Goal: Task Accomplishment & Management: Manage account settings

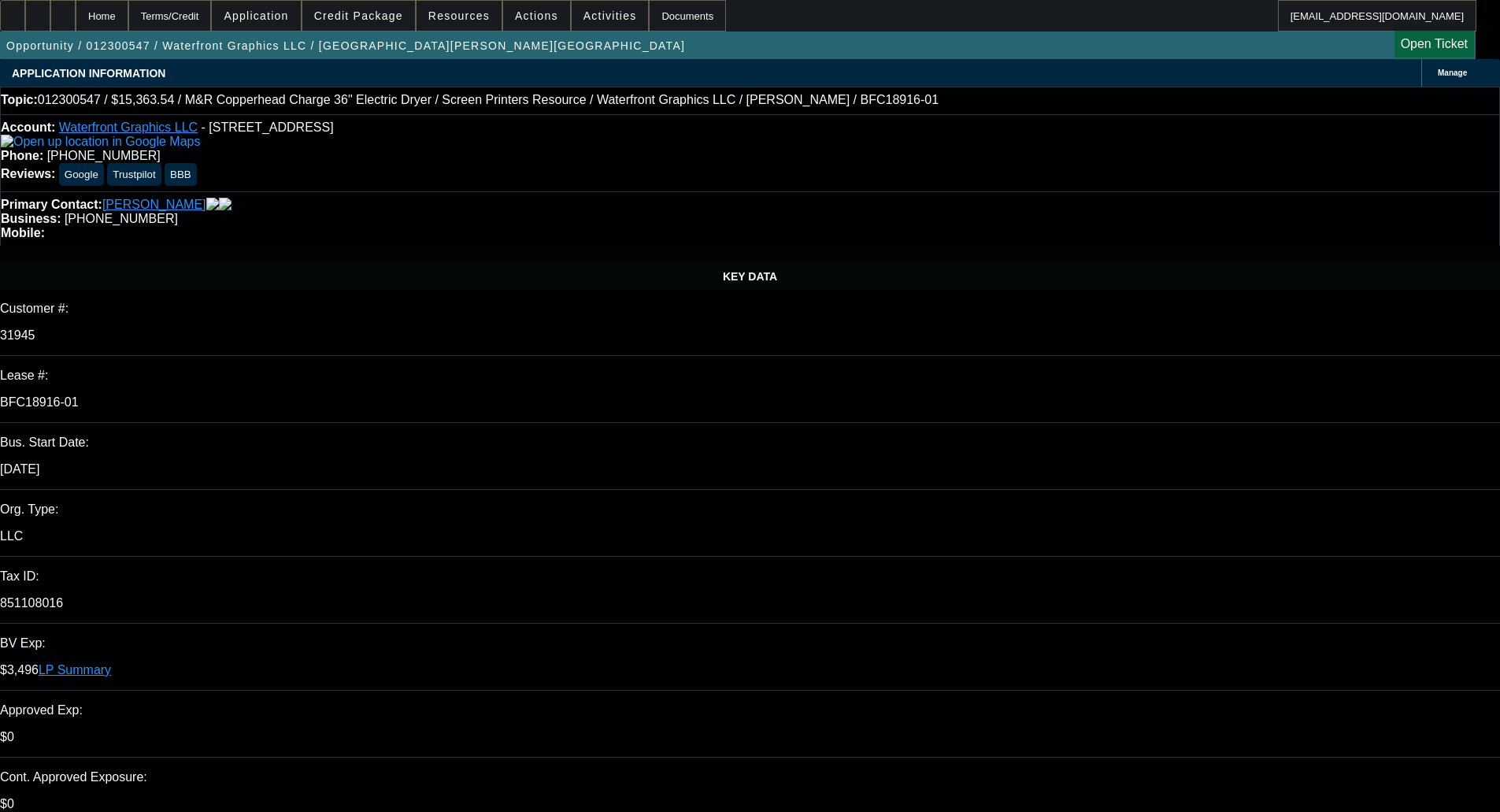
select select "0"
select select "0.1"
select select "4"
select select "0"
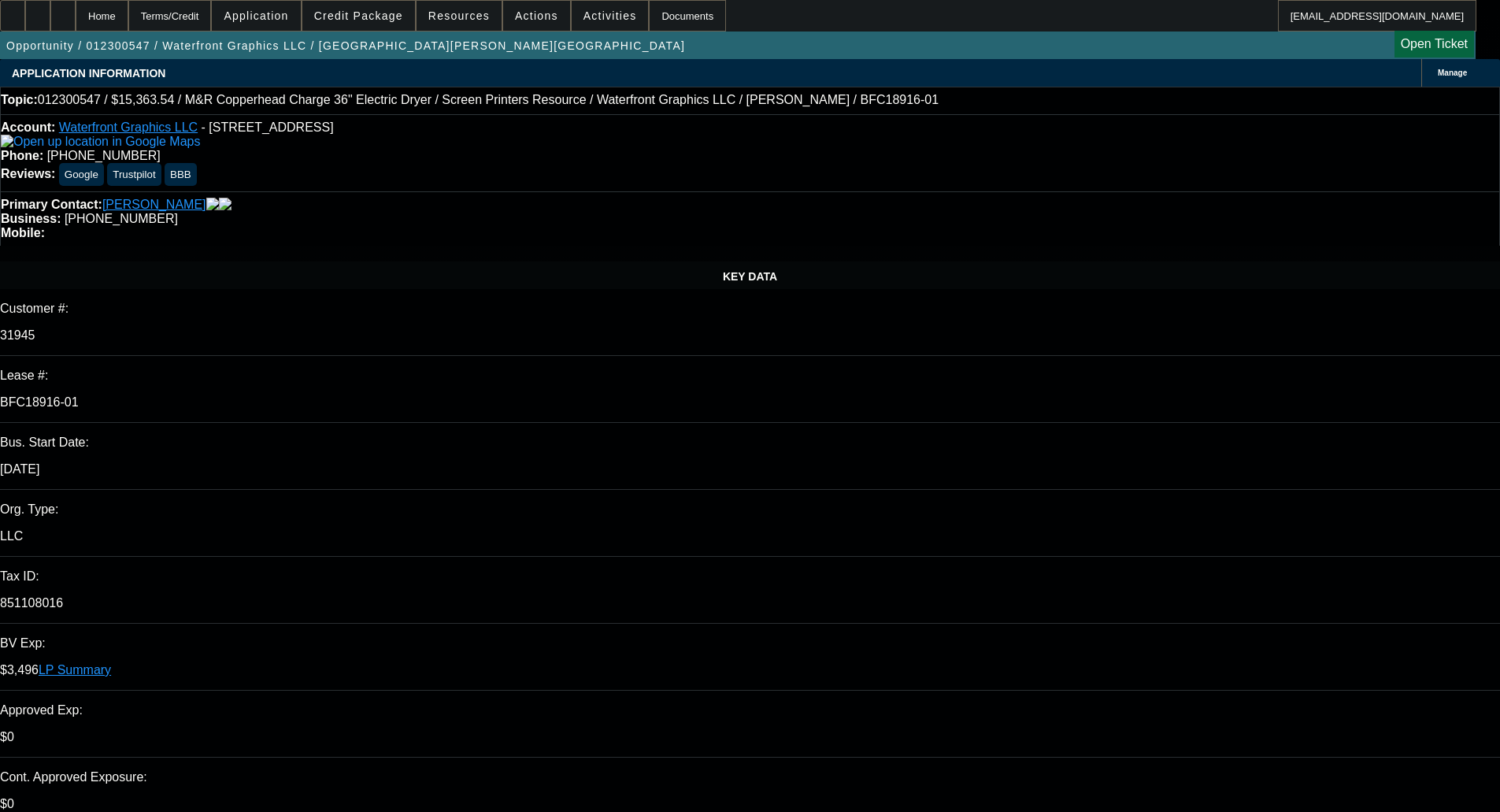
select select "0"
select select "0.1"
select select "4"
select select "0"
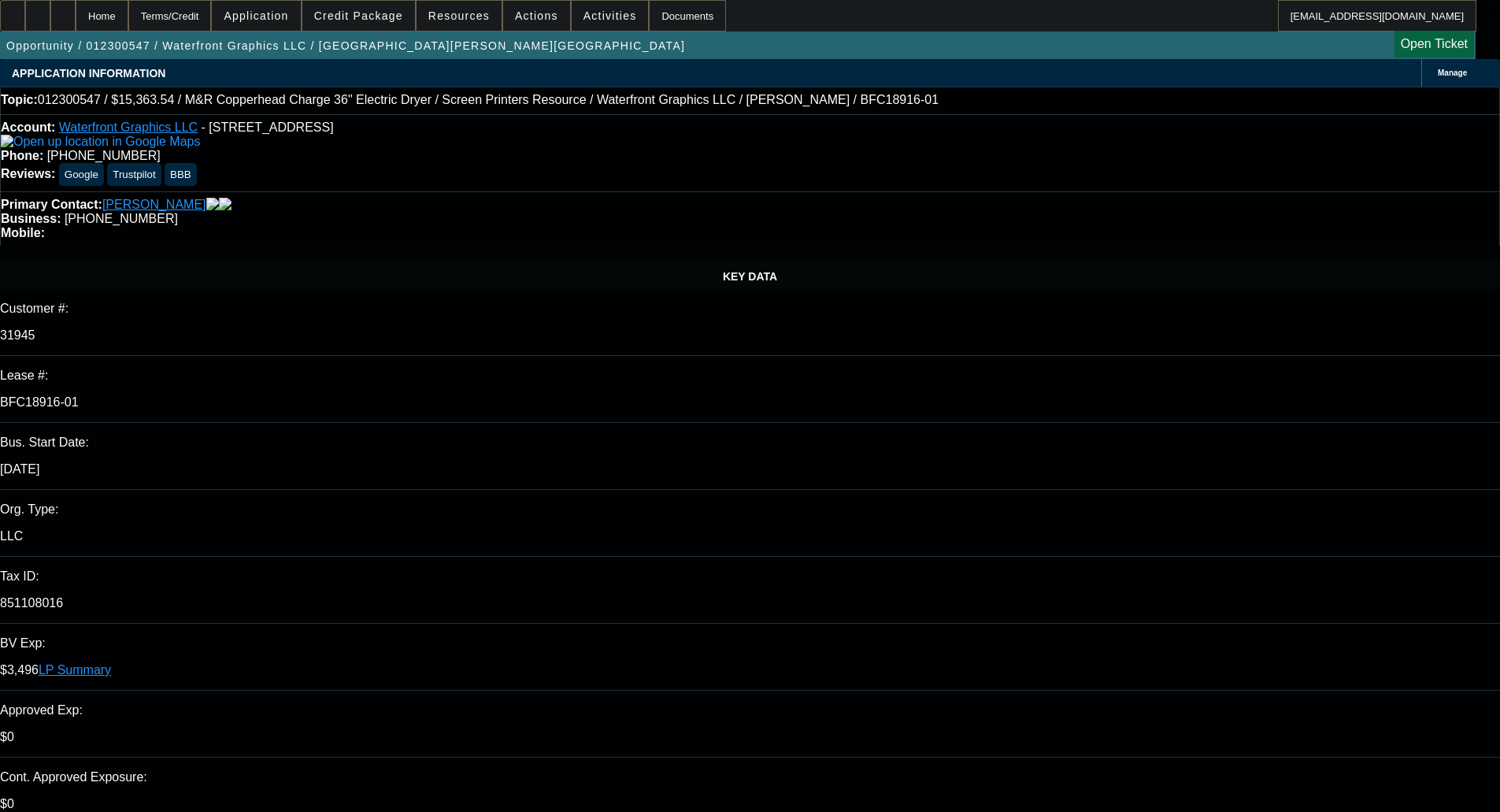
select select "0.1"
select select "4"
select select "0"
select select "0.1"
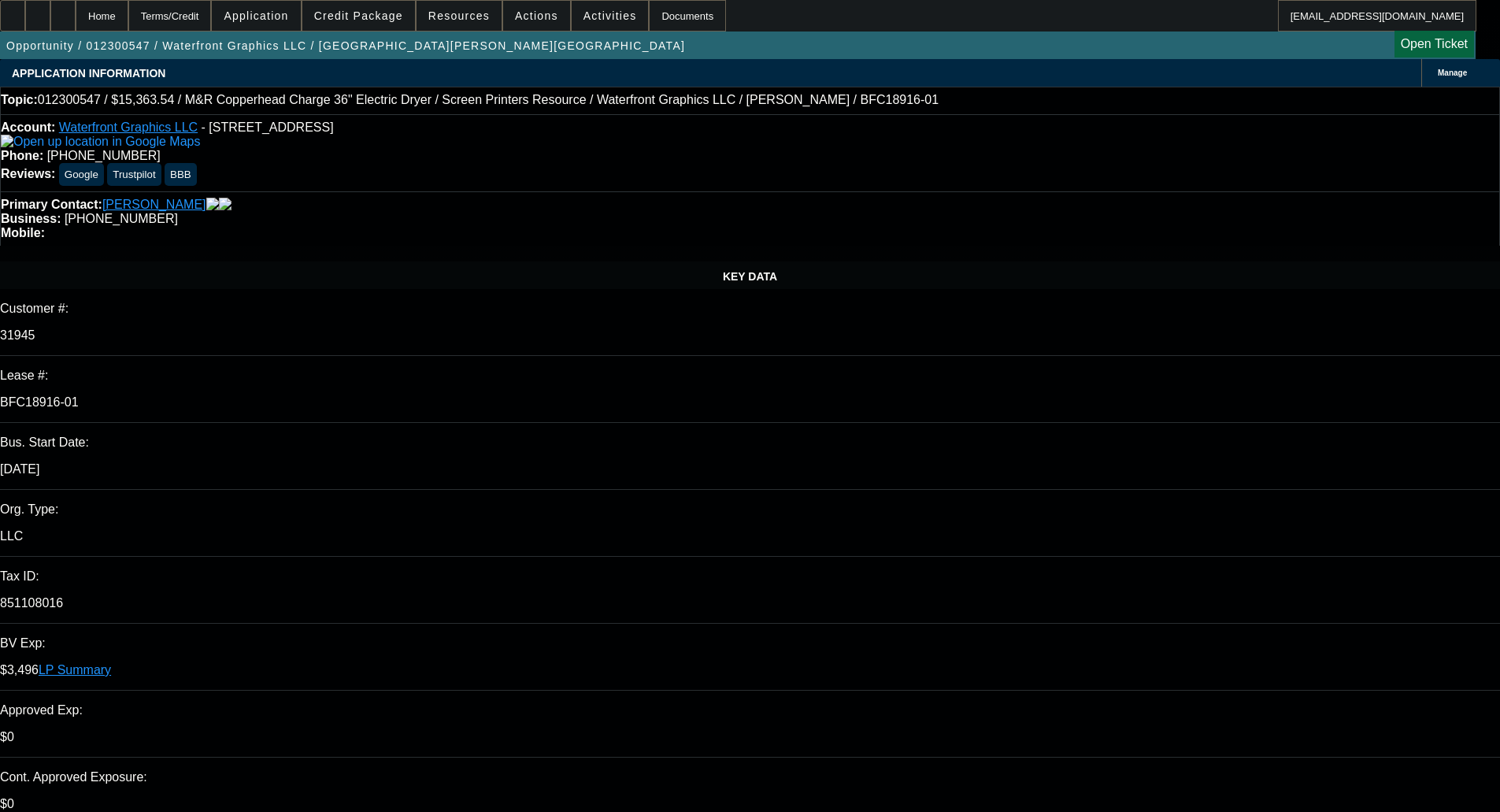
select select "4"
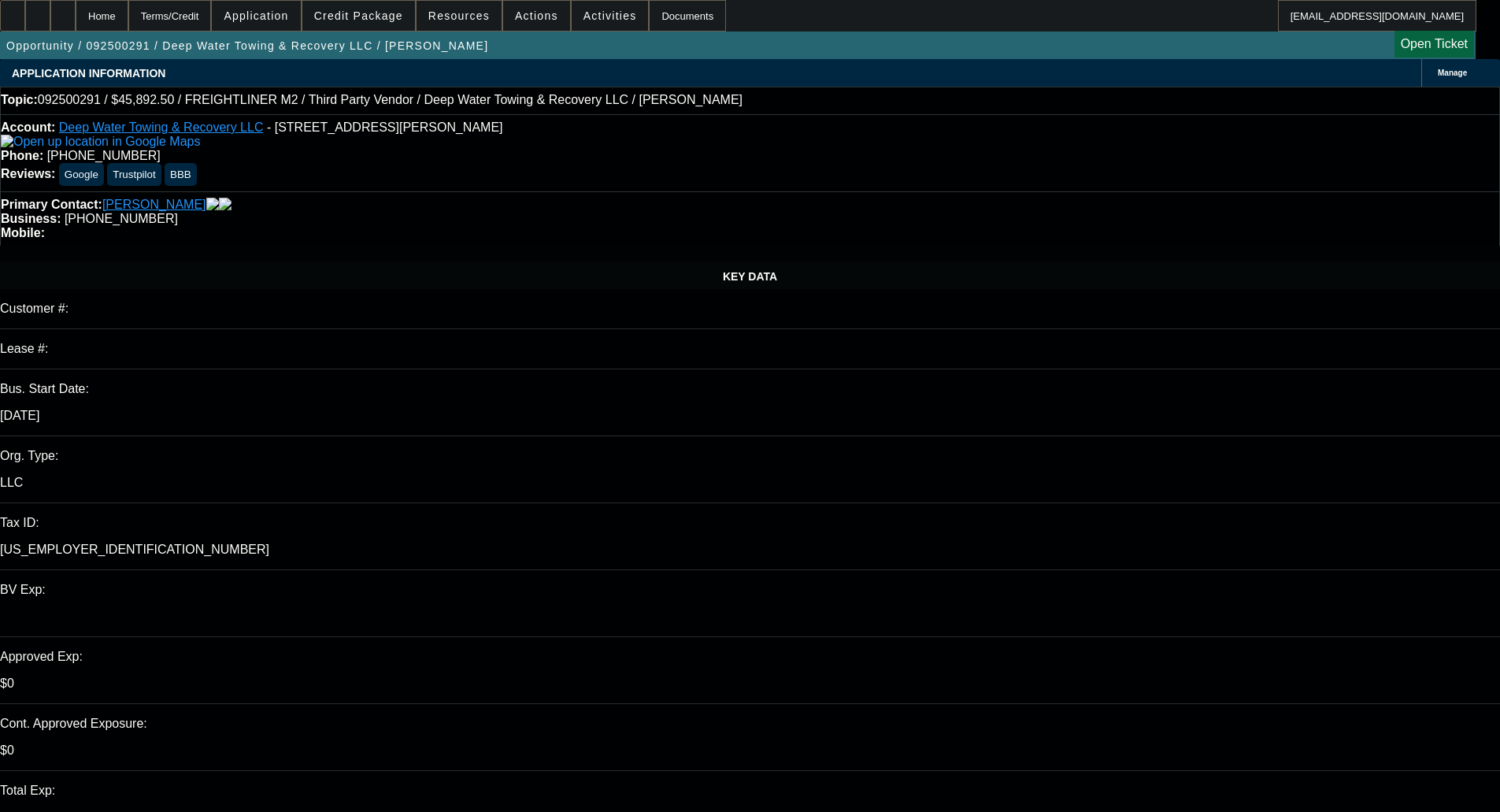
select select "0"
select select "6"
select select "0"
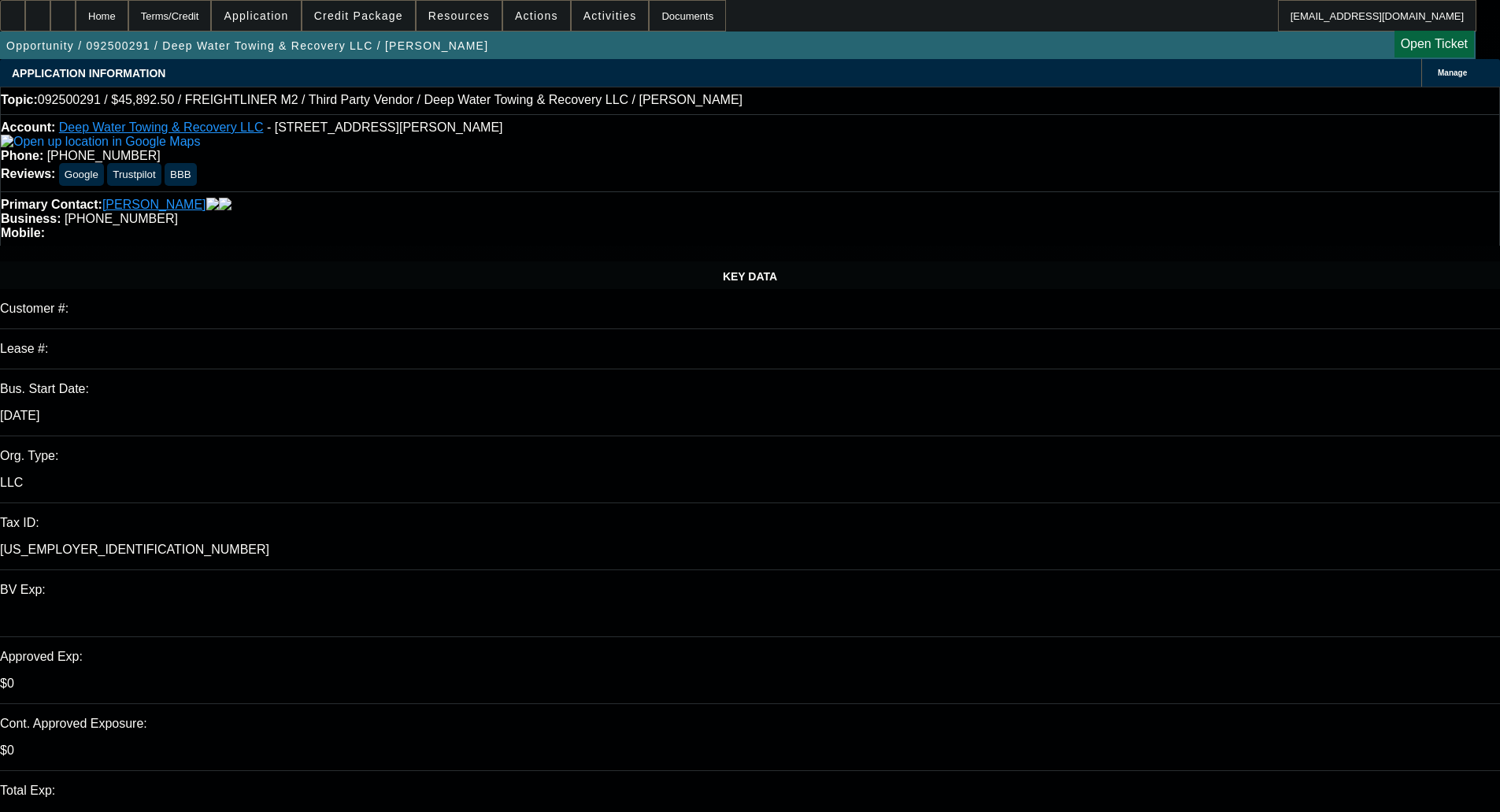
select select "0"
select select "6"
select select "0"
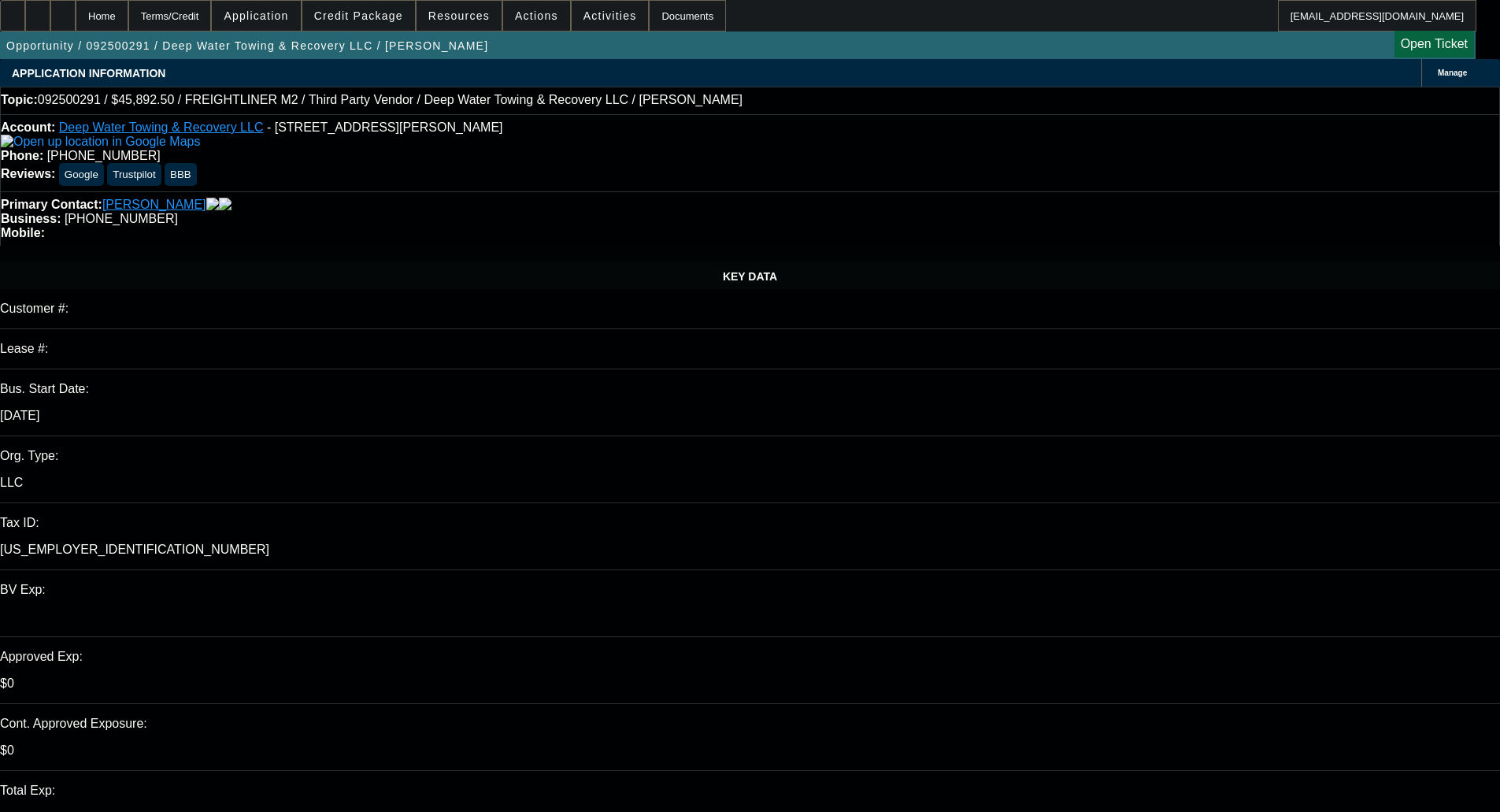
select select "0"
select select "6"
select select "0"
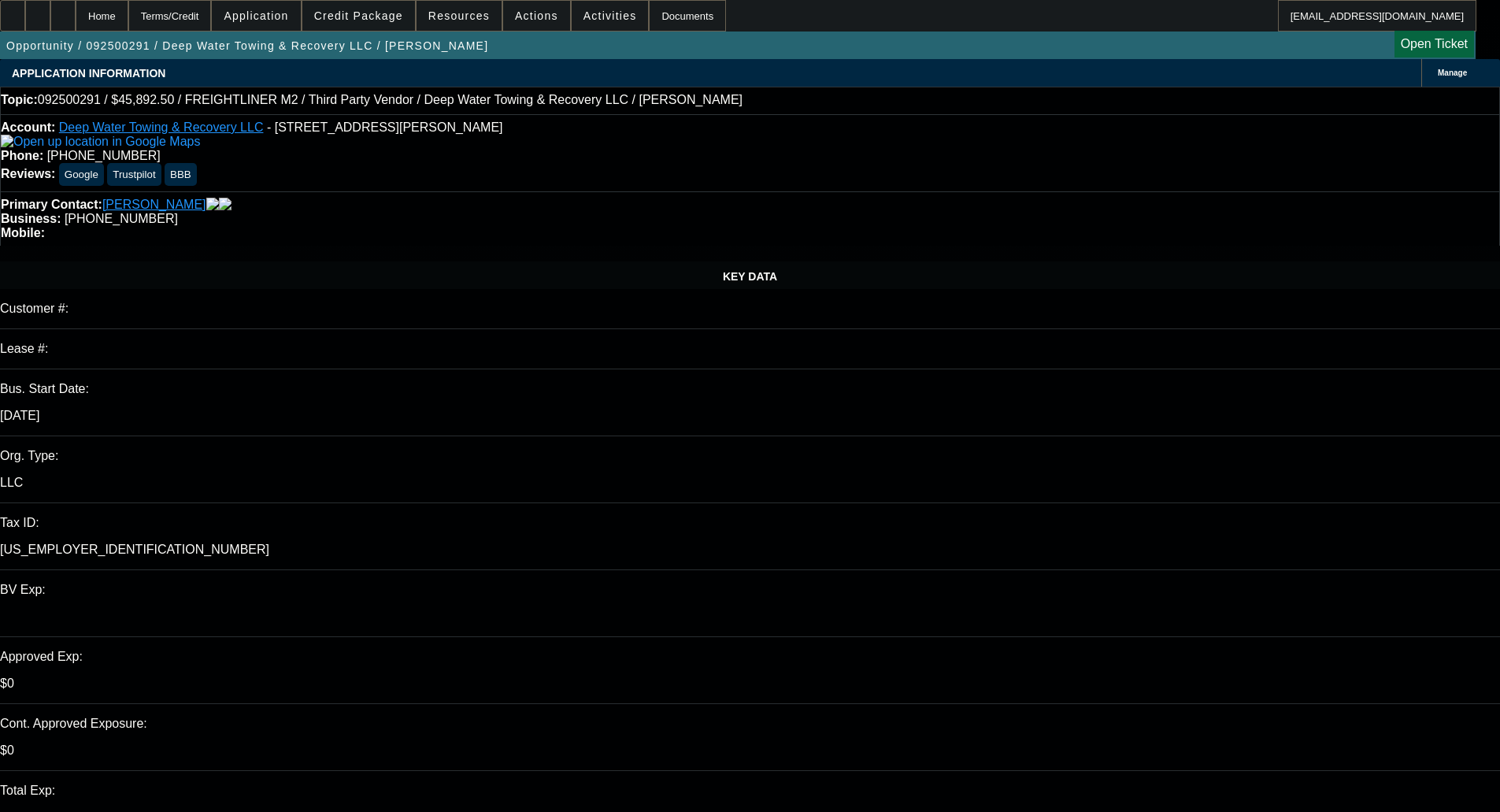
select select "6"
click at [355, 15] on span "Credit Package" at bounding box center [359, 16] width 89 height 12
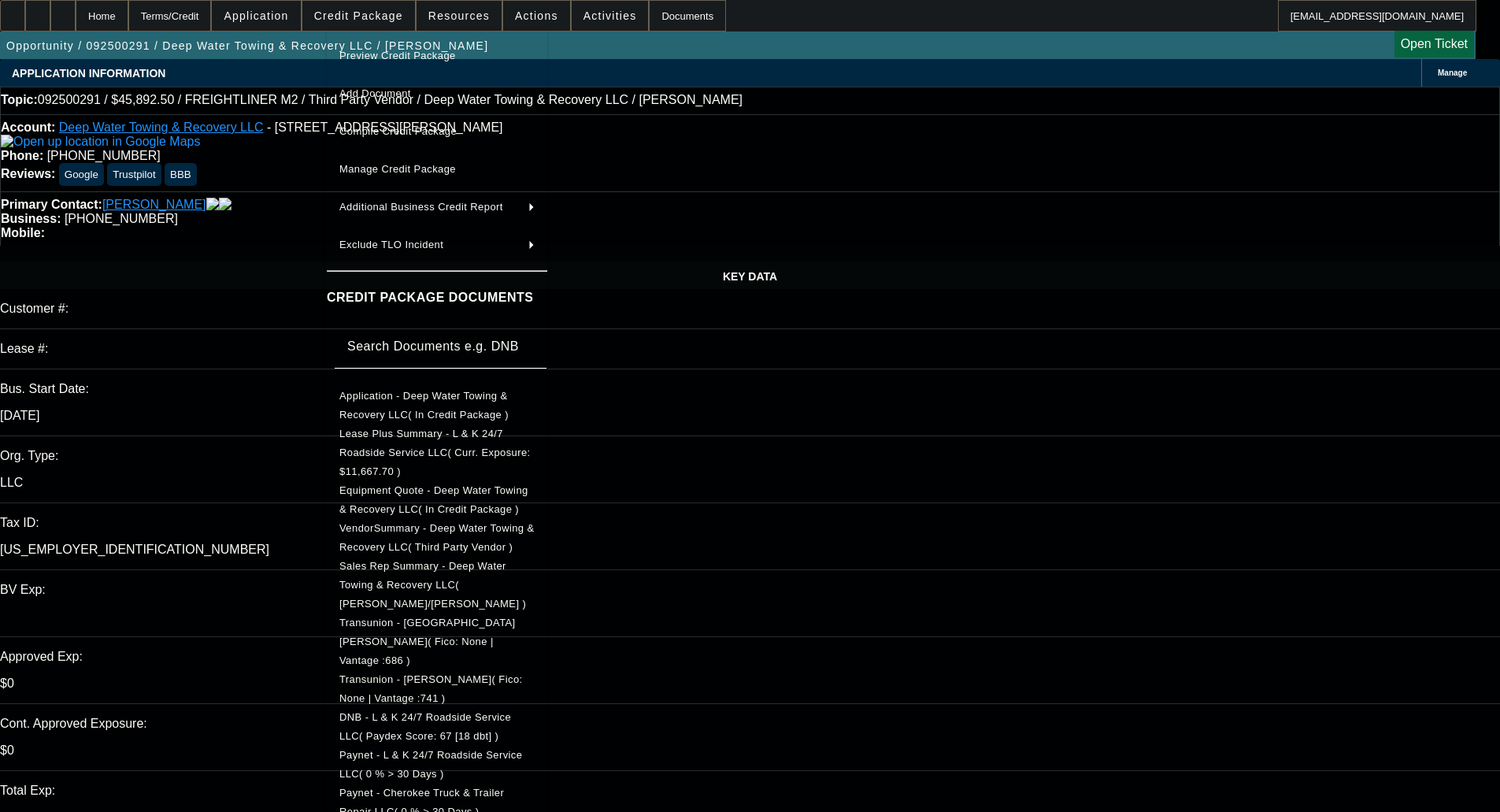
click at [396, 488] on span "Equipment Quote - Deep Water Towing & Recovery LLC( In Credit Package )" at bounding box center [433, 499] width 189 height 31
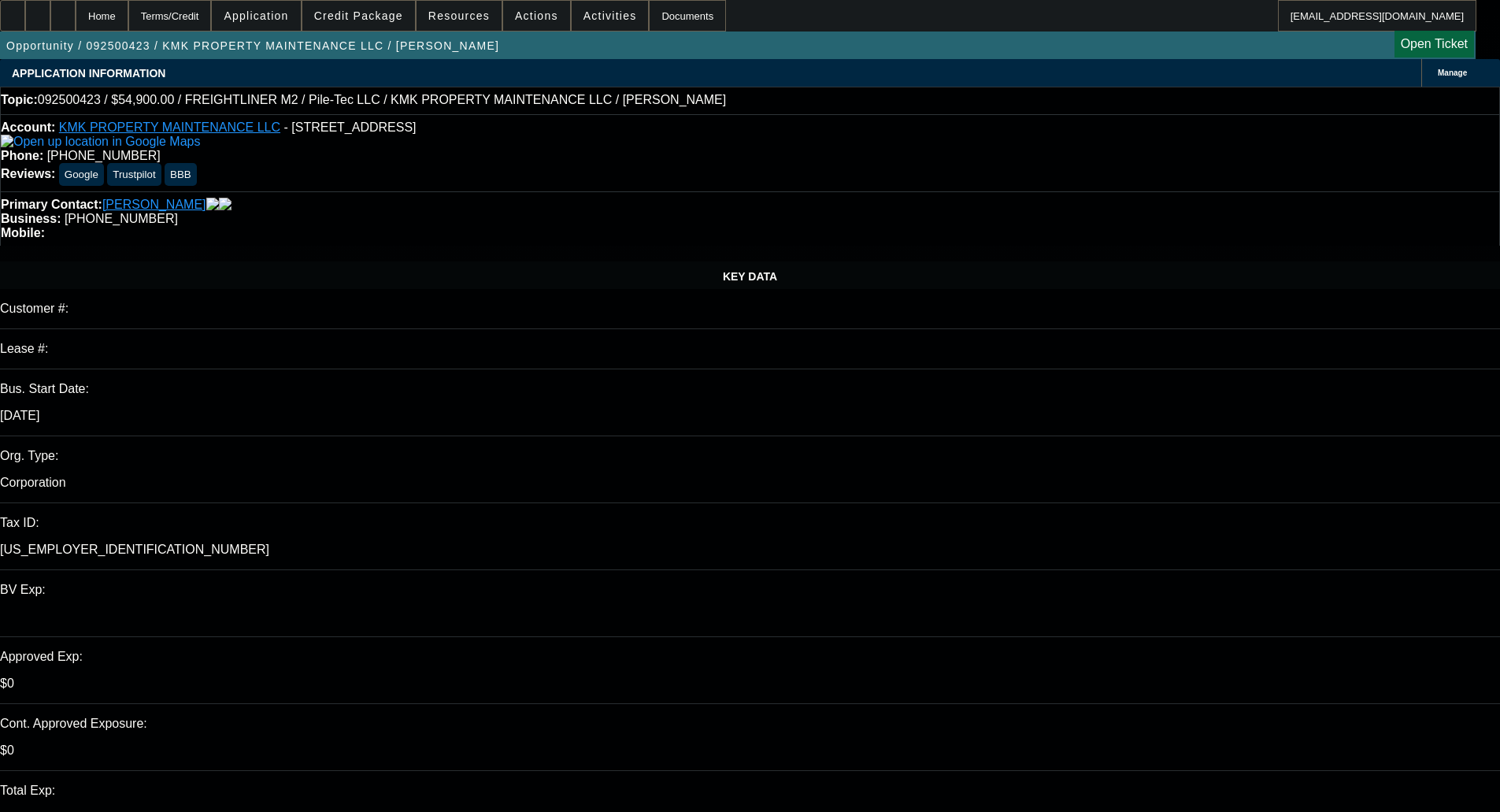
select select "0"
select select "6"
select select "0"
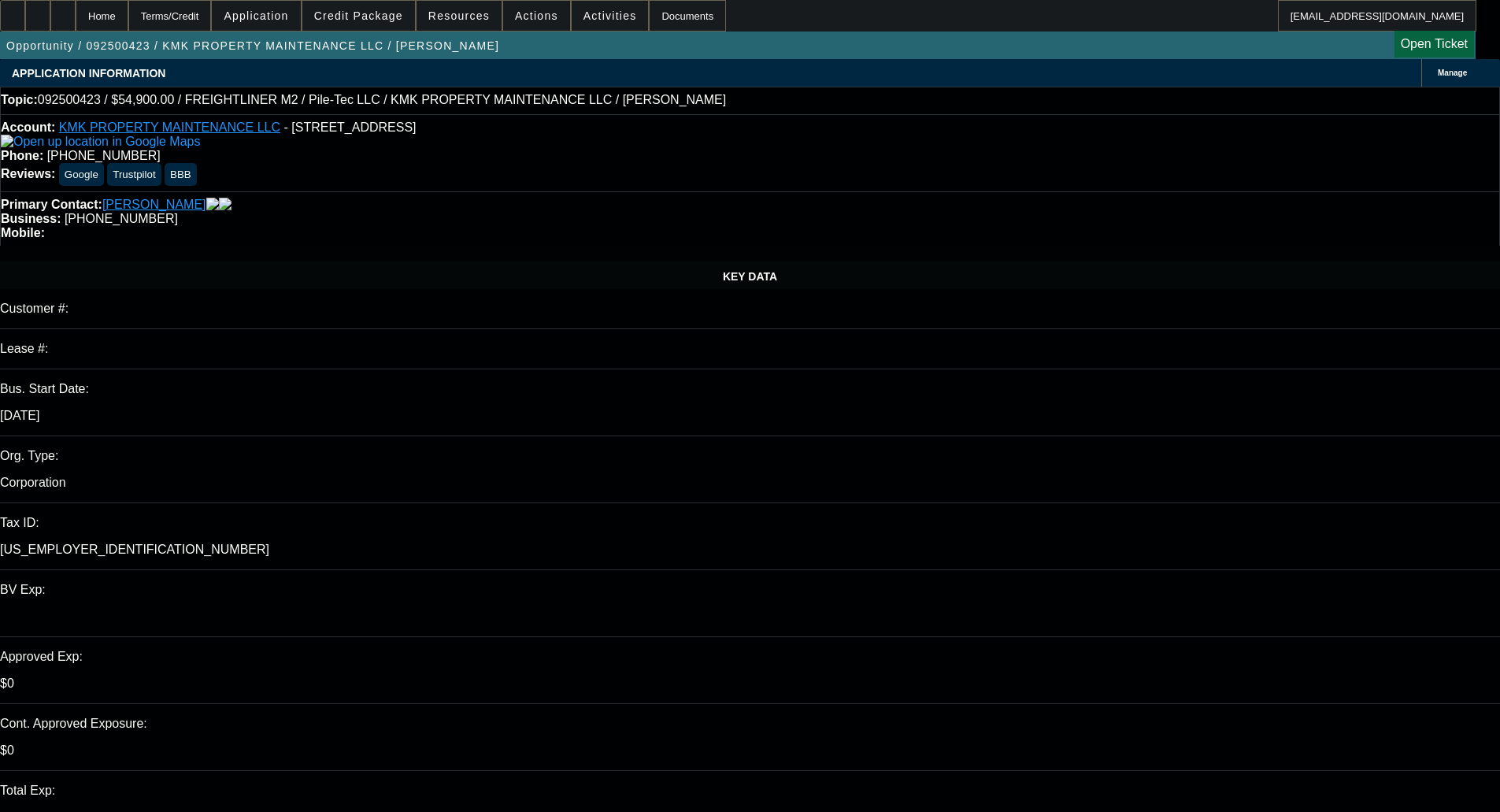
select select "0"
select select "6"
select select "0"
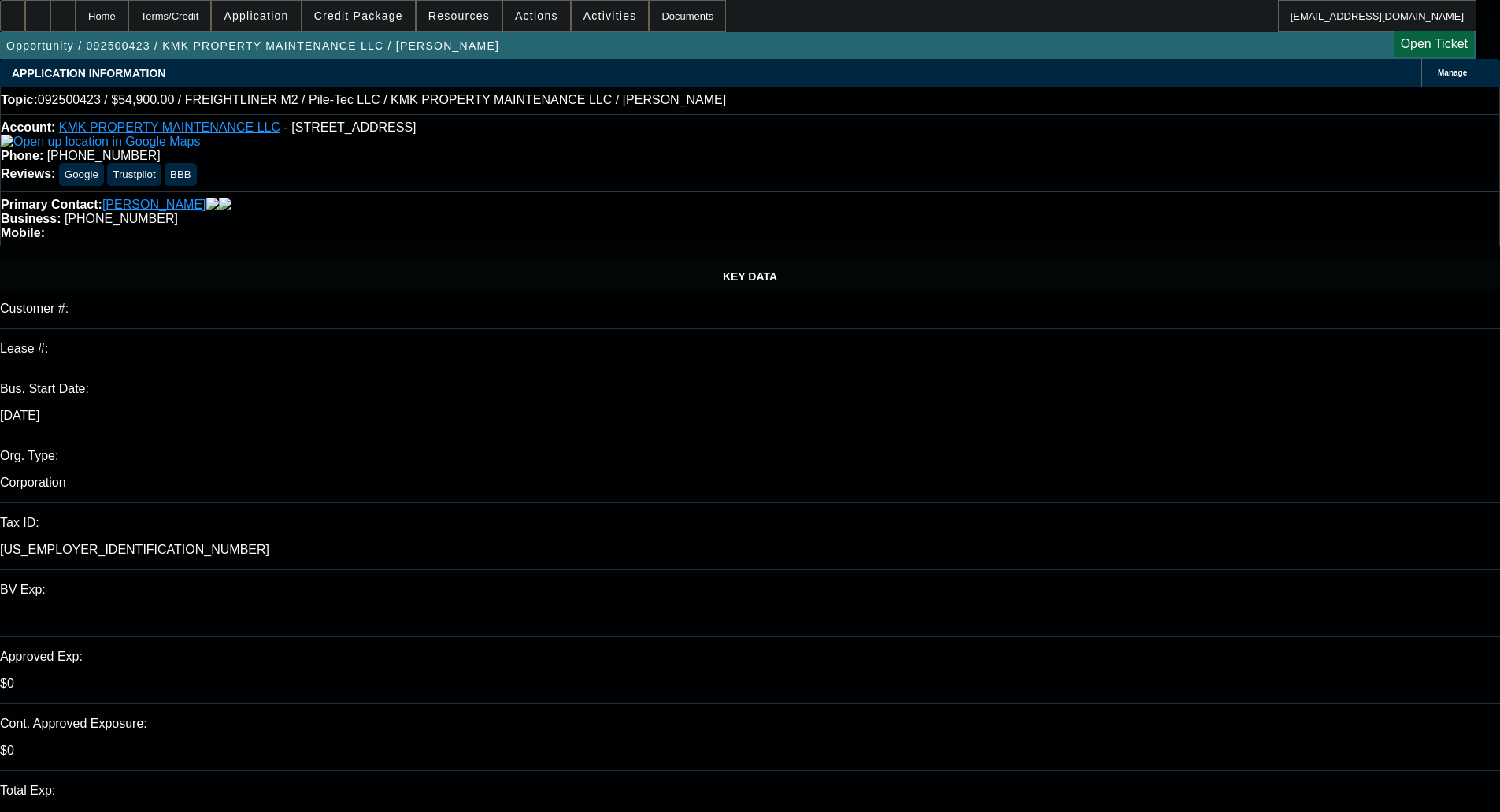
select select "0"
select select "6"
select select "0"
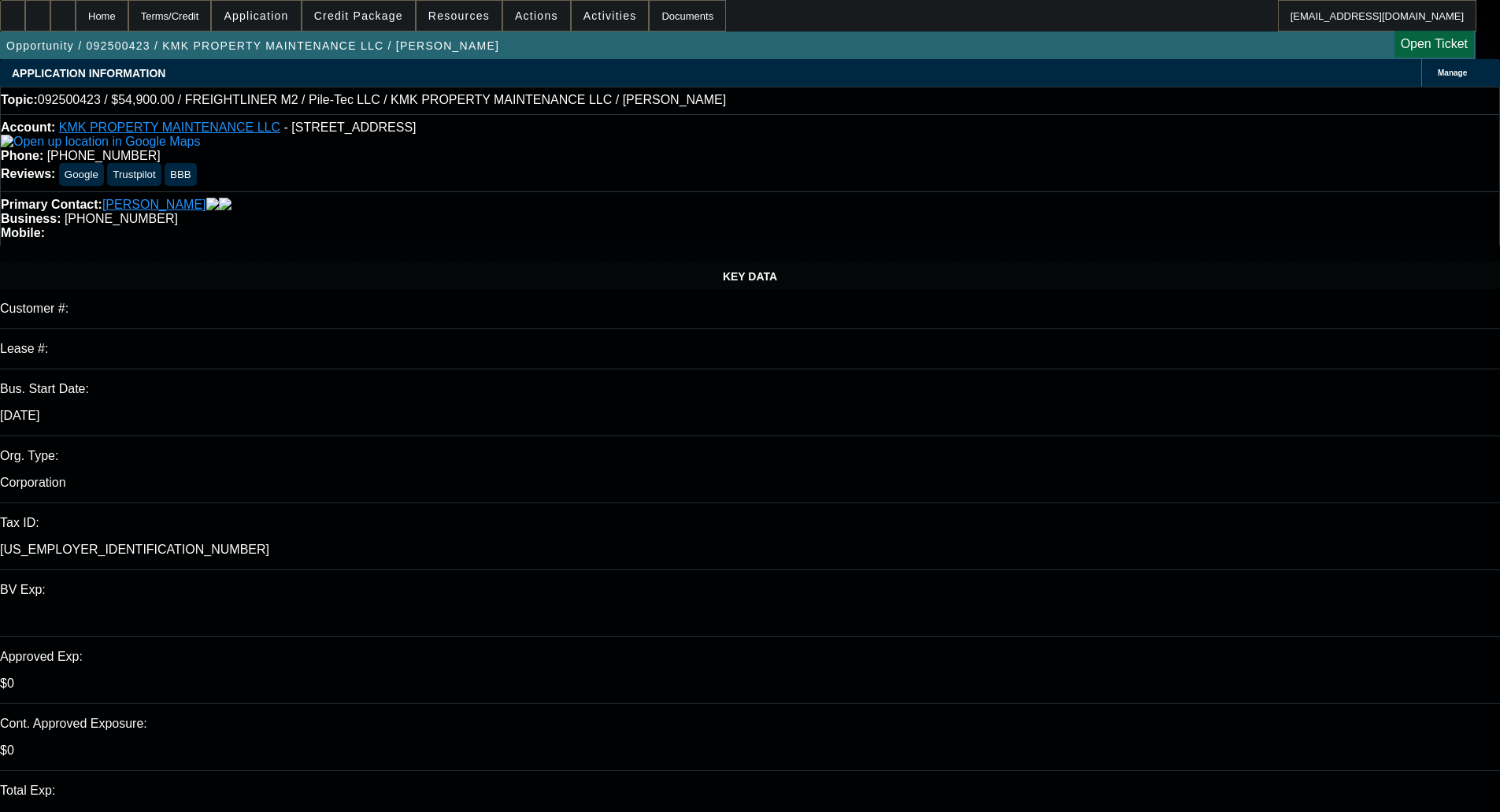
select select "6"
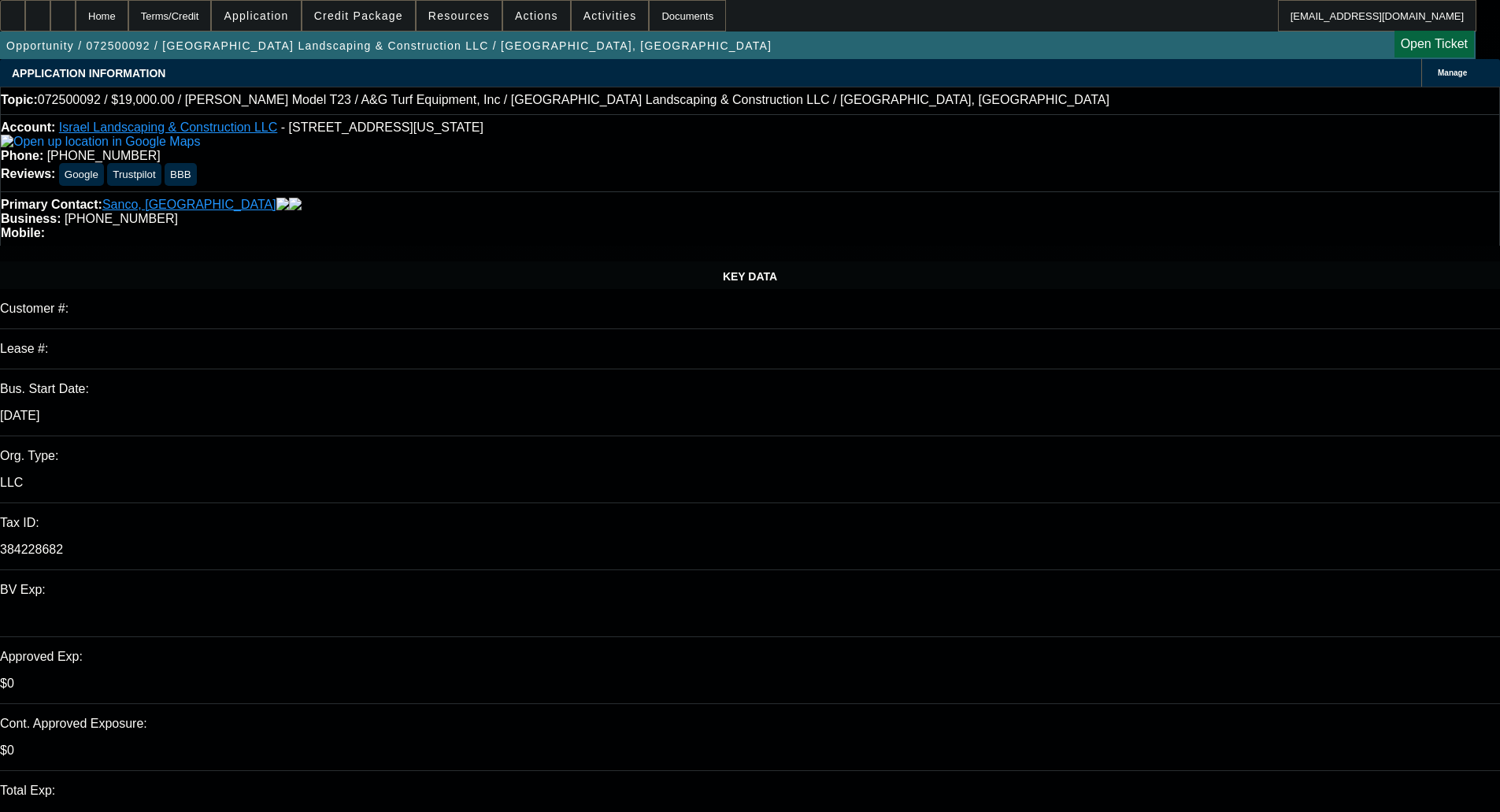
select select "0"
select select "2"
select select "0"
select select "6"
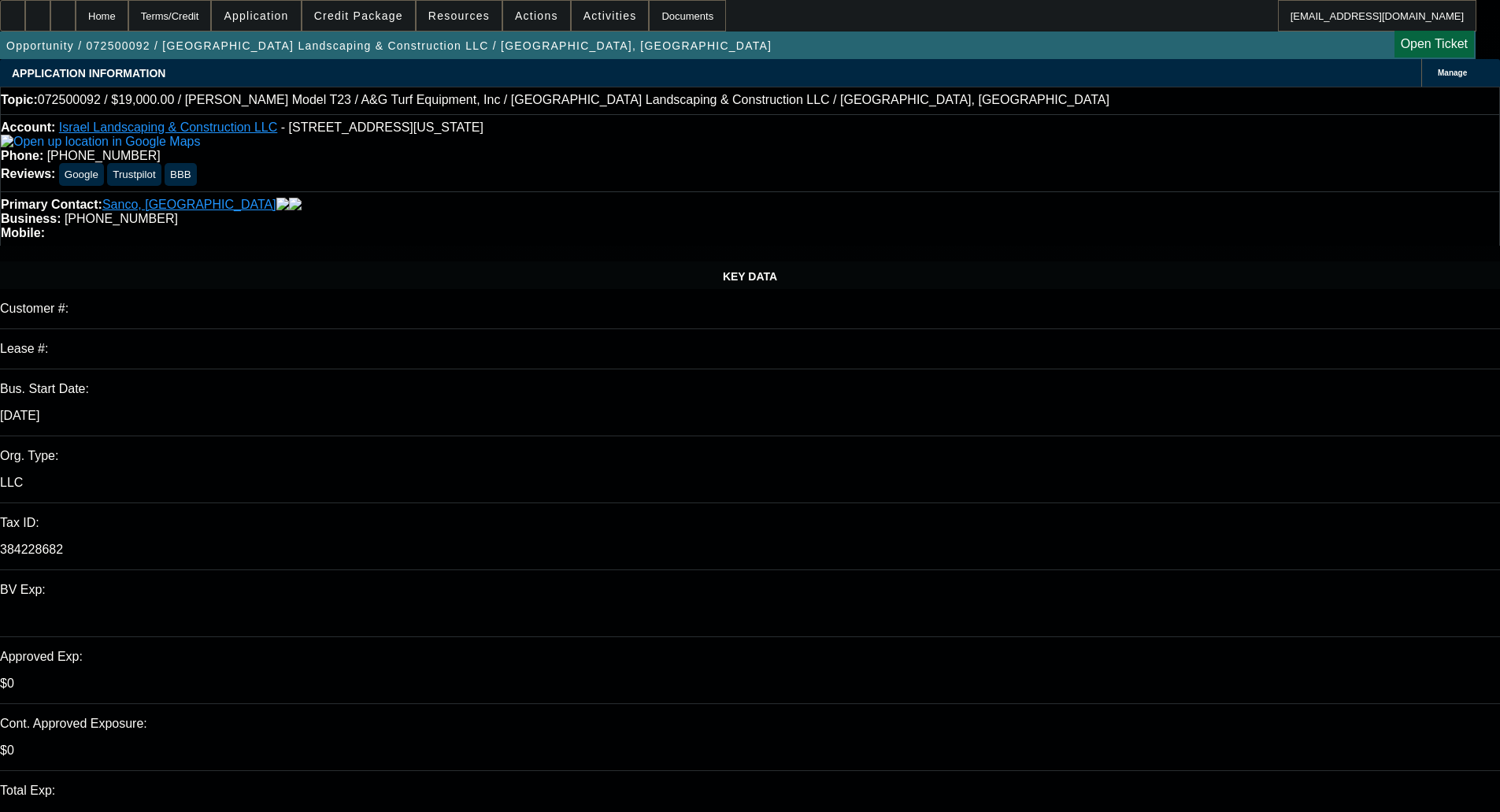
select select "0"
select select "6"
select select "0"
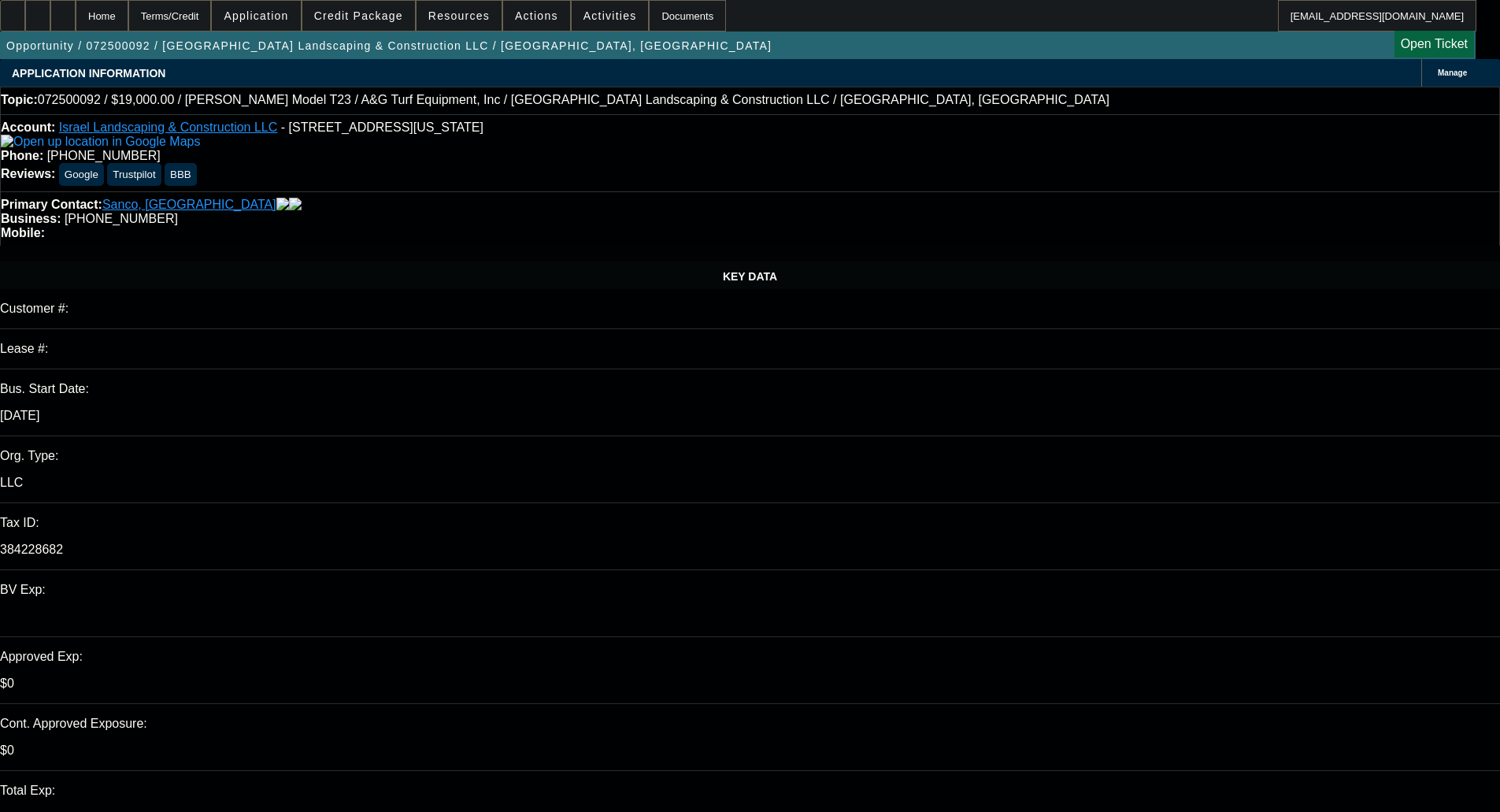
select select "0"
select select "6"
select select "0"
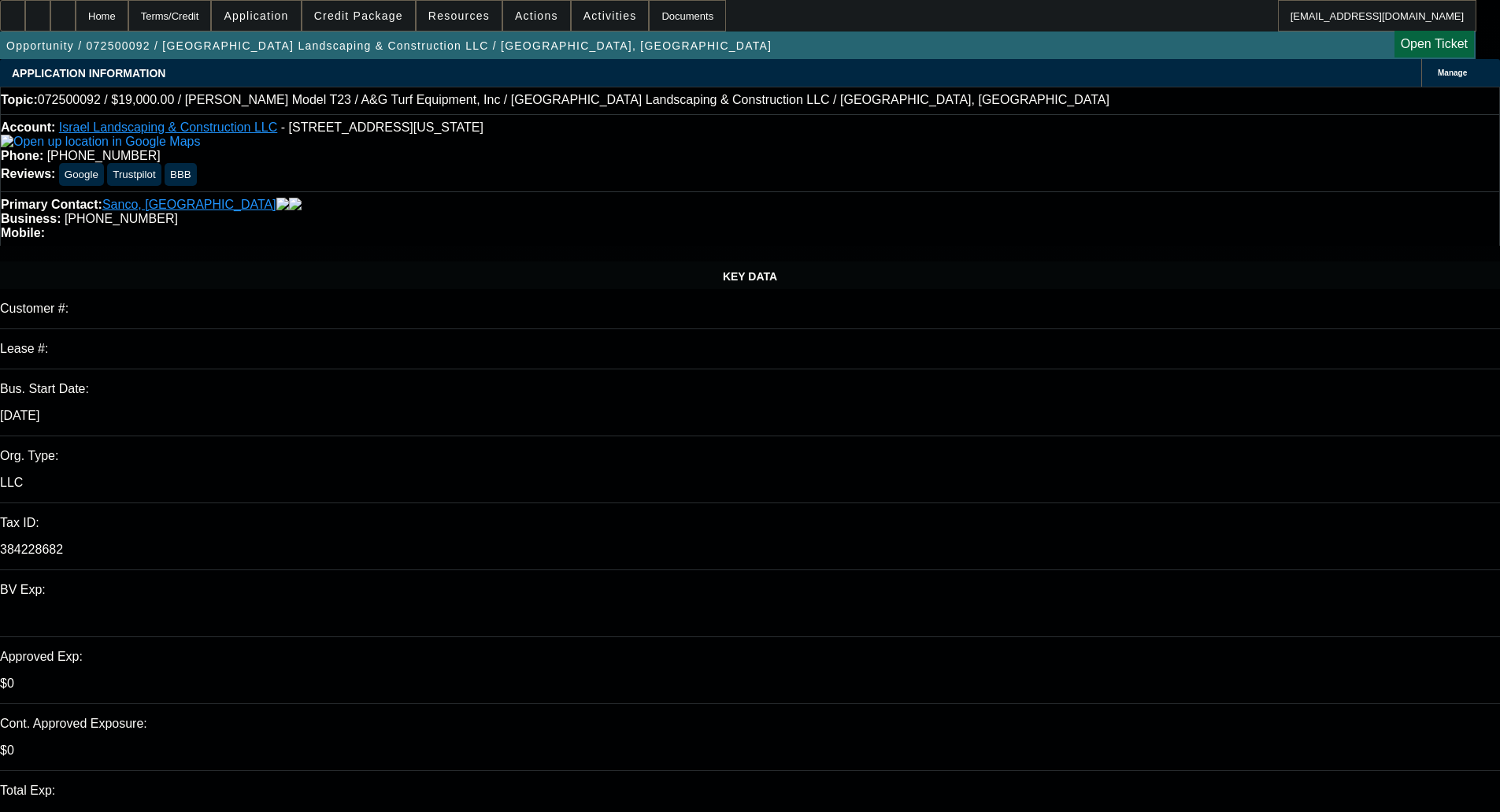
select select "0"
select select "6"
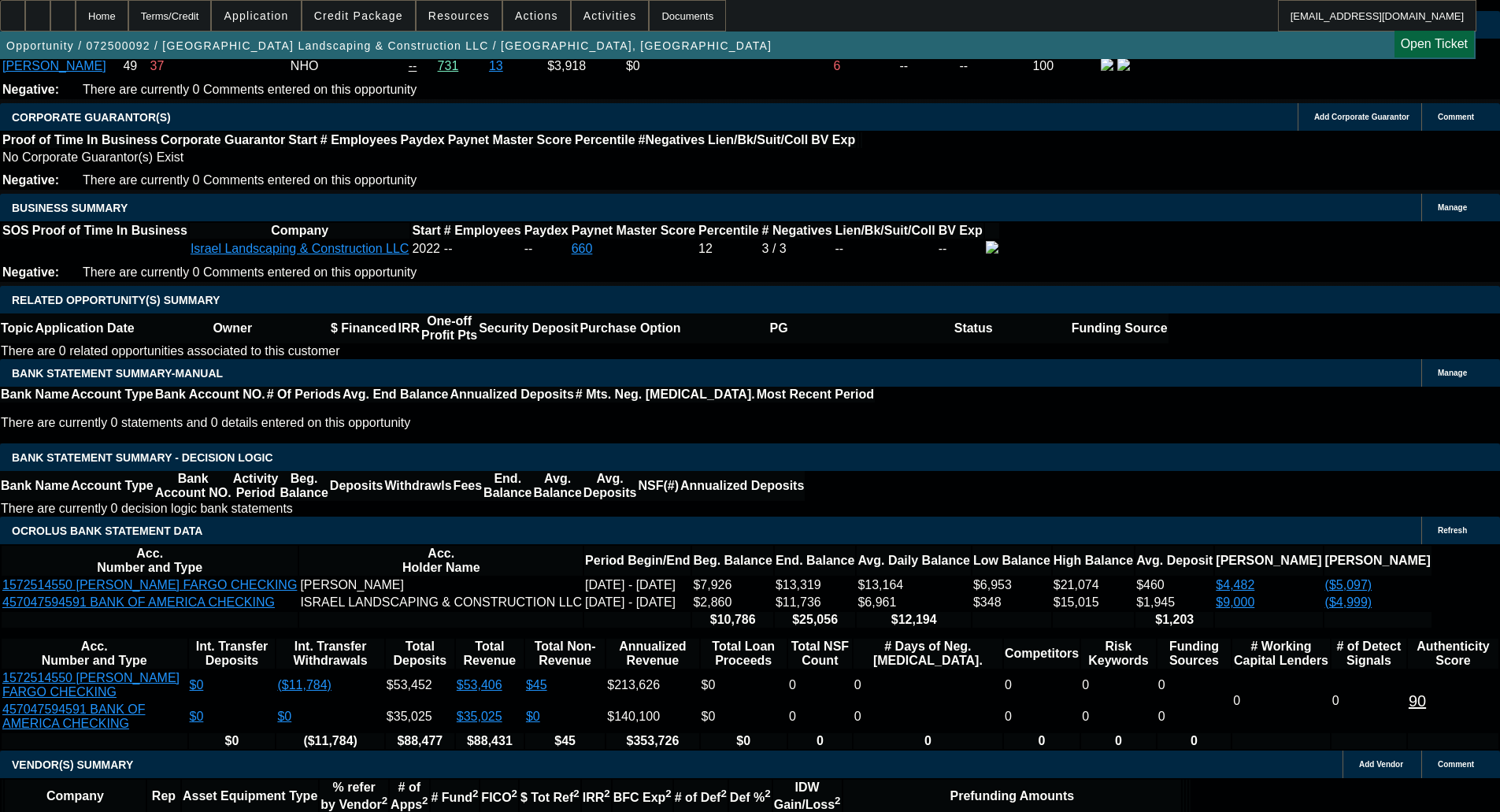
scroll to position [2332, 0]
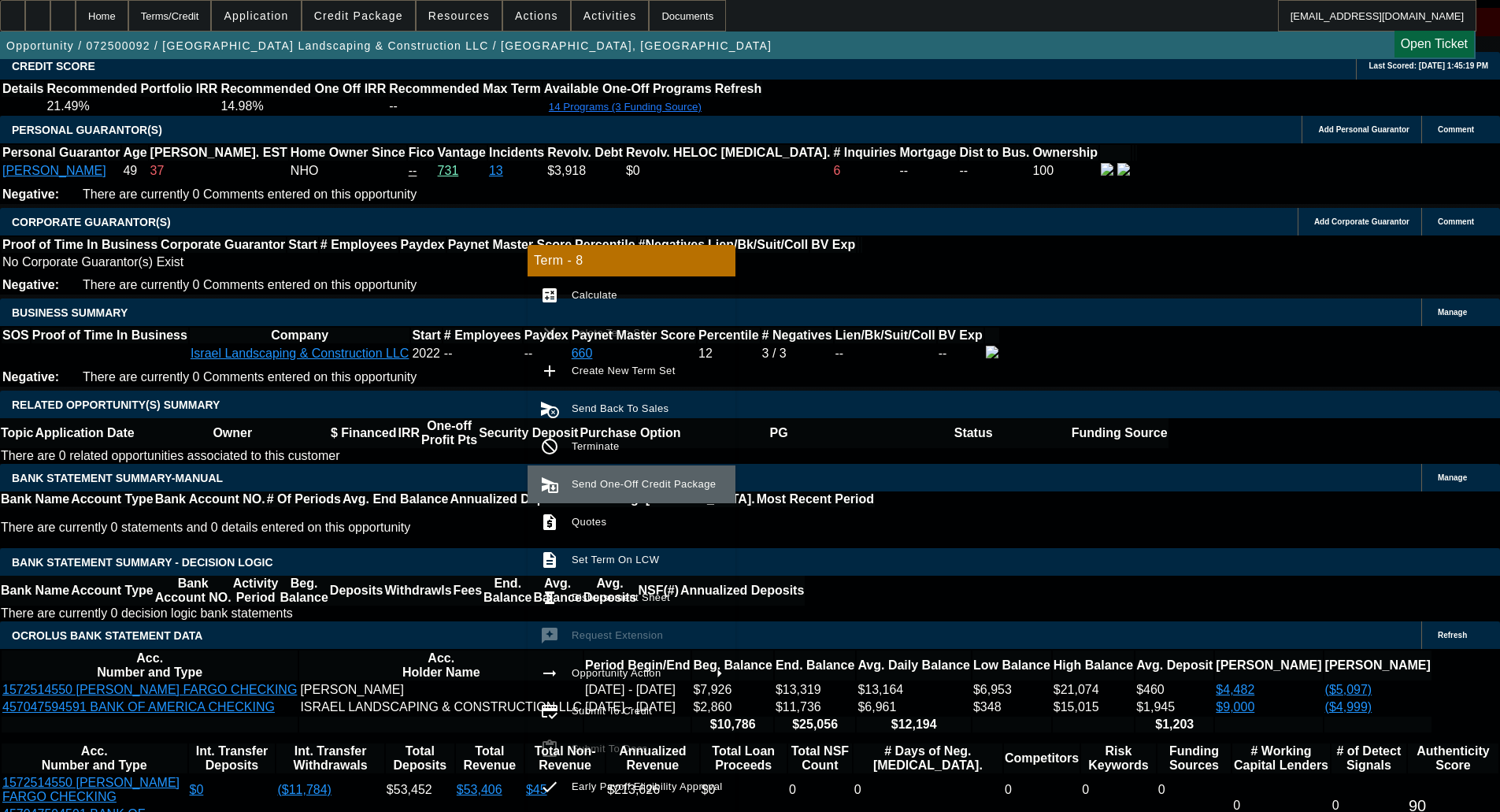
click at [630, 492] on span "Send One-Off Credit Package" at bounding box center [647, 483] width 151 height 19
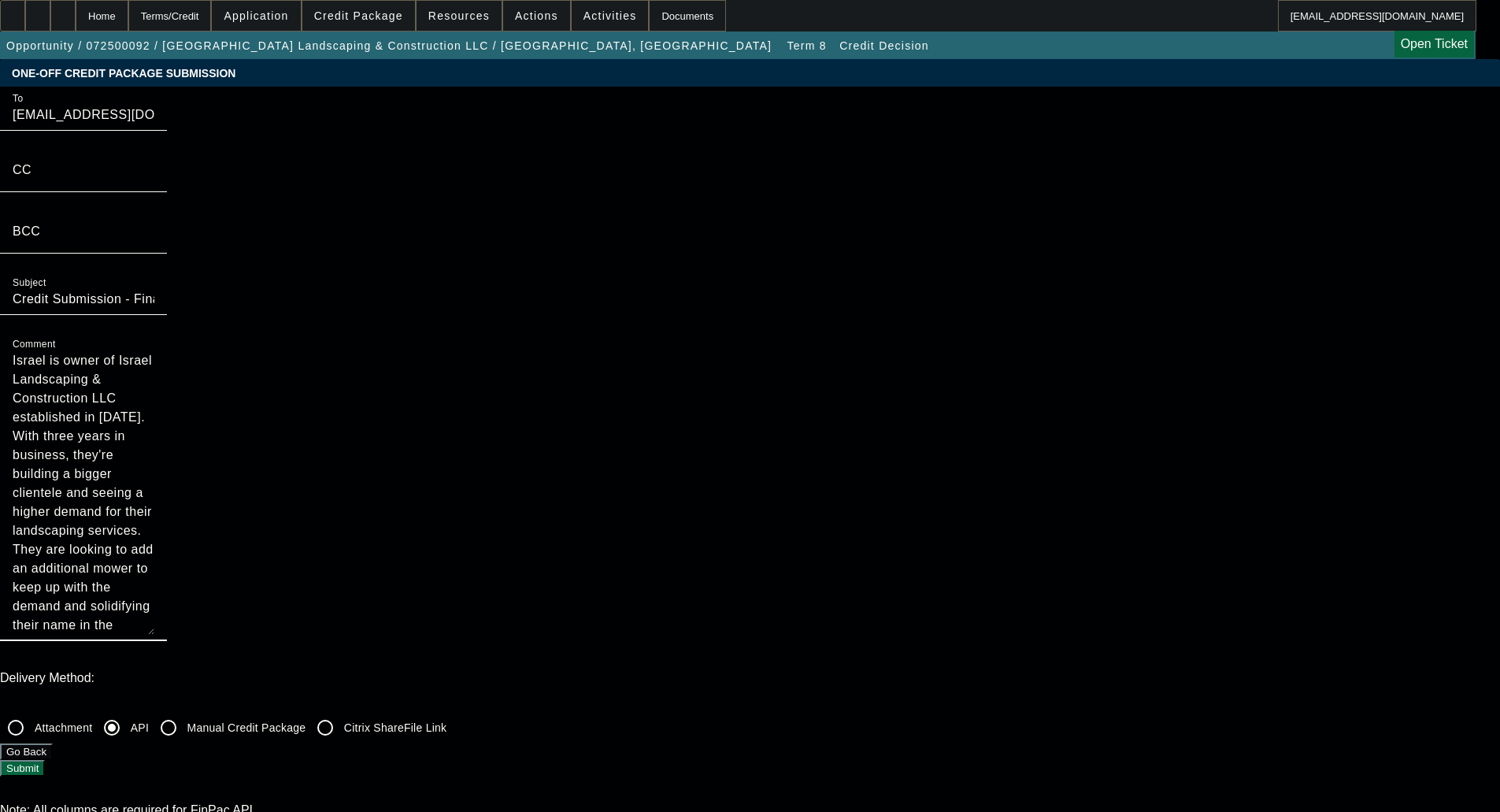
drag, startPoint x: 830, startPoint y: 237, endPoint x: 831, endPoint y: 452, distance: 215.0
type textarea "Israel is owner of Israel Landscaping & Construction LLC established in 2022. W…"
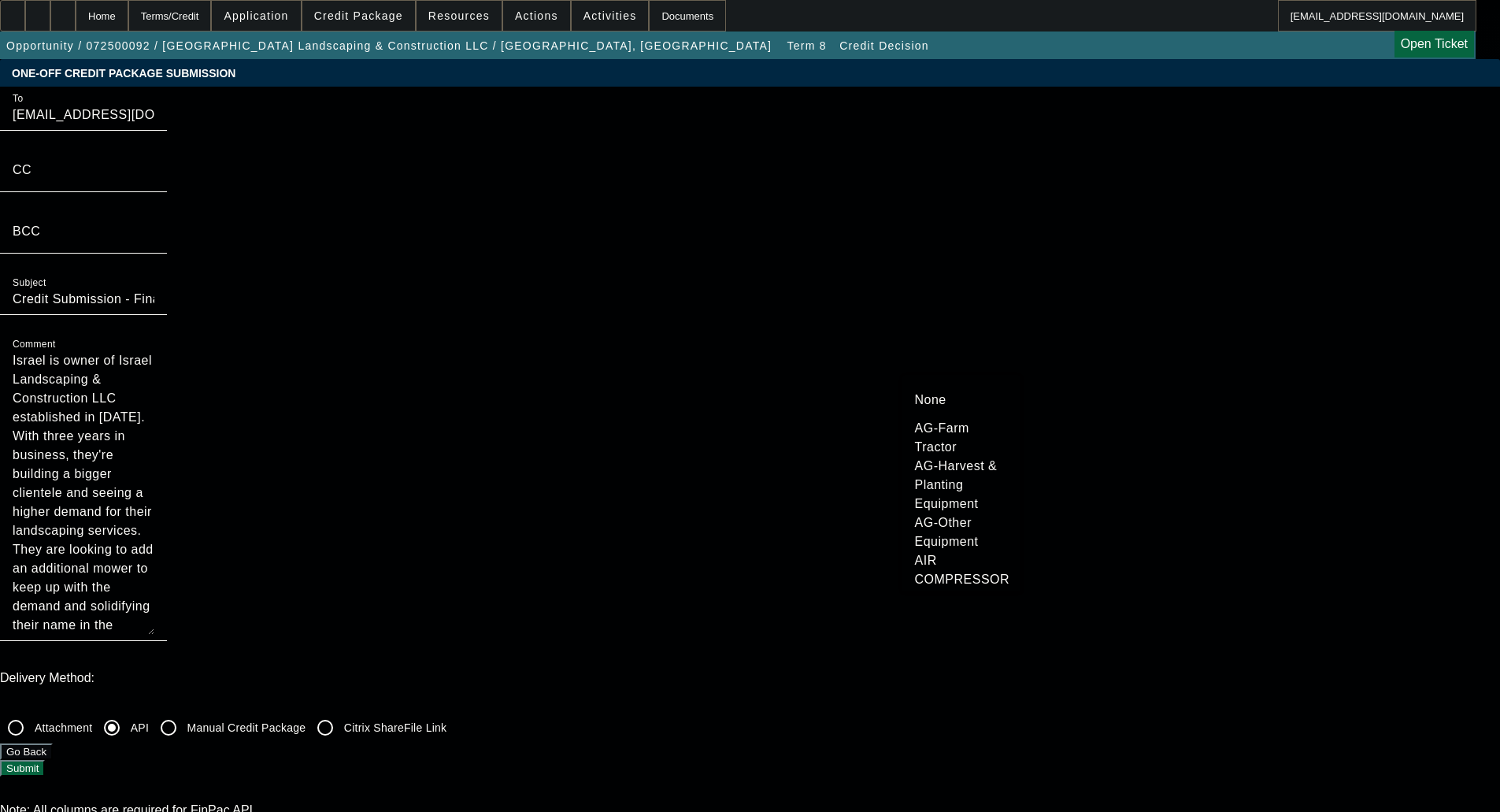
scroll to position [2412, 0]
click at [970, 199] on span "LANDSCAPING & MOWERS" at bounding box center [962, 180] width 95 height 38
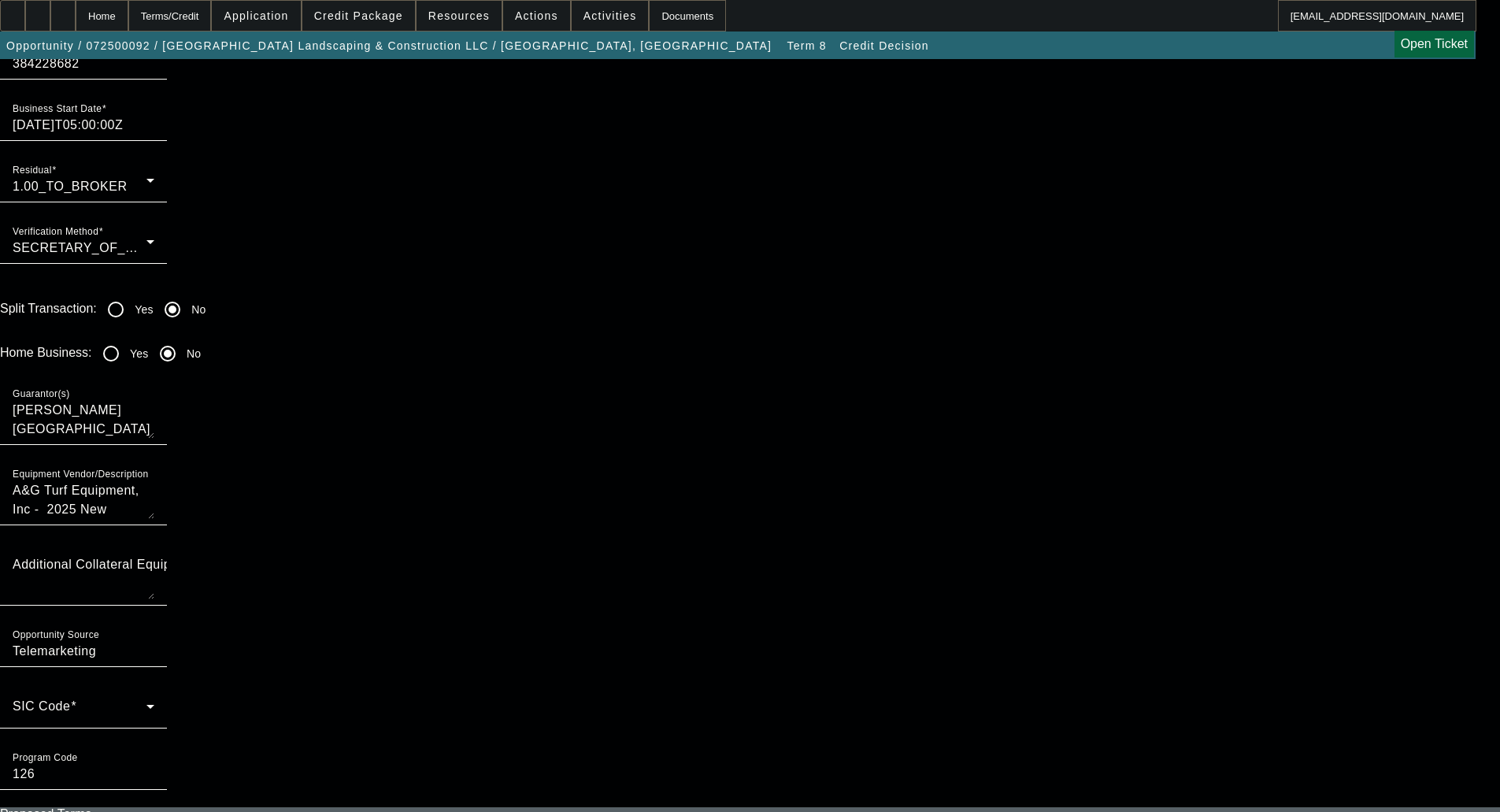
scroll to position [1339, 0]
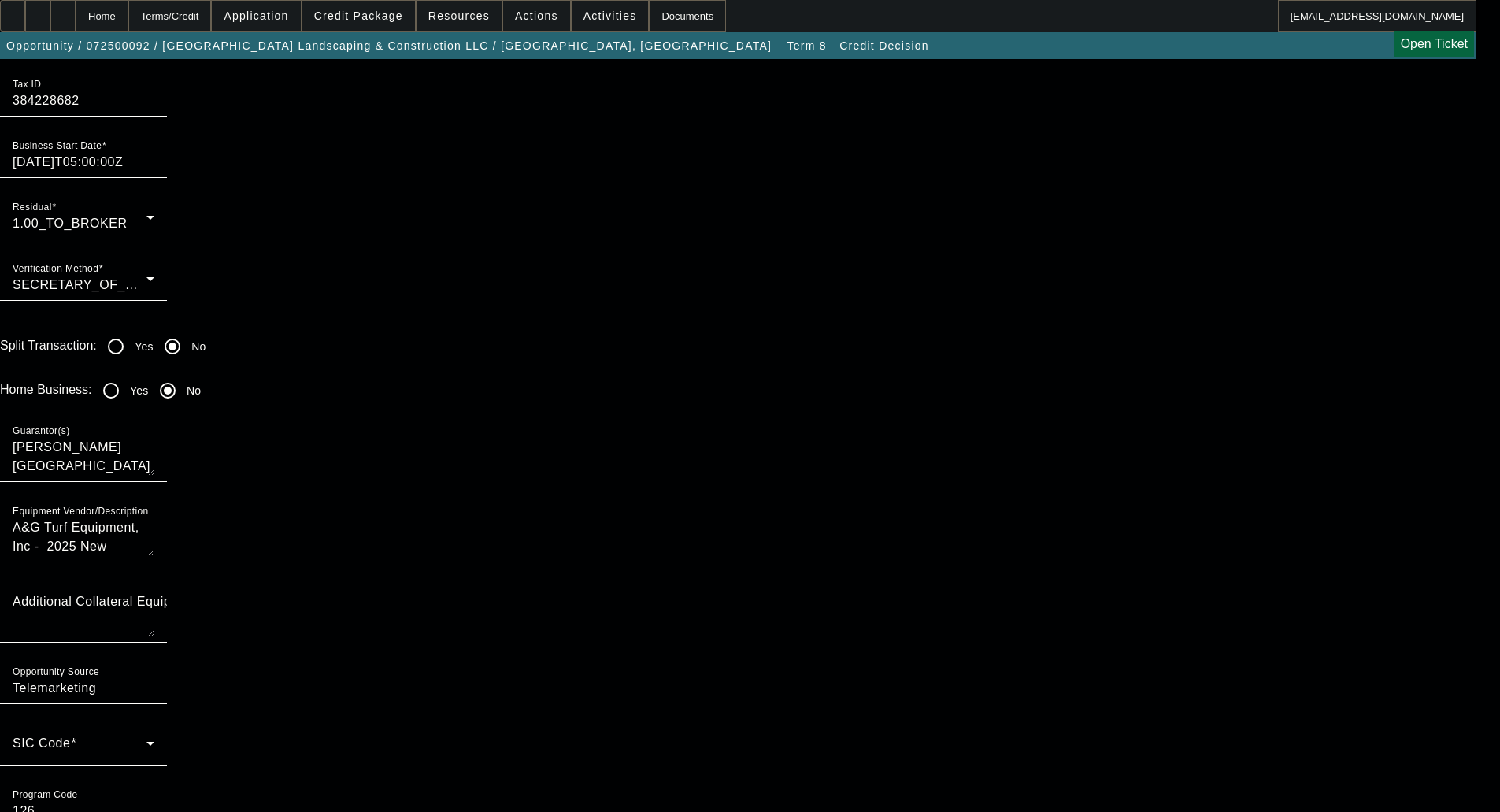
click at [146, 740] on span at bounding box center [79, 749] width 134 height 19
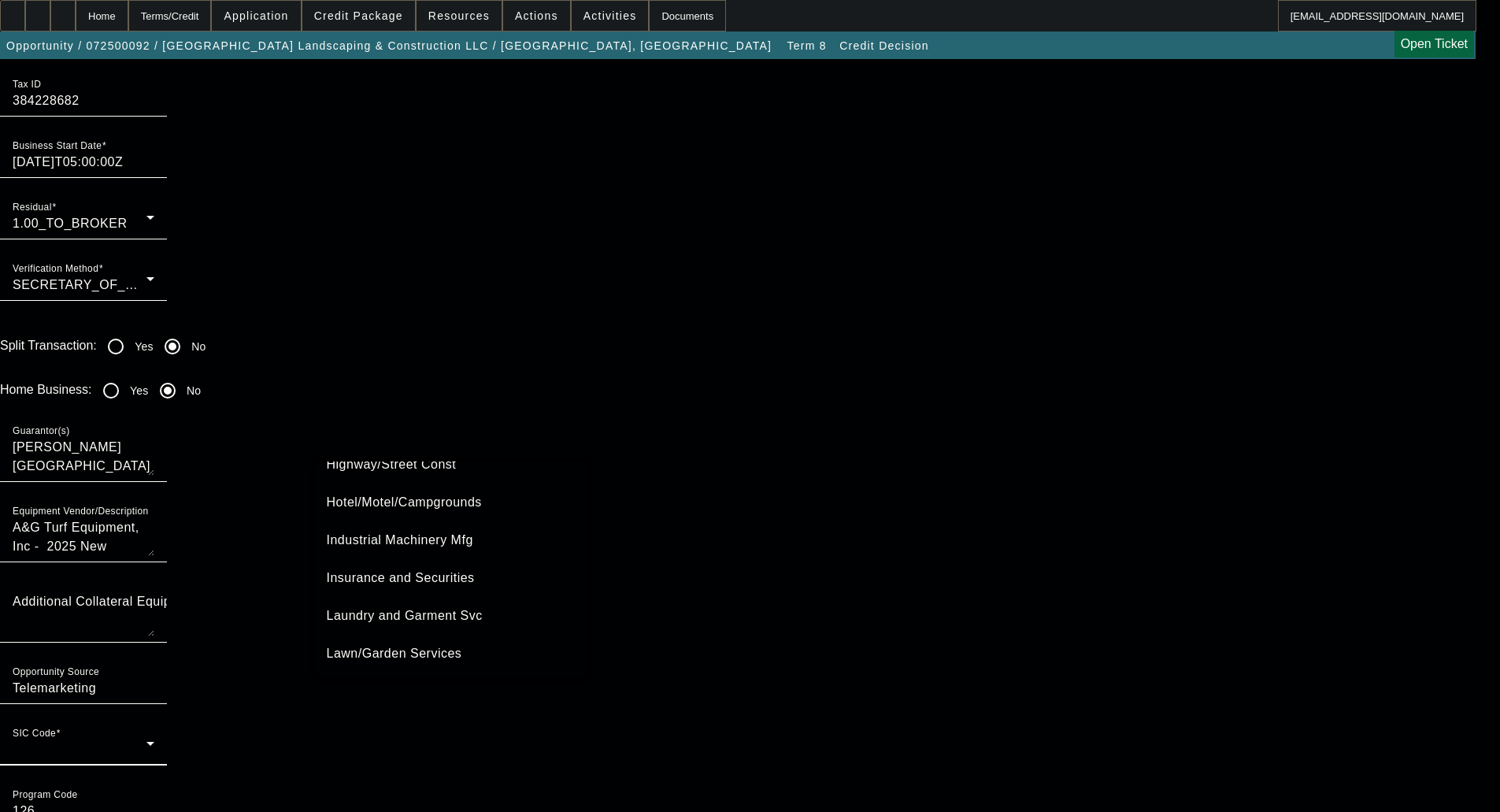
scroll to position [2174, 0]
click at [399, 616] on span "Lawn/Garden Services" at bounding box center [394, 617] width 135 height 19
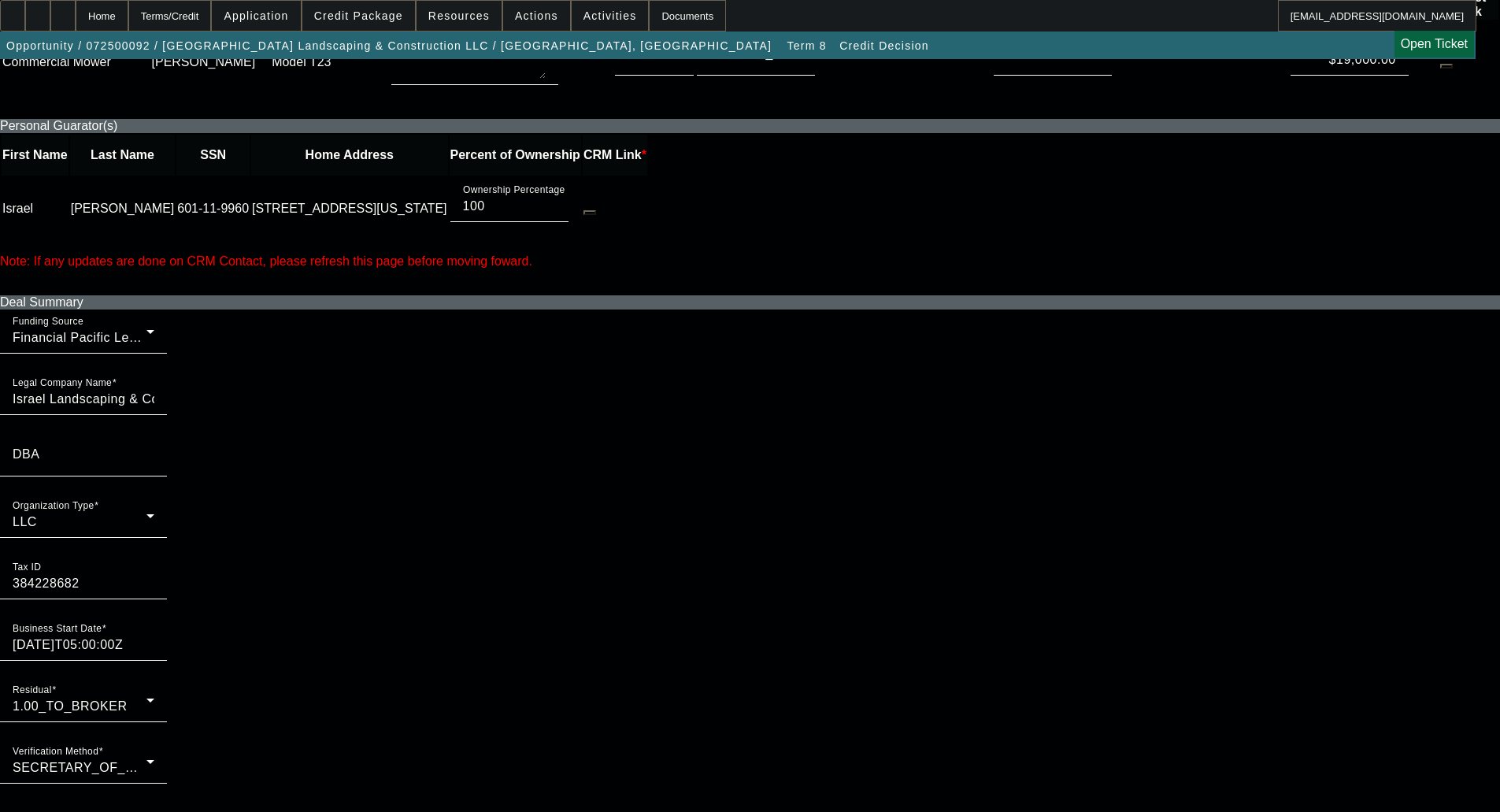
scroll to position [787, 0]
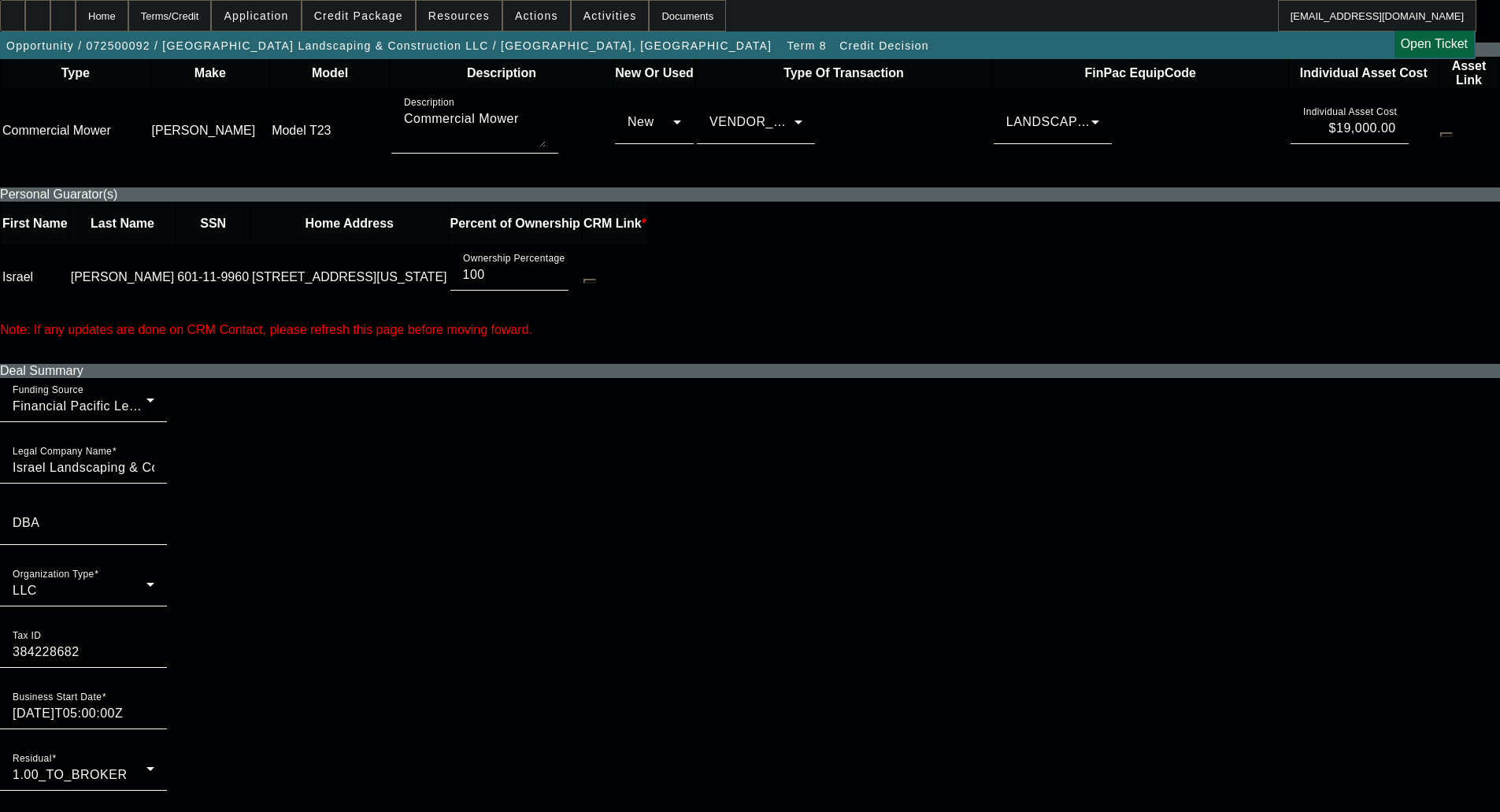
radio input "true"
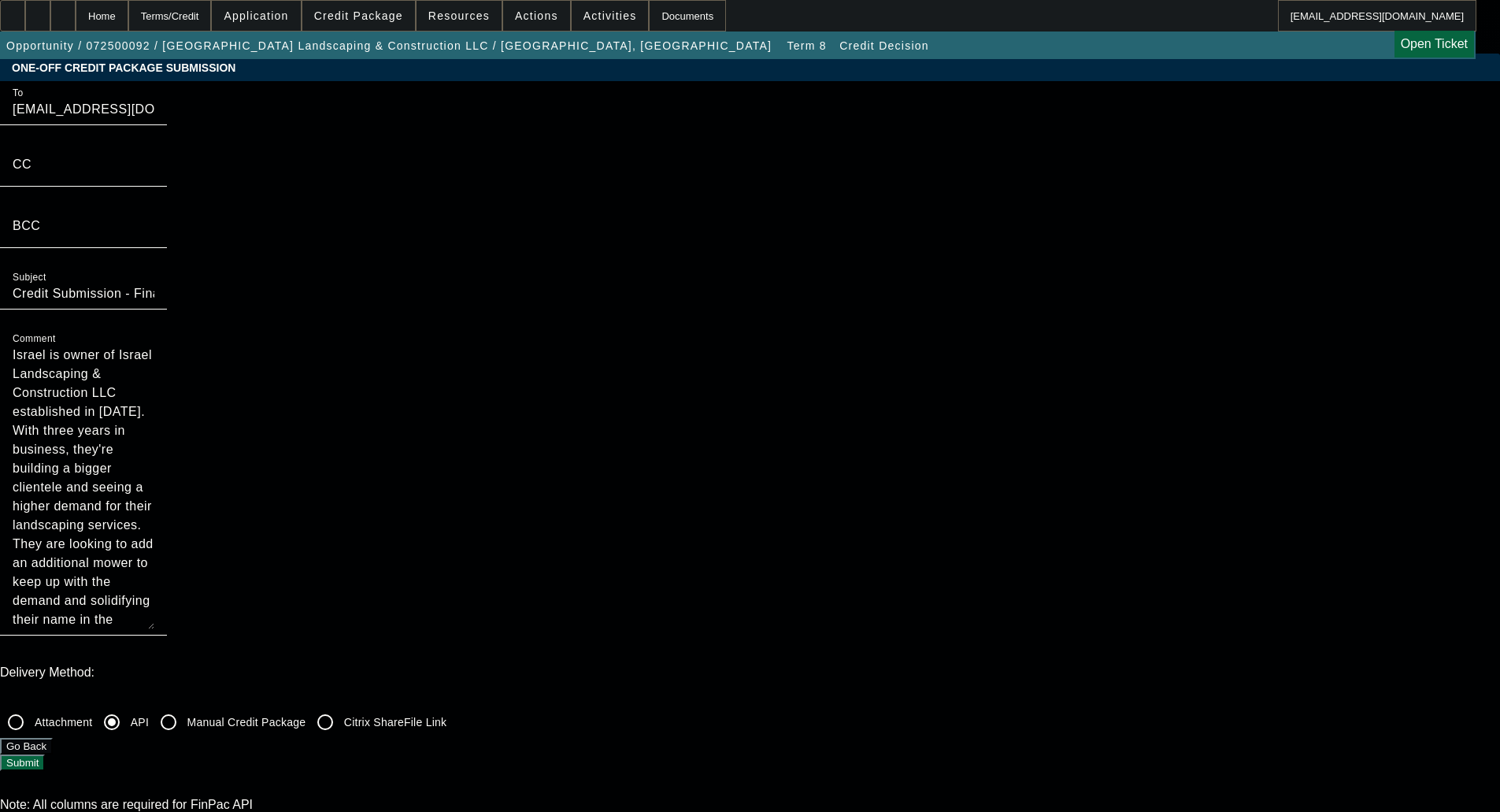
scroll to position [0, 0]
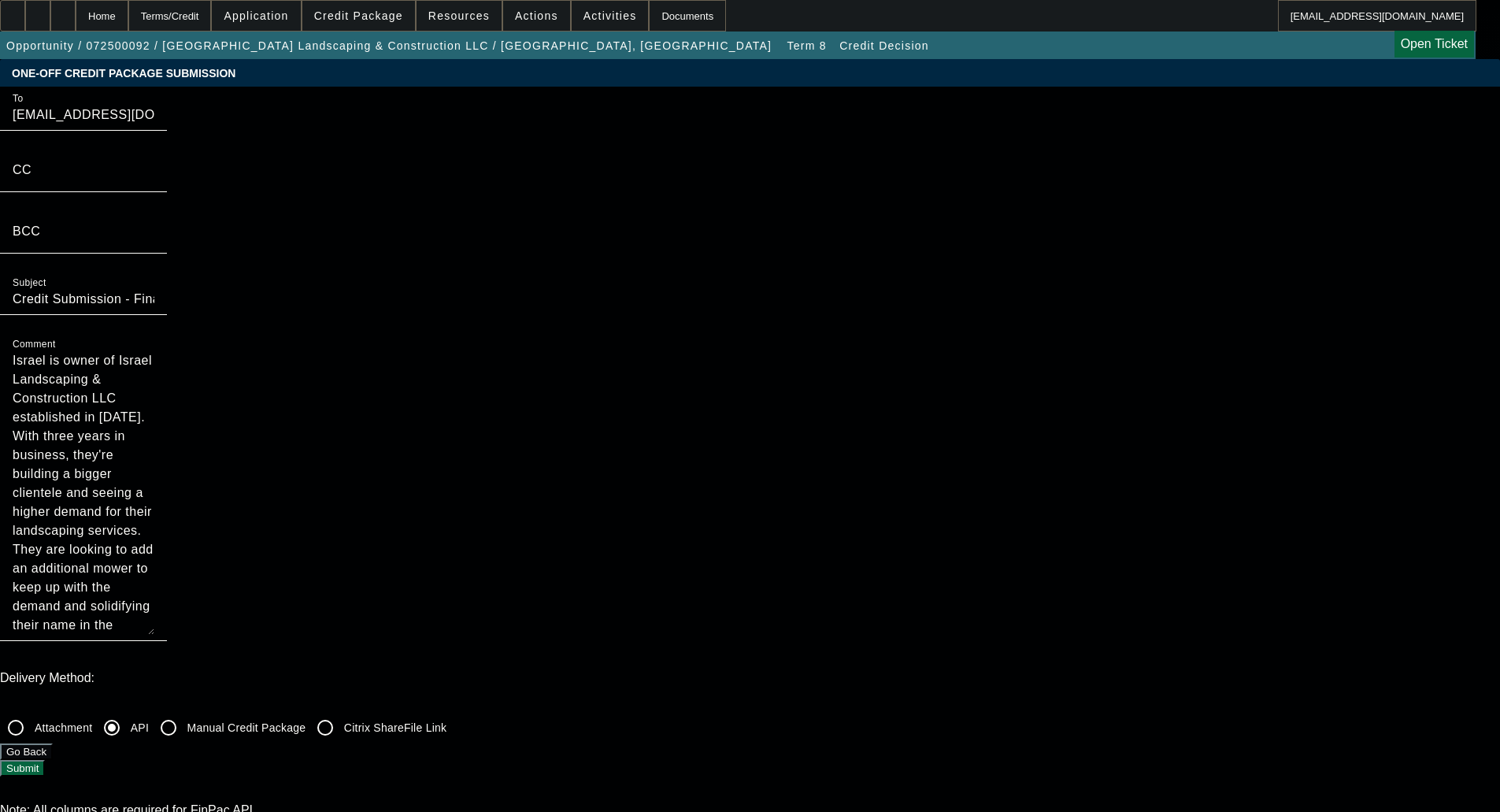
click at [45, 760] on button "Submit" at bounding box center [22, 768] width 45 height 17
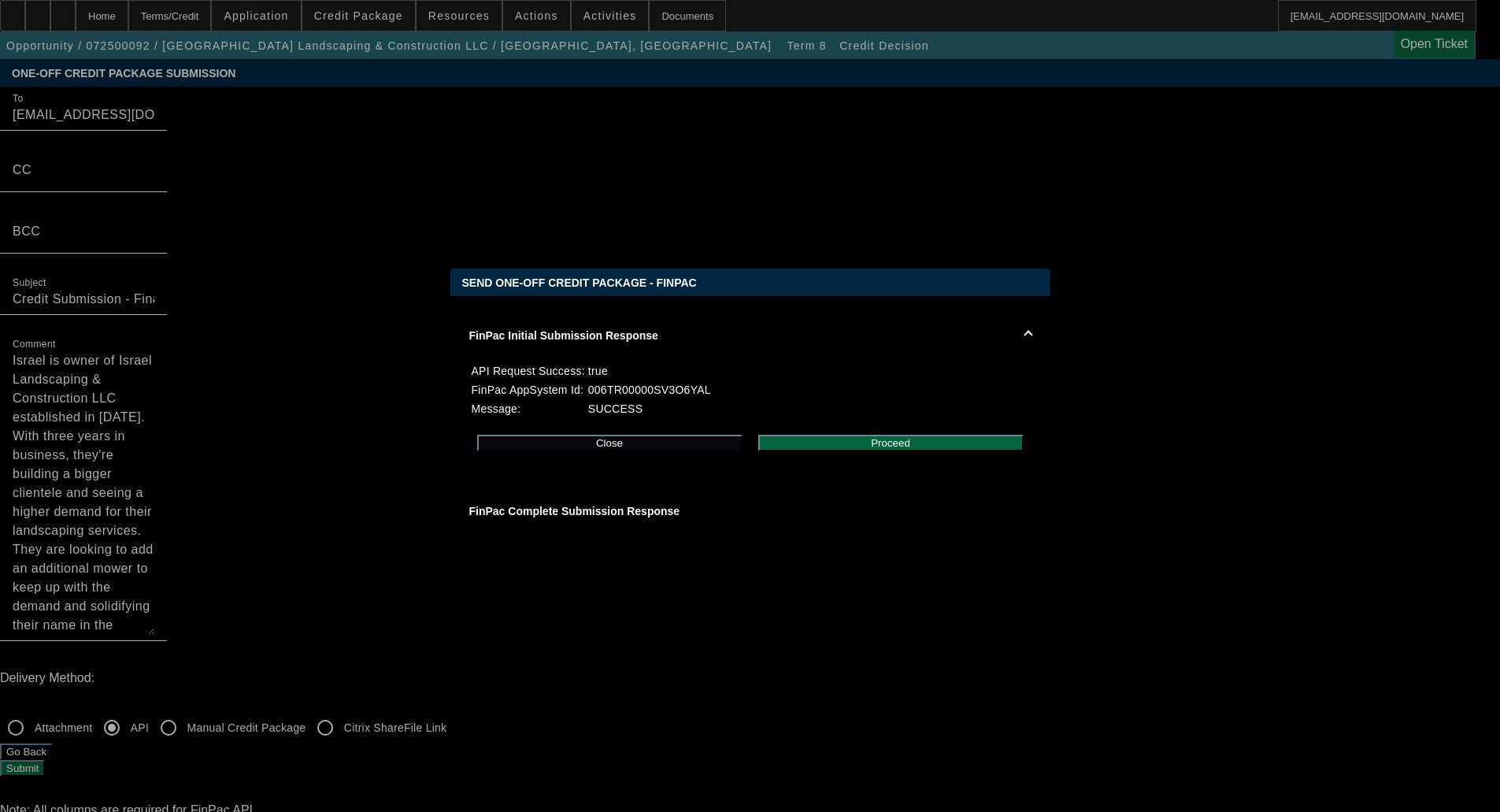
click at [870, 467] on div "Close Proceed" at bounding box center [750, 443] width 562 height 48
click at [875, 452] on button "Proceed" at bounding box center [891, 443] width 266 height 17
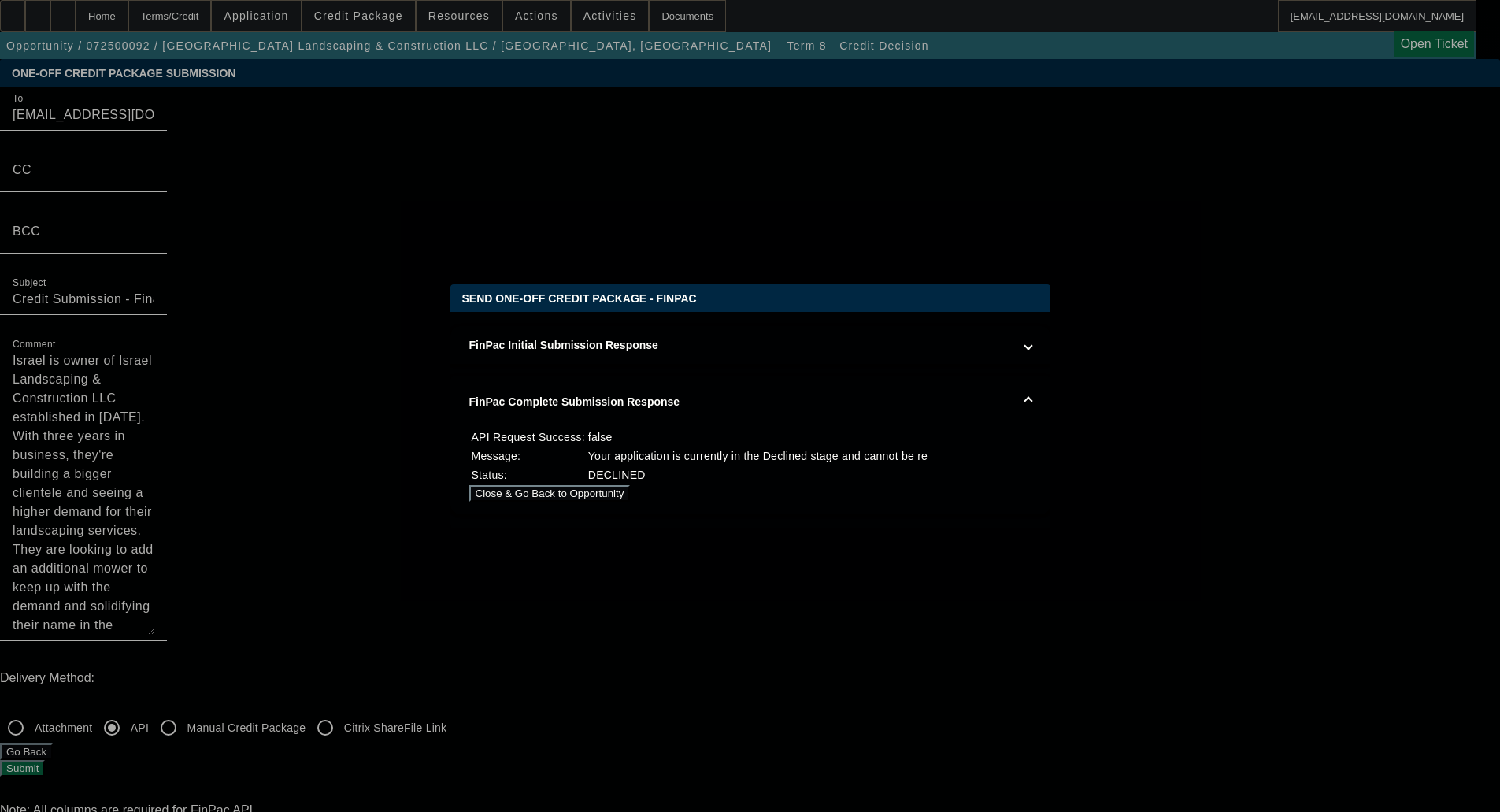
click at [630, 494] on button "Close & Go Back to Opportunity" at bounding box center [550, 493] width 161 height 17
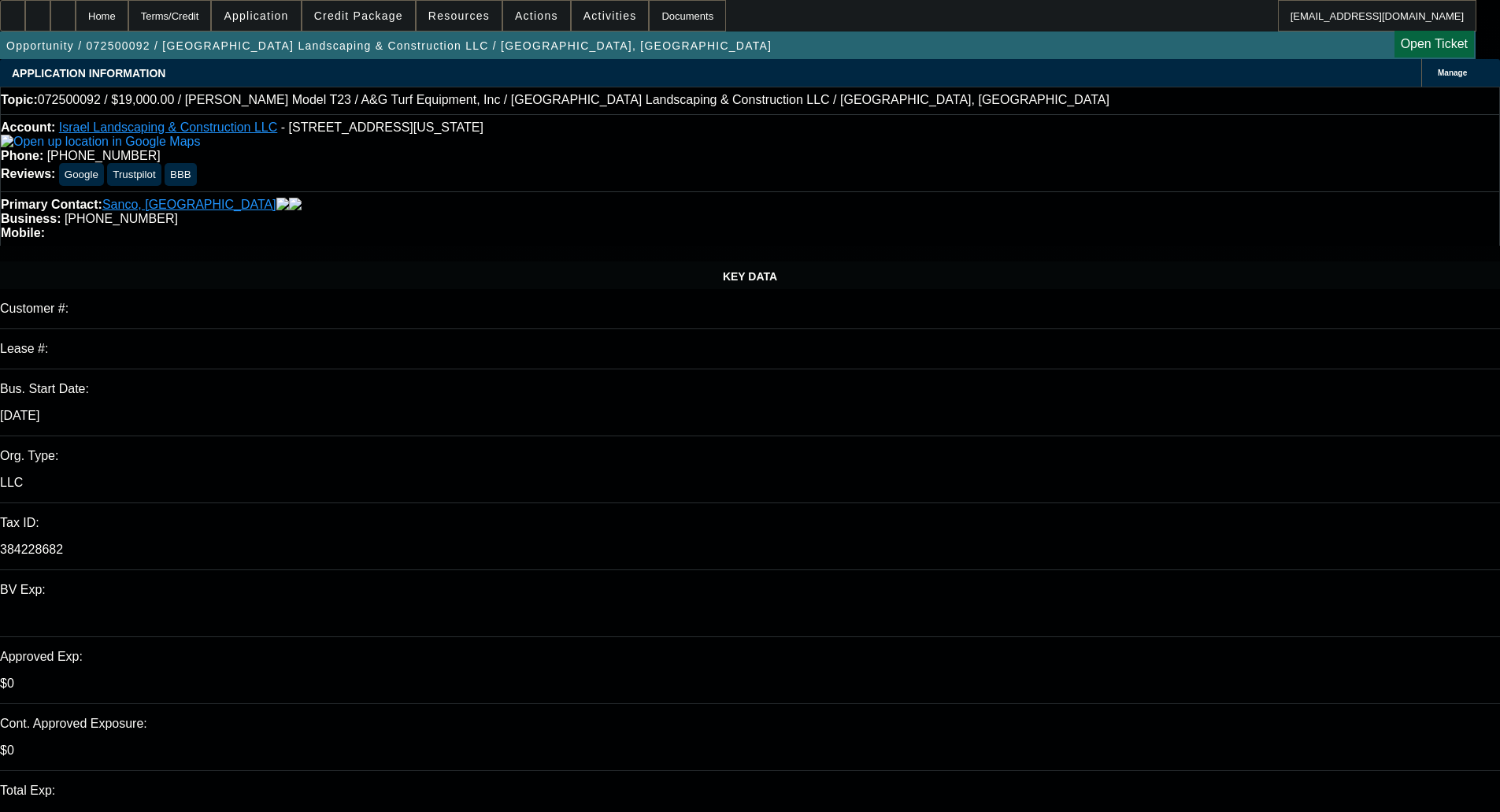
select select "0"
select select "2"
select select "0"
select select "6"
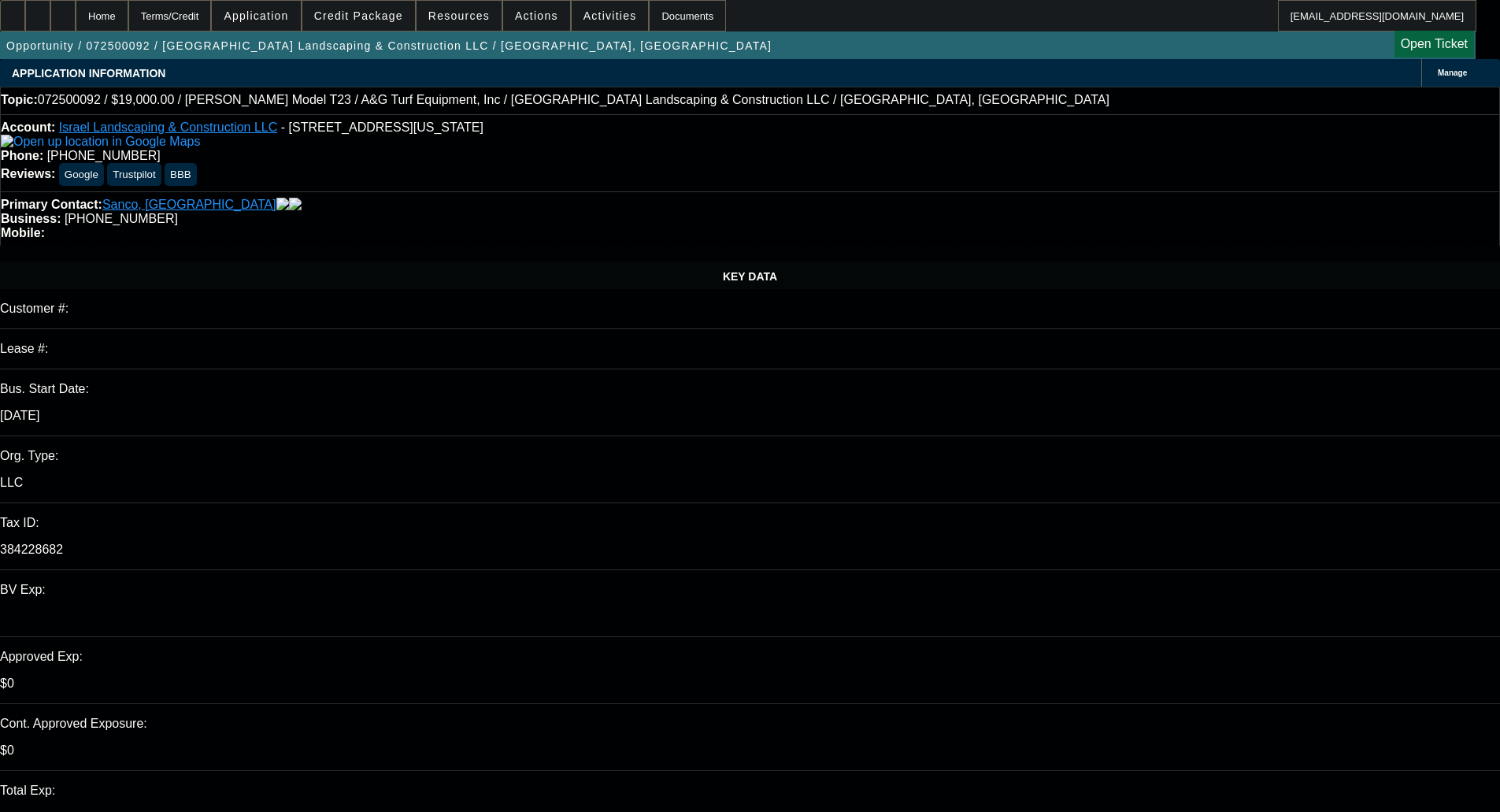
select select "0"
select select "6"
select select "0"
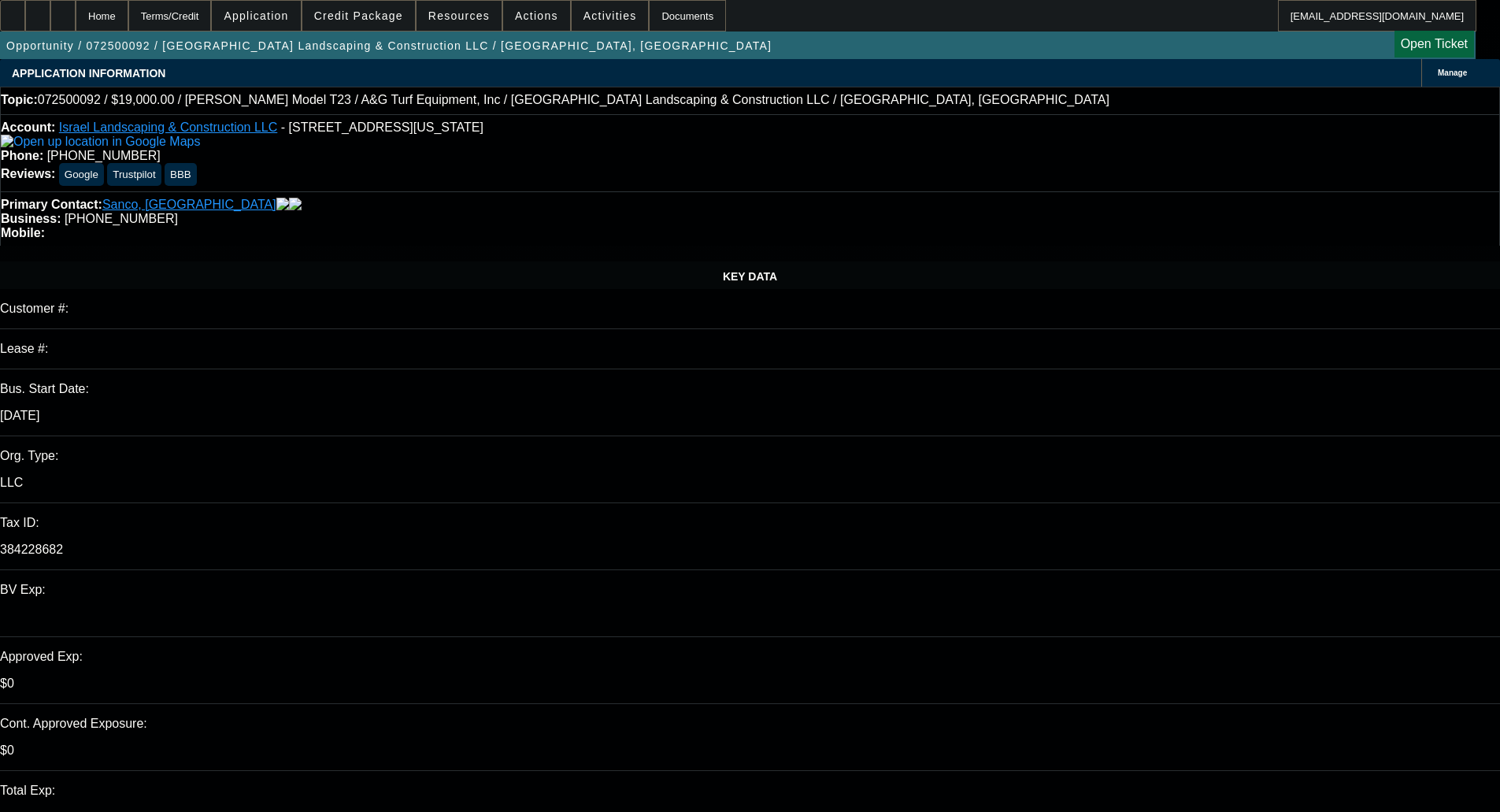
select select "0"
select select "6"
select select "0"
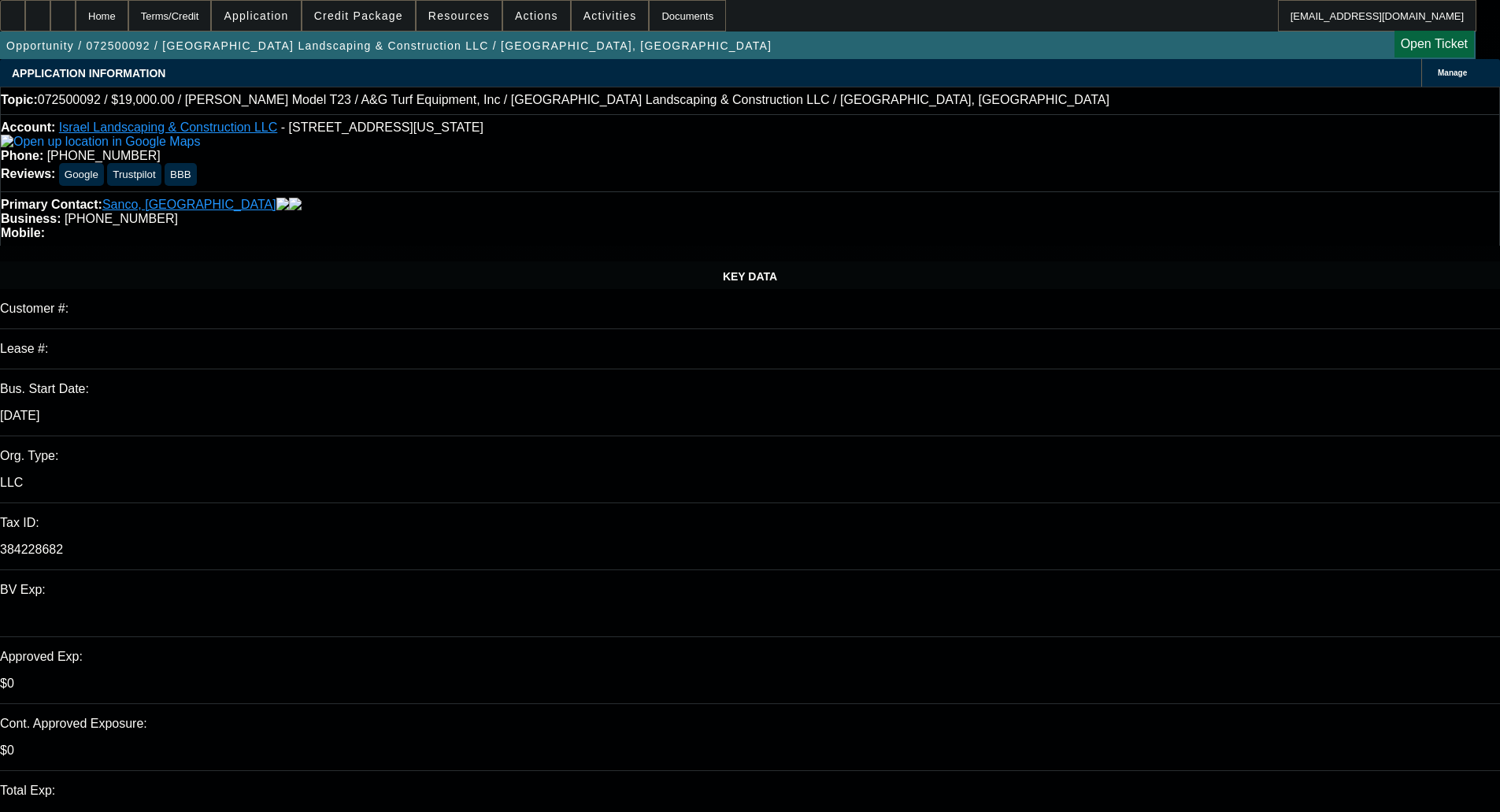
select select "0"
select select "6"
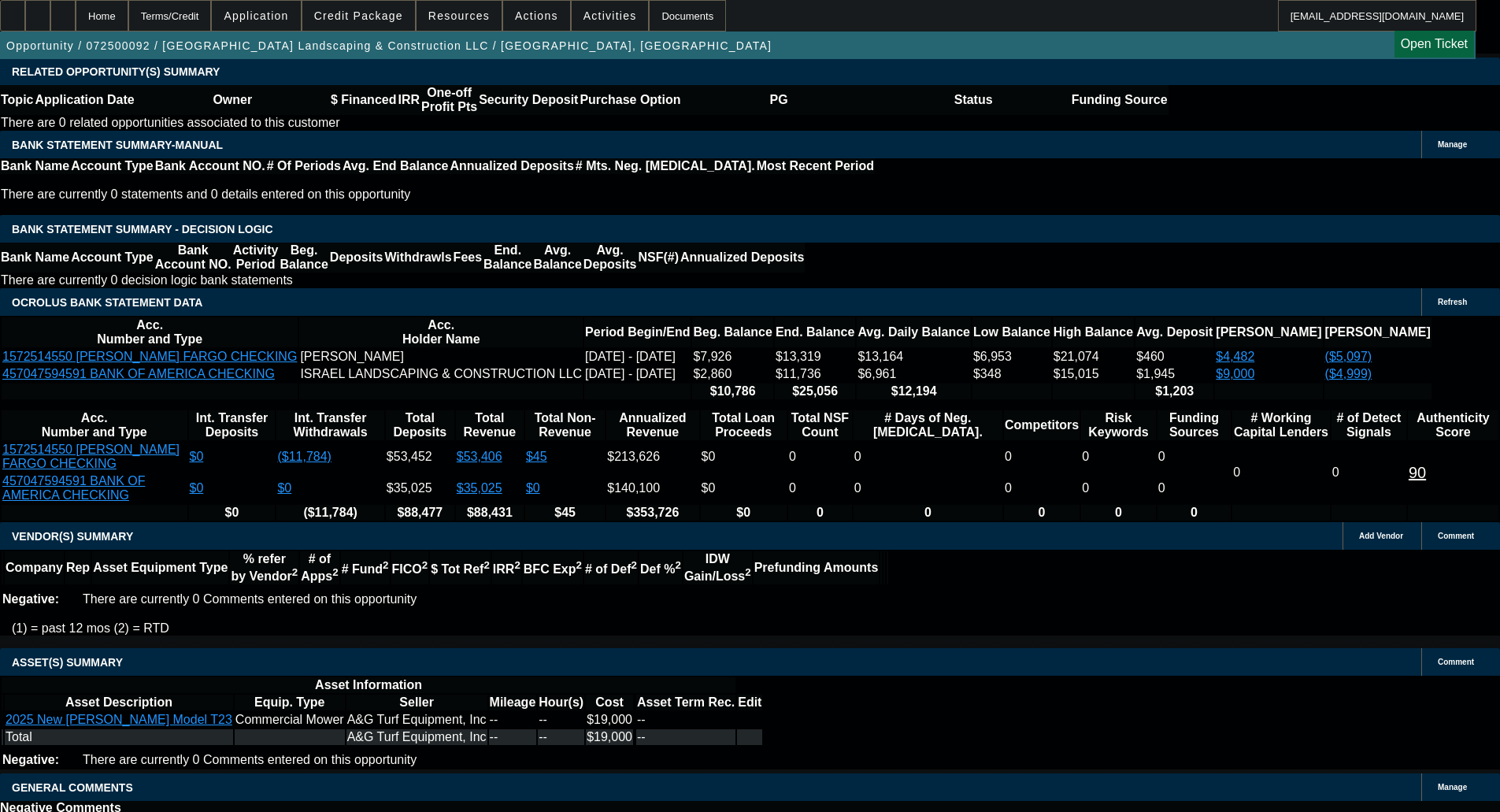
scroll to position [2872, 0]
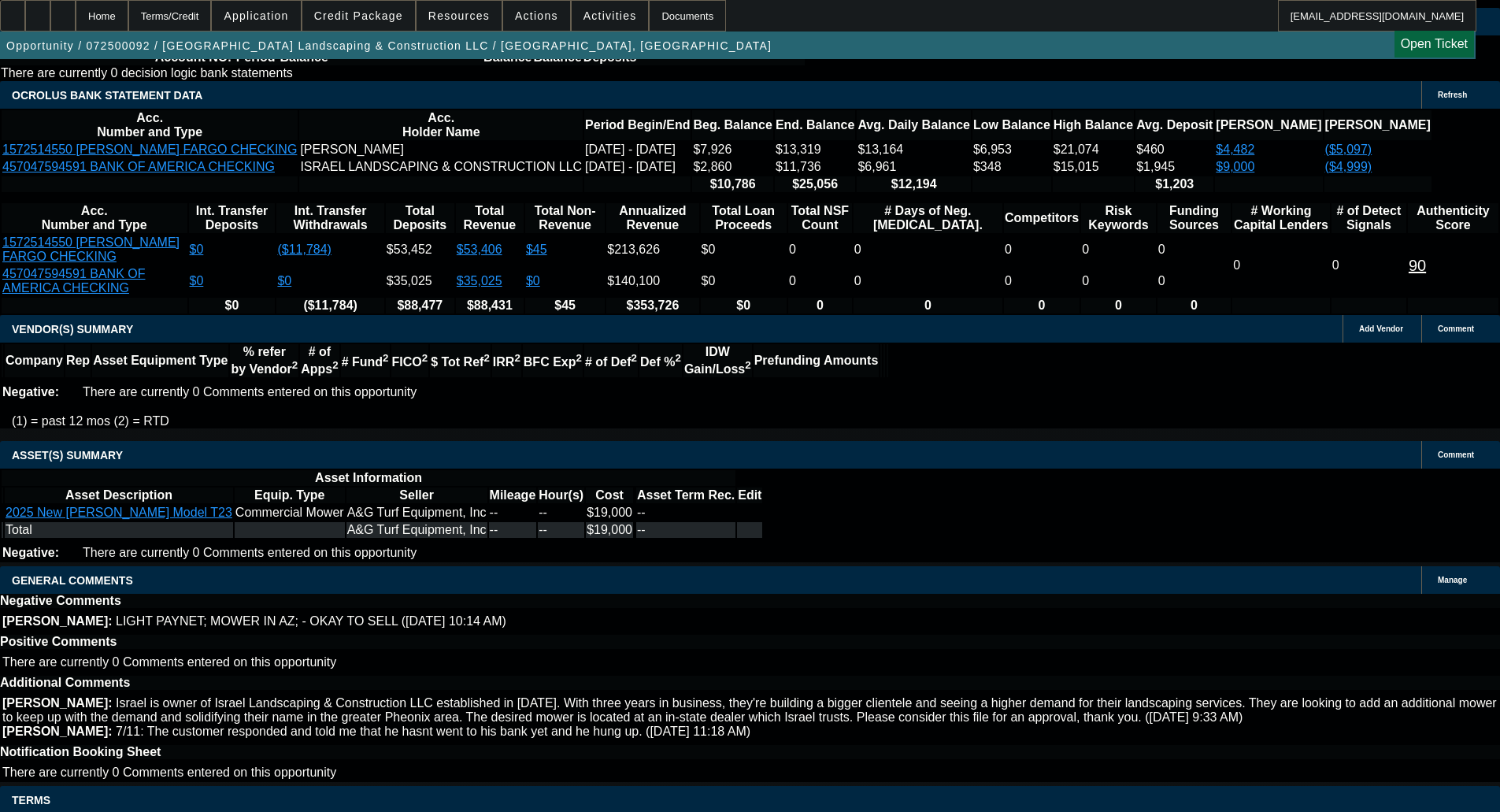
select select "4"
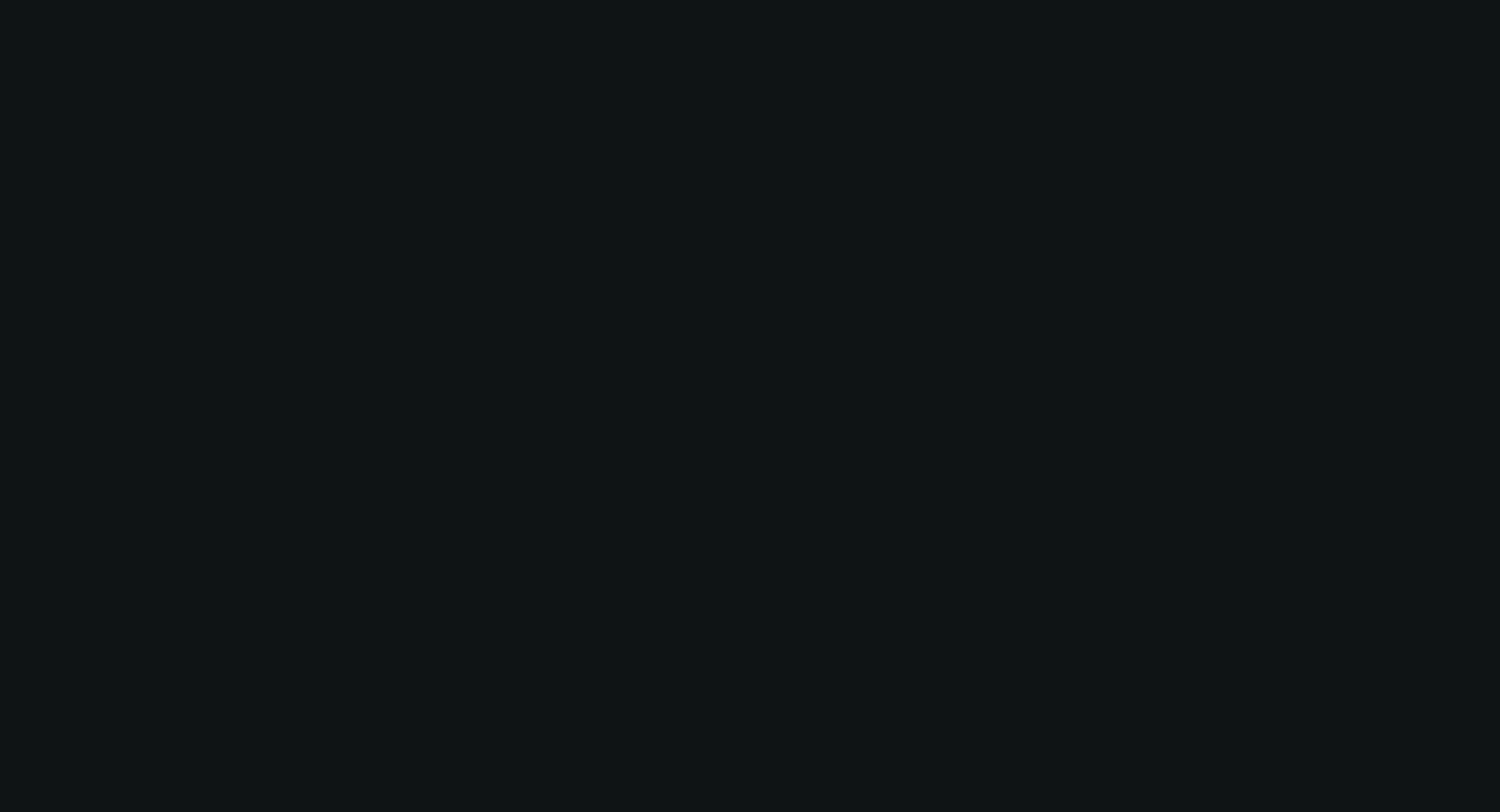
scroll to position [0, 0]
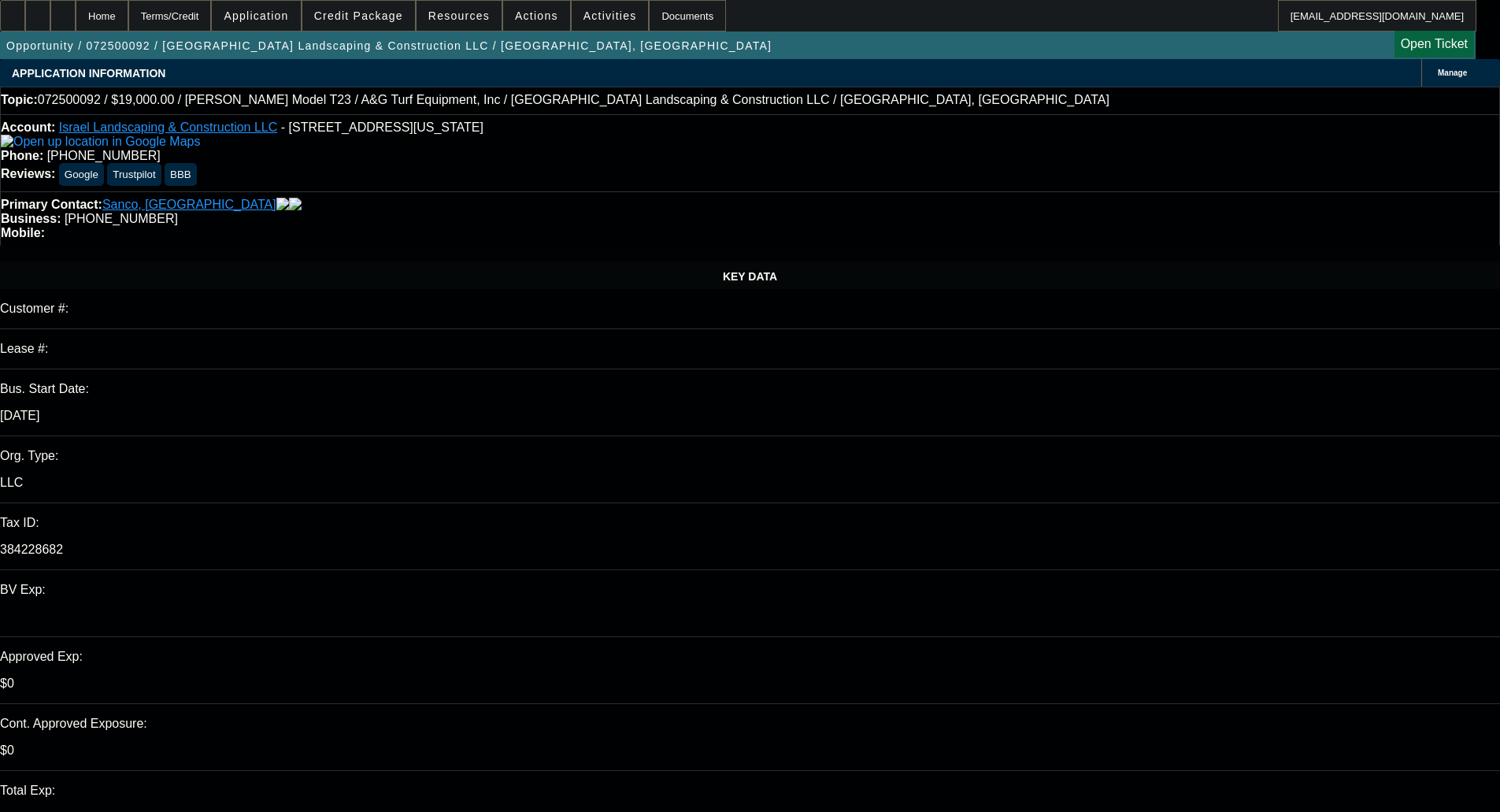
paste textarea "DECLINED BY FINPAC - Your application is not eligible for approval at Financial…"
type textarea "DECLINED BY FINPAC - Your application is not eligible for approval at Financial…"
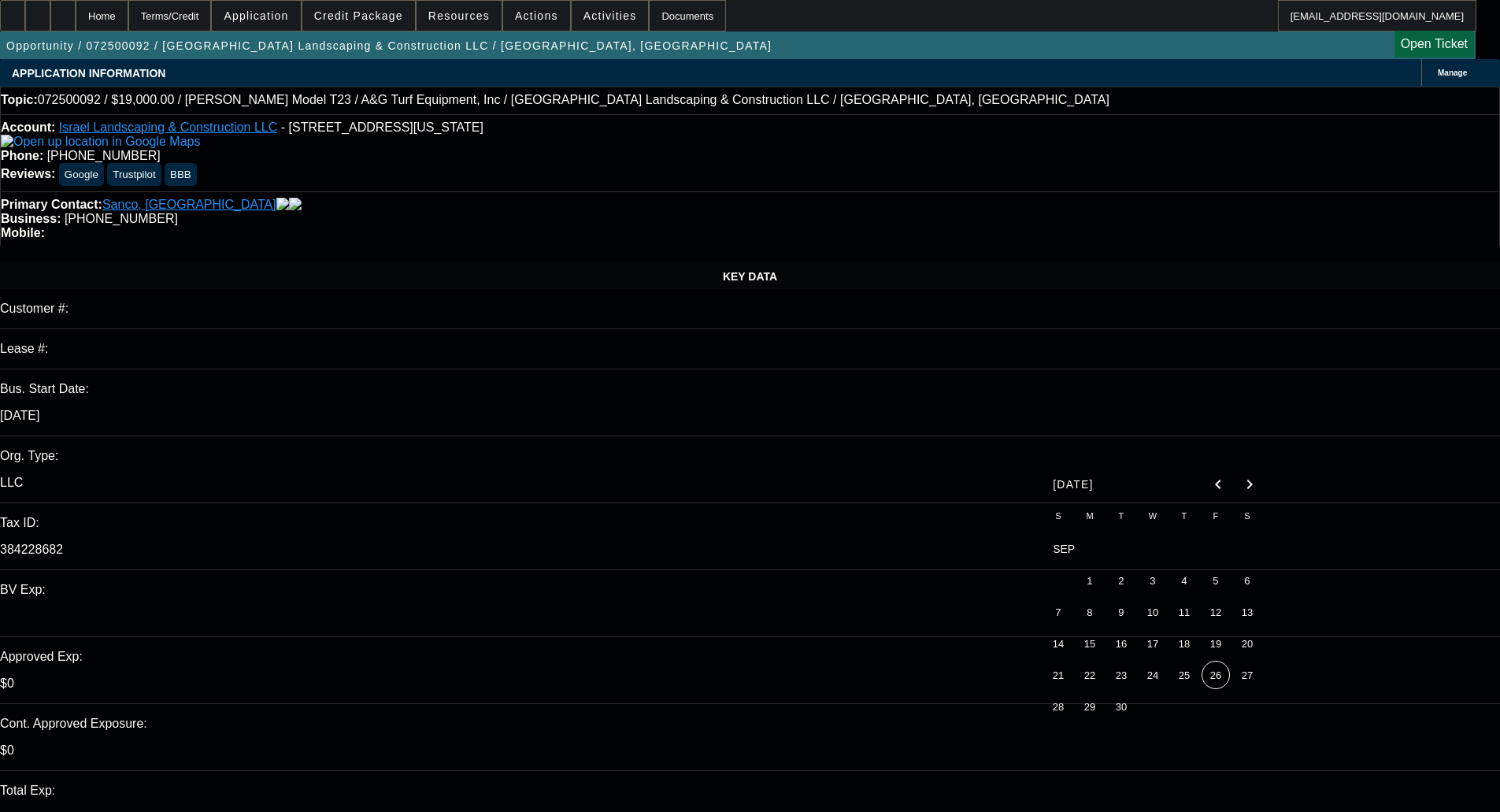
click at [1206, 676] on span "26" at bounding box center [1216, 675] width 28 height 28
type input "9/26/2025"
type input "10:56"
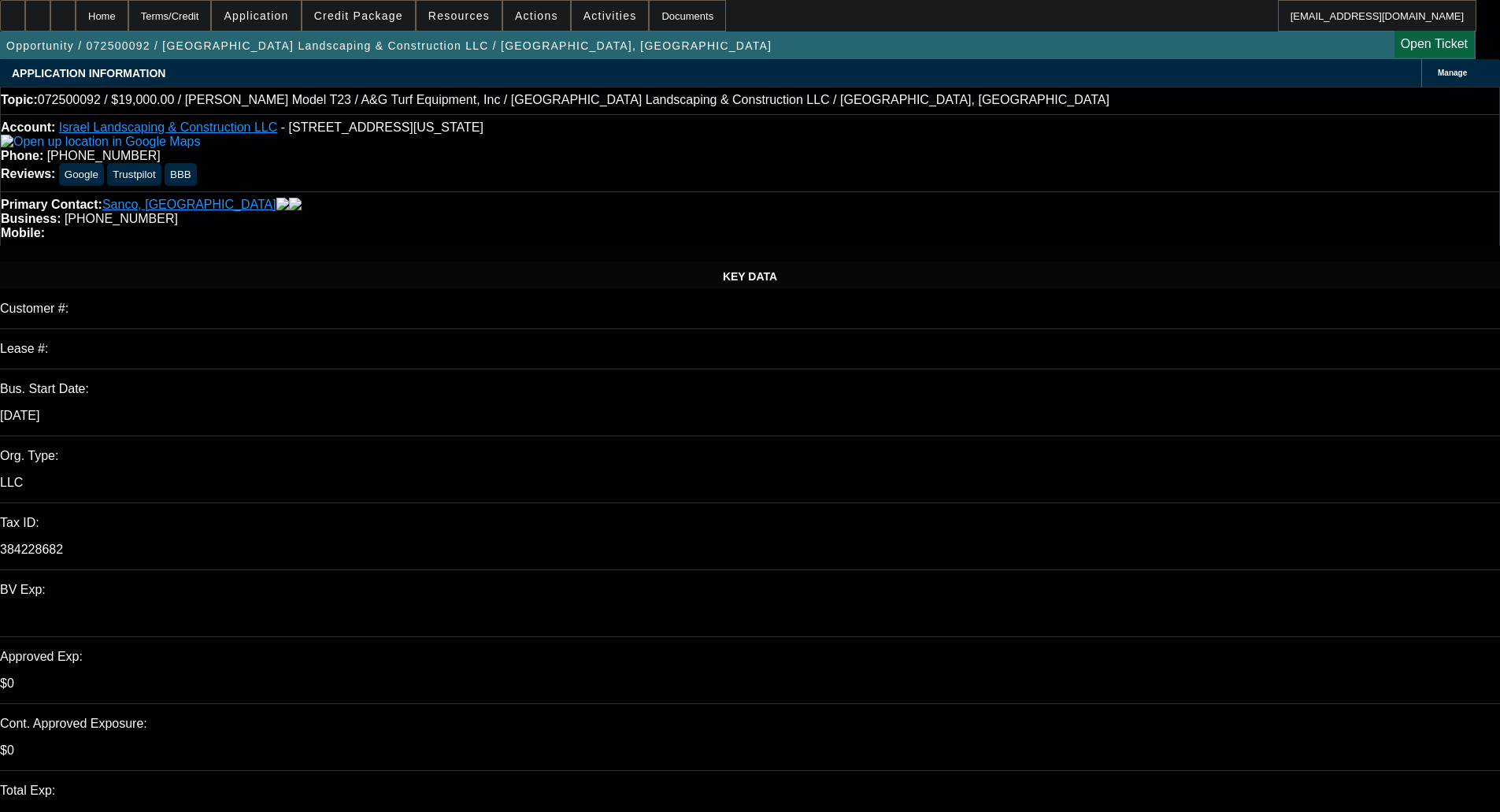
type input "10:56"
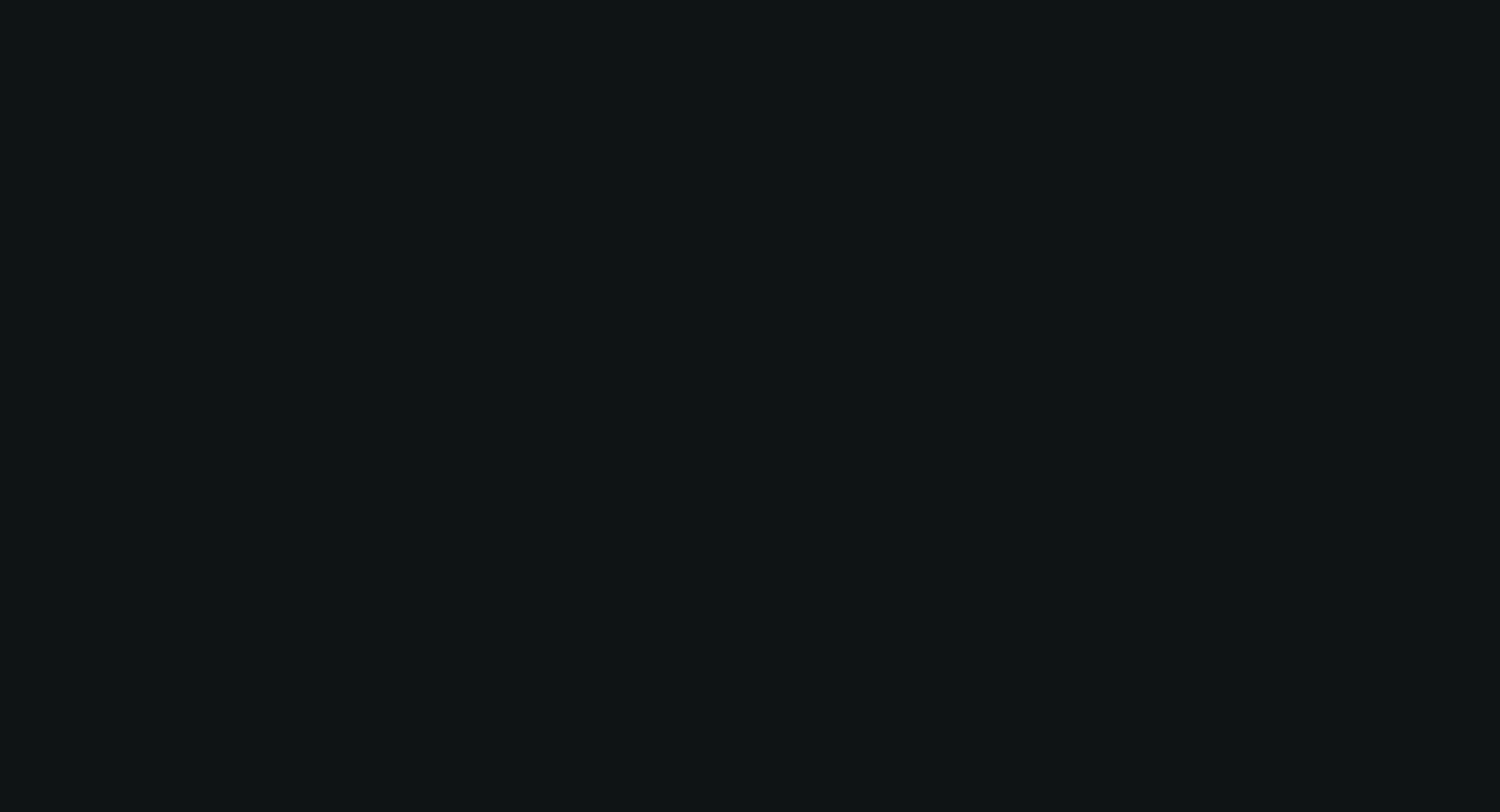
select select "0"
select select "2"
select select "0"
select select "6"
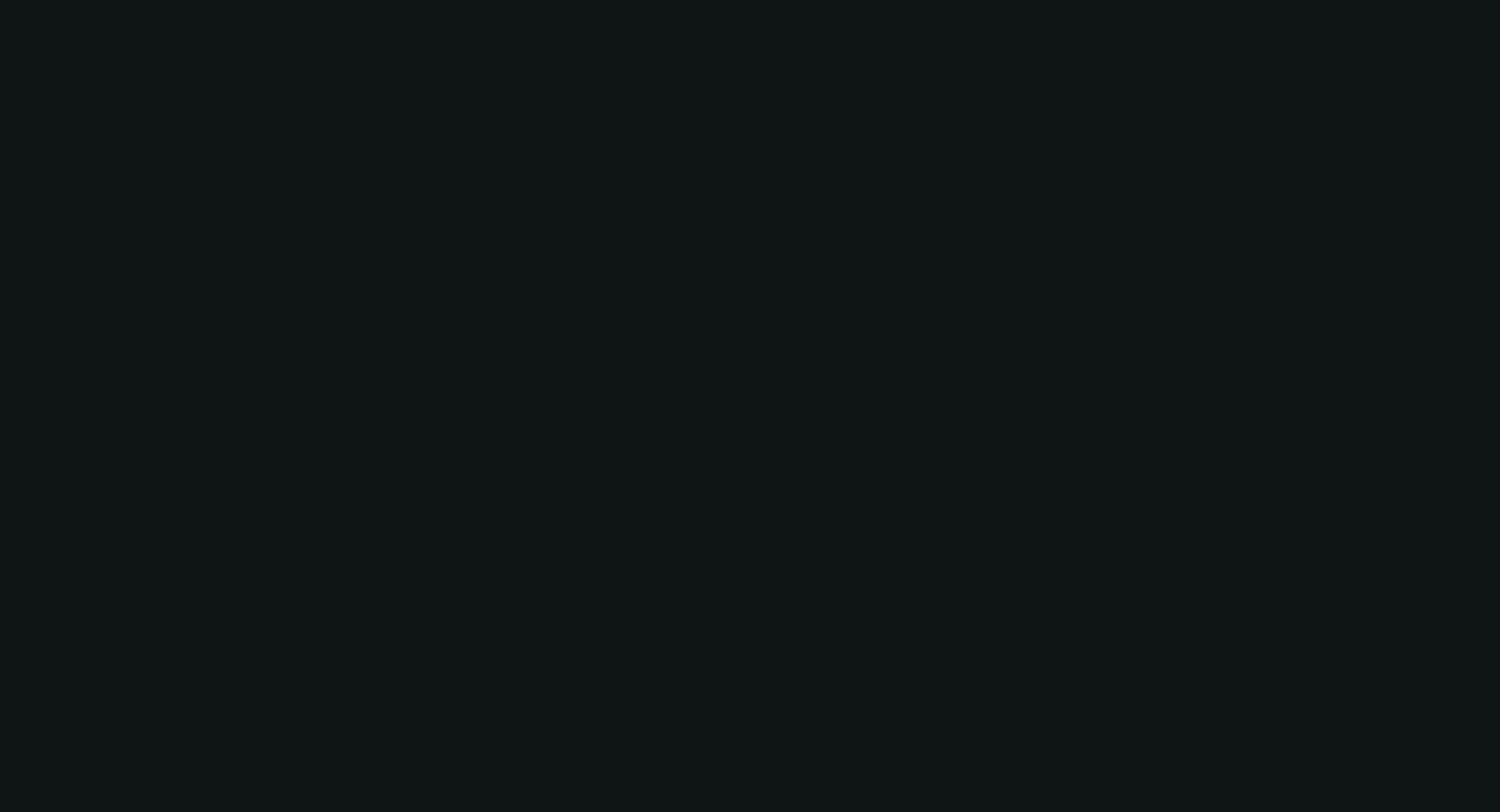
select select "0"
select select "6"
select select "0"
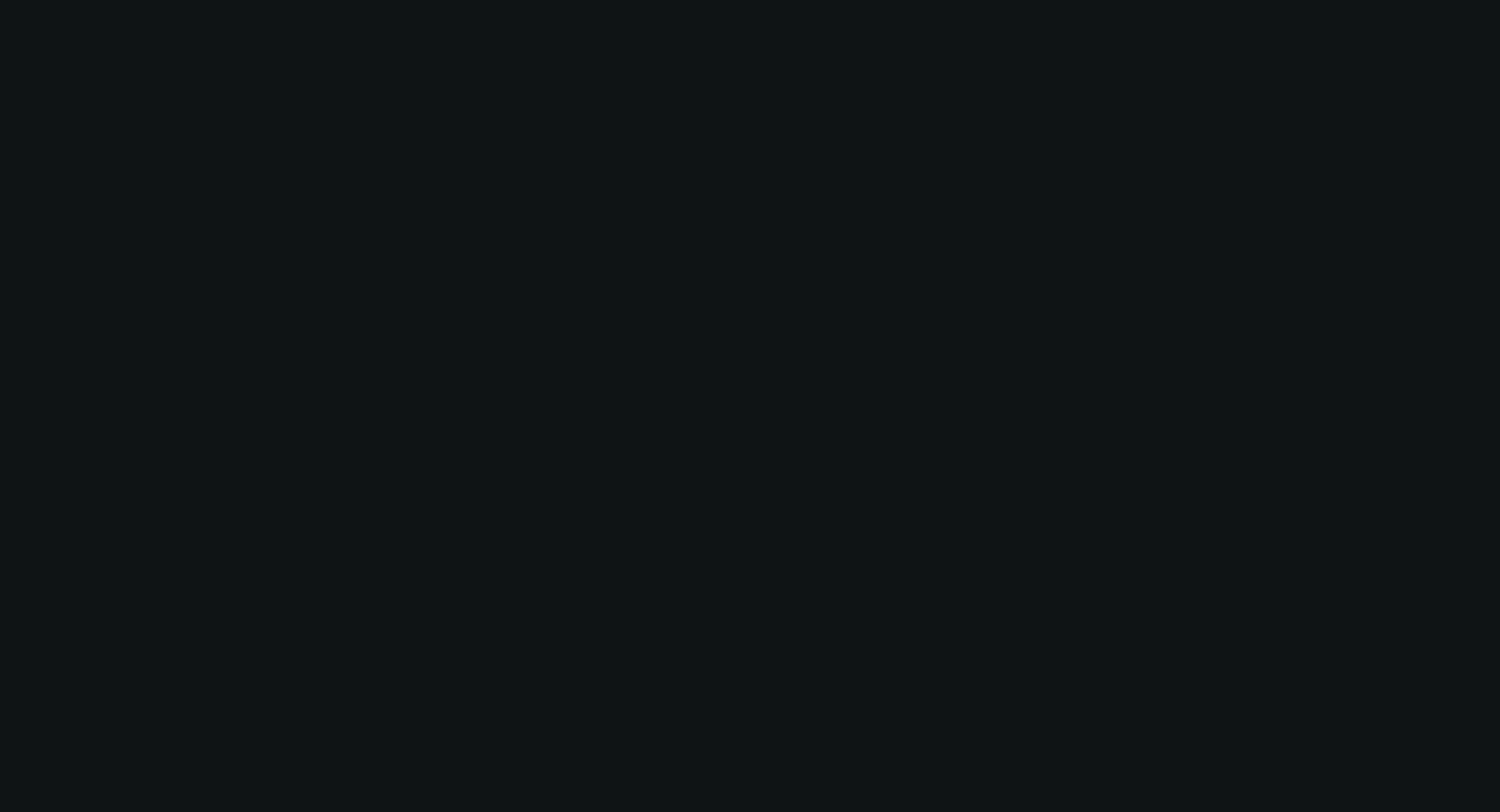
select select "0"
select select "6"
select select "0"
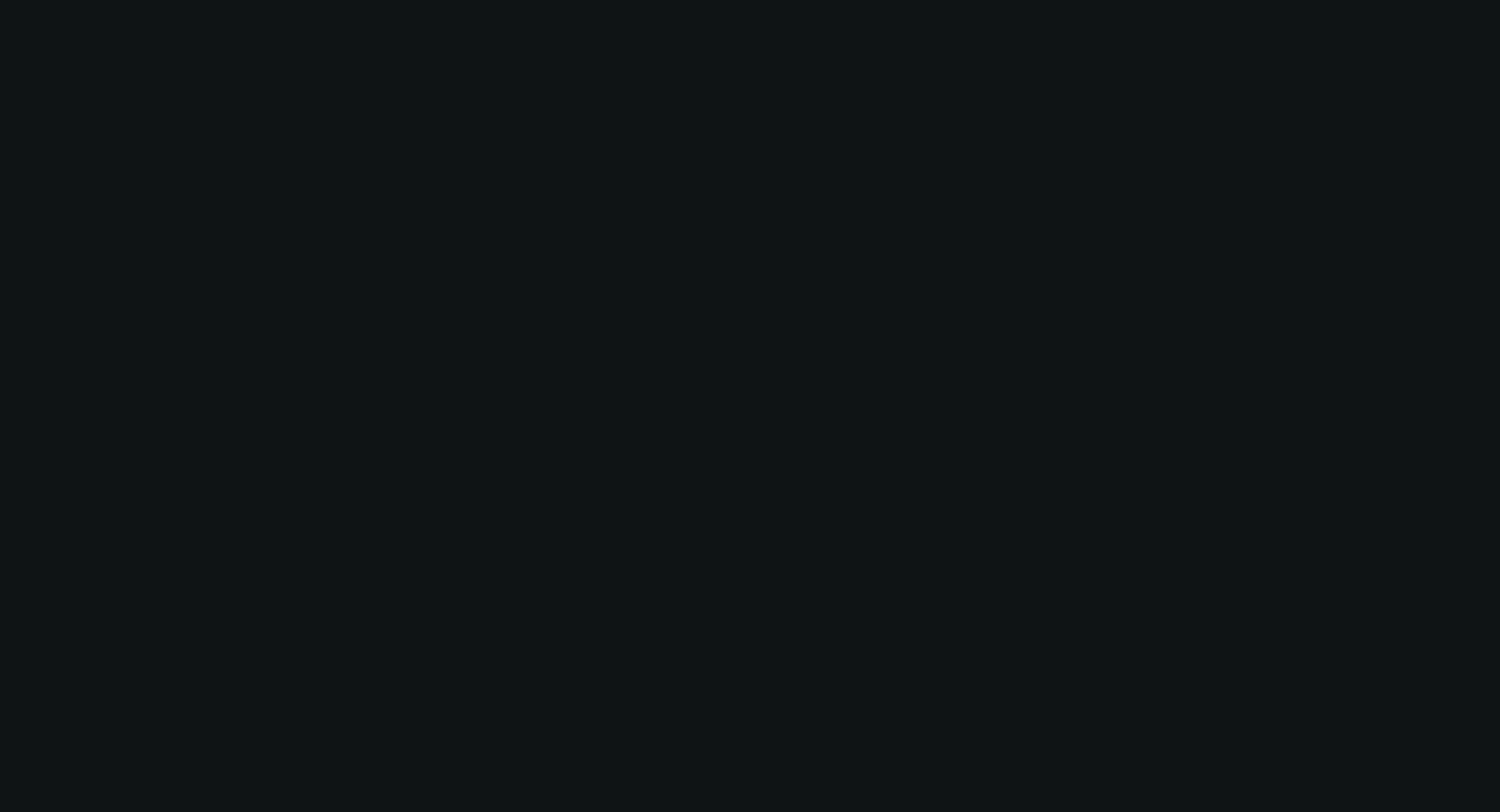
select select "0"
select select "6"
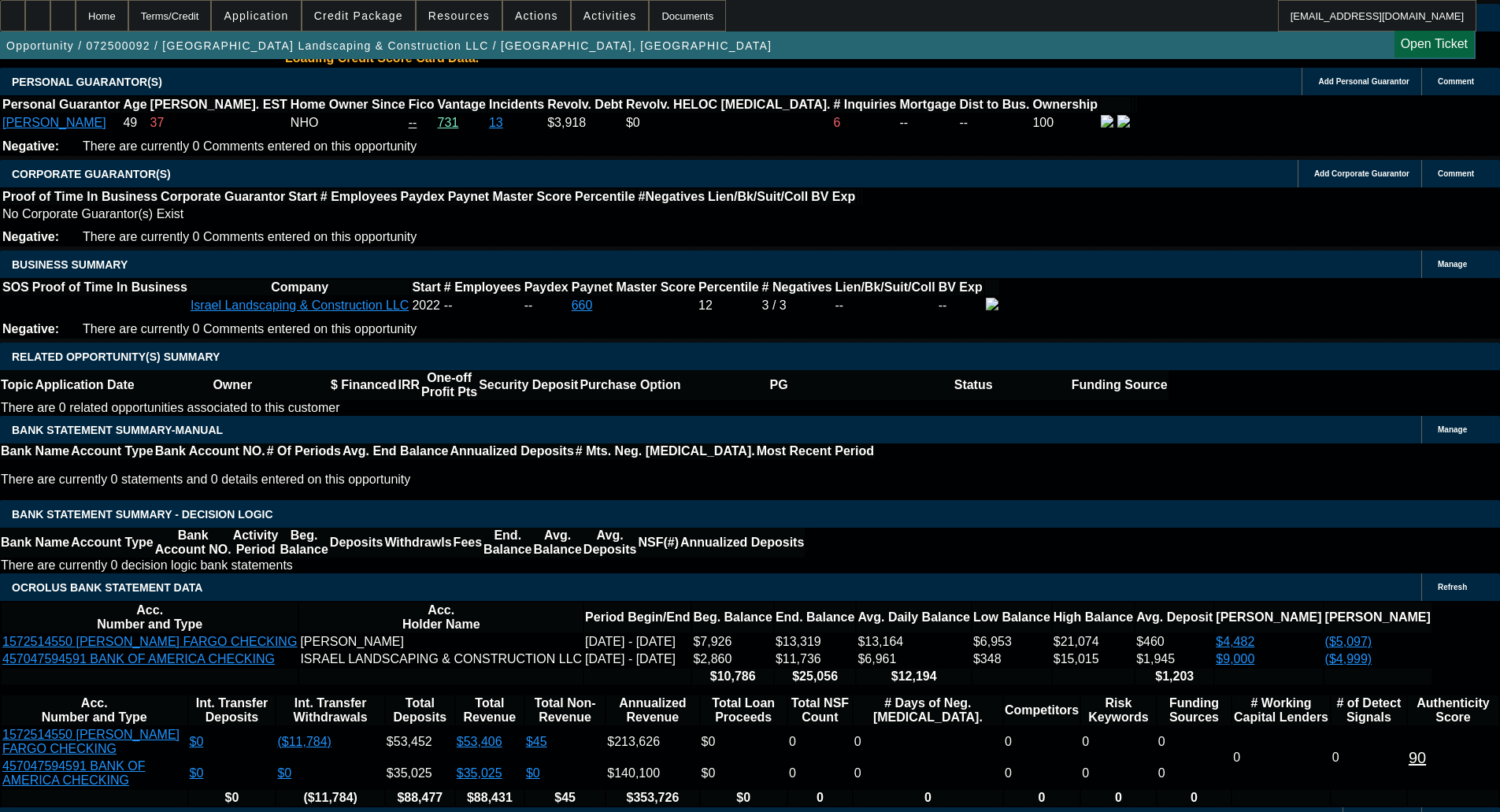
select select "0"
select select "2"
select select "0"
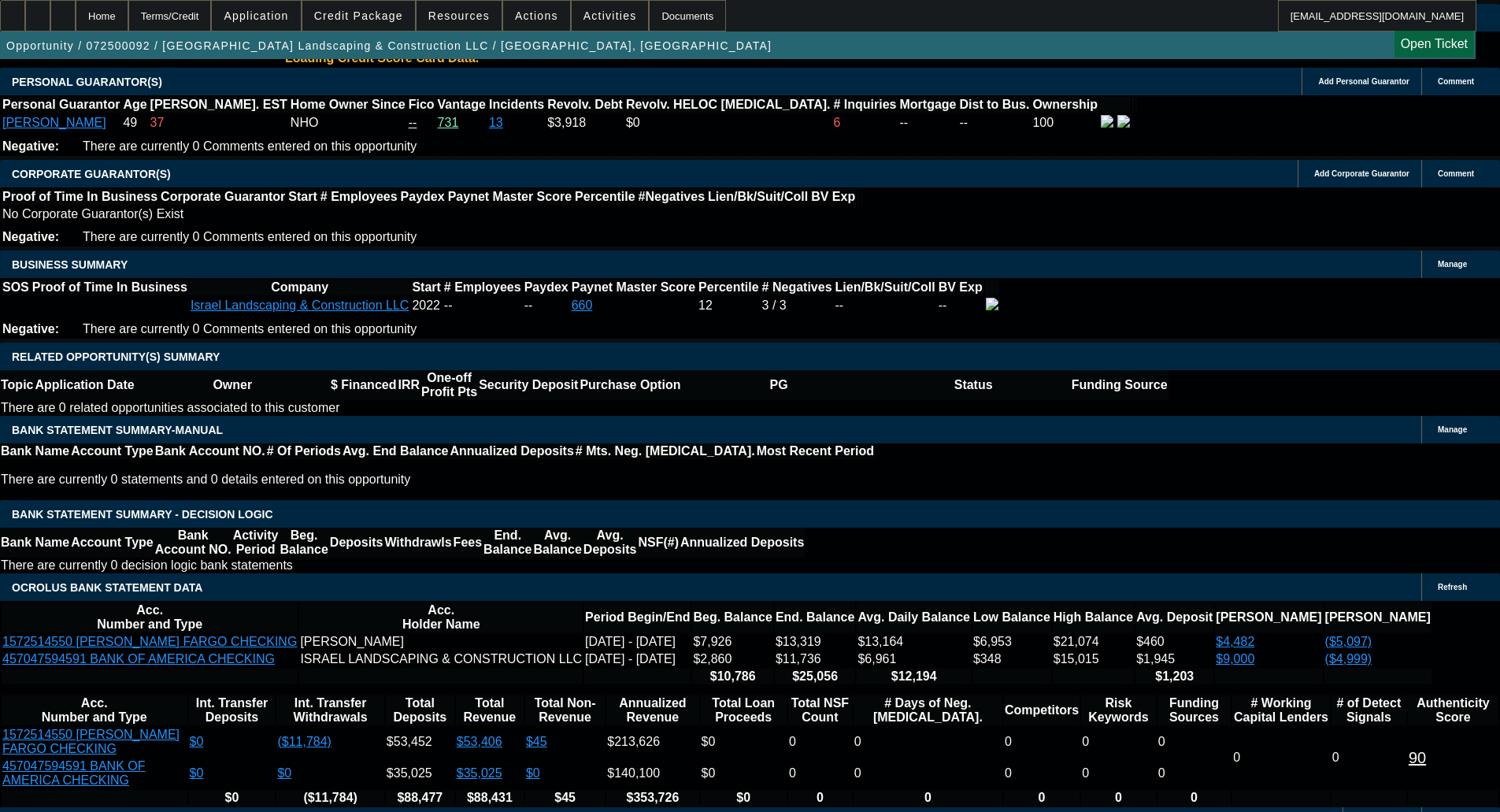
select select "0"
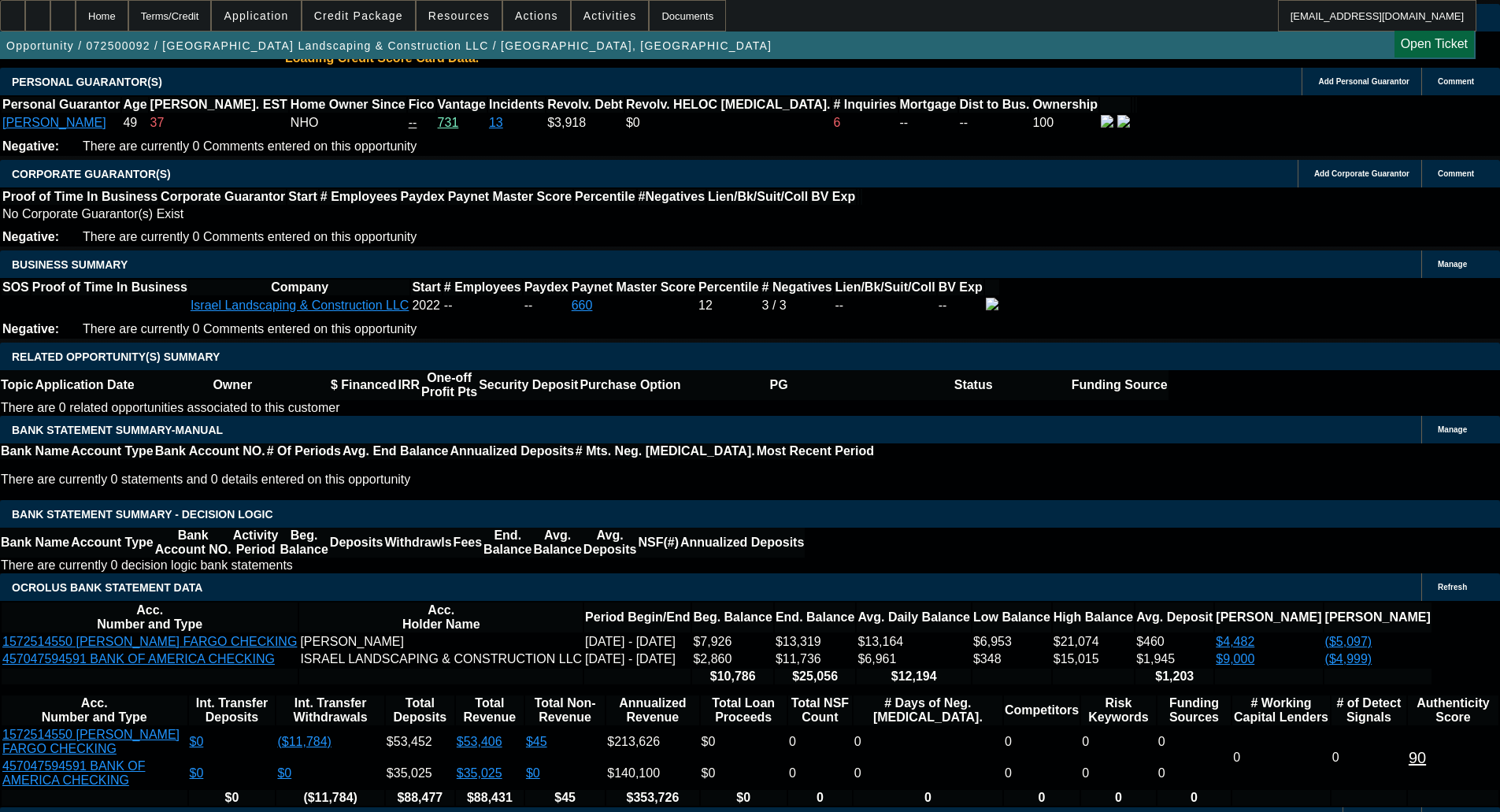
select select "0"
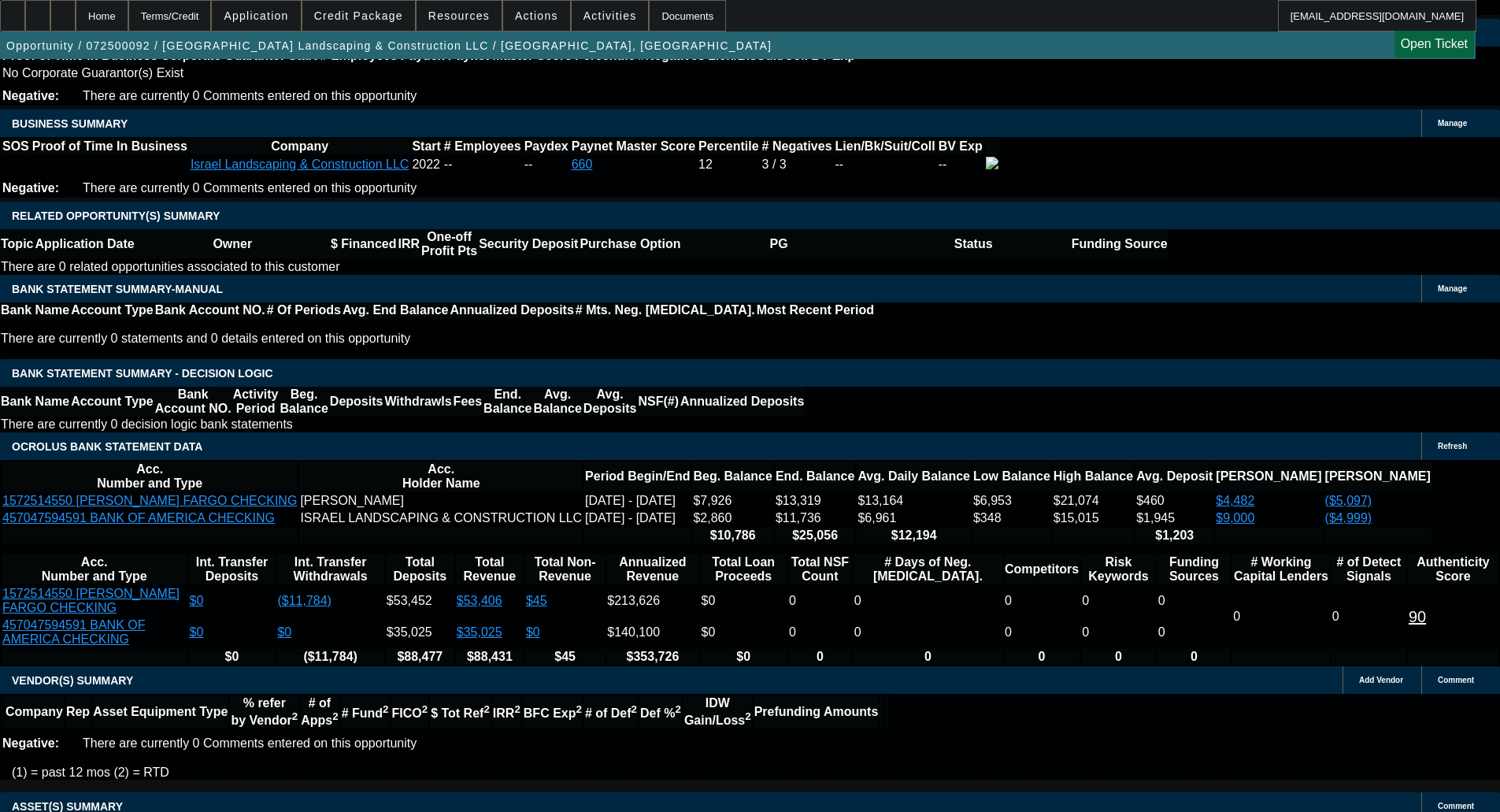
scroll to position [2379, 0]
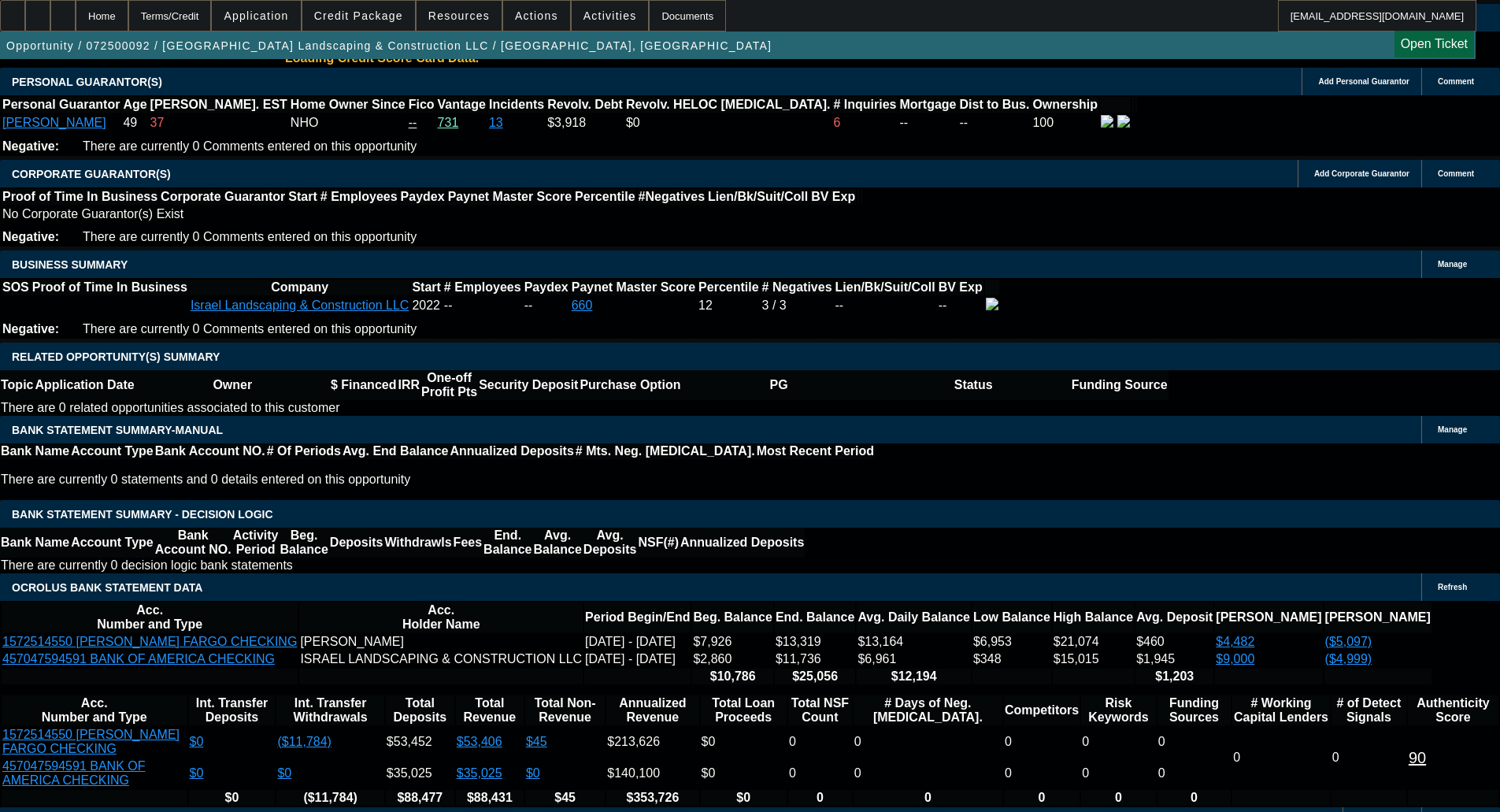
select select "1"
select select "2"
select select "1"
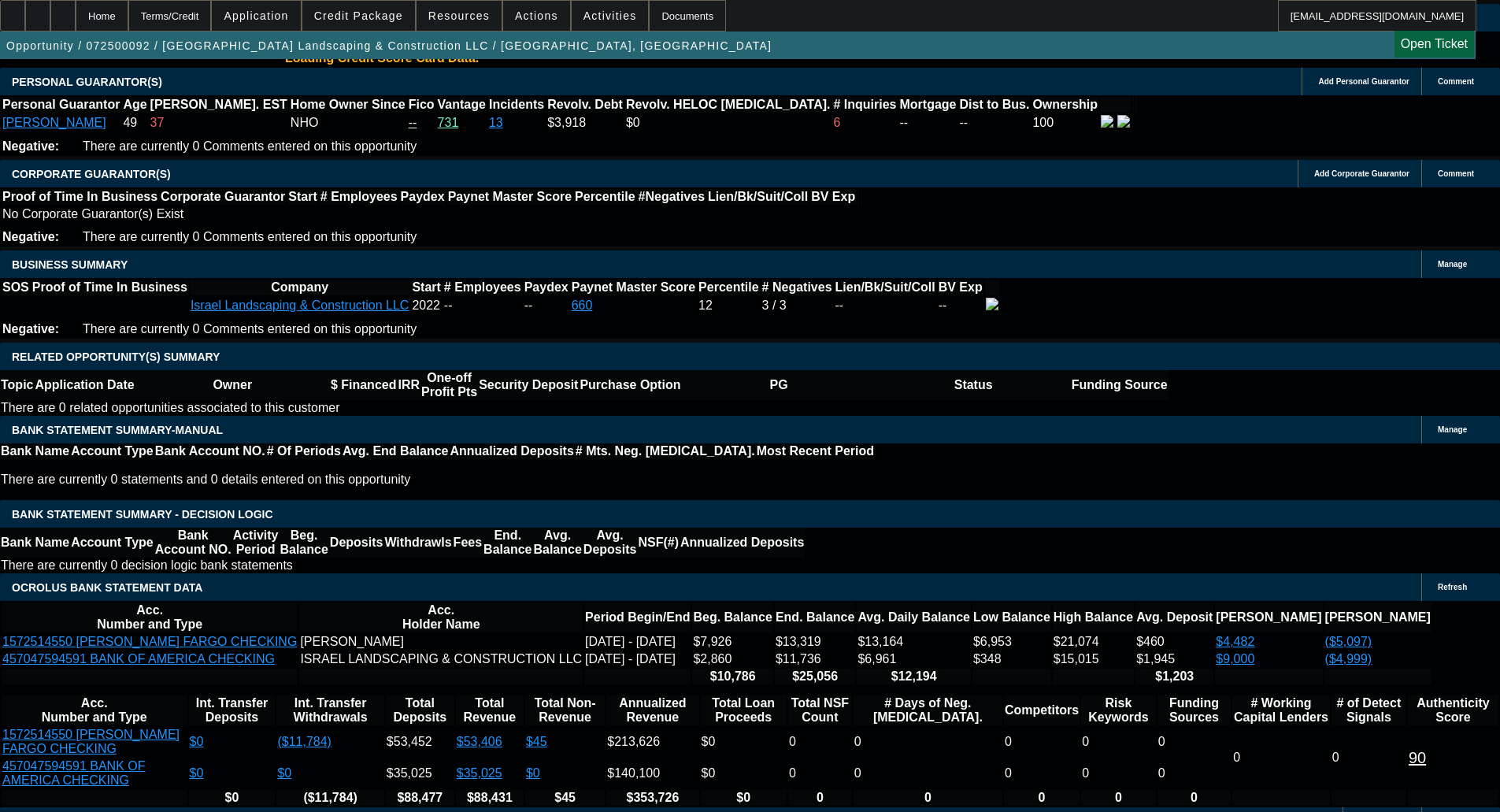
select select "1"
select select "6"
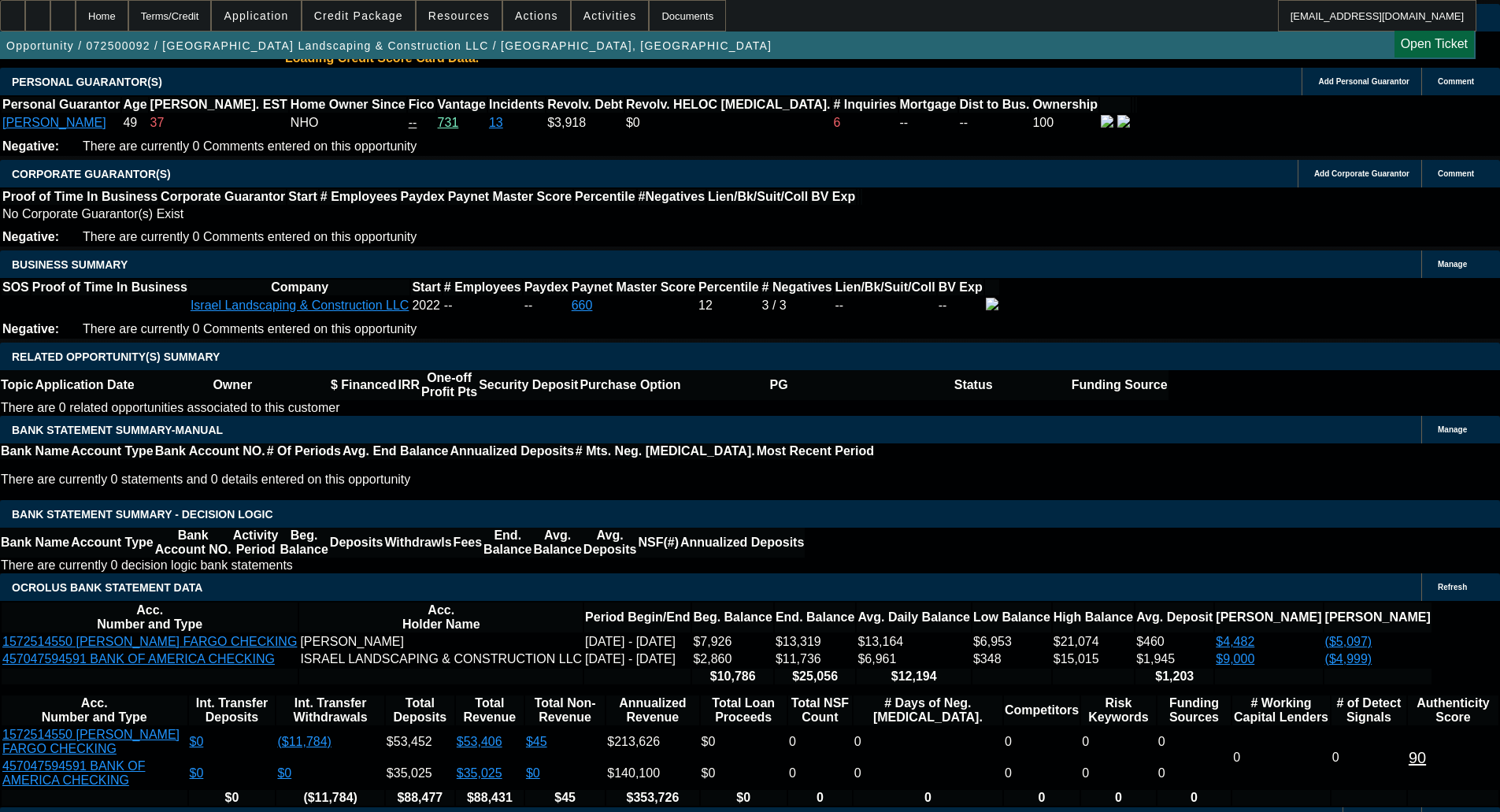
select select "6"
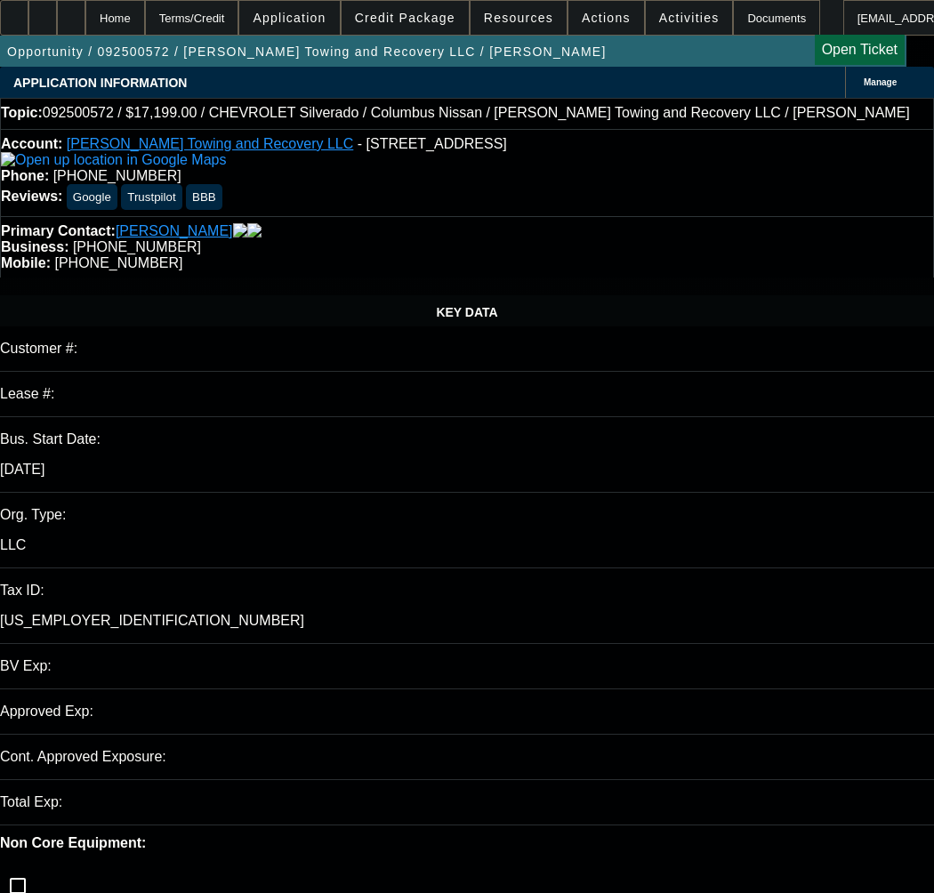
select select "0"
select select "2"
select select "0"
select select "21"
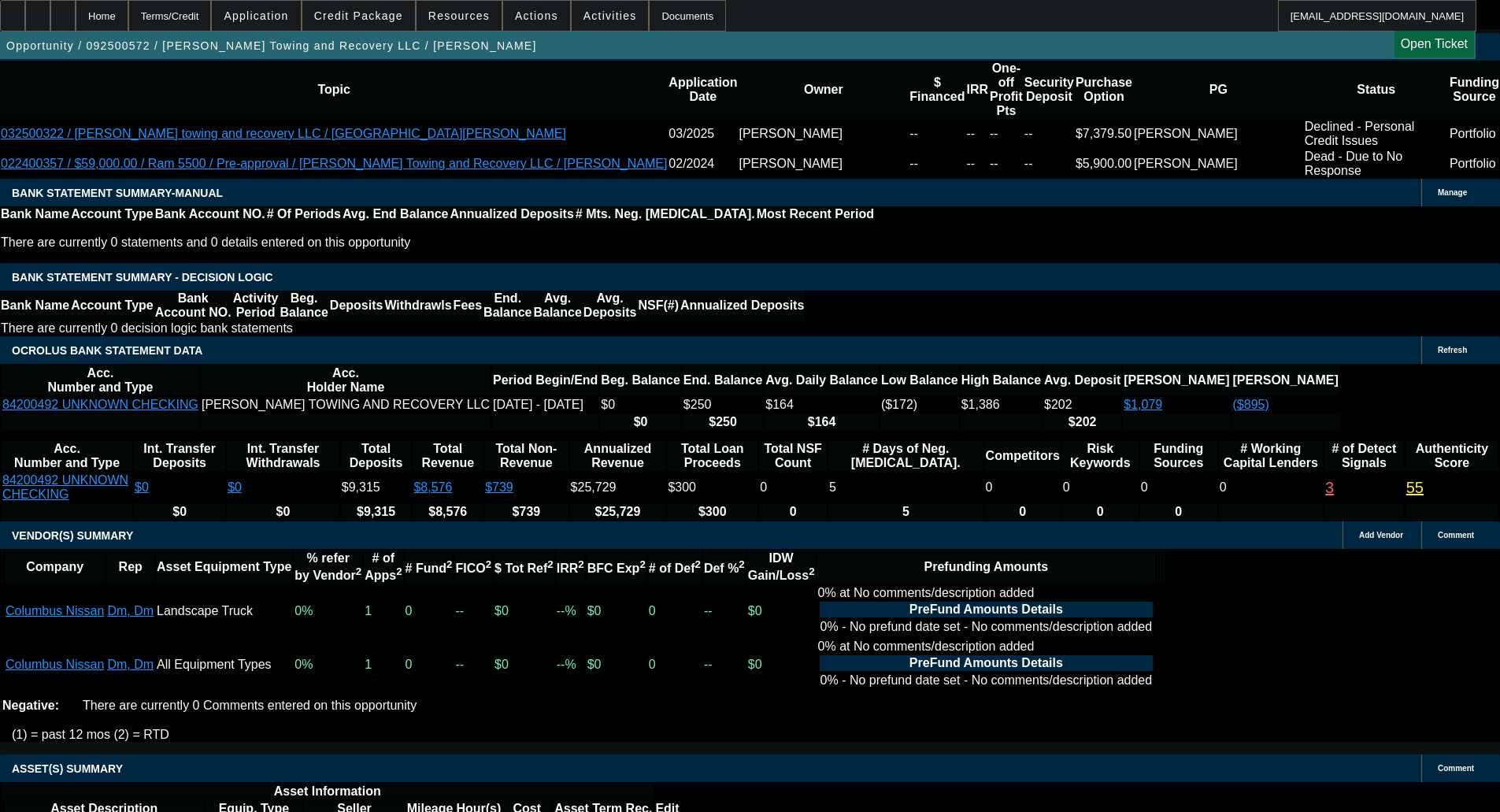
scroll to position [2598, 0]
select select "5"
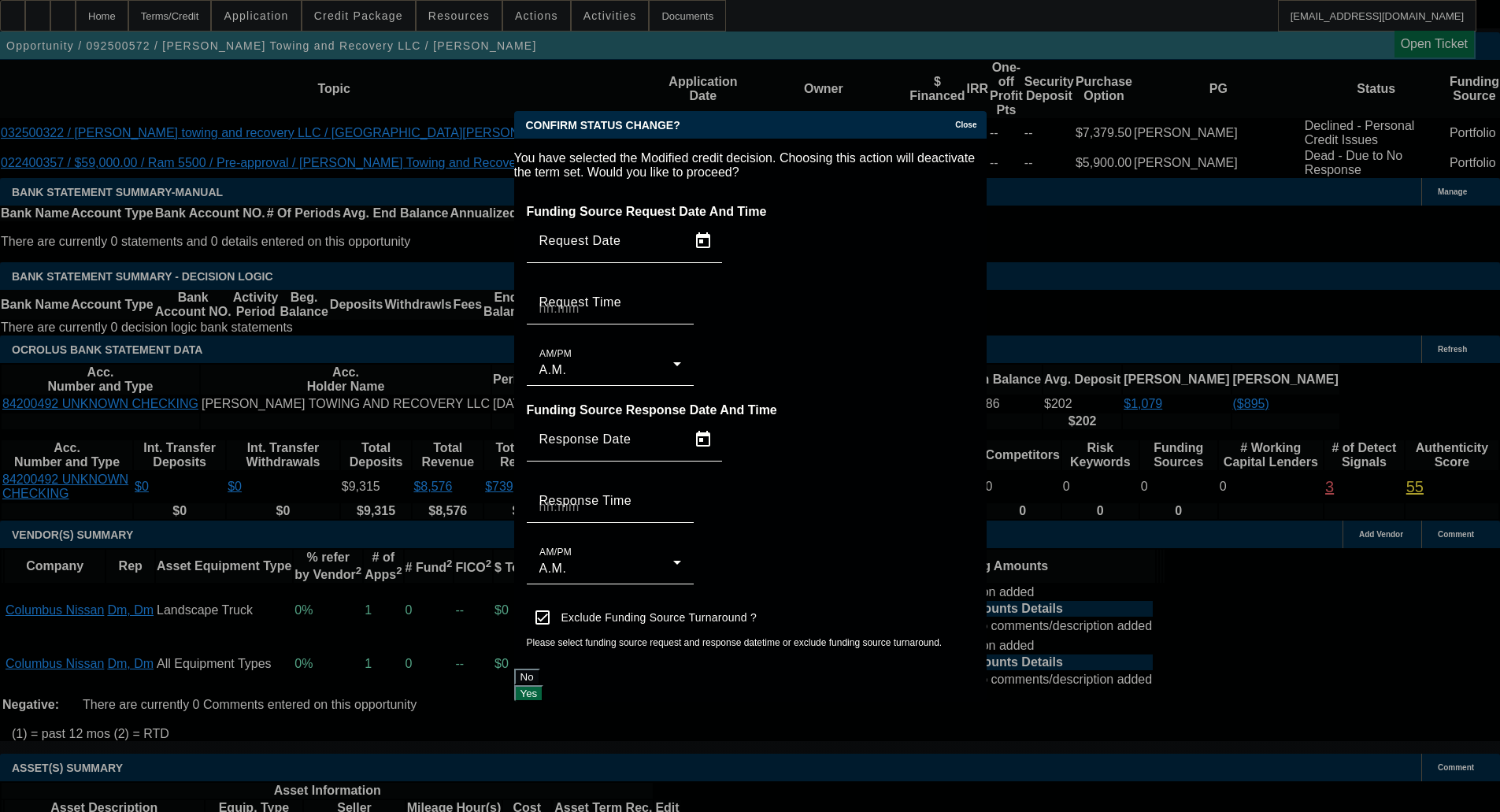
scroll to position [0, 0]
click at [544, 685] on button "Yes" at bounding box center [530, 693] width 30 height 17
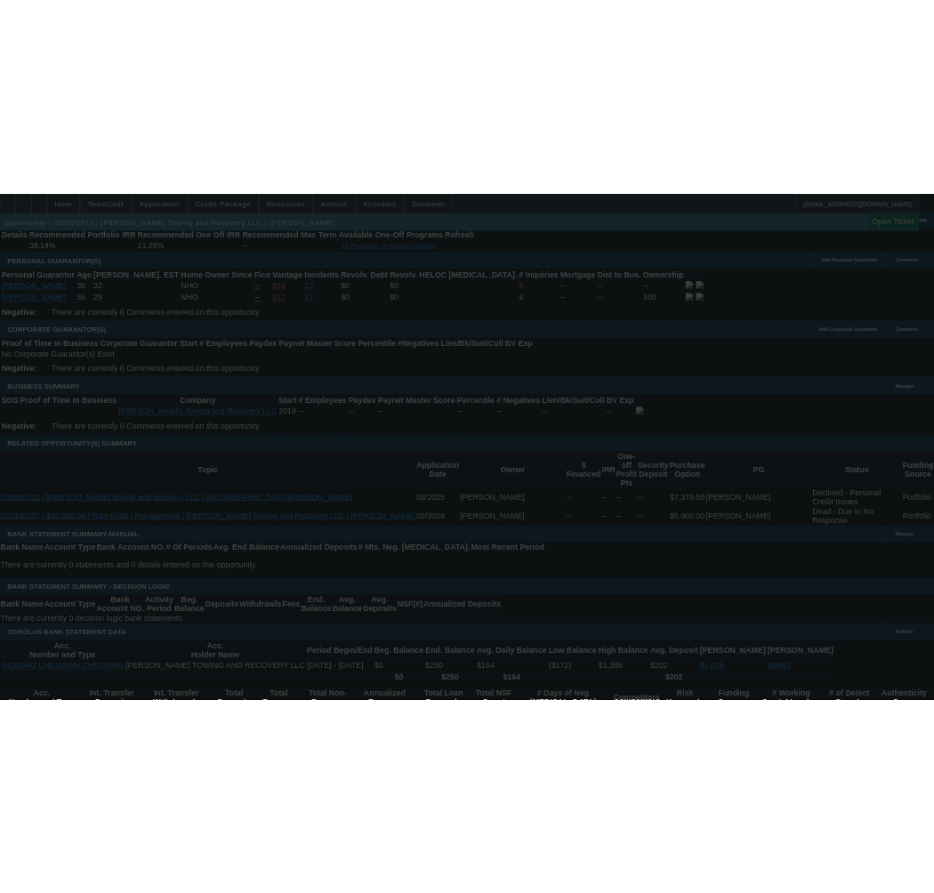
scroll to position [2579, 0]
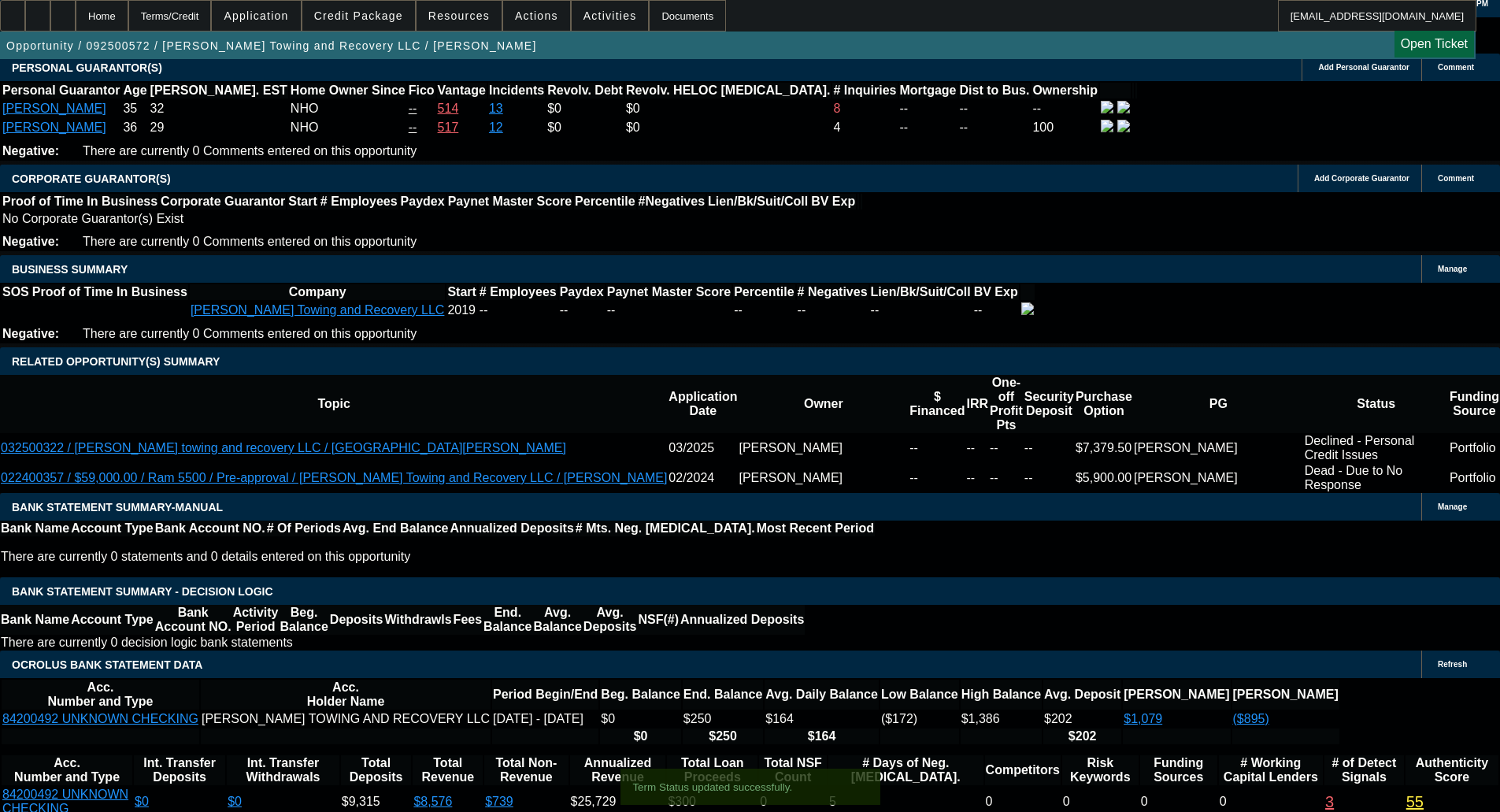
select select "0"
select select "2"
select select "0"
select select "21"
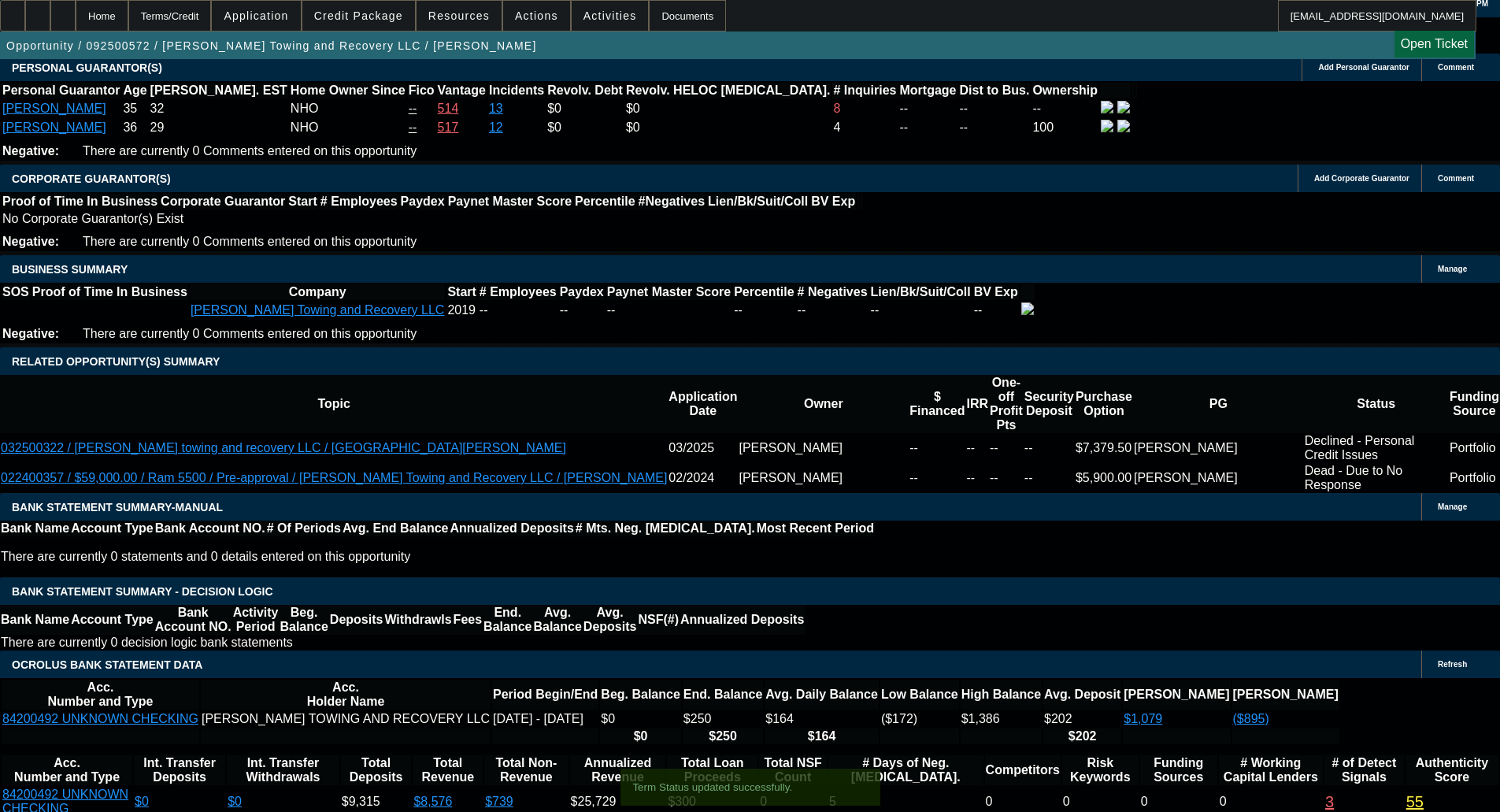
select select "0"
select select "2"
select select "0"
select select "21"
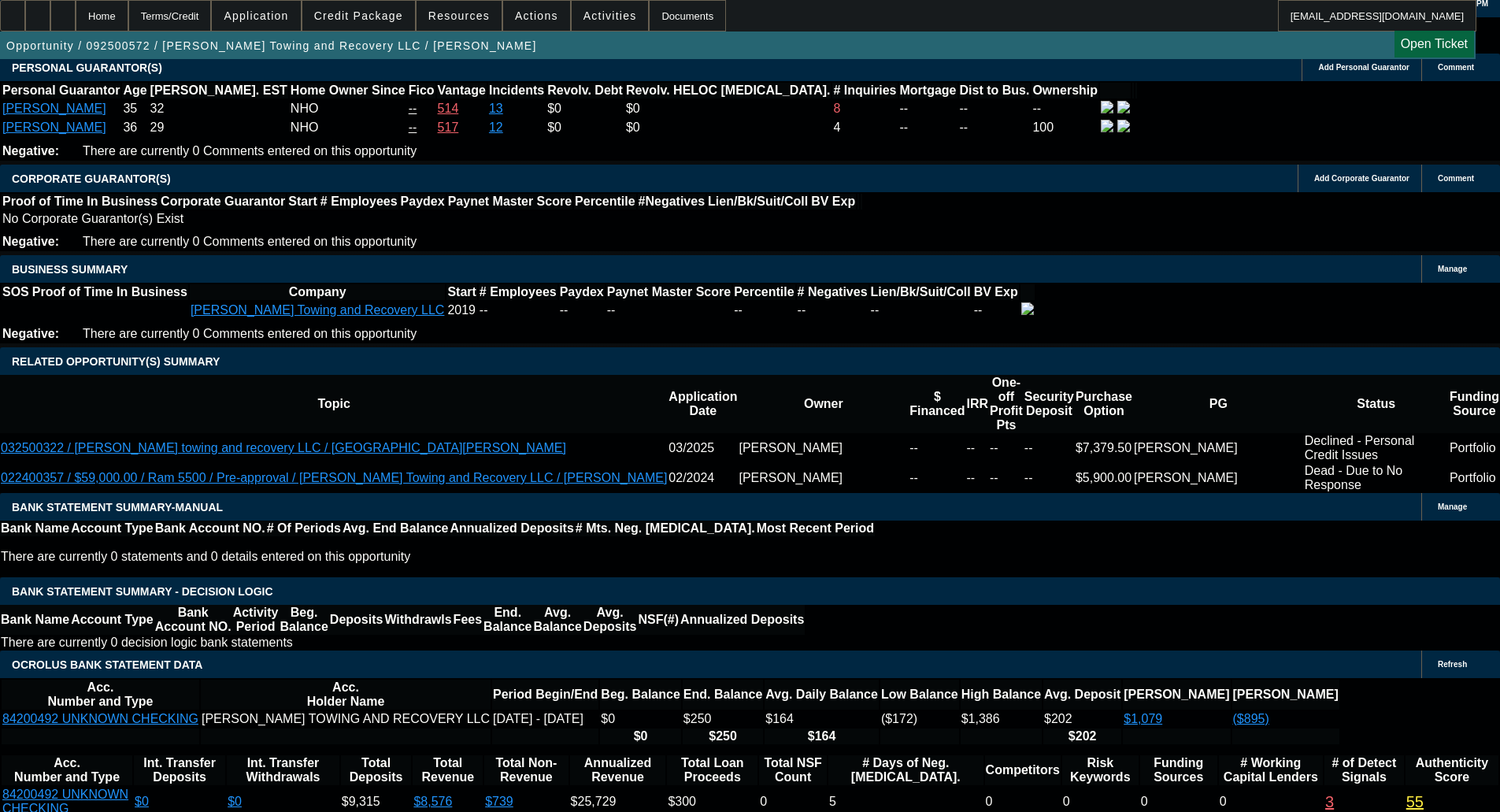
type input "$14,999.50"
type input "UNKNOWN"
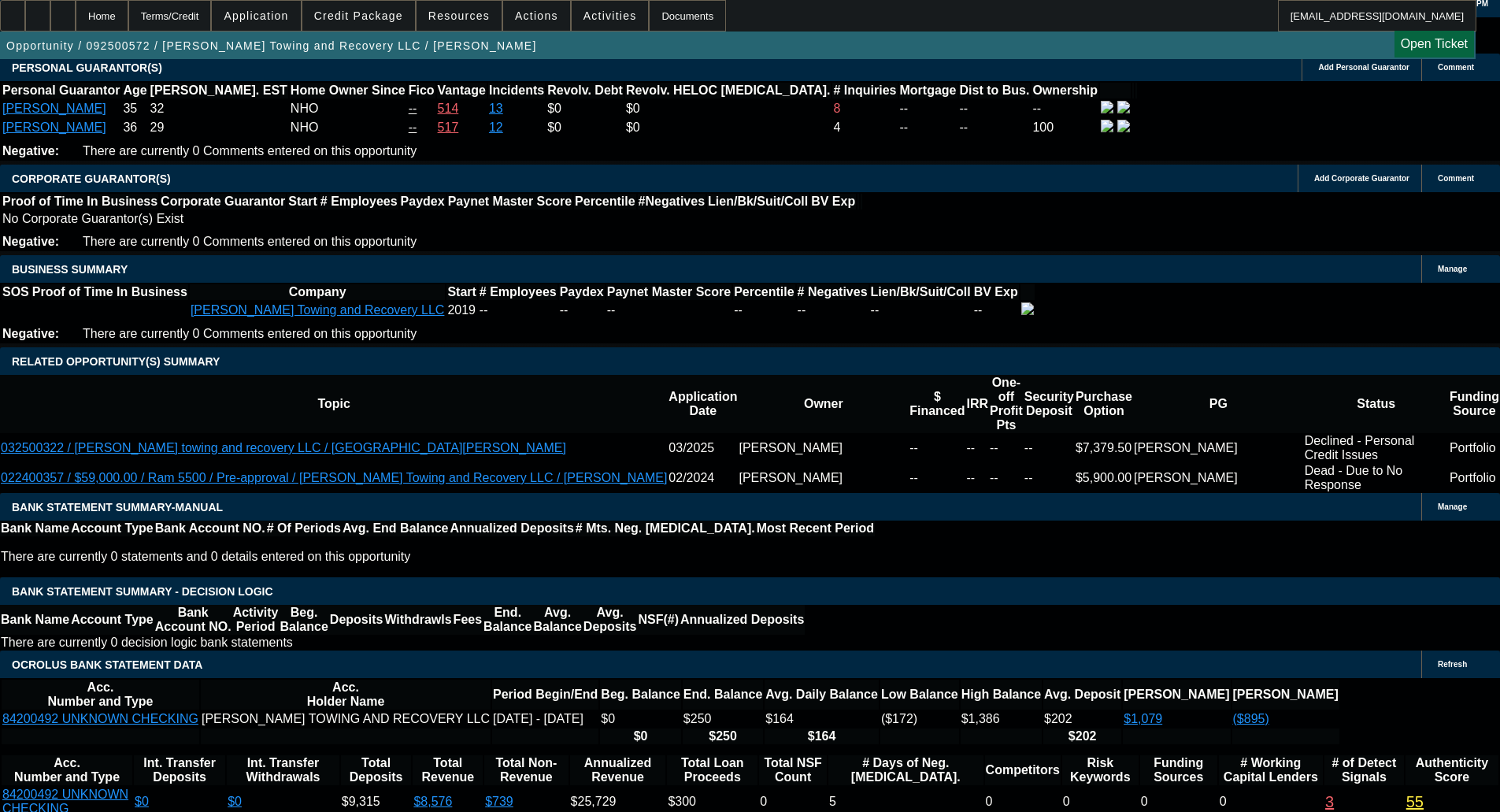
type input "$630.68"
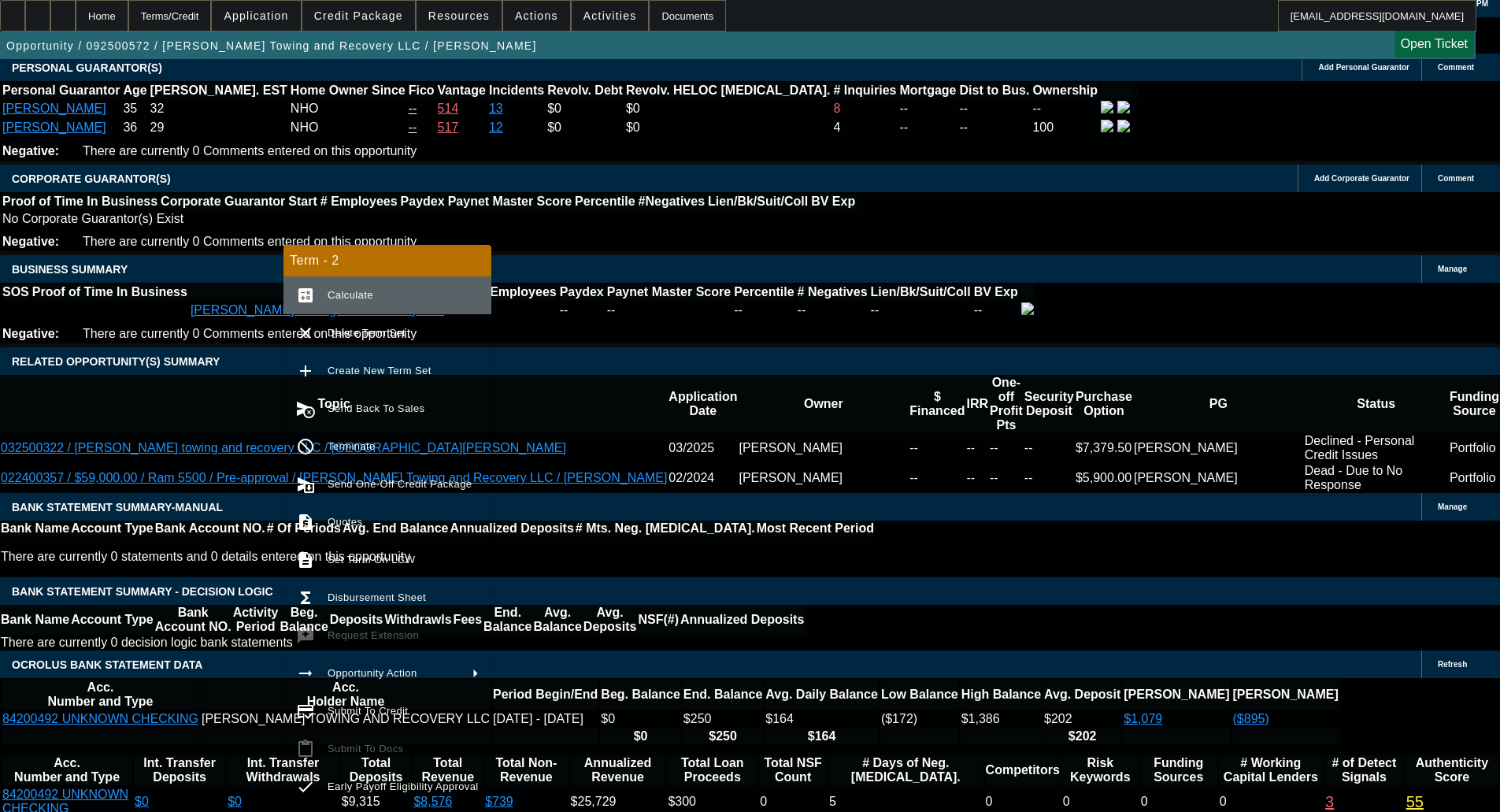
click at [364, 306] on button "calculate Calculate" at bounding box center [387, 295] width 208 height 38
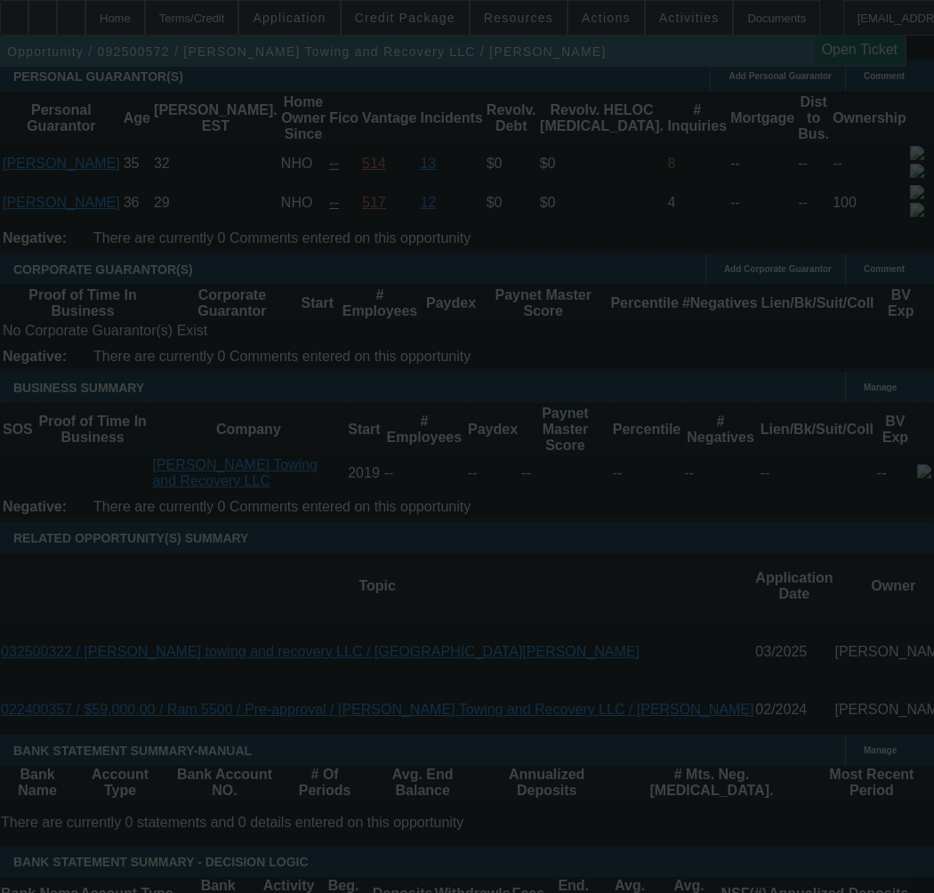
select select "0"
select select "2"
select select "0"
select select "21"
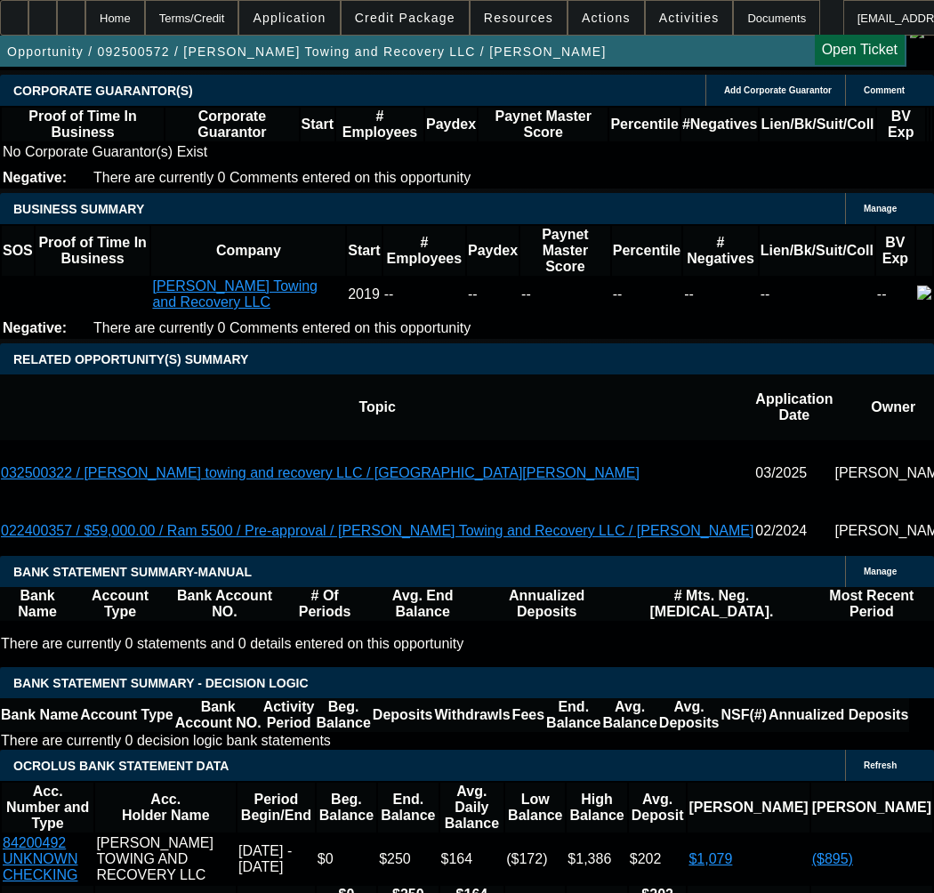
scroll to position [2846, 0]
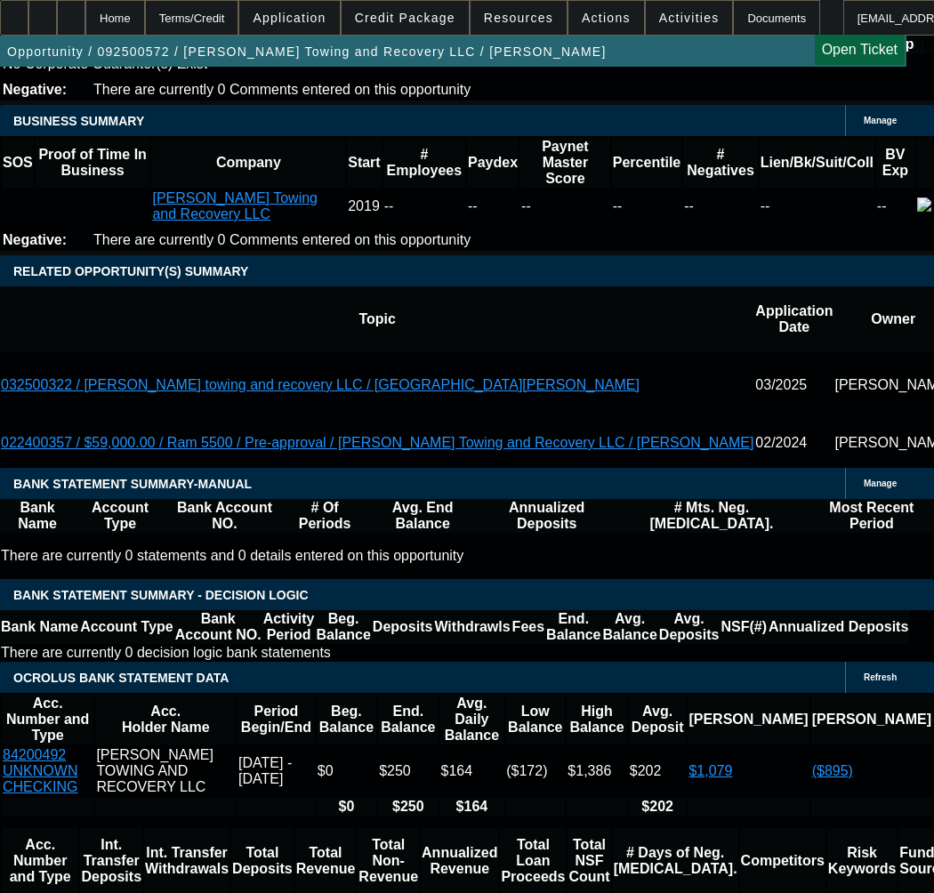
type input "UNKNOWN"
type input "3"
type input "$5,336.80"
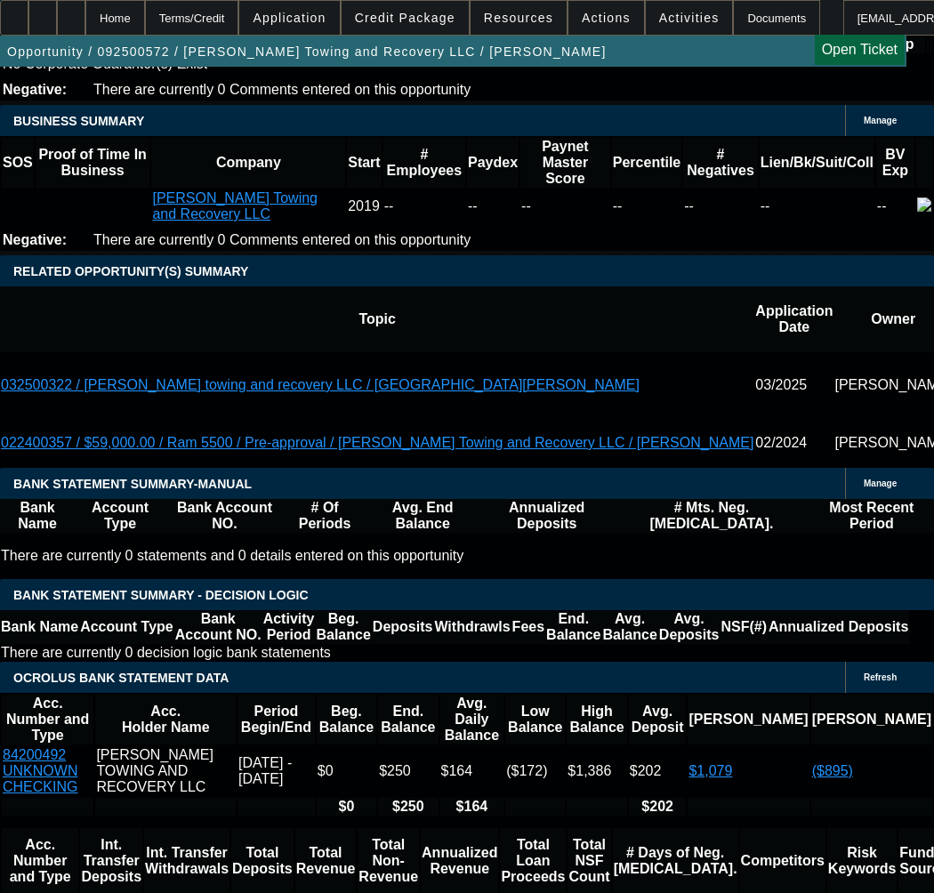
type input "36"
type input "$721.63"
type input "36"
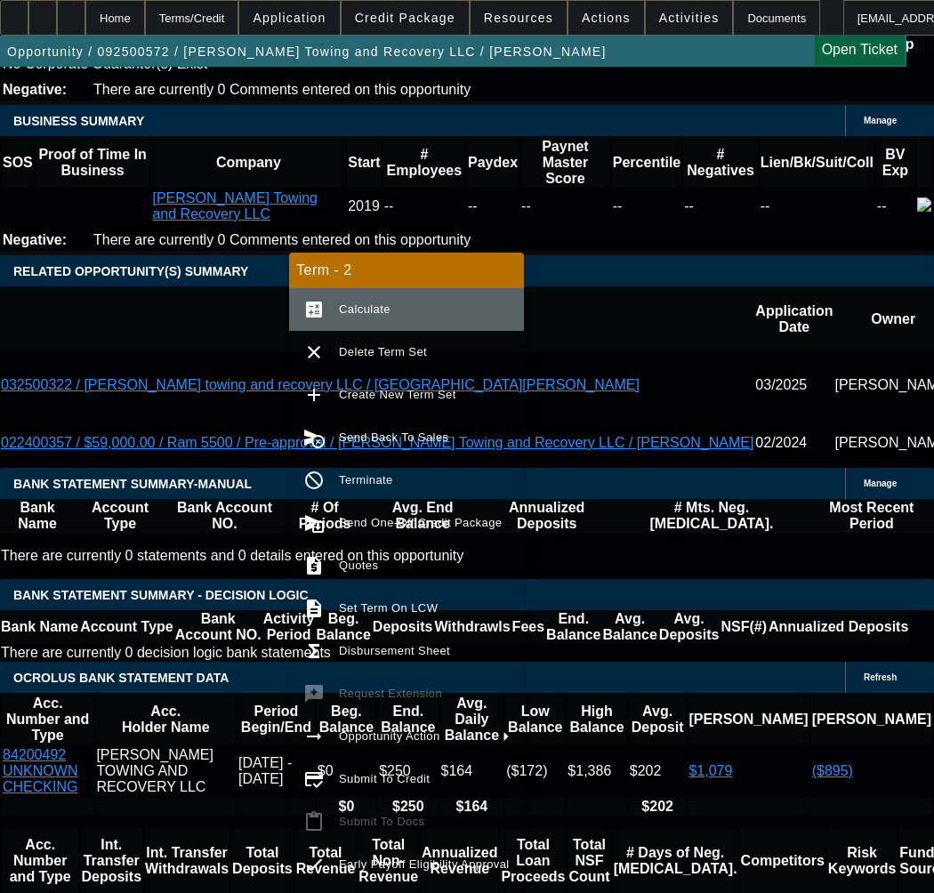
click at [349, 313] on span "Calculate" at bounding box center [365, 308] width 52 height 13
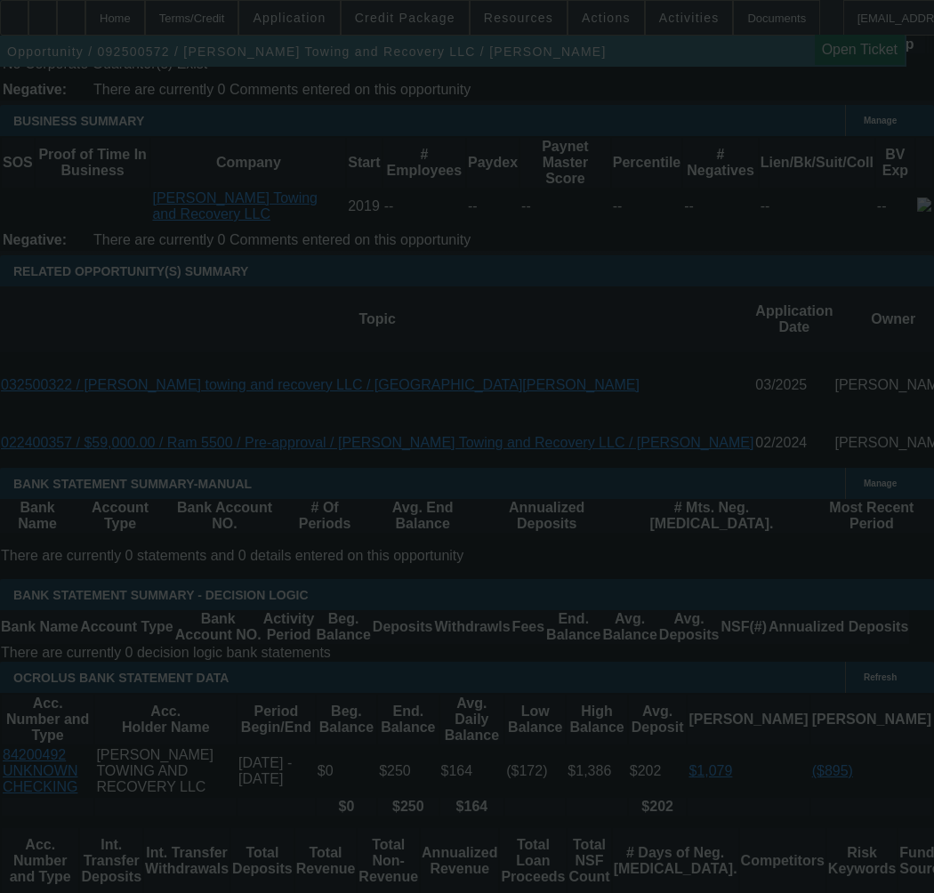
select select "0"
select select "2"
select select "0"
select select "21"
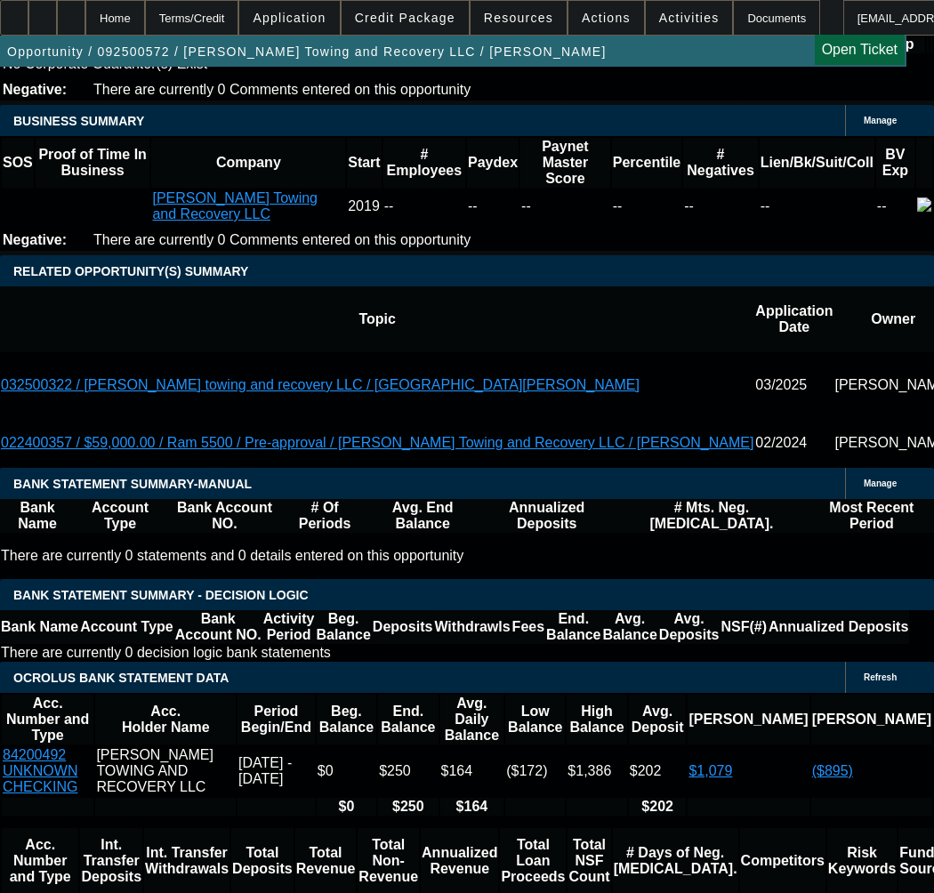
type input "$897.00"
type input "$0.00"
type input "UNKNOWN"
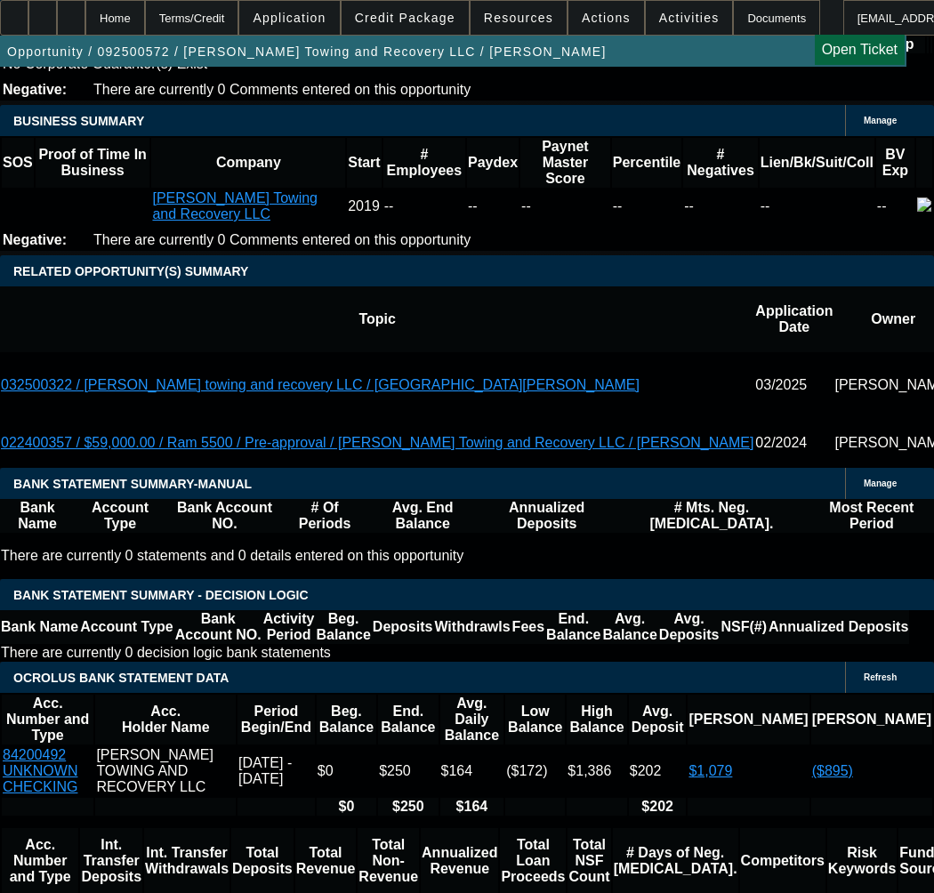
type input "59"
type input "$12,800.00"
click at [429, 15] on span "Credit Package" at bounding box center [405, 18] width 100 height 14
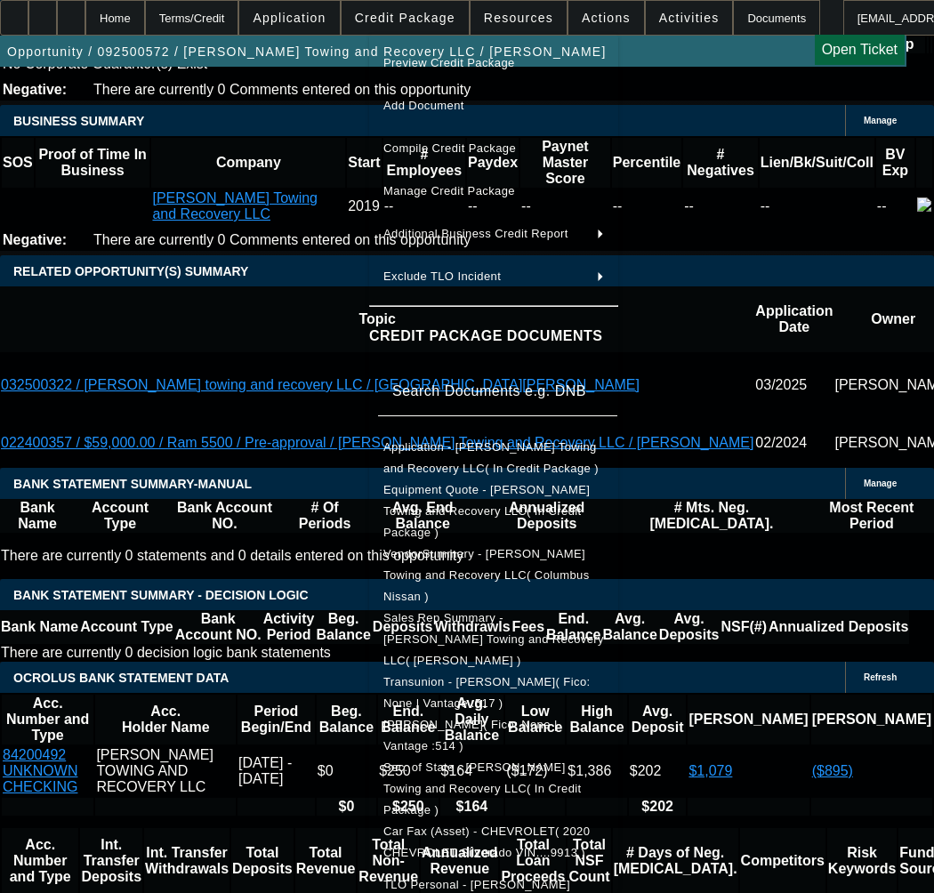
click at [470, 502] on span "Equipment Quote - Brooks Towing and Recovery LLC( In Credit Package )" at bounding box center [493, 511] width 221 height 64
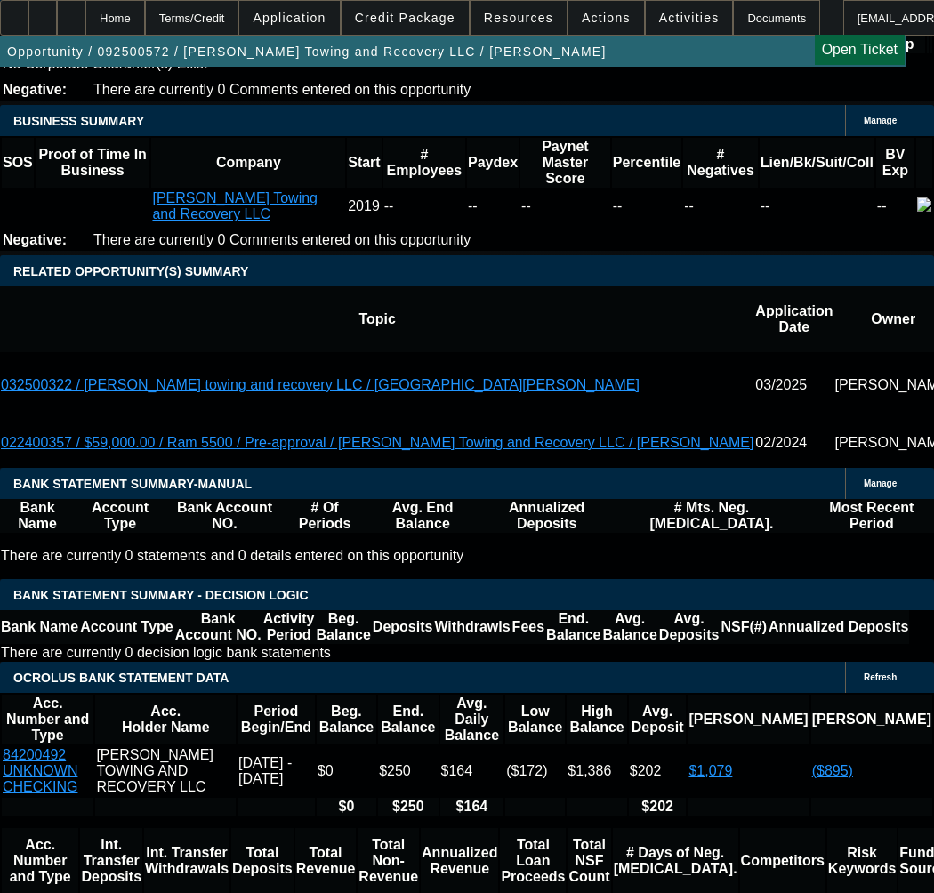
type input "$15,963.95"
type input "65.3"
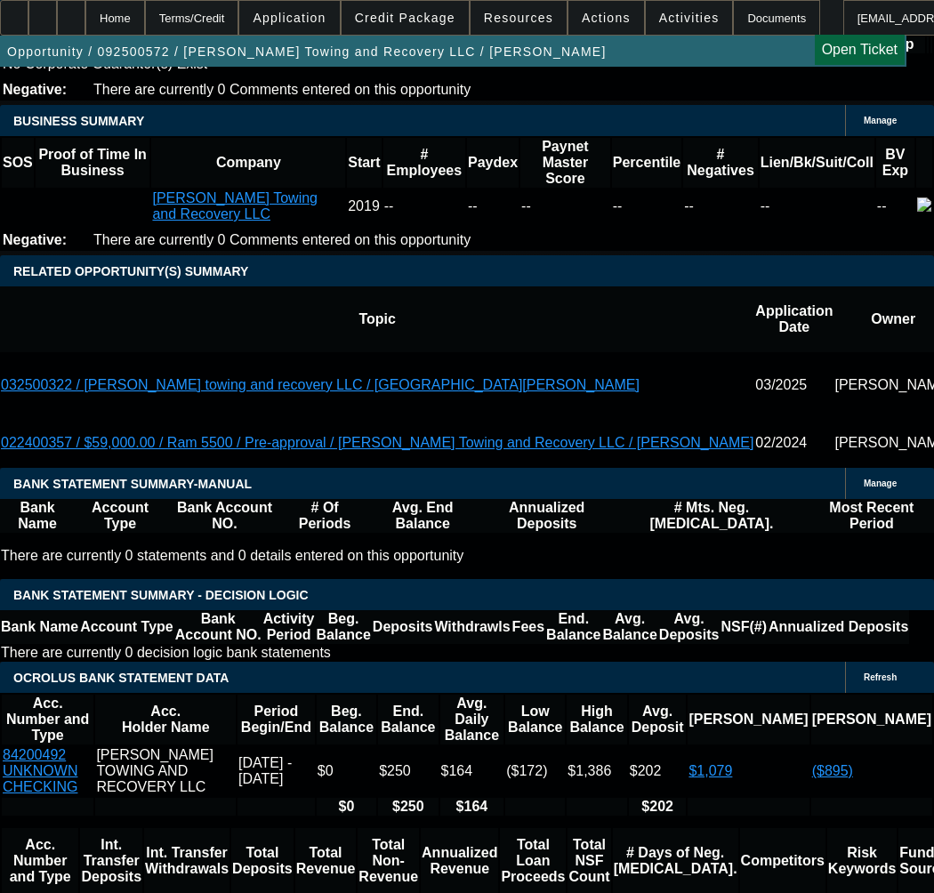
type input "$15,963.95"
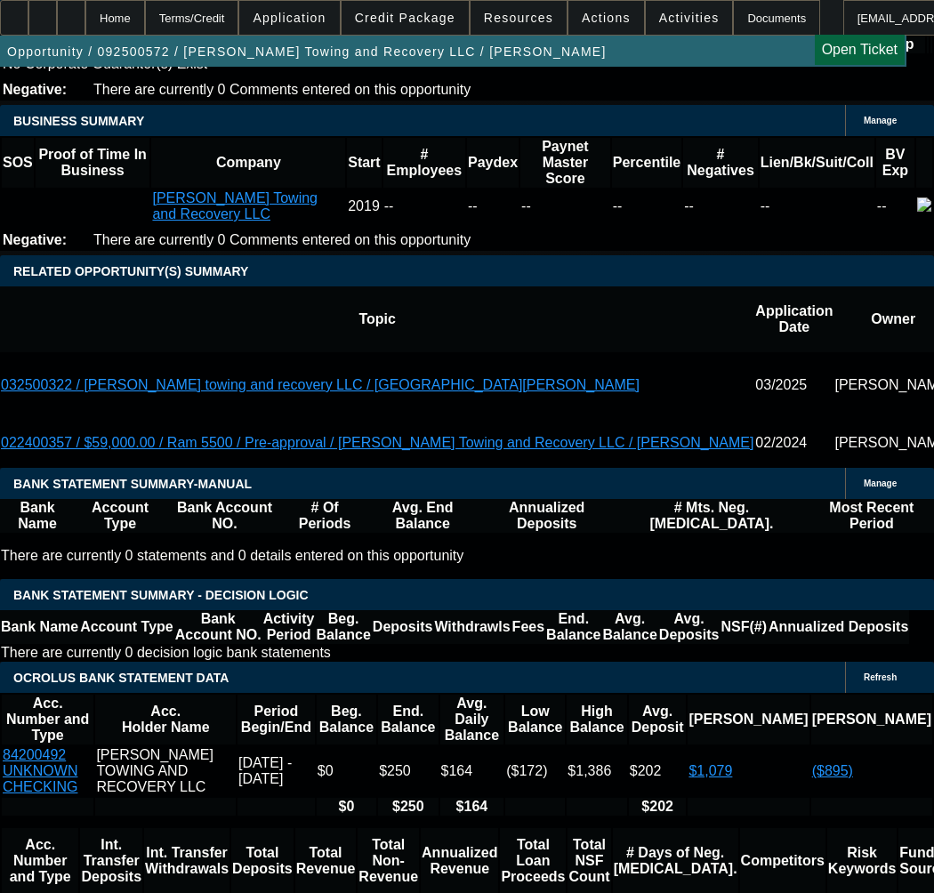
paste input "5963.95"
type input "$15,963.95"
select select "1"
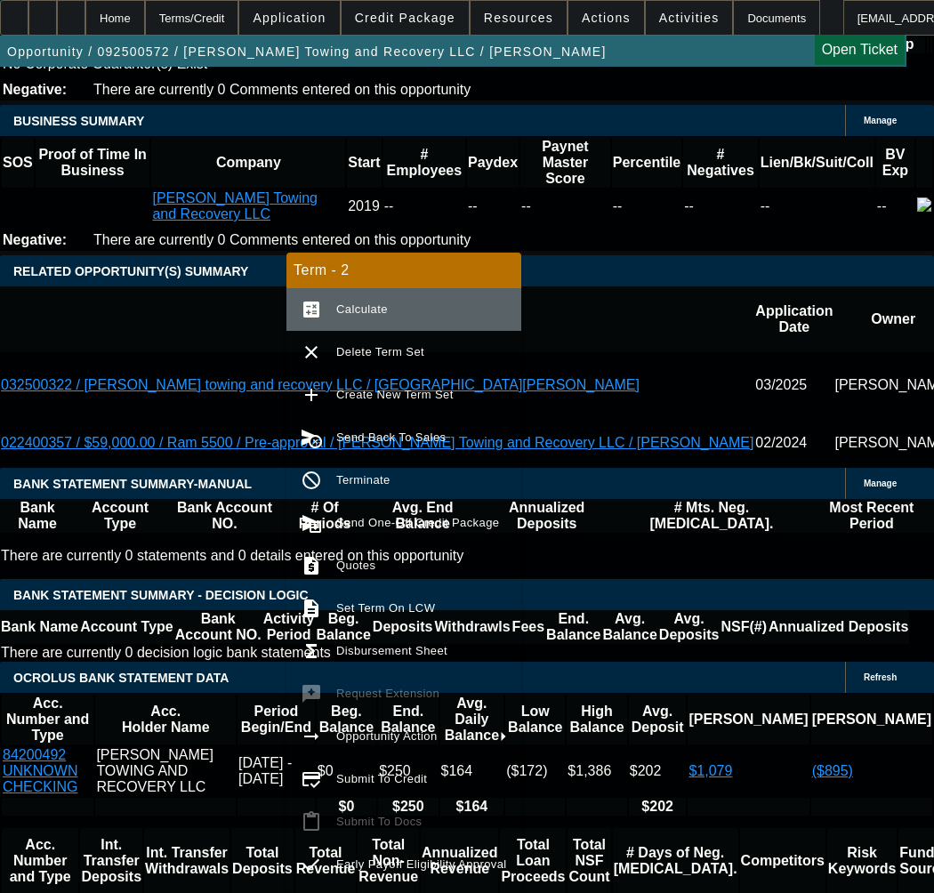
click at [353, 317] on span "Calculate" at bounding box center [421, 309] width 171 height 21
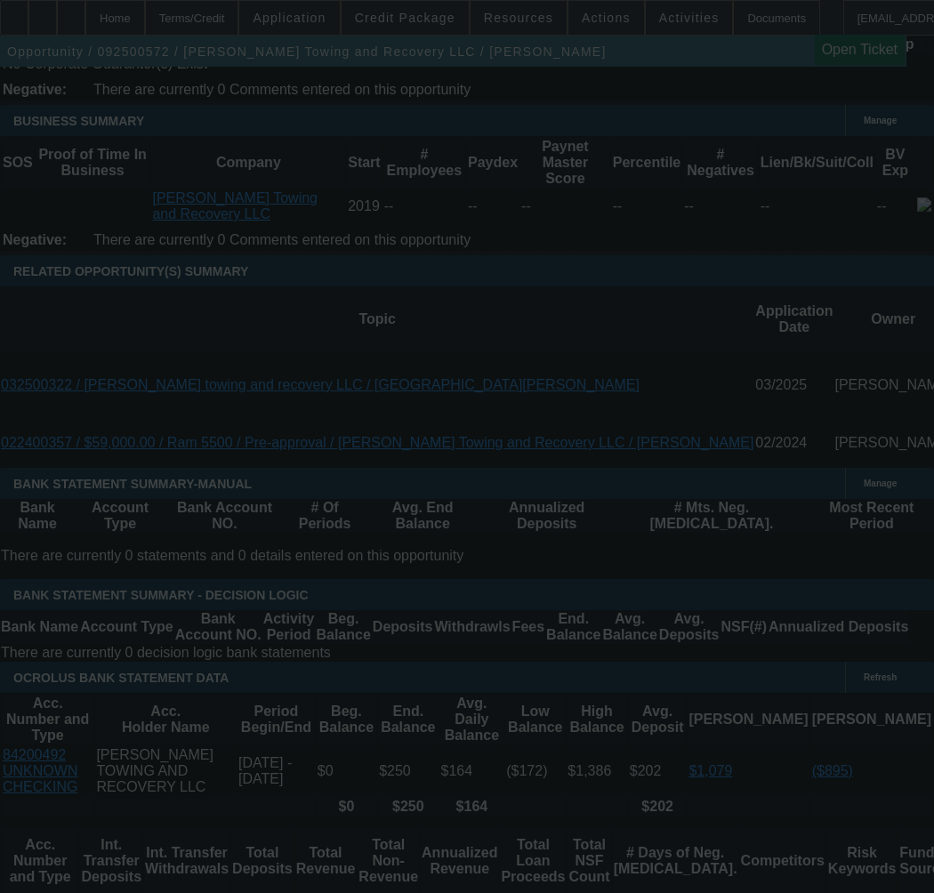
select select "0"
select select "2"
select select "0"
select select "1"
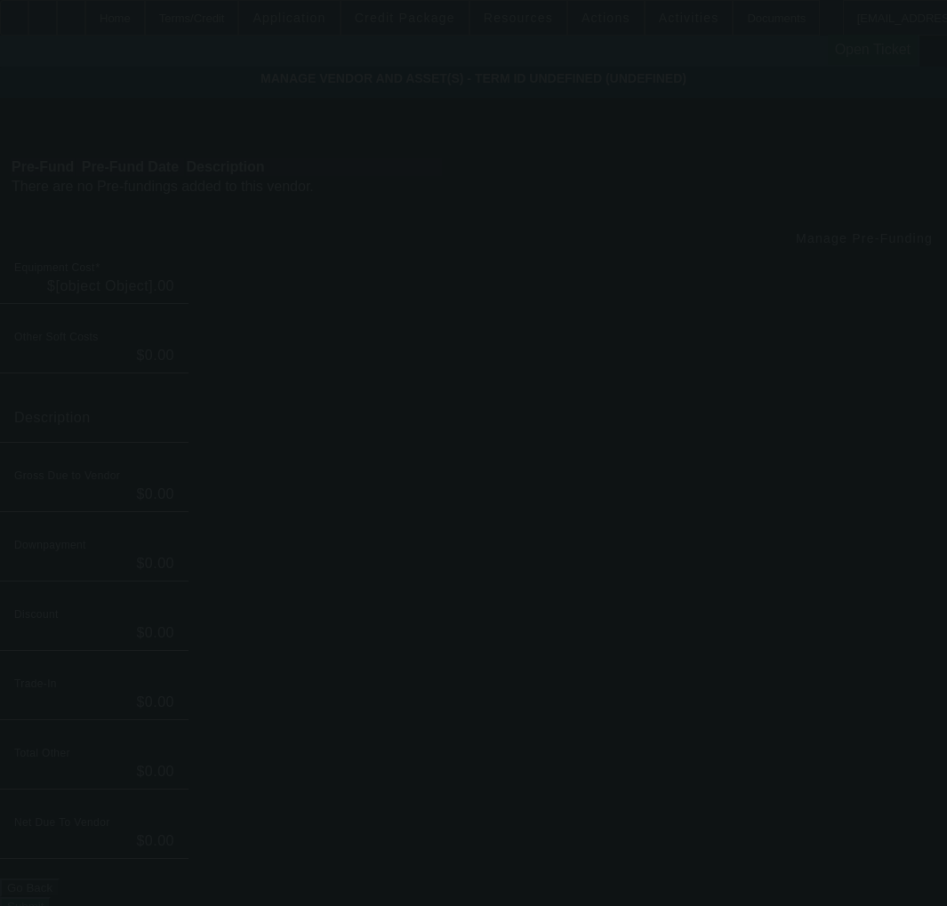
type input "$29,999.00"
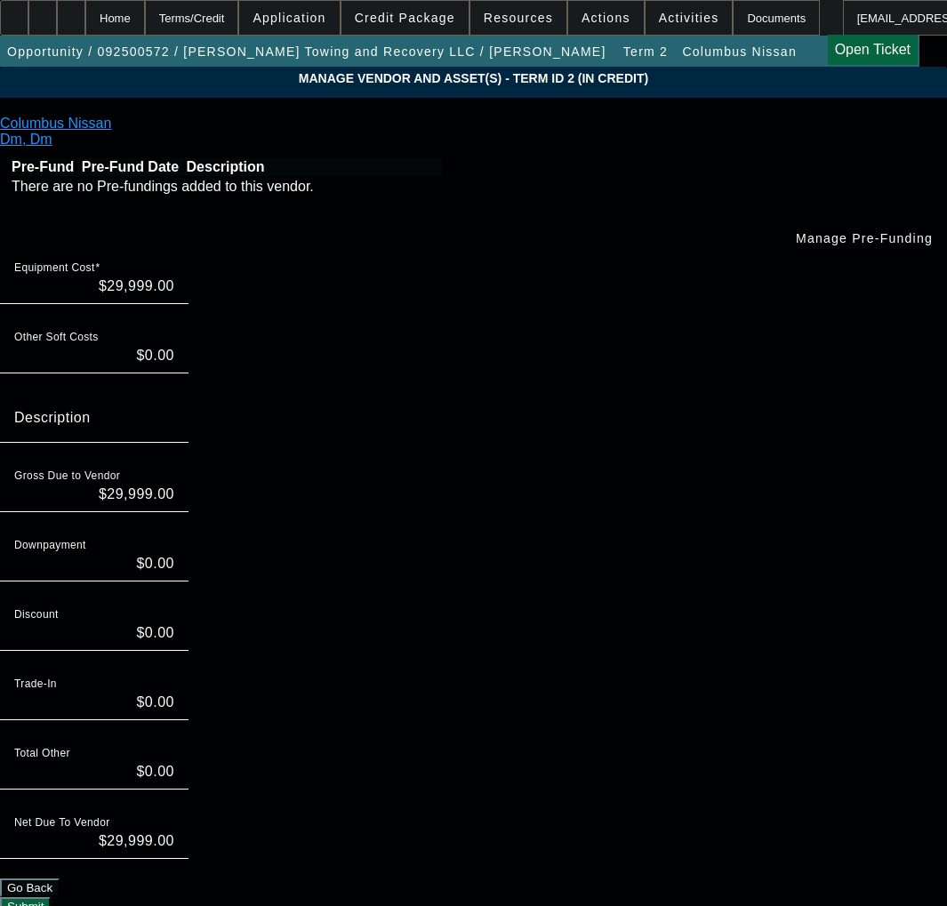
click at [174, 254] on div "Equipment Cost $29,999.00" at bounding box center [94, 279] width 160 height 50
click at [174, 276] on input "29999" at bounding box center [94, 286] width 160 height 21
paste input "31,927.90"
type input "31,927.90"
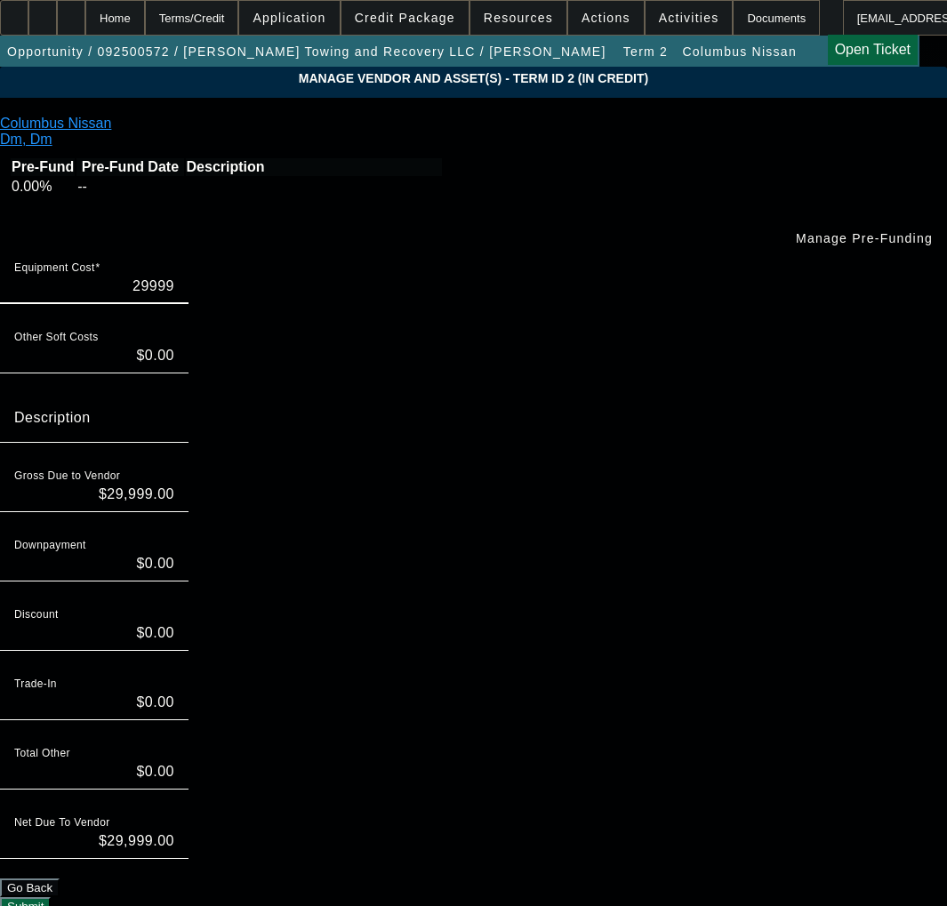
type input "$31,927.90"
click at [174, 414] on input "Description" at bounding box center [94, 424] width 160 height 21
click at [801, 601] on div "Discount $0.00" at bounding box center [473, 635] width 947 height 69
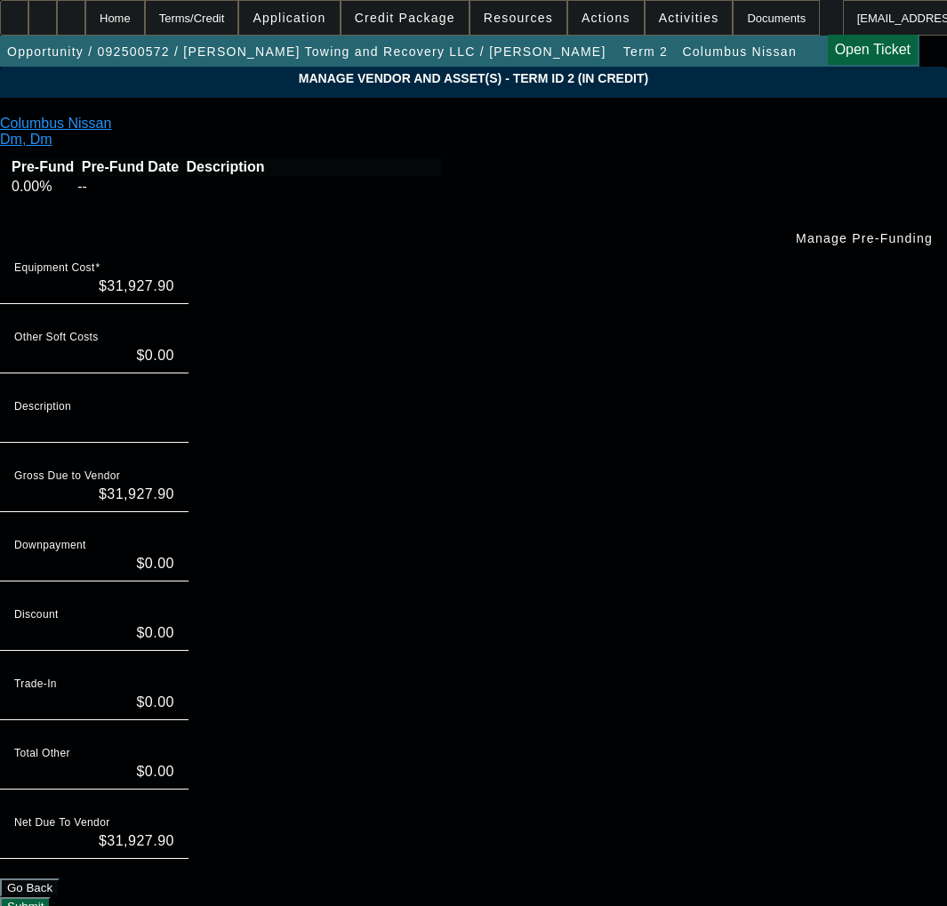
click at [51, 897] on button "Submit" at bounding box center [25, 906] width 51 height 19
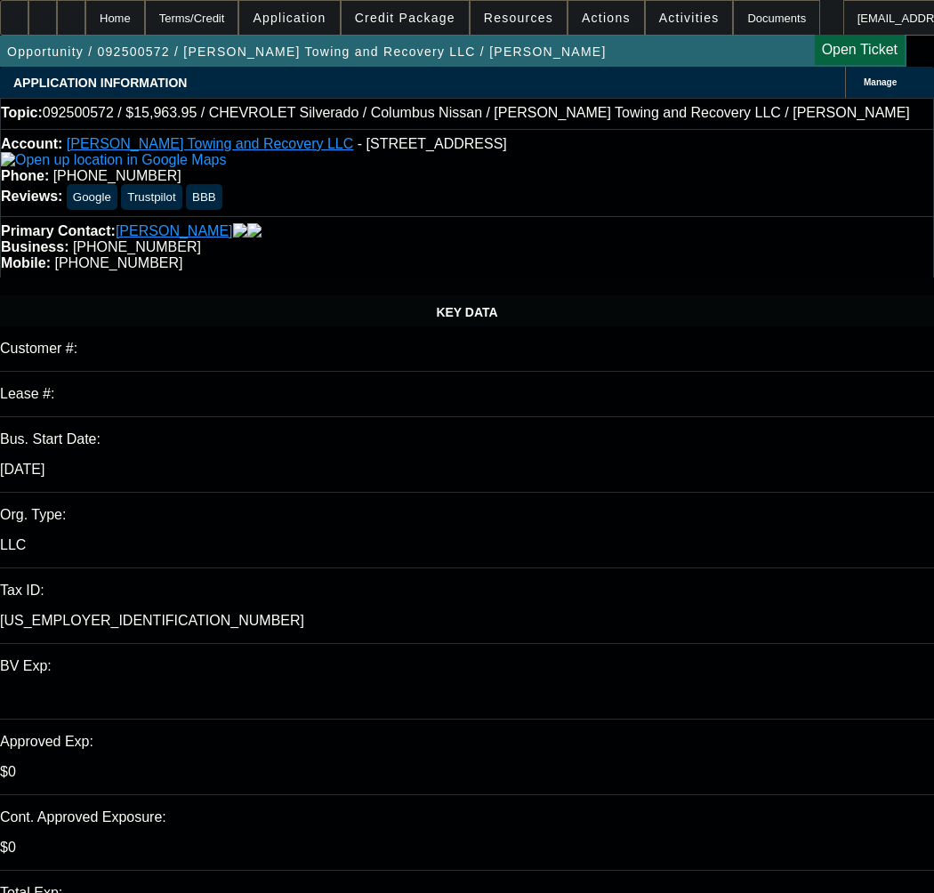
select select "0"
select select "2"
select select "0"
select select "1"
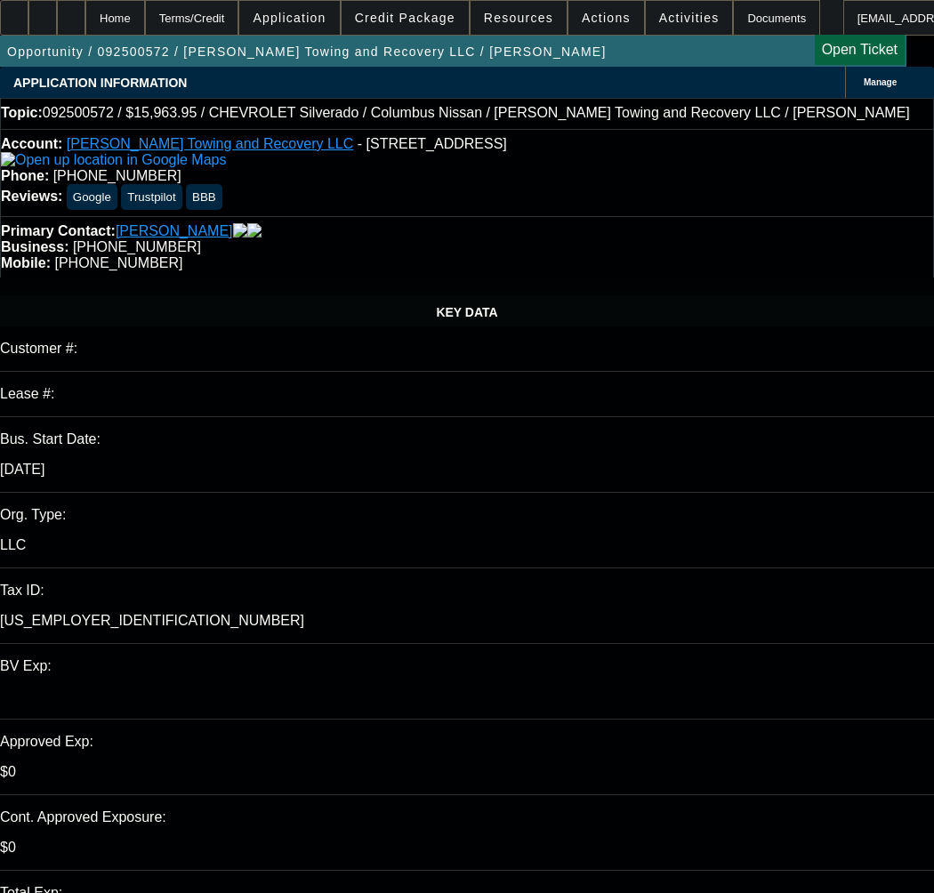
select select "0"
select select "2"
select select "0"
select select "21"
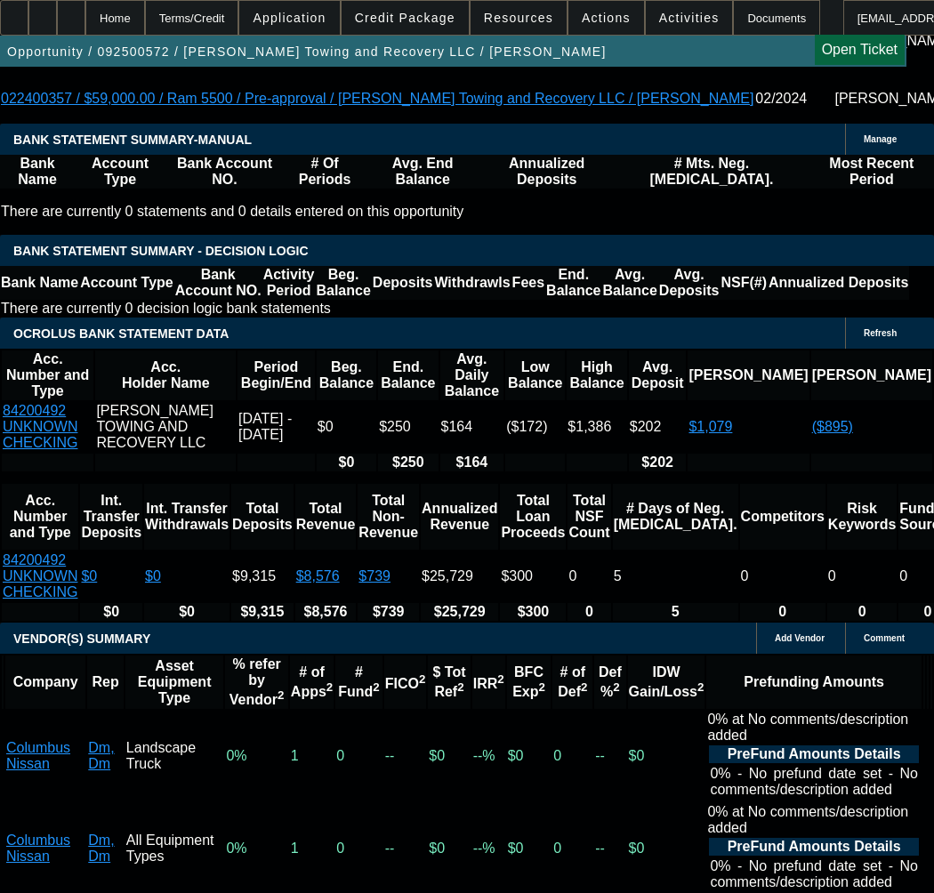
scroll to position [3379, 0]
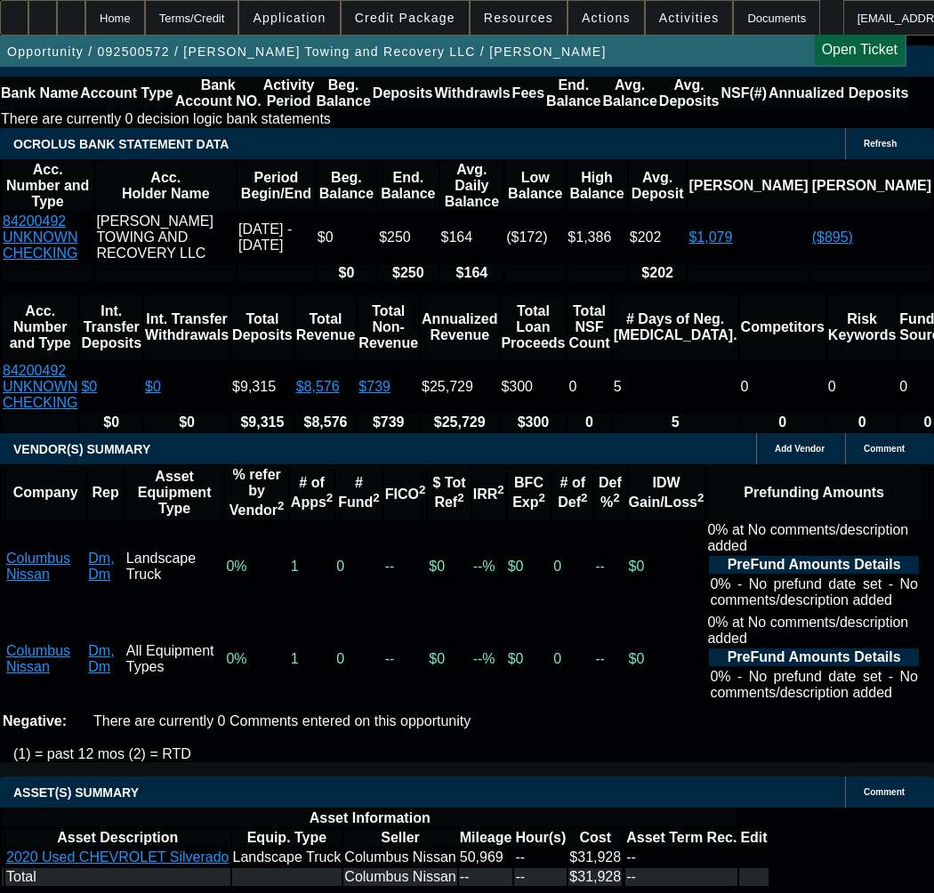
drag, startPoint x: 327, startPoint y: 535, endPoint x: 333, endPoint y: 543, distance: 9.6
select select "9"
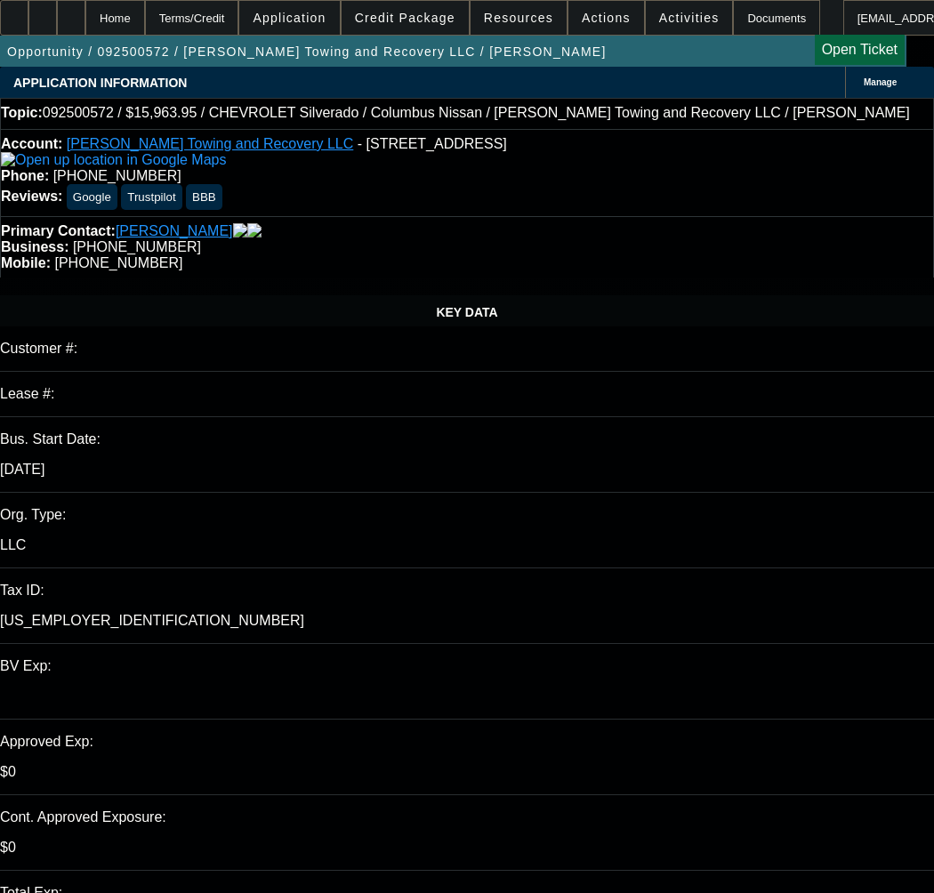
type input "11/25/2025"
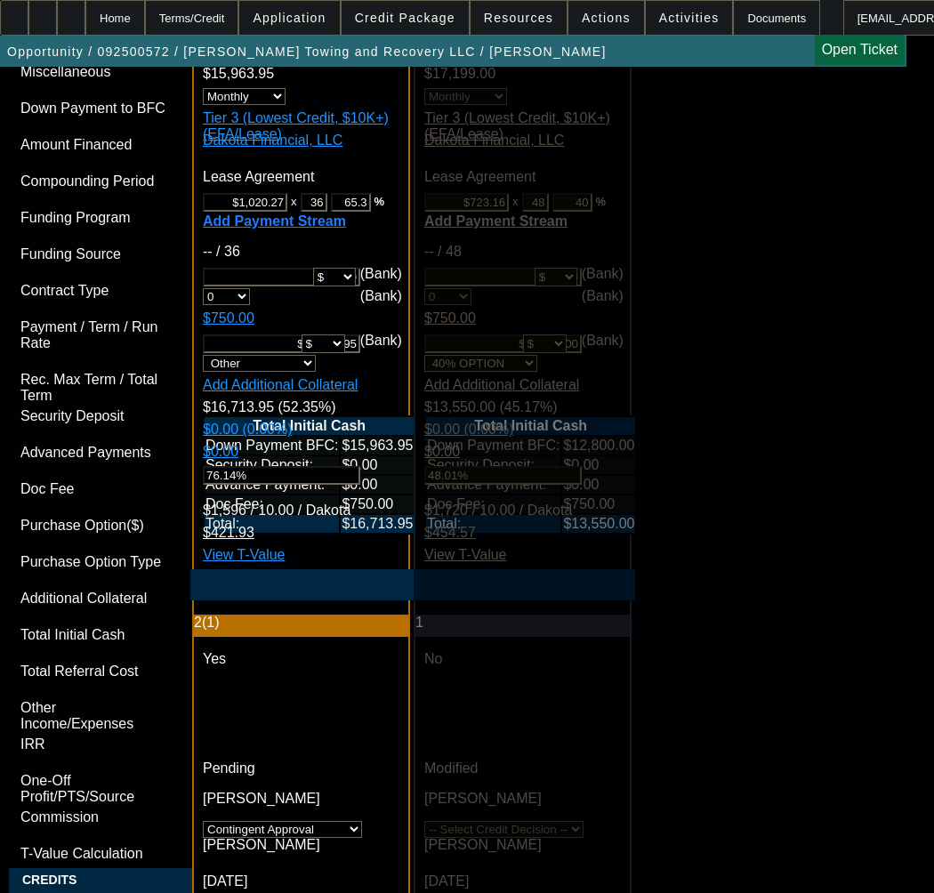
scroll to position [5247, 0]
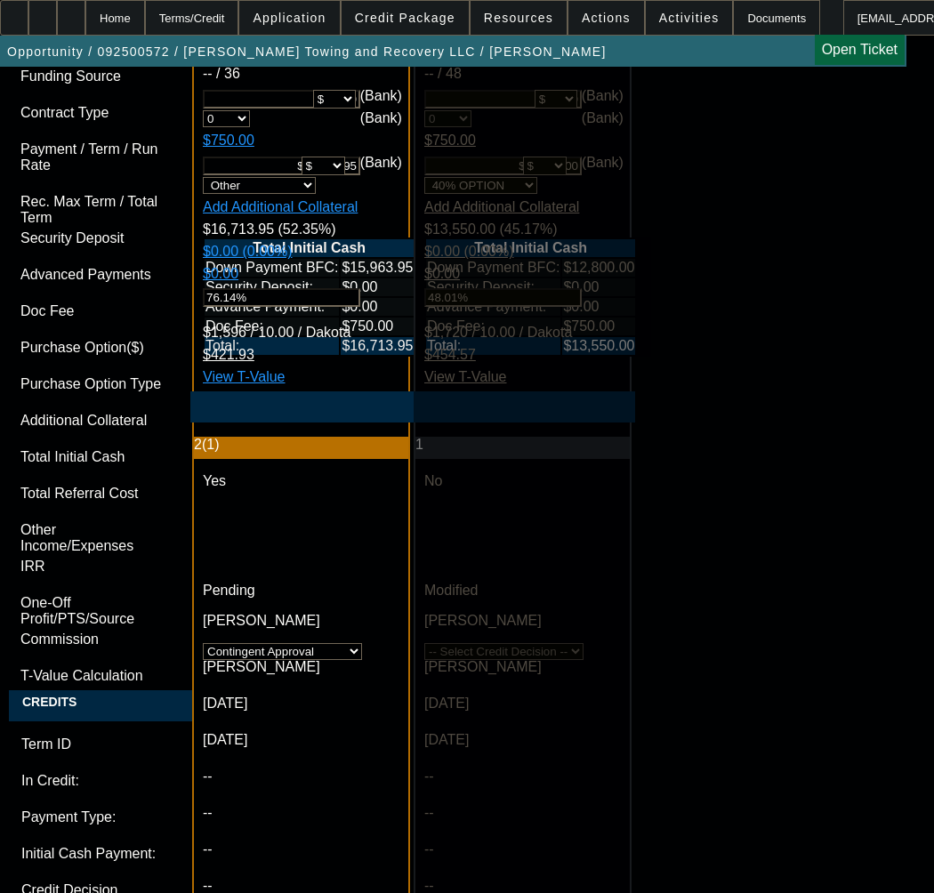
paste textarea "Cost of Equipment: $31,927.90"
paste textarea "Payment: $897.00 per month"
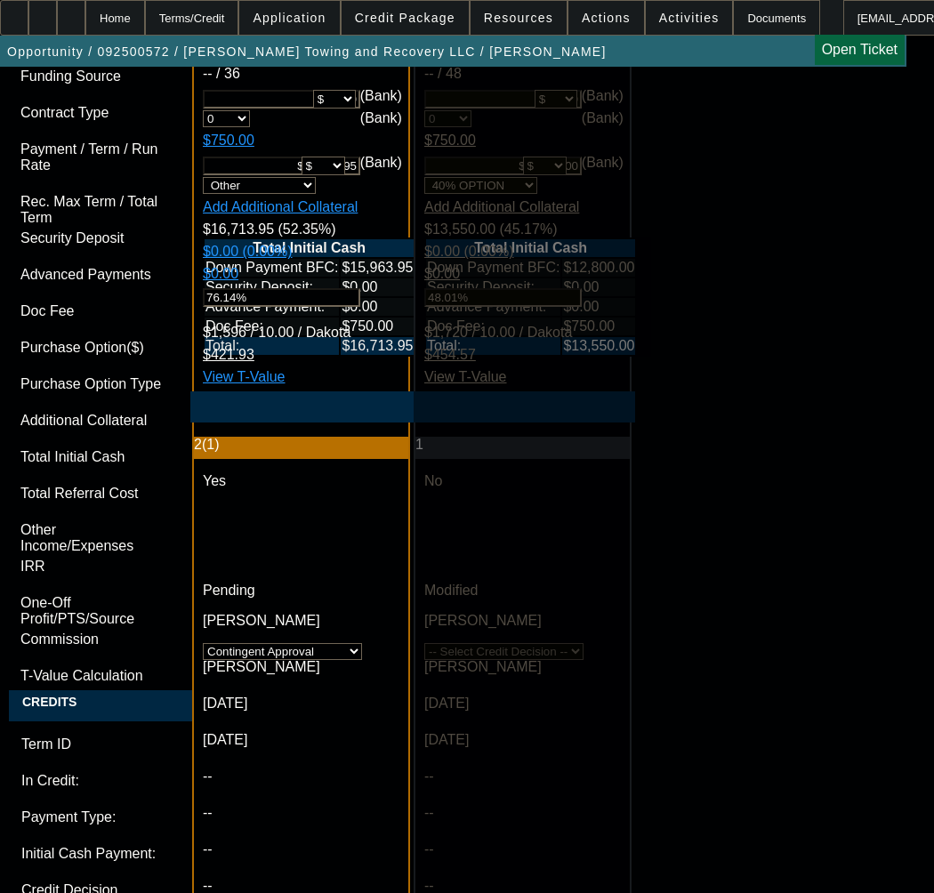
paste textarea "Terms: 36 Months"
paste textarea "Security Deposit: $15,963.95 (Certified Funds Only – Cashier Check or Wire Only)"
paste textarea "Purchase Option: $15,963.95 (Security Deposit can be applied)"
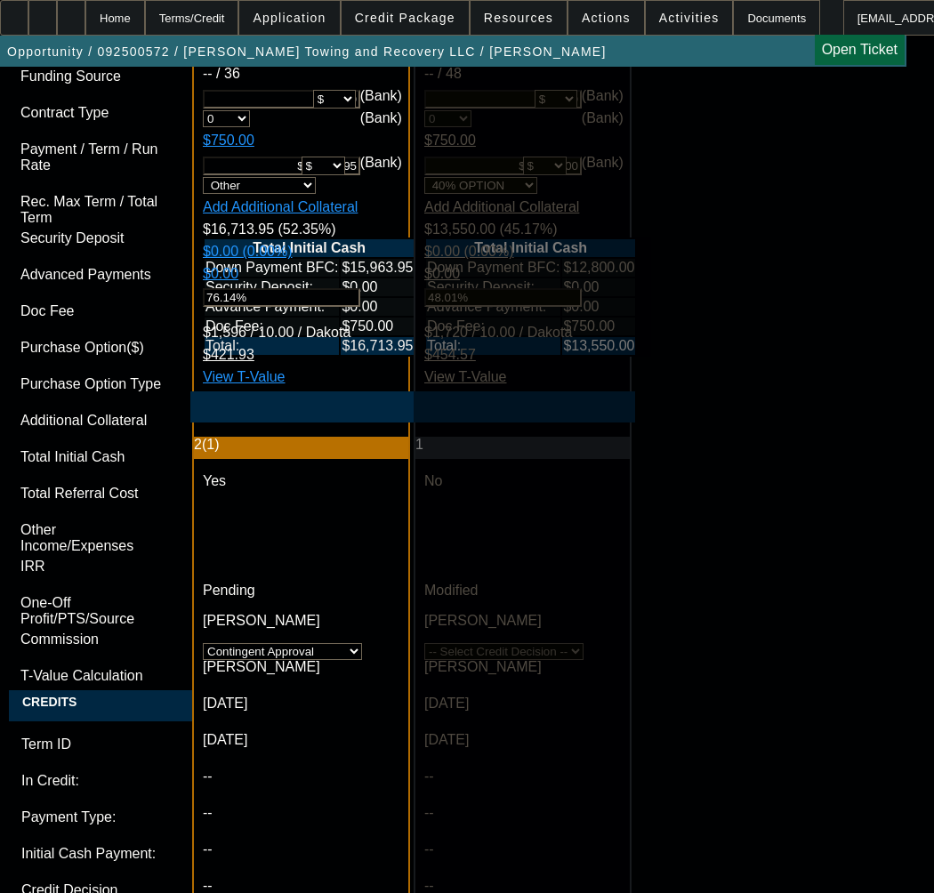
drag, startPoint x: 698, startPoint y: 659, endPoint x: 730, endPoint y: 659, distance: 32.0
paste textarea "Personal Guarantee(s) from Roderick Jawan Brooks, RoShanda Rosha Brooks"
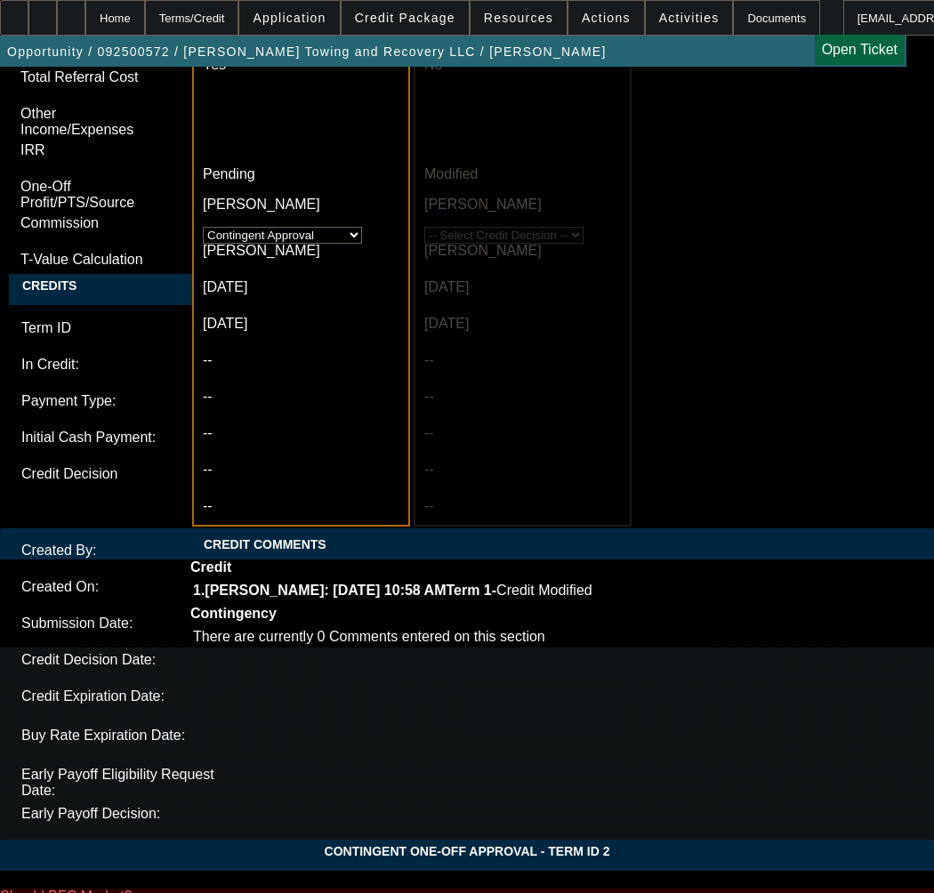
scroll to position [5691, 0]
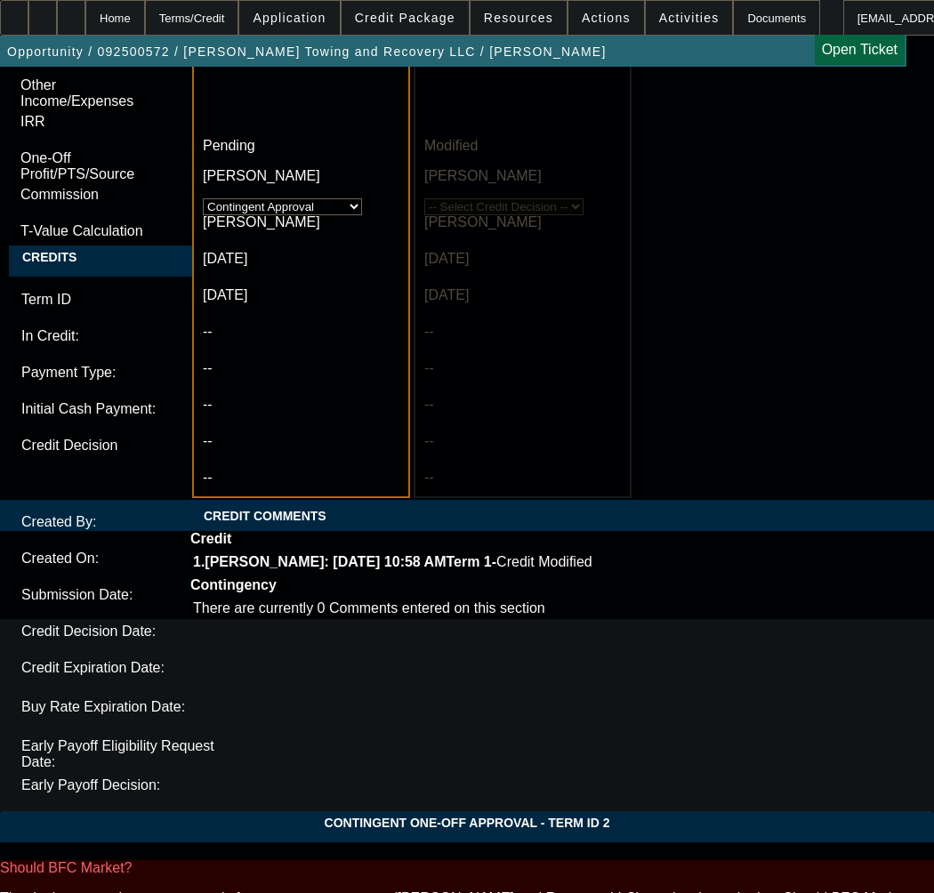
type textarea "APPROVED BY DAKOTA - Cost of Equipment: $31,927.90; Payment: $897.00 per month;…"
paste textarea "An Invoice from the vendor with the vehicle being sold to Dakota Financial Titl…"
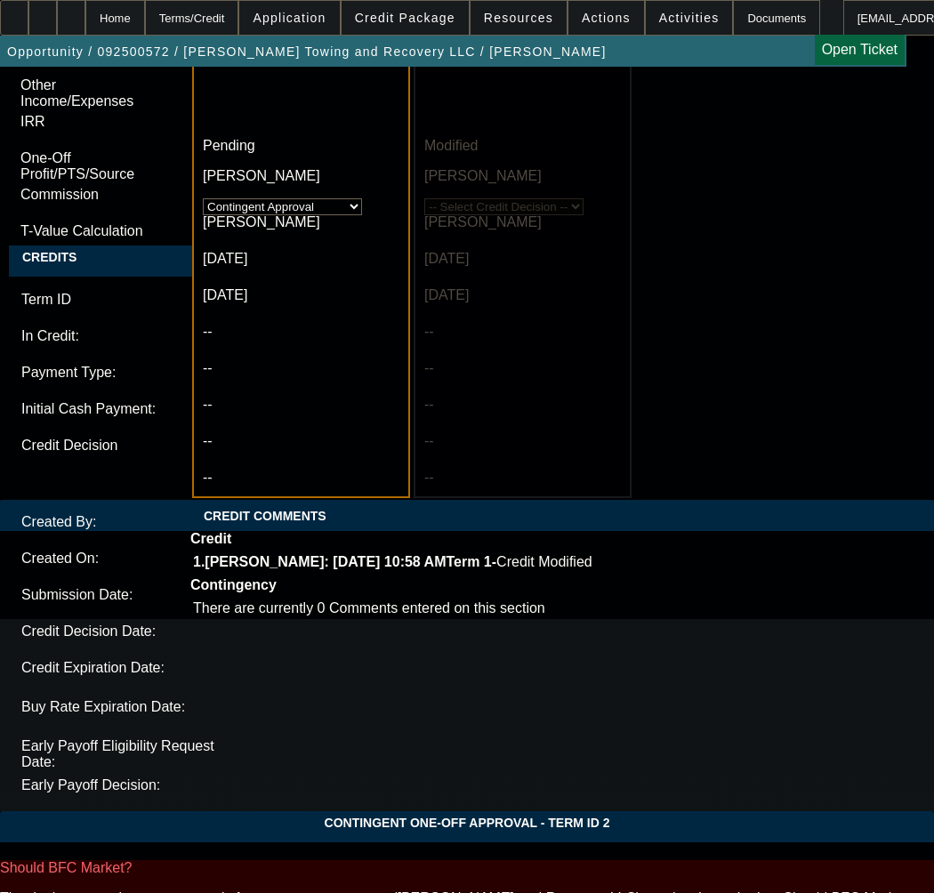
paste textarea "A copy of your Drivers License."
paste textarea "$750.00 Processing Fee"
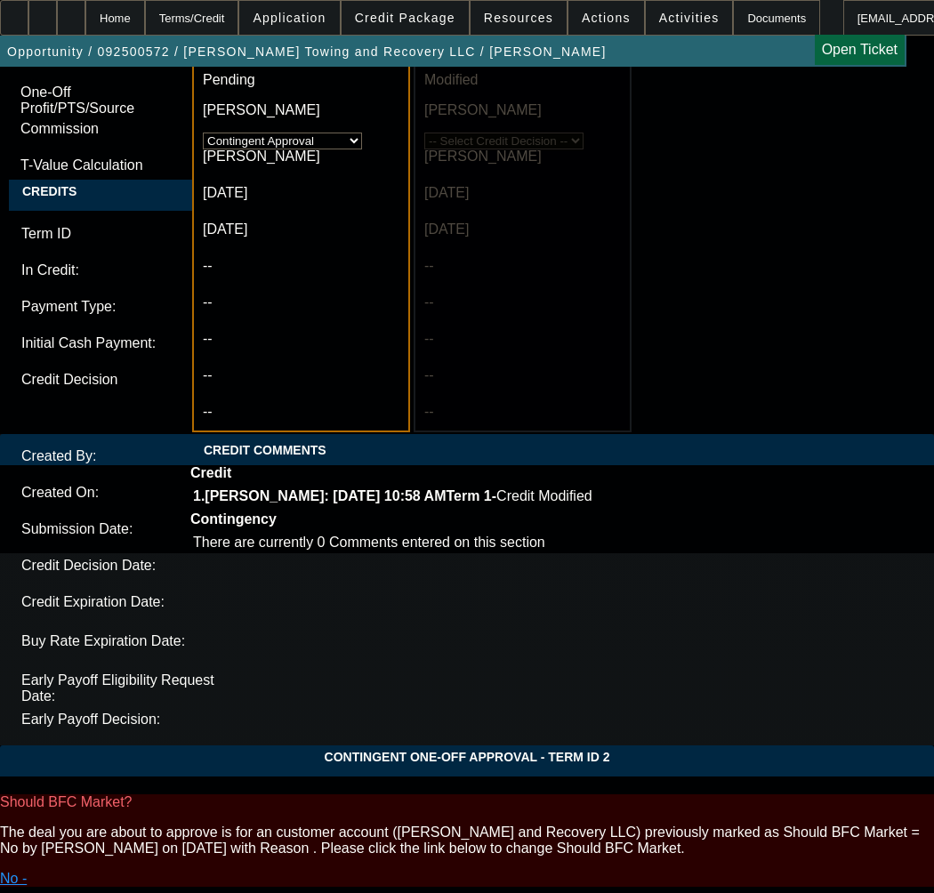
scroll to position [5869, 0]
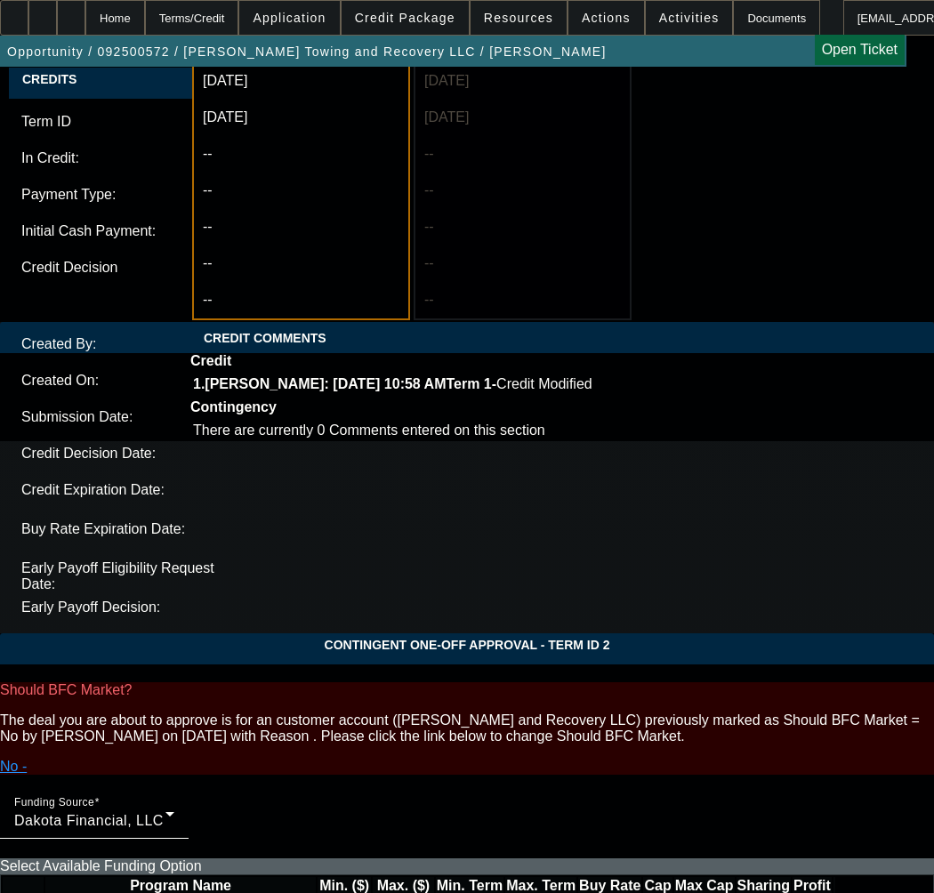
drag, startPoint x: 598, startPoint y: 173, endPoint x: 726, endPoint y: 175, distance: 128.1
type textarea "CONTINGENT ON An Invoice from the vendor with the vehicle being sold to Dakota …"
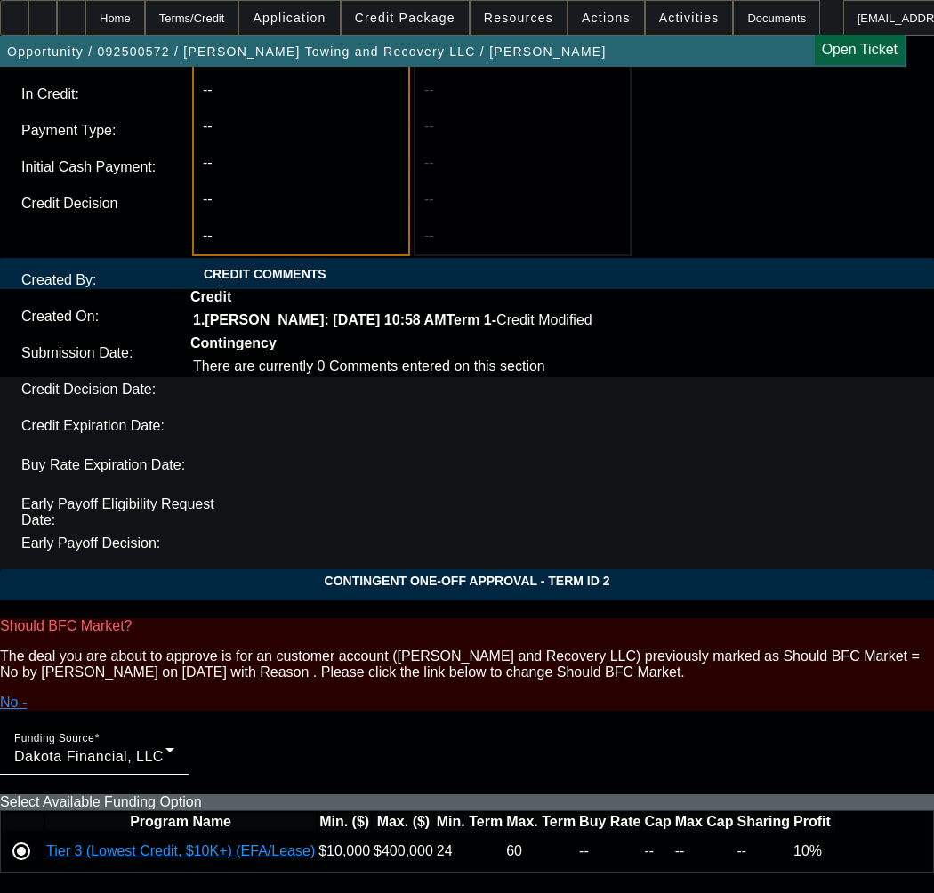
scroll to position [6040, 0]
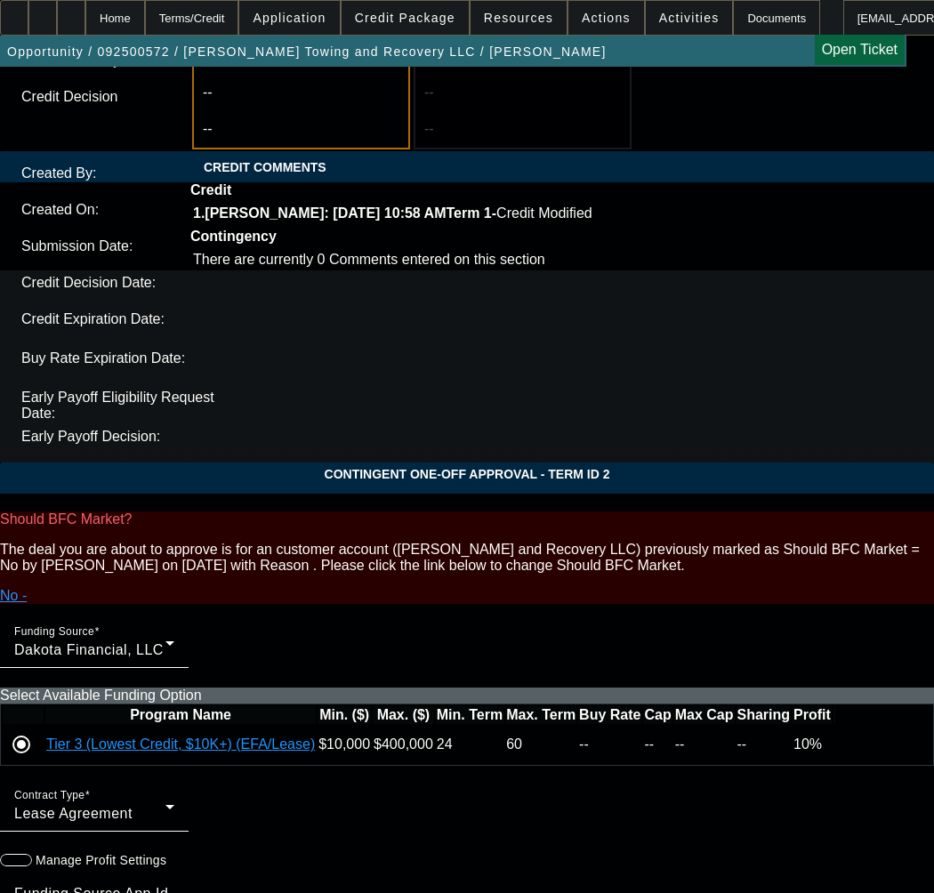
type input "09:36"
click at [215, 634] on span "25" at bounding box center [208, 631] width 32 height 32
type input "9/25/2025"
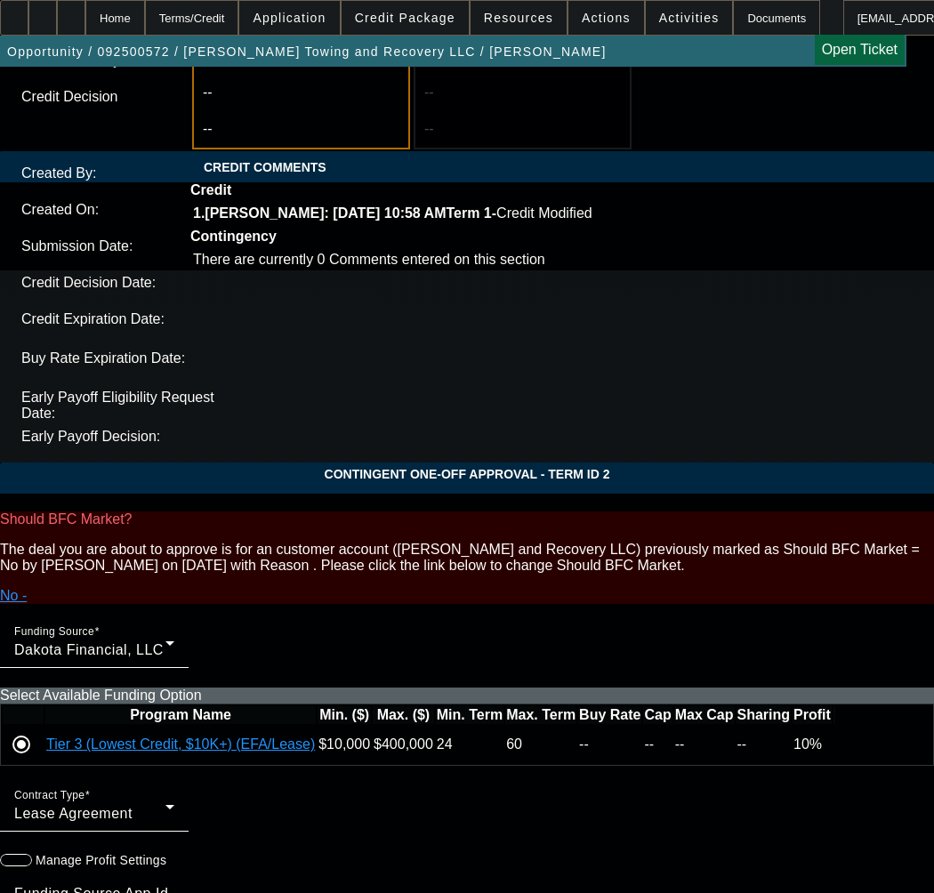
type input "03:53"
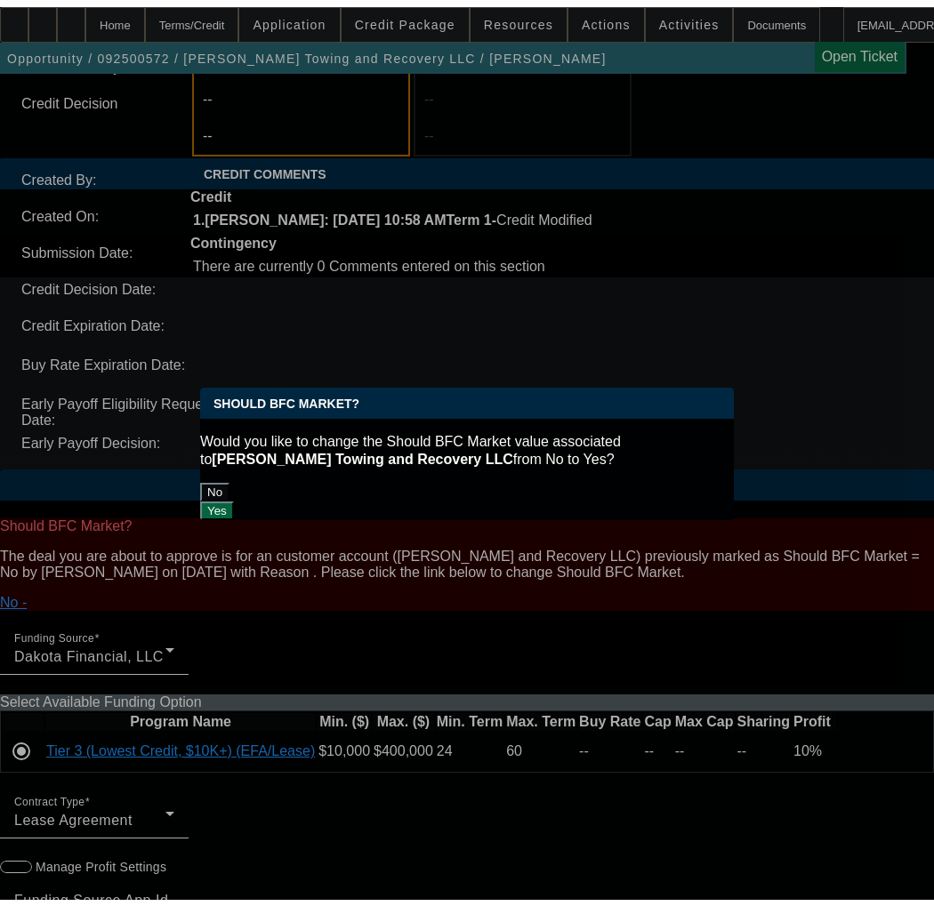
scroll to position [0, 0]
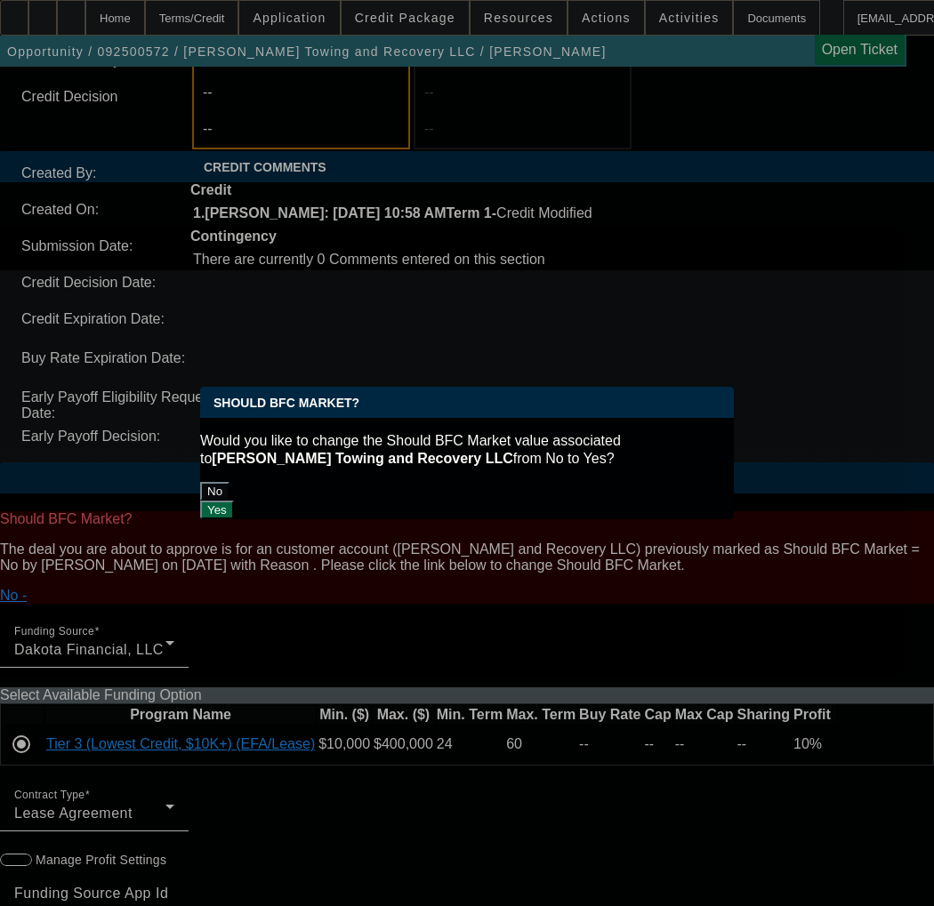
click at [229, 483] on button "No" at bounding box center [214, 491] width 29 height 19
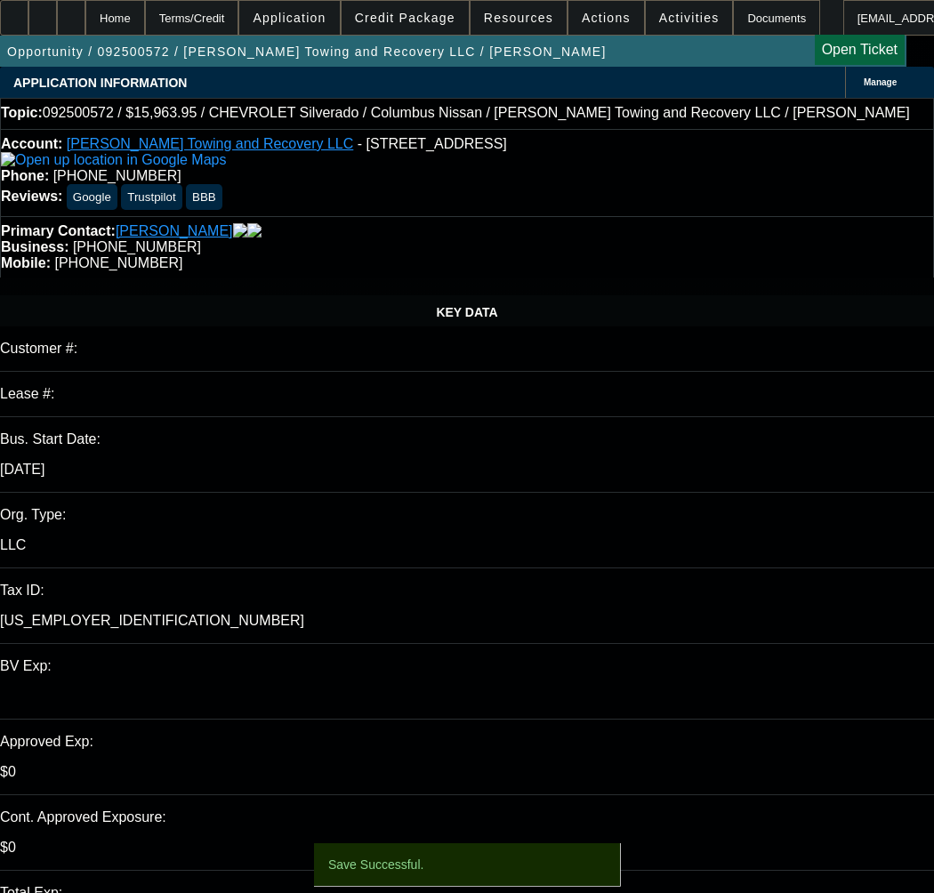
select select "0"
select select "2"
select select "0"
select select "1"
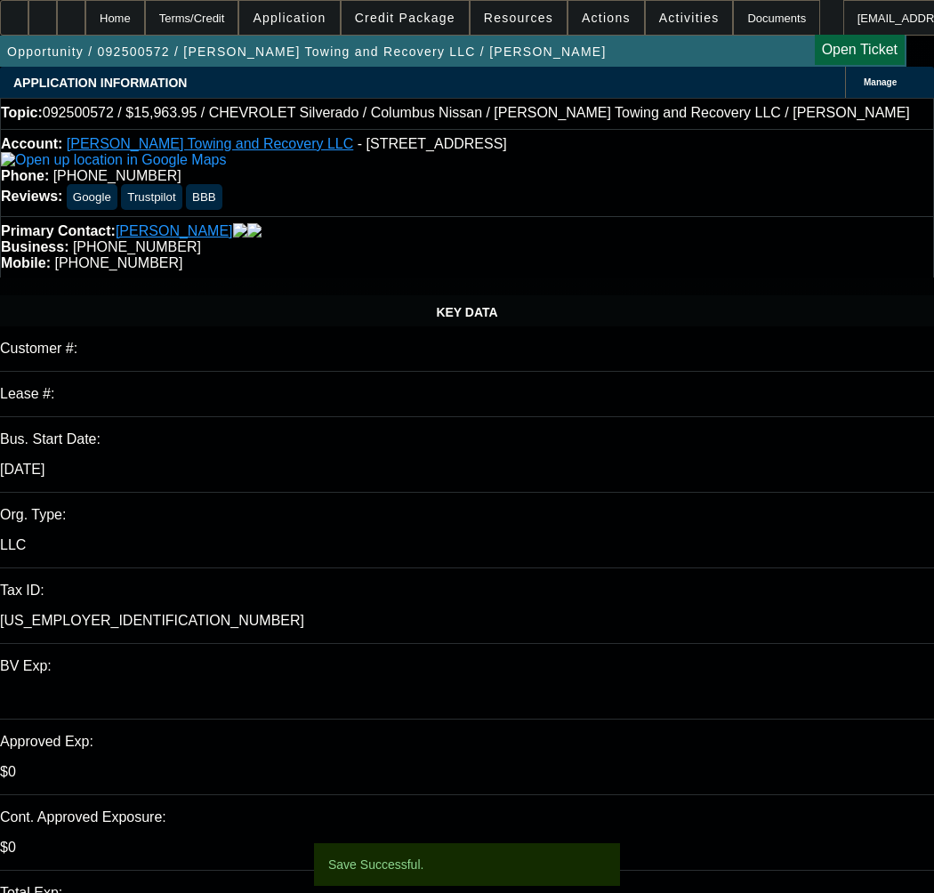
select select "0"
select select "2"
select select "0"
select select "1"
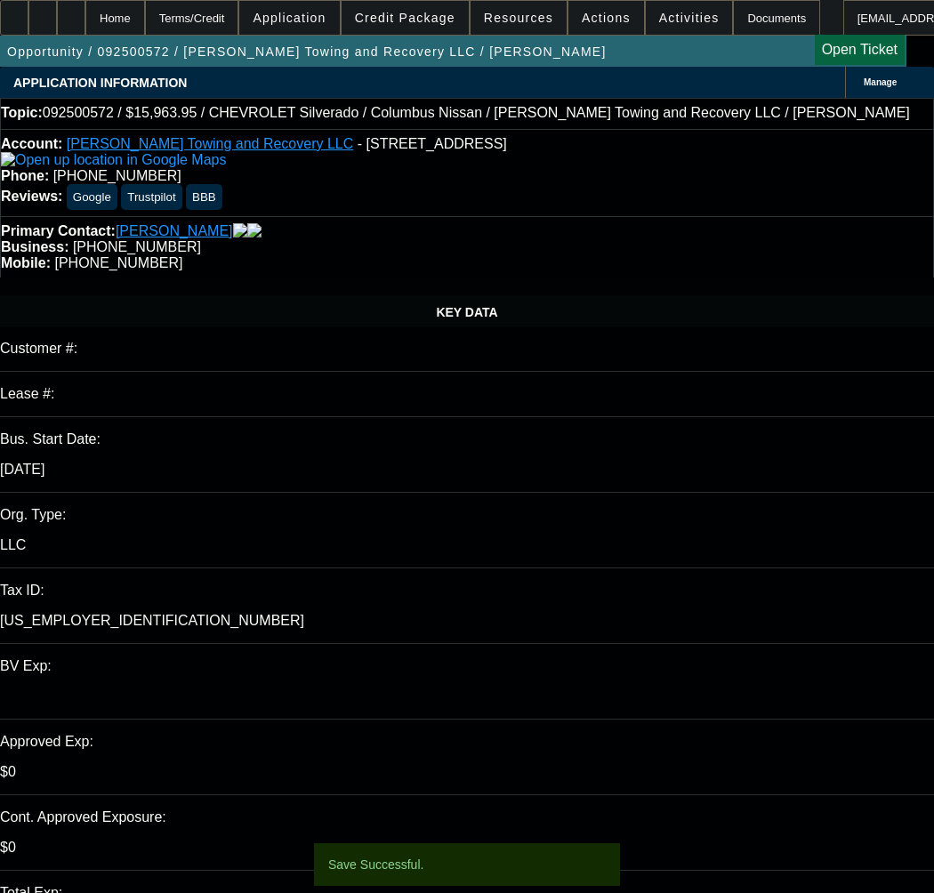
select select "0"
select select "2"
select select "0"
select select "21"
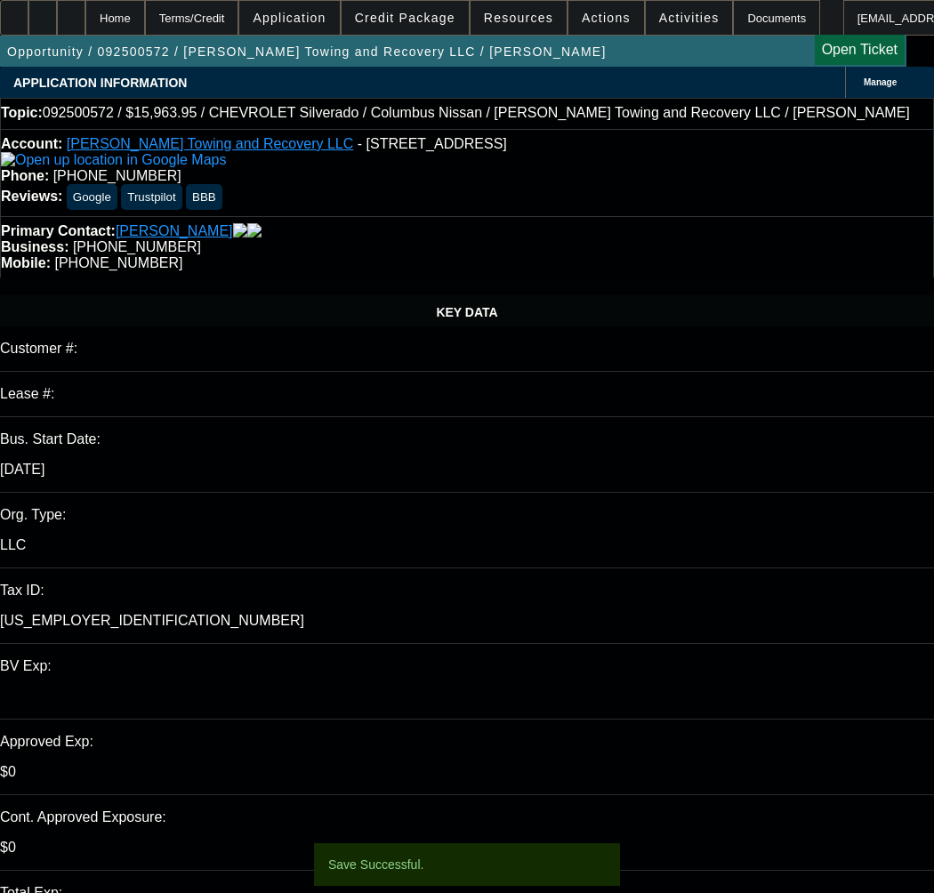
click at [43, 12] on icon at bounding box center [43, 12] width 0 height 0
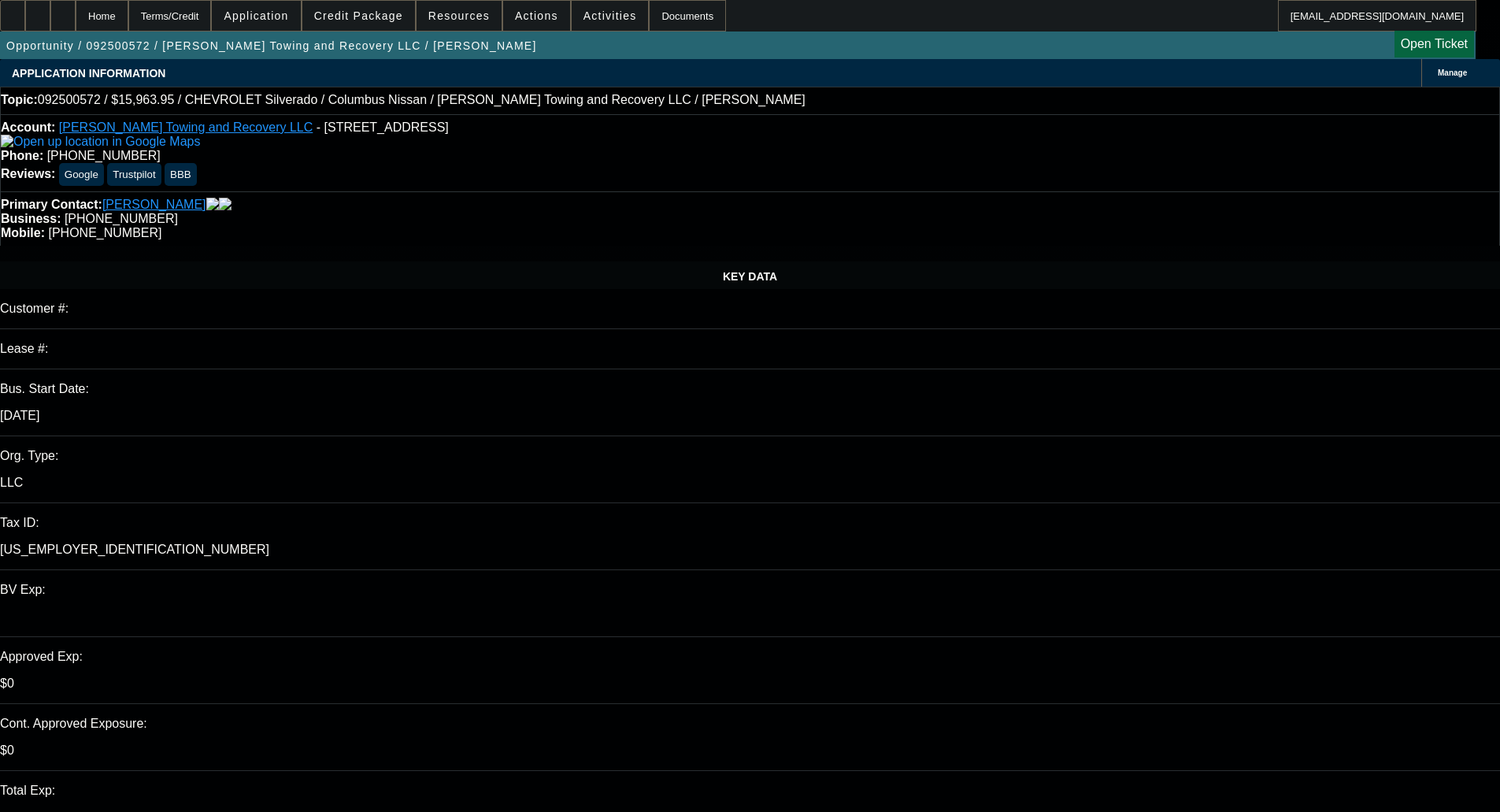
select select "0"
select select "2"
select select "0"
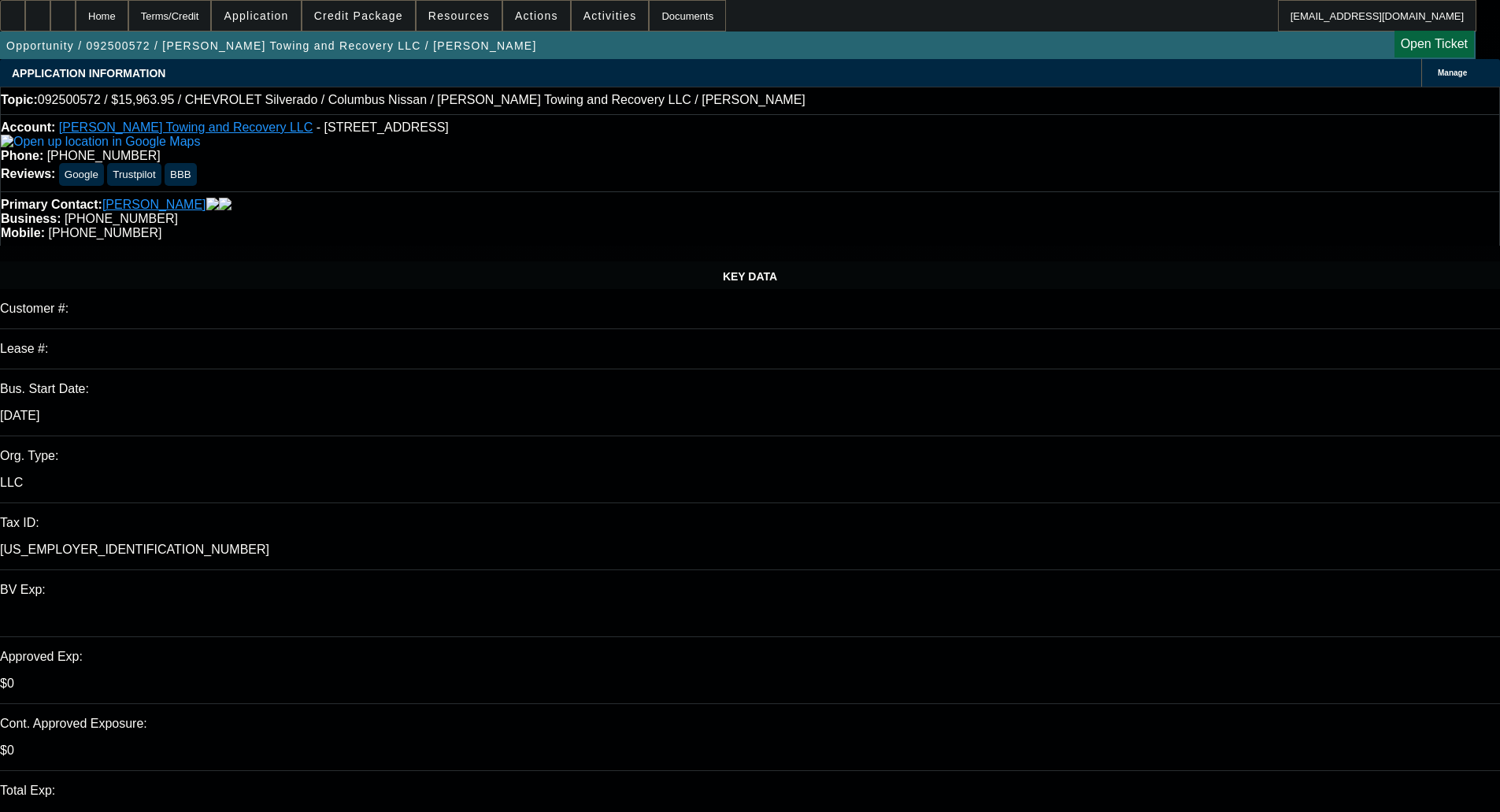
select select "1"
select select "0"
select select "2"
select select "0"
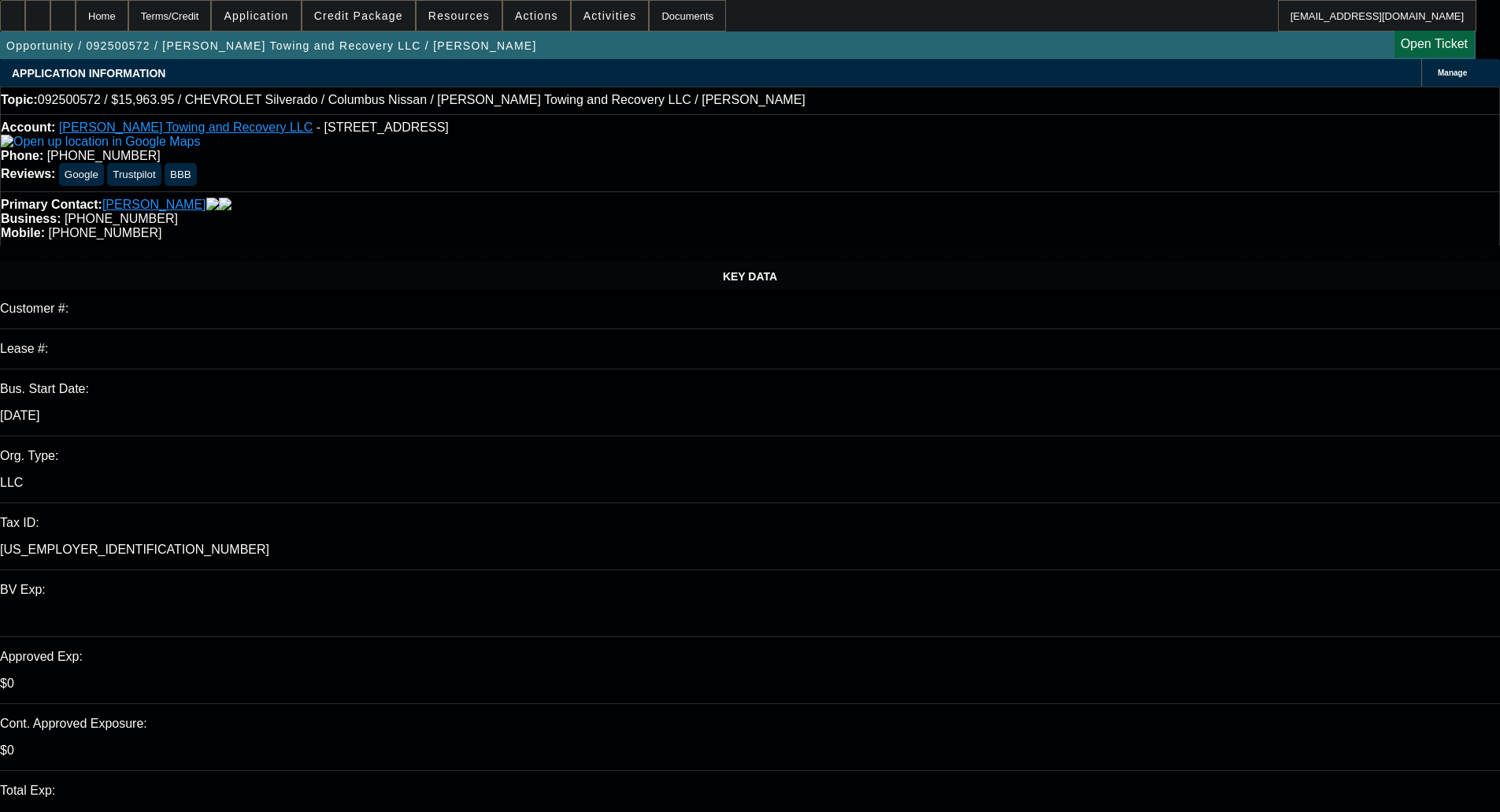
select select "1"
select select "0"
select select "2"
select select "0"
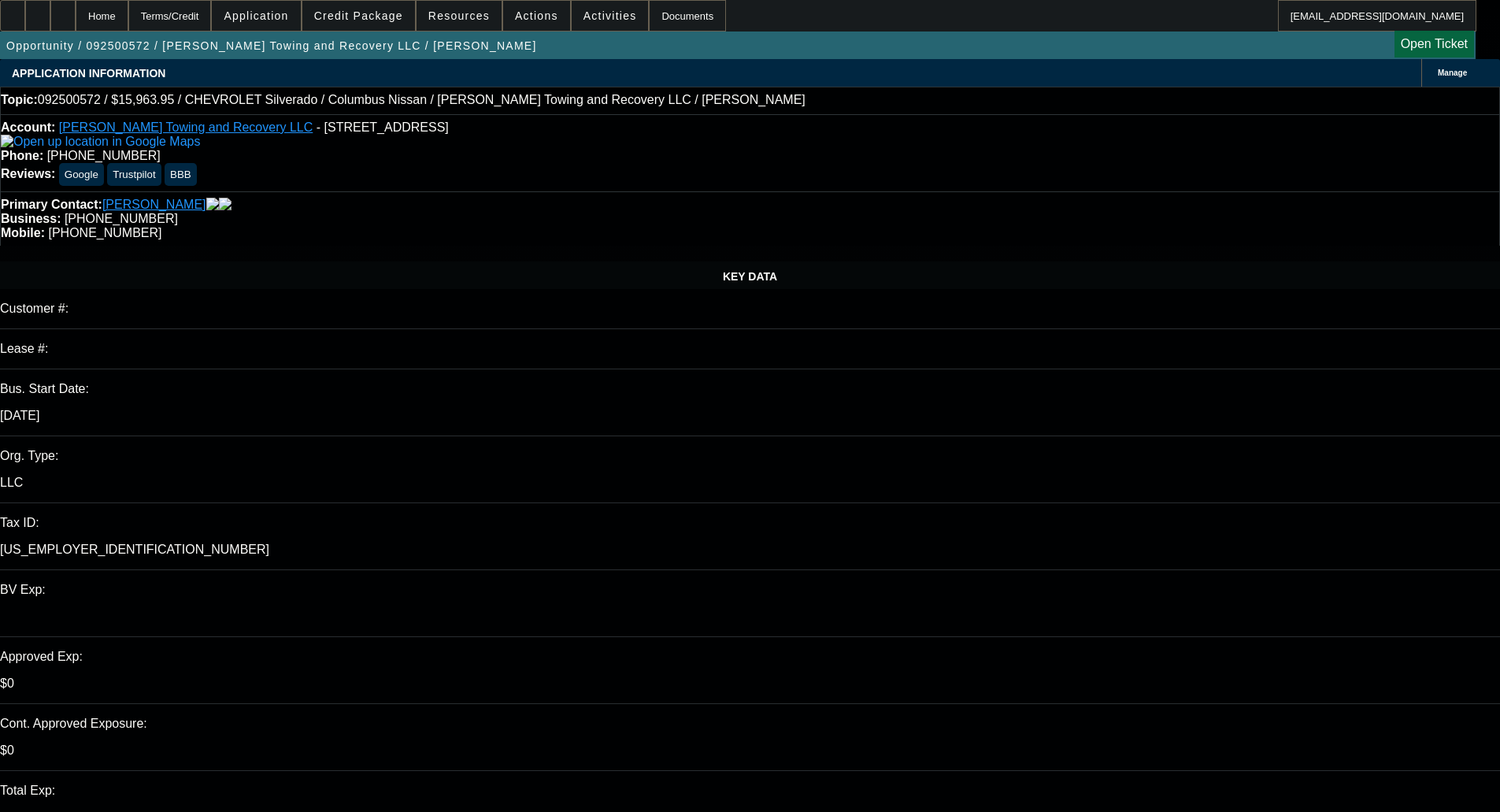
select select "21"
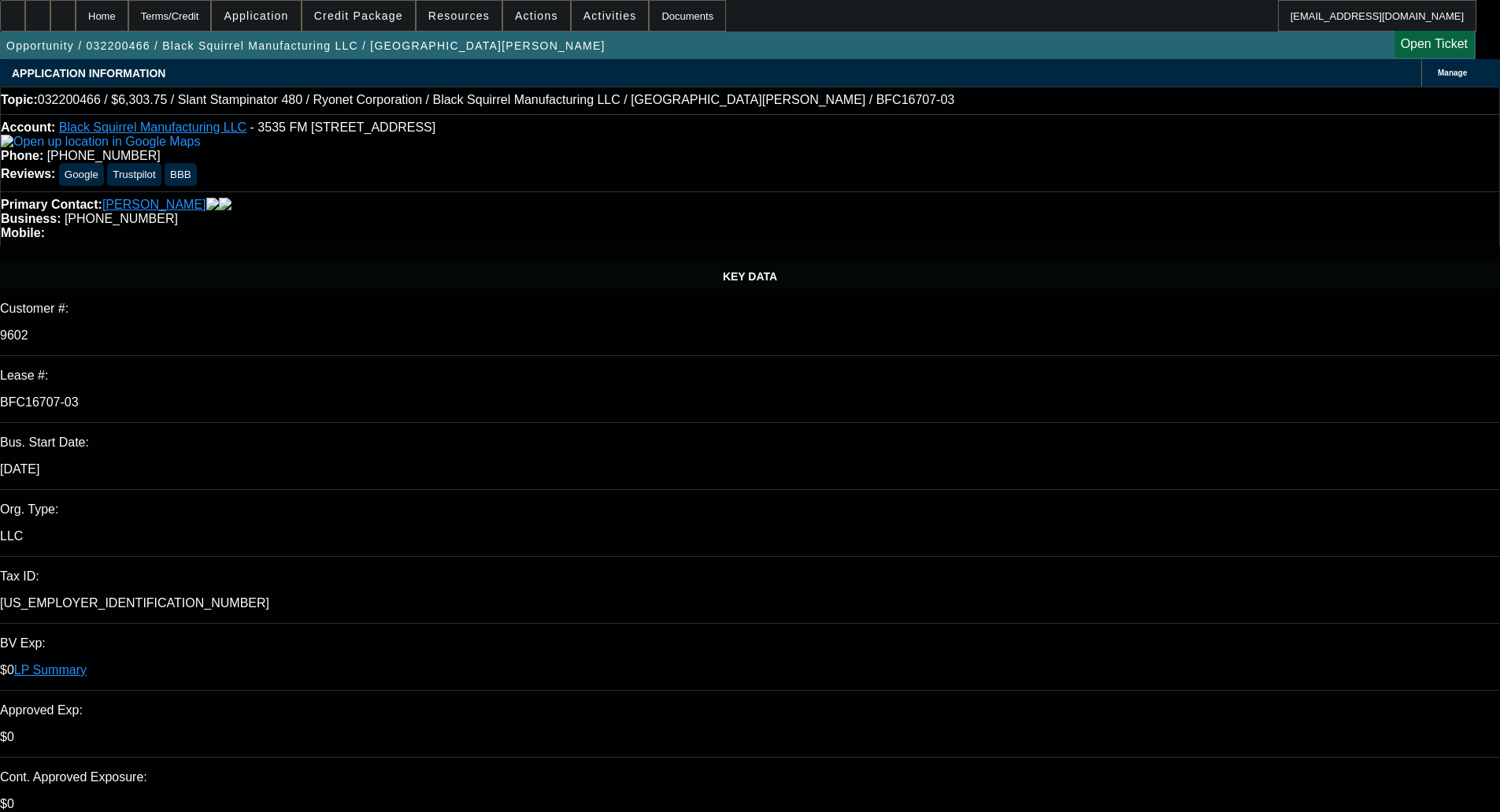
select select "0"
select select "2"
select select "0.1"
select select "4"
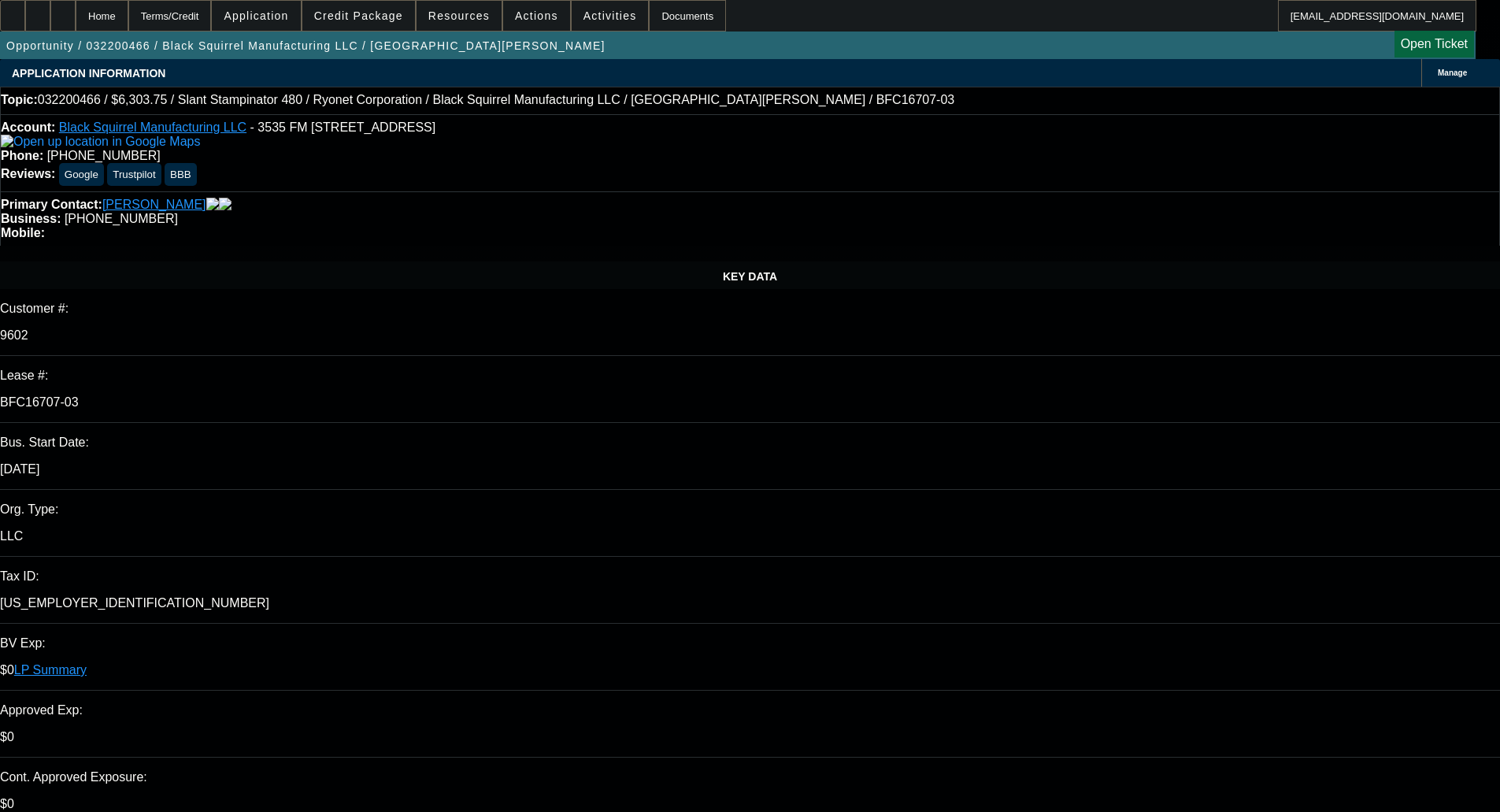
select select "0"
select select "2"
select select "0.1"
select select "4"
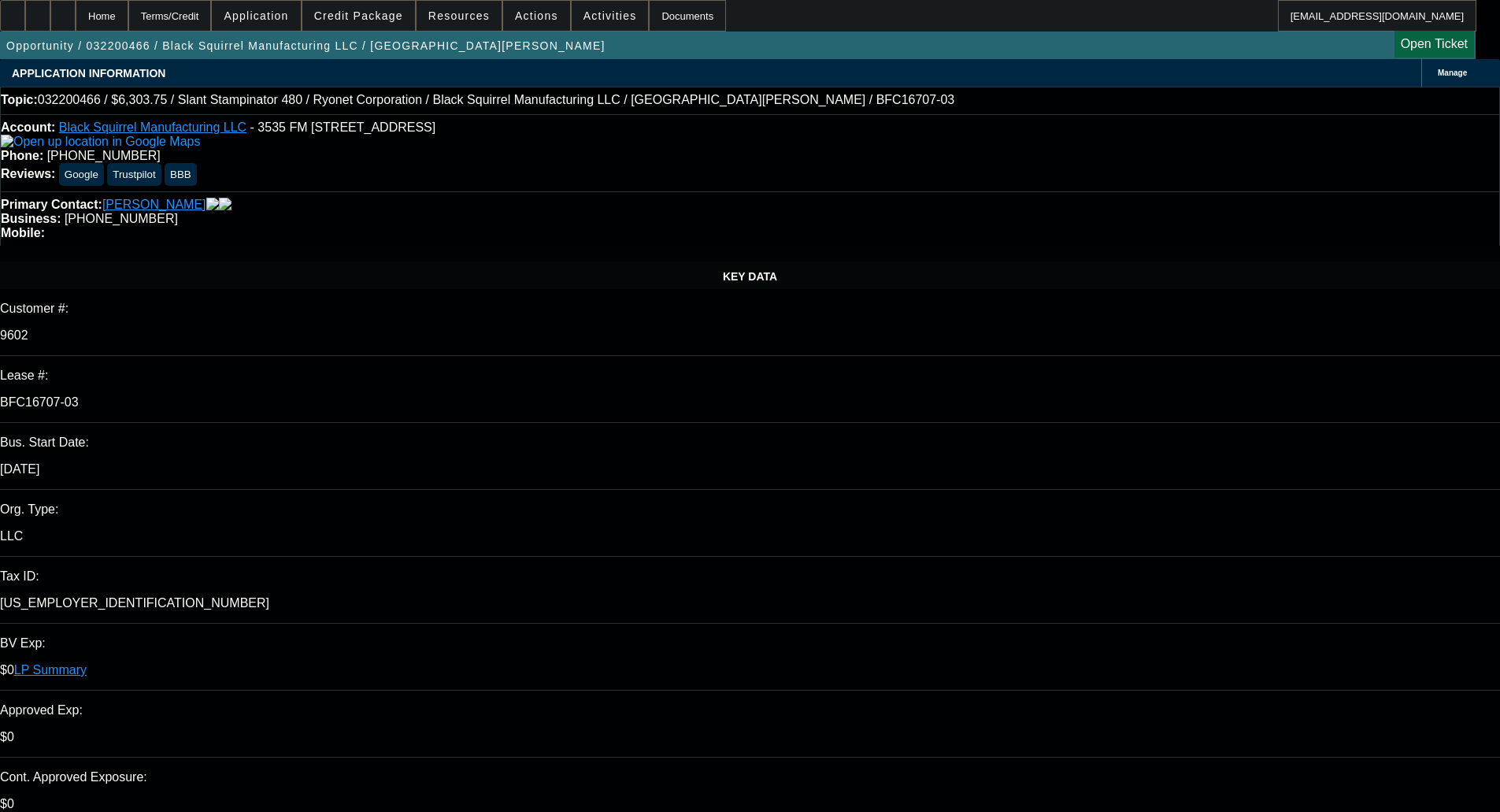
select select "0"
select select "2"
select select "0.1"
select select "4"
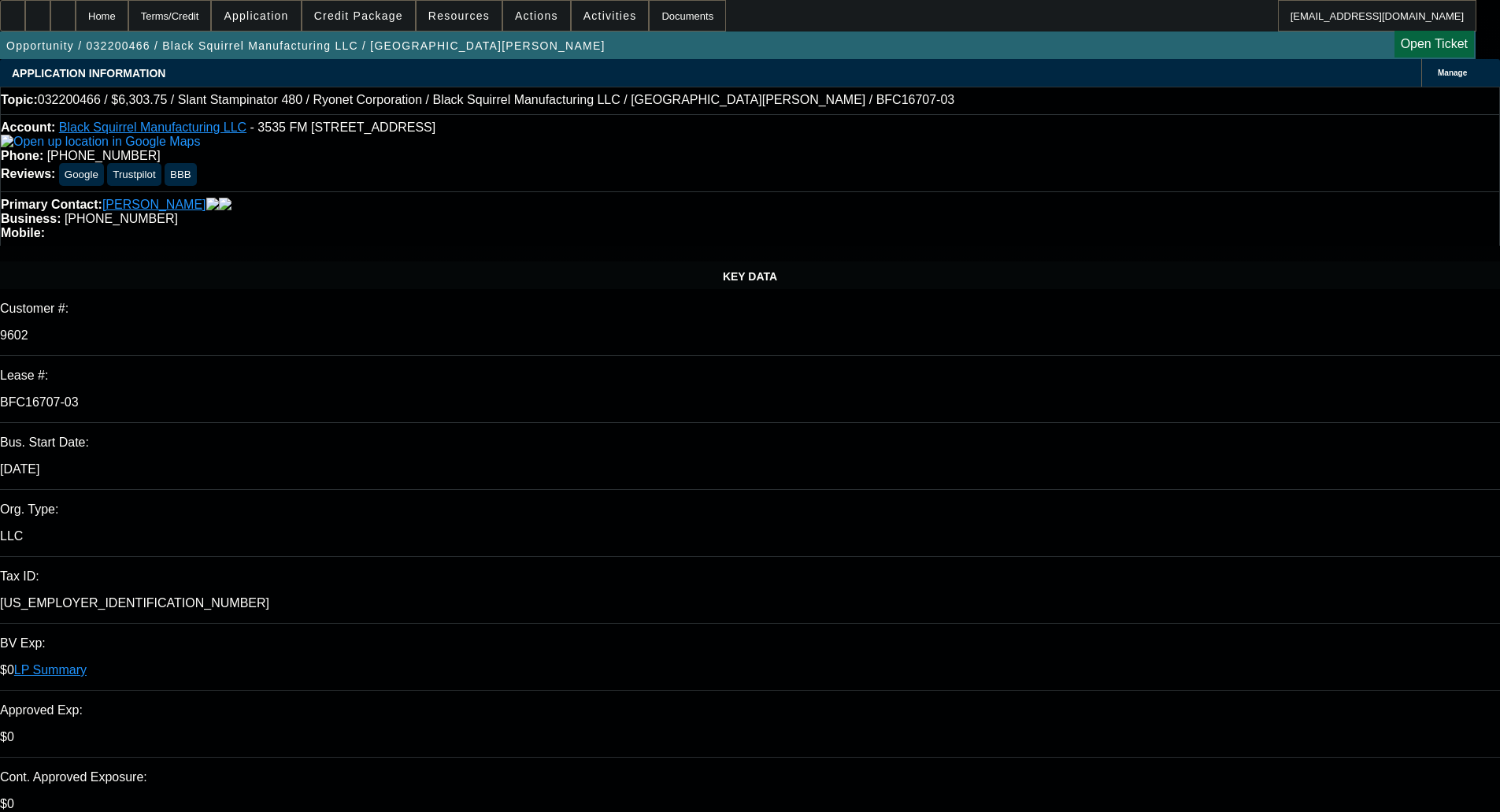
select select "0"
select select "2"
select select "0.1"
select select "4"
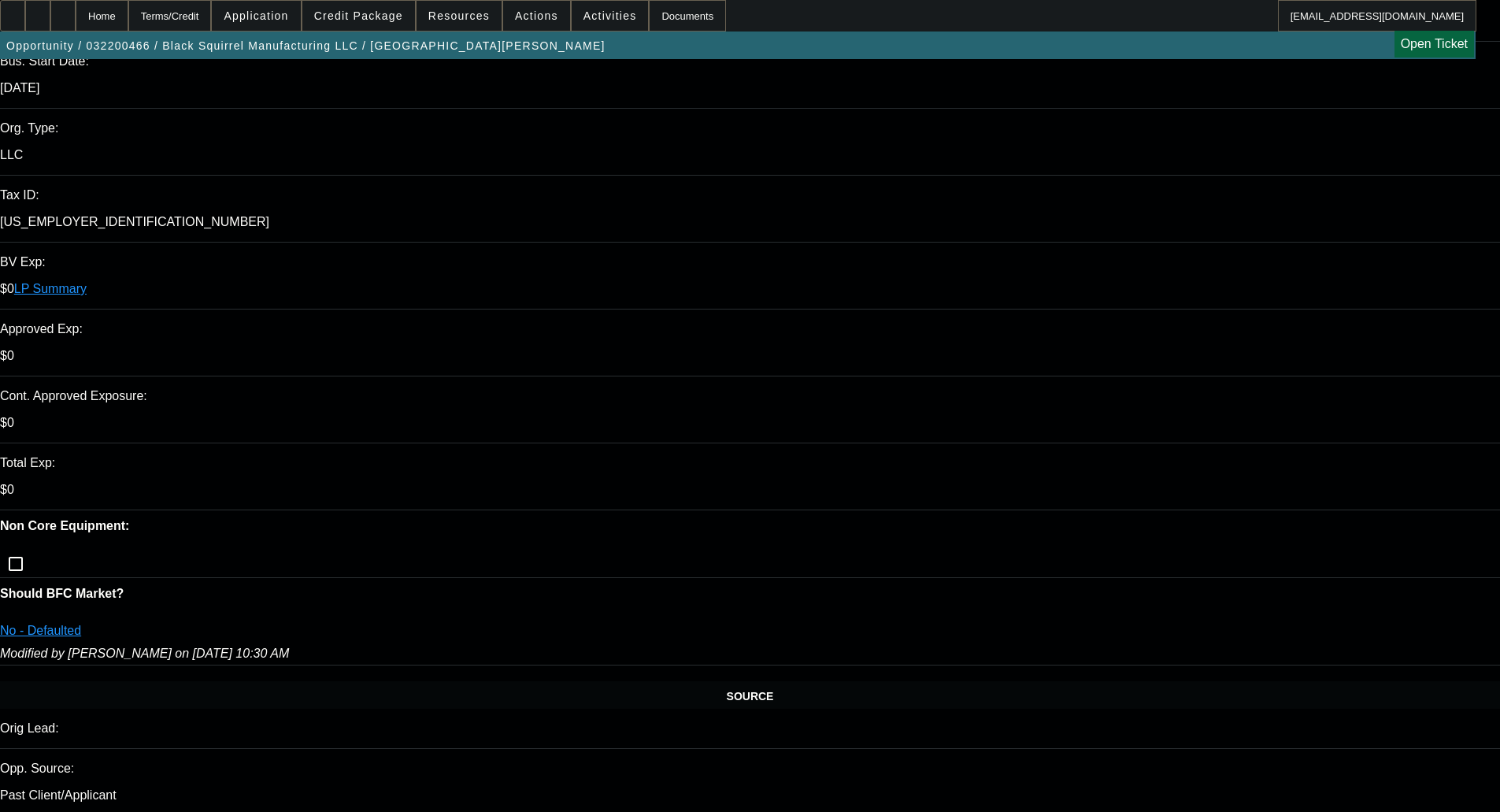
scroll to position [473, 0]
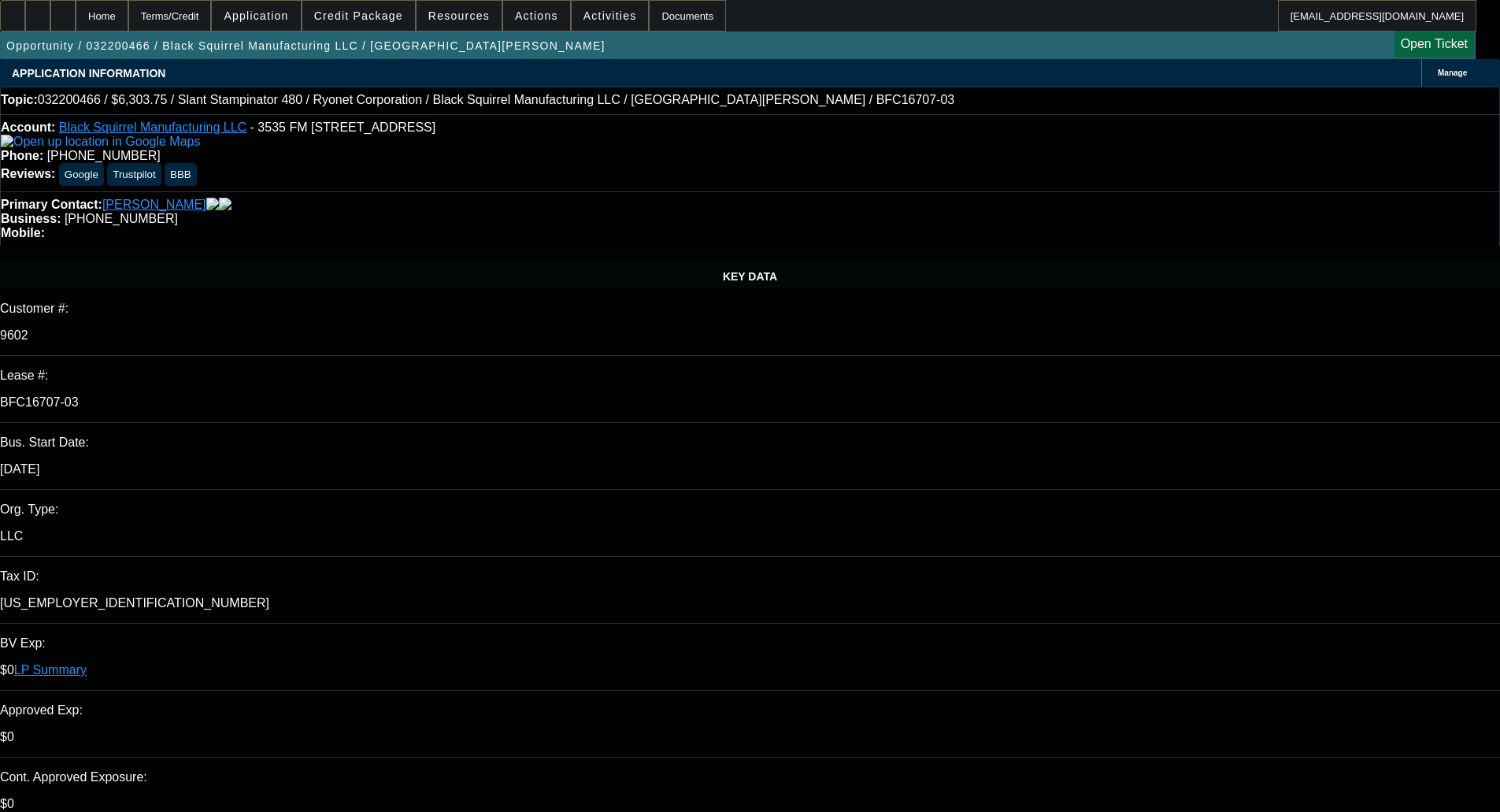
select select "0"
select select "2"
select select "0.1"
select select "4"
select select "0"
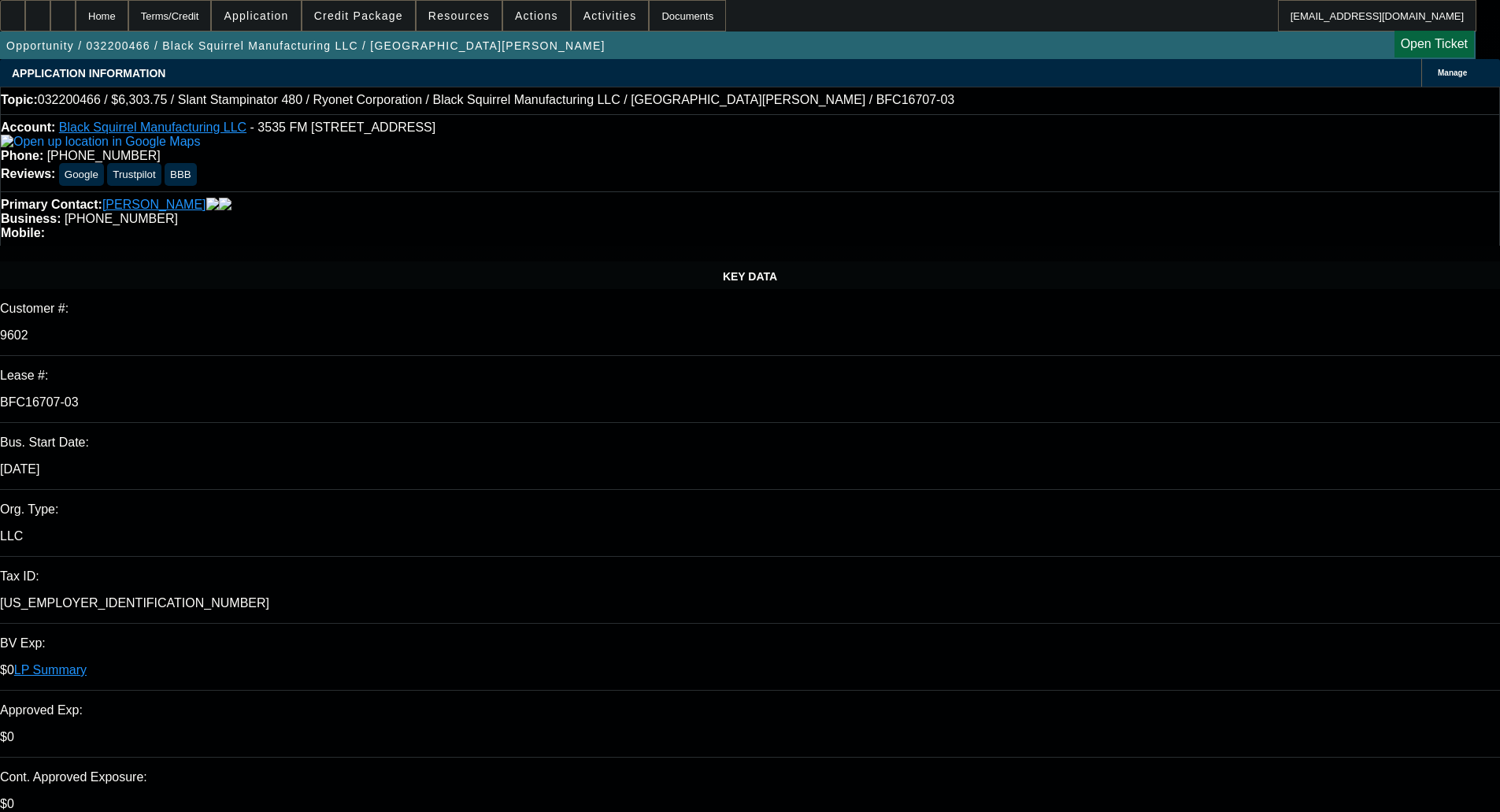
select select "2"
select select "0.1"
select select "4"
select select "0"
select select "2"
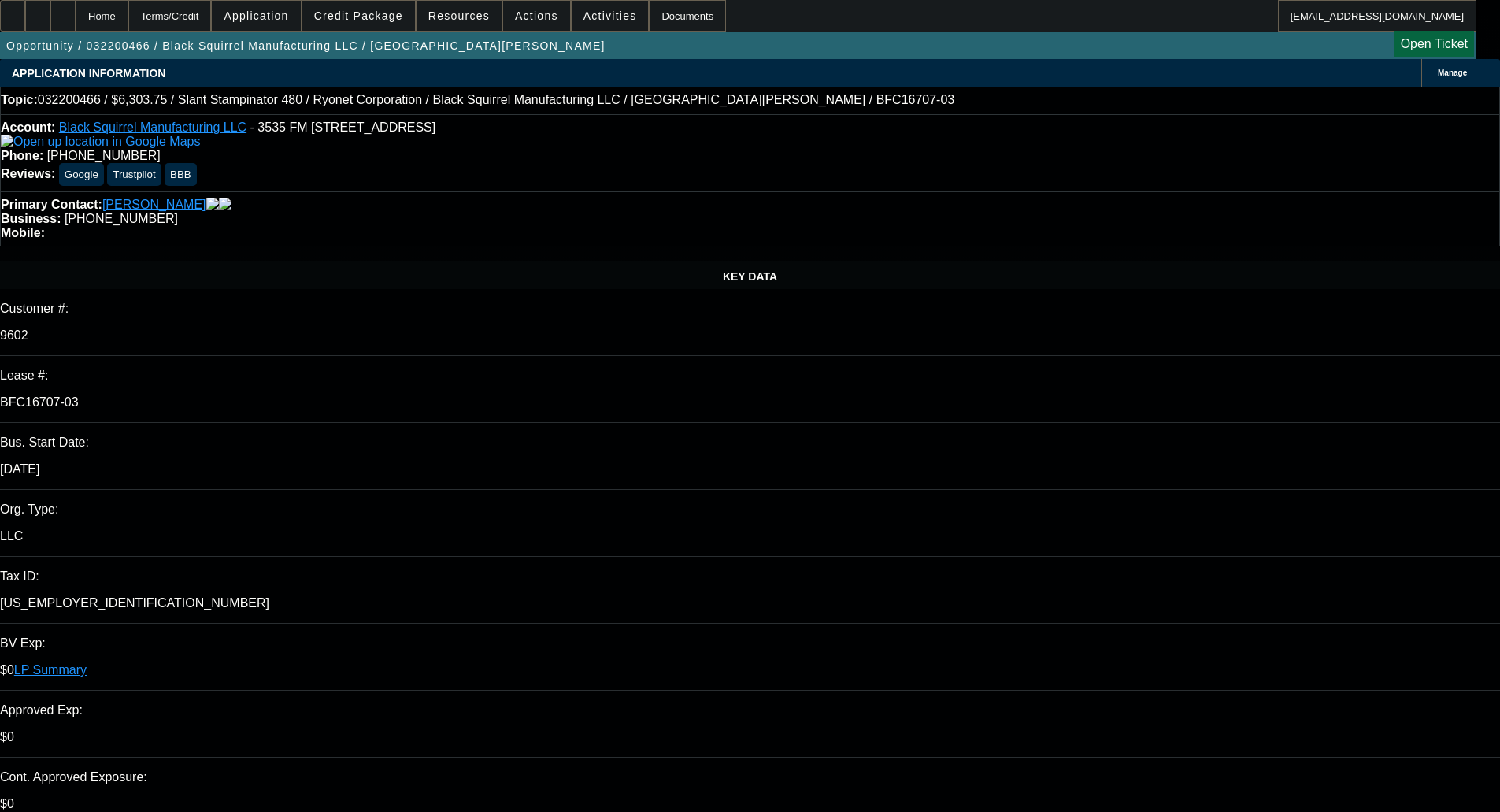
select select "0.1"
select select "4"
select select "0"
select select "2"
select select "0.1"
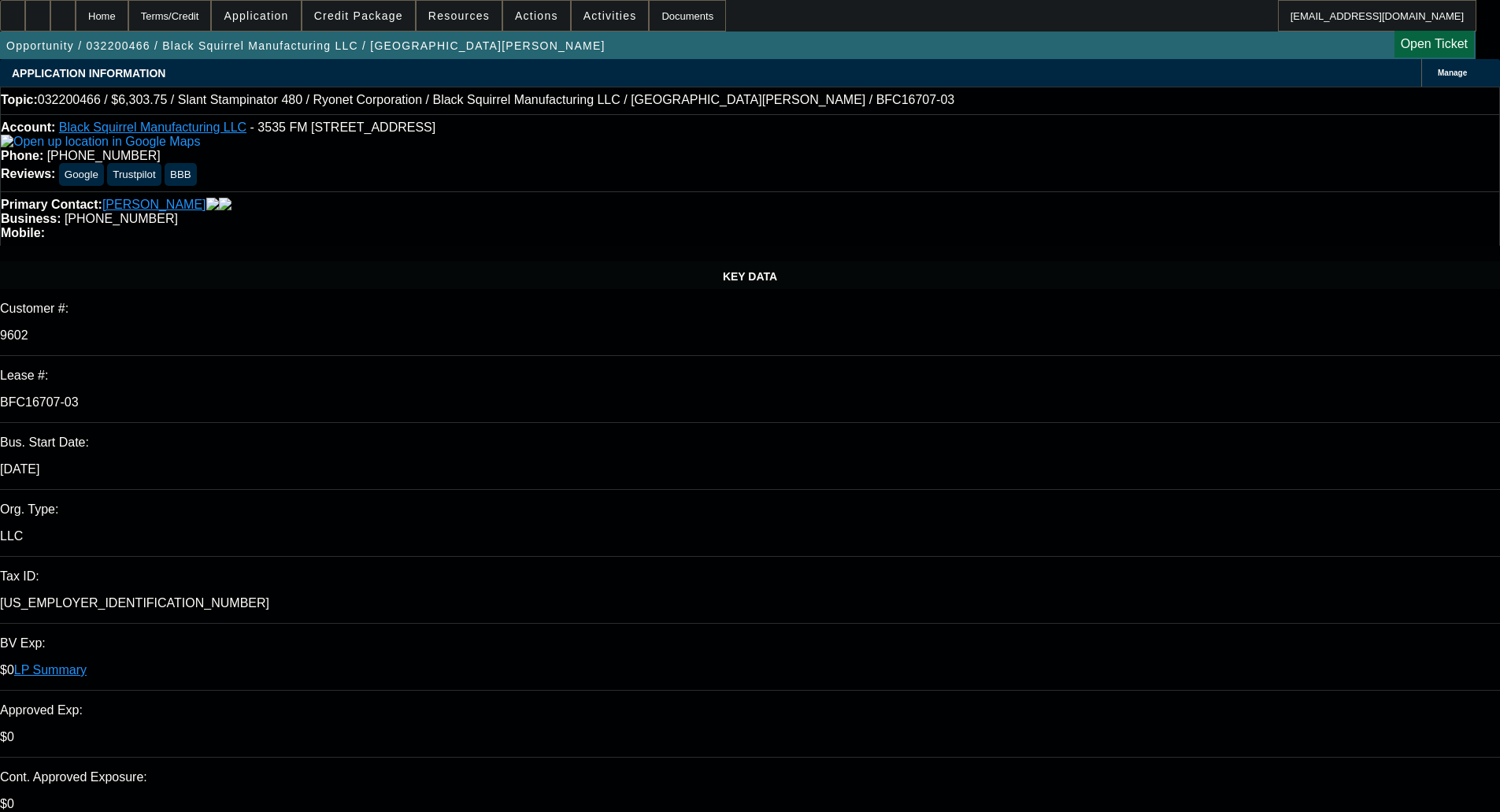
select select "4"
select select "2"
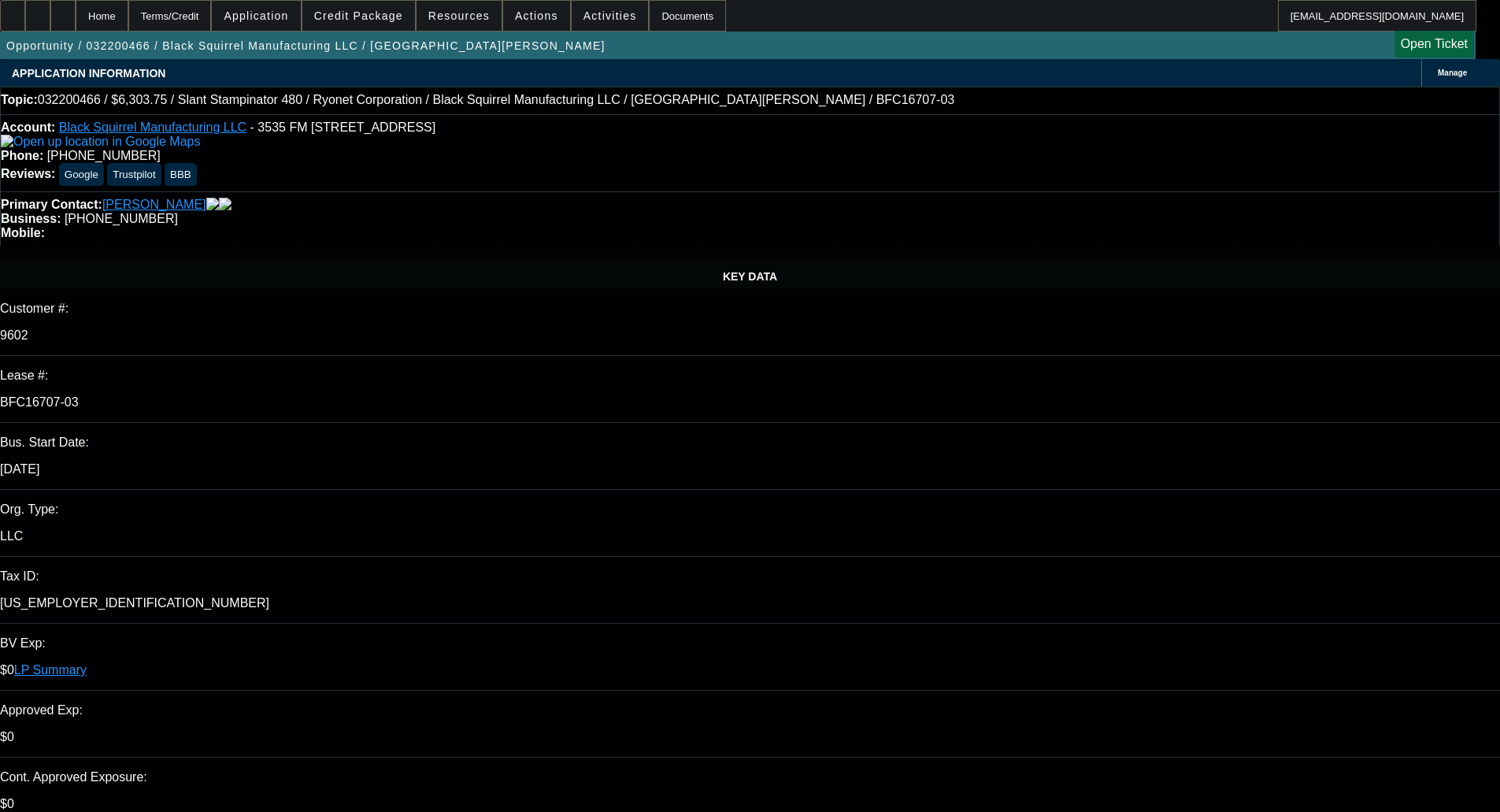
click at [125, 197] on link "Tohill, Paul" at bounding box center [154, 205] width 104 height 14
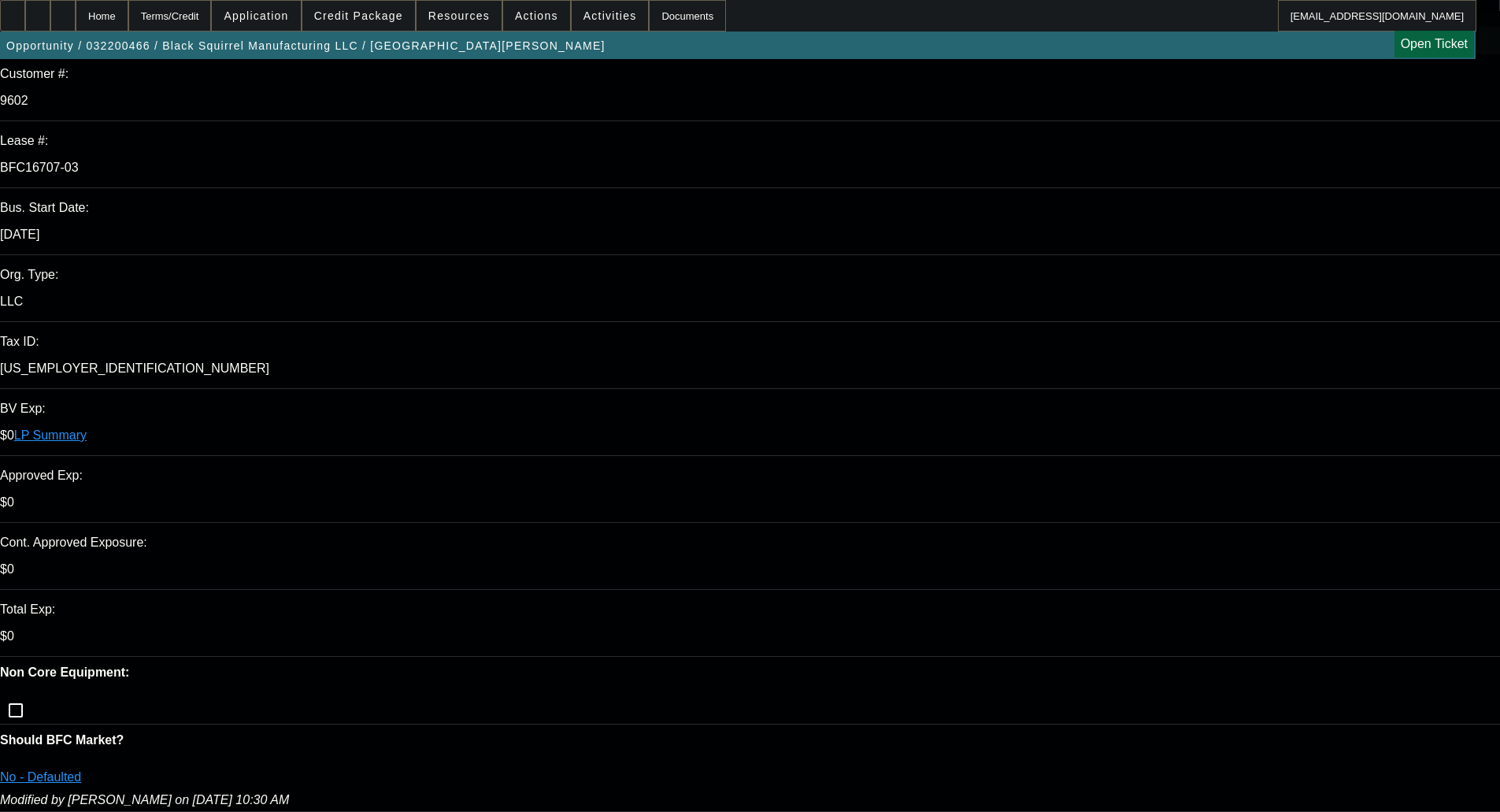
scroll to position [236, 0]
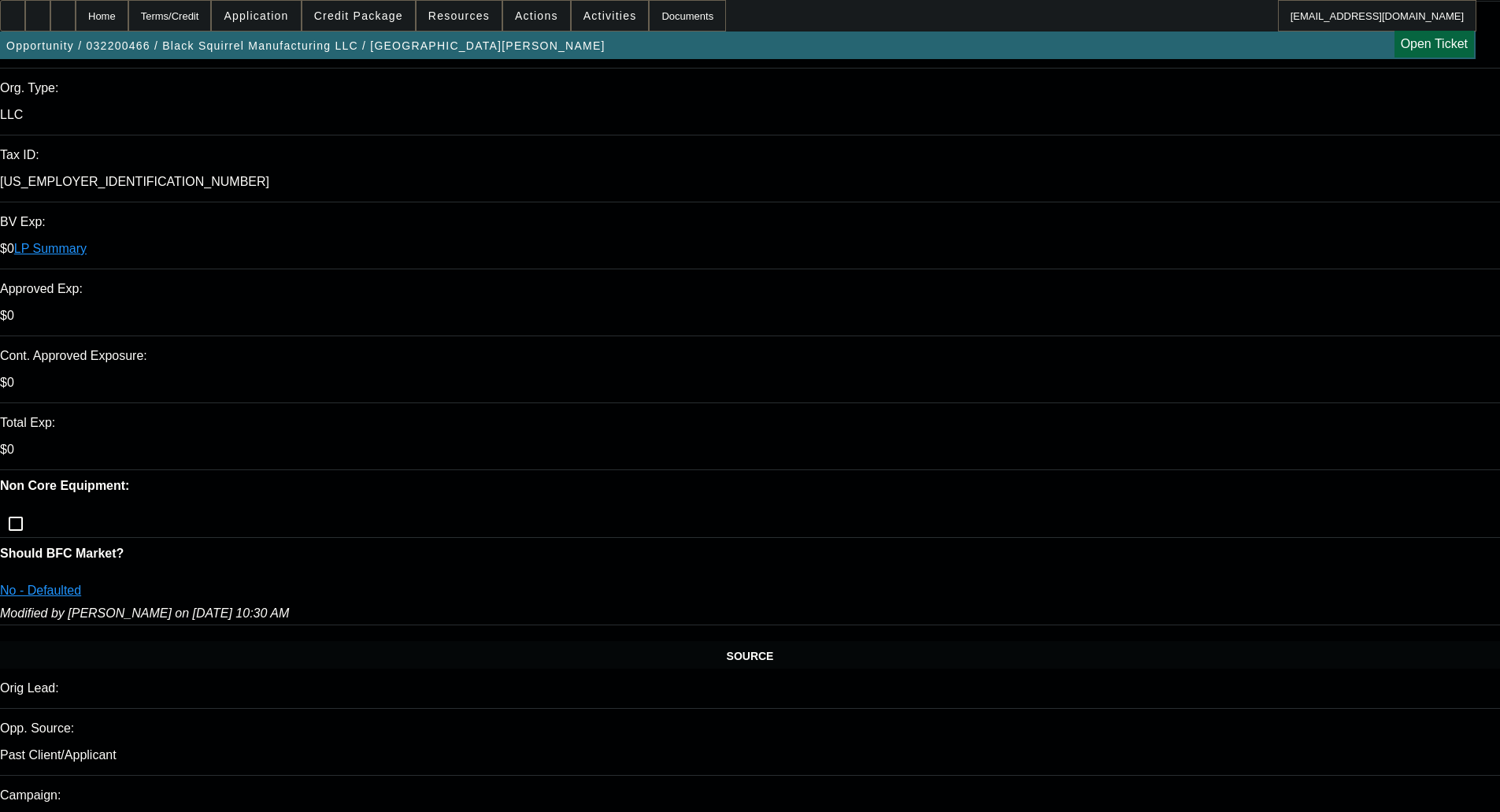
scroll to position [394, 0]
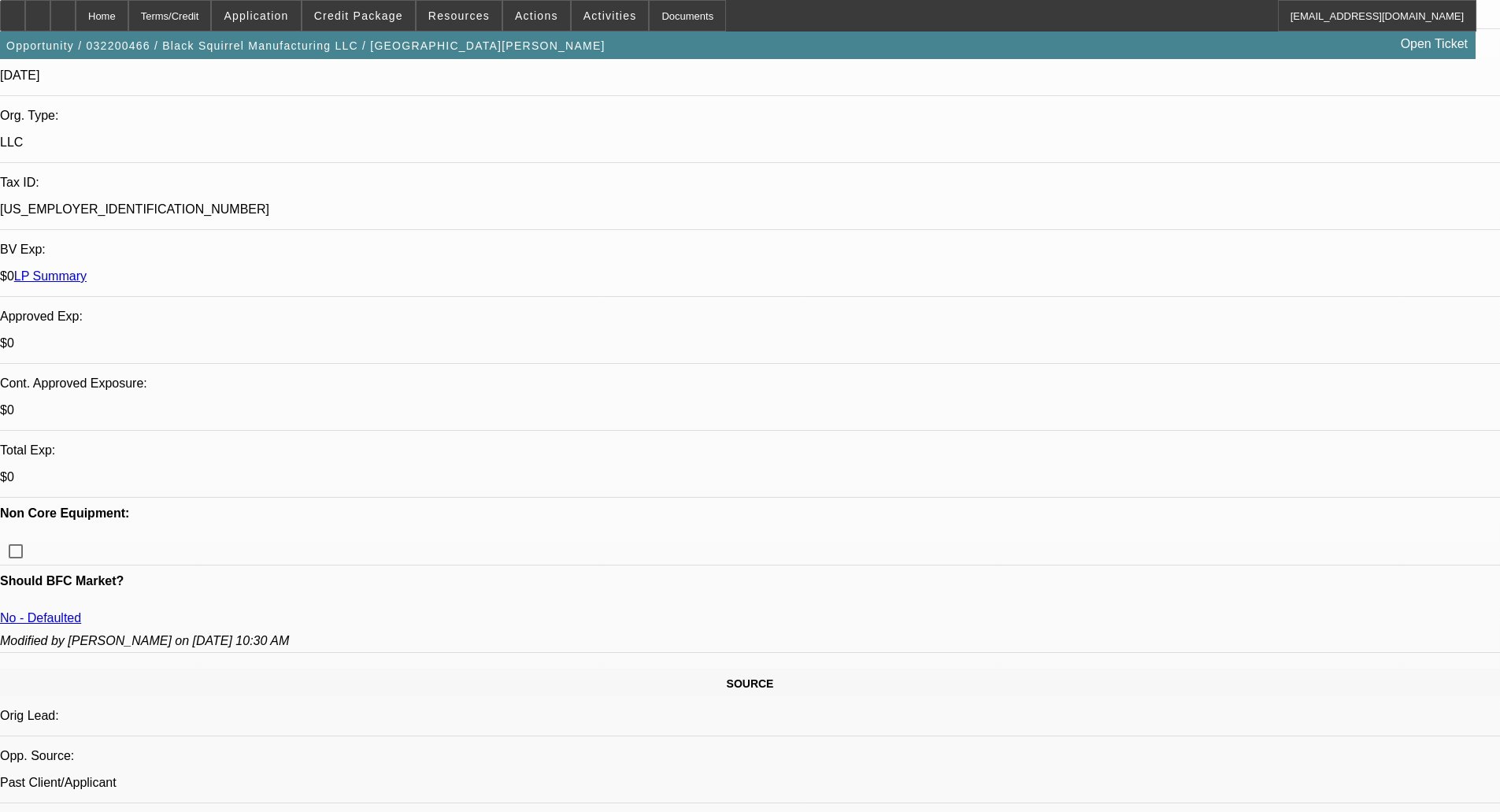
drag, startPoint x: 94, startPoint y: 267, endPoint x: 748, endPoint y: 272, distance: 654.0
copy label "PG DEFAULTED WITH BEACON UNDER Black Squirrel Manufacturing LLC ON 7/2025 THEY …"
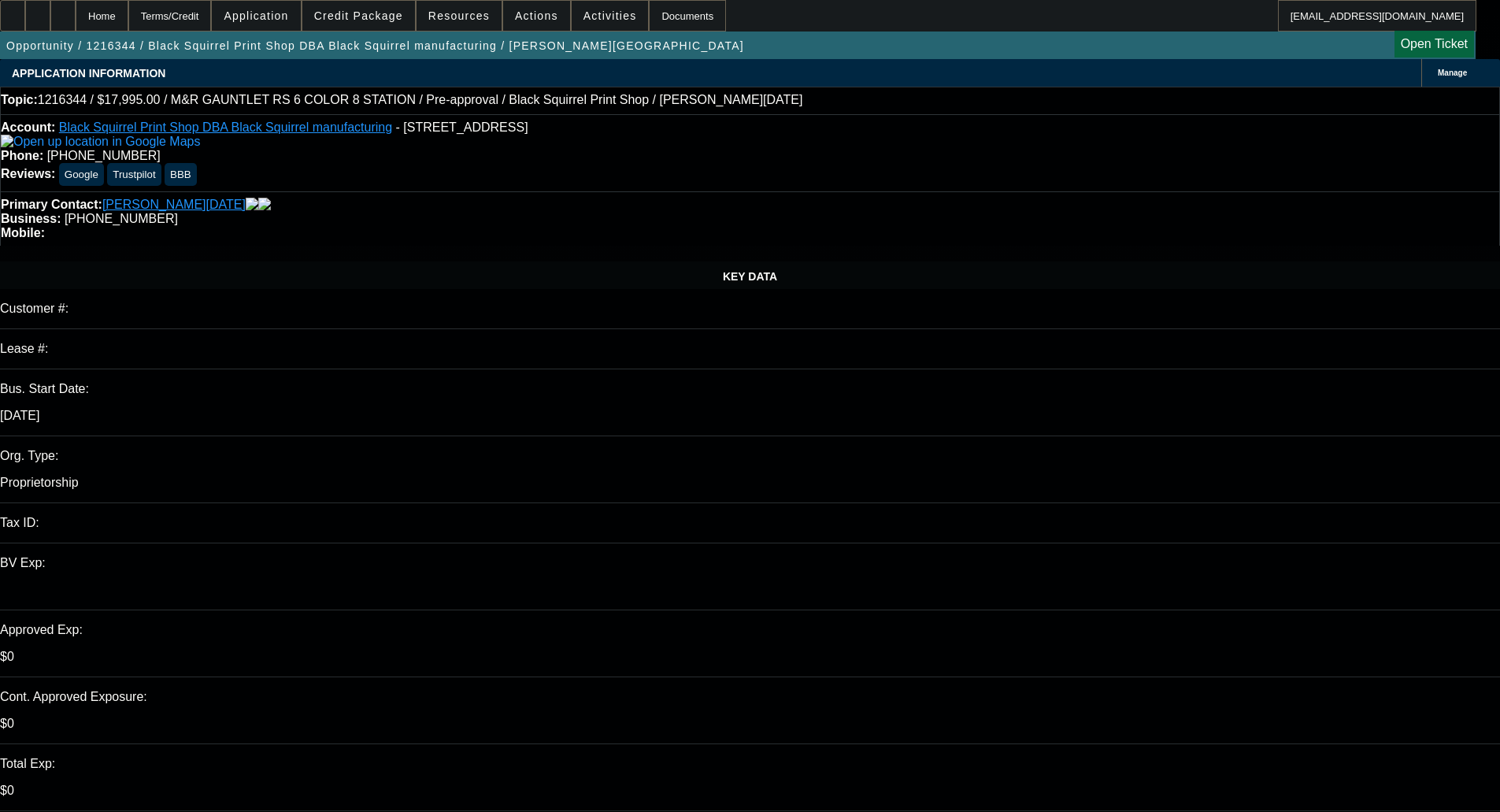
select select "0"
select select "2"
select select "0"
select select "4"
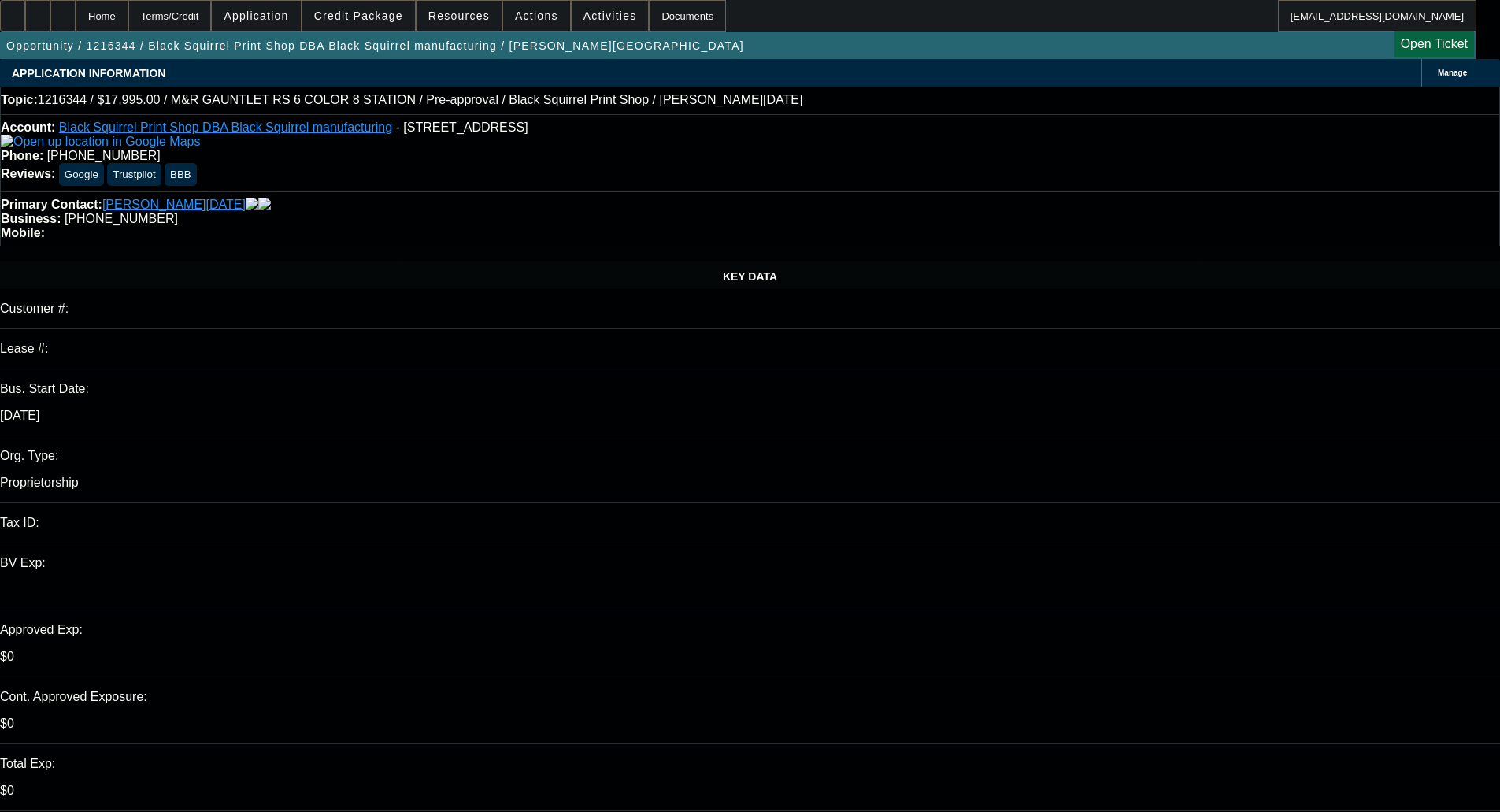
select select "0"
select select "2"
select select "0"
select select "4"
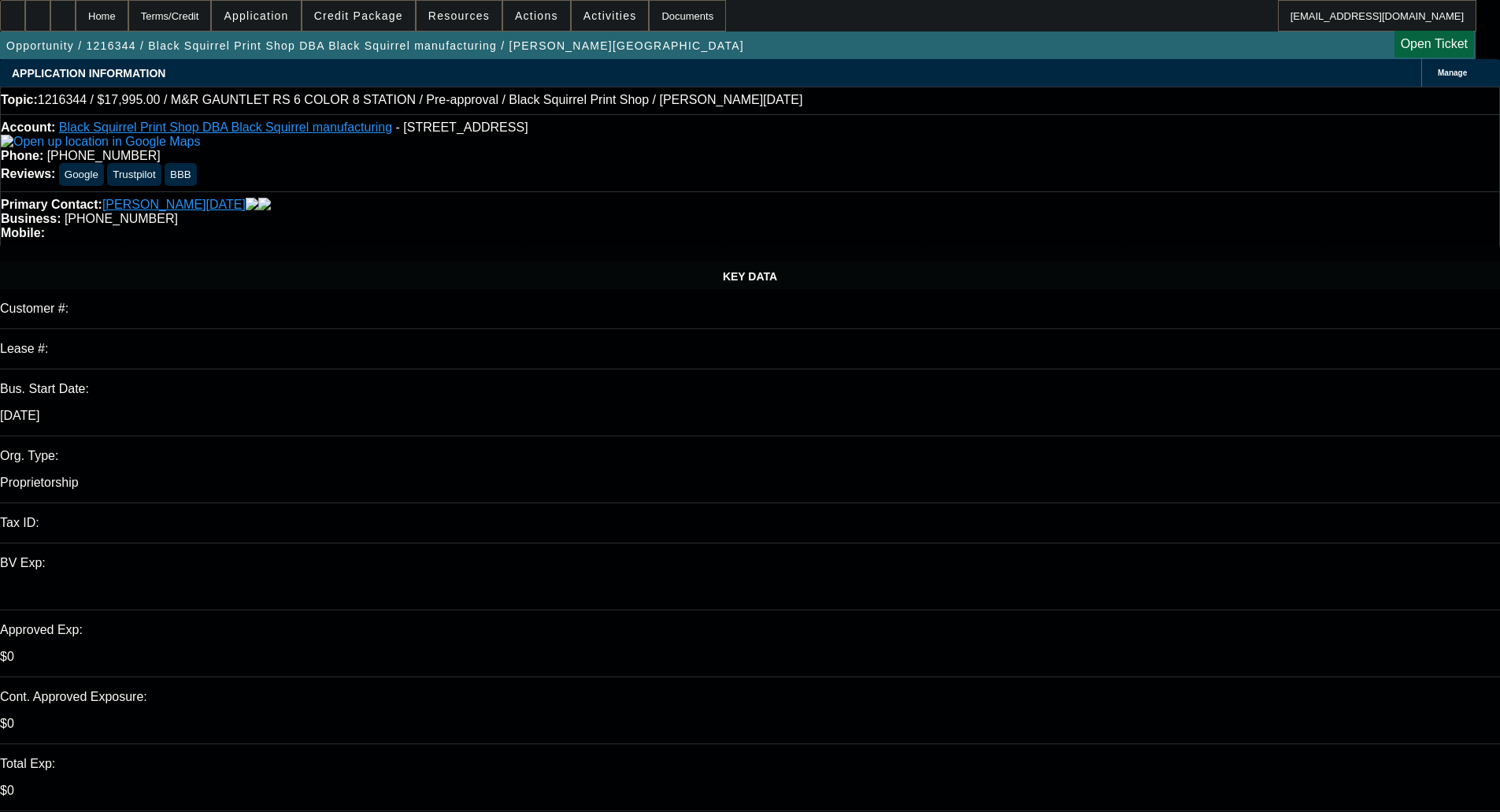
select select "0"
select select "2"
select select "0"
select select "4"
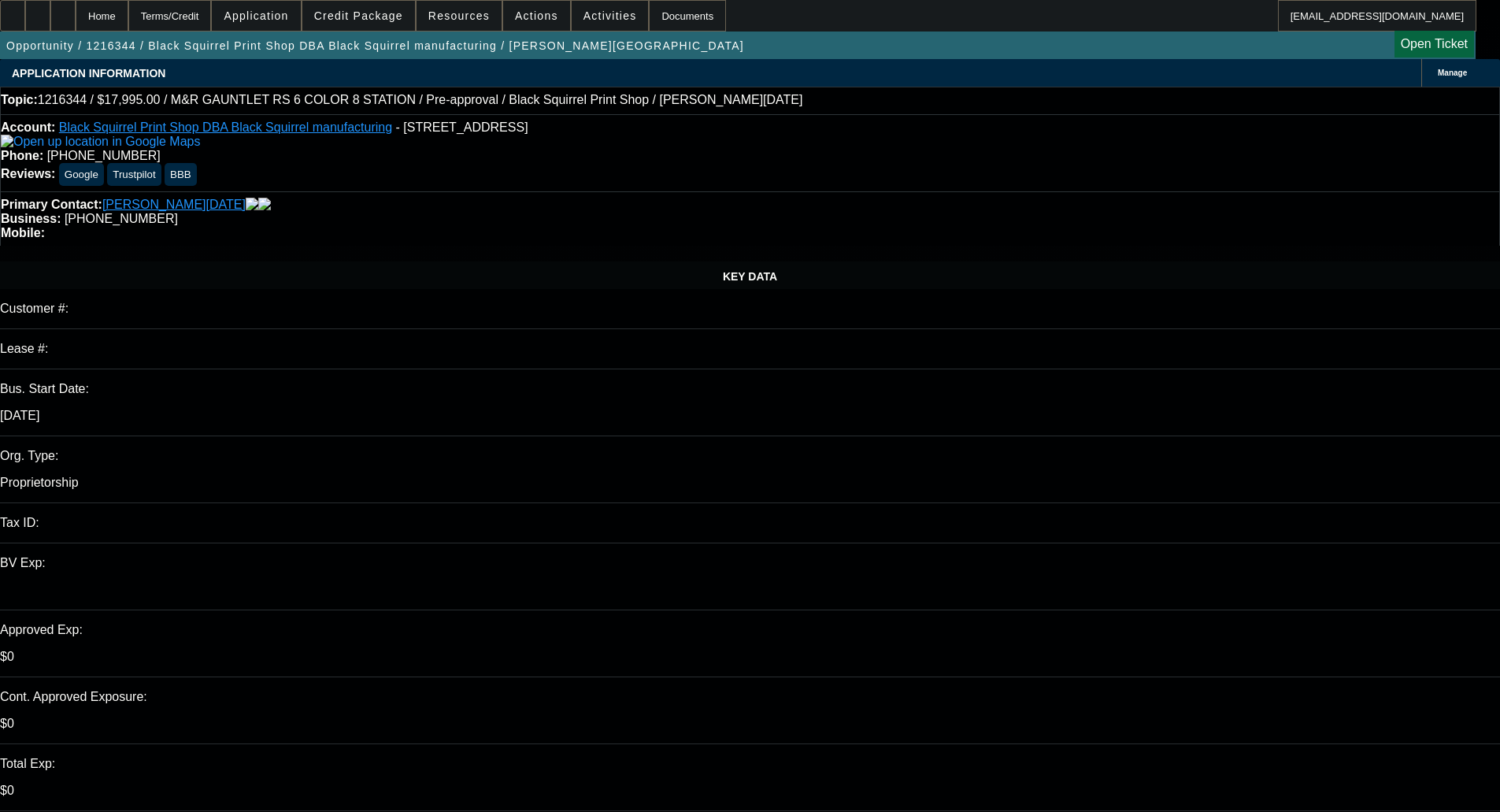
select select "0"
select select "2"
select select "0"
select select "4"
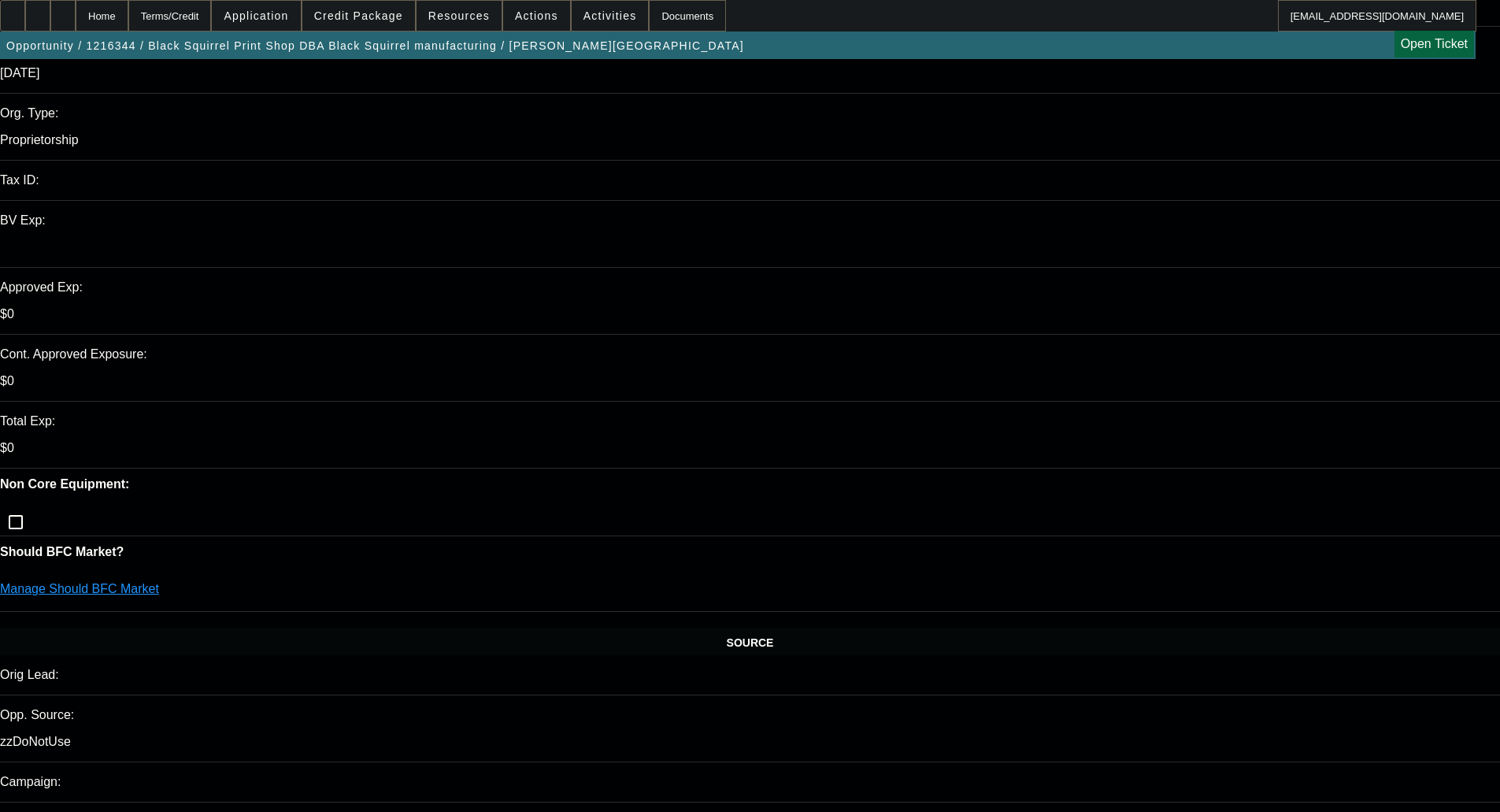
scroll to position [315, 0]
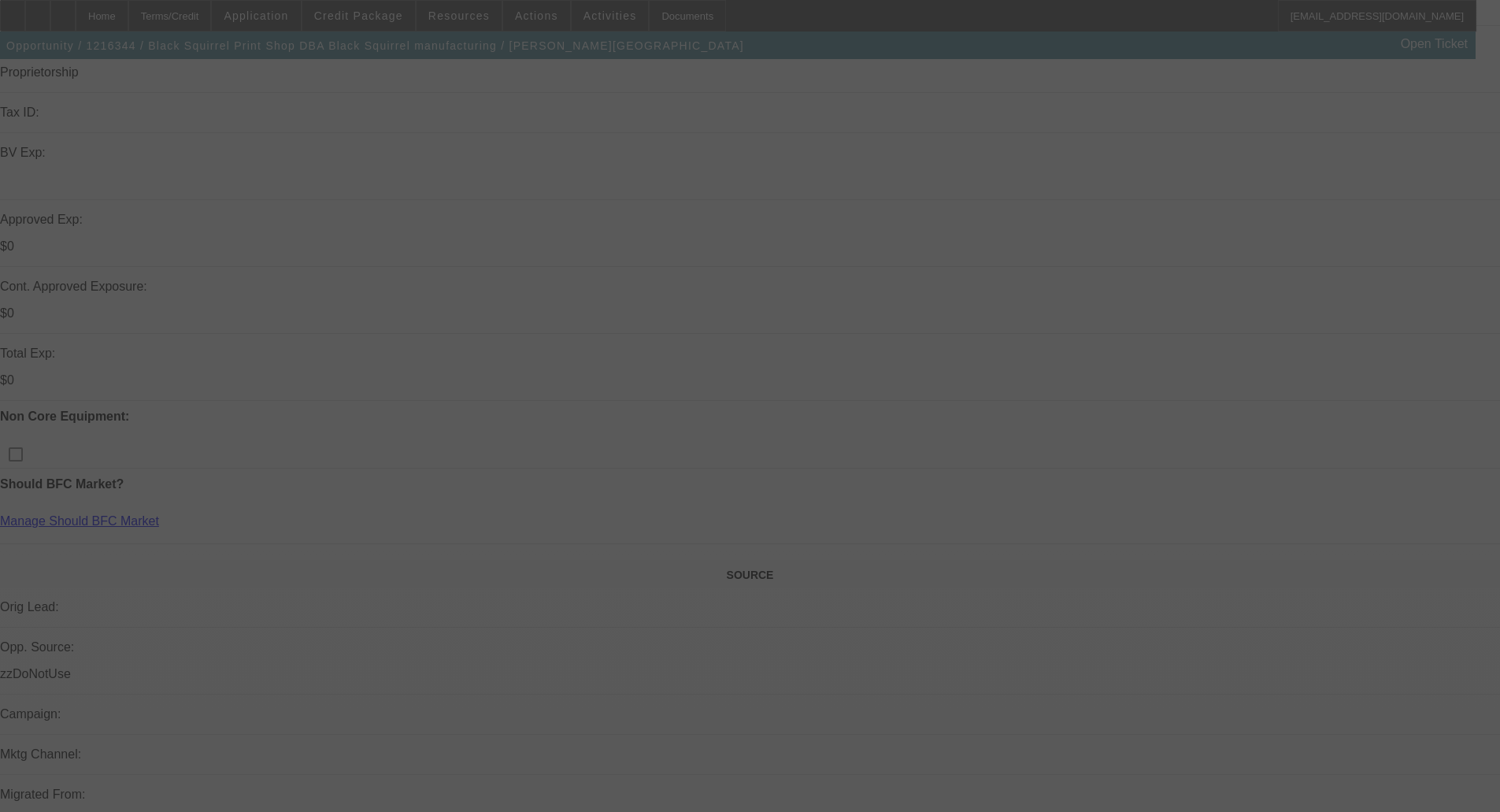
scroll to position [473, 0]
select select "0"
select select "2"
select select "0"
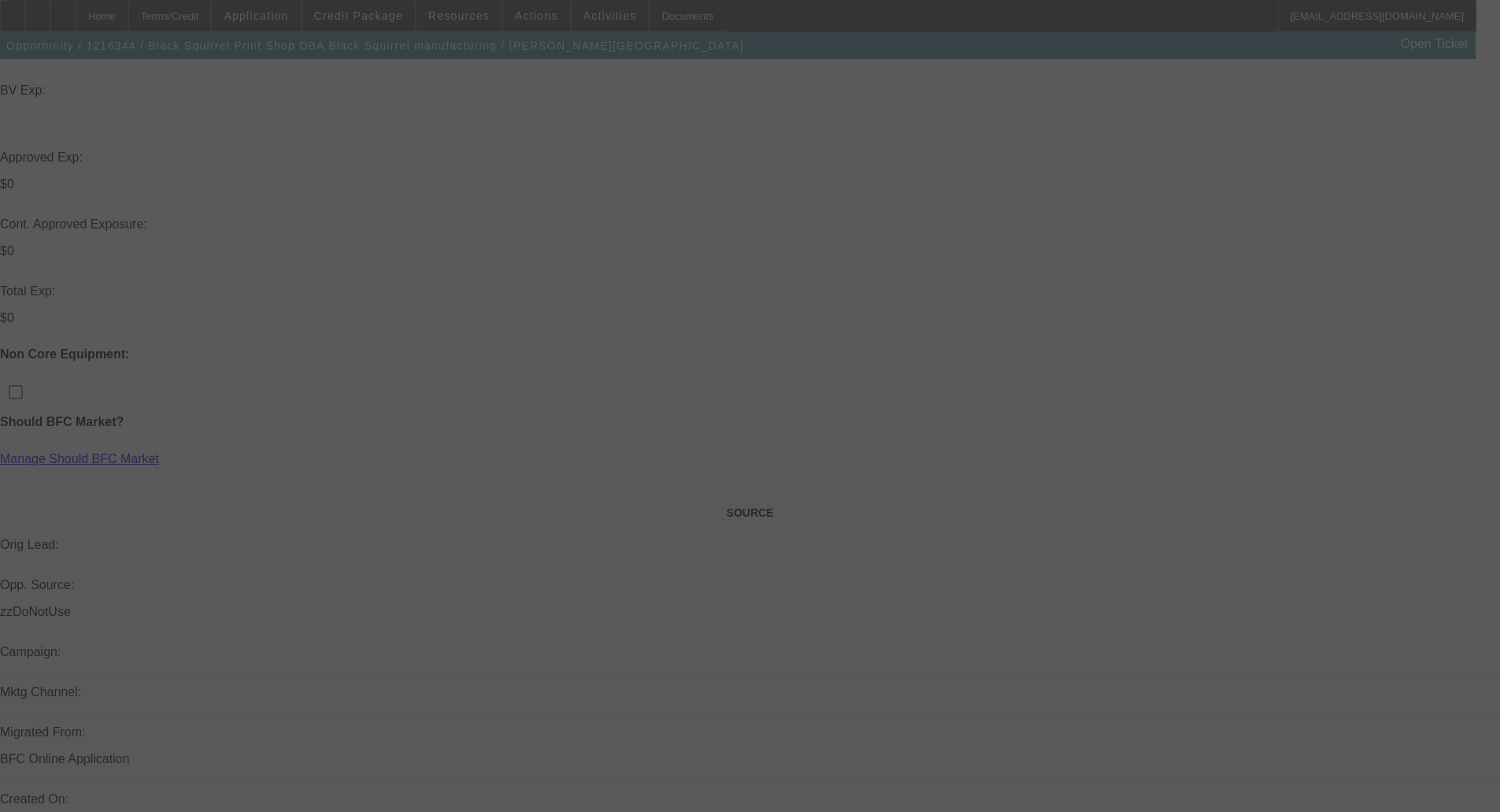
select select "4"
select select "0"
select select "2"
select select "0"
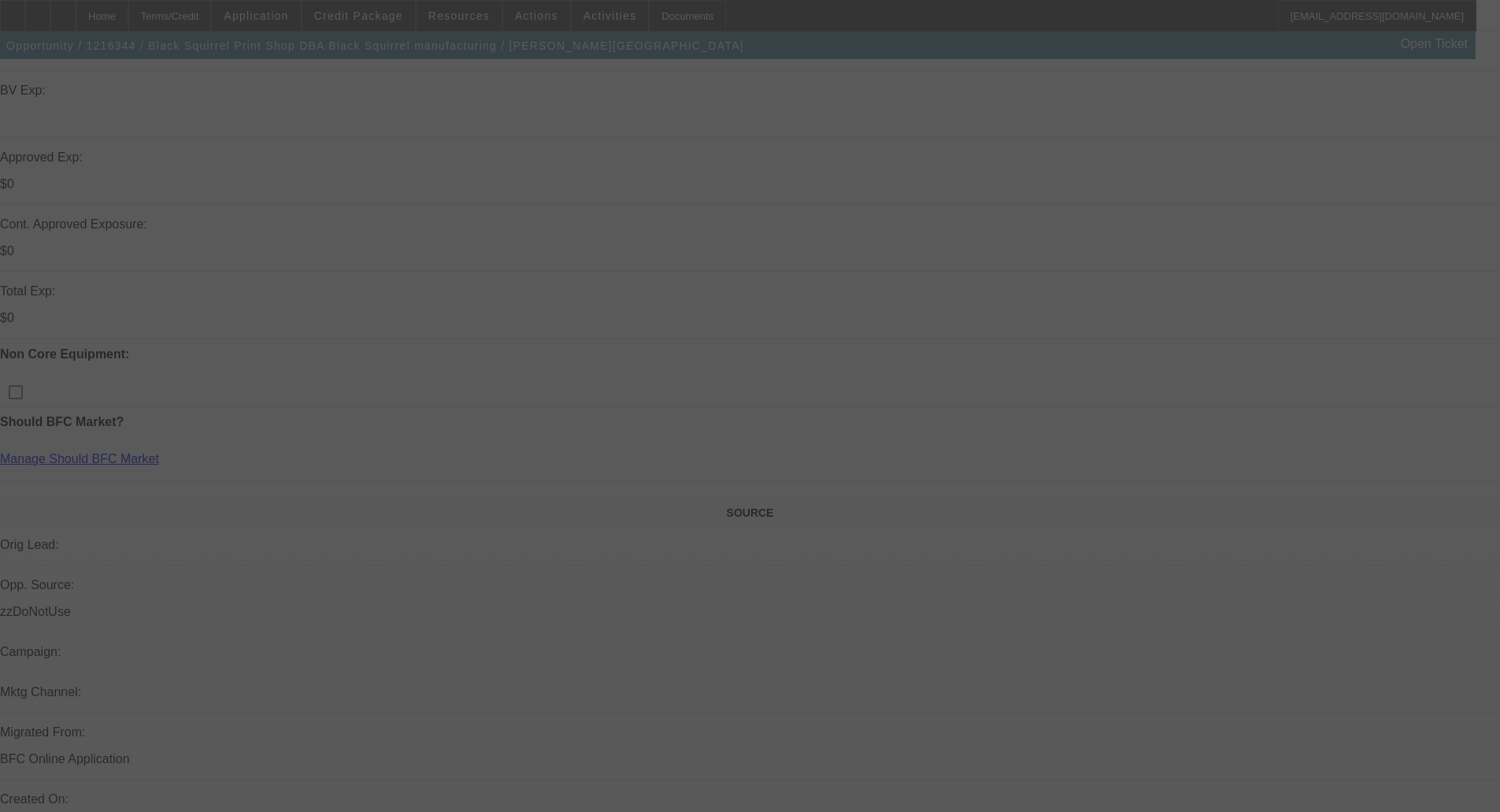
select select "4"
select select "0"
select select "2"
select select "0"
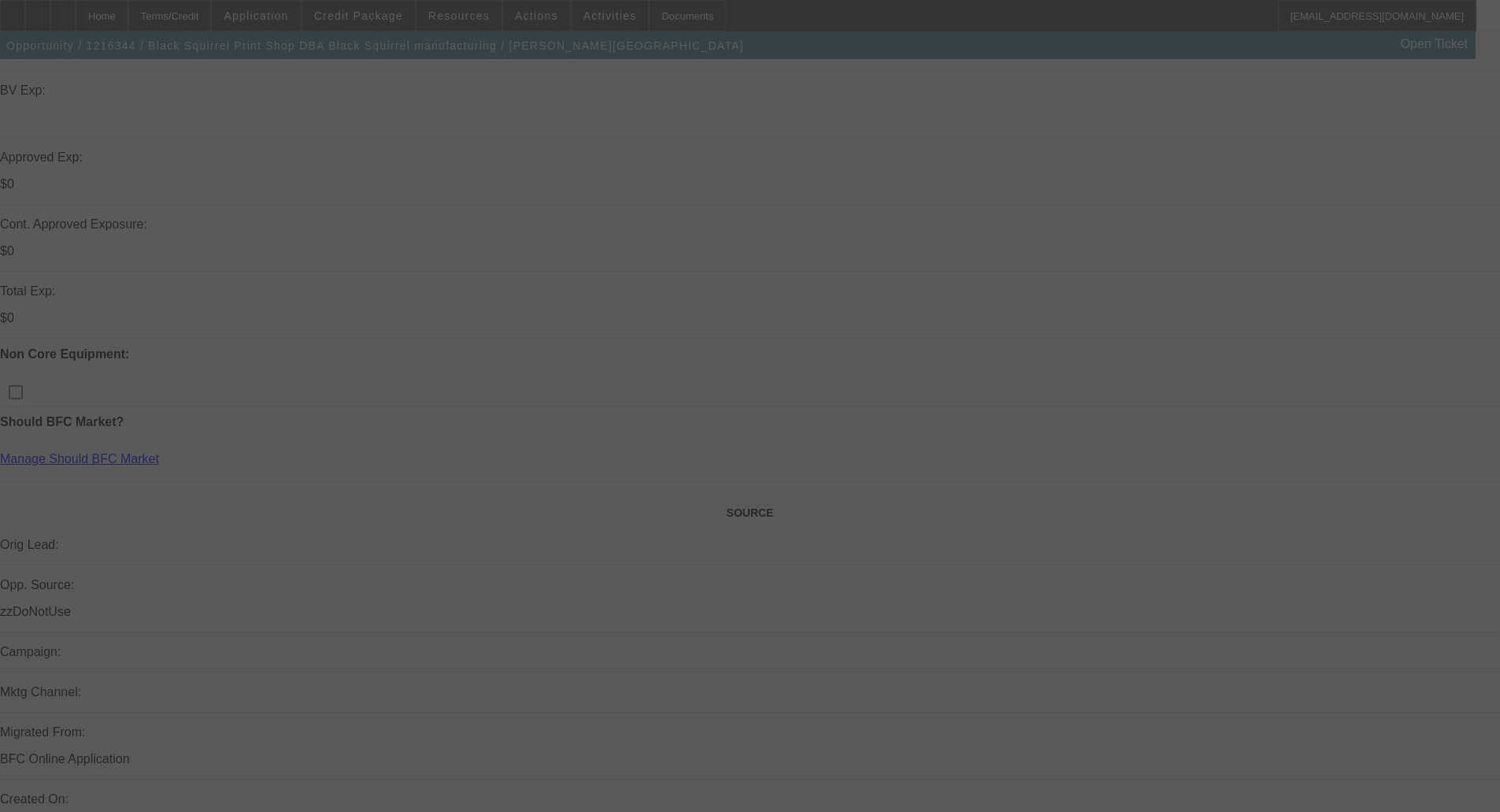
select select "4"
select select "0"
select select "2"
select select "0"
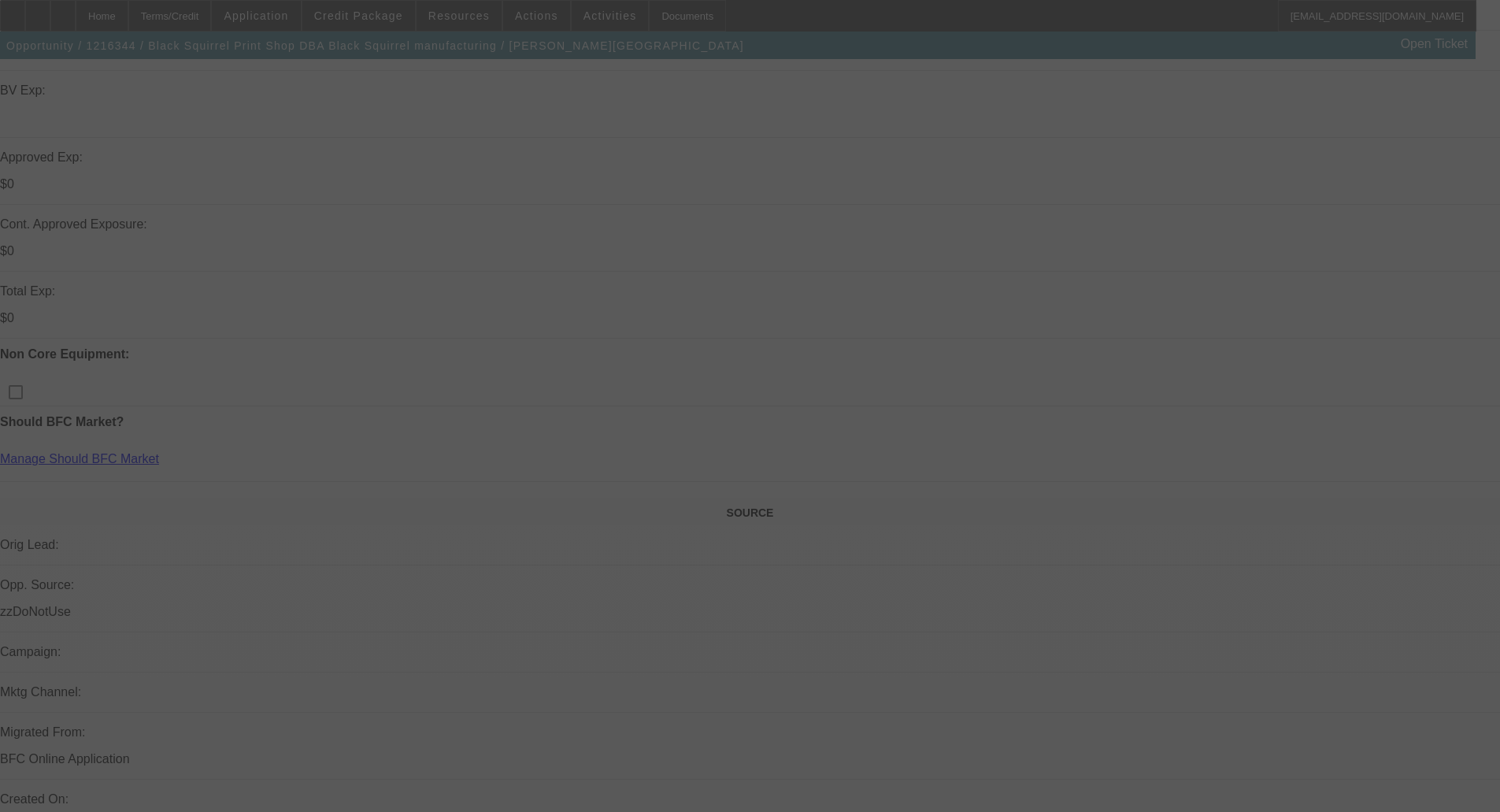
select select "4"
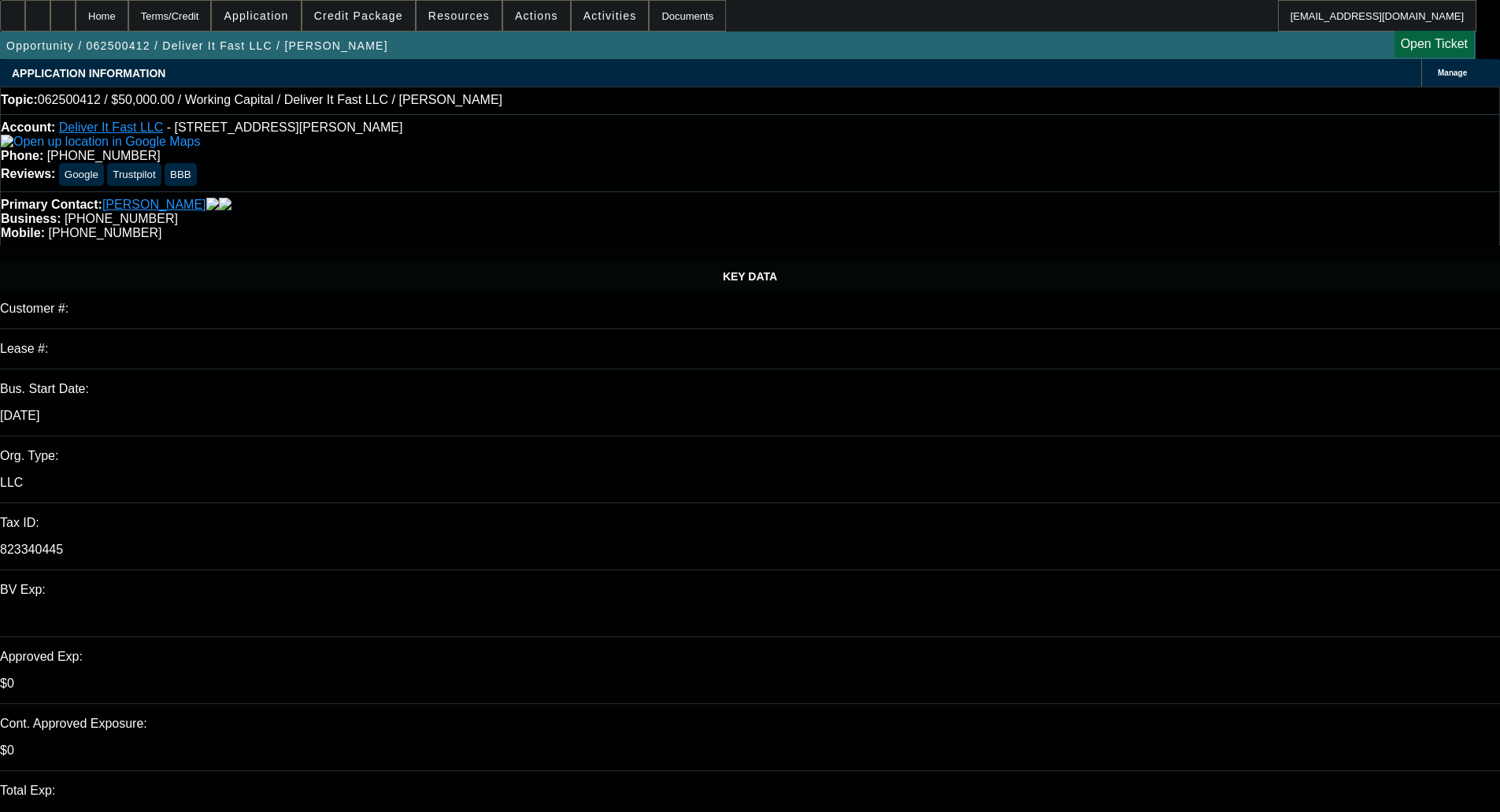
select select "0"
select select "2"
select select "0"
select select "6"
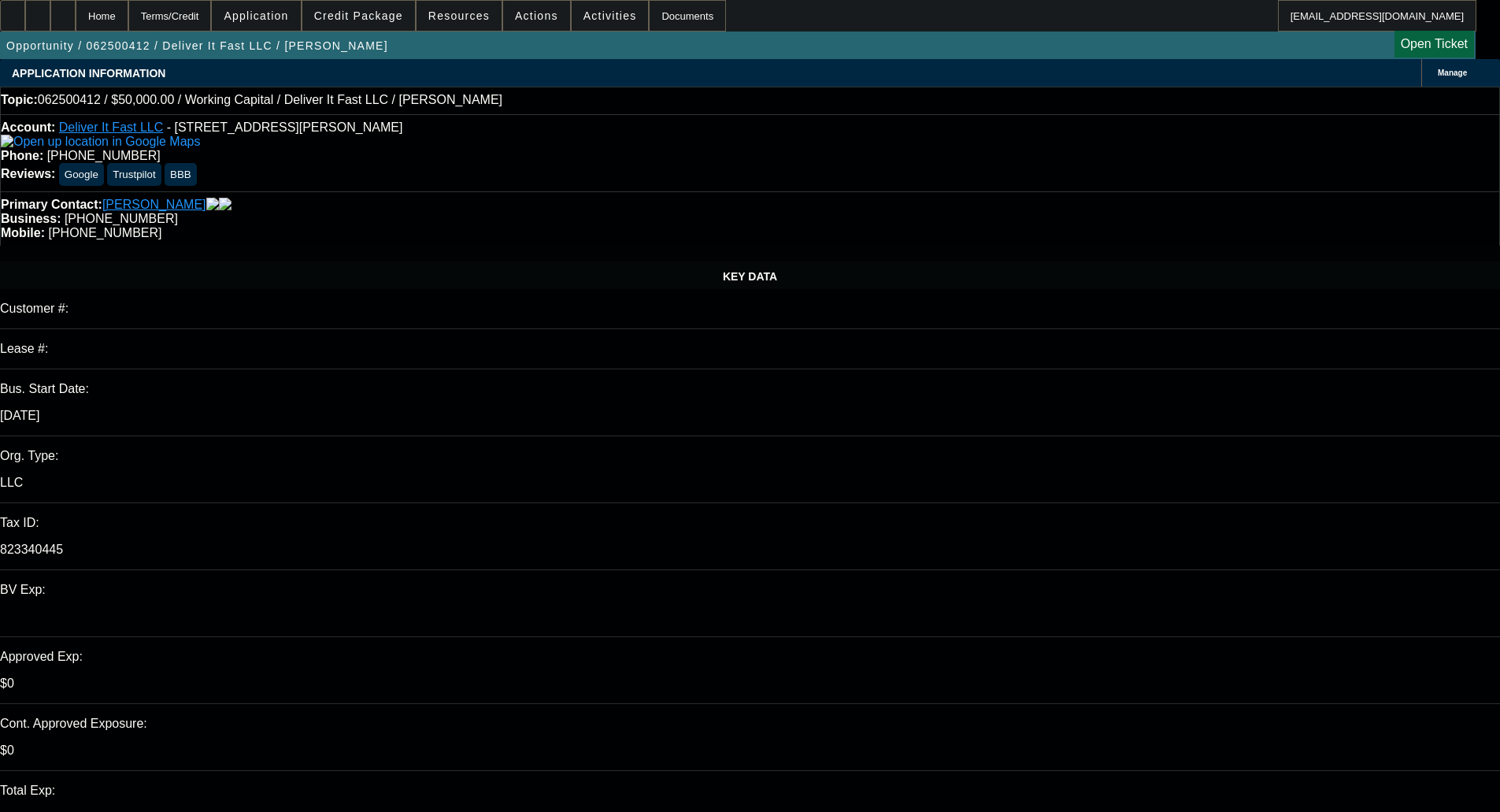
select select "0"
select select "2"
select select "0"
select select "6"
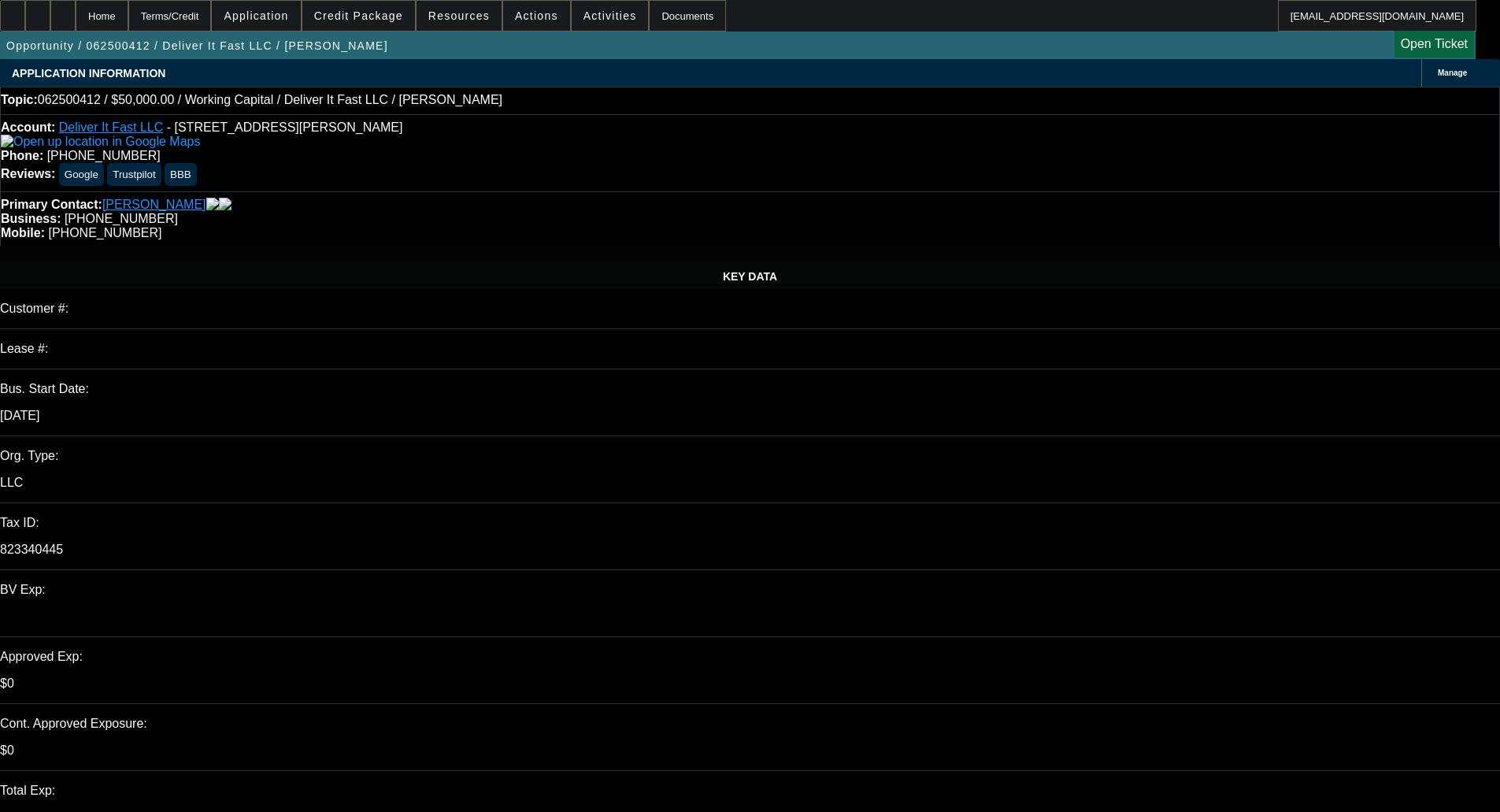
select select "0"
select select "2"
select select "0.1"
select select "4"
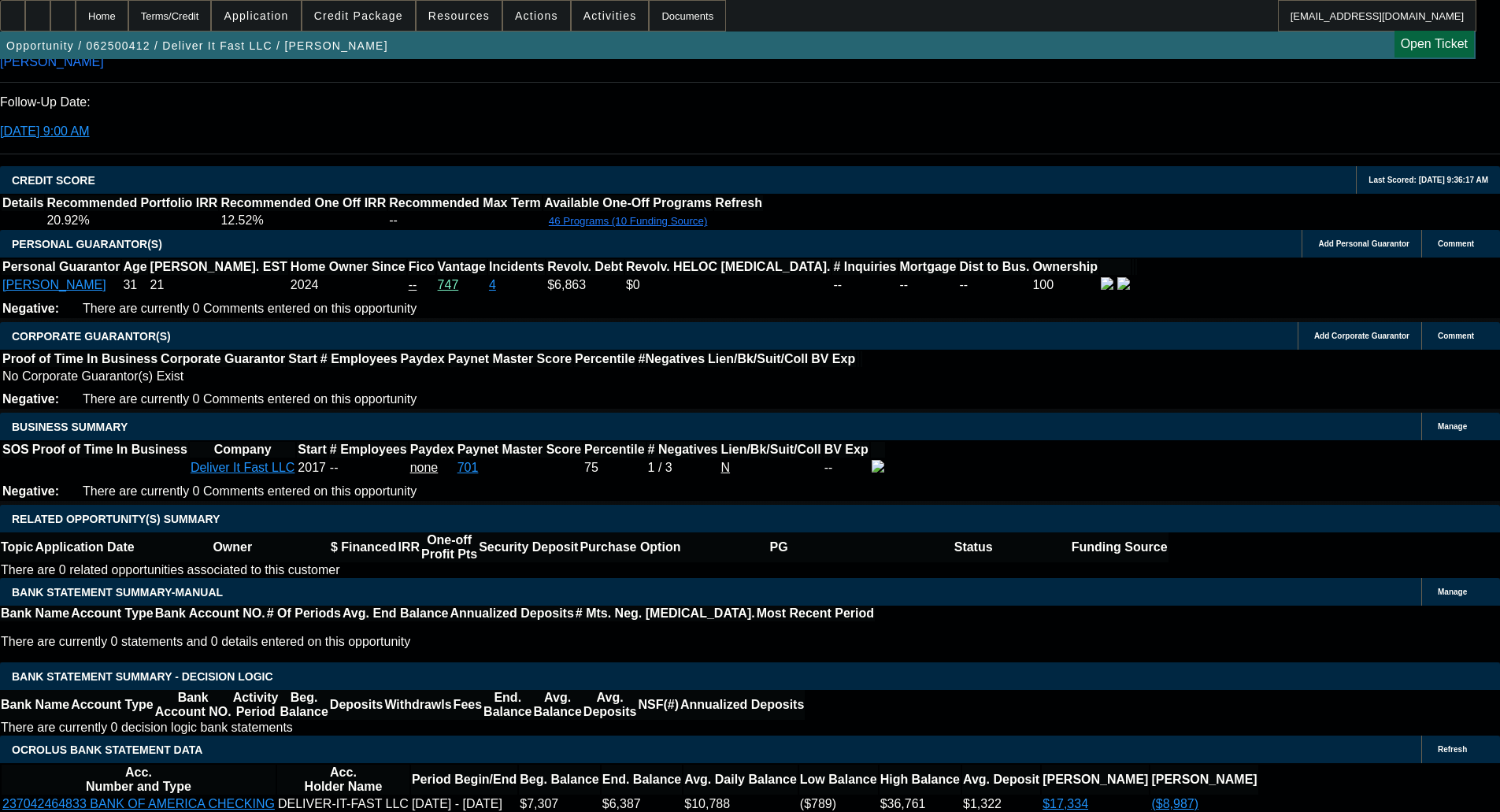
scroll to position [2047, 0]
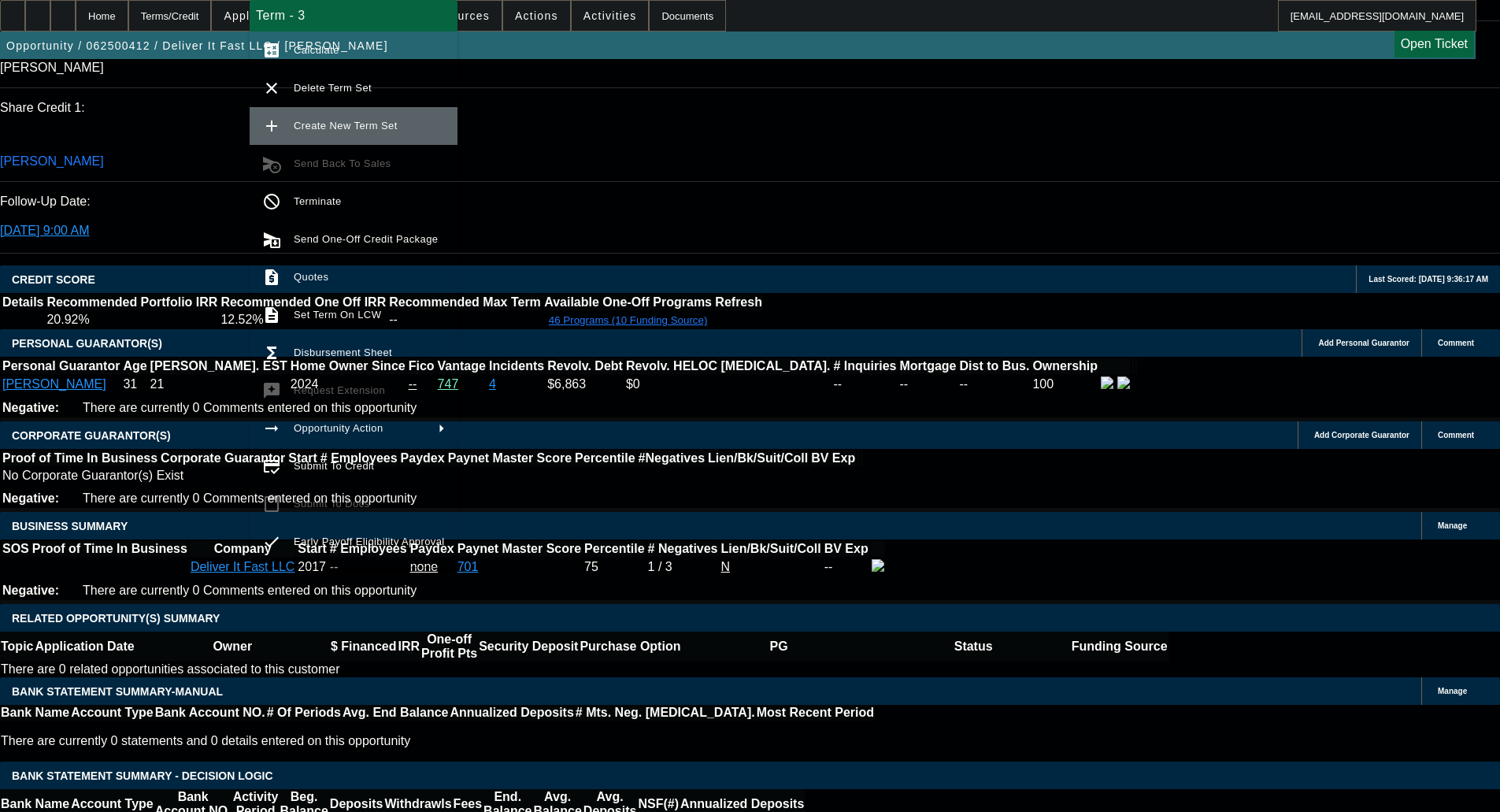
click at [330, 120] on span "Create New Term Set" at bounding box center [345, 125] width 104 height 12
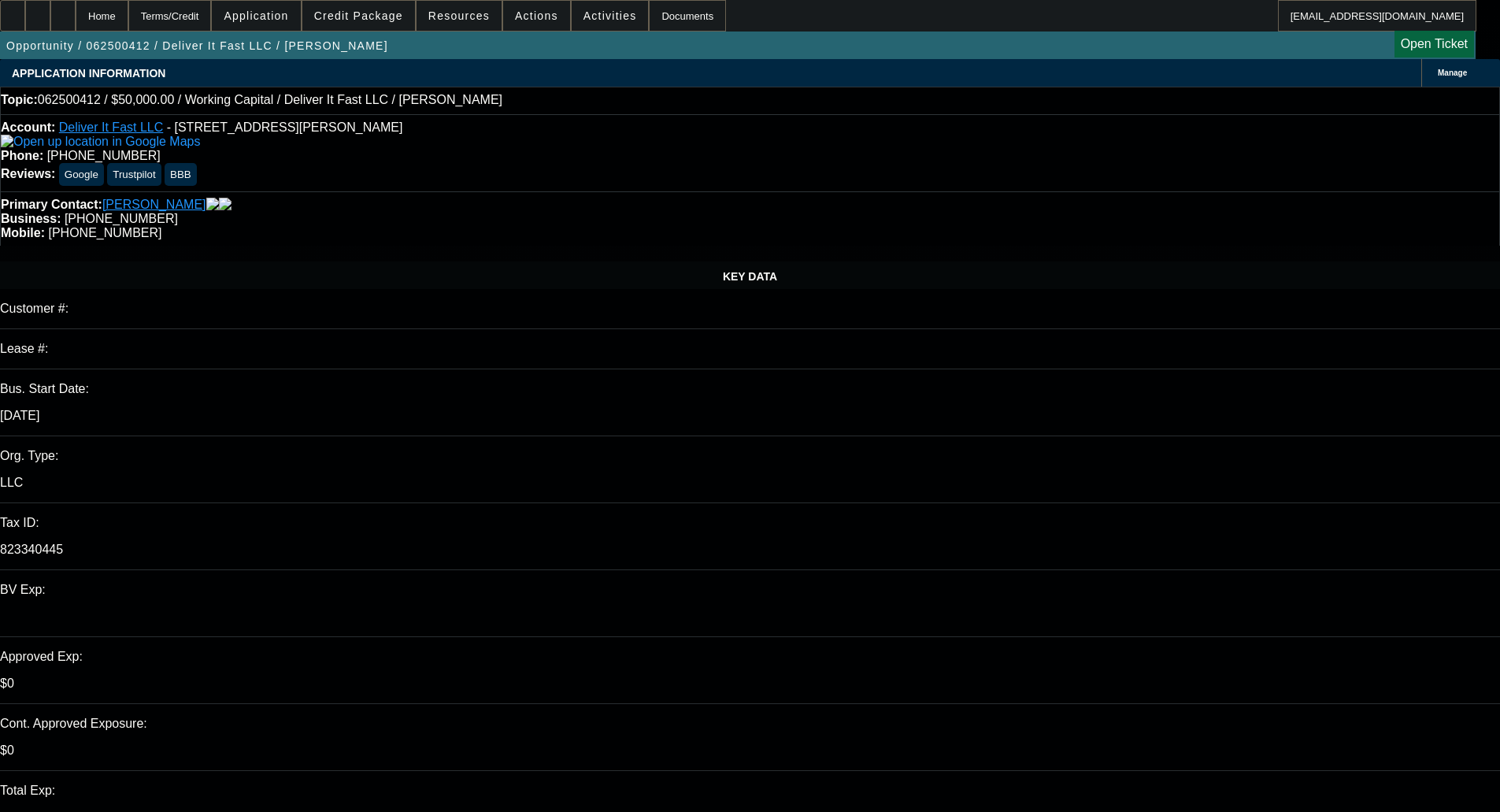
select select "0"
select select "2"
select select "0"
select select "6"
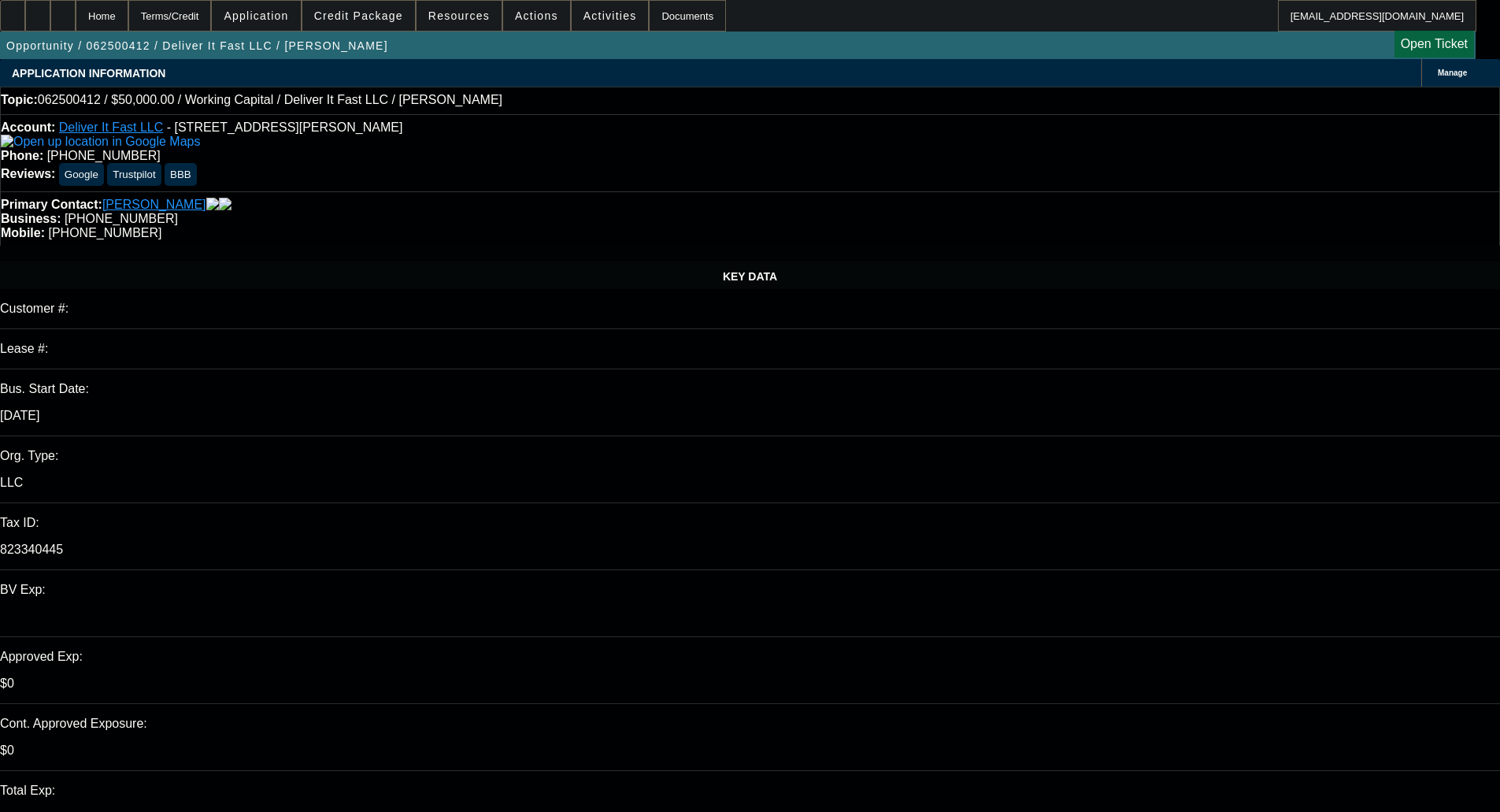
select select "0"
select select "2"
select select "0"
select select "6"
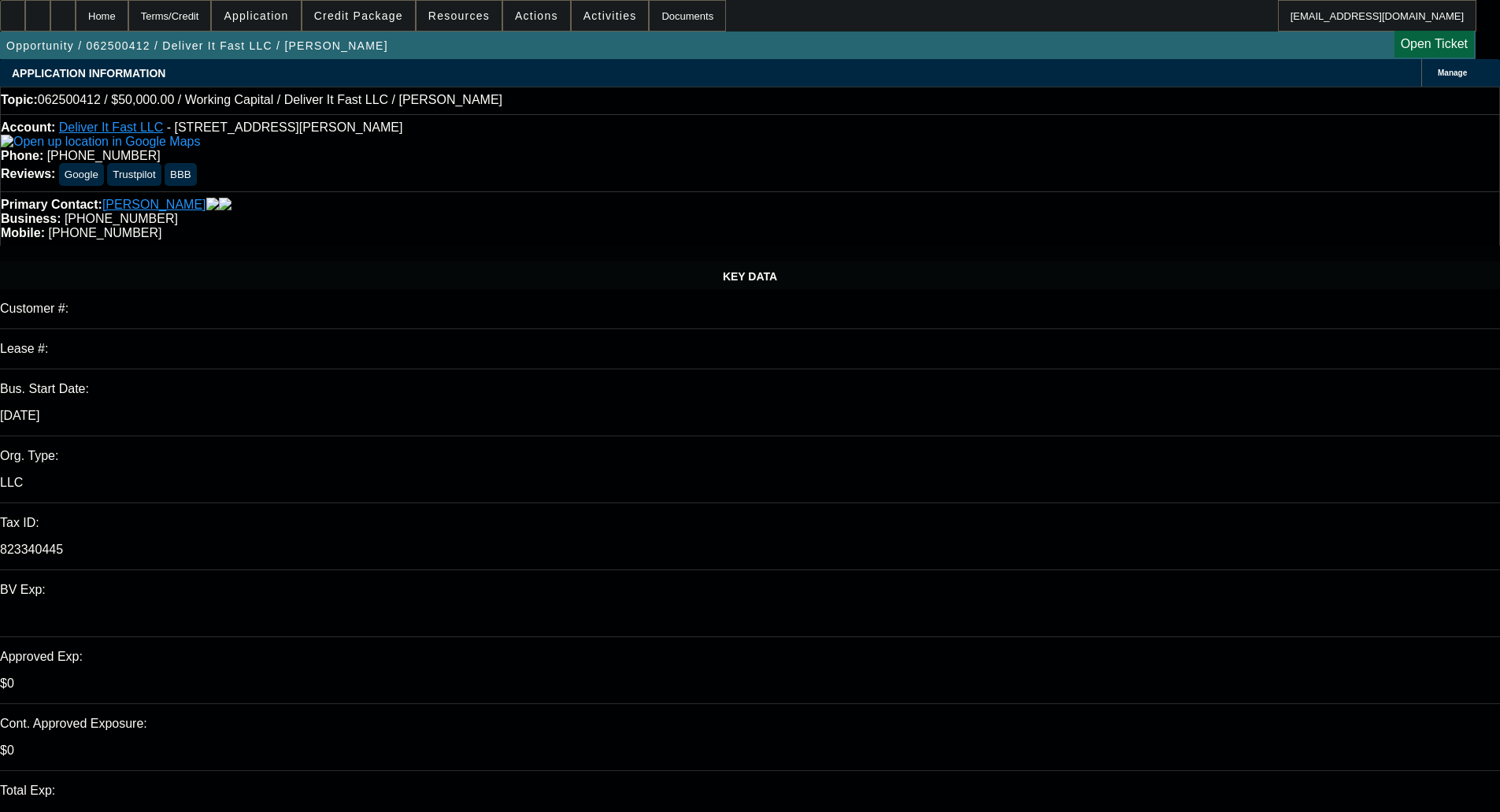
select select "0"
select select "2"
select select "0"
select select "6"
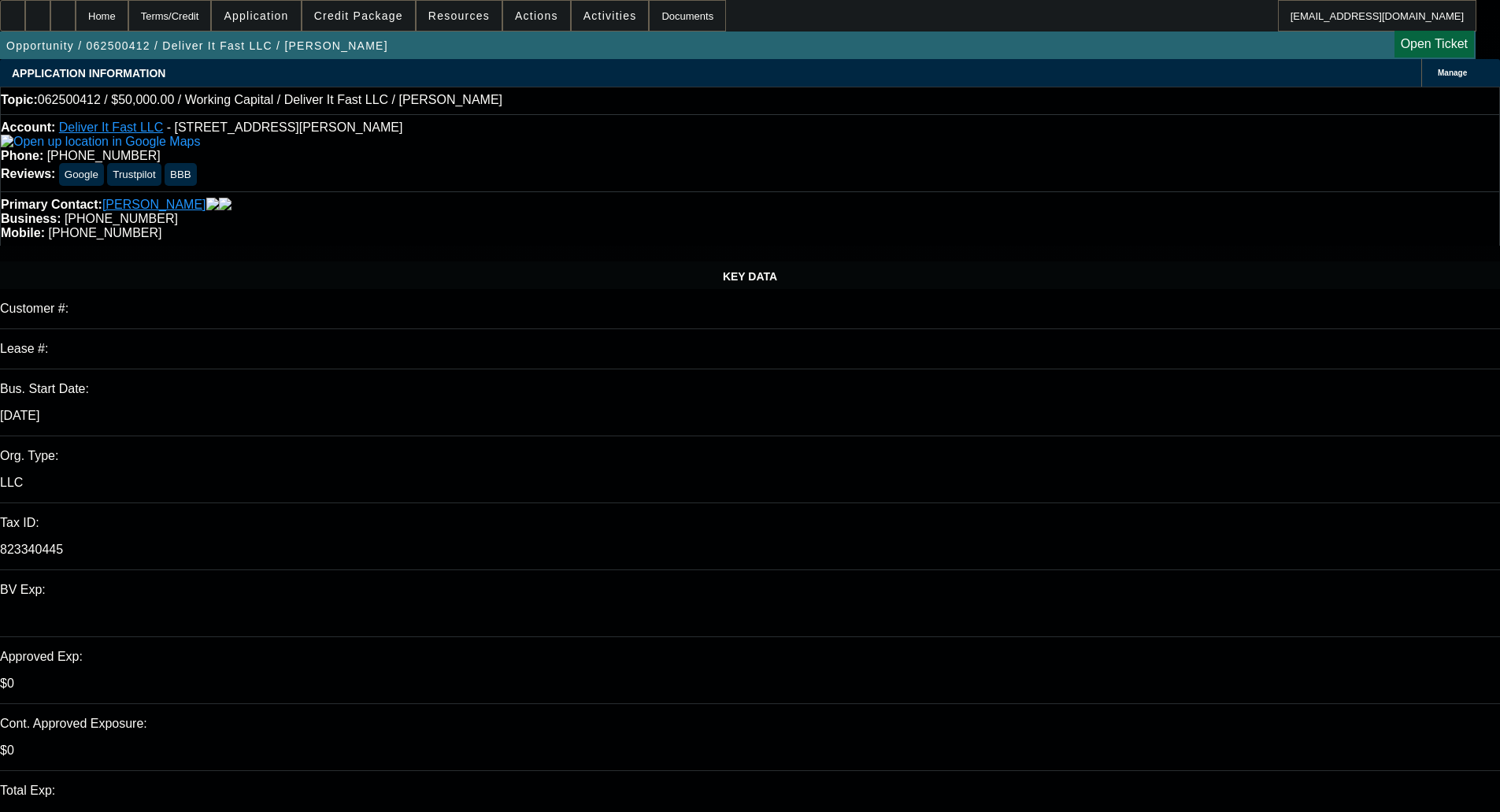
select select "0"
select select "2"
select select "0.1"
select select "4"
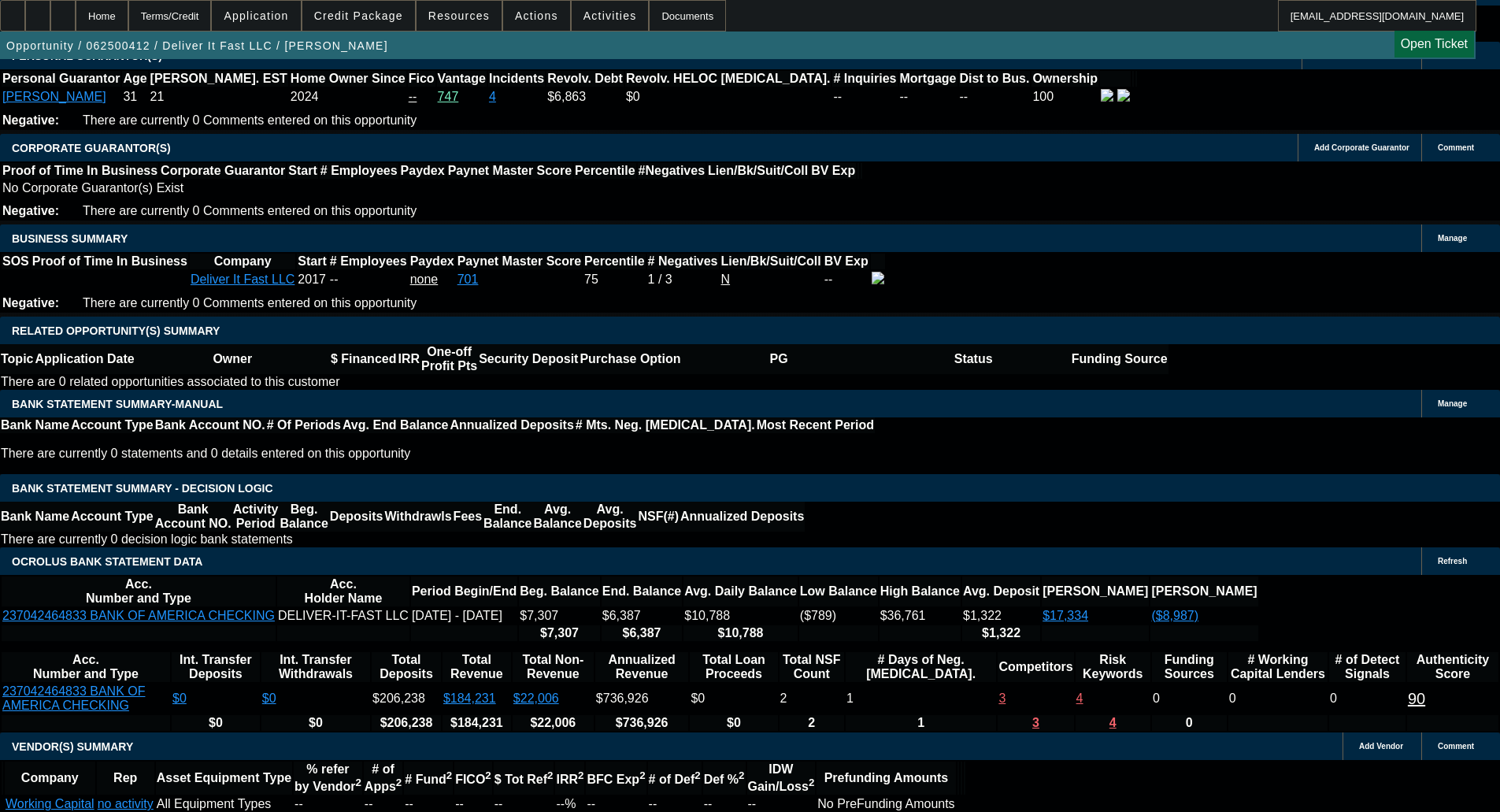
scroll to position [2177, 0]
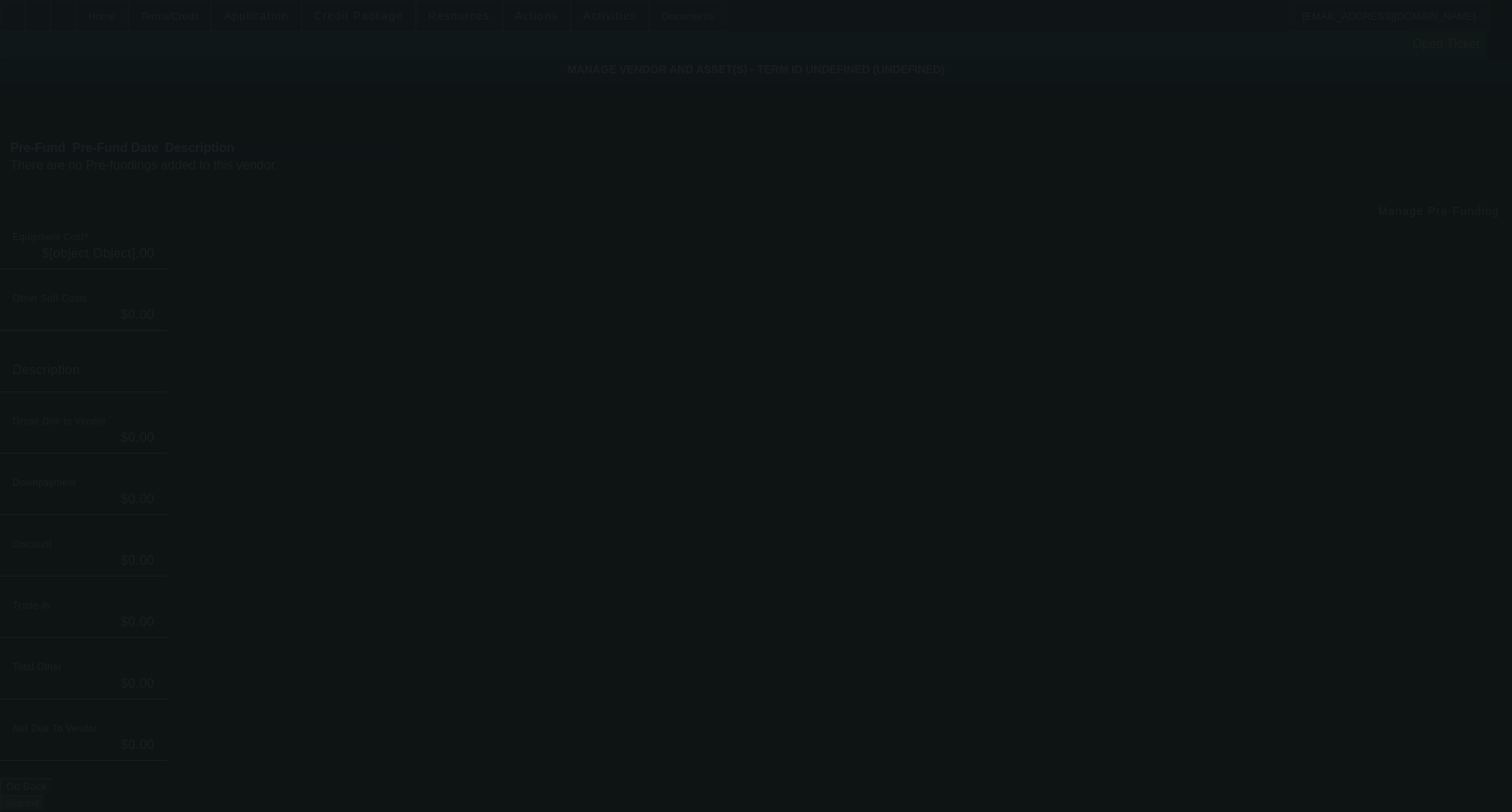
type input "$50,000.00"
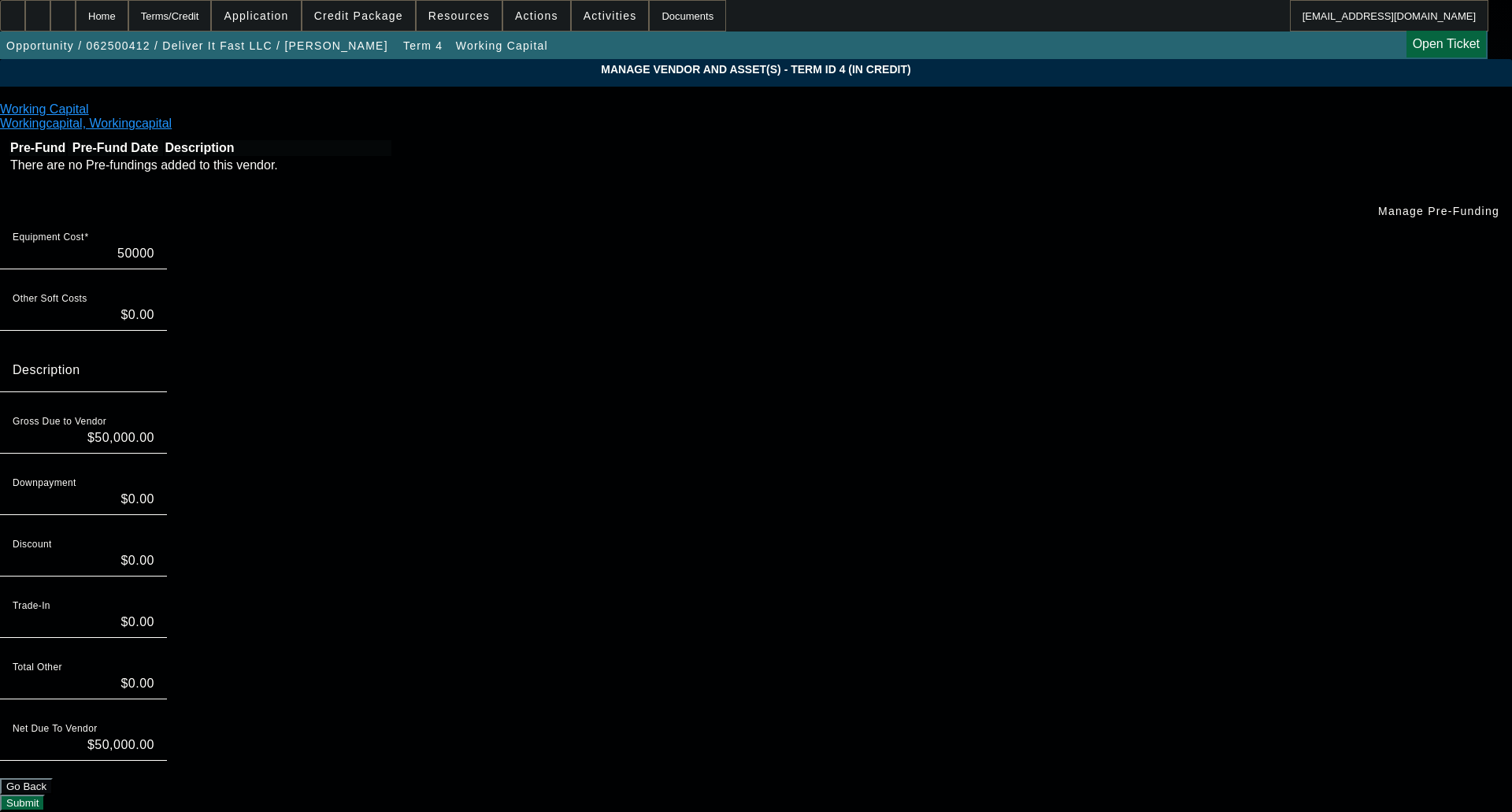
click at [154, 244] on input "50000" at bounding box center [83, 253] width 142 height 19
type input "60000"
type input "$60,000.00"
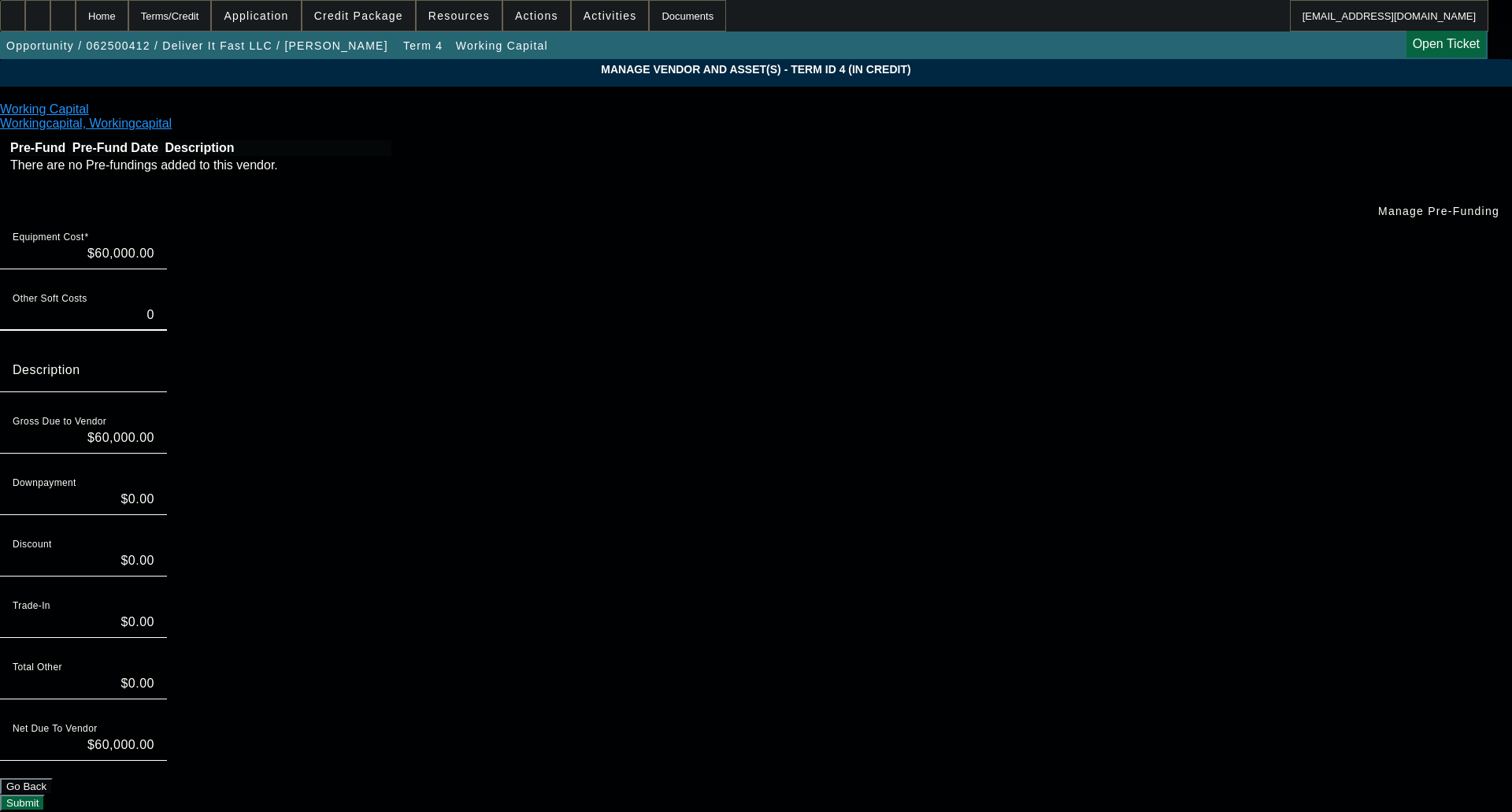
type input "$0.00"
click at [1195, 655] on div "Total Other $0.00" at bounding box center [756, 685] width 1512 height 61
click at [1115, 716] on div "Net Due To Vendor $60,000.00" at bounding box center [756, 746] width 1512 height 61
click at [45, 794] on button "Submit" at bounding box center [22, 802] width 45 height 17
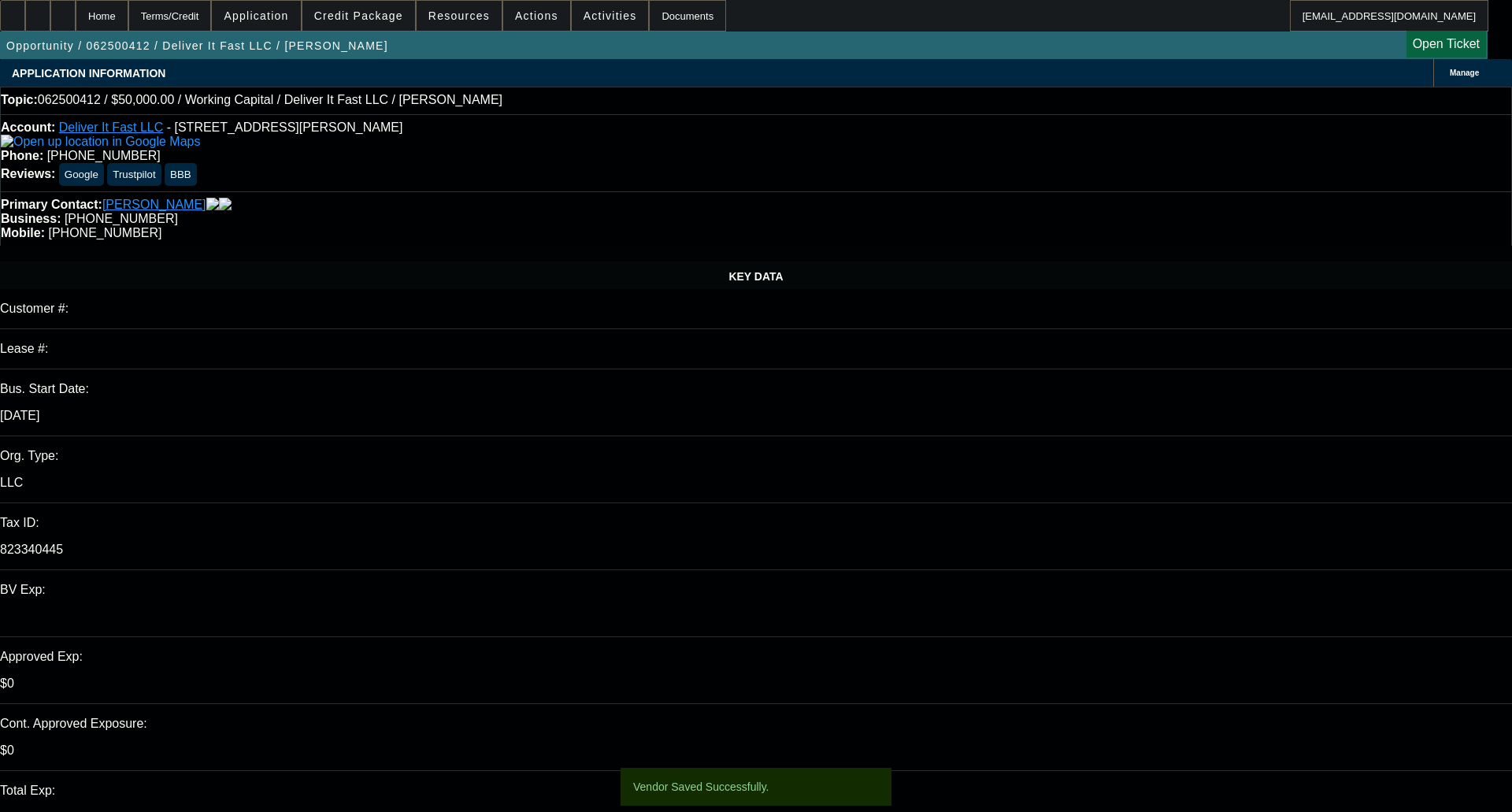
select select "0"
select select "2"
select select "0"
select select "6"
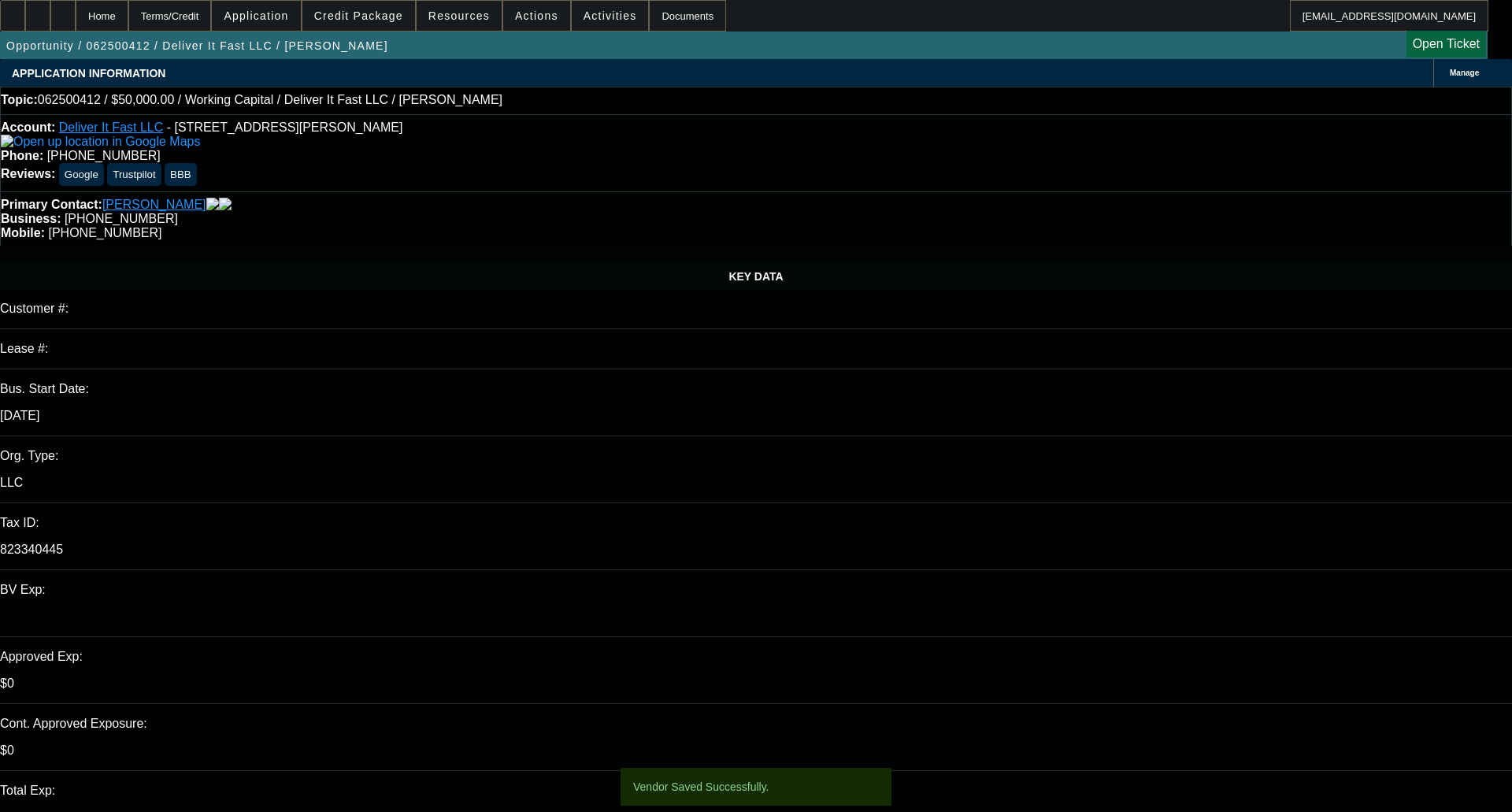
select select "0"
select select "2"
select select "0"
select select "6"
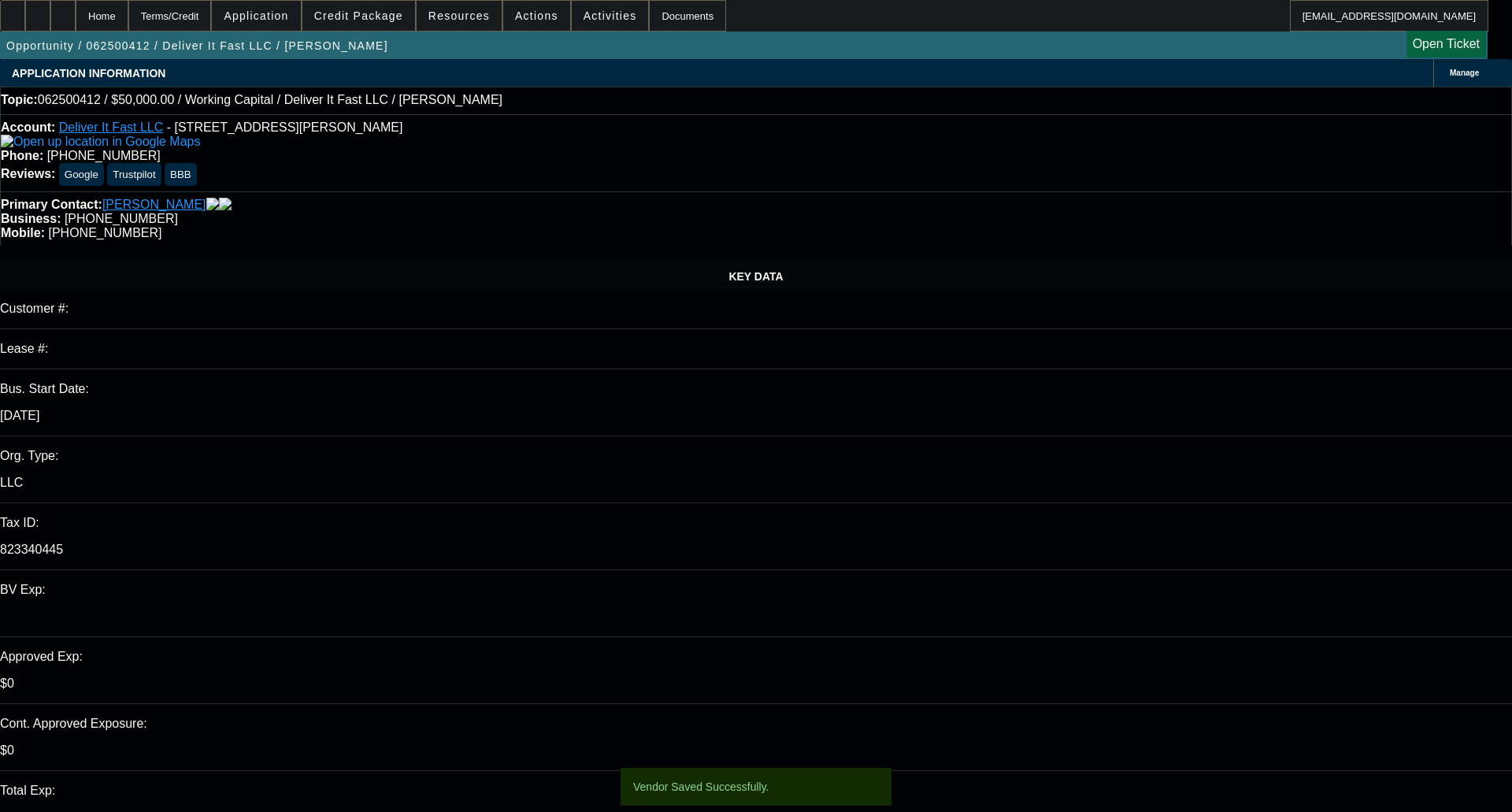
select select "0"
select select "2"
select select "0"
select select "6"
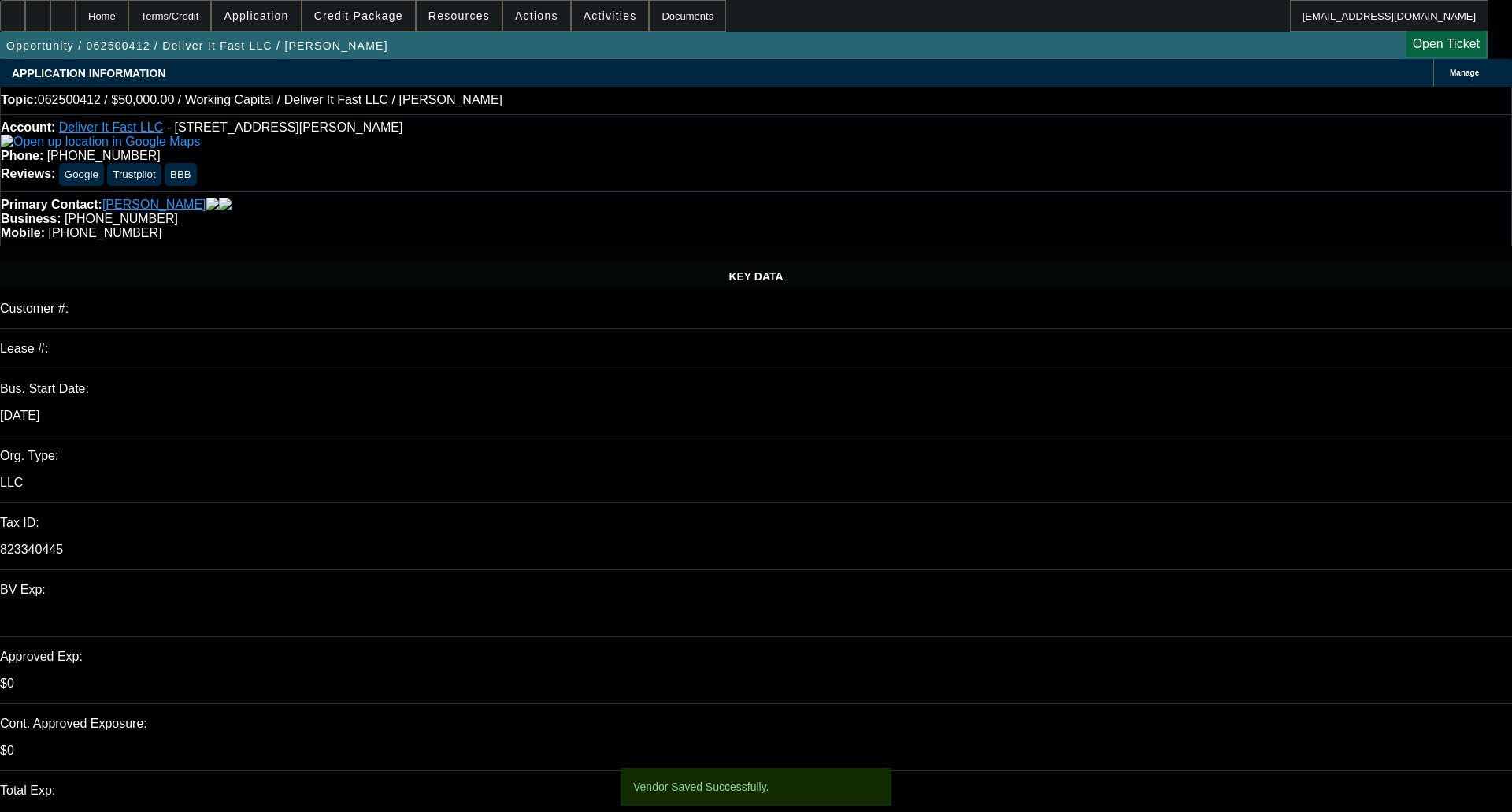
select select "0"
select select "2"
select select "0.1"
select select "4"
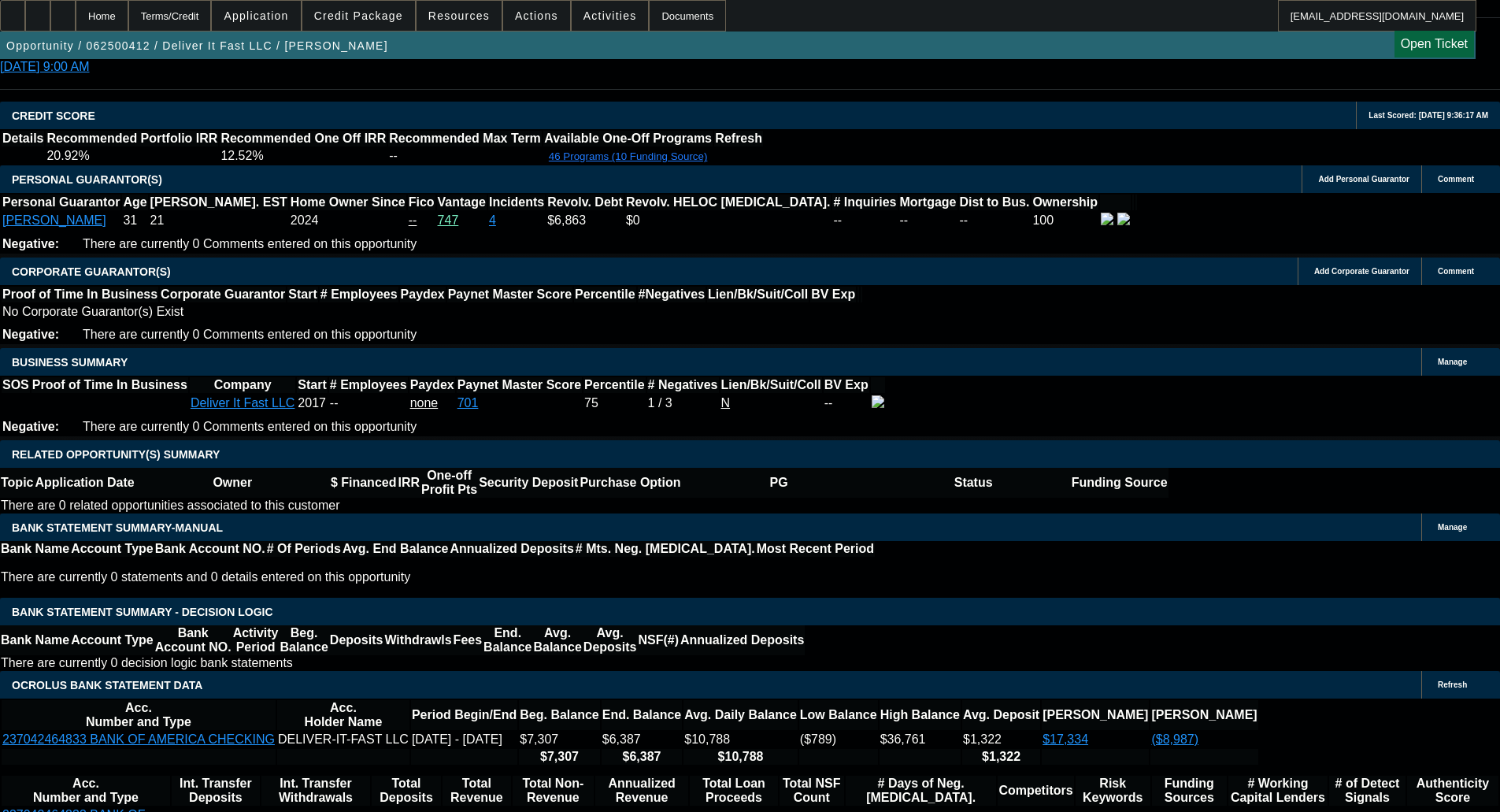
scroll to position [2205, 0]
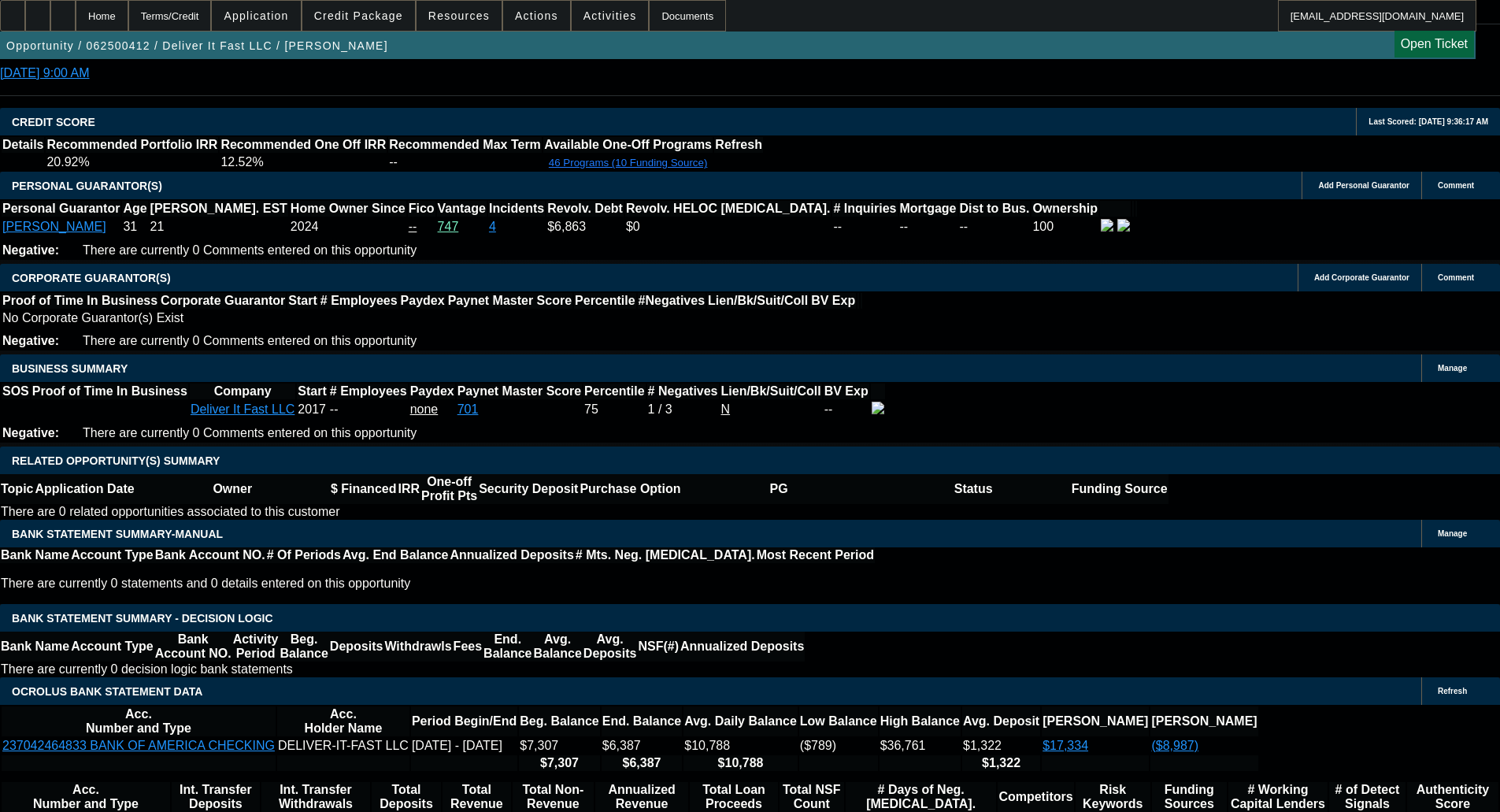
type input "7"
type input "UNKNOWN"
type input "7000"
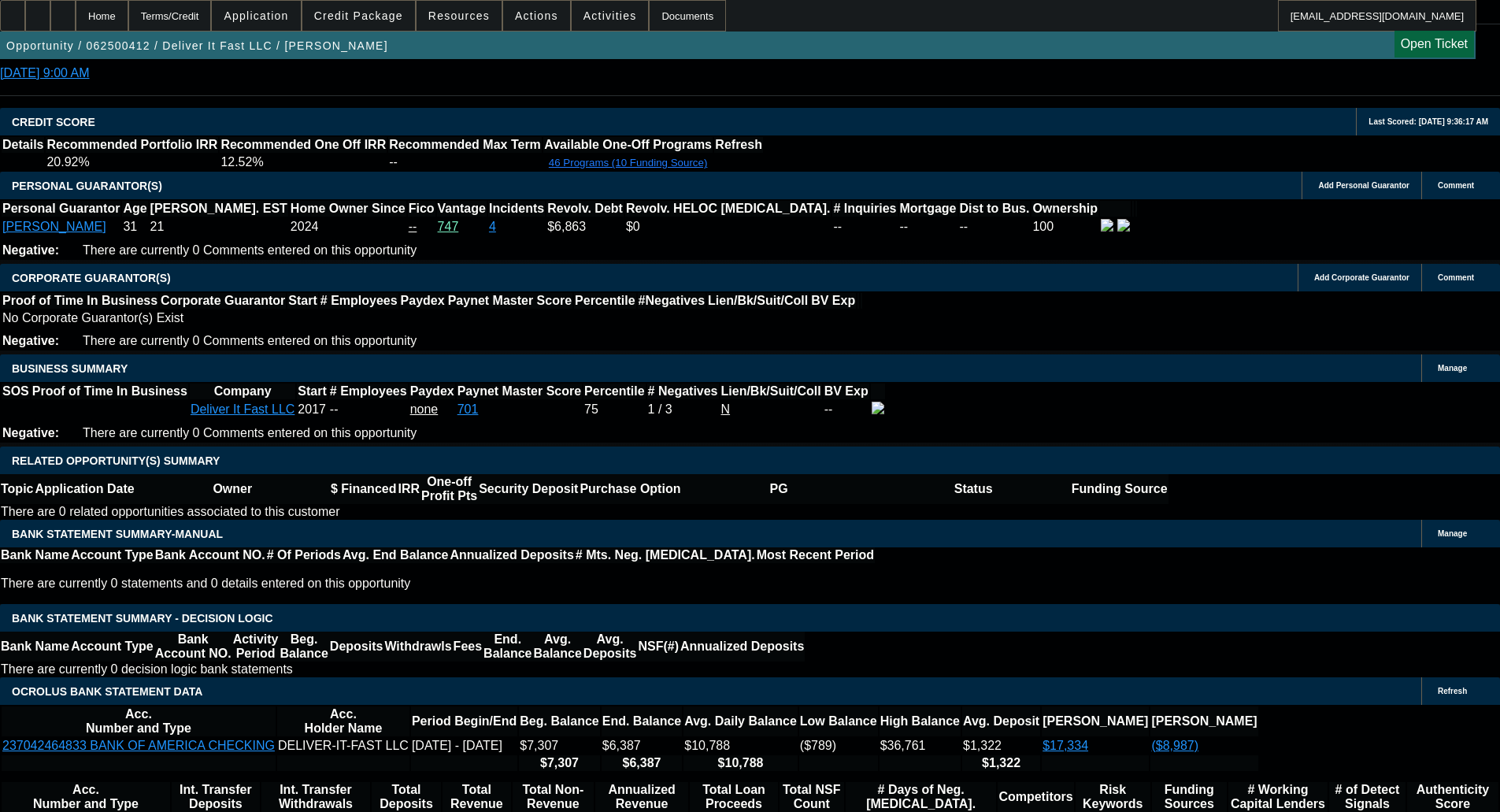
type input "34.9"
type input "$7,000.00"
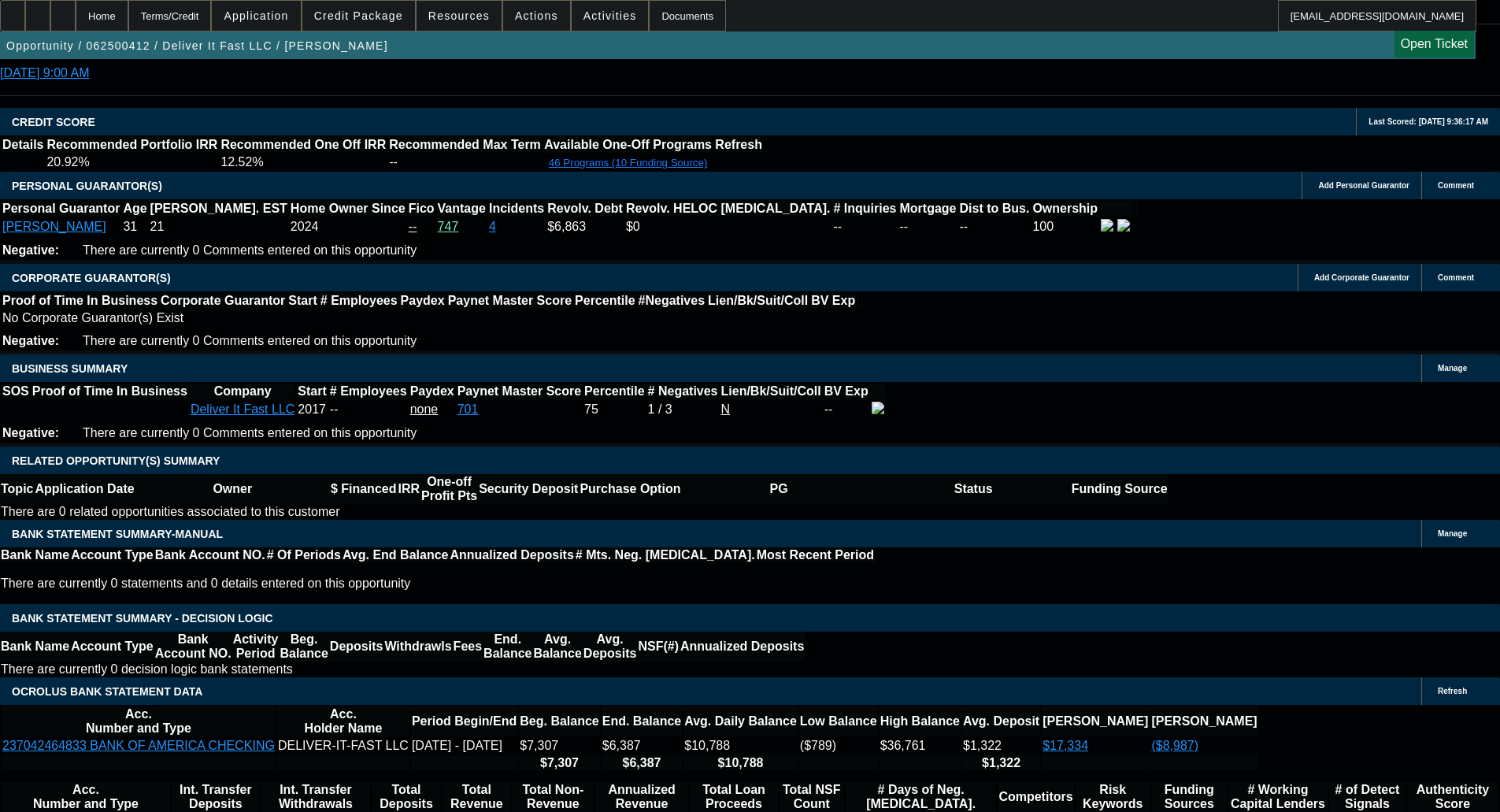
type input "12"
type input "$5,993.82"
type input "12"
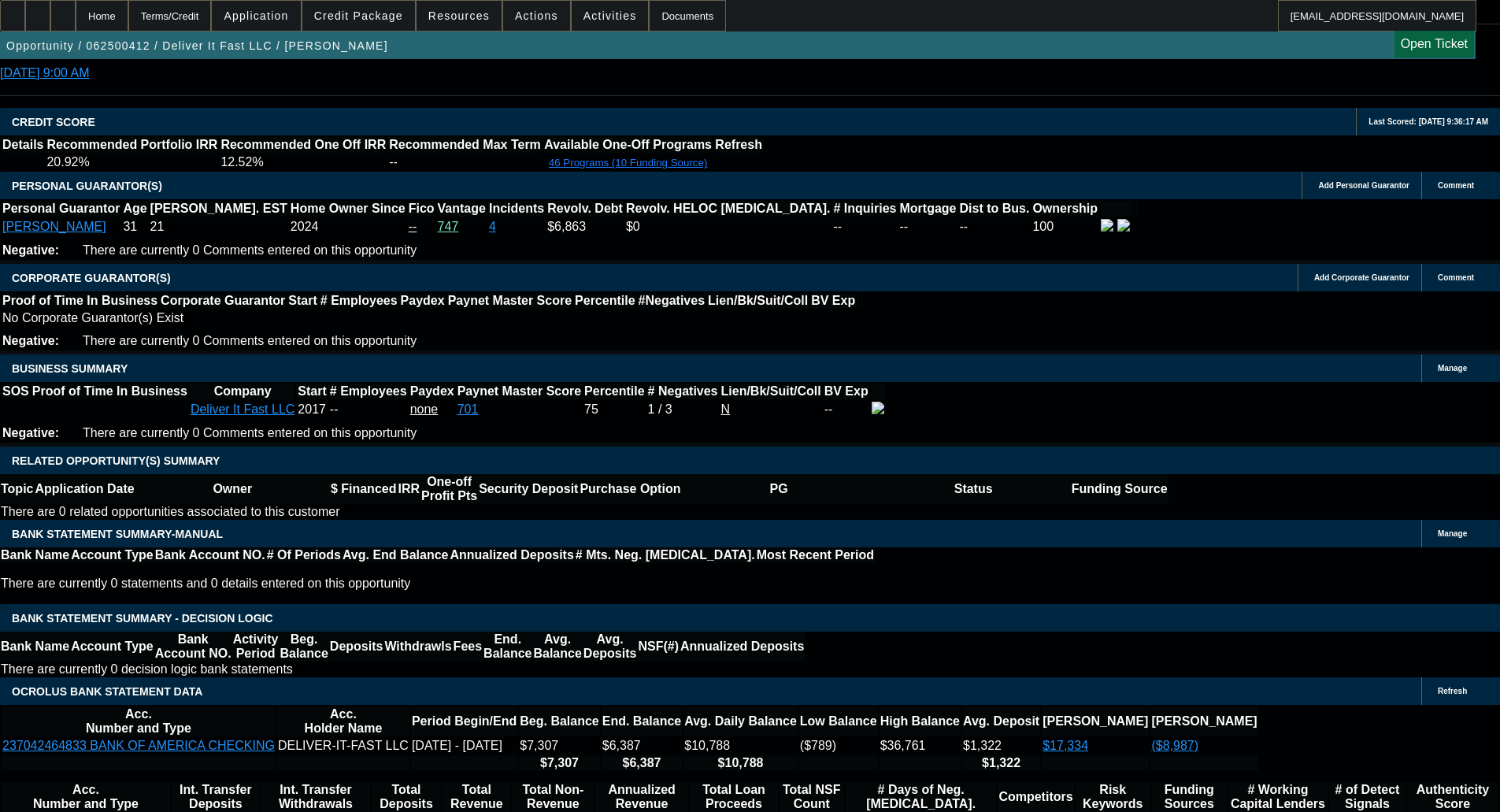
type input "700"
type input "7000"
type input "67.2"
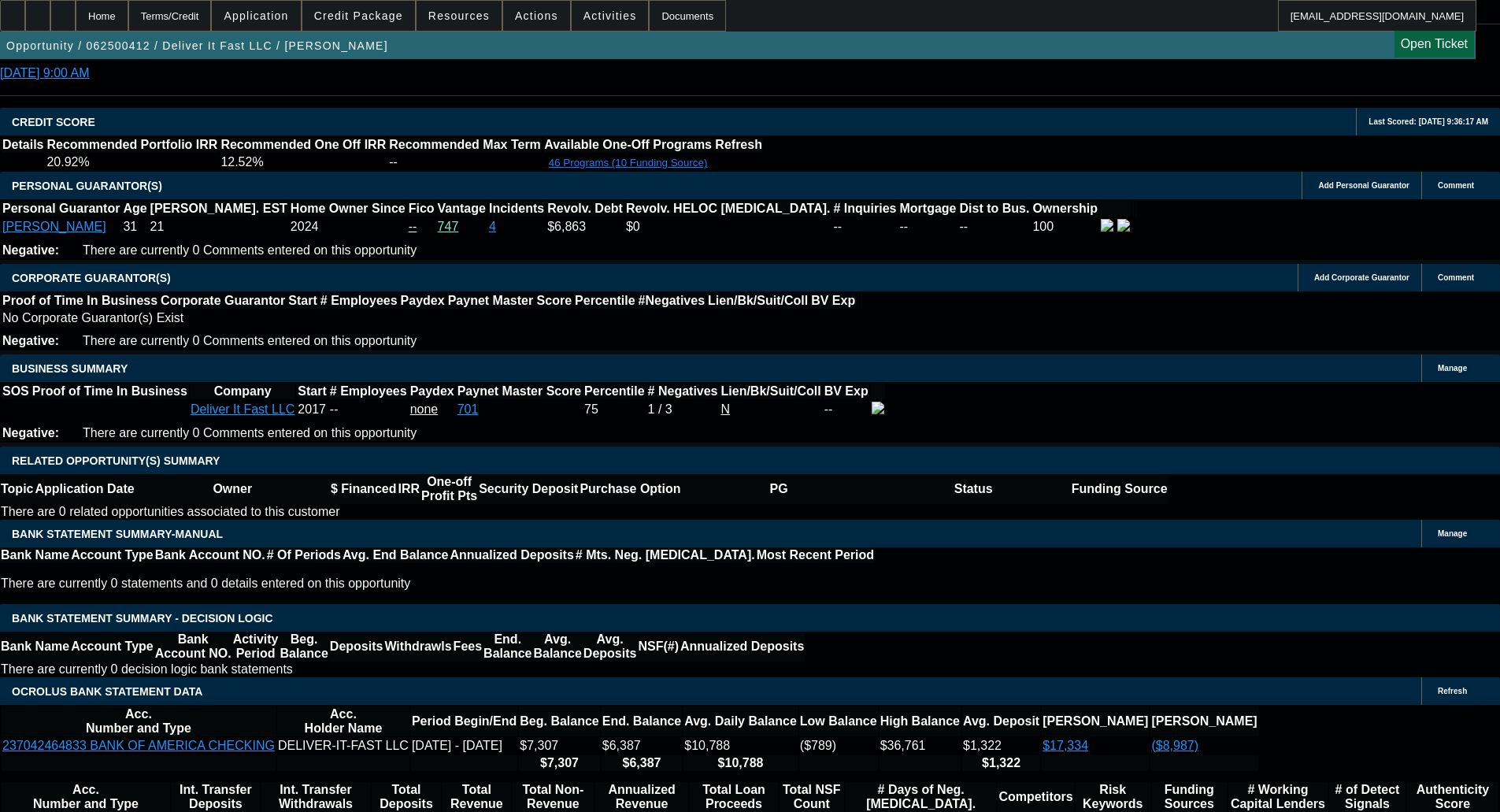
type input "$7,000.00"
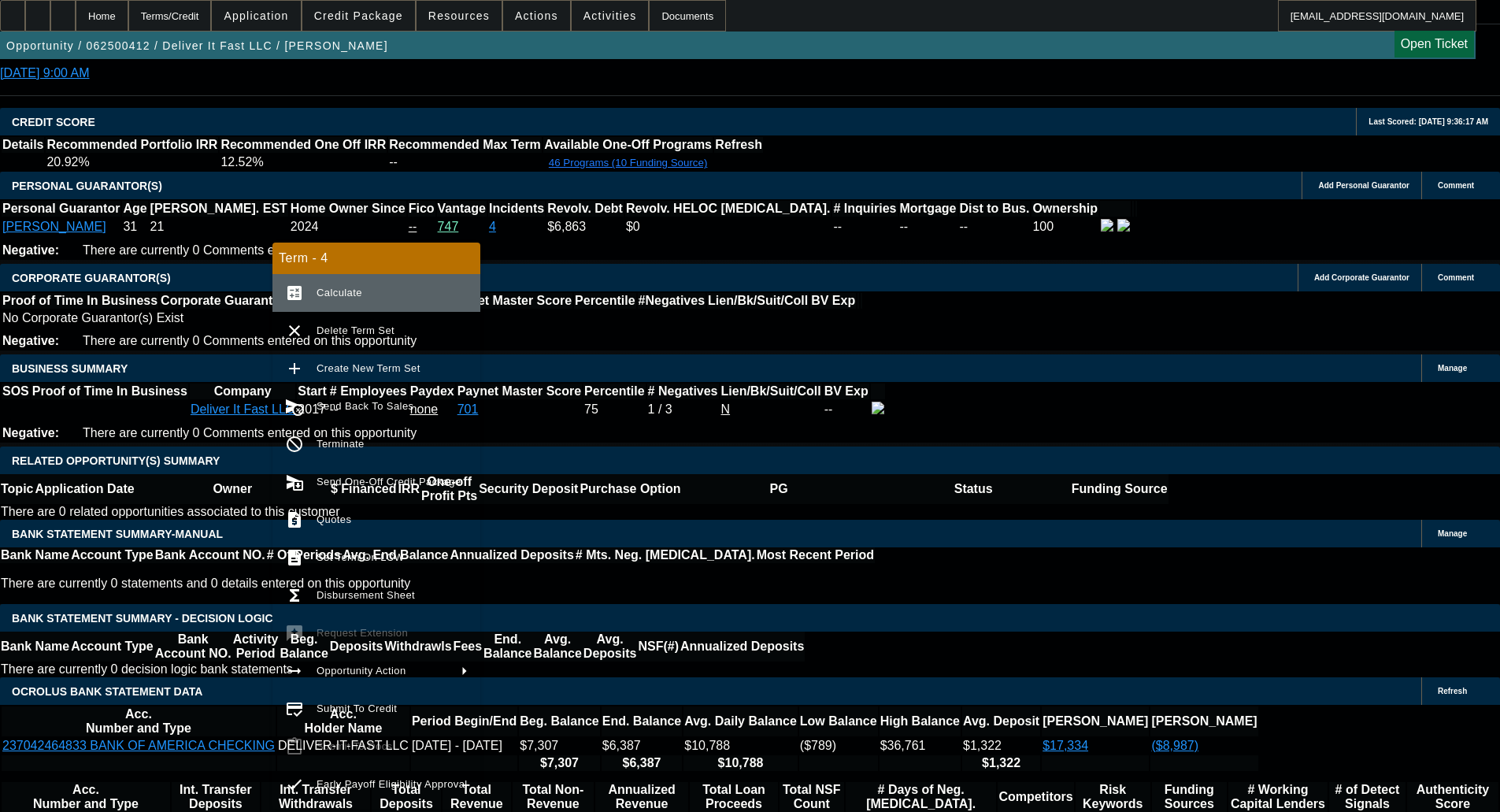
click at [346, 300] on span "Calculate" at bounding box center [391, 292] width 151 height 19
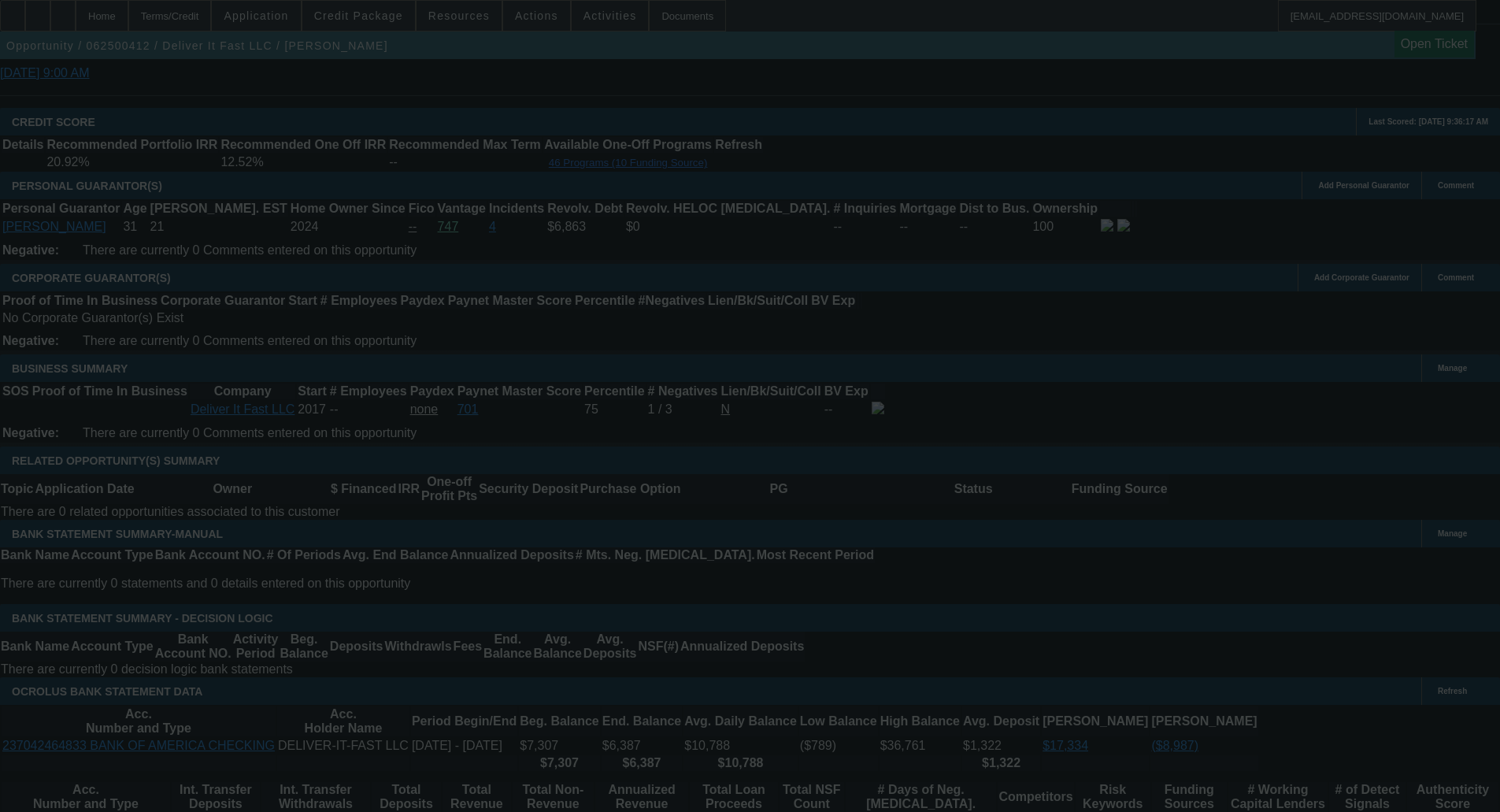
select select "0"
select select "2"
select select "0"
select select "6"
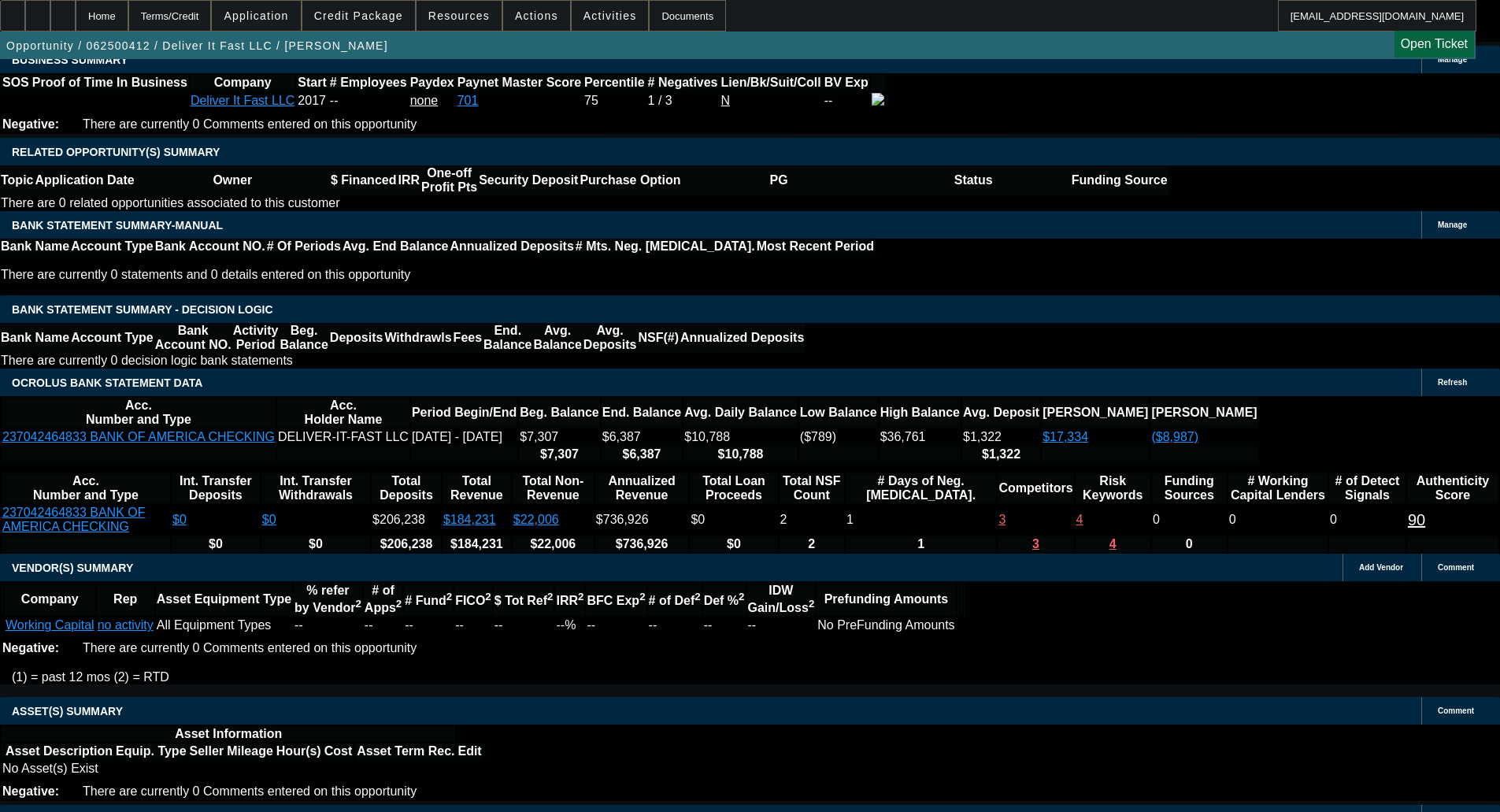
scroll to position [2598, 0]
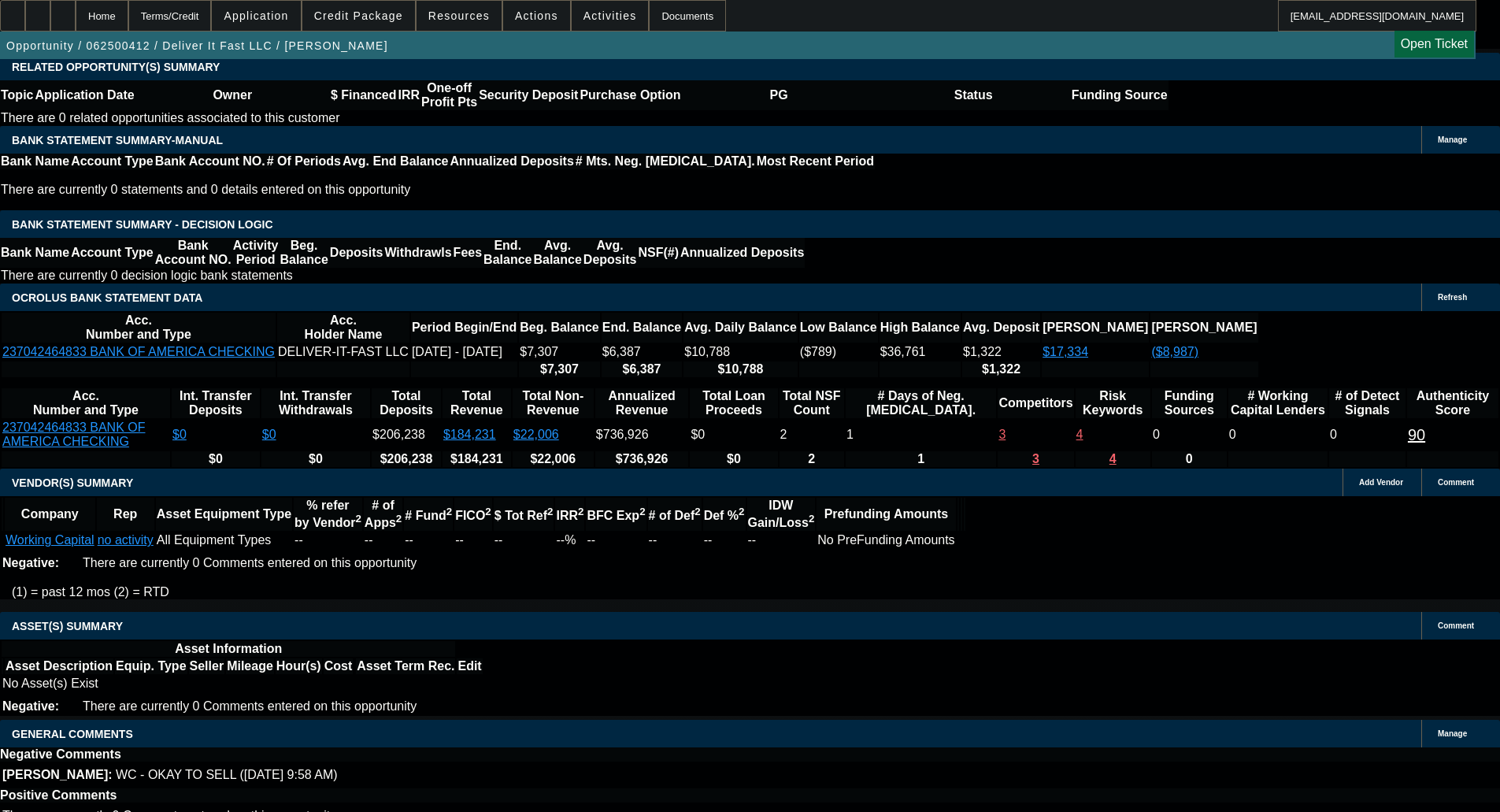
select select "3"
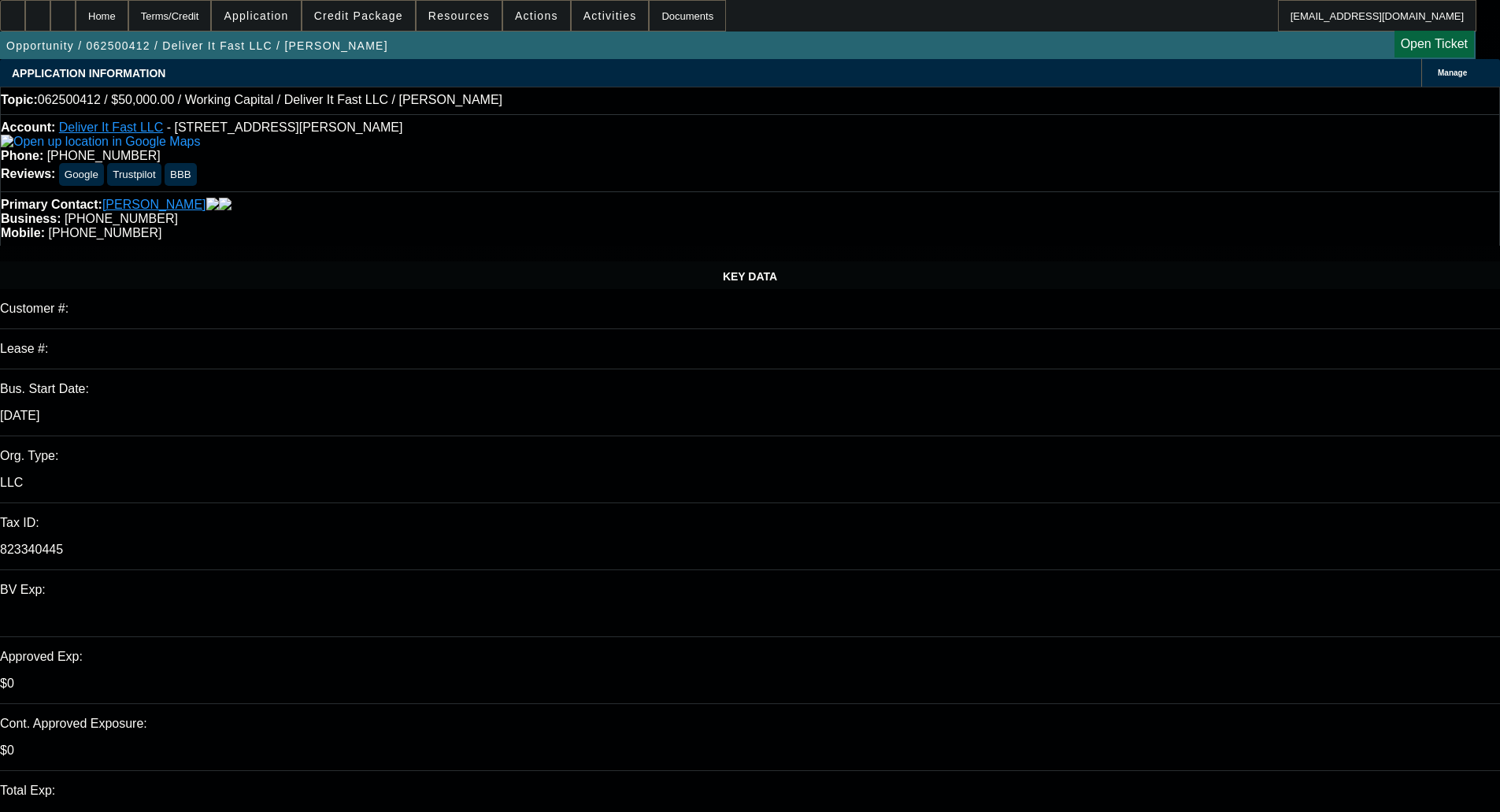
type input "10/26/2025"
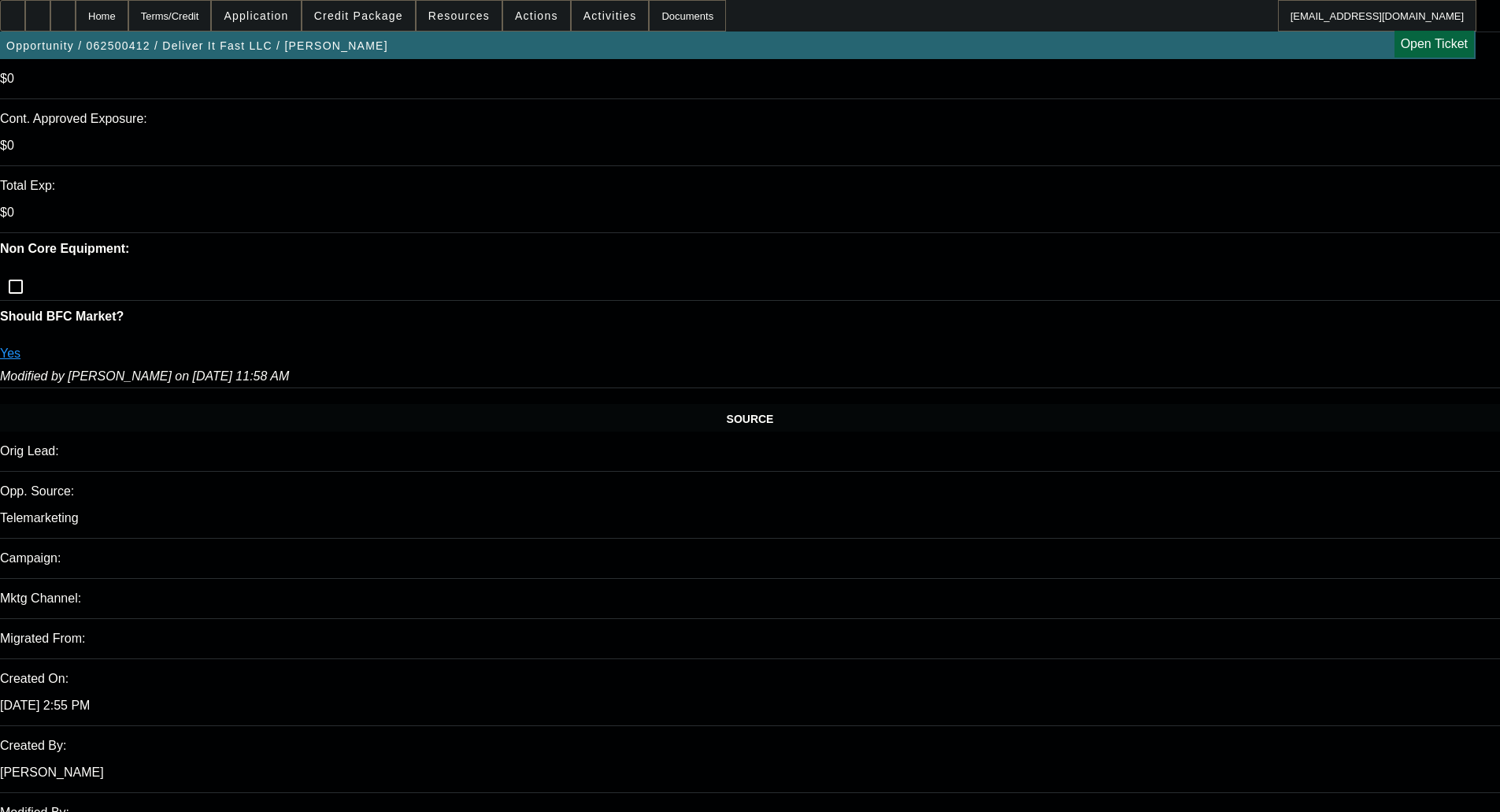
scroll to position [787, 0]
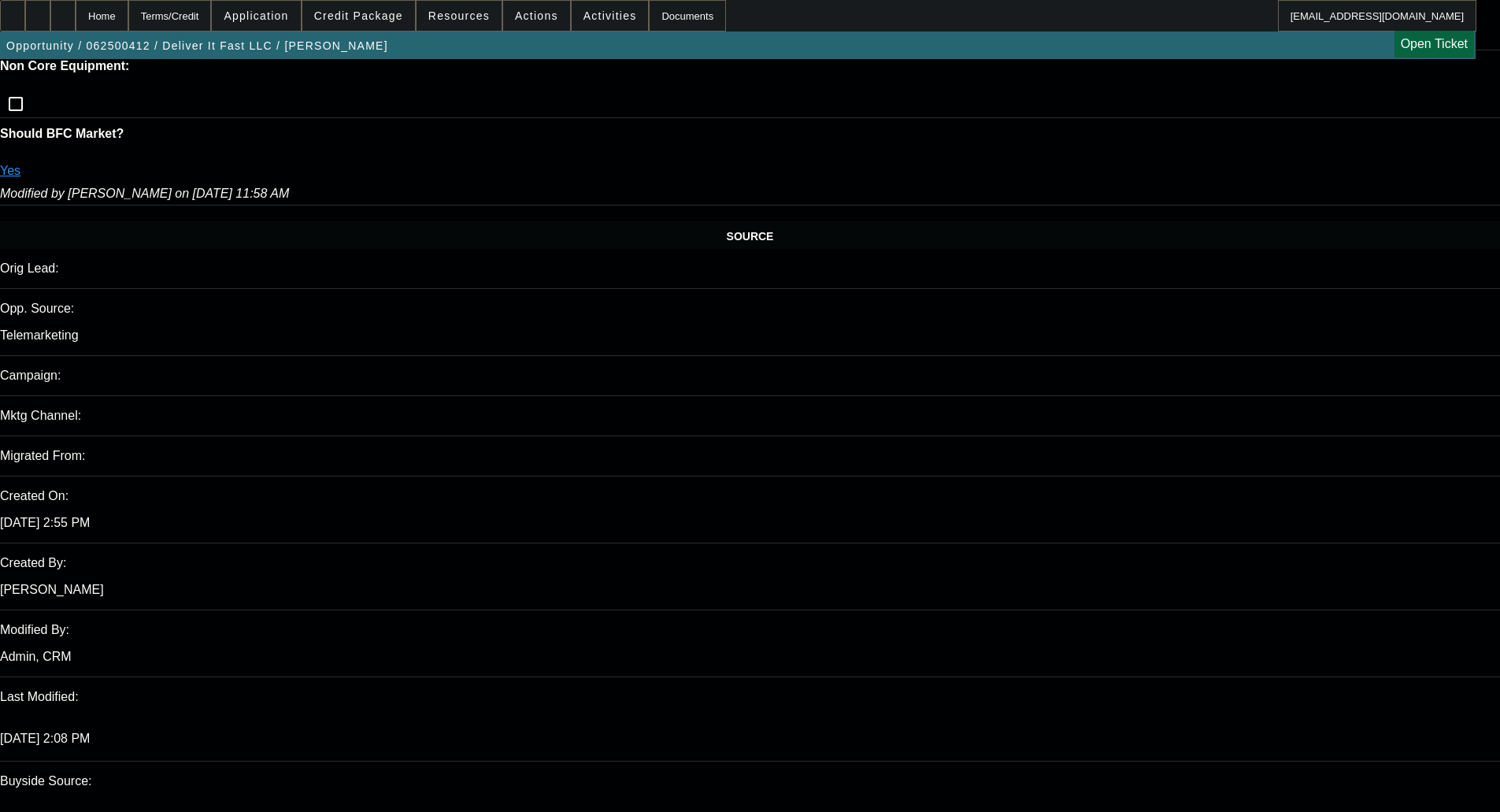
click at [1069, 378] on mat-option "ACH" at bounding box center [1111, 394] width 174 height 38
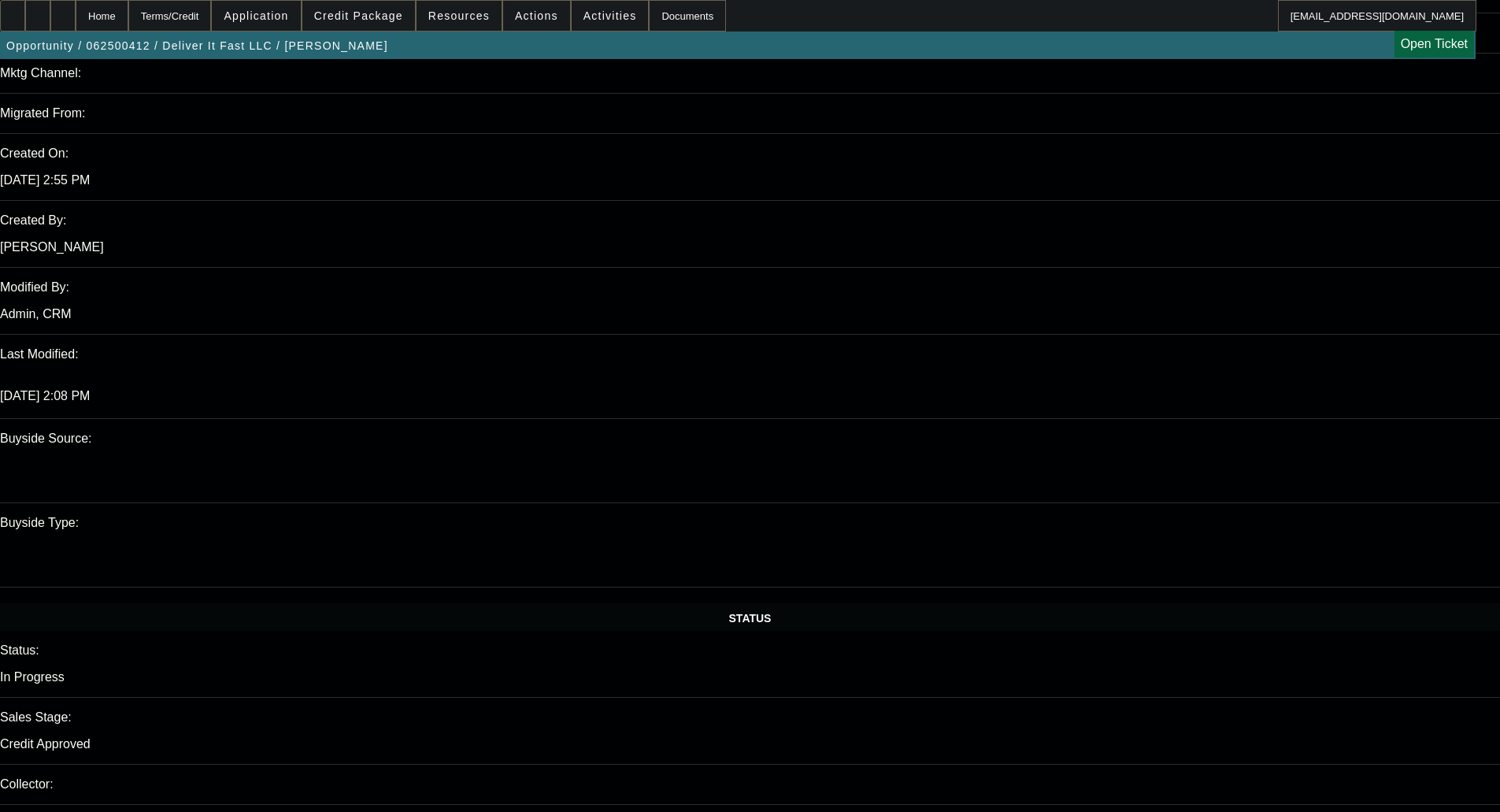
scroll to position [1181, 0]
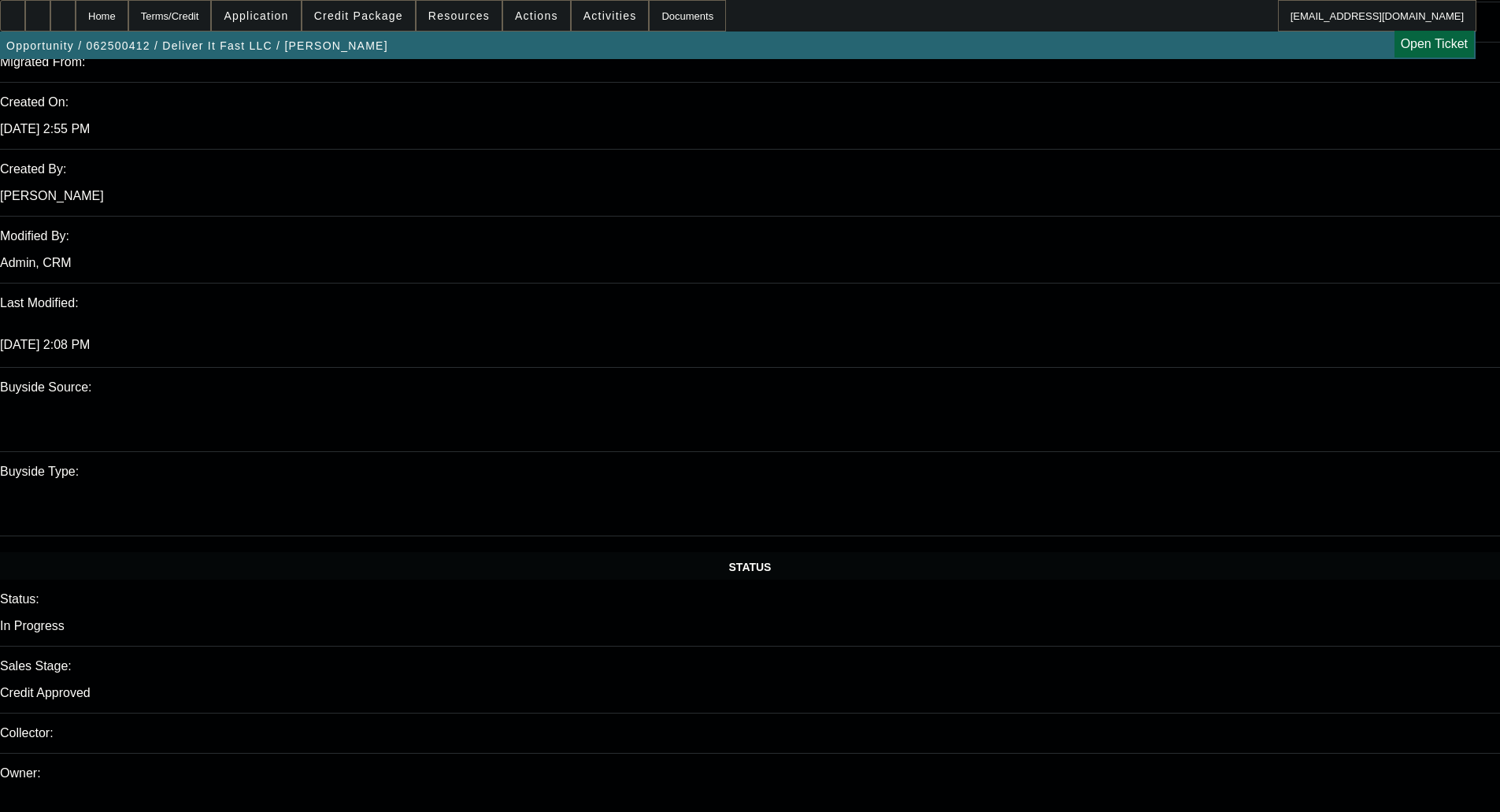
type textarea "a"
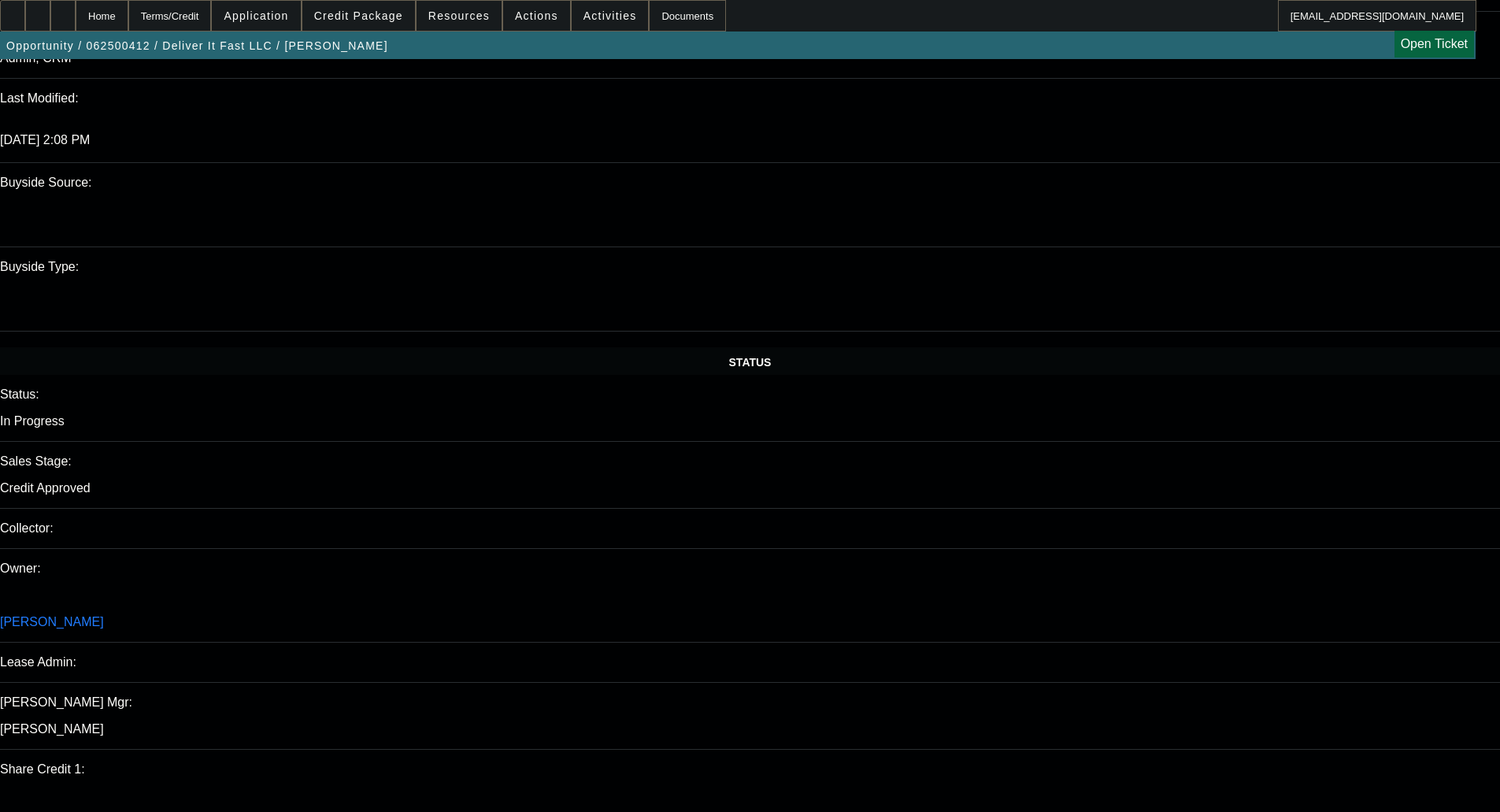
scroll to position [1390, 0]
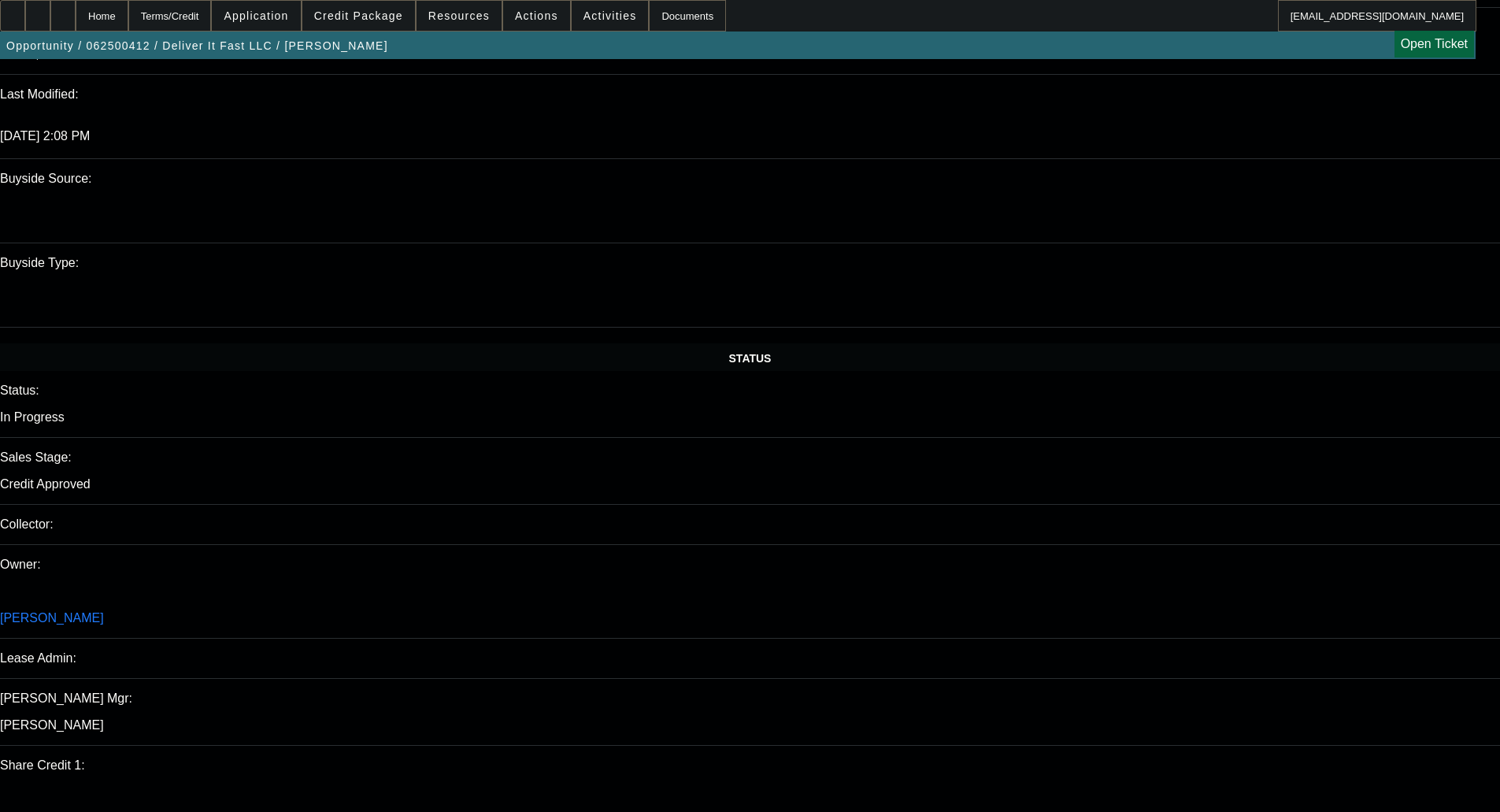
type textarea "APPROVED BY CPWC - $60,000.00; 8 POINTS TO BFC; - CHANNEL RELEASED OUR COMMISSI…"
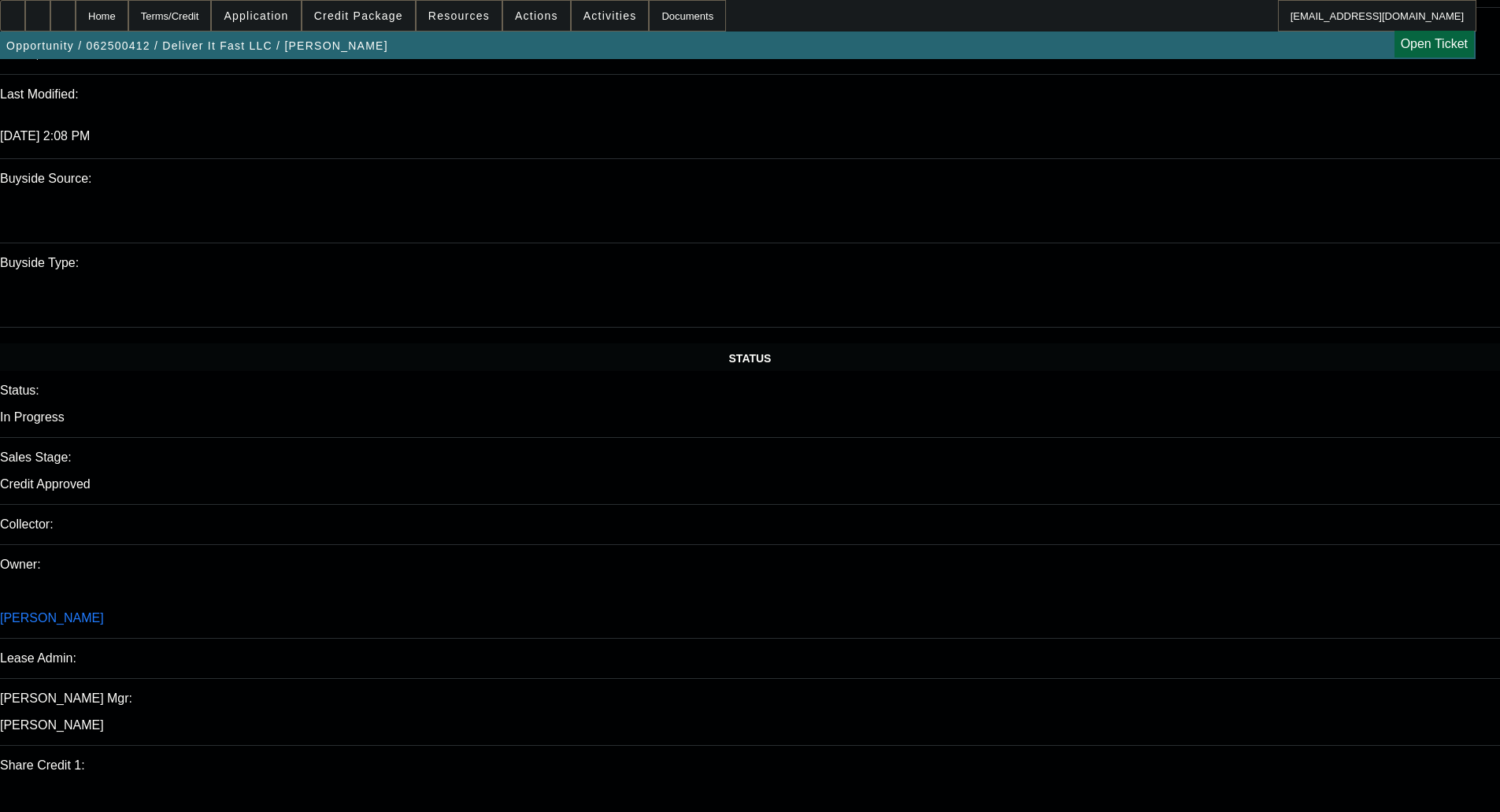
checkbox input "true"
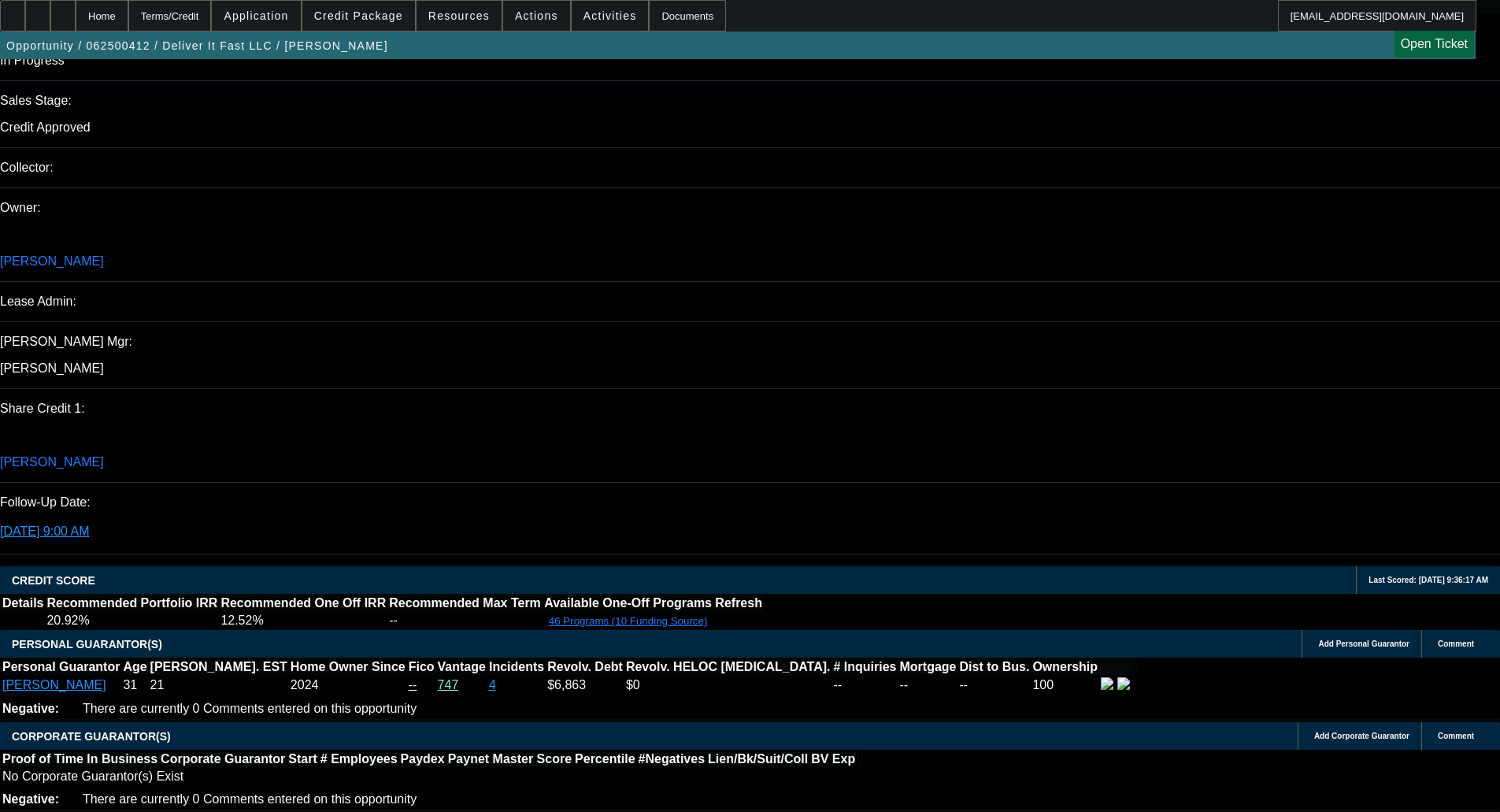
scroll to position [1626, 0]
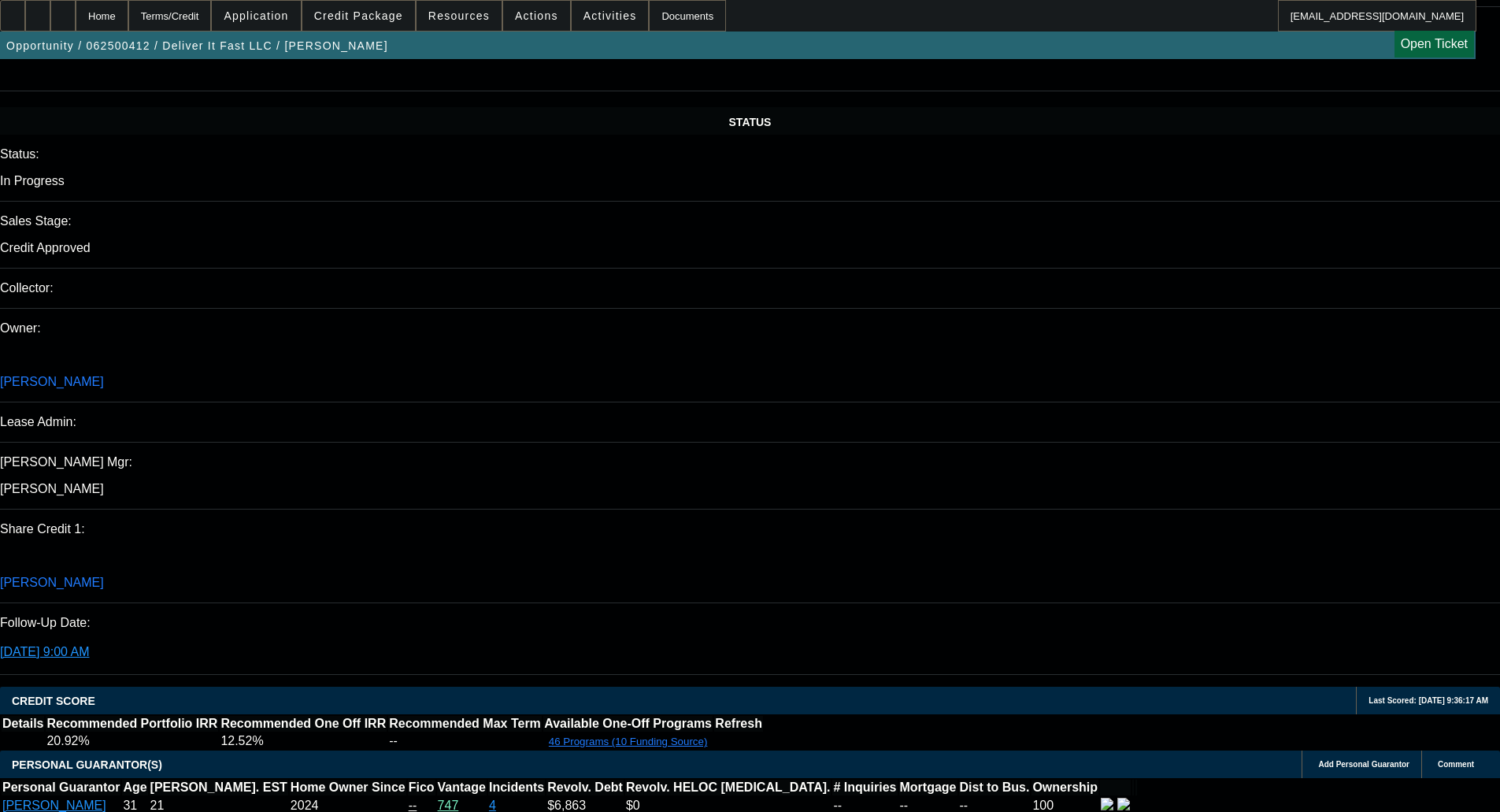
select select "0"
select select "2"
select select "0"
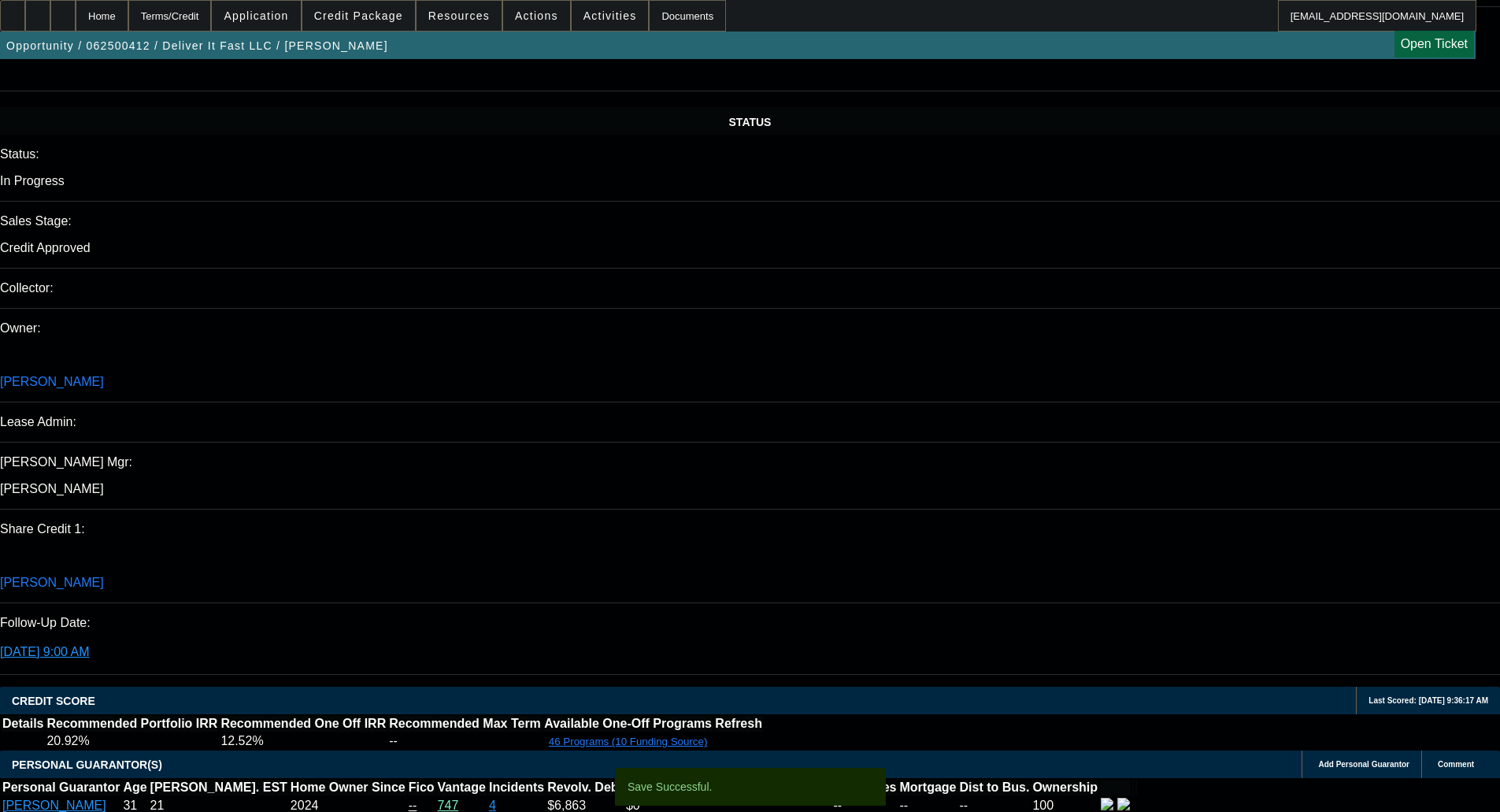
select select "6"
select select "0"
select select "2"
select select "0"
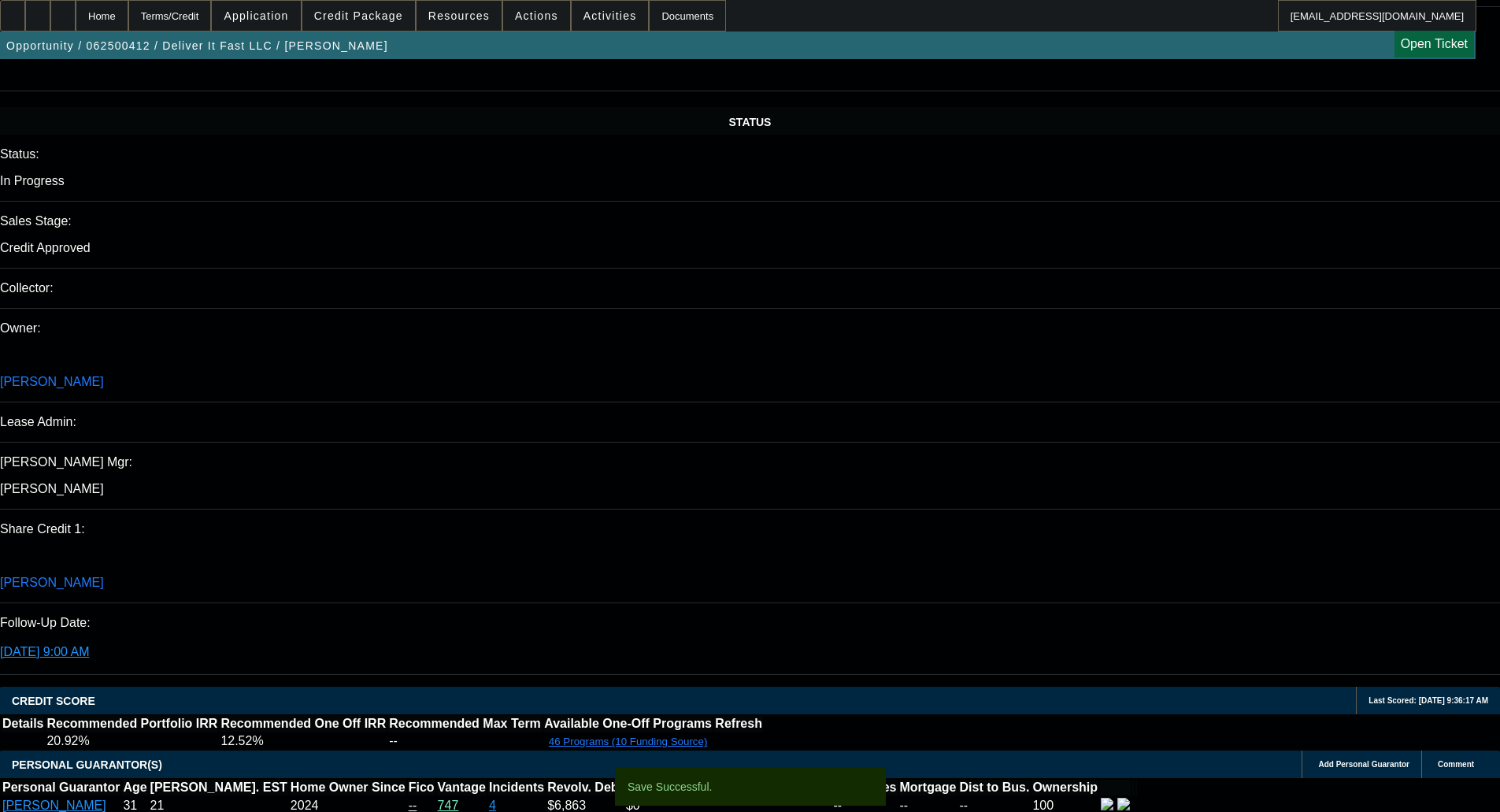
select select "6"
select select "0"
select select "2"
select select "0"
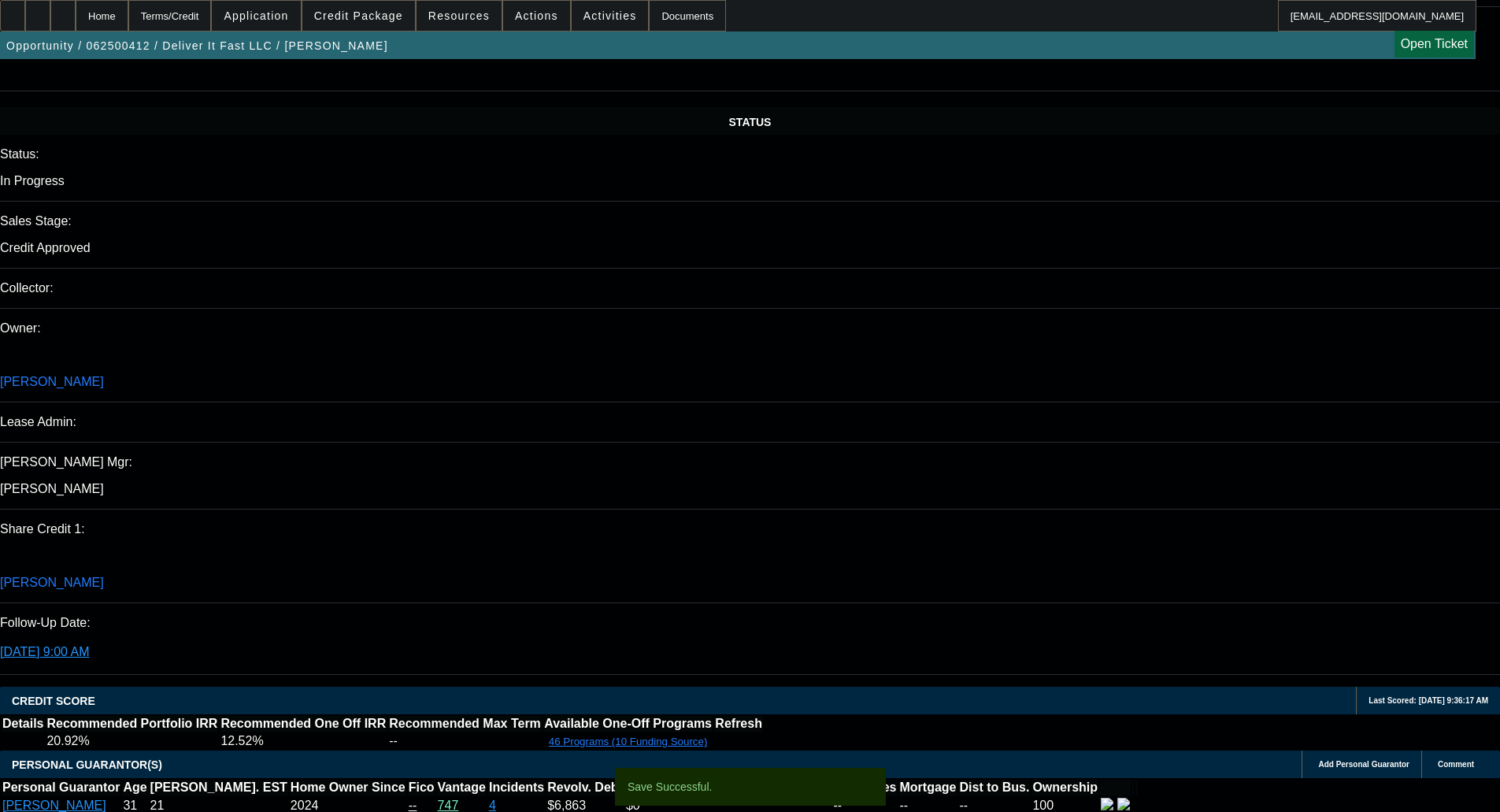
select select "6"
select select "0"
select select "2"
select select "0.1"
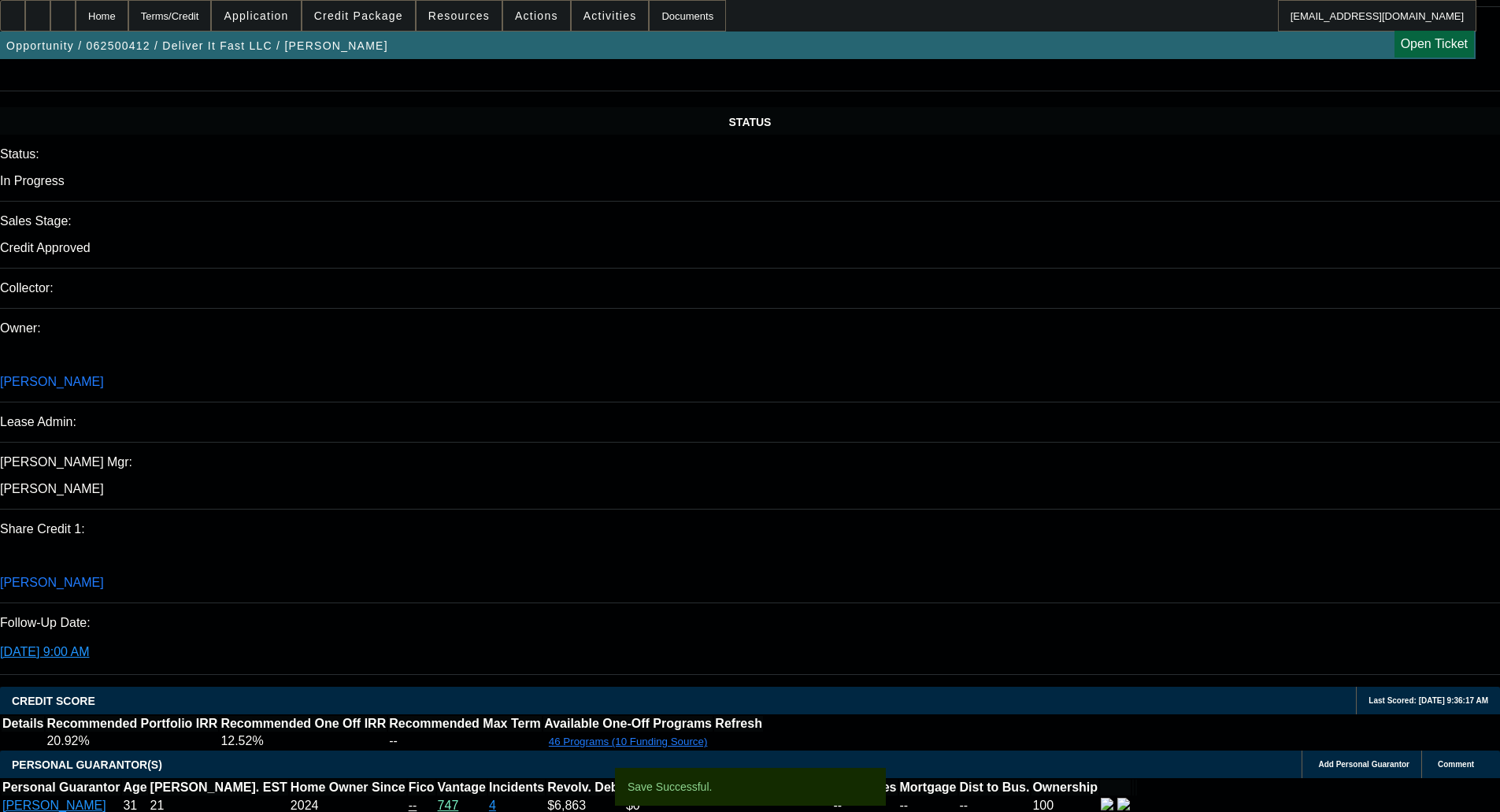
select select "4"
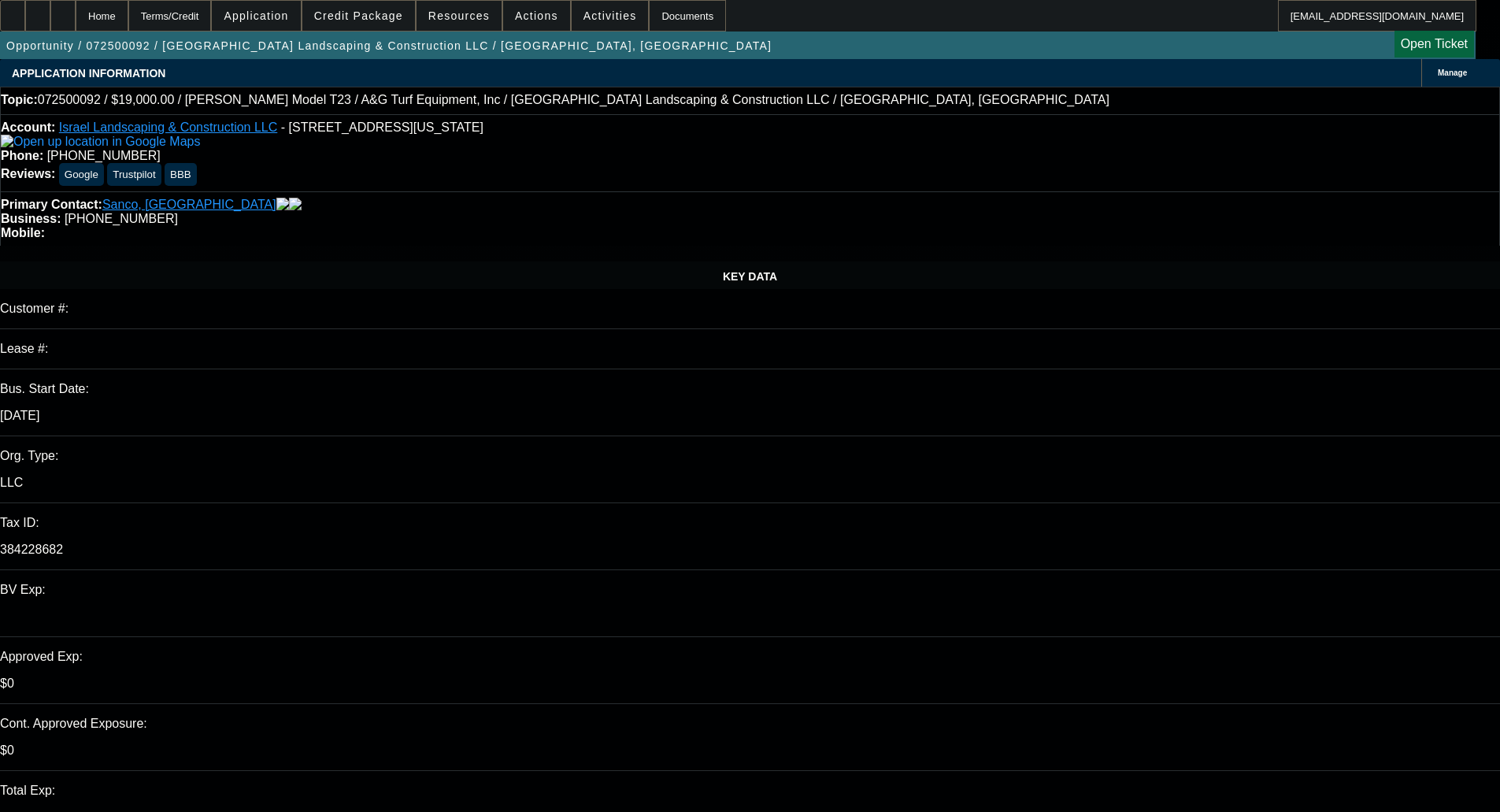
select select "0"
select select "2"
select select "0"
select select "6"
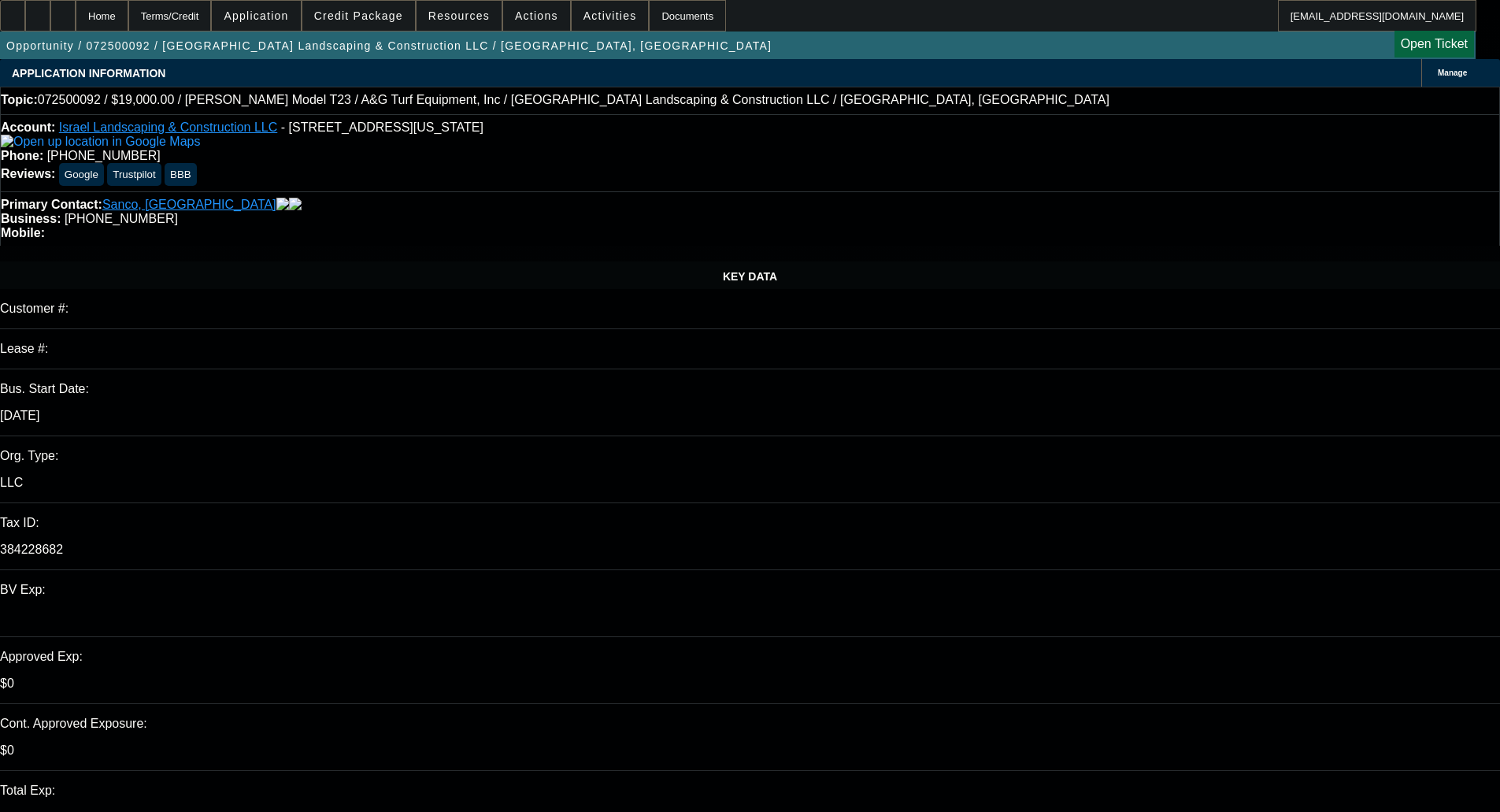
select select "0"
select select "6"
select select "0"
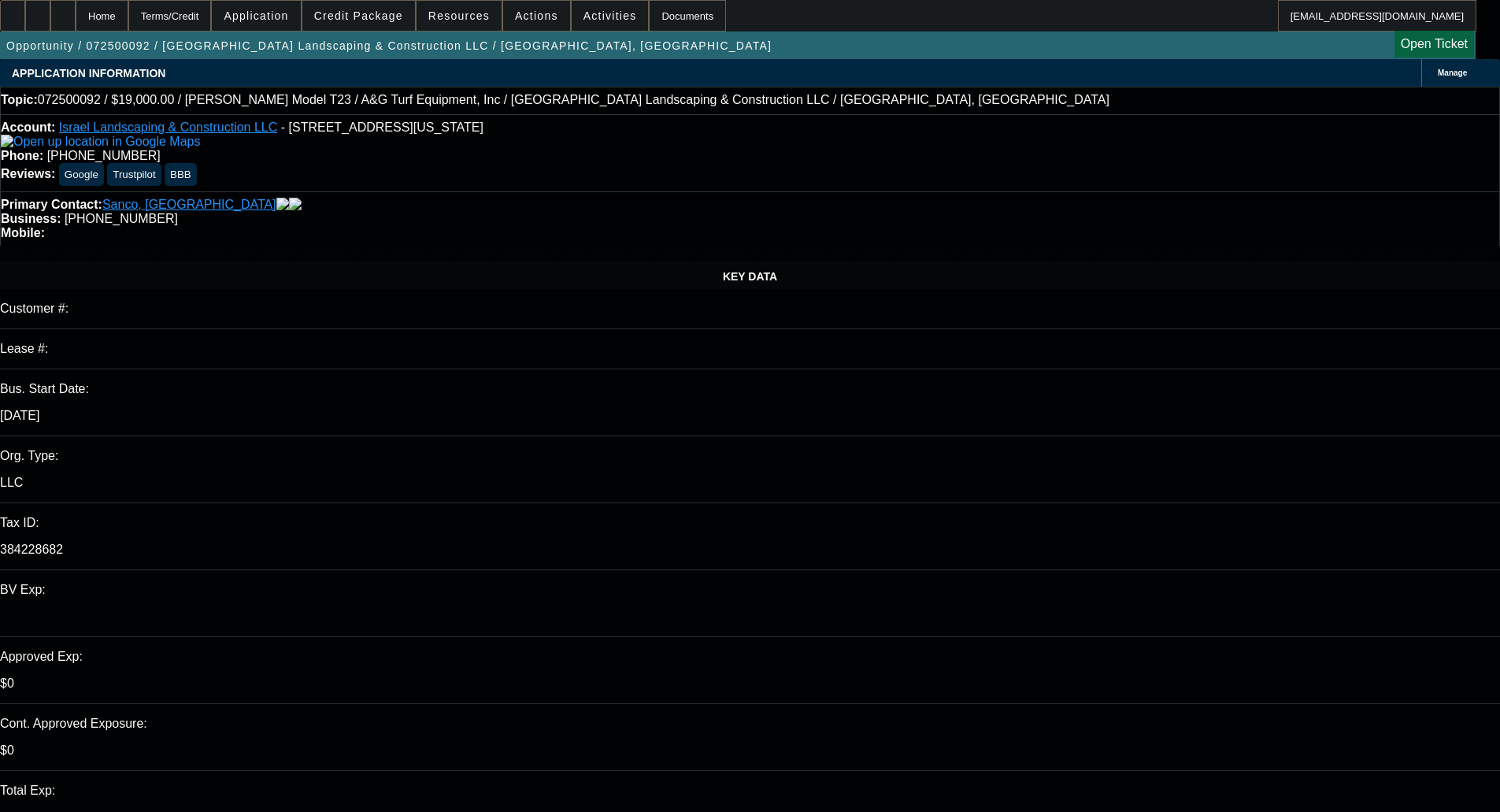
select select "0"
select select "6"
select select "0"
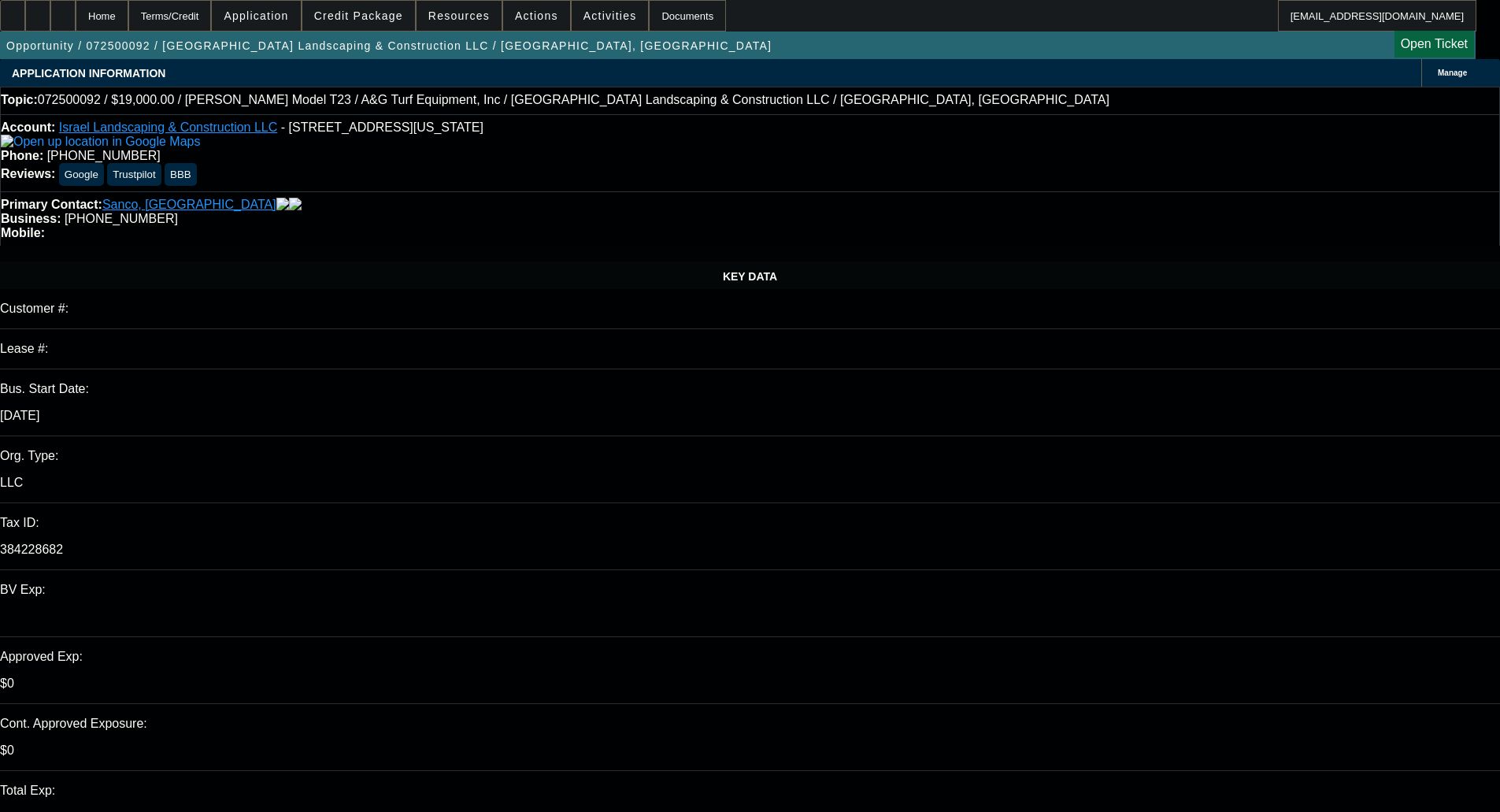
select select "0"
select select "6"
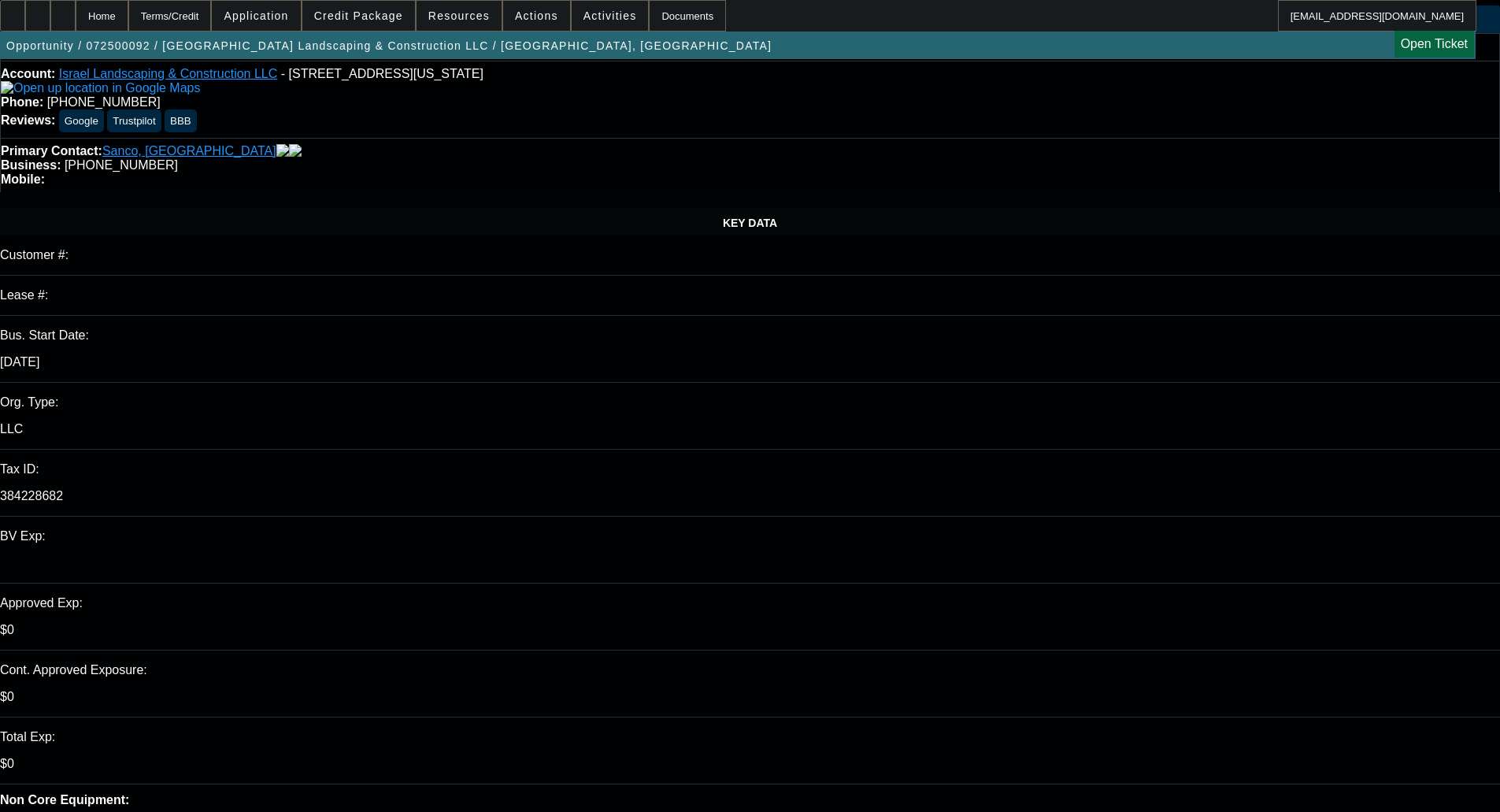
scroll to position [473, 0]
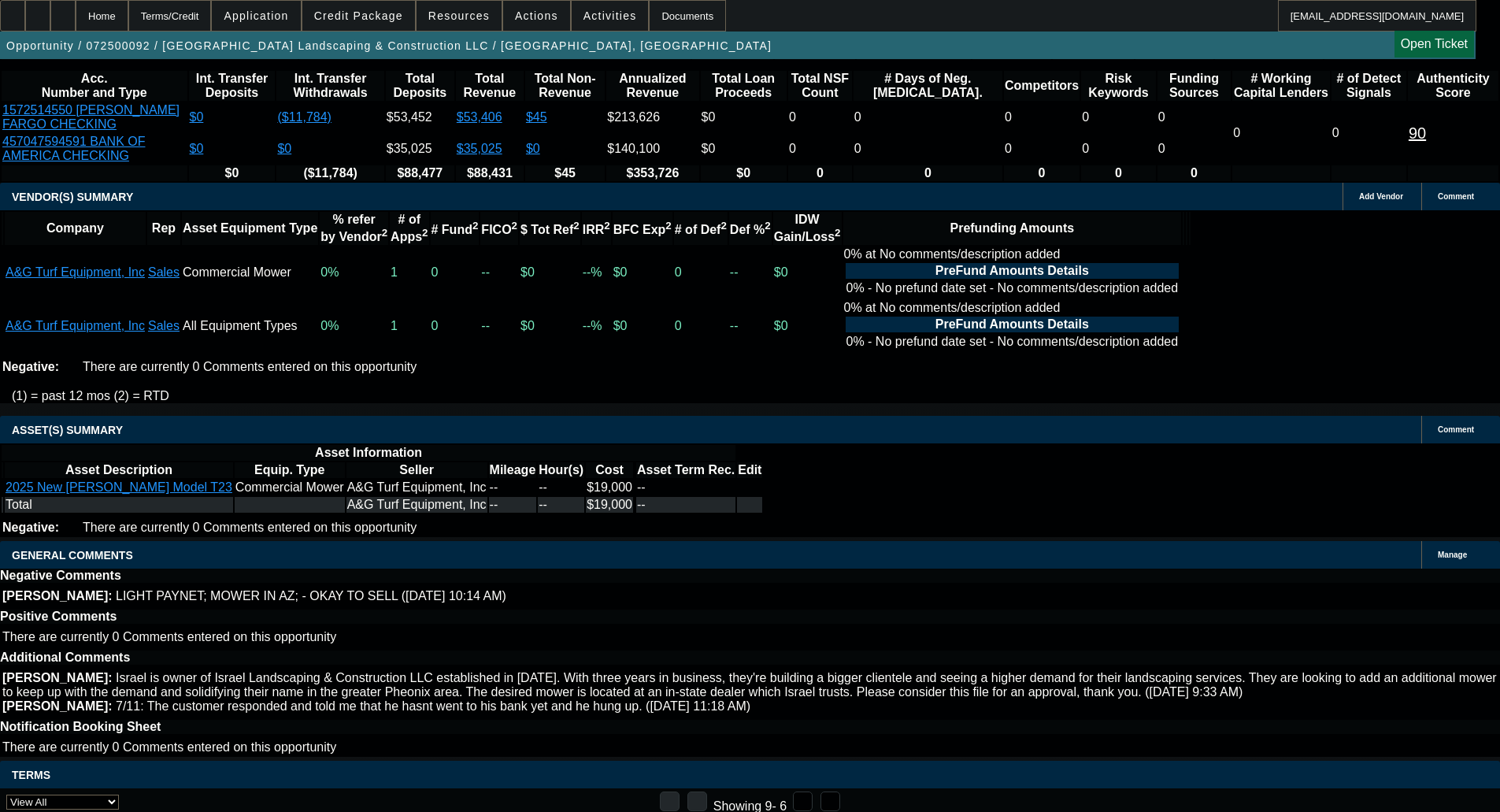
scroll to position [2295, 0]
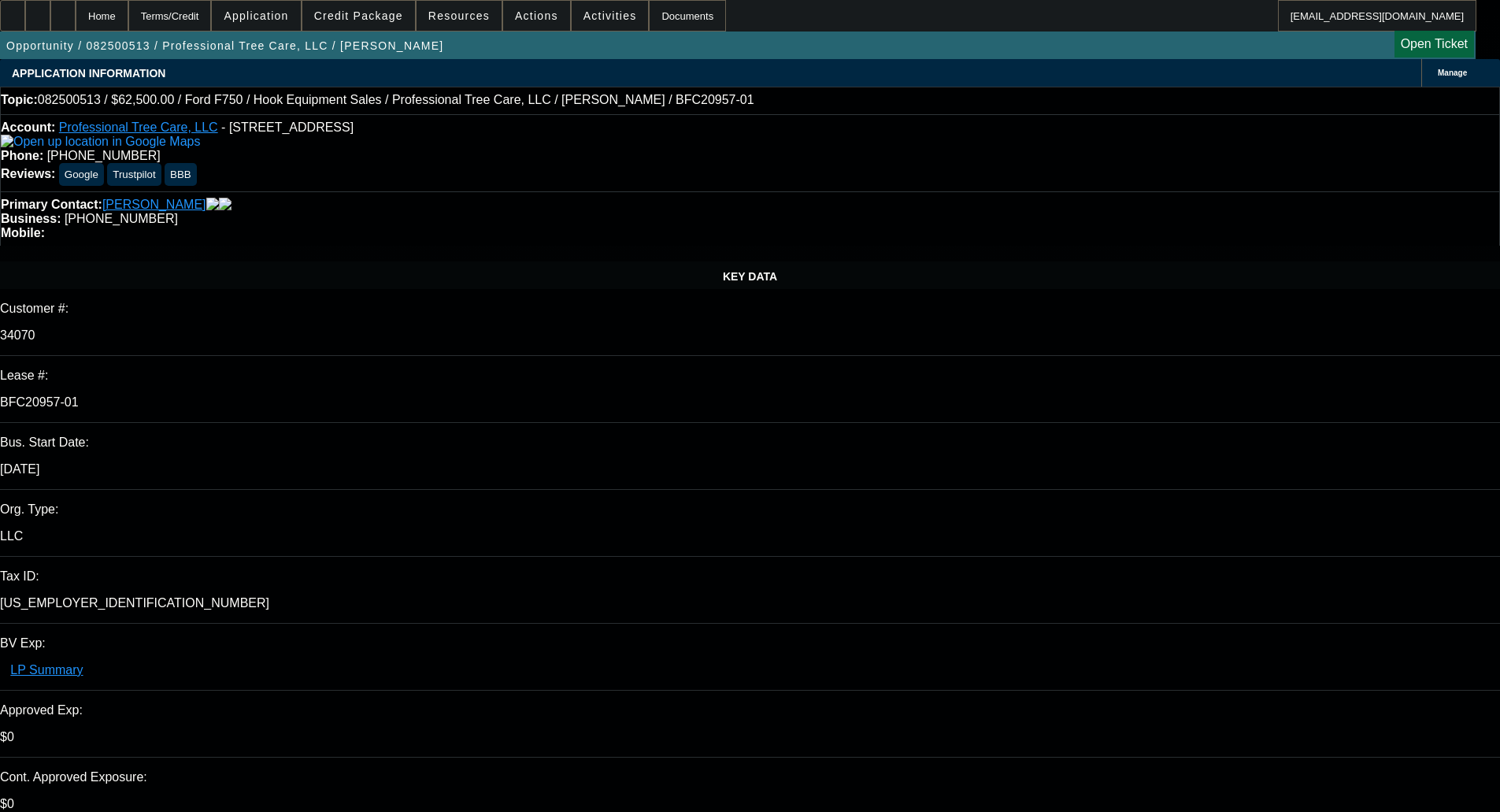
select select "0"
select select "6"
select select "0"
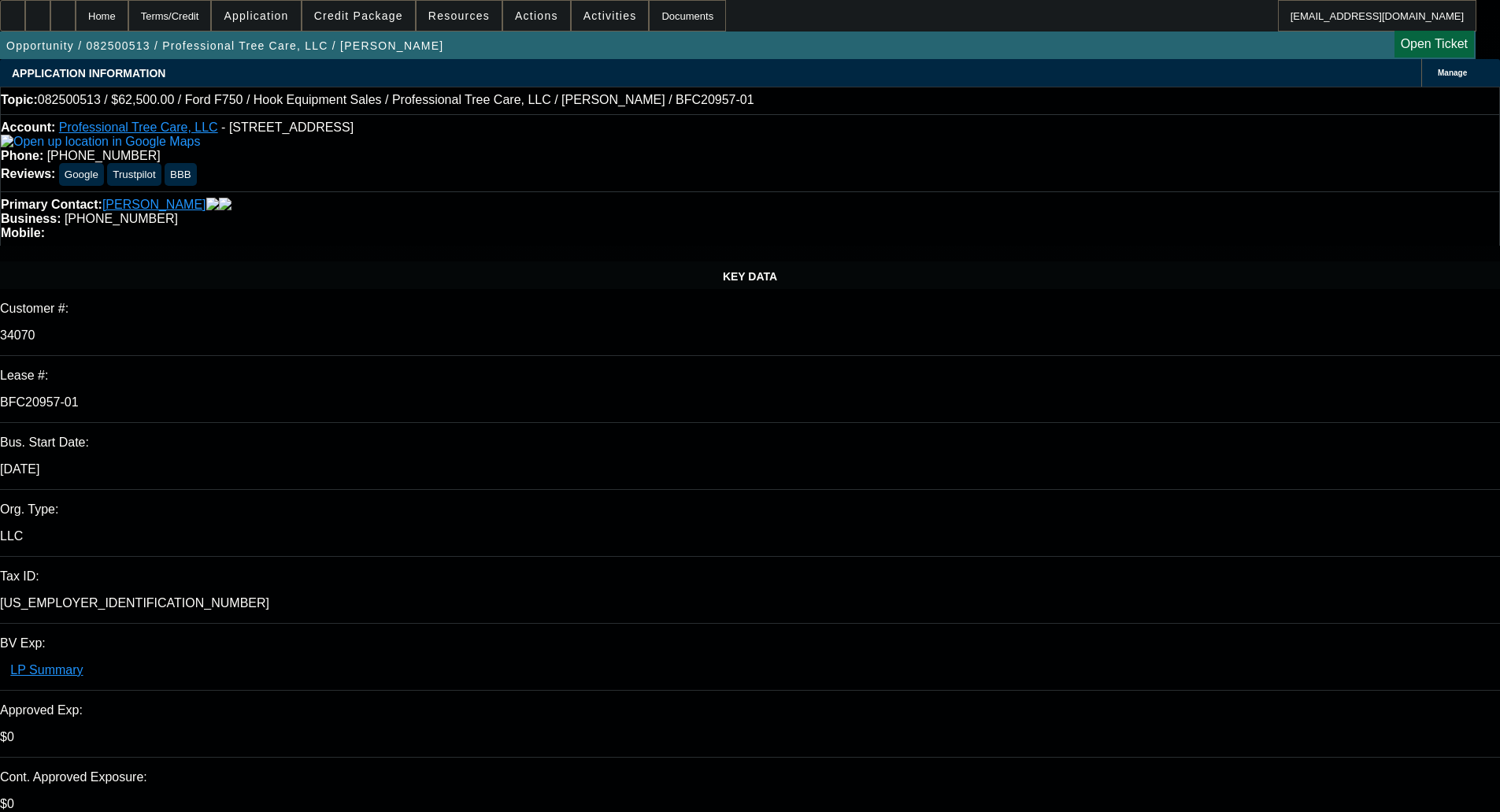
select select "0"
select select "6"
select select "0"
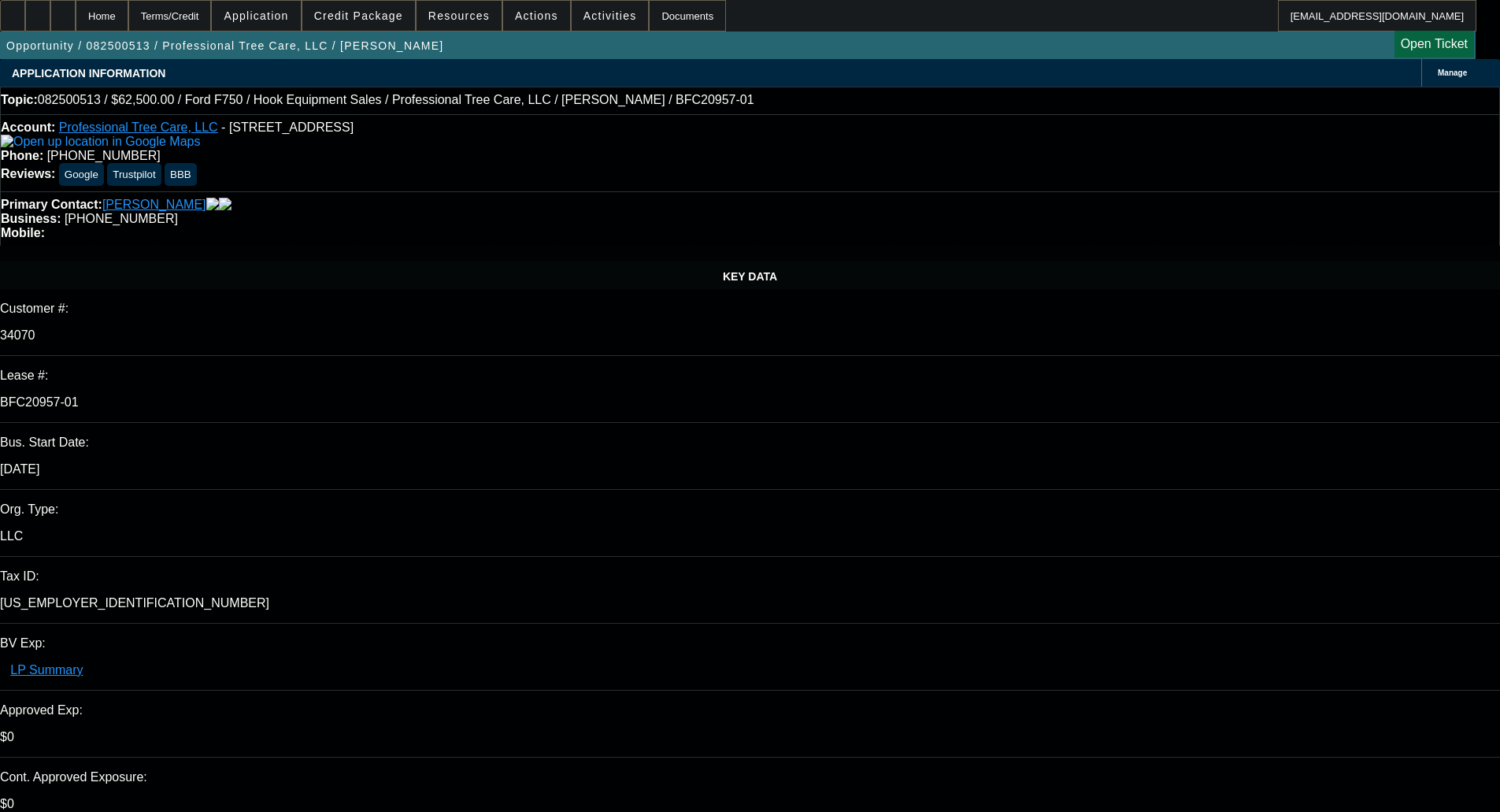
select select "0"
select select "6"
select select "0"
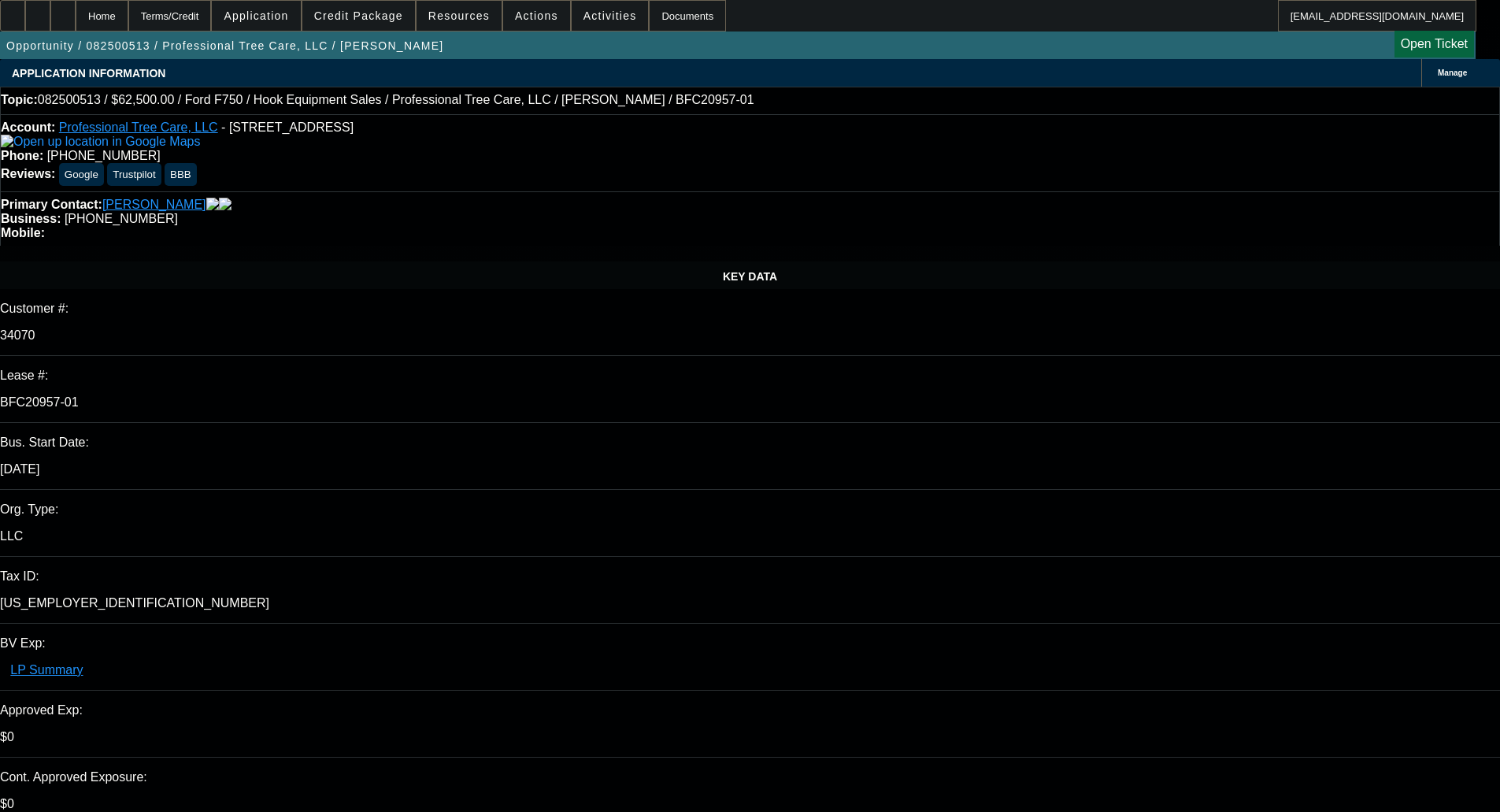
select select "6"
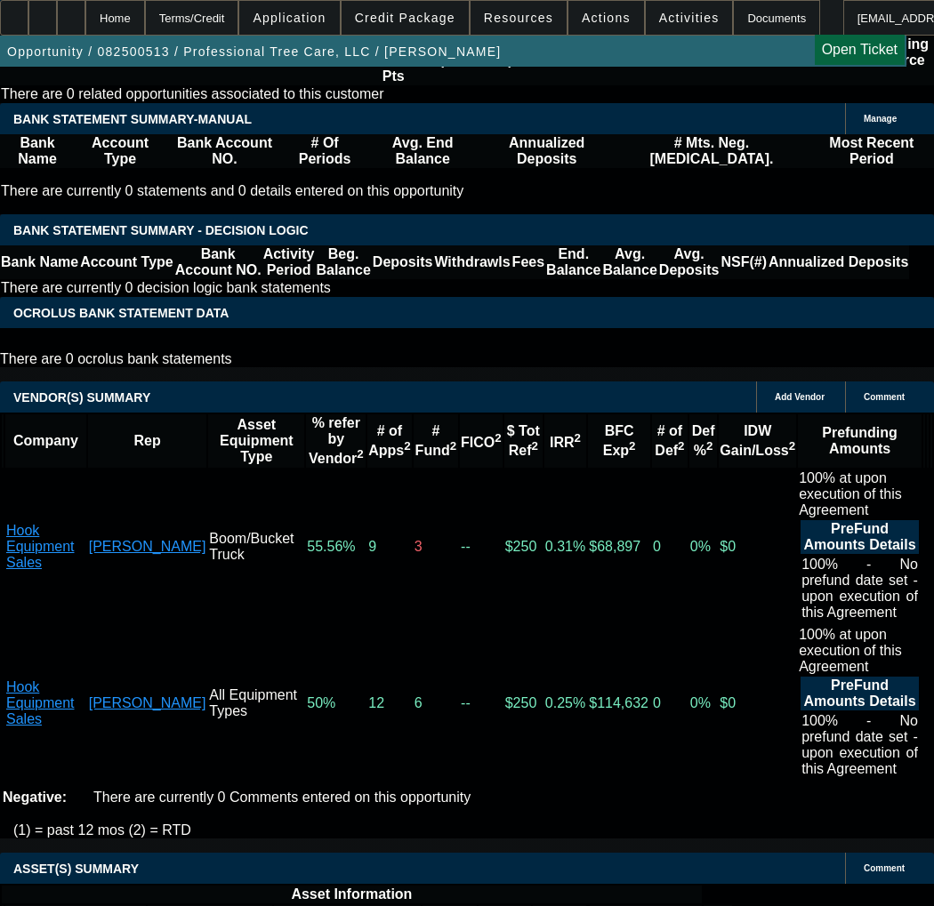
scroll to position [3576, 0]
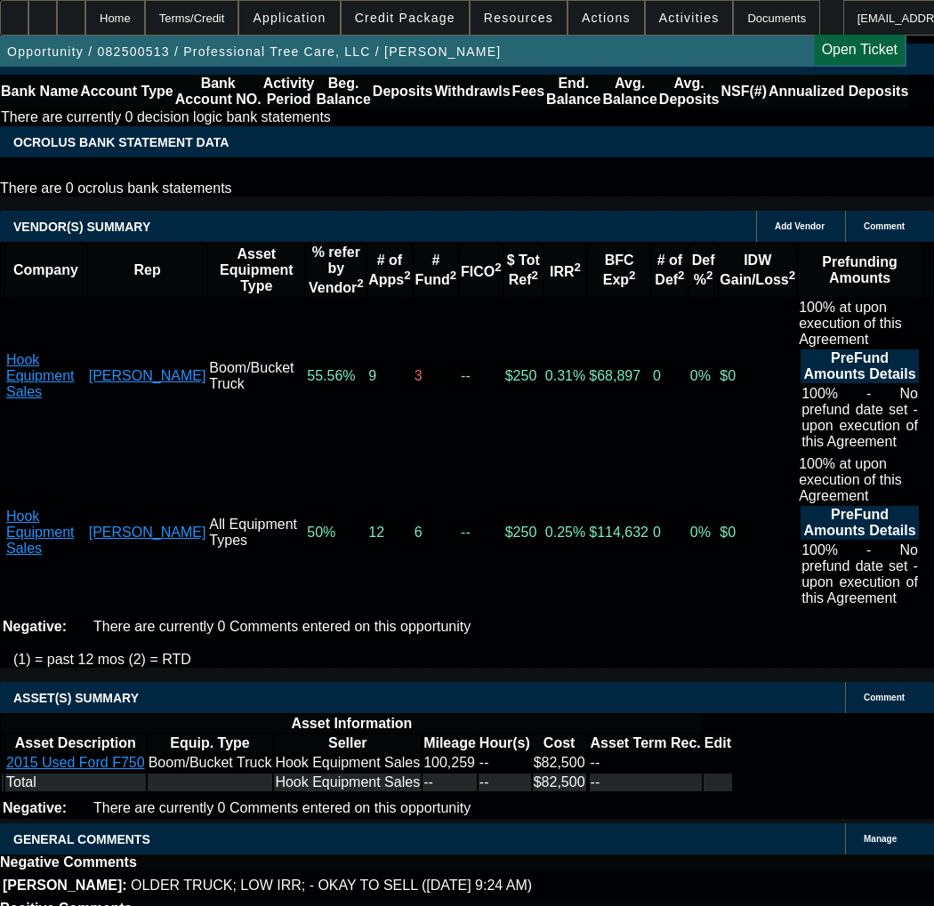
copy span "APPROVED BY CPEF - Approval Amount (No Variance Allowed) $52,500.00 - CAPPED; 3…"
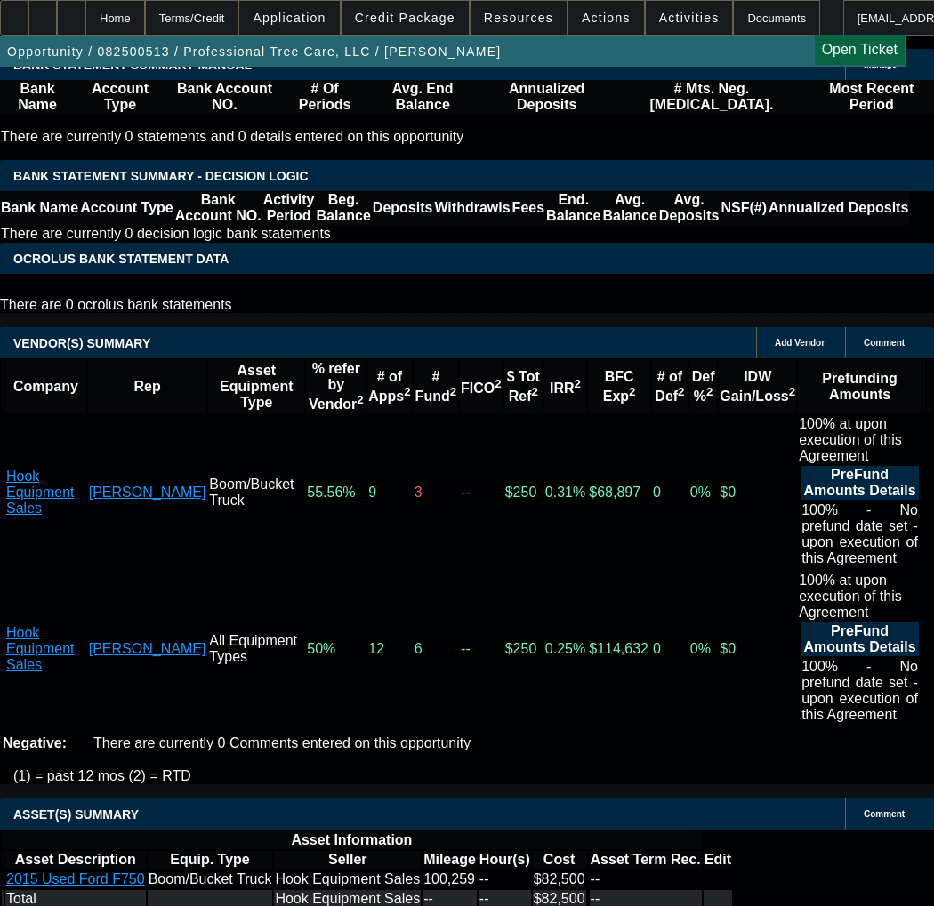
scroll to position [3309, 0]
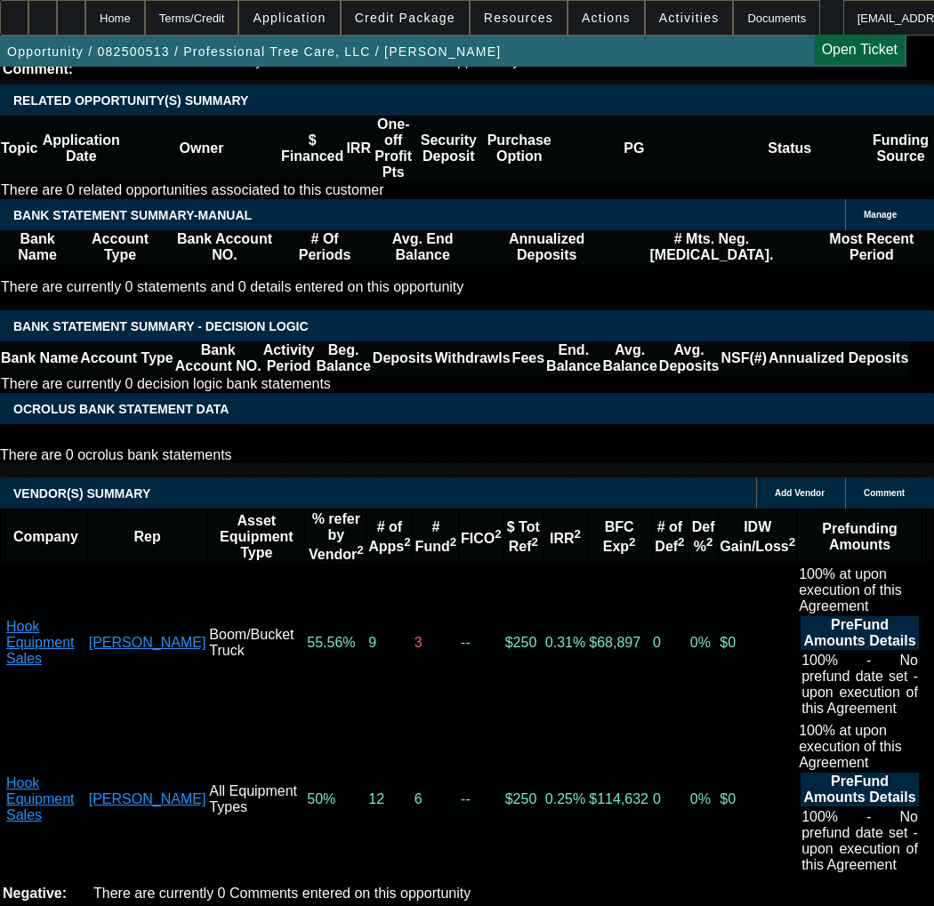
select select "3"
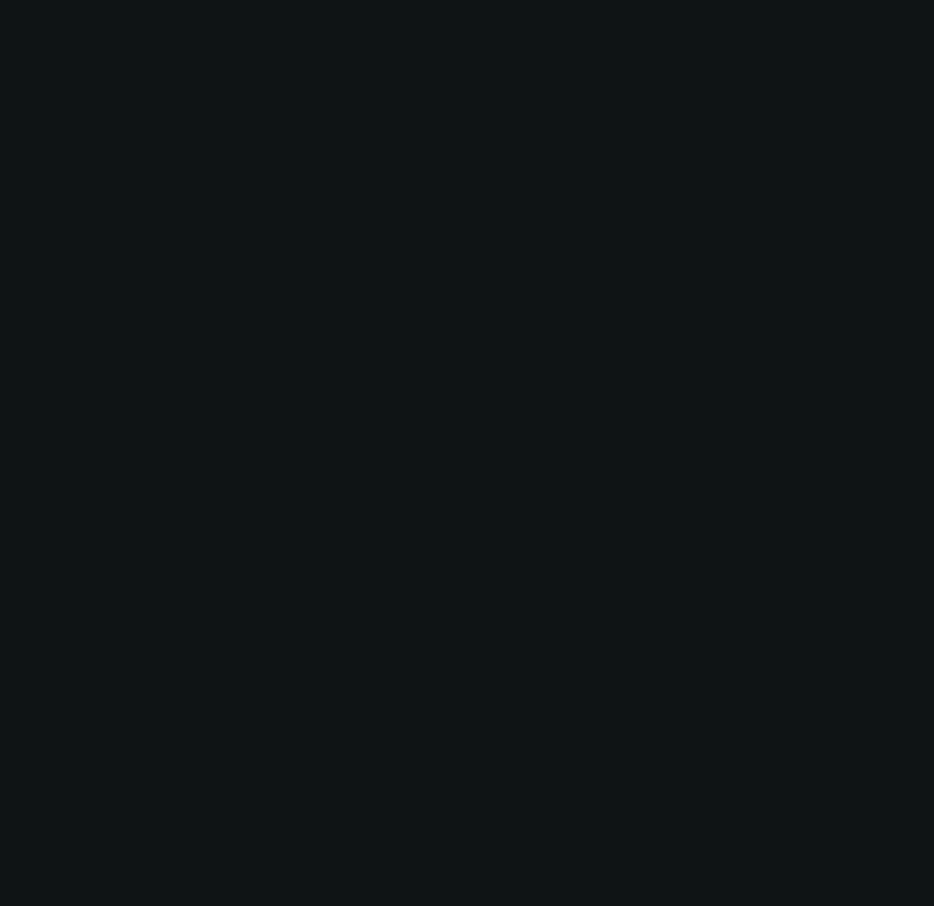
scroll to position [0, 0]
radio input "true"
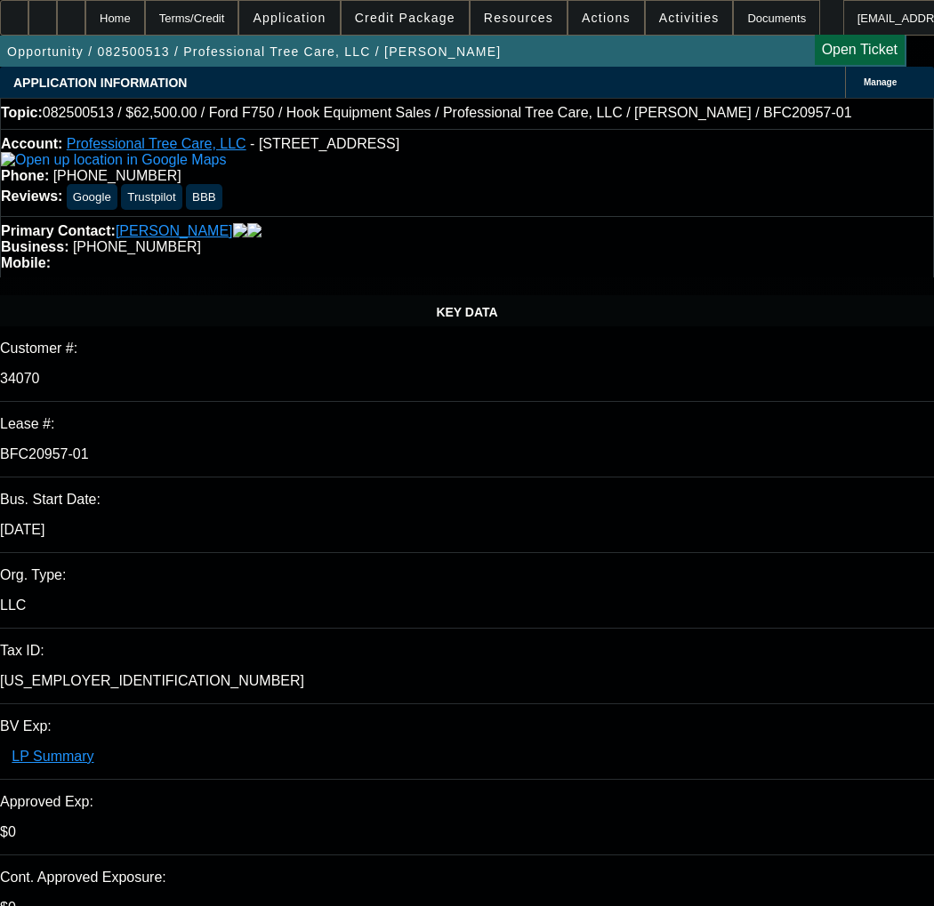
type input "12/25/2025"
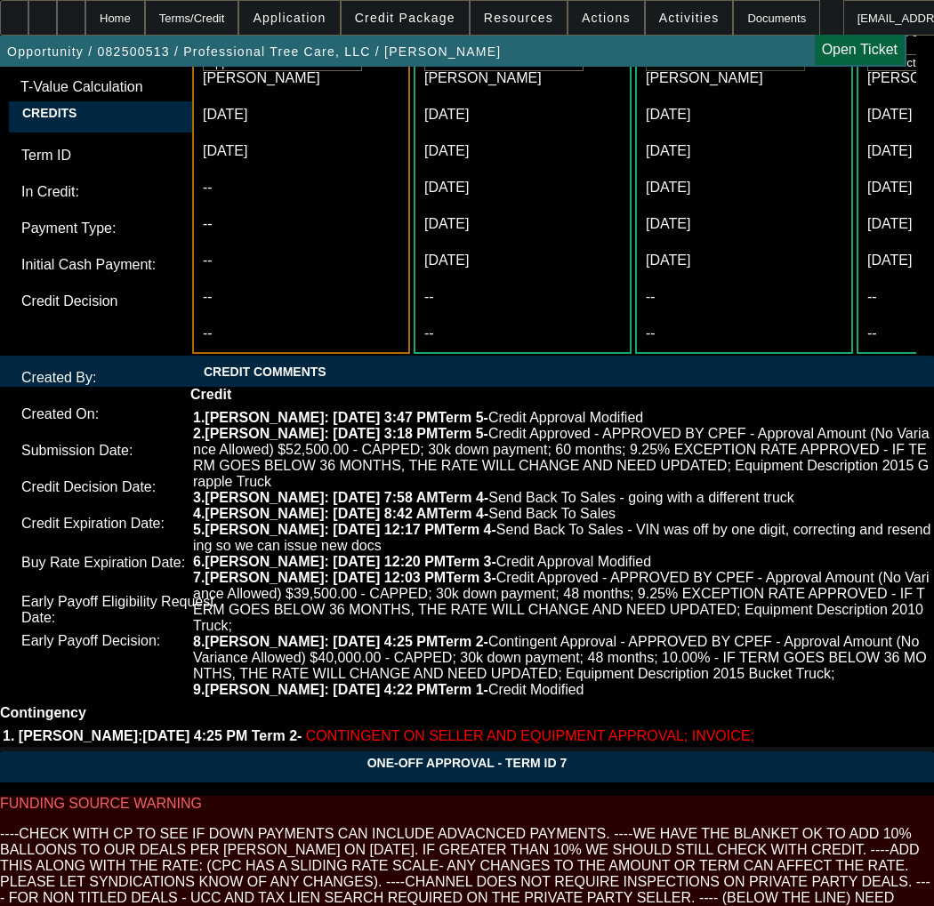
scroll to position [6136, 0]
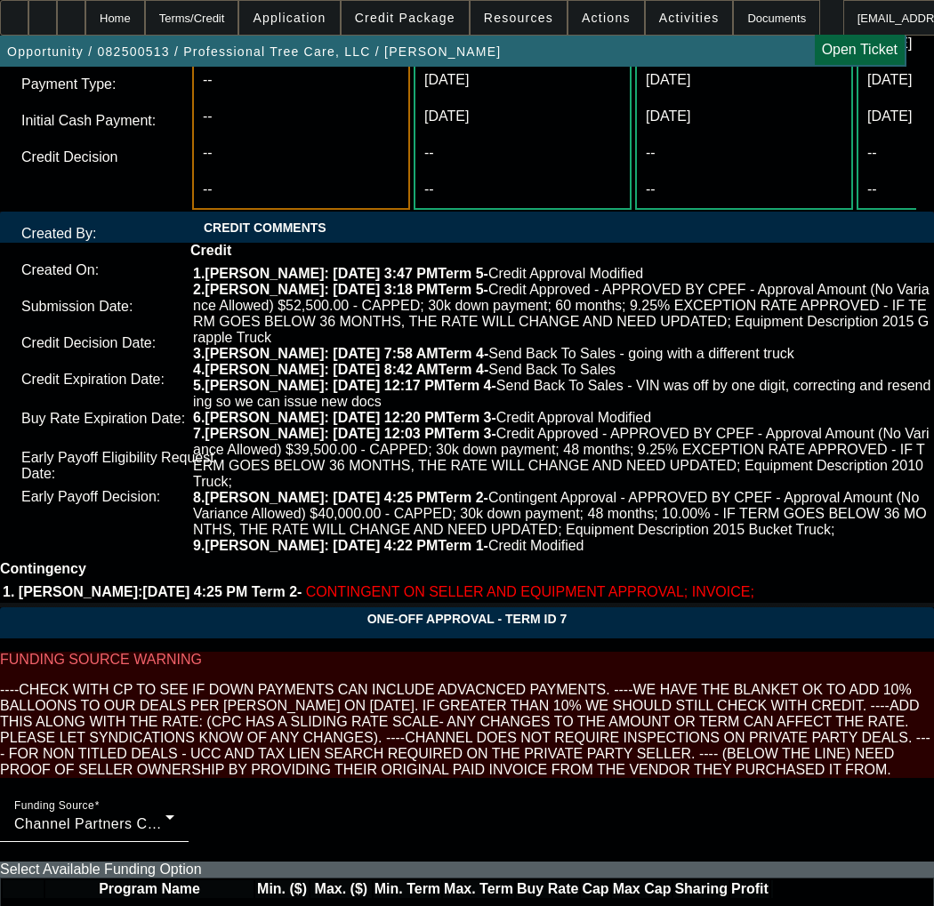
type input "10:01"
type input "10:24"
click at [238, 530] on span "26" at bounding box center [244, 528] width 32 height 32
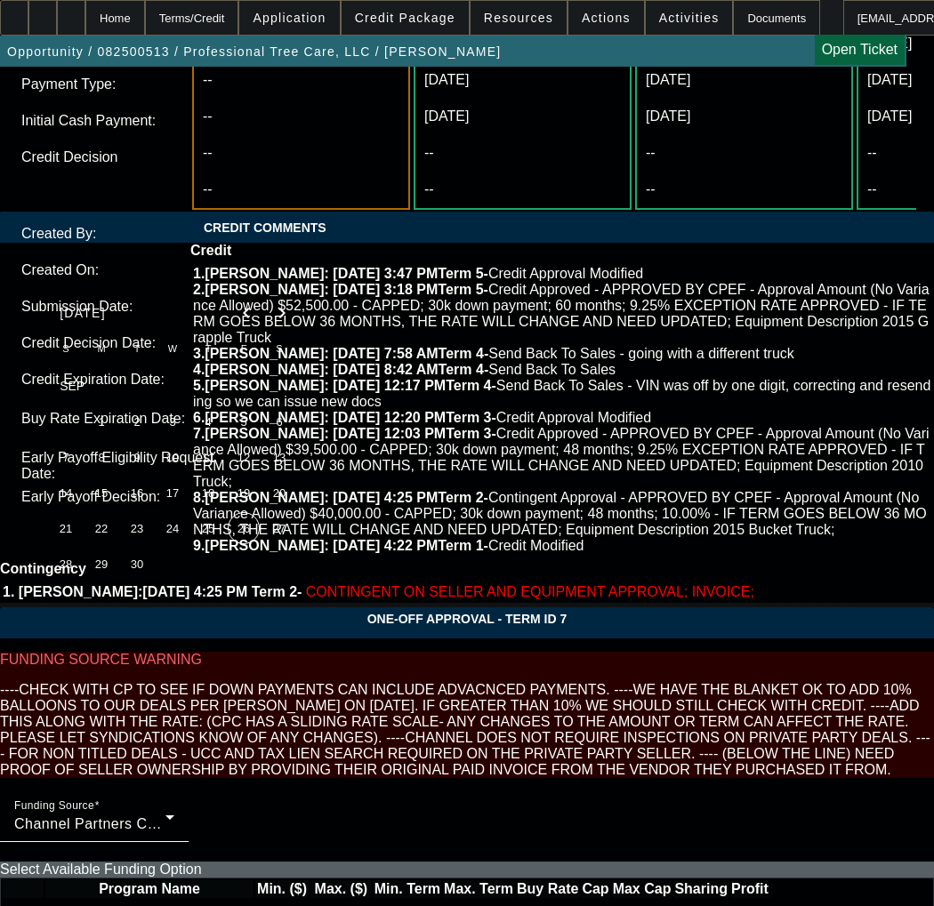
type input "9/26/2025"
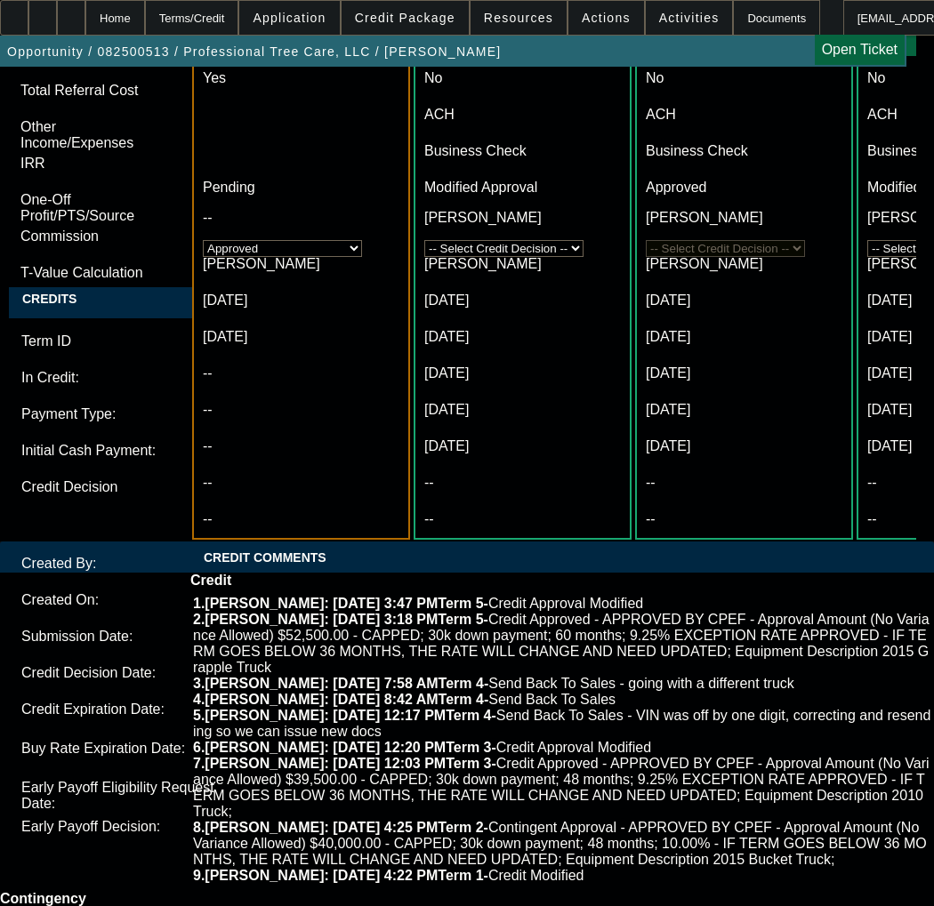
scroll to position [5780, 0]
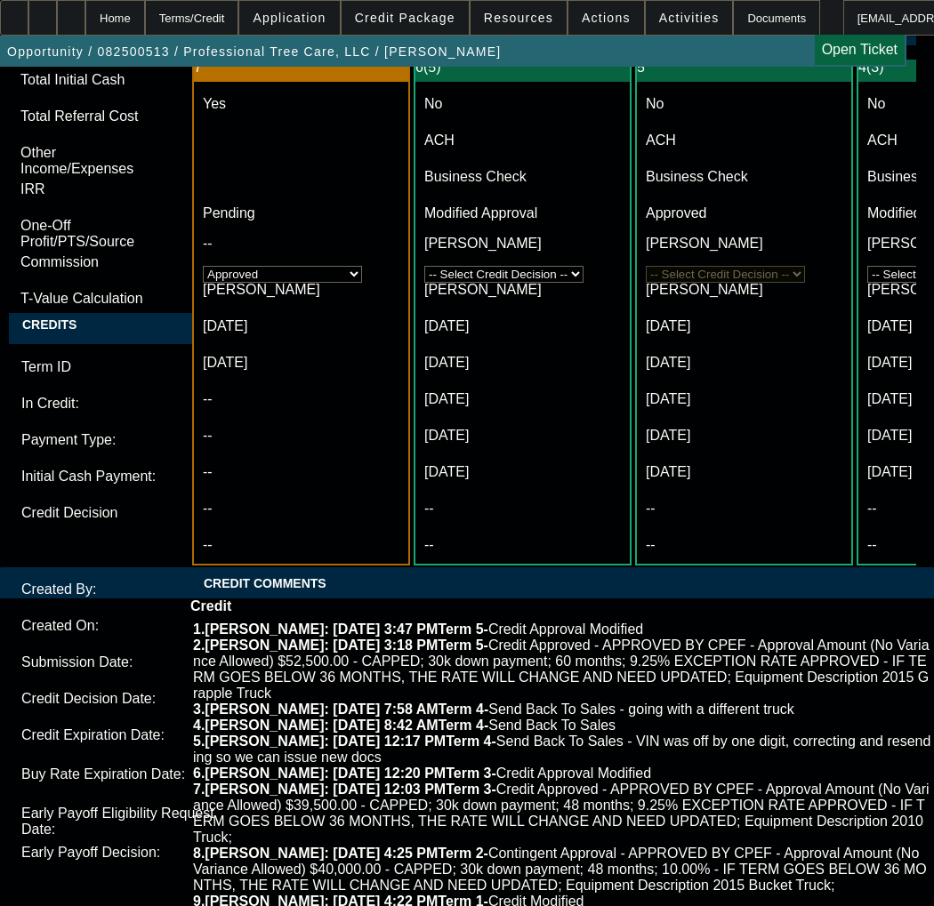
paste textarea "APPROVED BY CPEF - Approval Amount (No Variance Allowed) $52,500.00 - CAPPED; 3…"
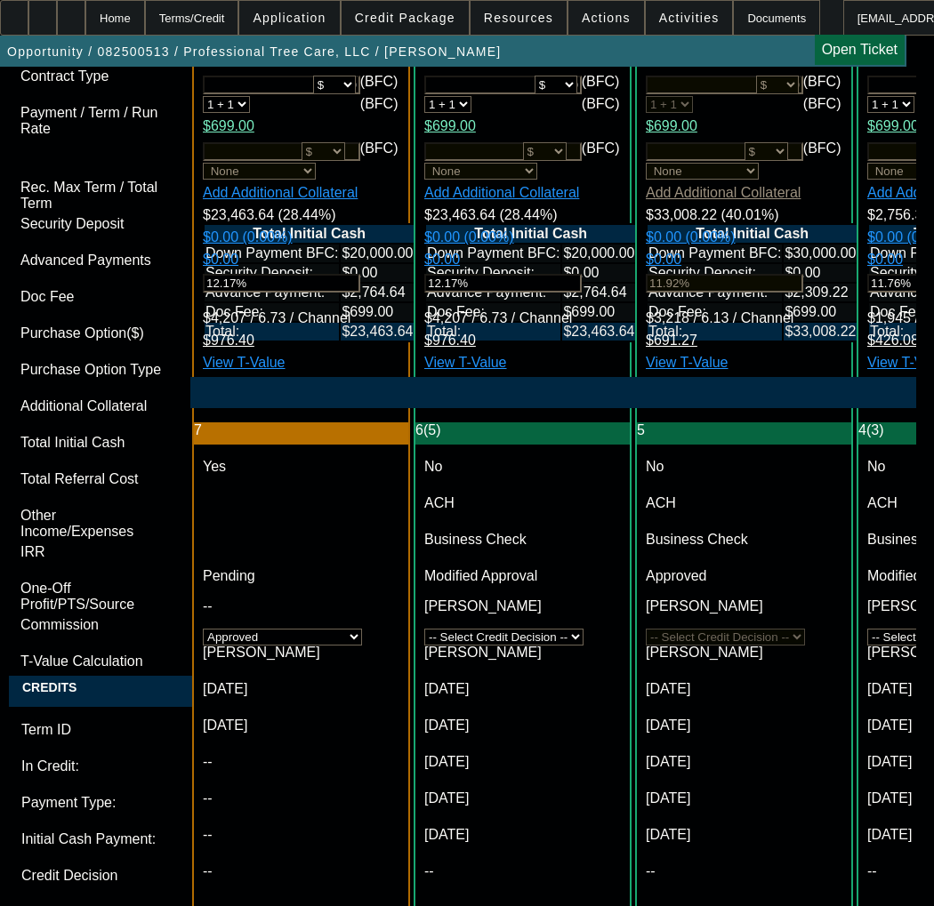
scroll to position [5158, 0]
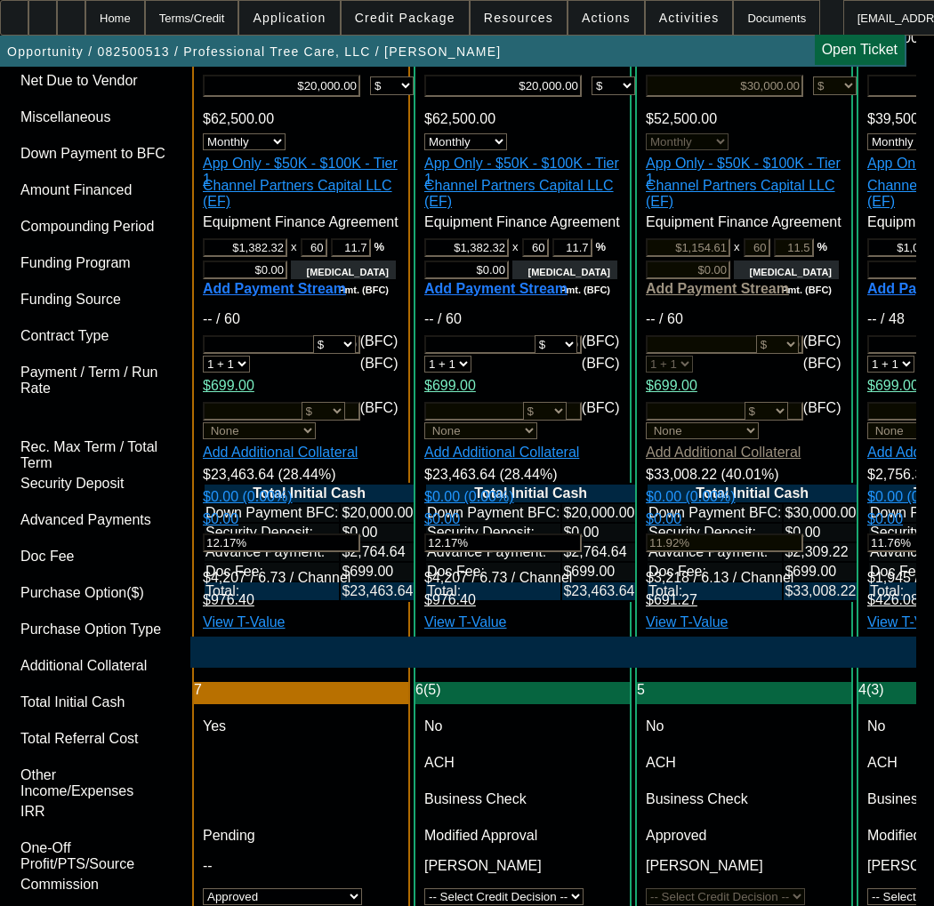
type textarea "APPROVED BY CPEF - Approval Amount (No Variance Allowed) $62,500.00 - CAPPED; 2…"
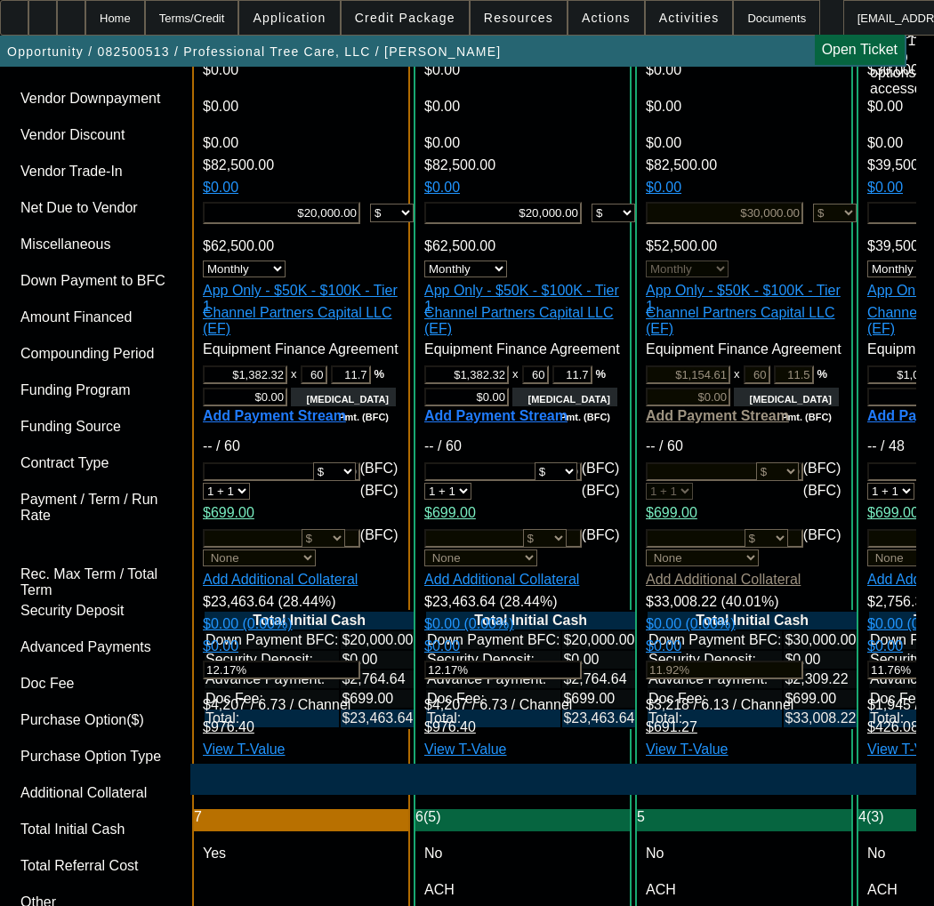
scroll to position [4980, 0]
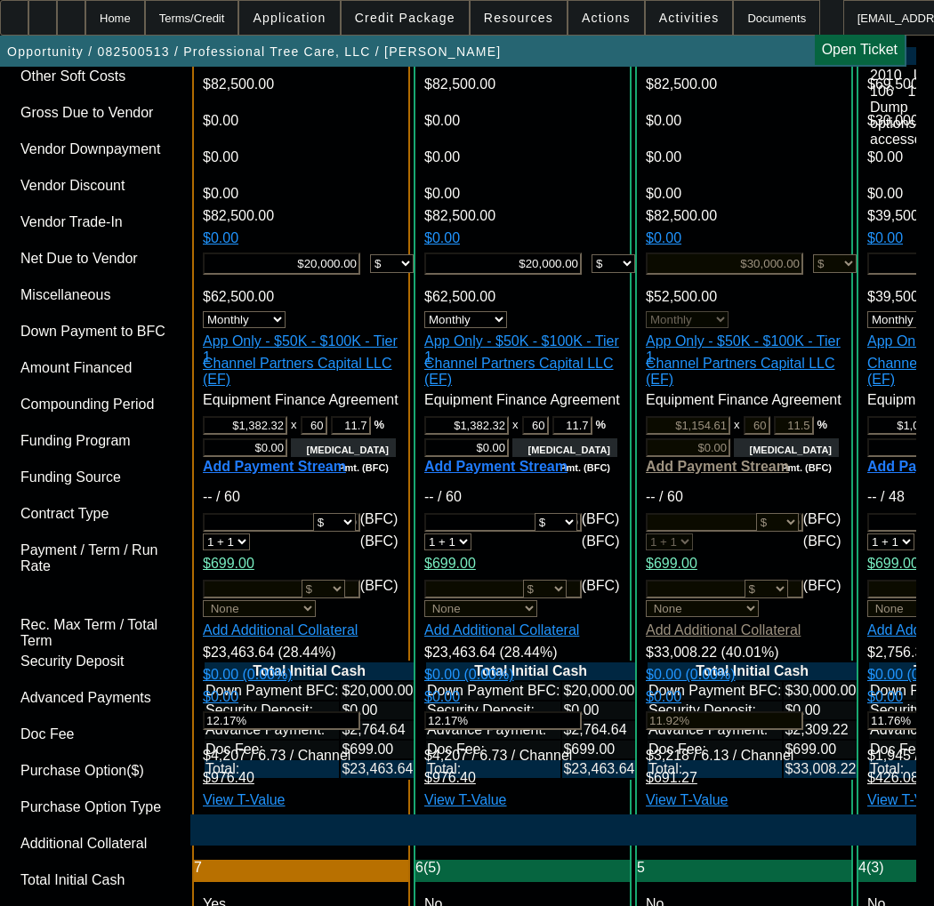
click at [594, 423] on span "Previous month" at bounding box center [610, 425] width 36 height 36
click at [533, 616] on span "19" at bounding box center [536, 605] width 32 height 32
type input "11/19/2025"
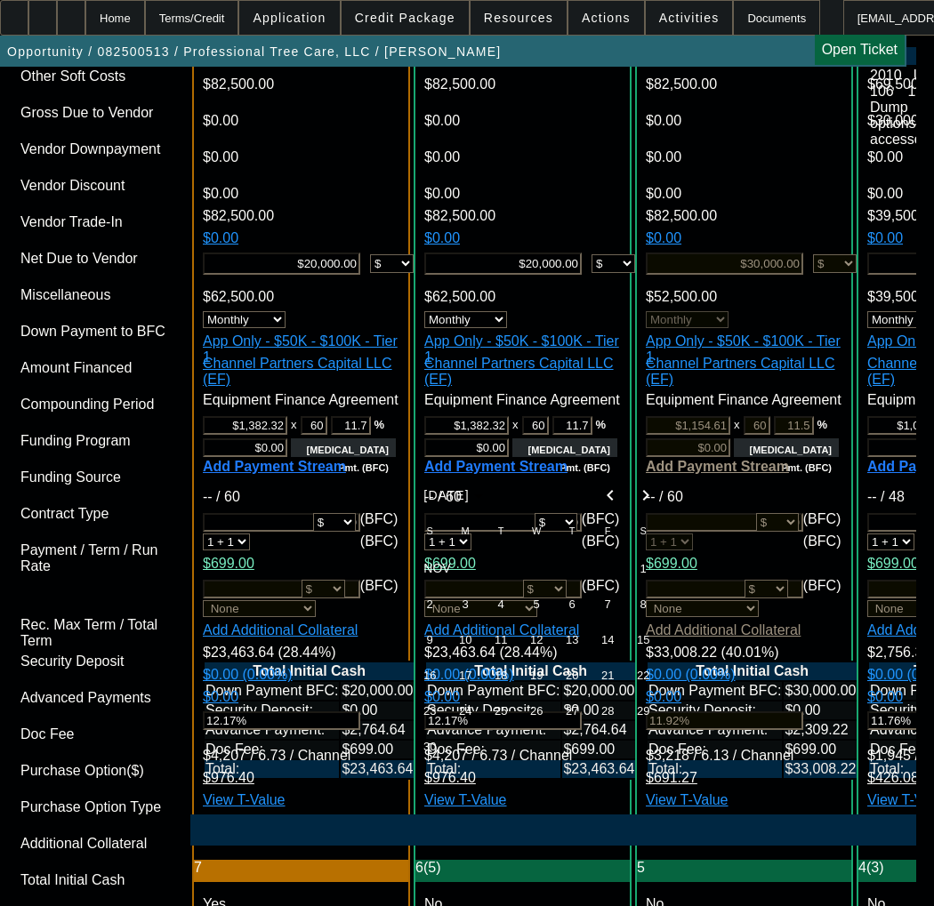
click at [614, 504] on span "Previous month" at bounding box center [610, 496] width 36 height 36
click at [648, 487] on span "Next month" at bounding box center [646, 496] width 36 height 36
click at [458, 686] on span "20" at bounding box center [465, 675] width 32 height 32
type input "10/20/2025"
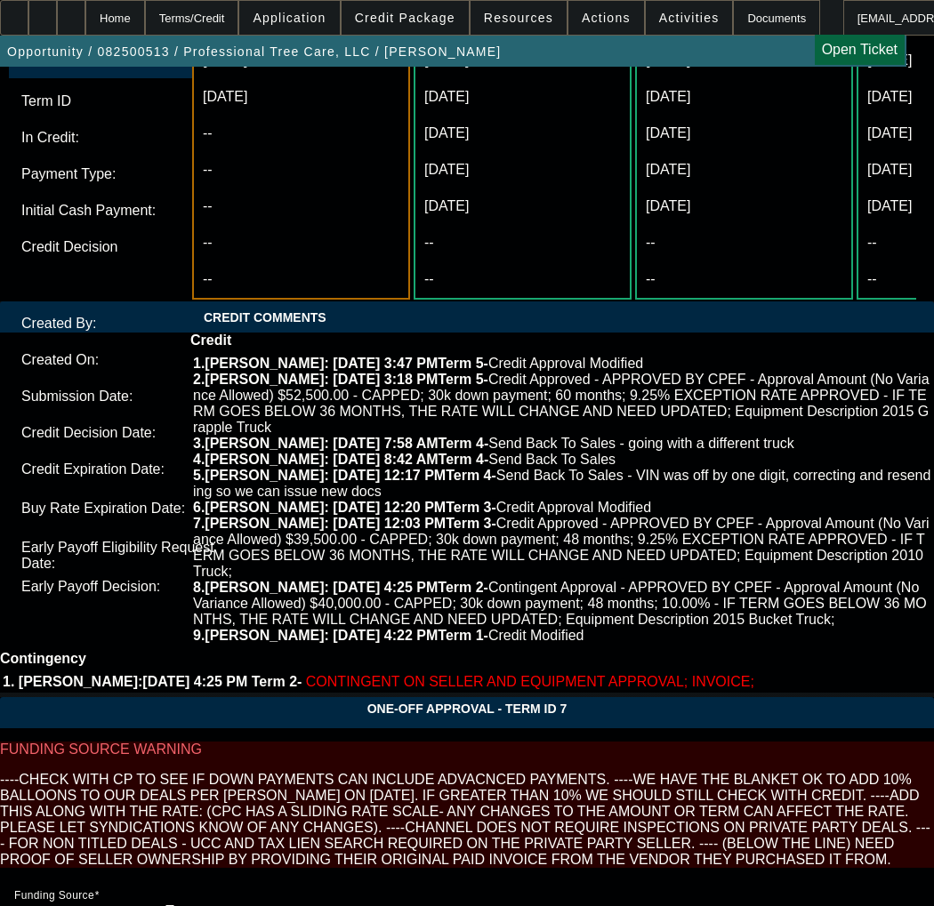
scroll to position [6213, 0]
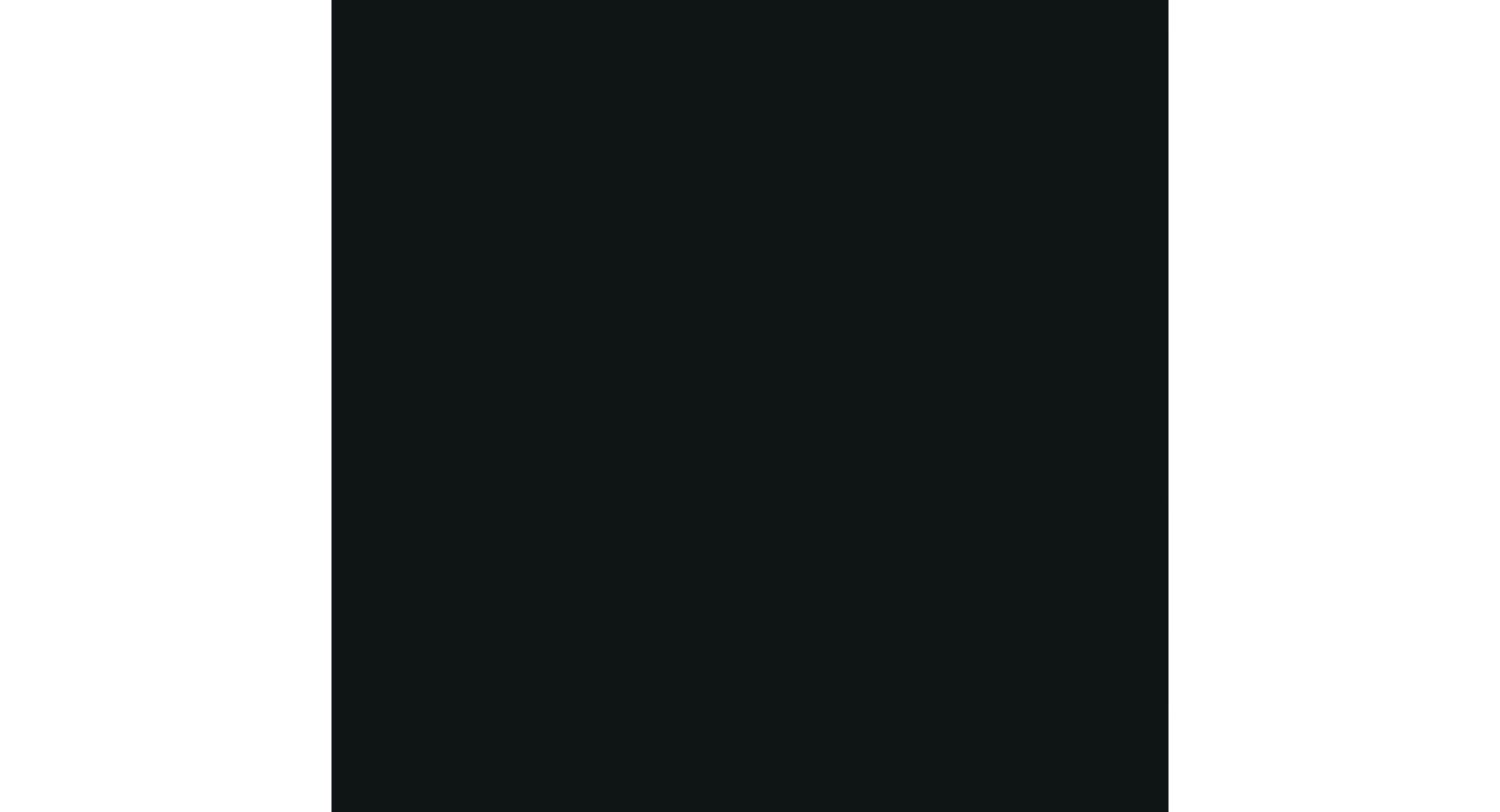
scroll to position [2772, 0]
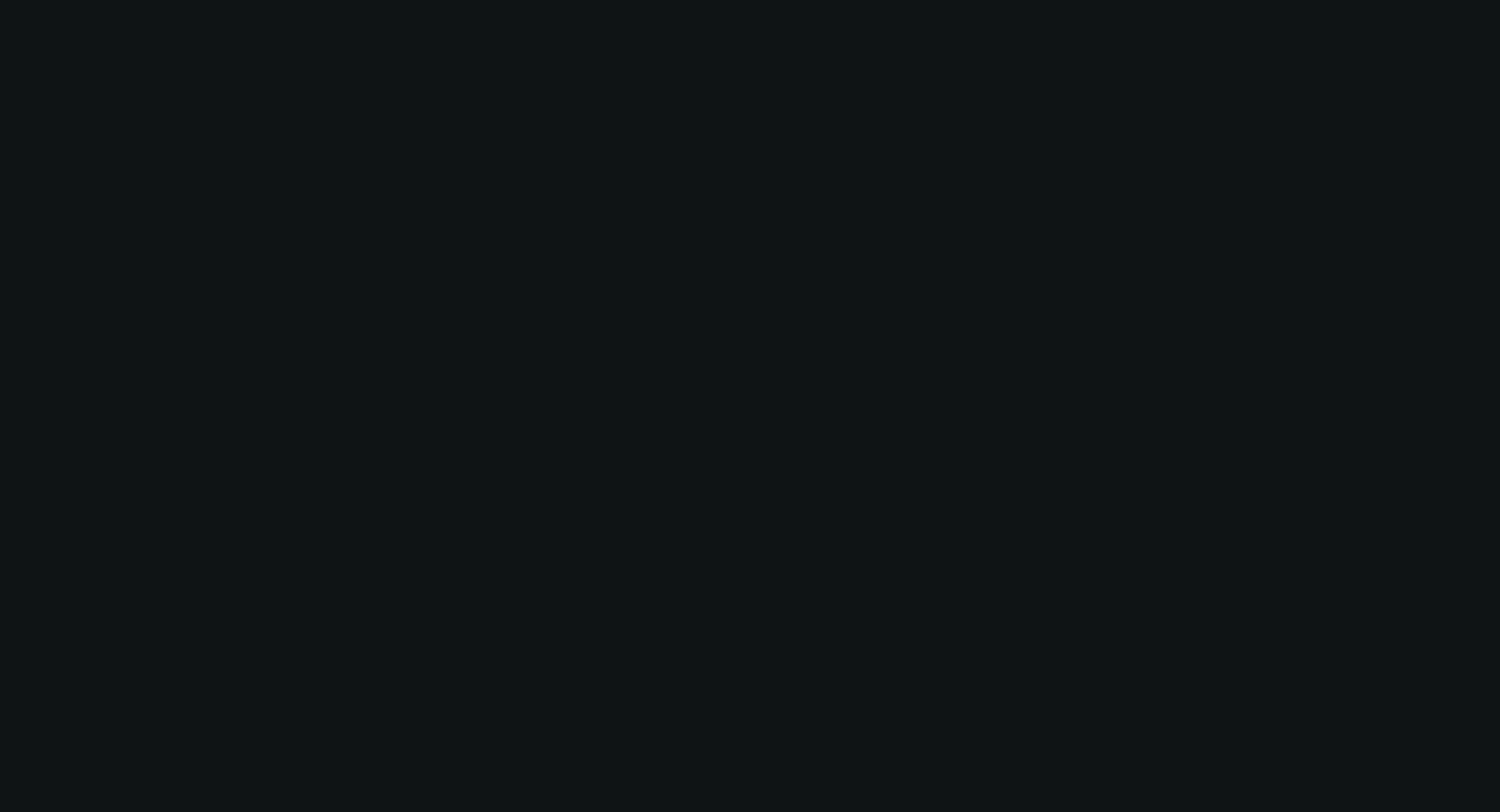
select select "0"
select select "6"
select select "0"
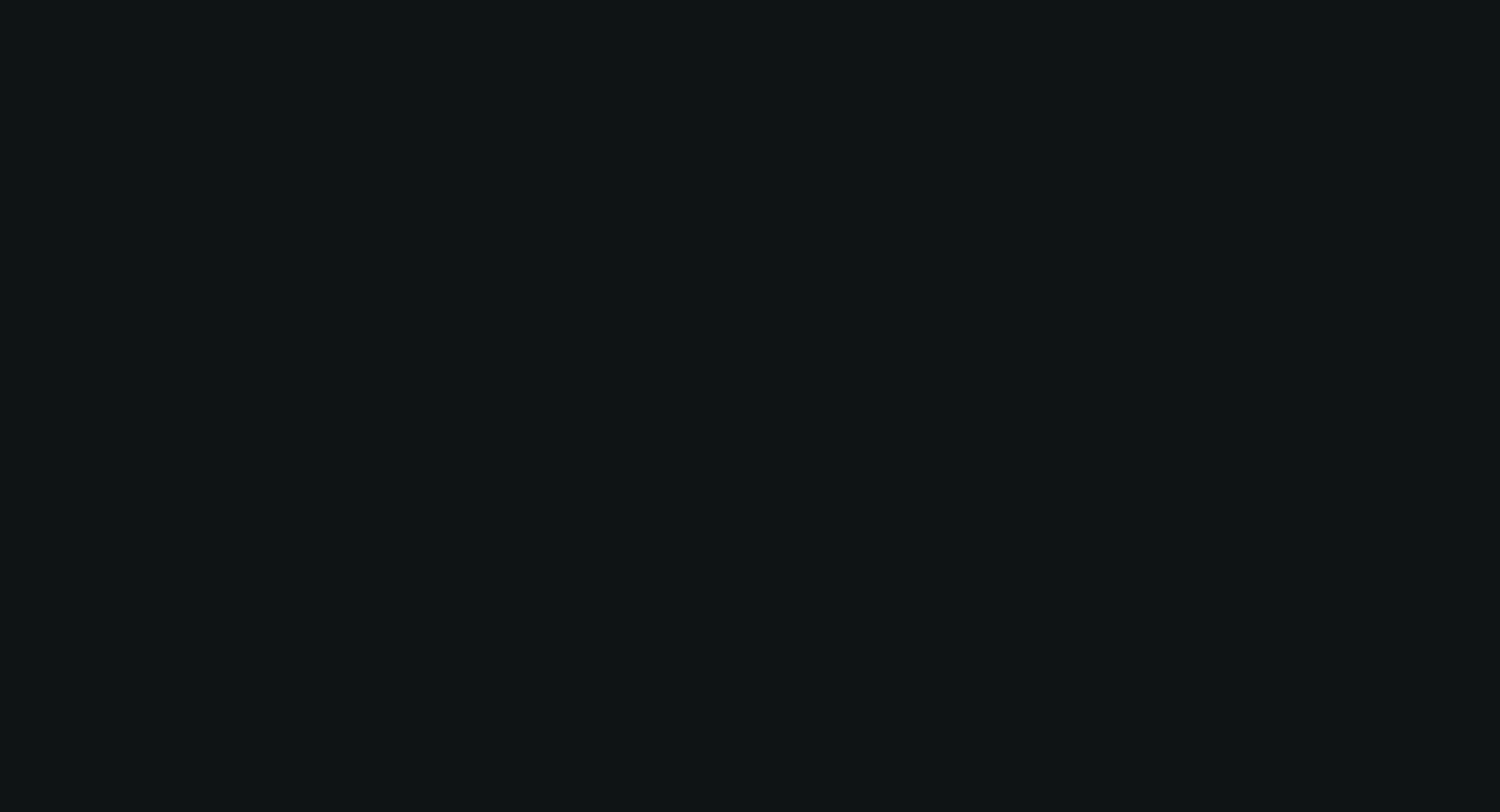
select select "0"
select select "6"
select select "0"
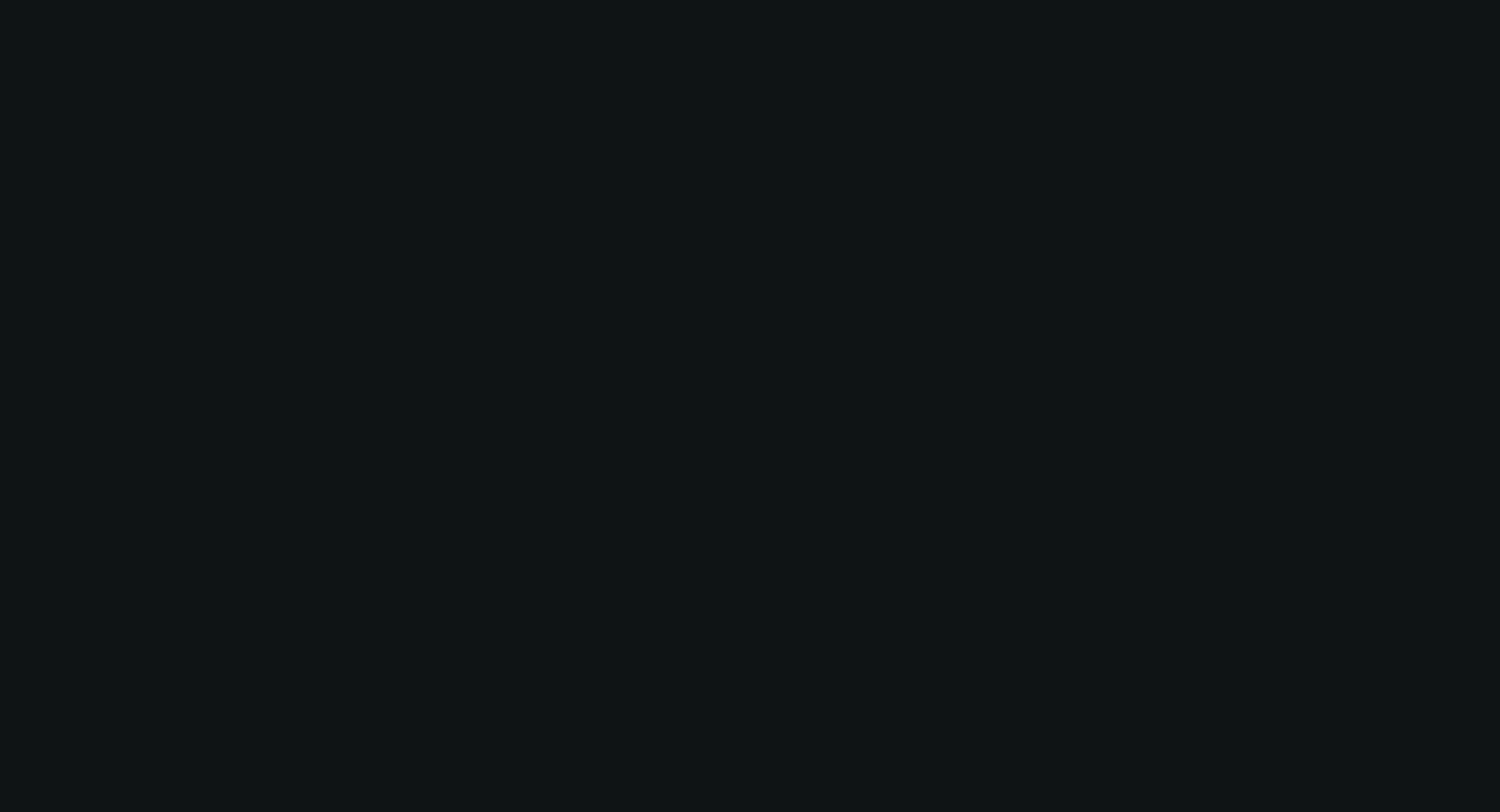
select select "0"
select select "6"
select select "0"
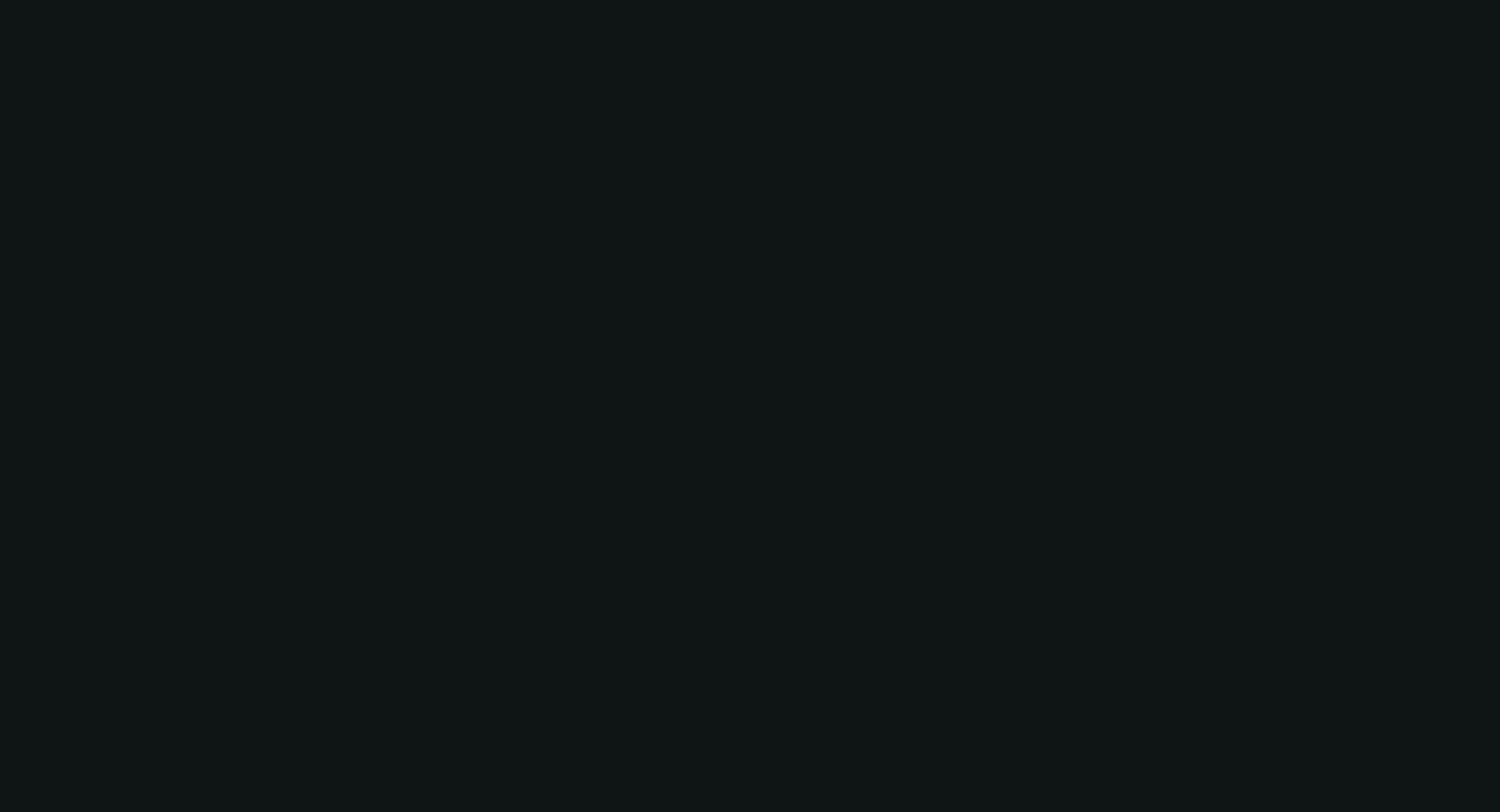
select select "6"
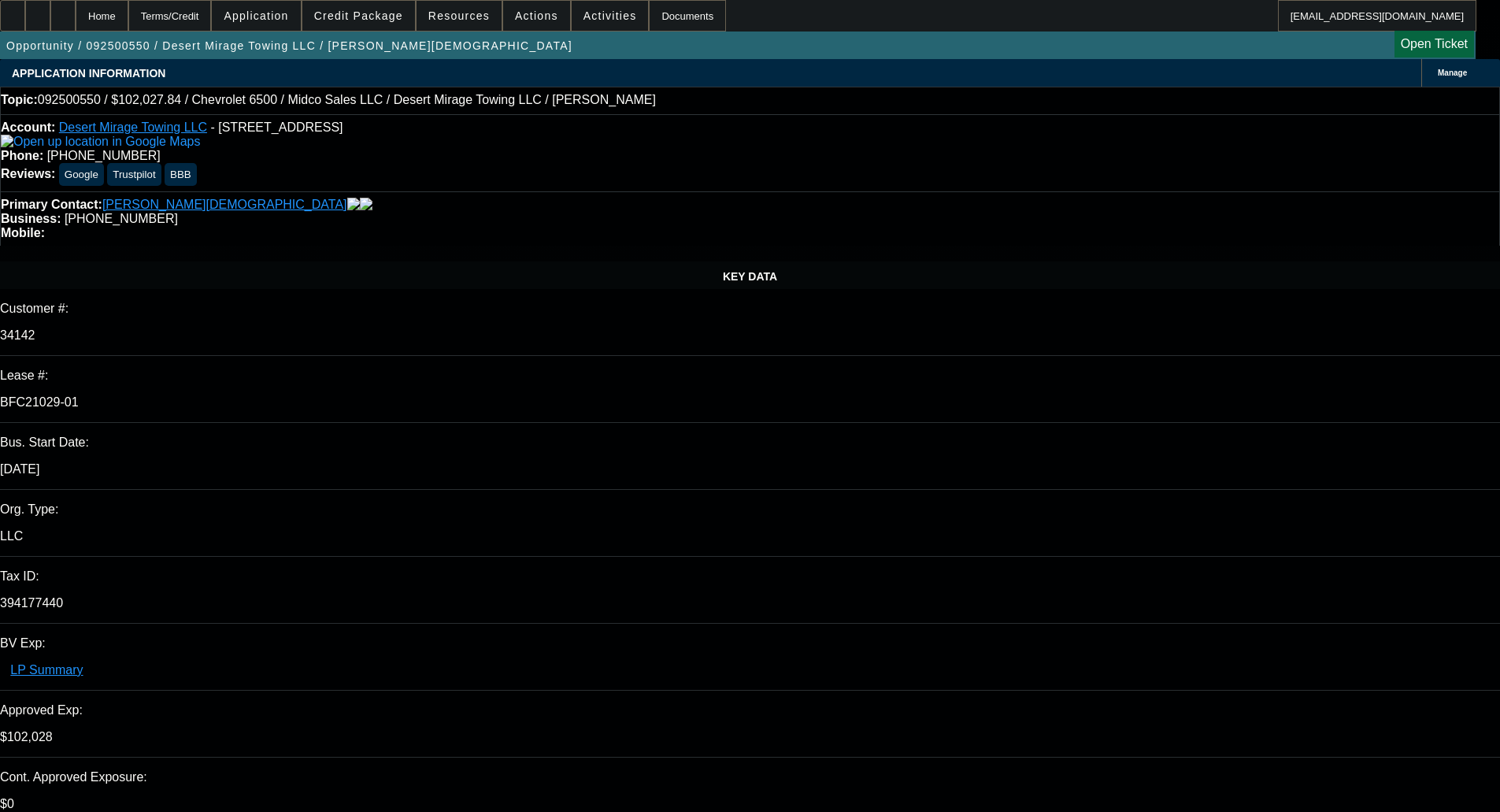
select select "0"
select select "3"
select select "0.1"
select select "4"
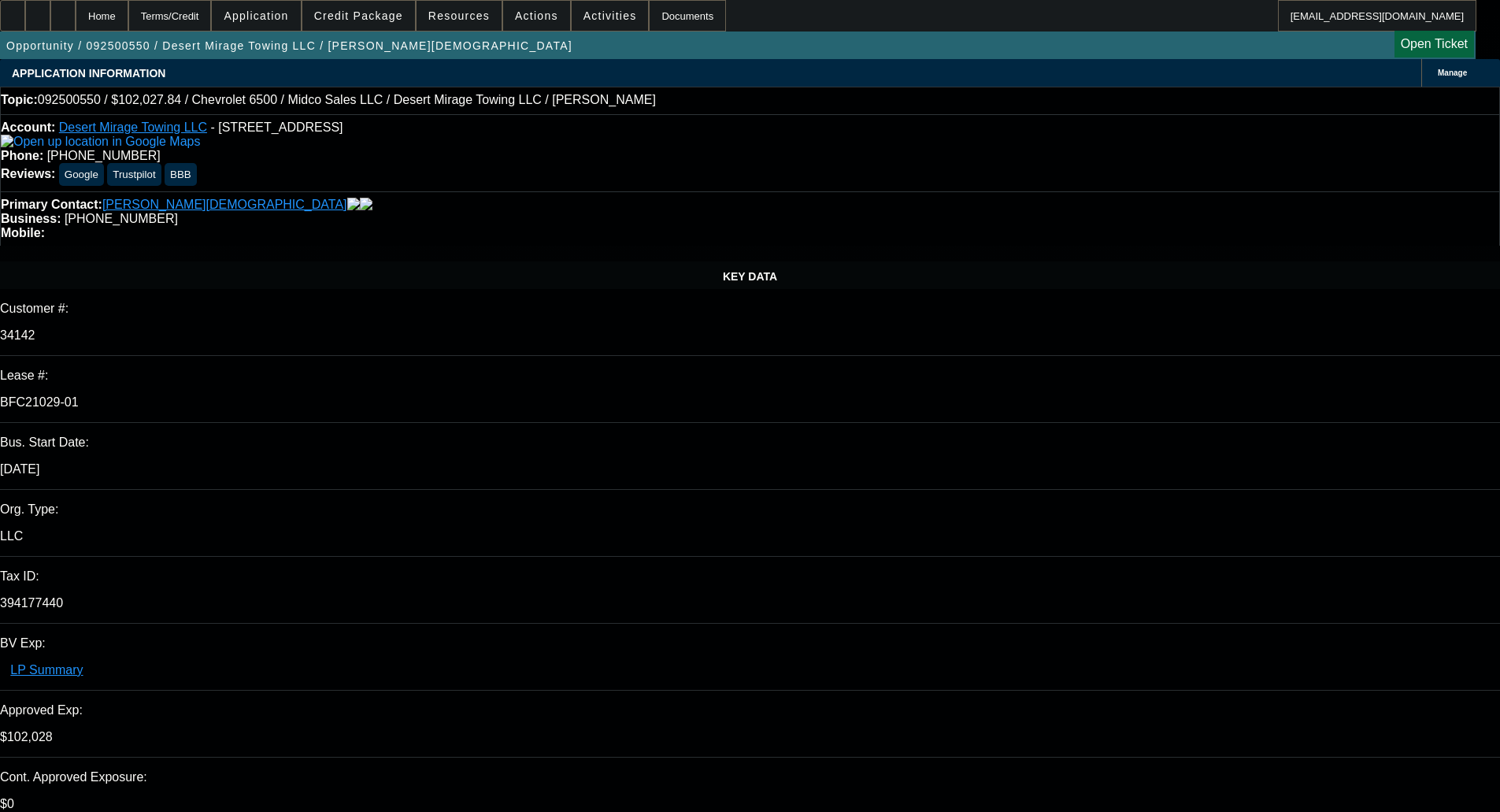
select select "0"
select select "3"
select select "0.1"
select select "4"
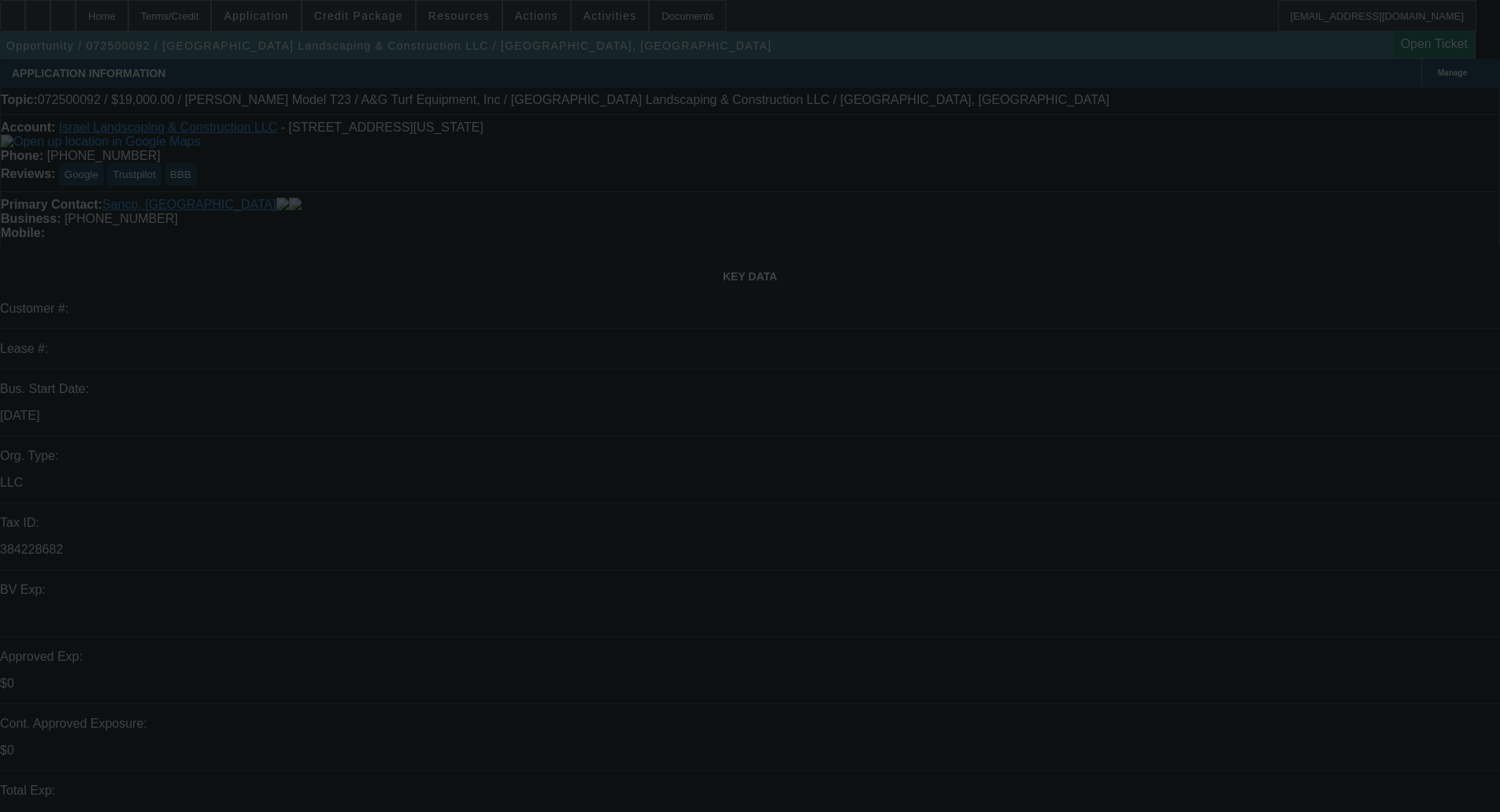
select select "0"
select select "2"
select select "0"
select select "6"
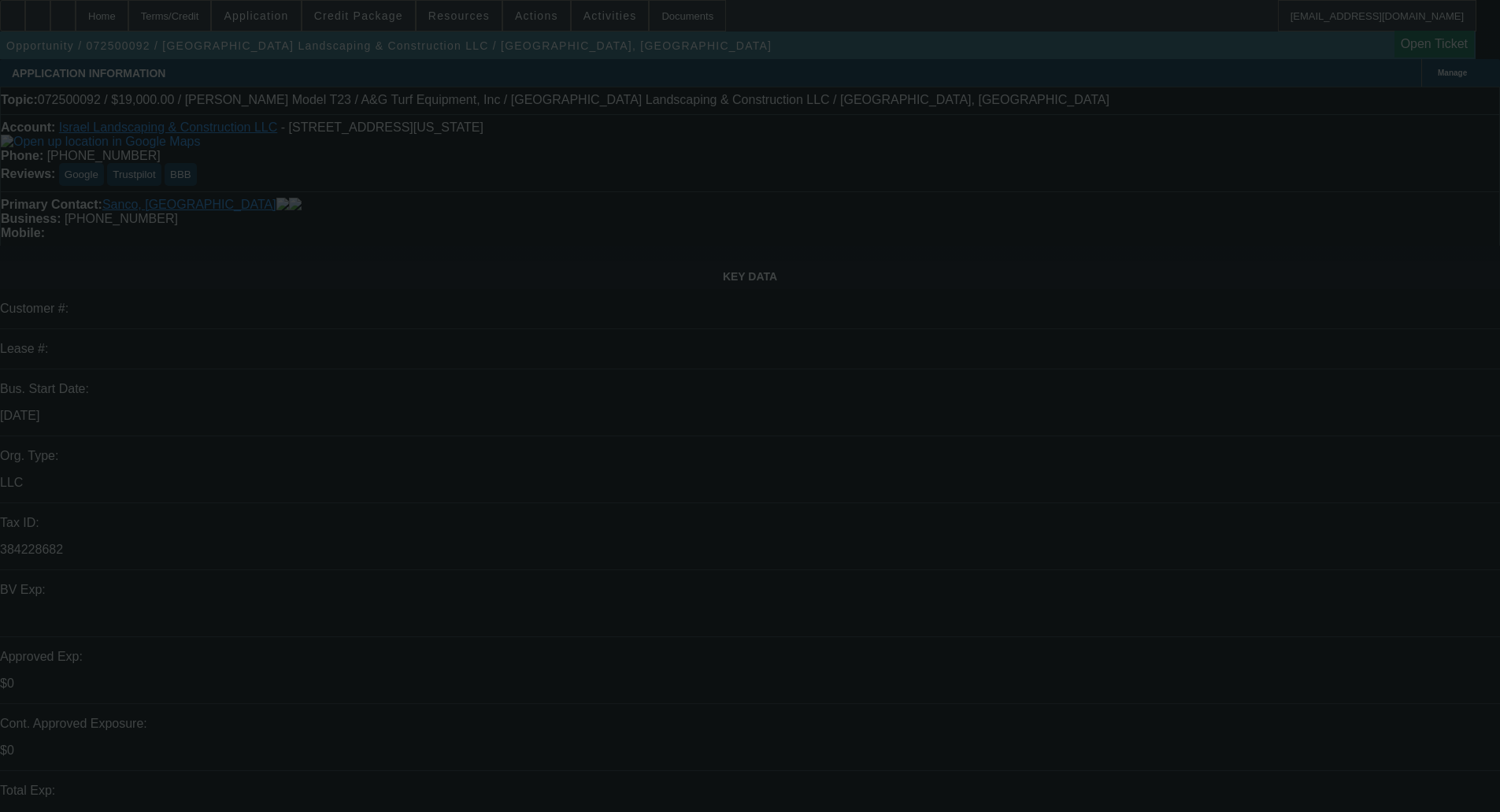
select select "0"
select select "6"
select select "0"
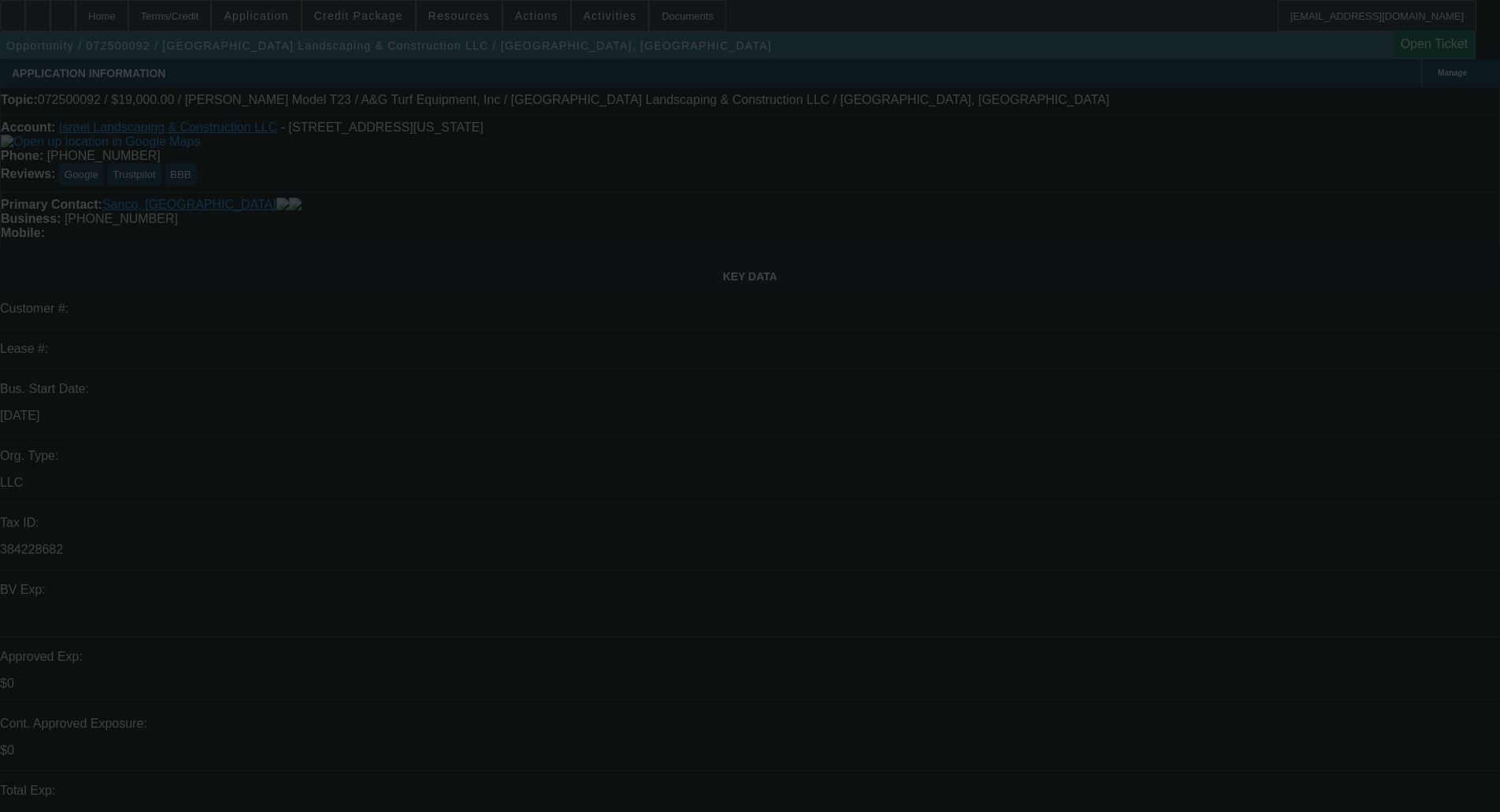
select select "0"
select select "6"
select select "0"
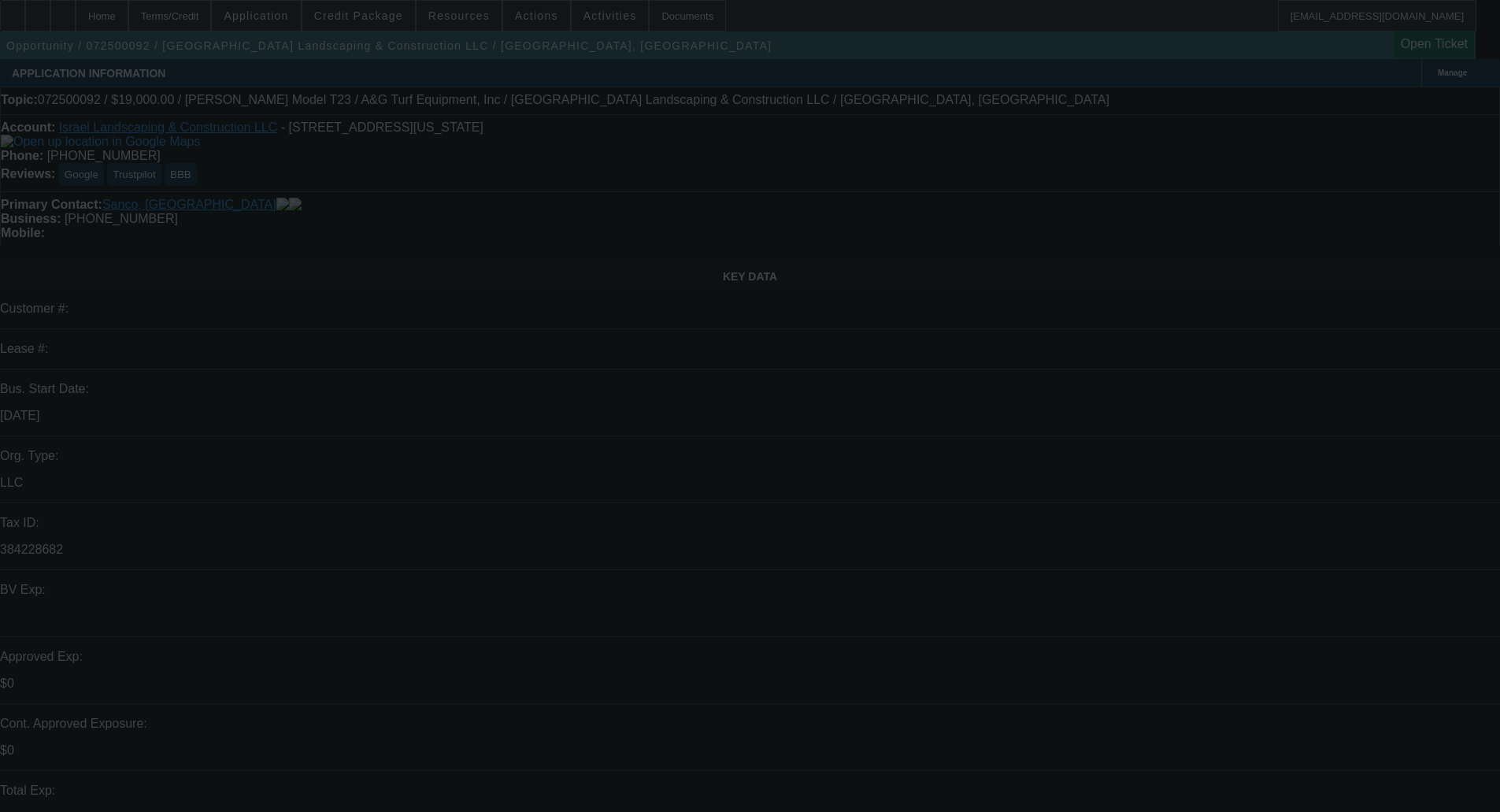
select select "0"
select select "6"
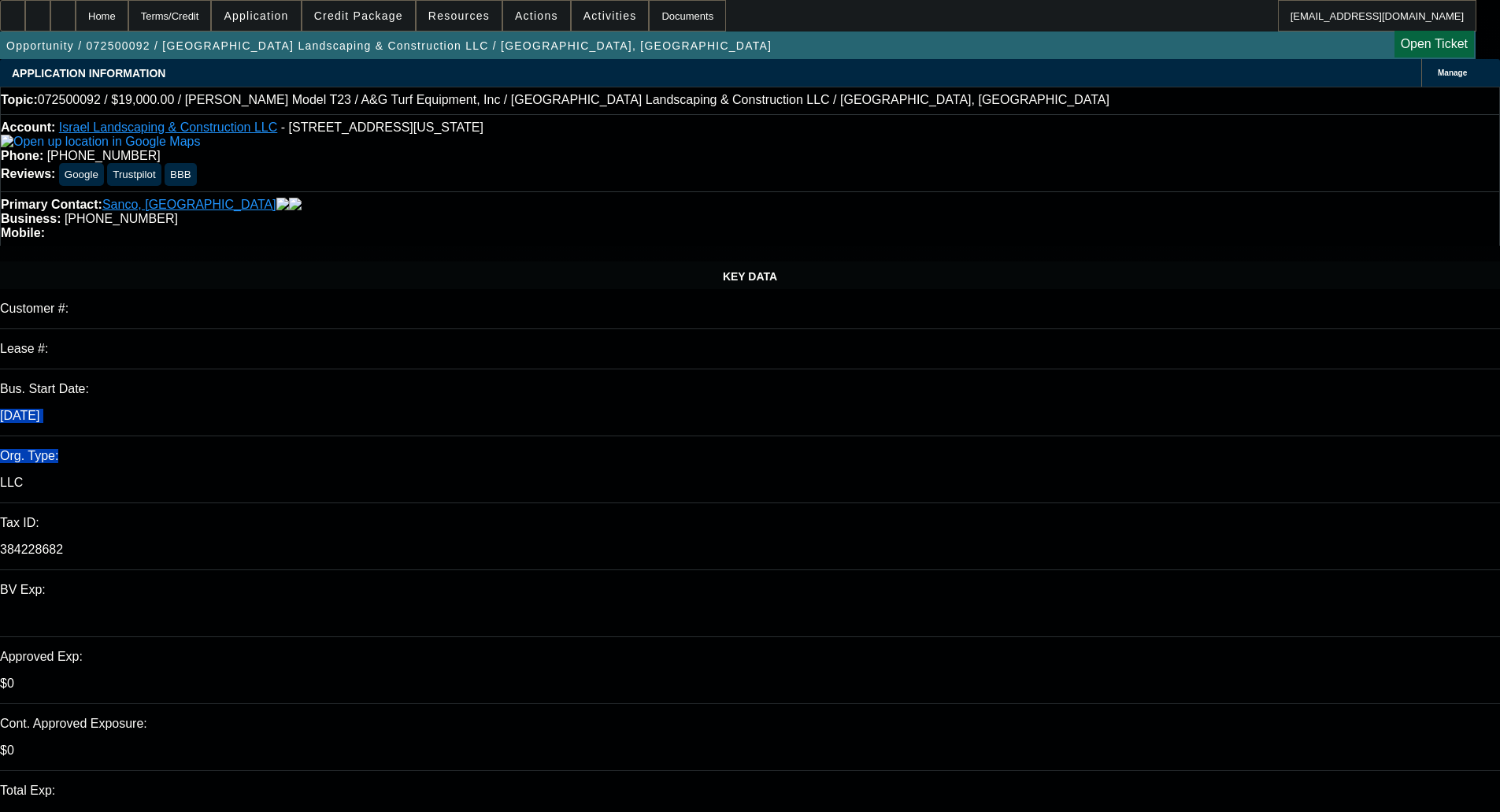
click at [105, 296] on div "KEY DATA Customer #: Lease #: Bus. Start Date: [DATE] Org. Type: LLC Tax ID: 38…" at bounding box center [750, 627] width 1500 height 731
click at [305, 302] on div "Customer #:" at bounding box center [750, 315] width 1500 height 27
click at [367, 14] on span "Credit Package" at bounding box center [359, 16] width 89 height 12
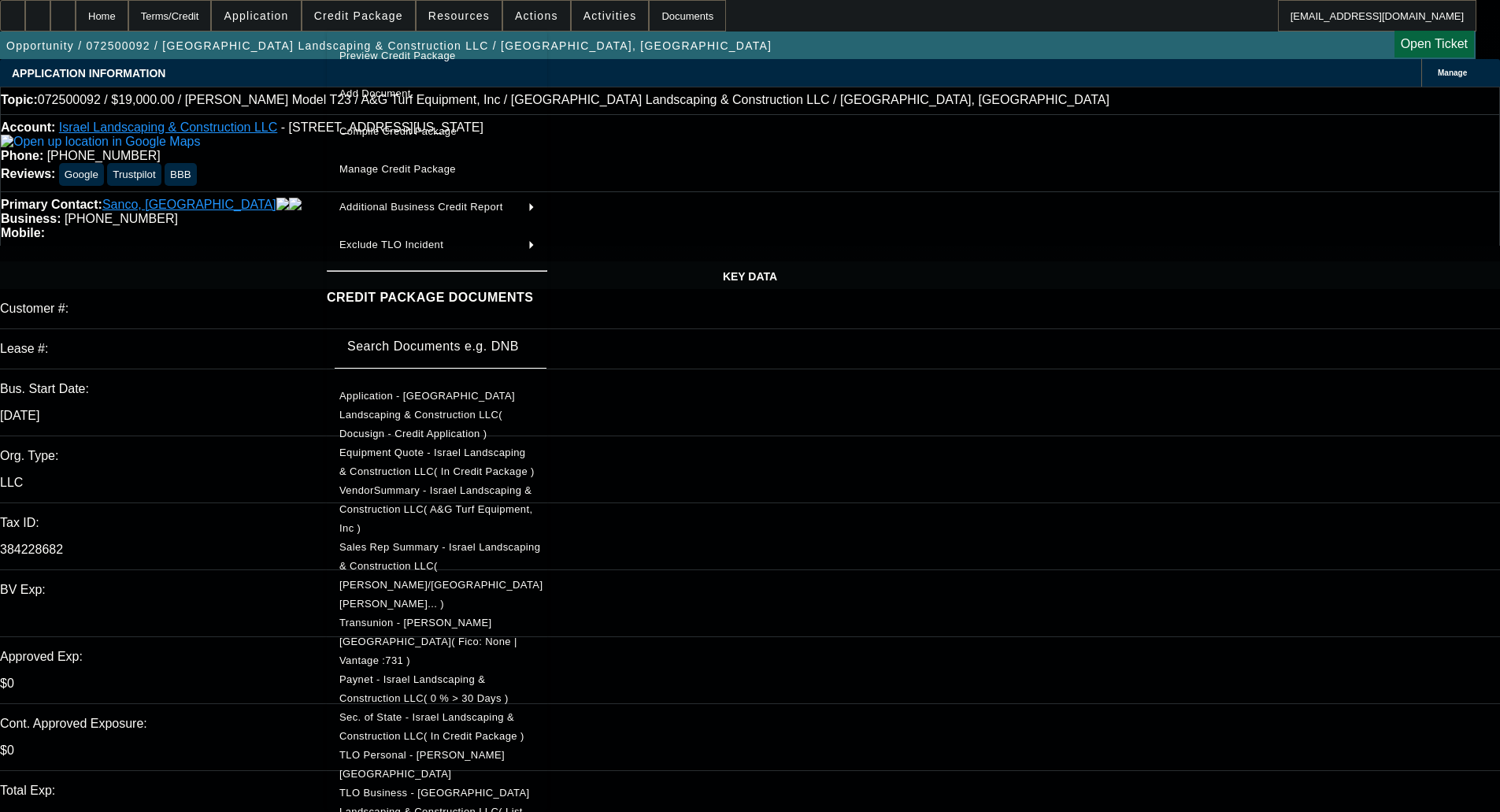
click at [404, 49] on span "Preview Credit Package" at bounding box center [437, 55] width 196 height 19
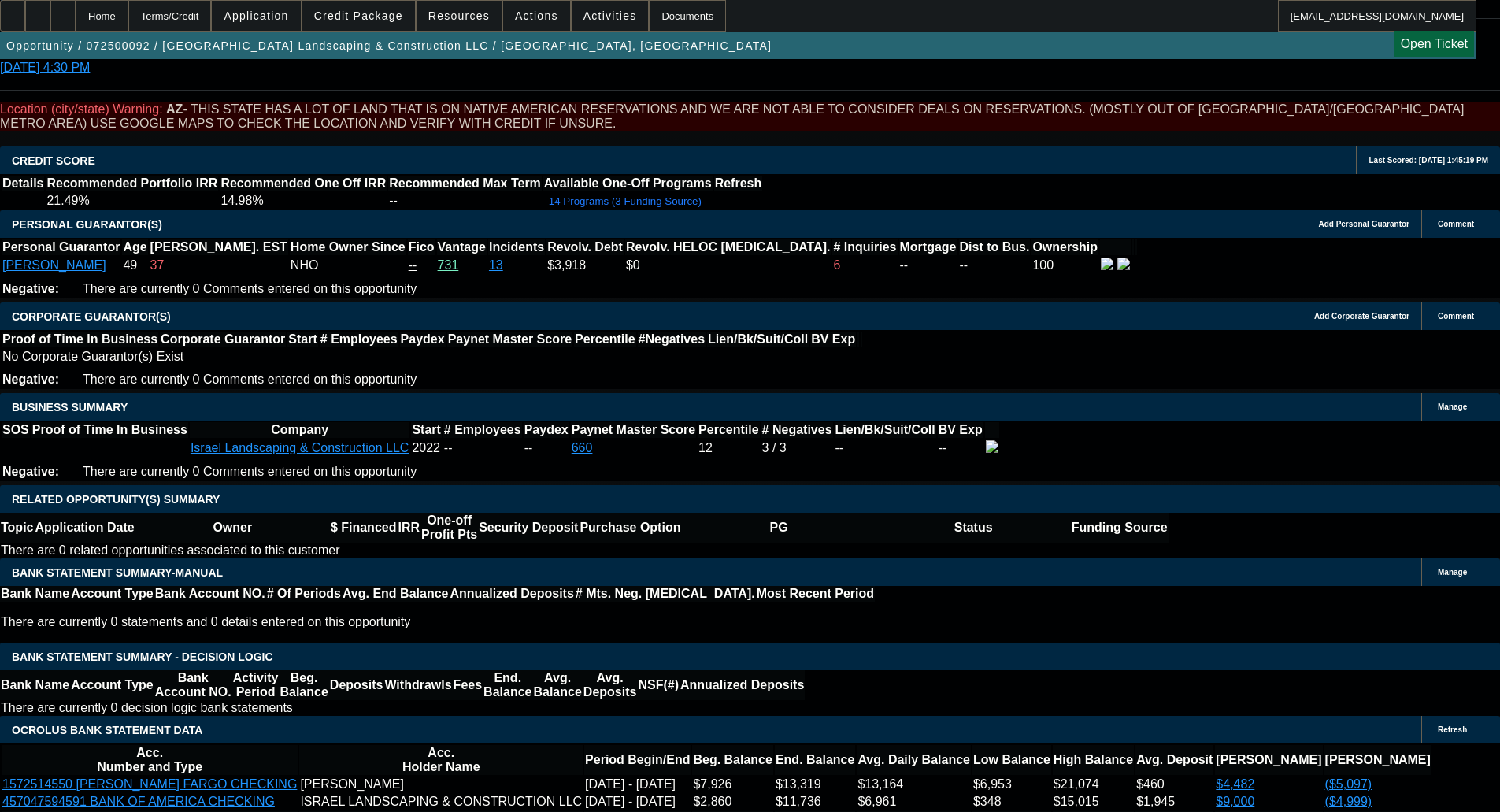
scroll to position [2284, 0]
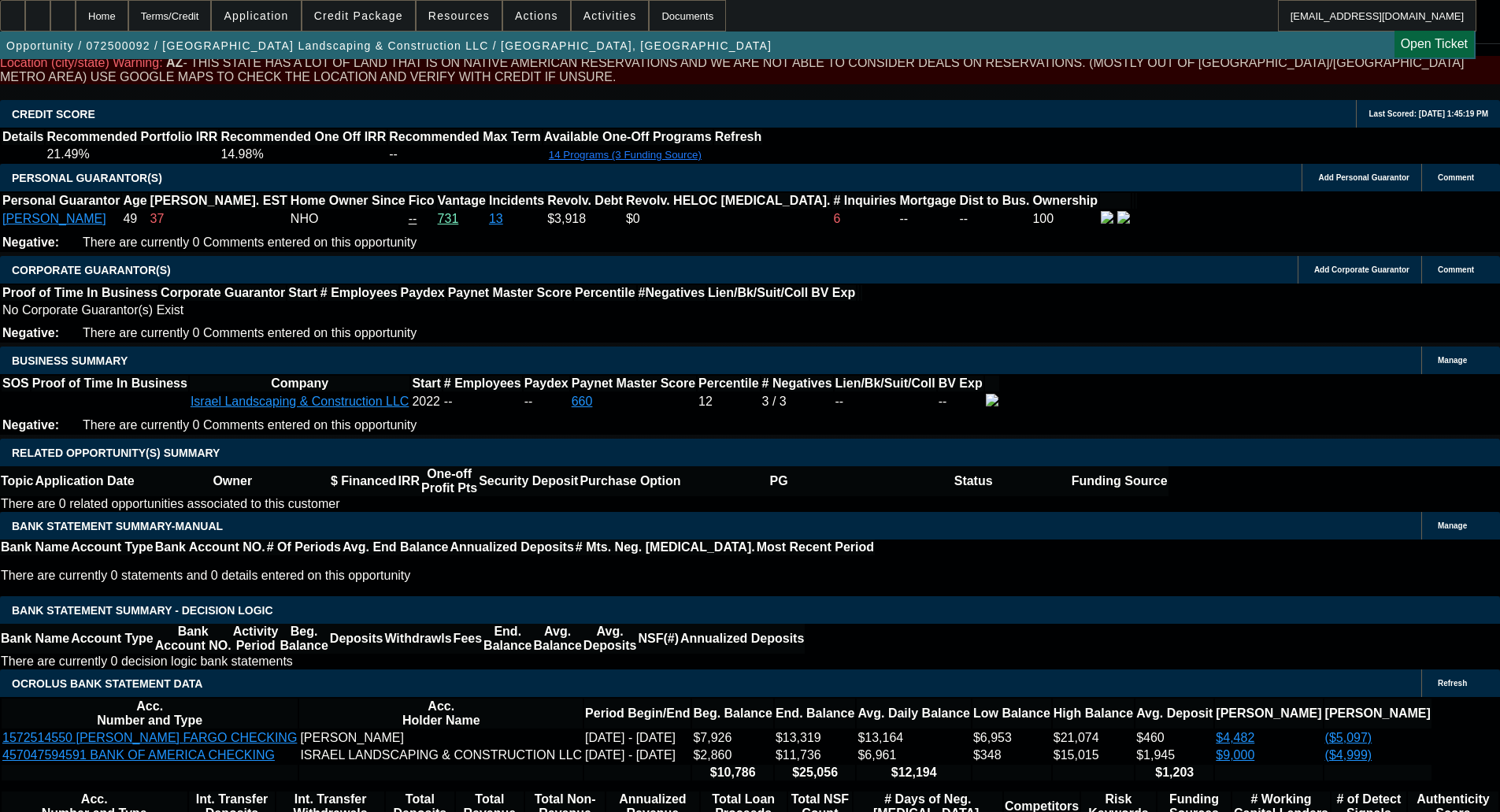
click at [288, 12] on span "Application" at bounding box center [256, 16] width 65 height 12
click at [375, 13] on div at bounding box center [750, 406] width 1500 height 812
click at [352, 17] on span "Credit Package" at bounding box center [359, 16] width 89 height 12
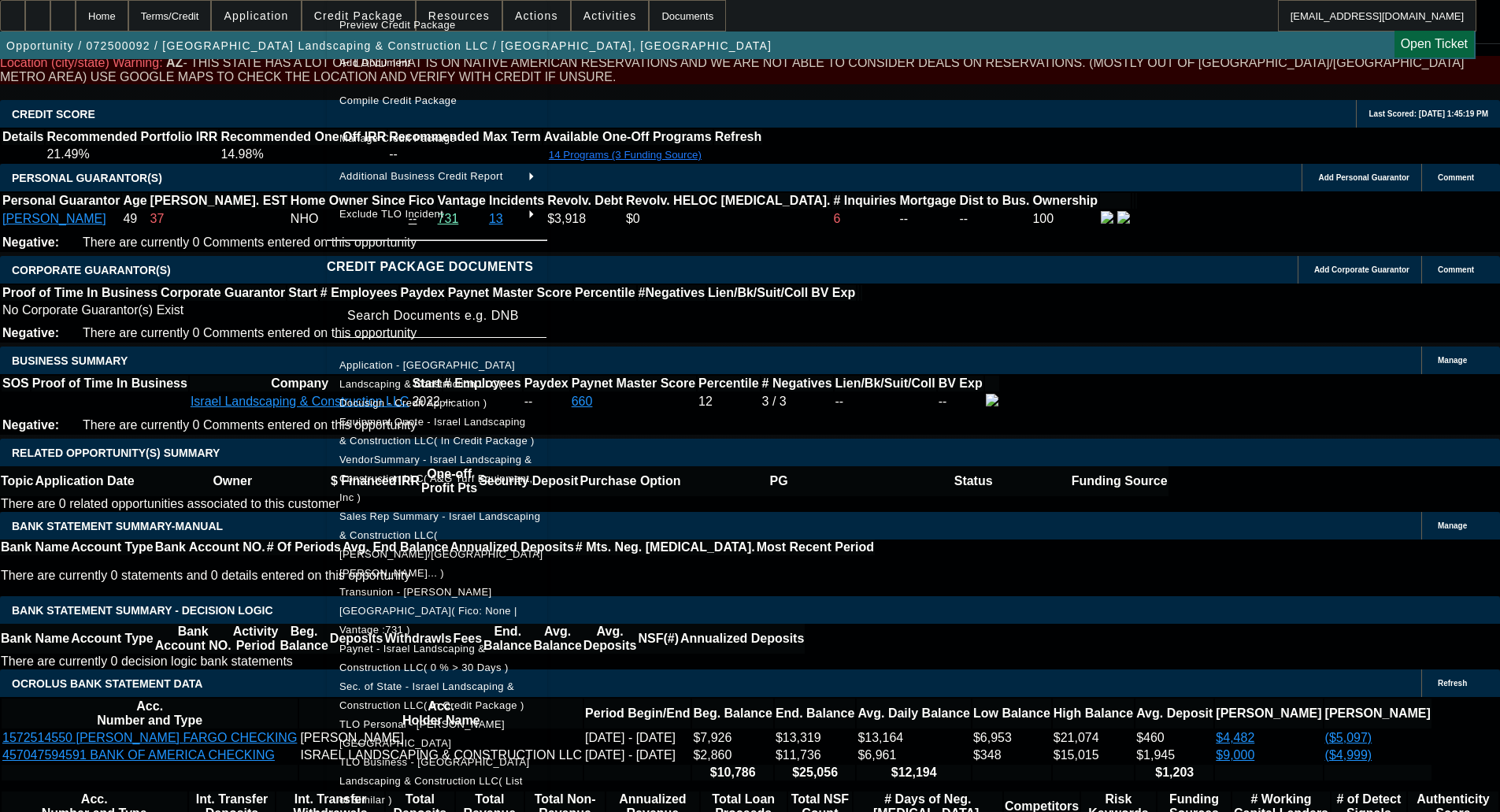
scroll to position [158, 0]
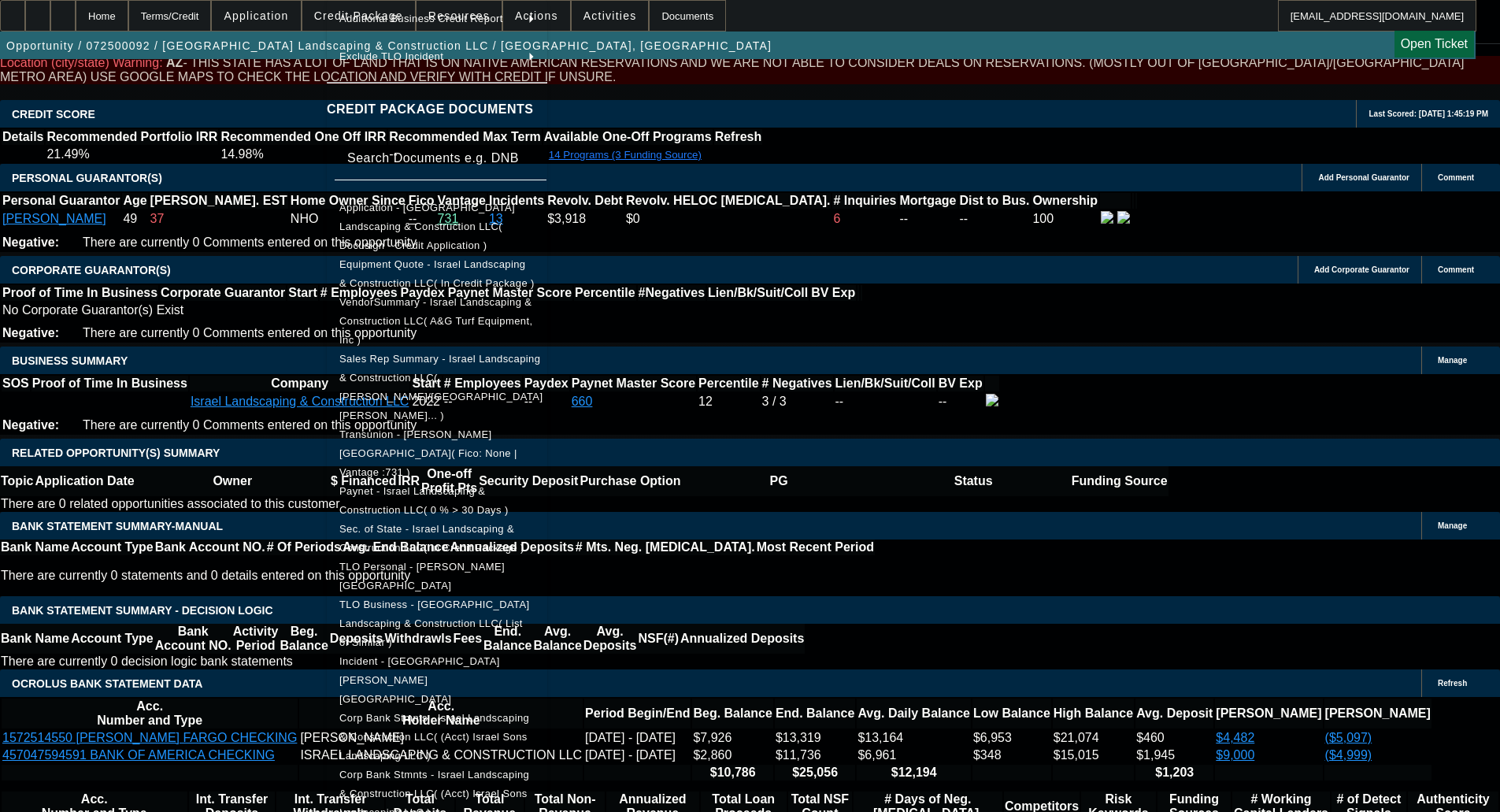
click at [148, 489] on div at bounding box center [750, 406] width 1500 height 812
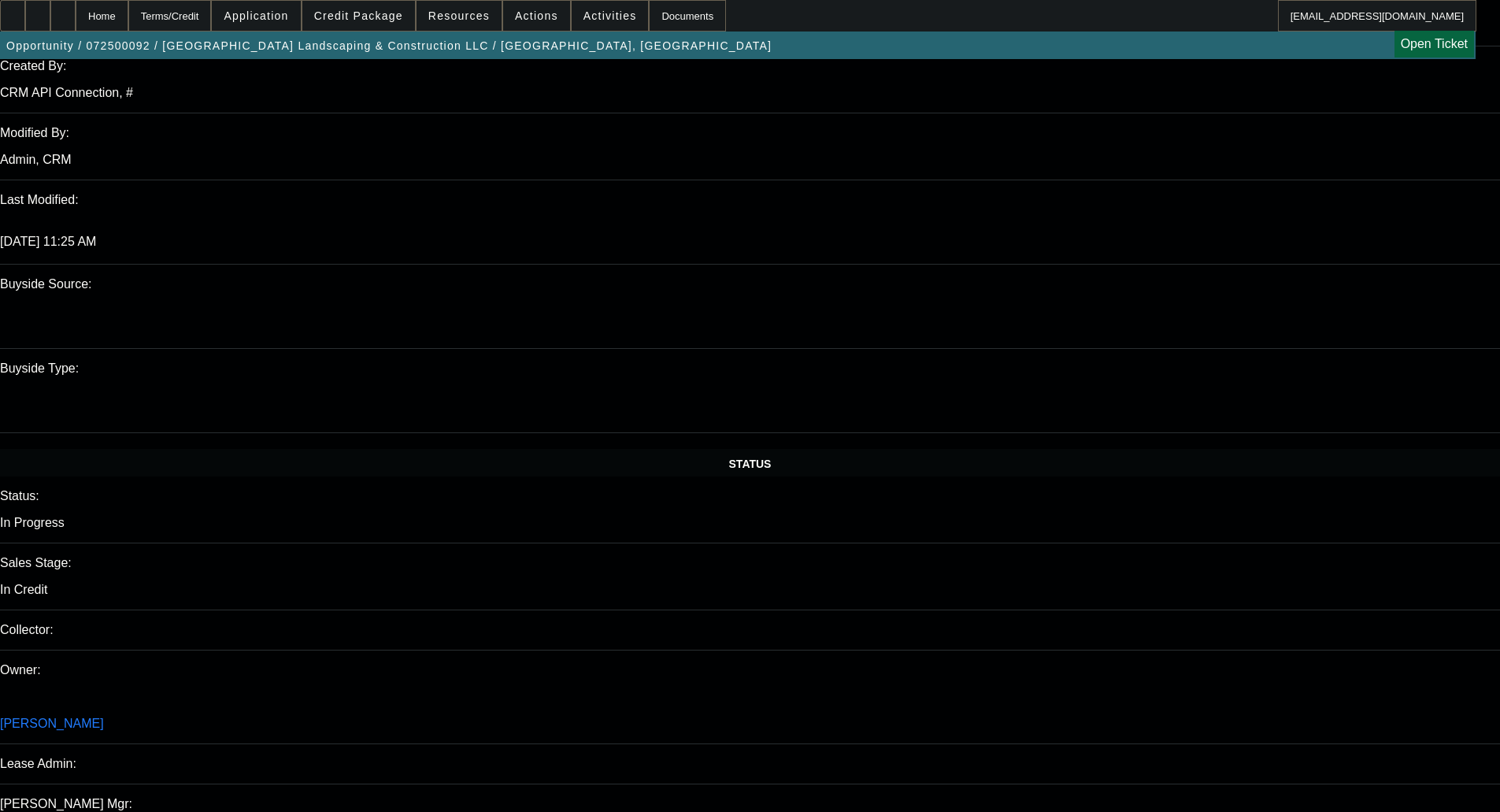
scroll to position [1114, 0]
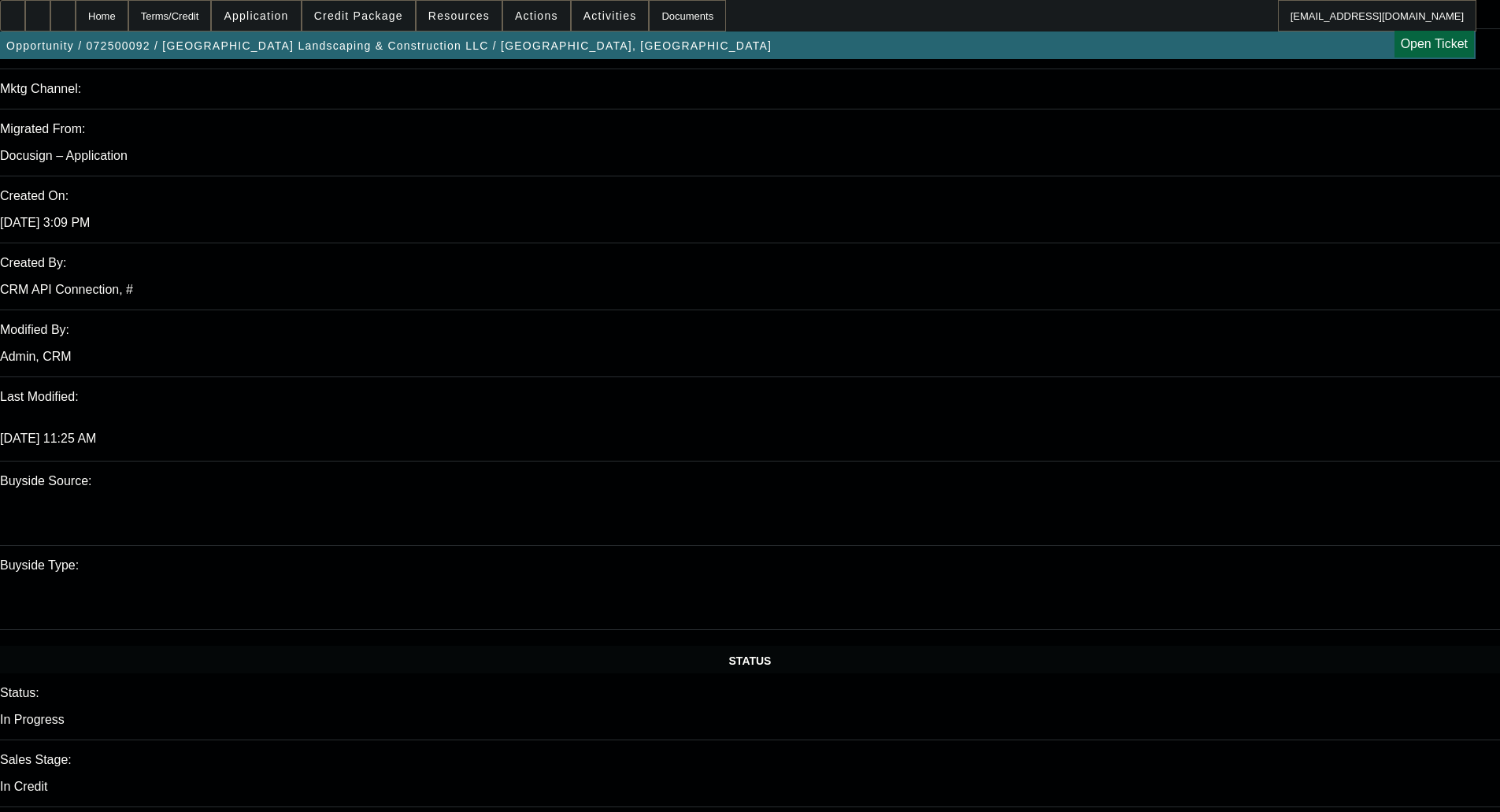
click at [371, 16] on span "Credit Package" at bounding box center [359, 16] width 89 height 12
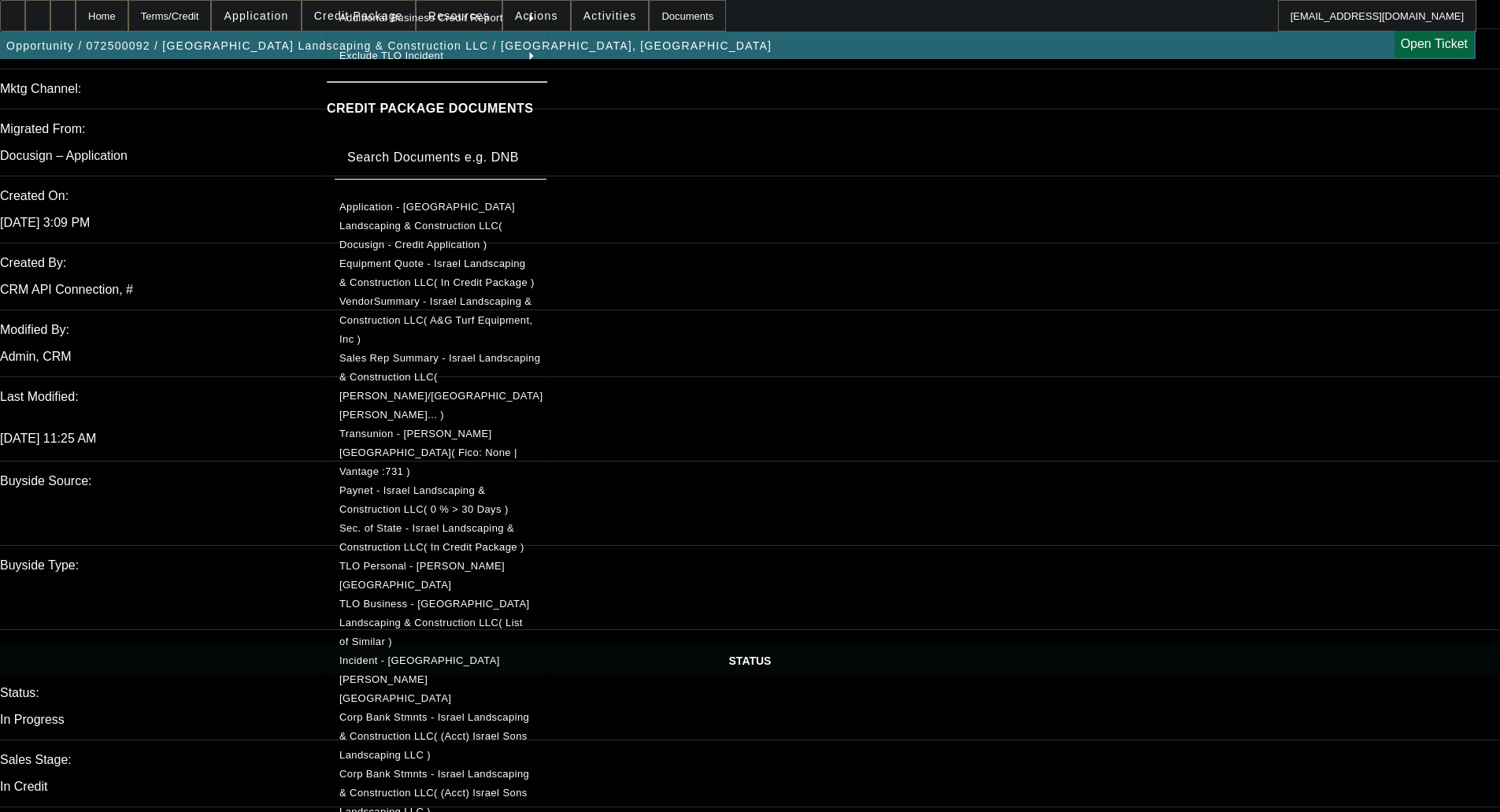
scroll to position [159, 0]
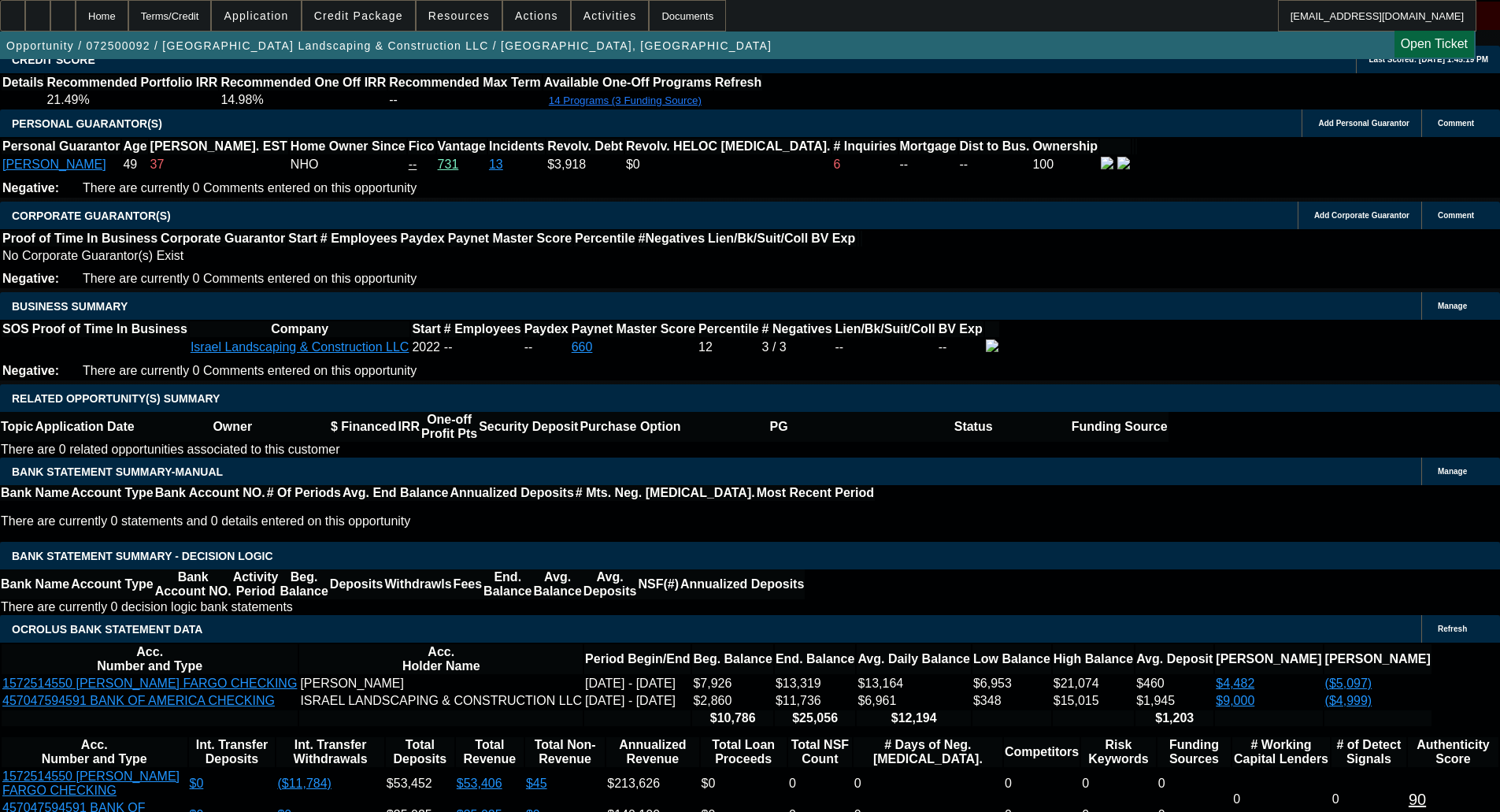
scroll to position [3004, 0]
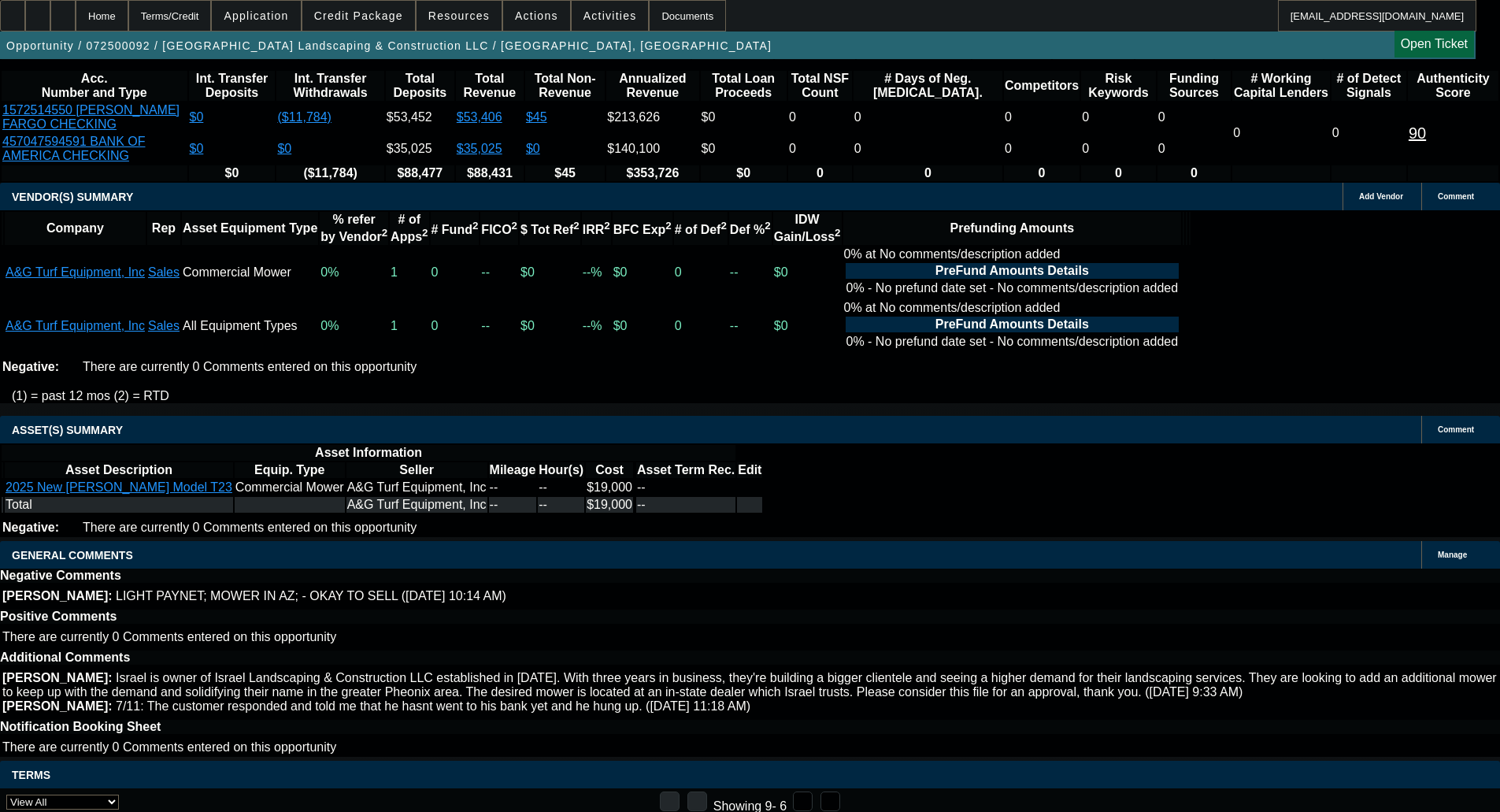
select select "6"
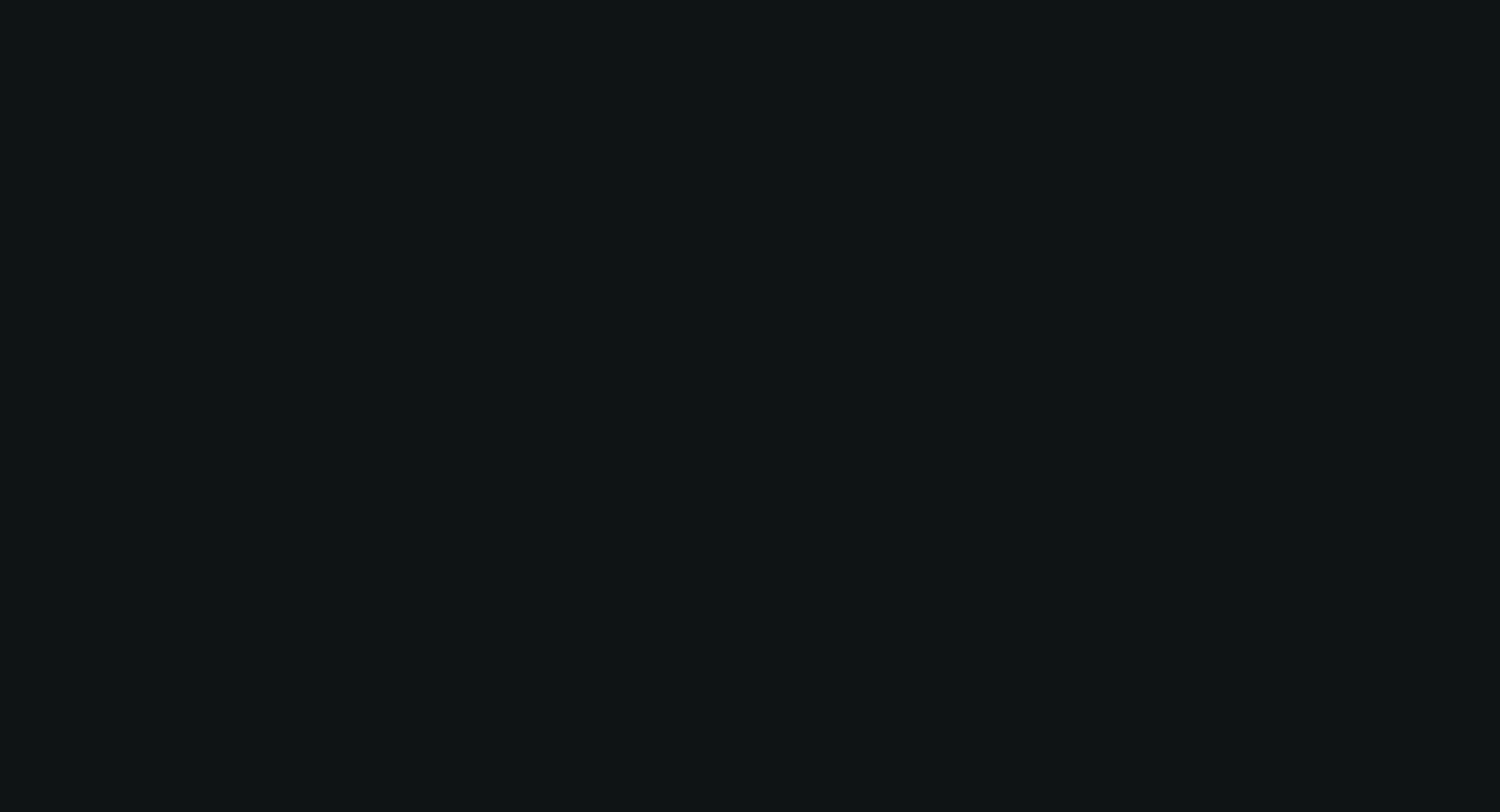
scroll to position [0, 0]
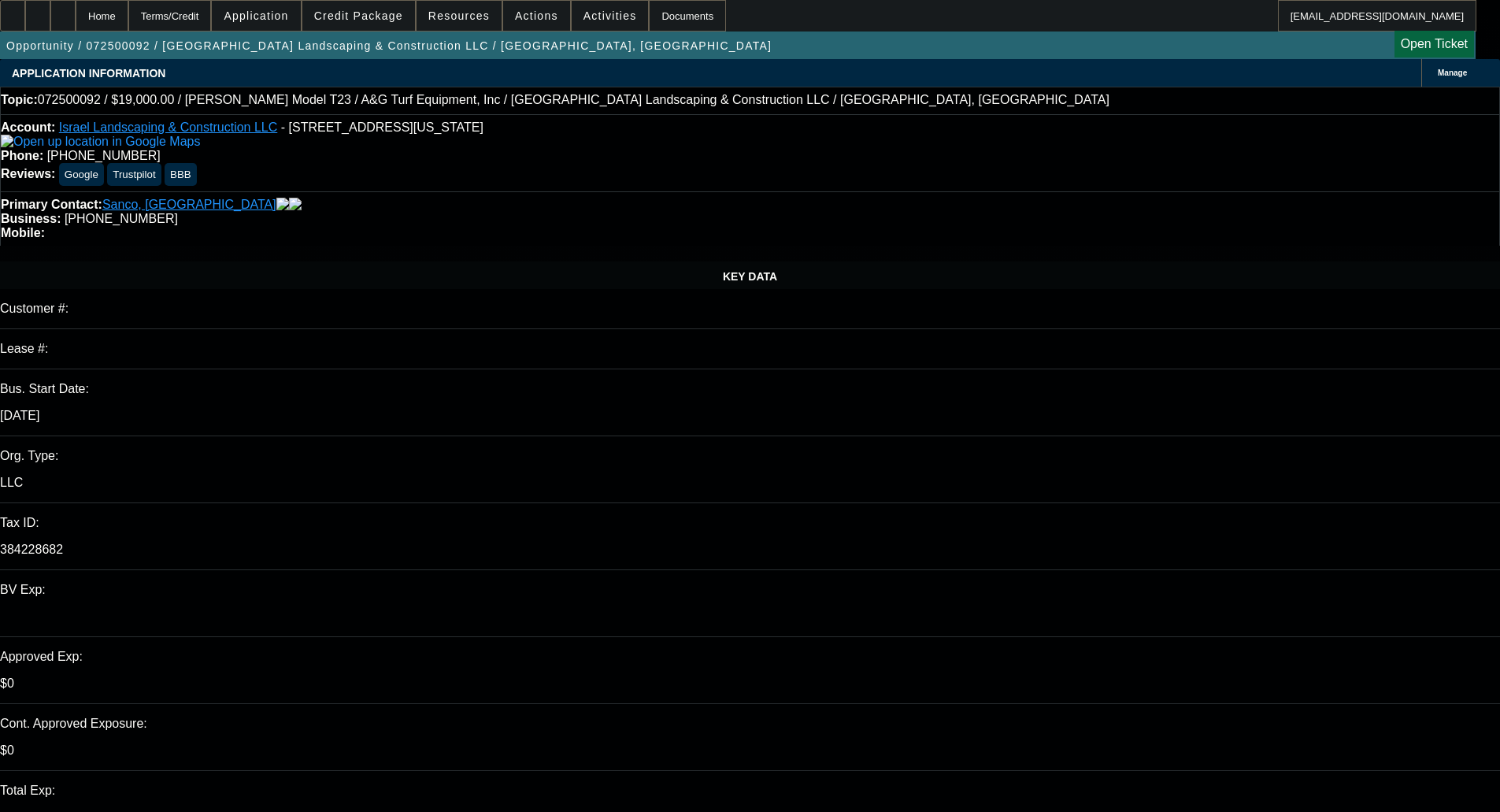
type textarea "THERE APPEARS TO BE TWO DIFFERENT BUSINESSES HERE, THE APP LISTS ANOTHER LANDSC…"
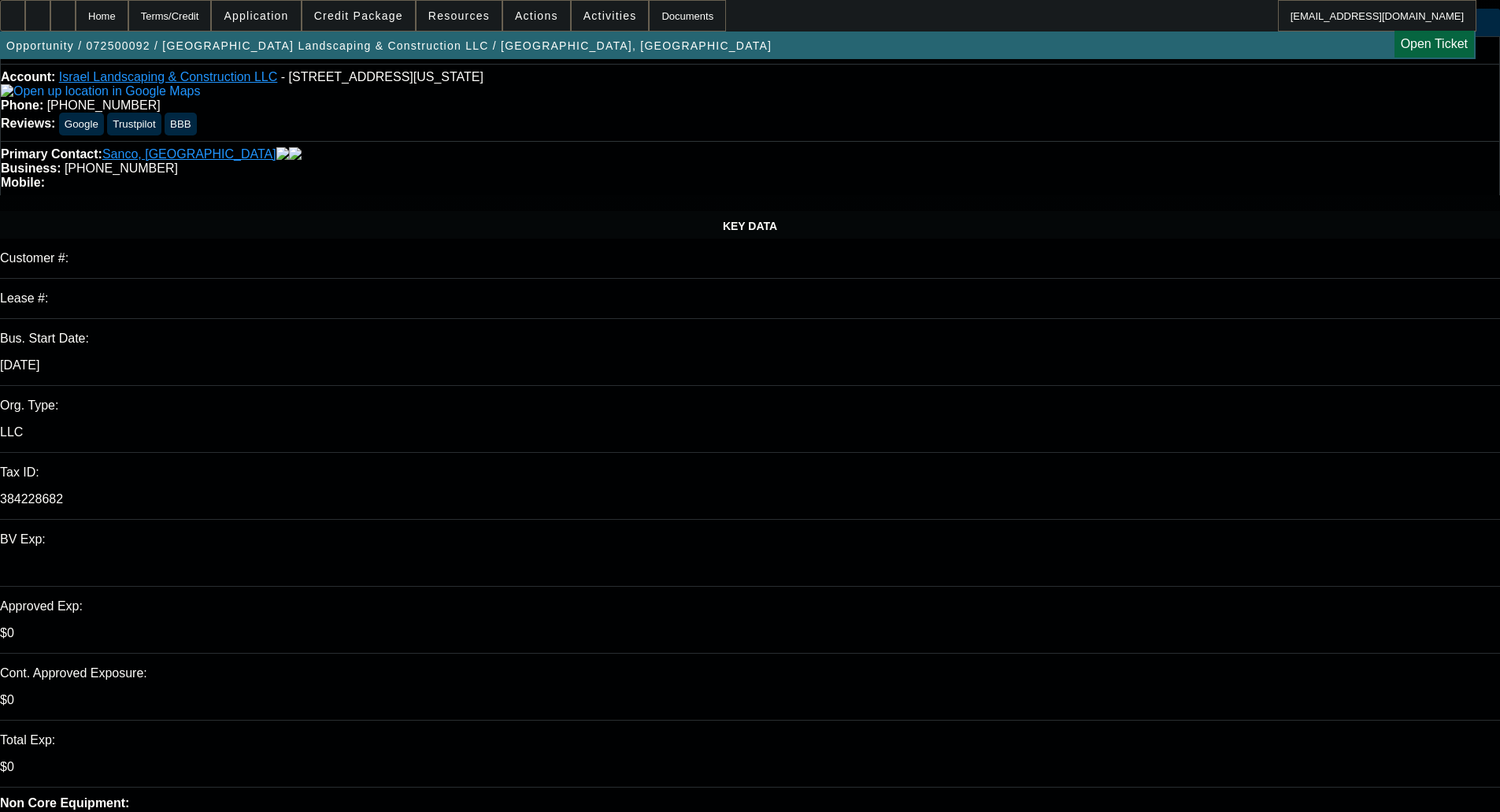
scroll to position [79, 0]
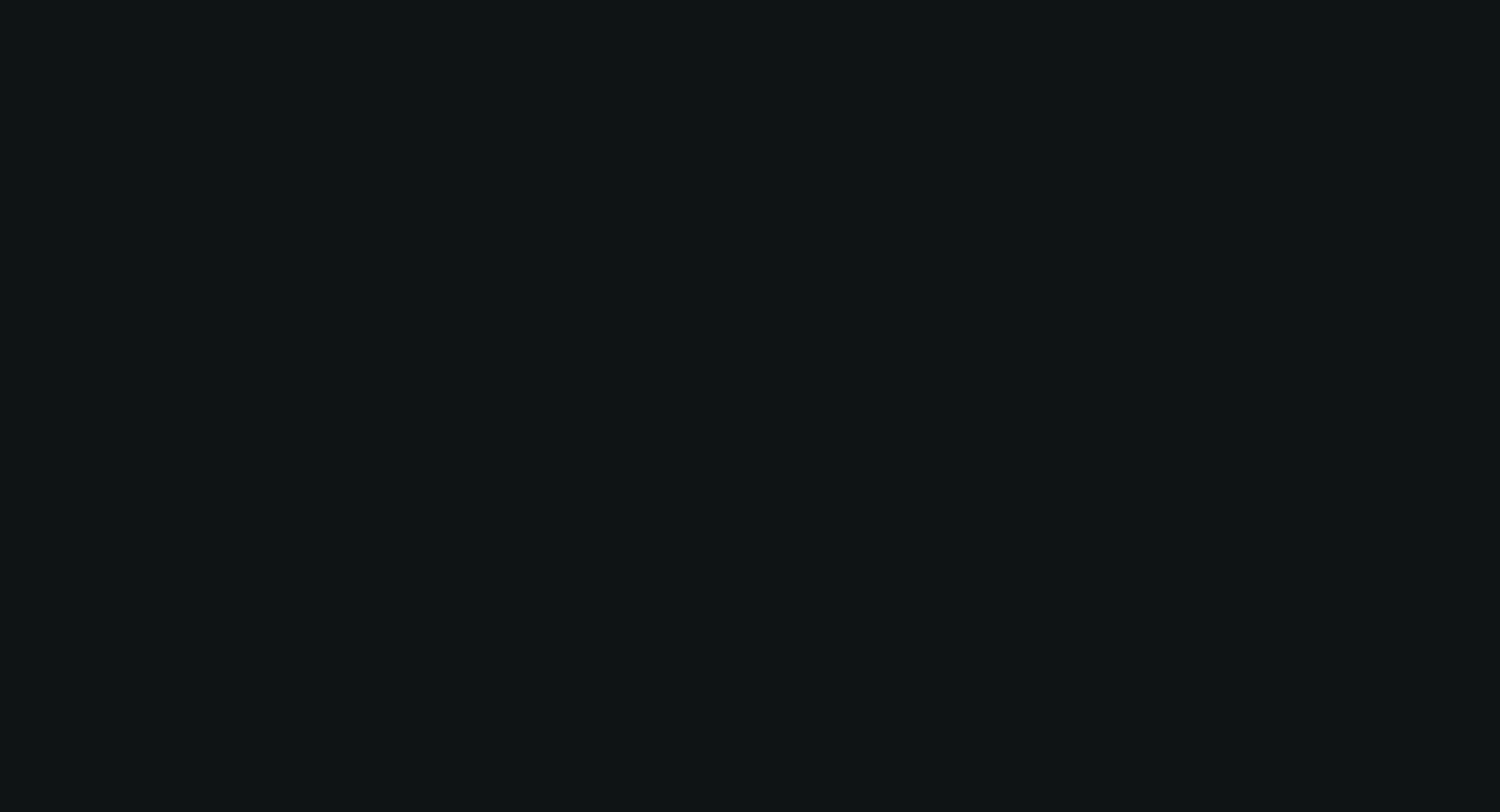
scroll to position [0, 0]
drag, startPoint x: 1197, startPoint y: 259, endPoint x: 1022, endPoint y: 336, distance: 191.2
click at [1022, 336] on div at bounding box center [750, 406] width 1500 height 812
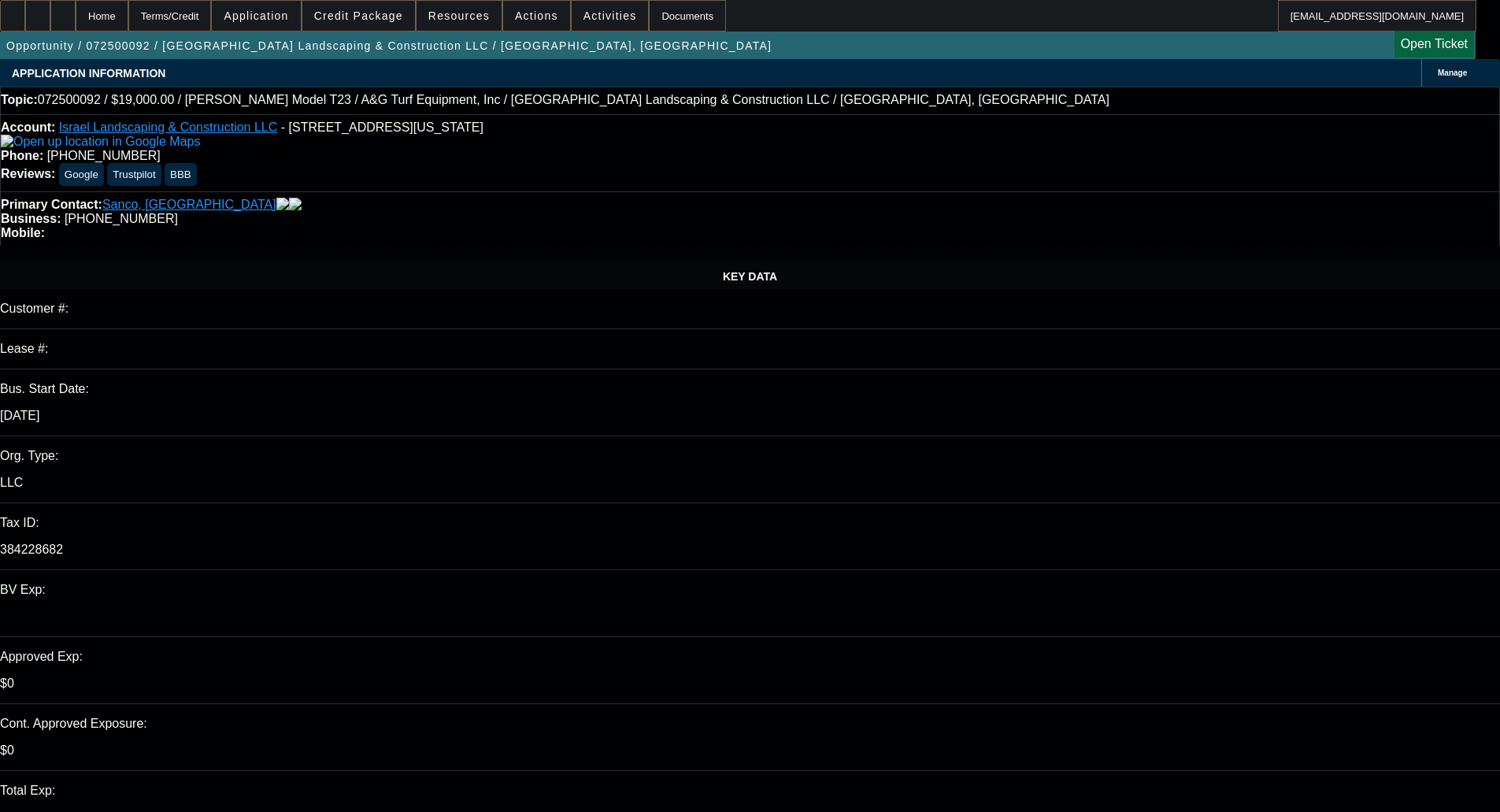
select select "0"
select select "2"
select select "0"
select select "6"
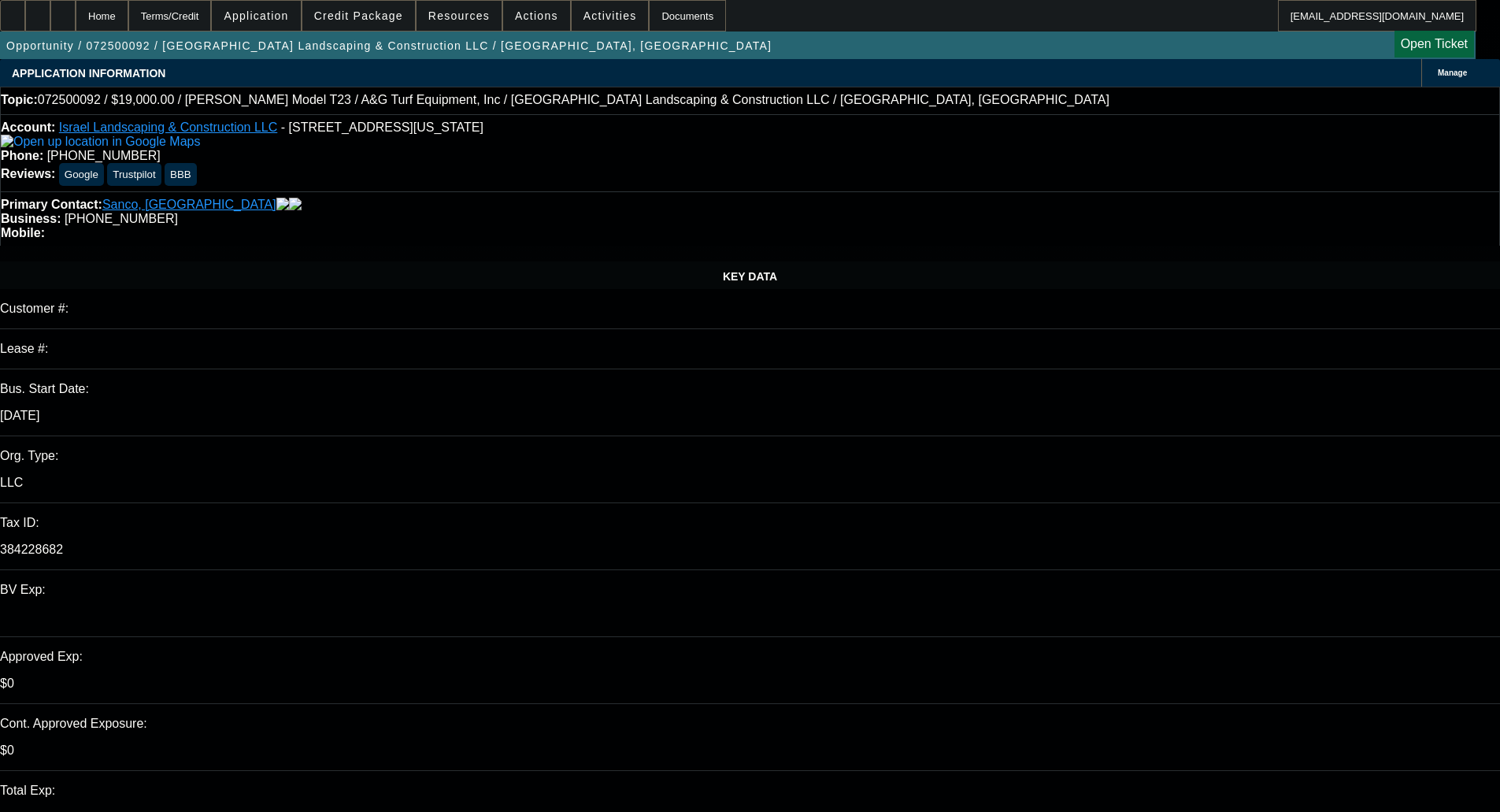
select select "0"
select select "6"
select select "0"
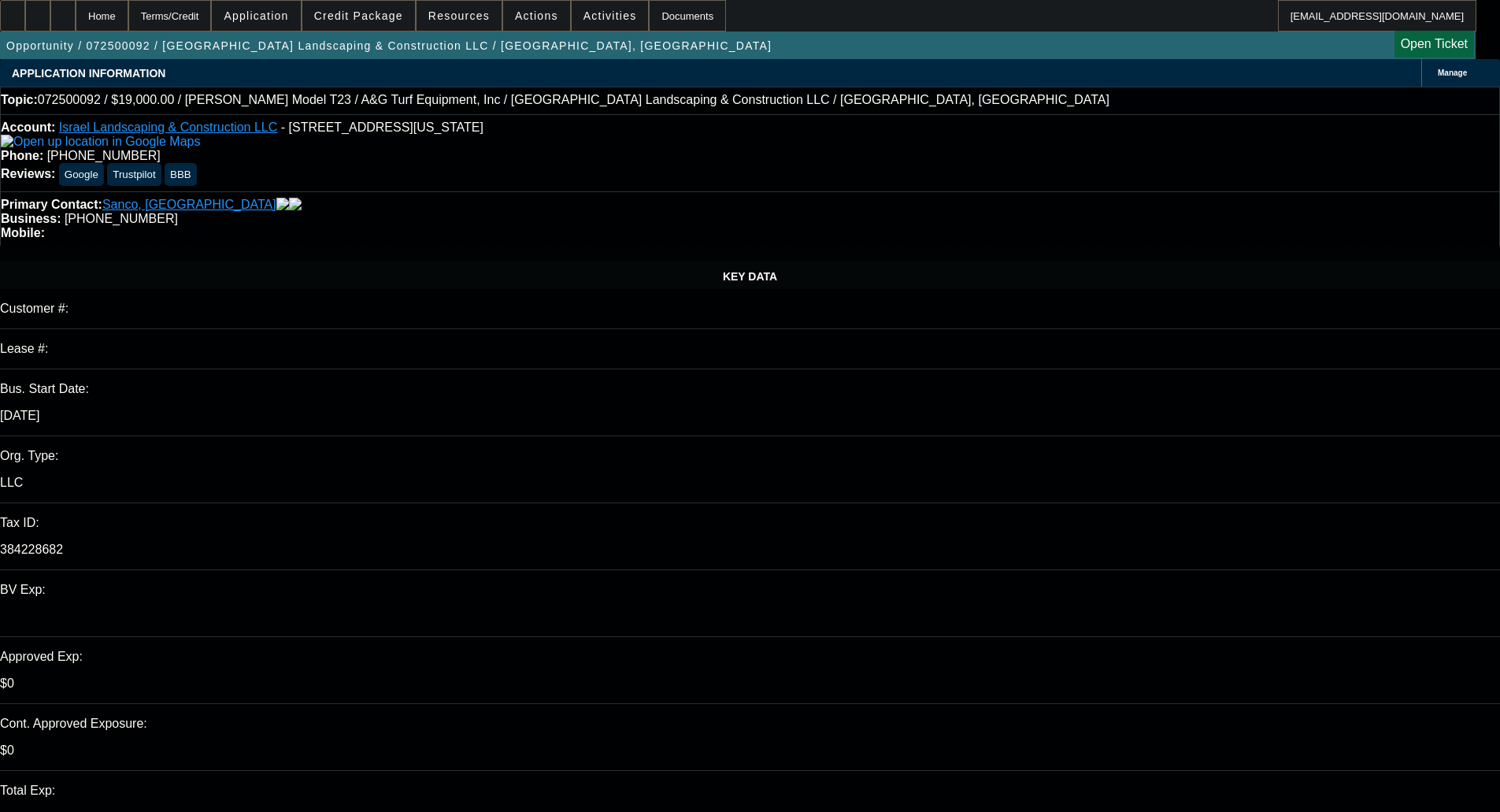
select select "0"
select select "6"
select select "0"
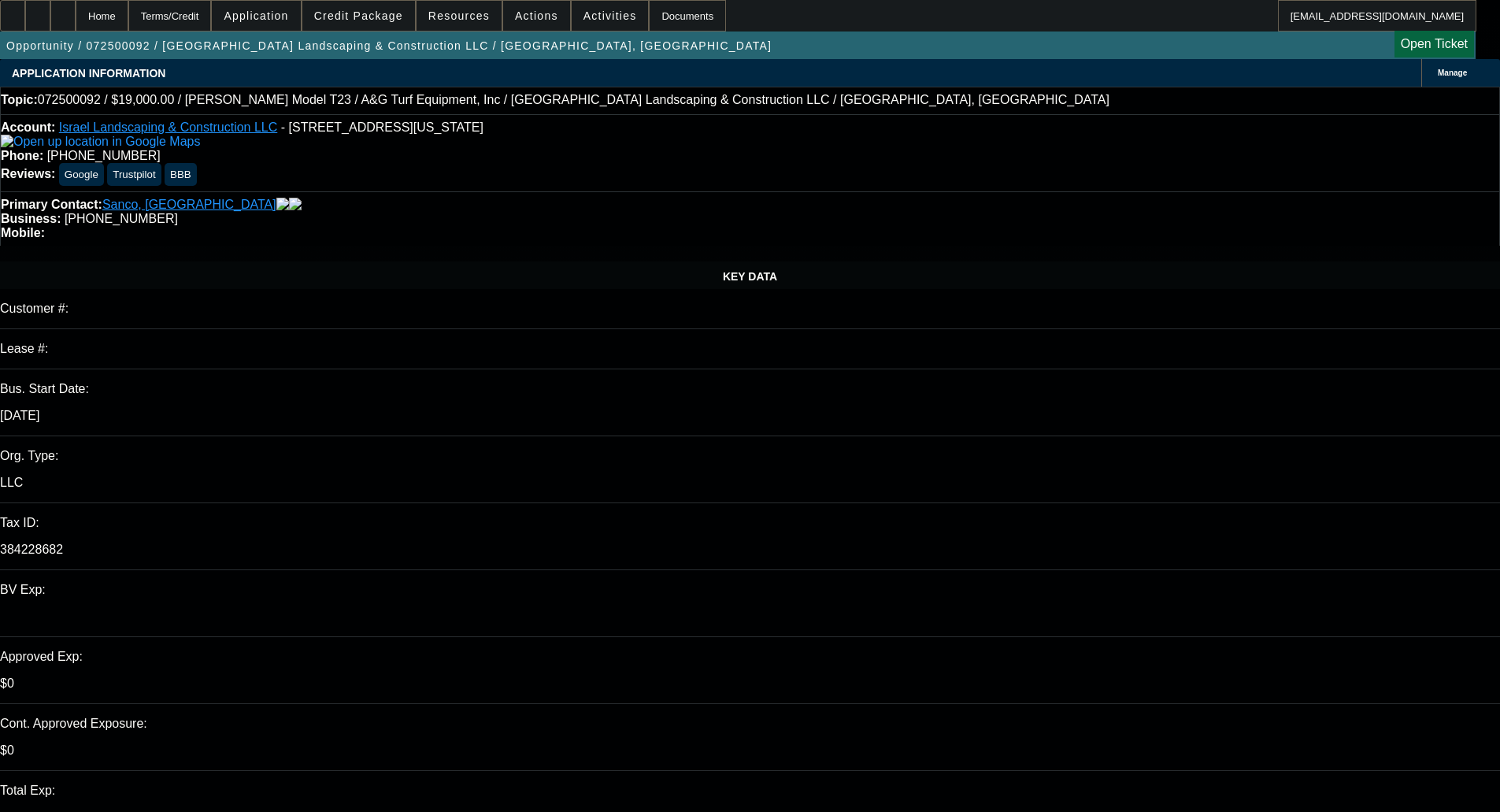
select select "0"
select select "6"
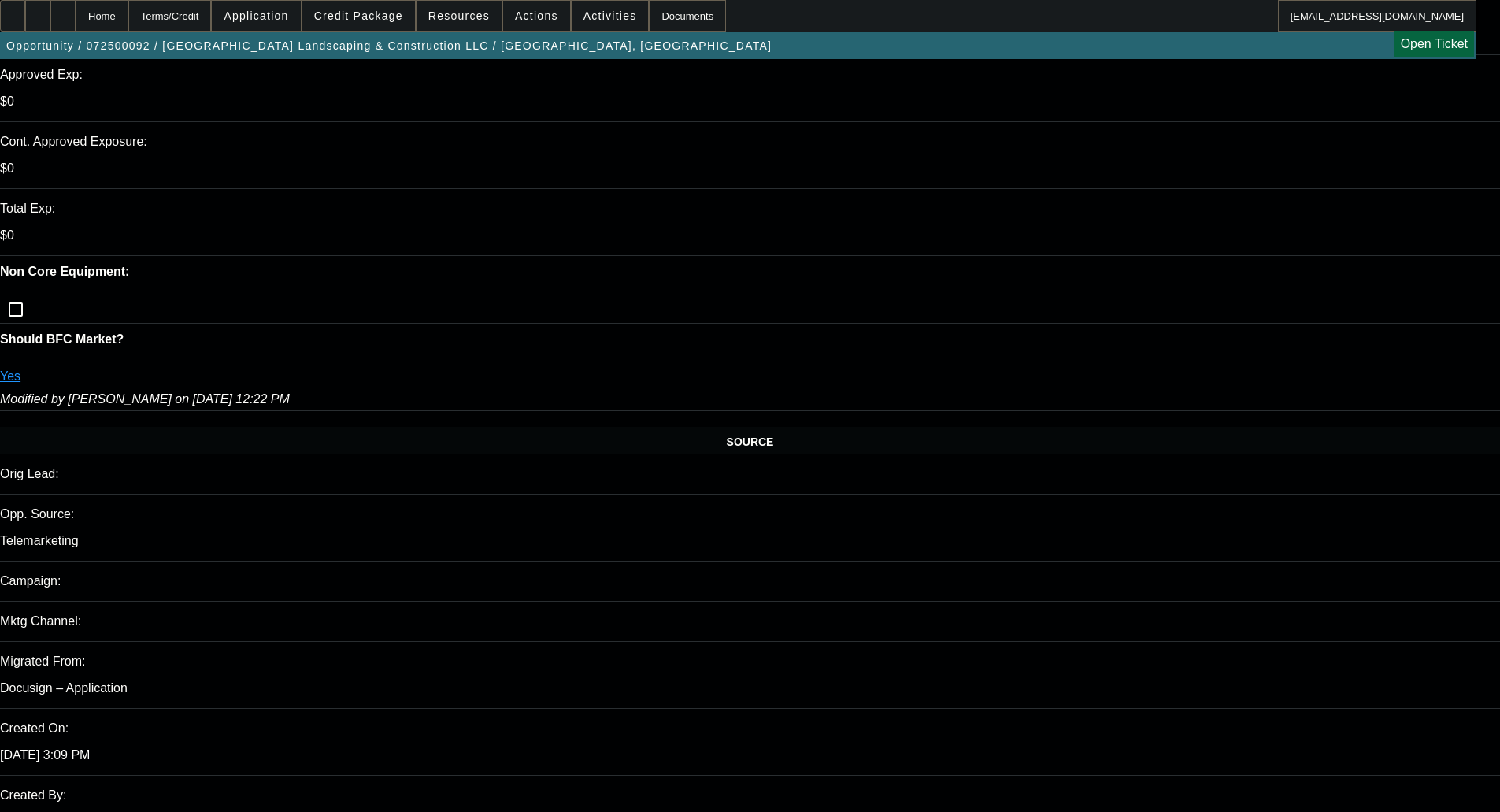
scroll to position [3004, 0]
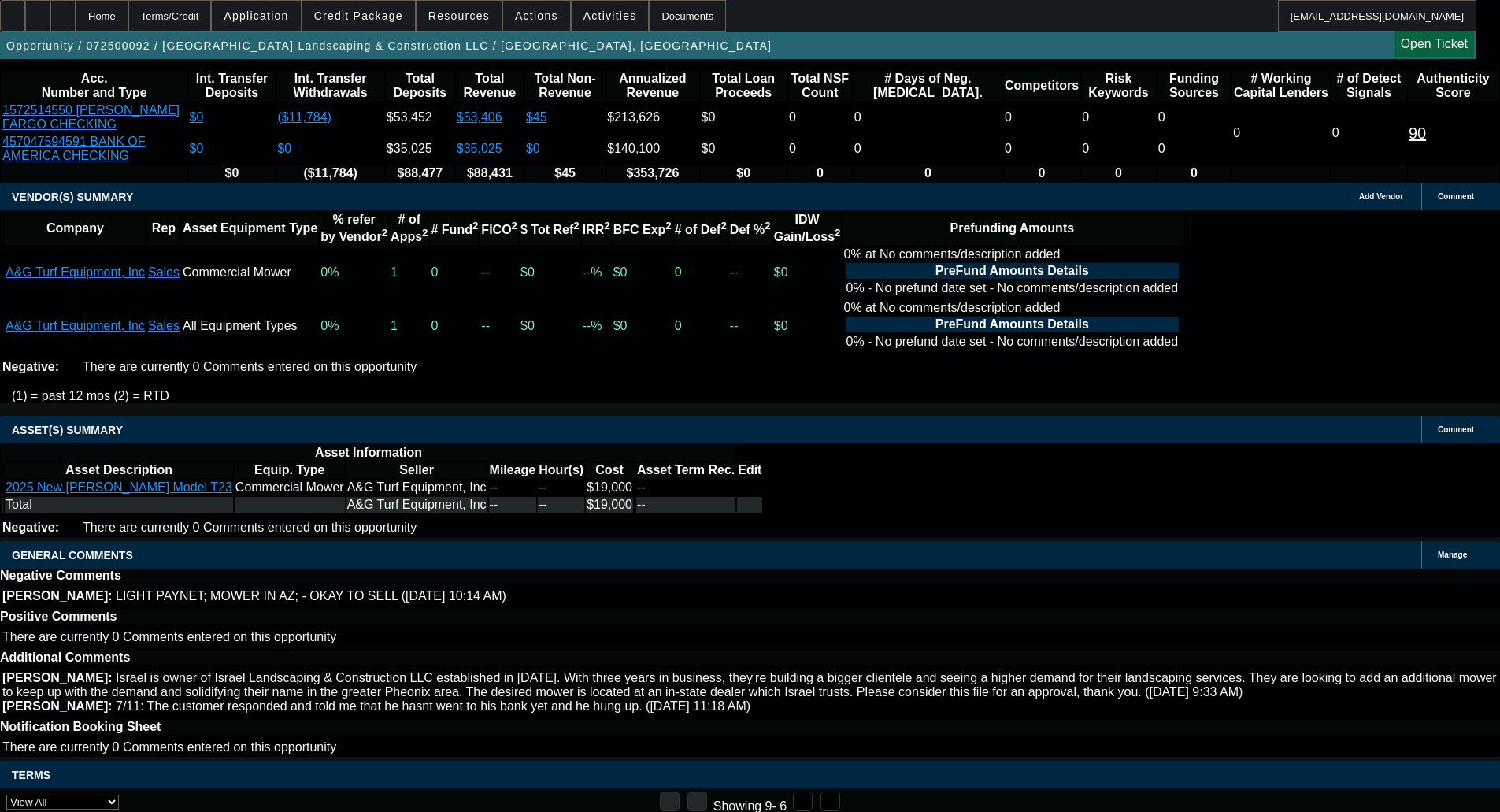
select select "5"
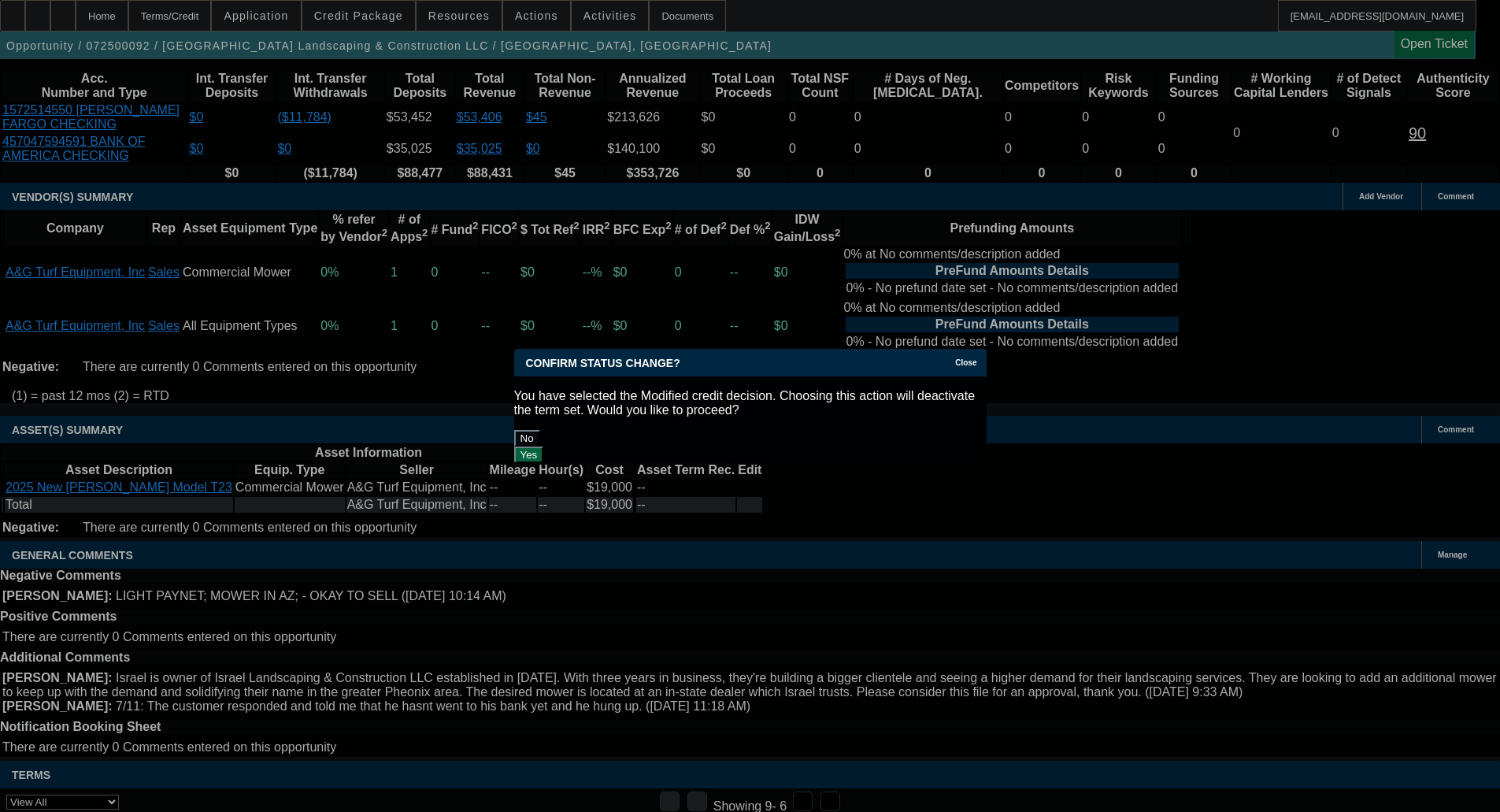
scroll to position [0, 0]
click at [544, 446] on button "Yes" at bounding box center [530, 454] width 30 height 17
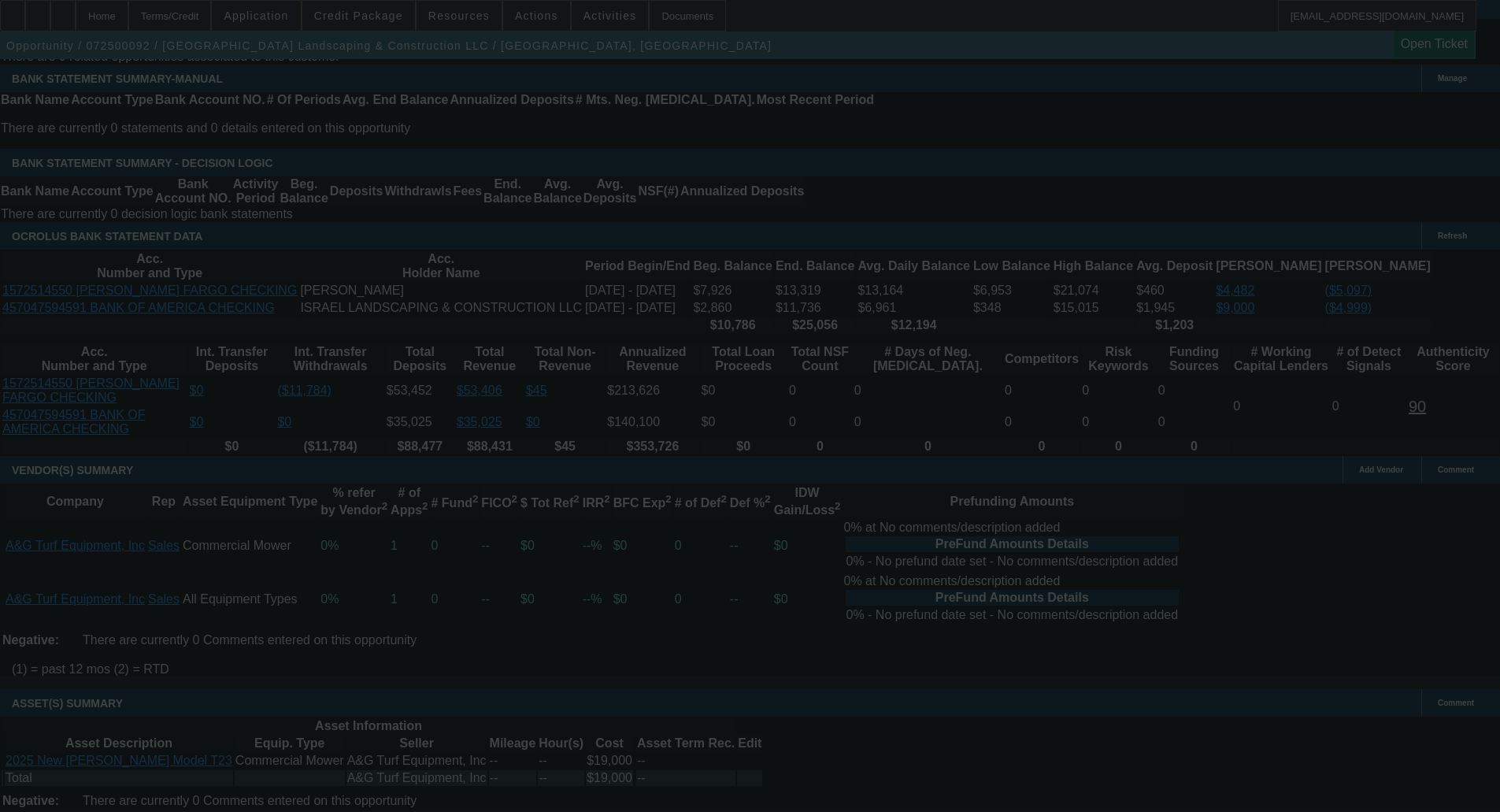
scroll to position [2374, 0]
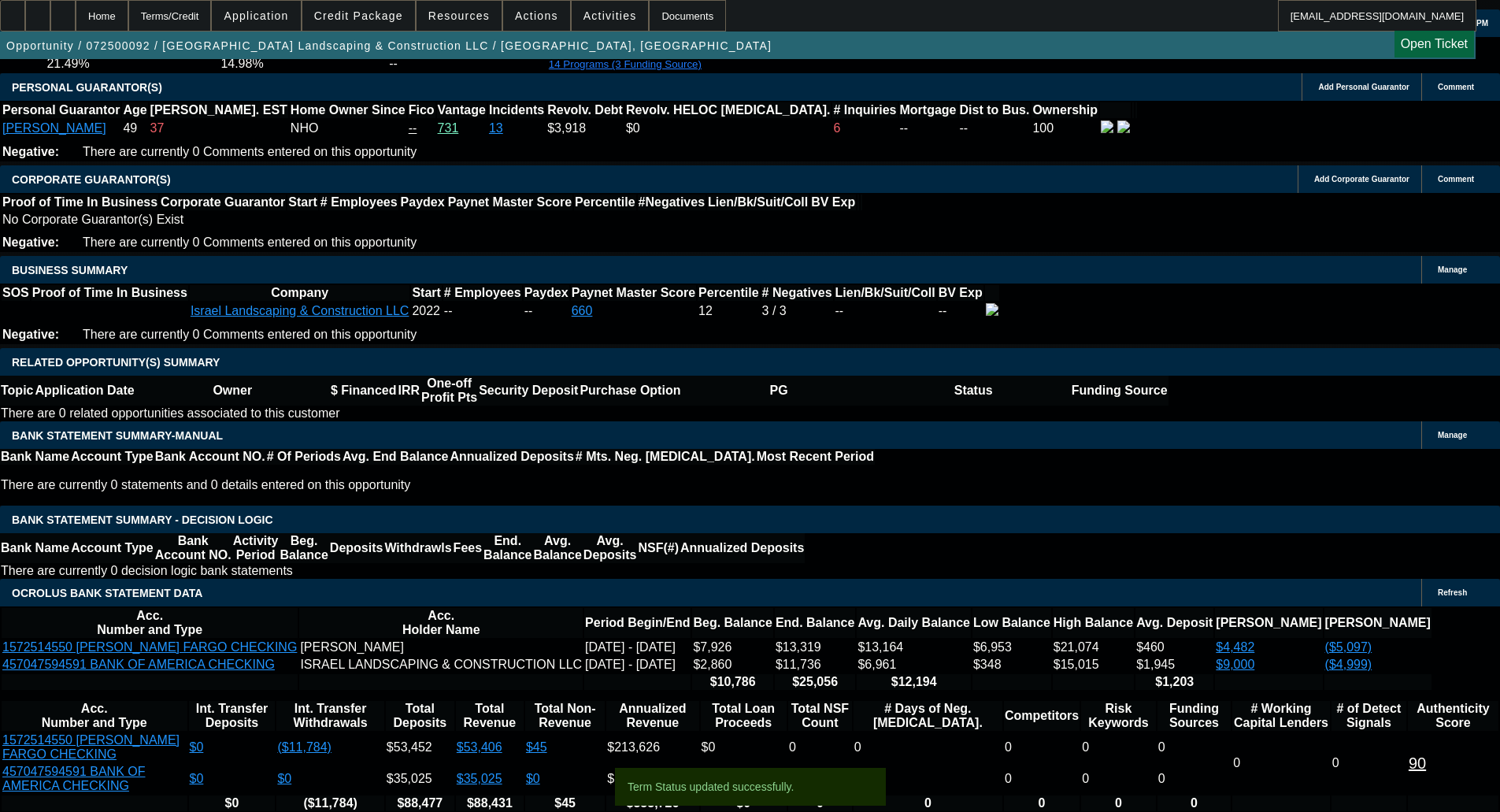
select select "0"
select select "2"
select select "0"
select select "6"
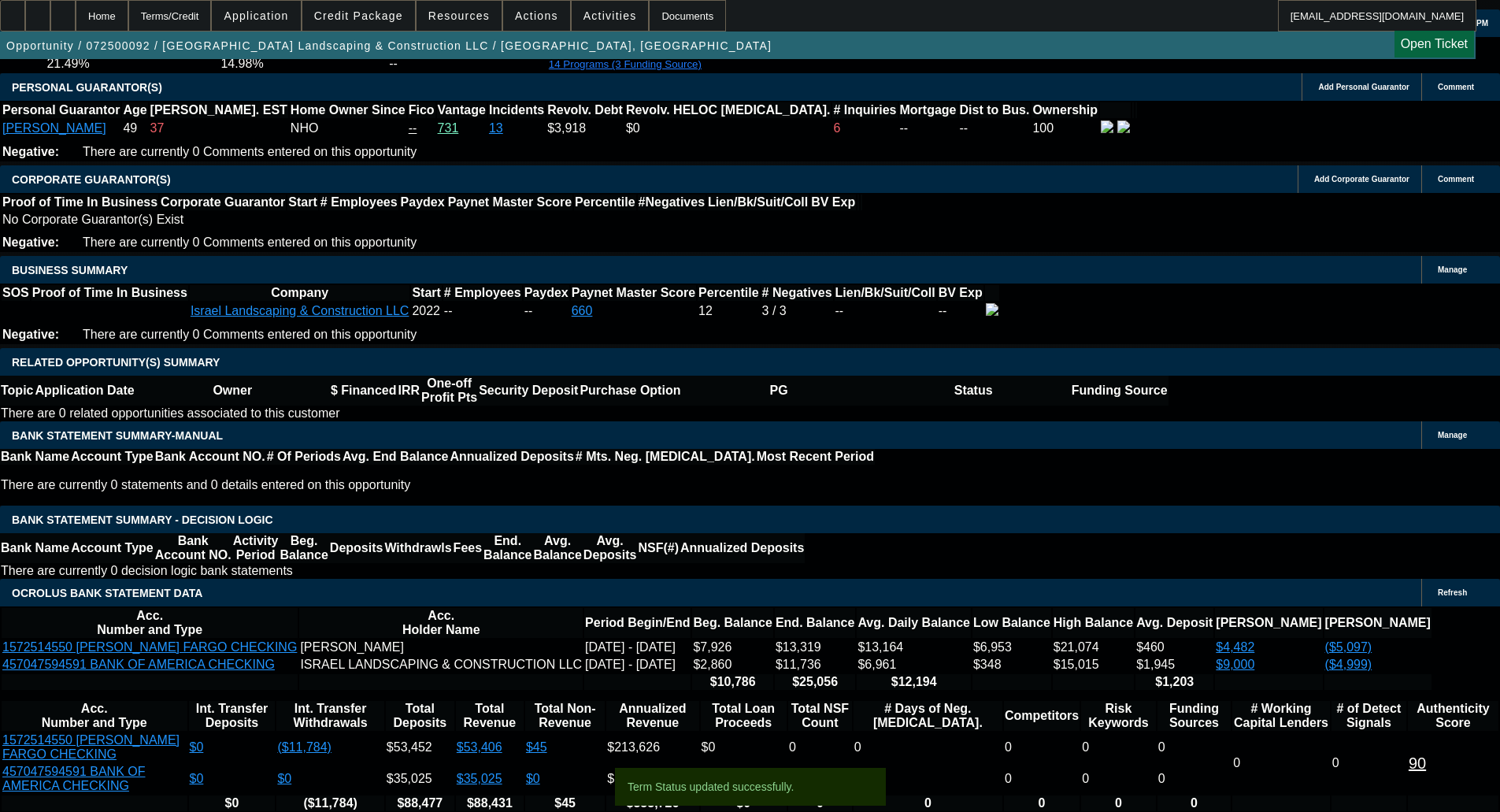
select select "0"
select select "2"
select select "0"
select select "6"
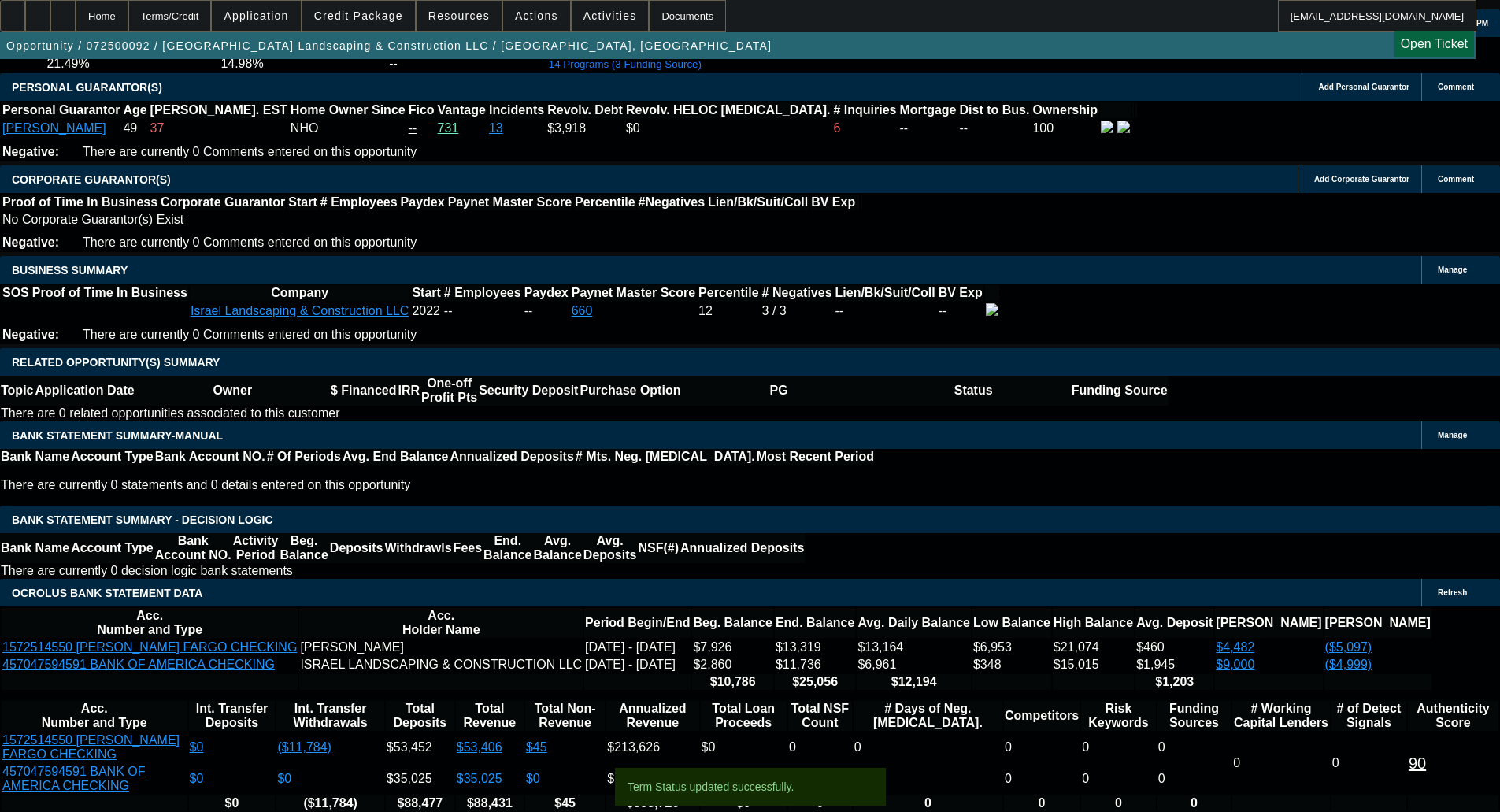
select select "0"
select select "6"
select select "0"
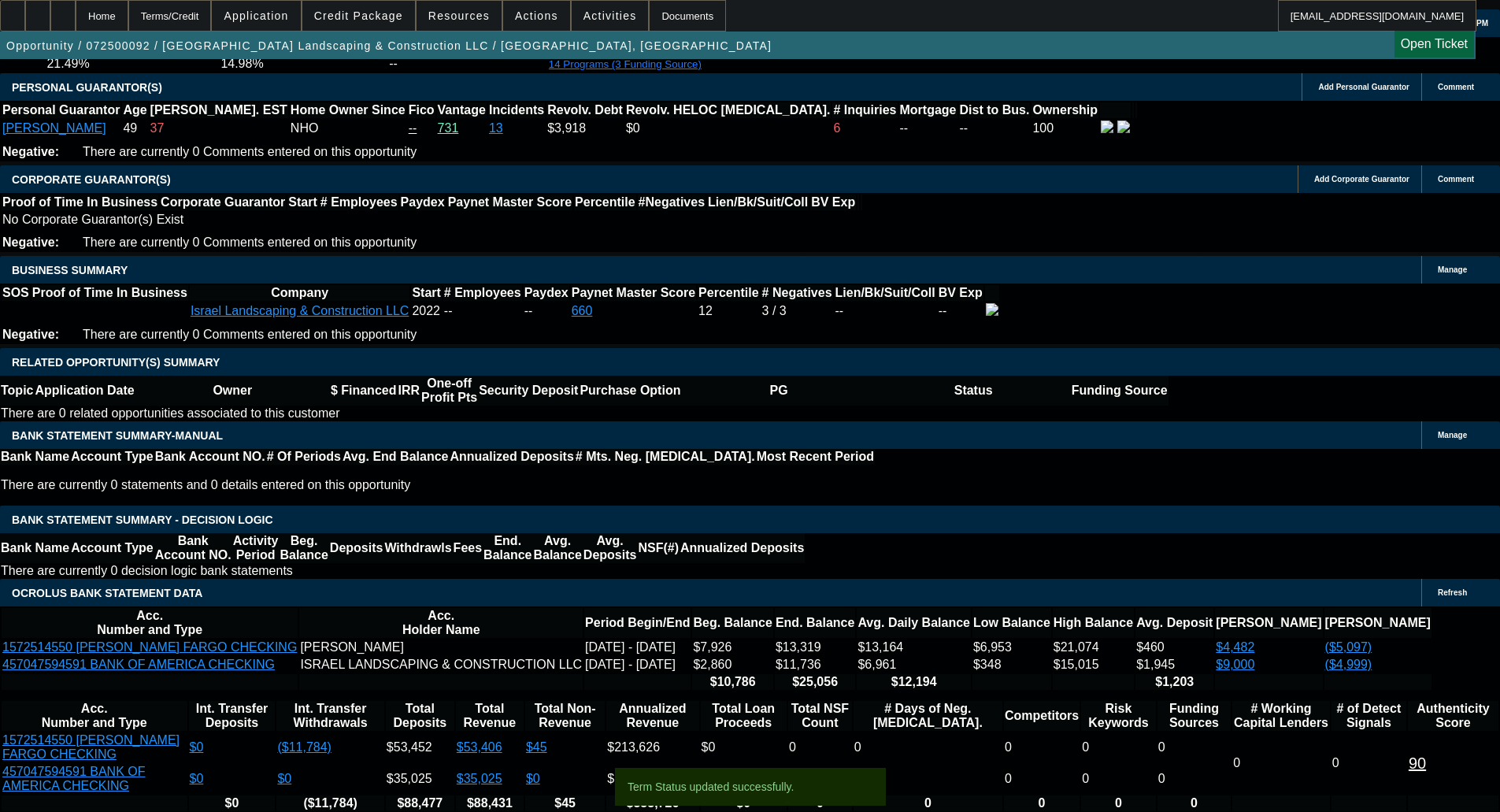
select select "0"
select select "6"
drag, startPoint x: 1168, startPoint y: 313, endPoint x: 1177, endPoint y: 318, distance: 10.3
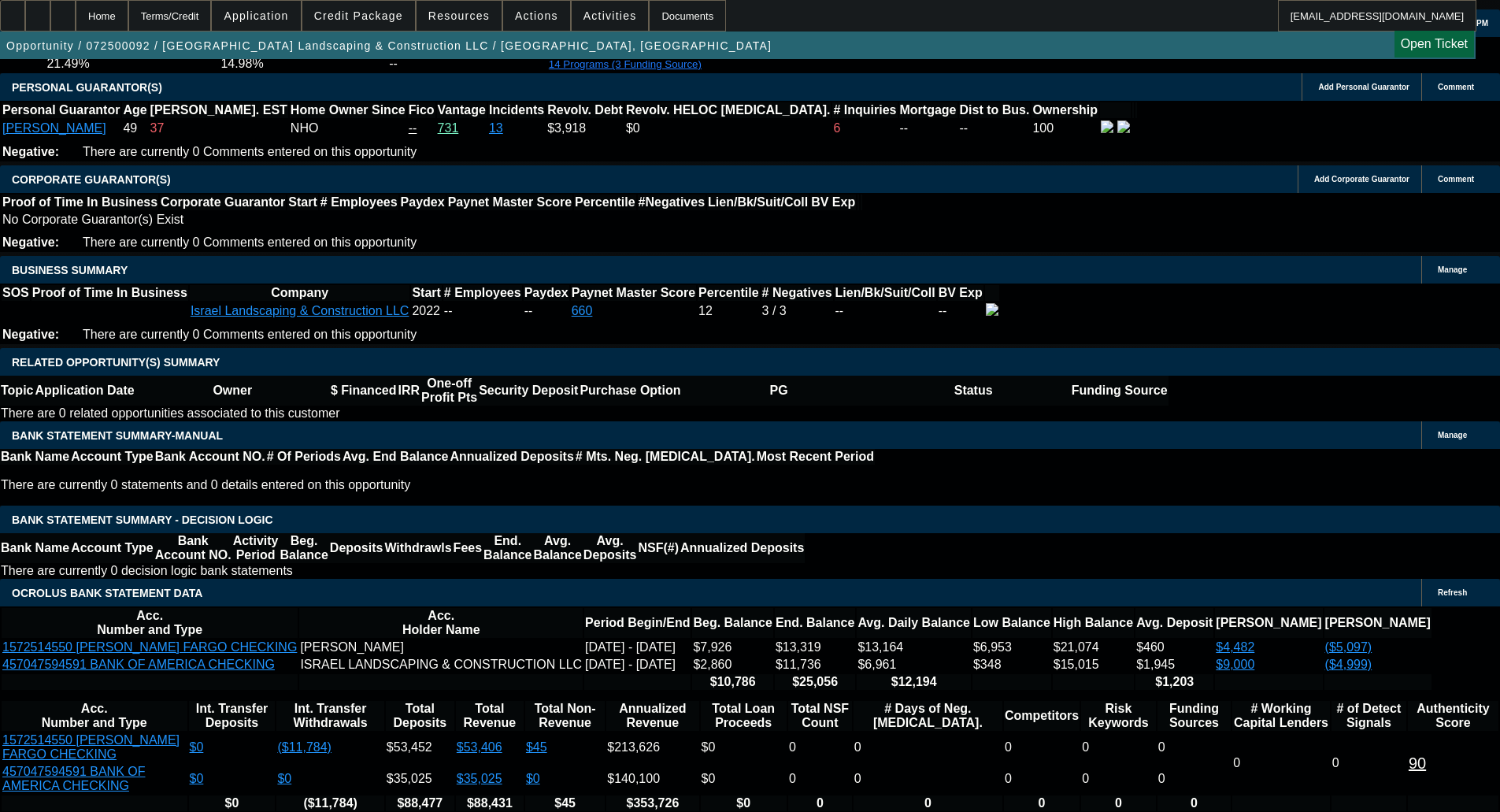
paste textarea "NO SON’S AS PG’S; ISRAEL = NHO; $97K INSTALLMENT; LATES 6/1/0; LEASE REPO; LIMI…"
type textarea "NO SON’S AS PG’S; ISRAEL = NHO; $97K INSTALLMENT; LATES 6/1/0; LEASE REPO; LIMI…"
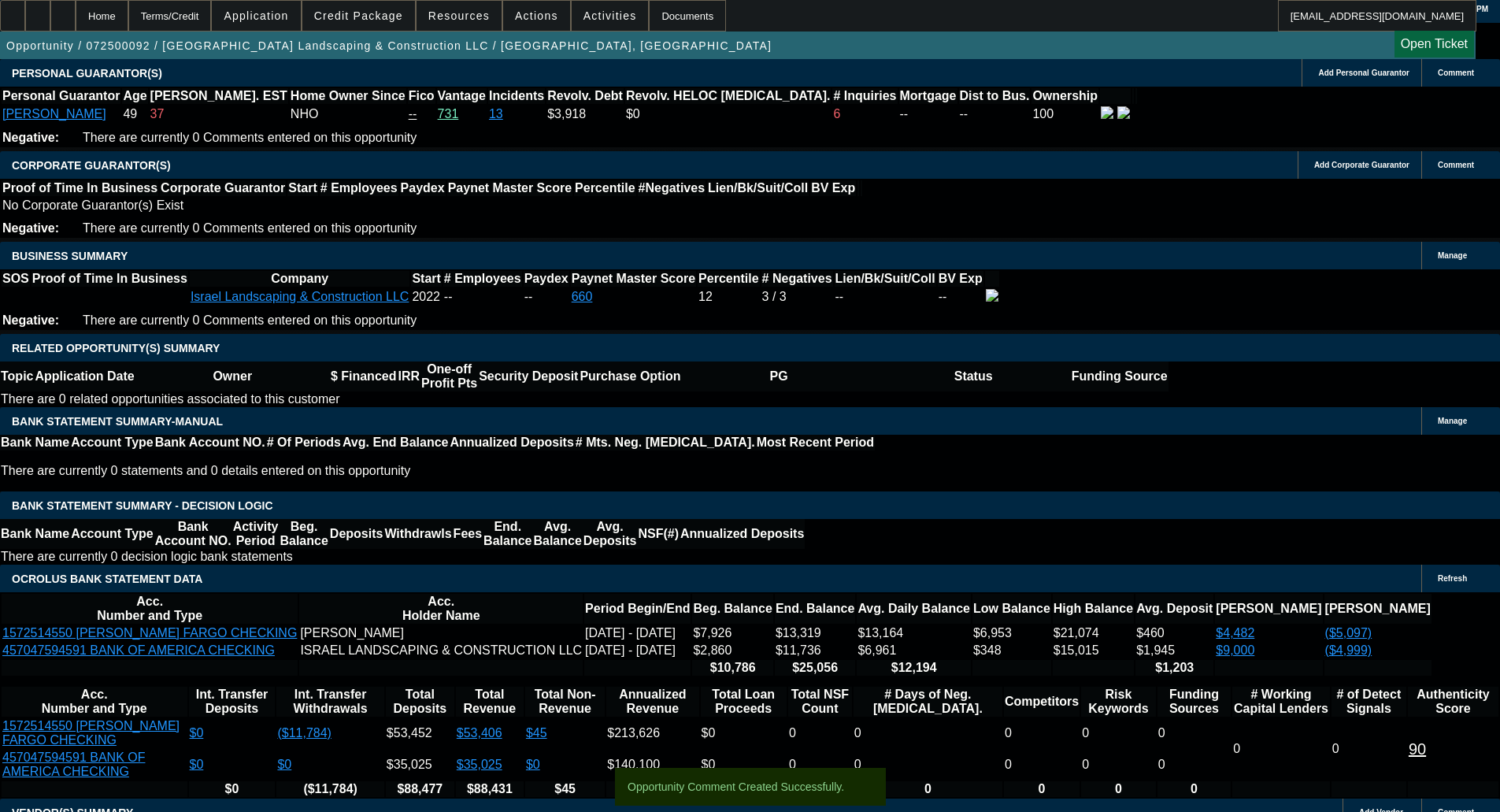
scroll to position [3004, 0]
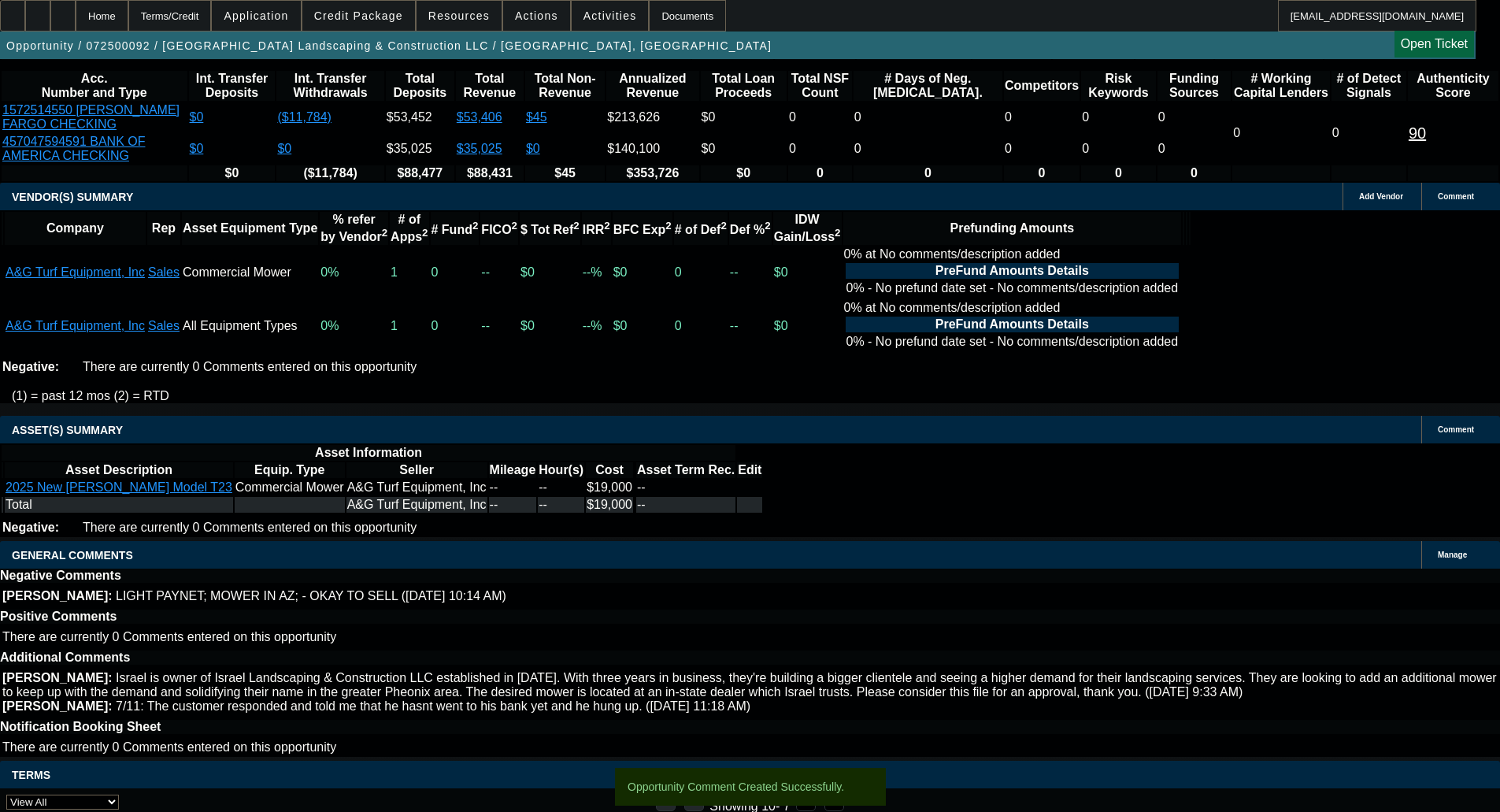
select select "6"
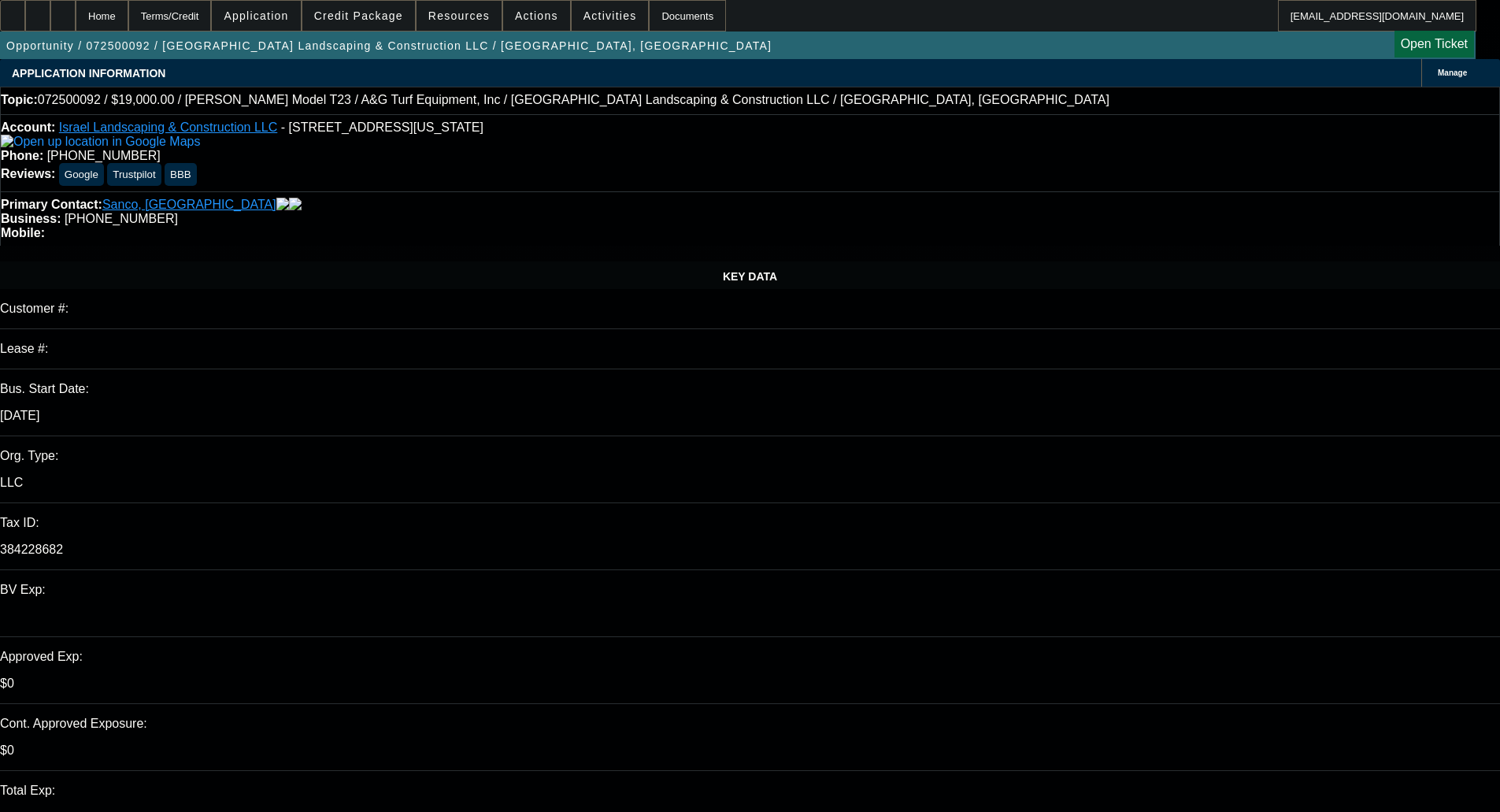
type textarea "THERE APPEARS TO BE TWO BUSINESSES HERE. I'D WANT ISRAEL & SONS LANDCAPING AS A…"
select select "0"
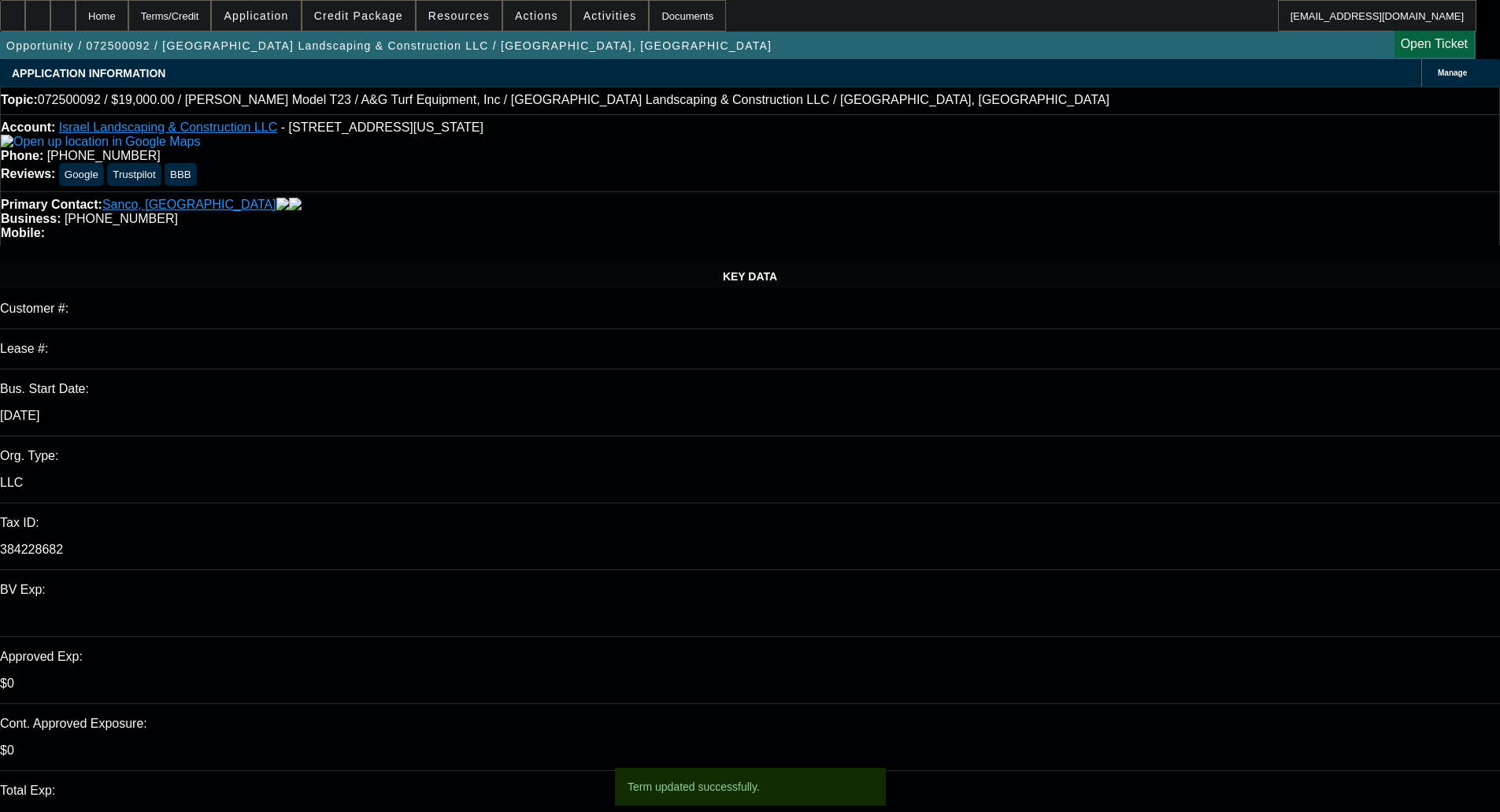
select select "2"
select select "0"
select select "6"
select select "0"
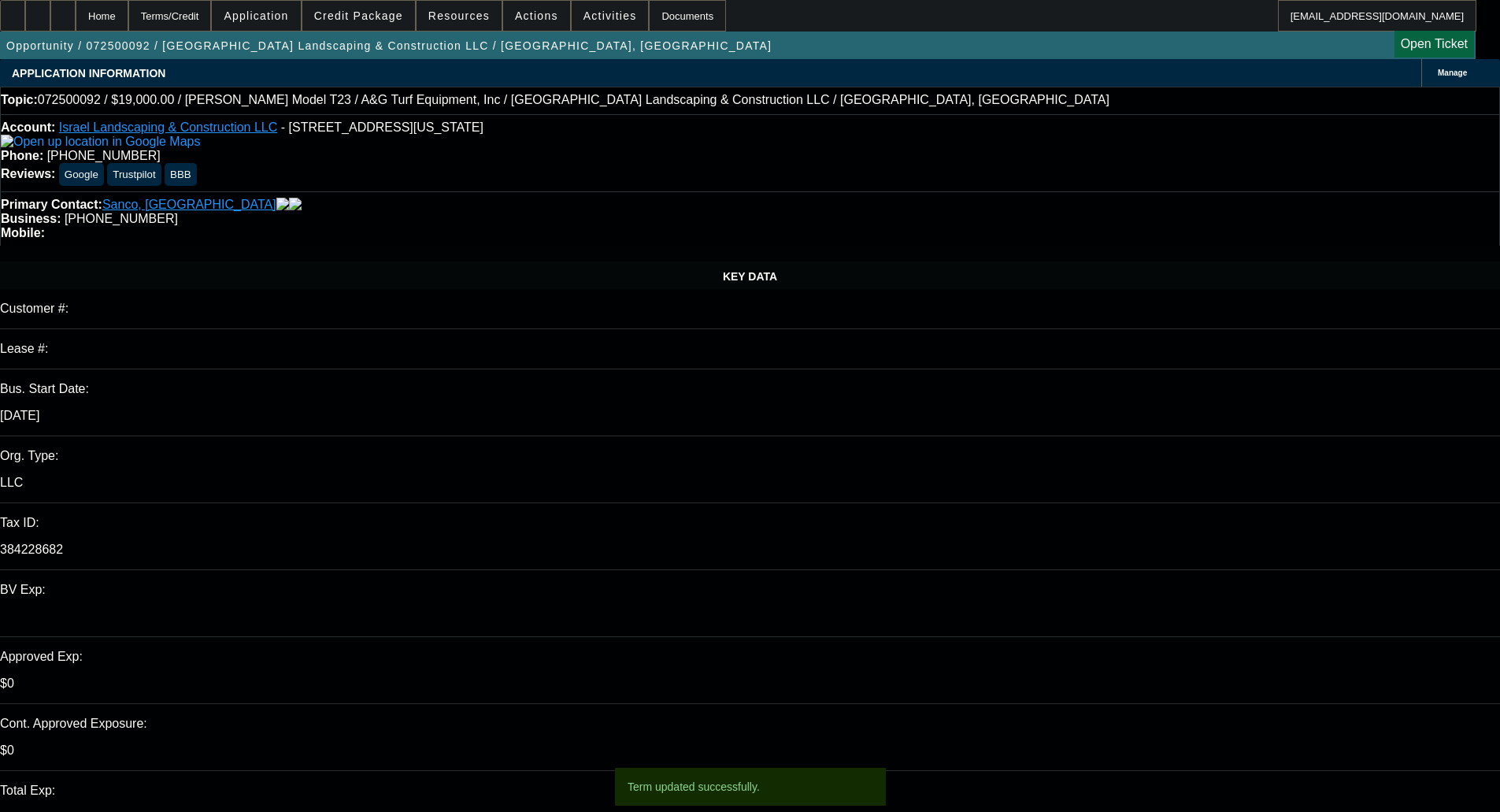
select select "2"
select select "0"
select select "6"
select select "0"
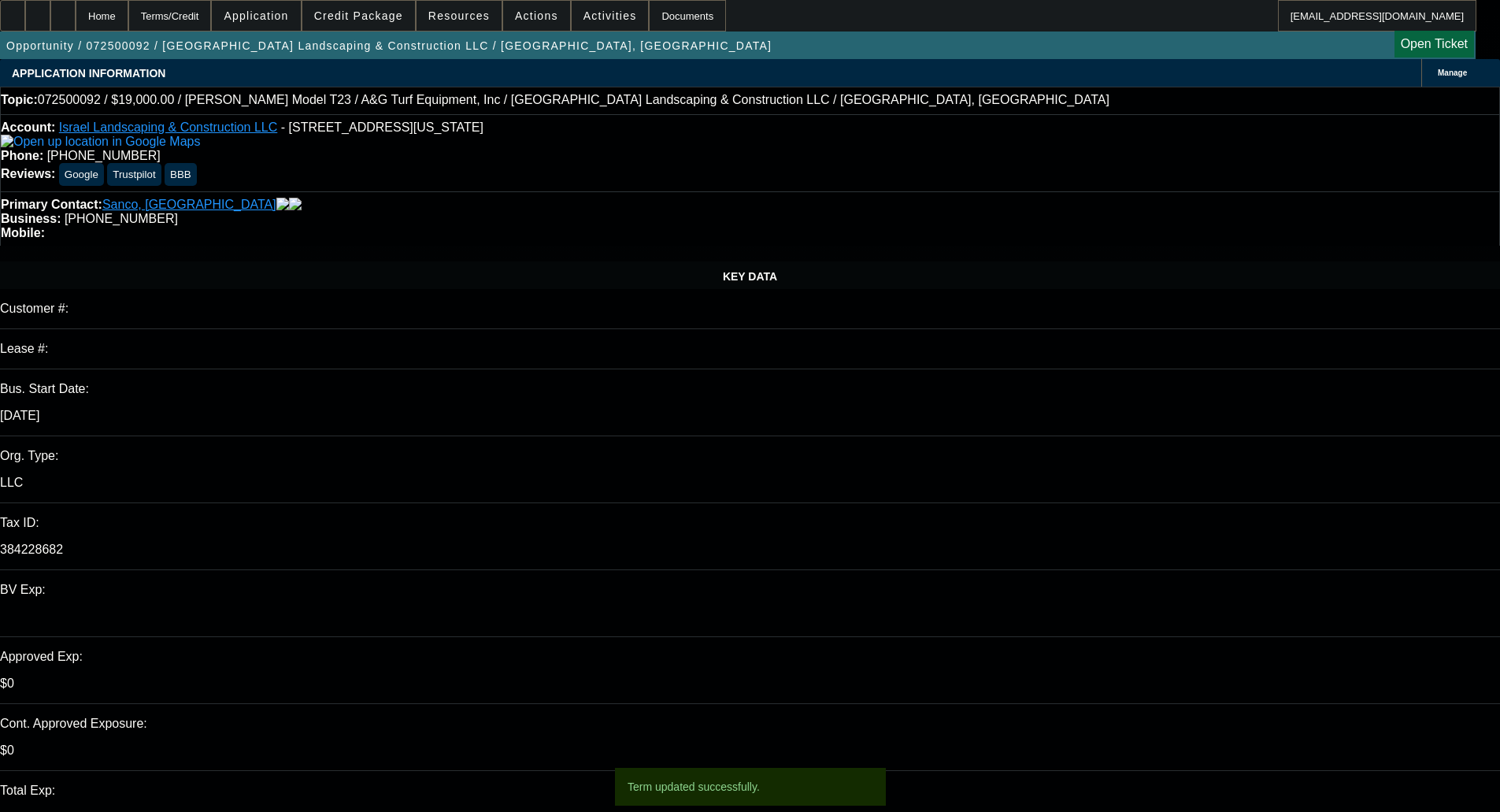
select select "2"
select select "0"
select select "6"
select select "0"
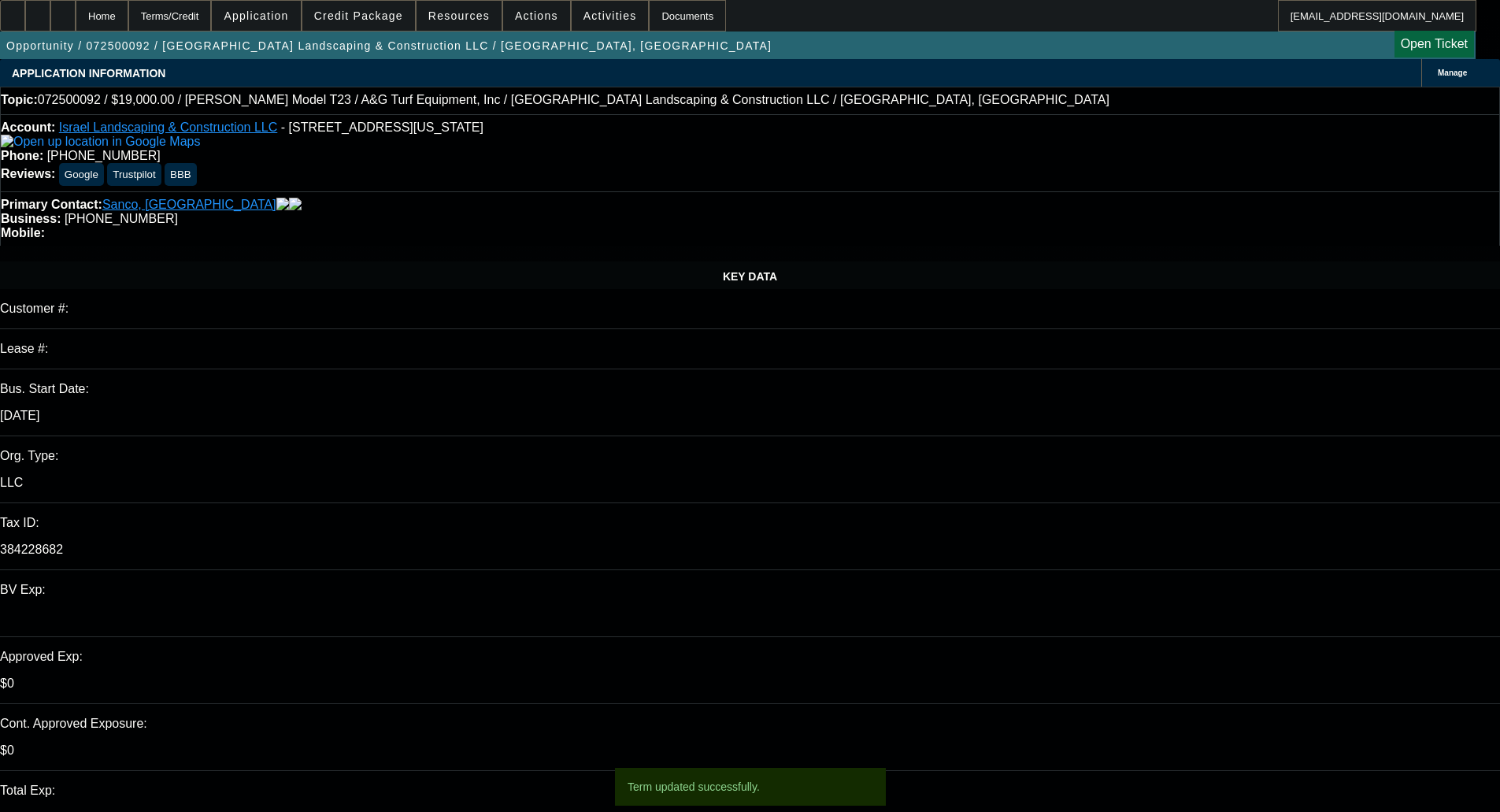
select select "0"
select select "6"
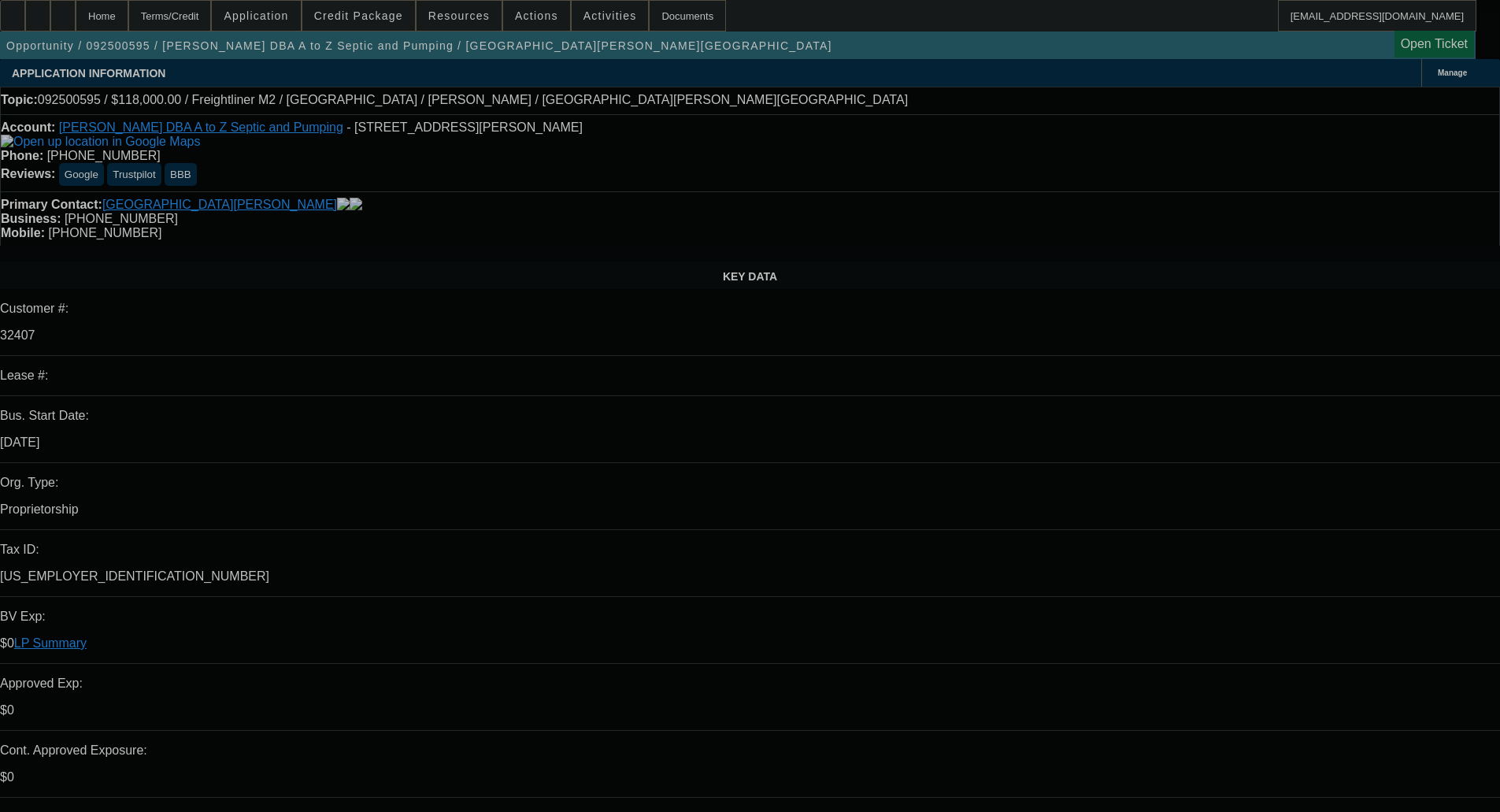
select select "0"
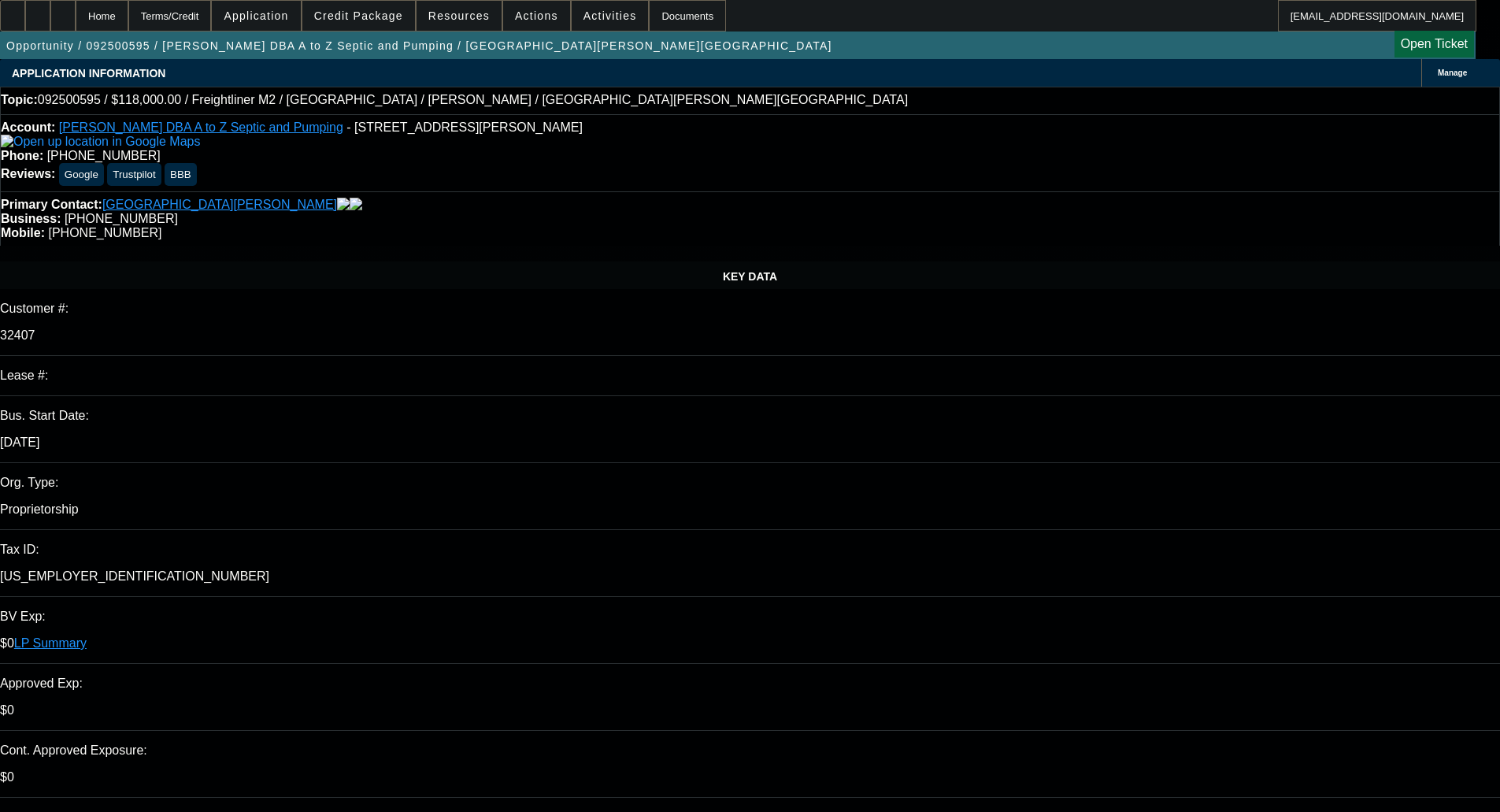
select select "2"
select select "0"
select select "6"
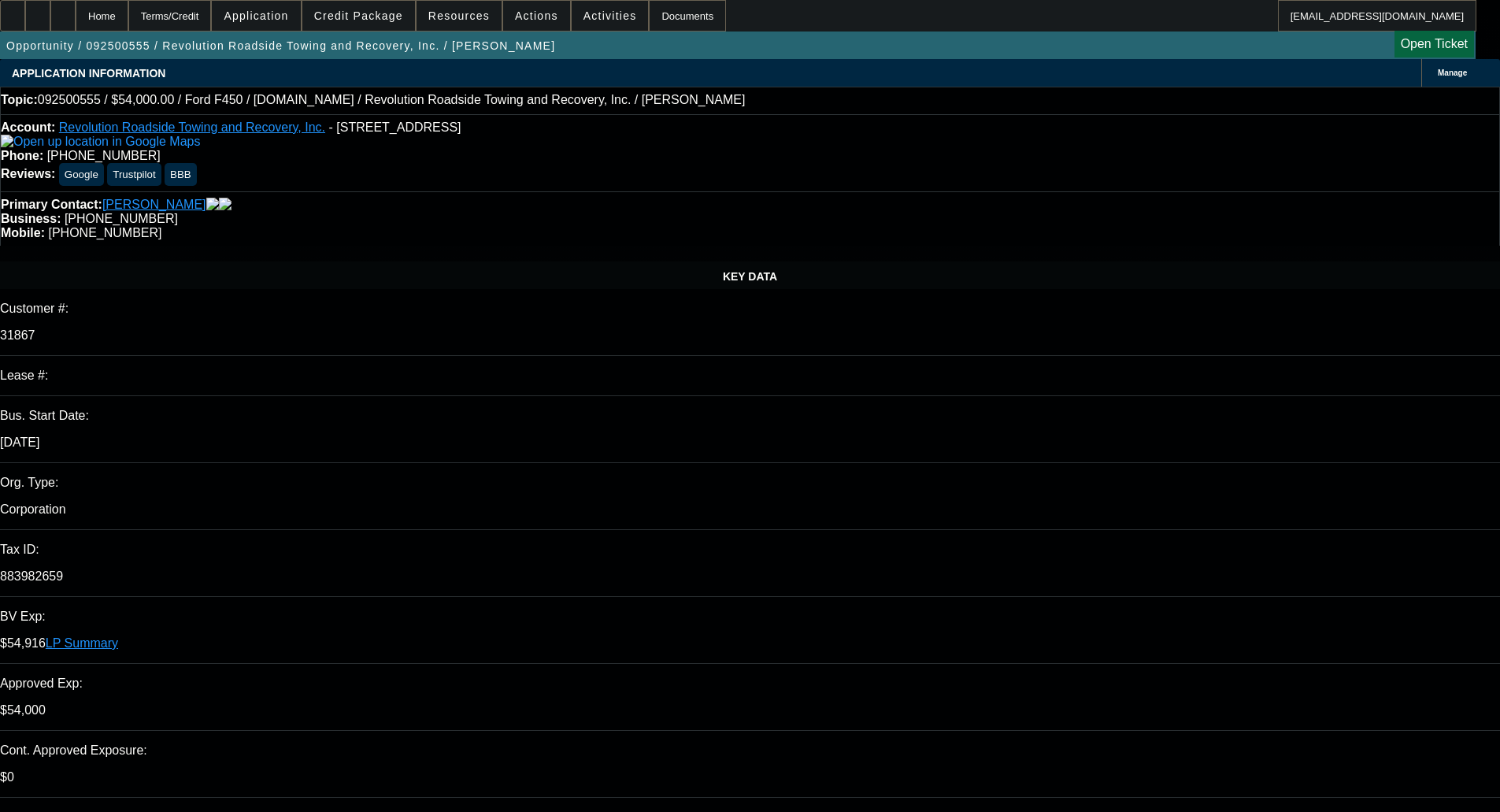
select select "0"
select select "3"
select select "0"
select select "6"
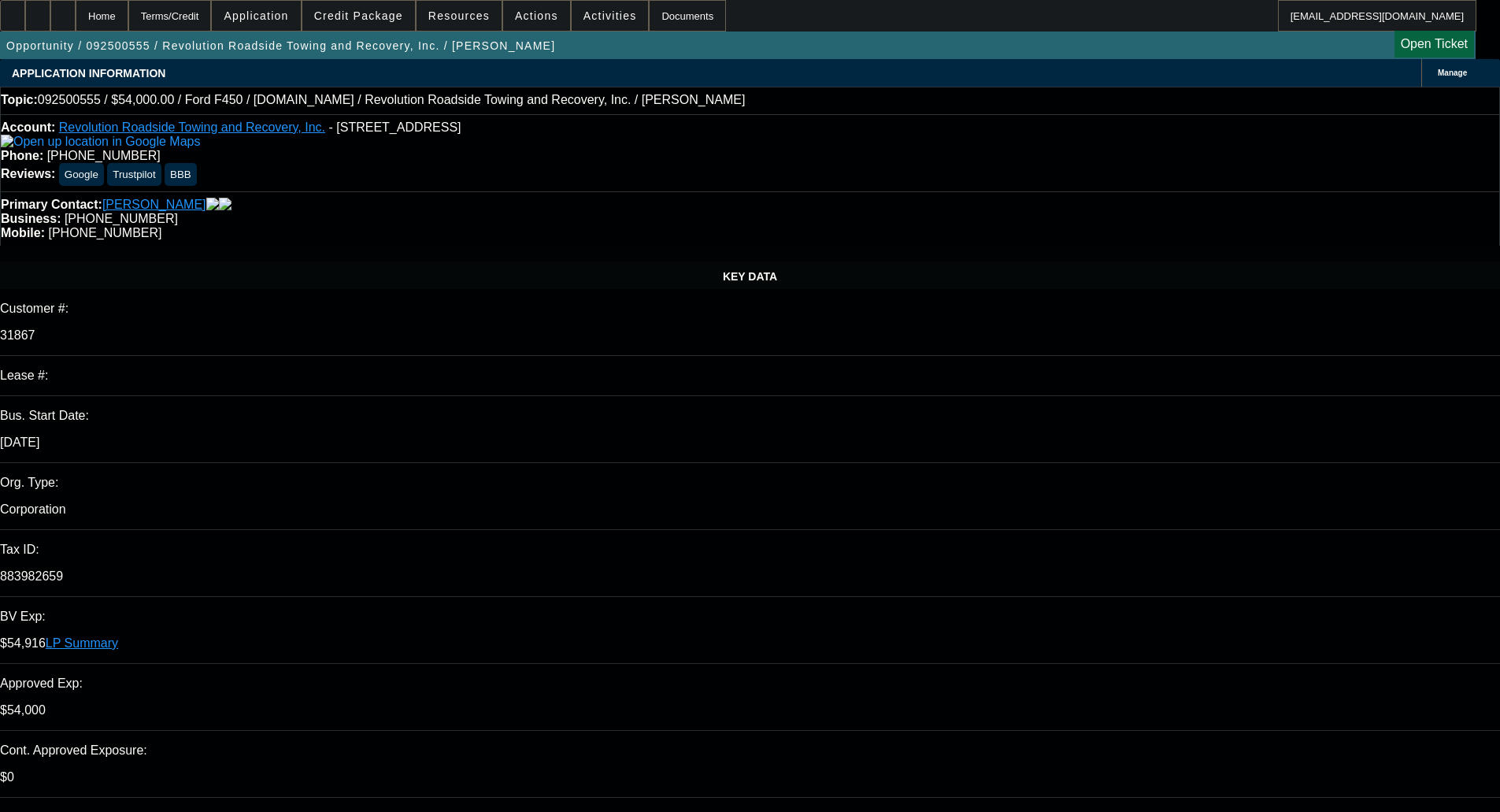
select select "0"
select select "2"
select select "0"
select select "6"
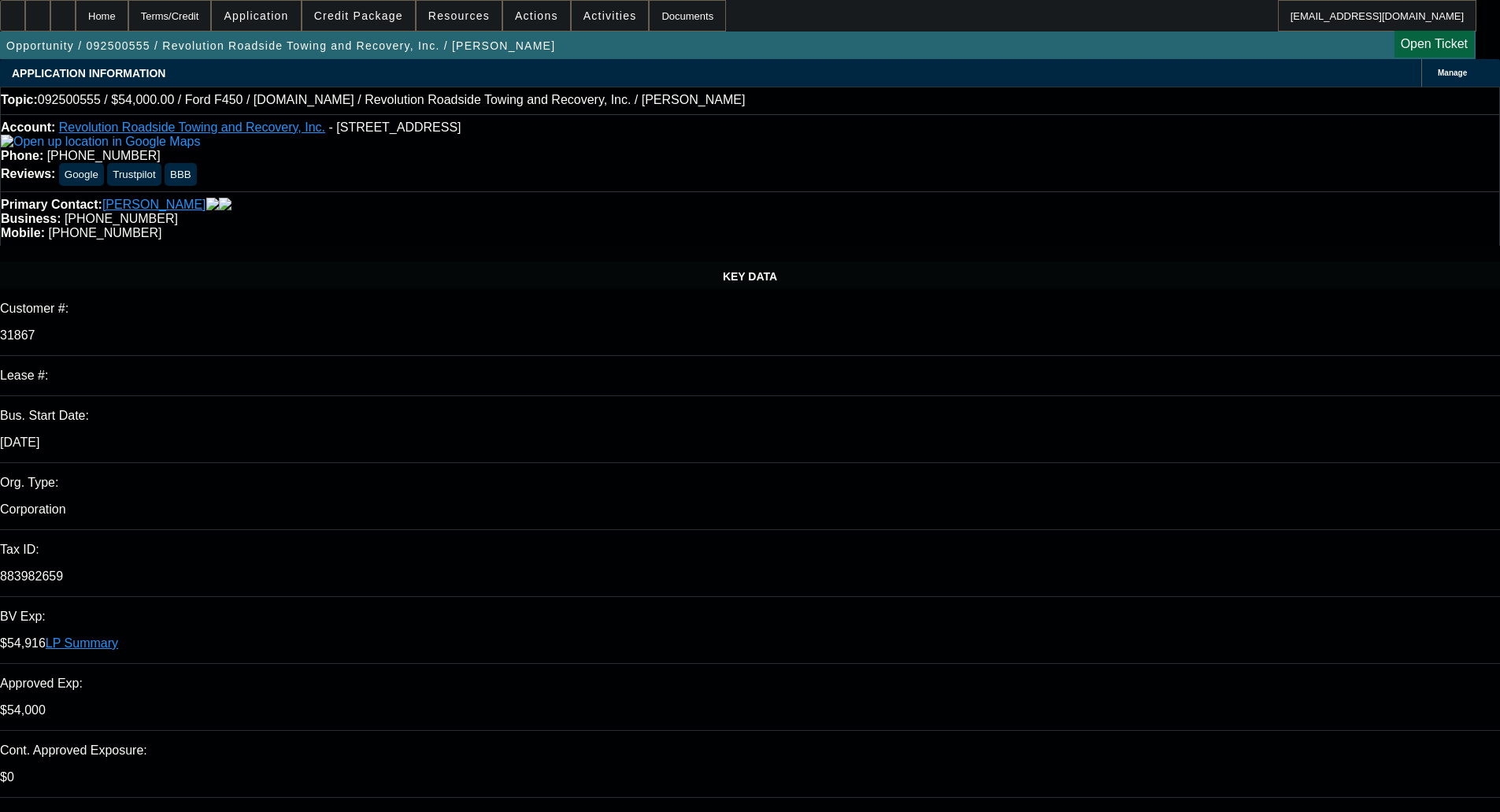
select select "0"
select select "2"
select select "0"
select select "6"
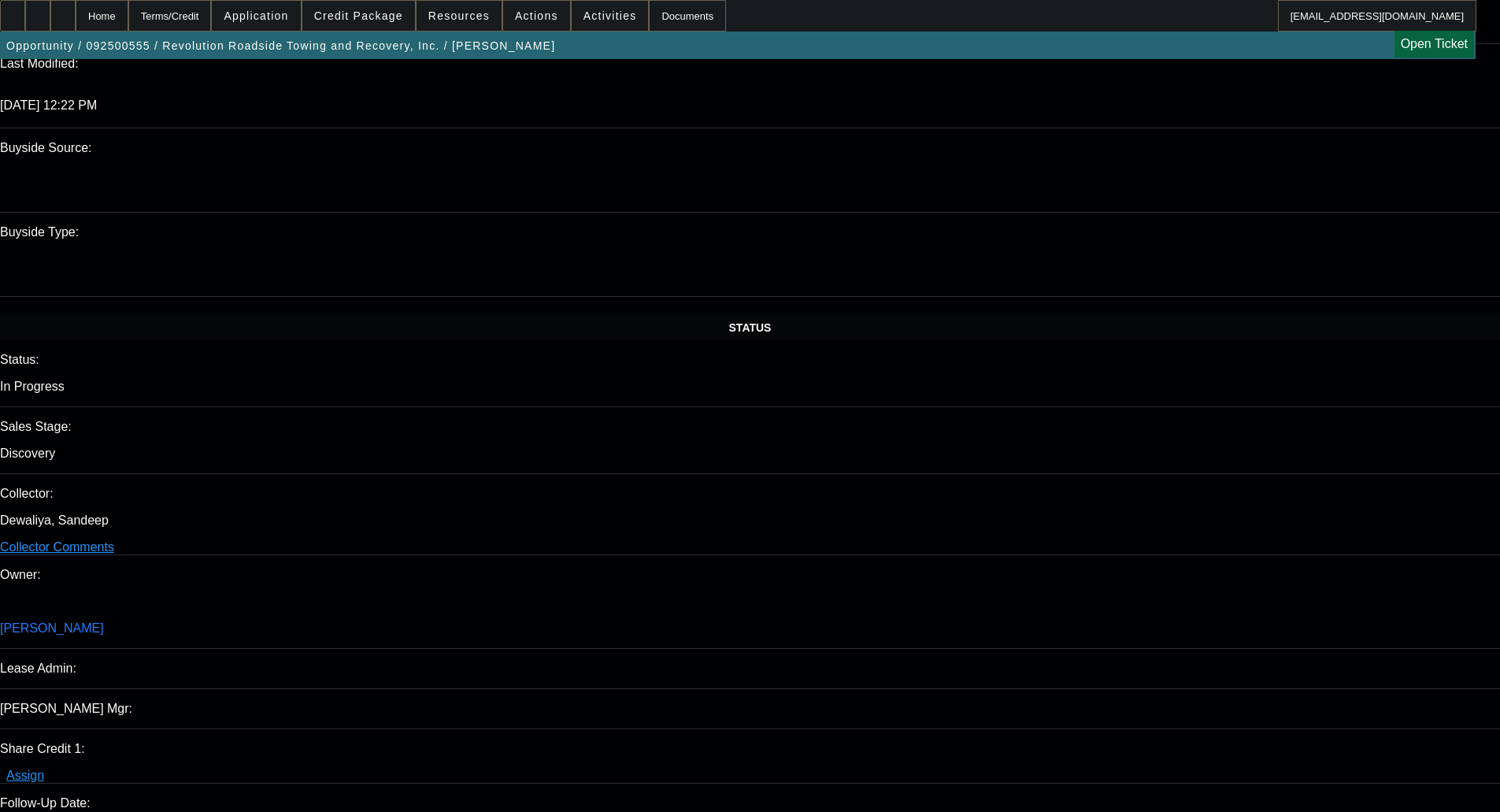
scroll to position [1496, 0]
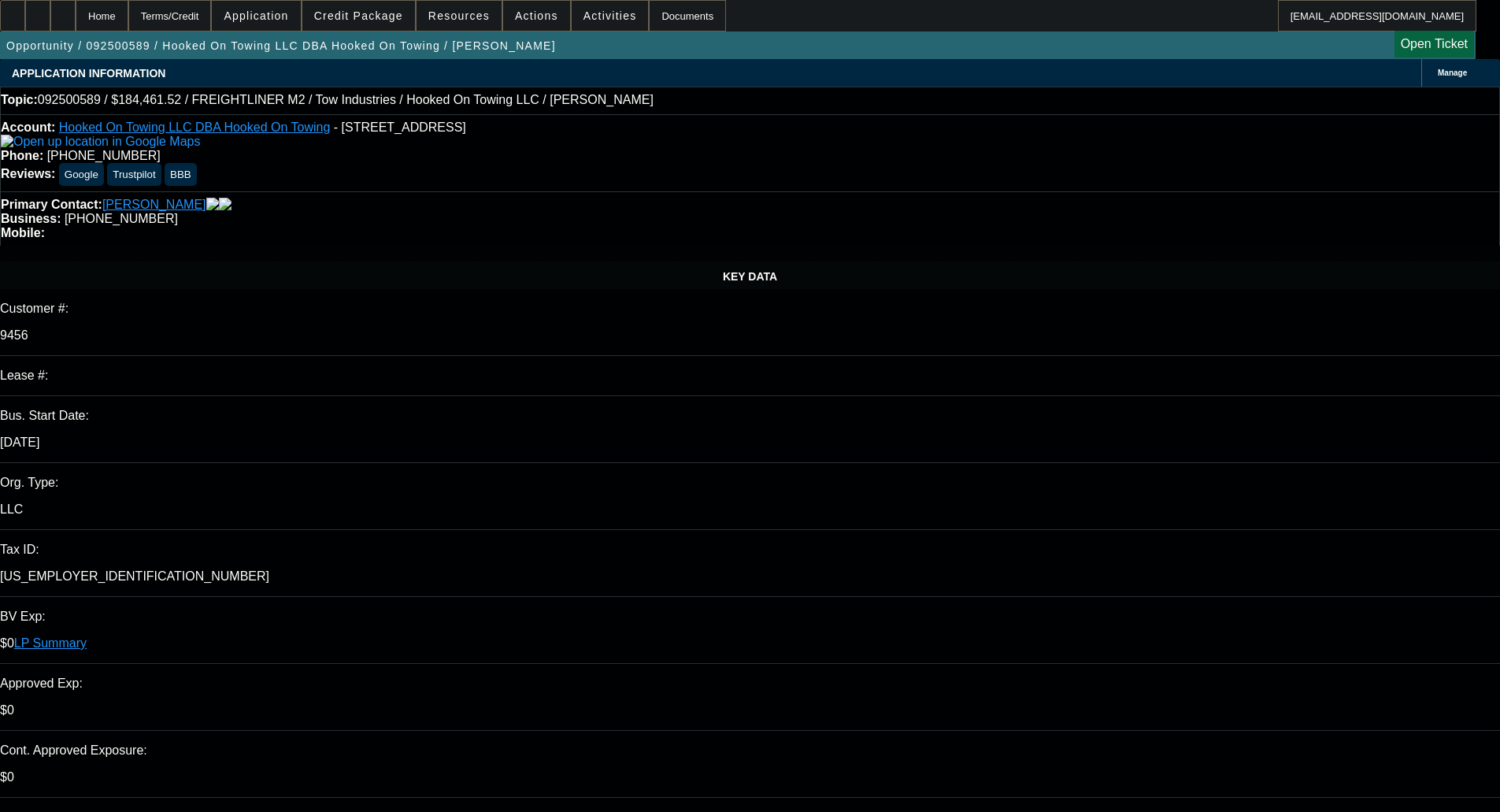
select select "0"
select select "0.1"
select select "4"
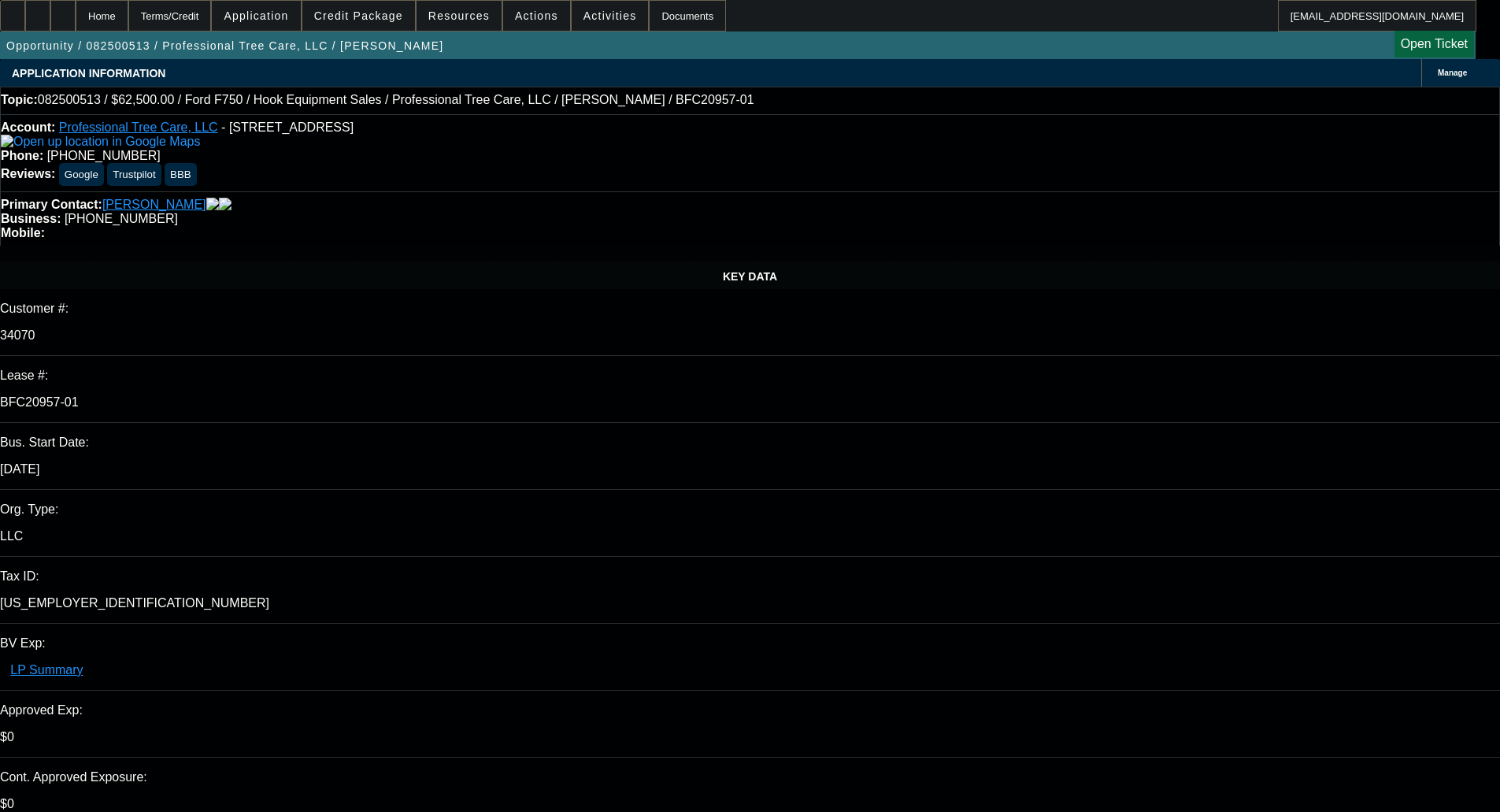
select select "0"
select select "6"
select select "0"
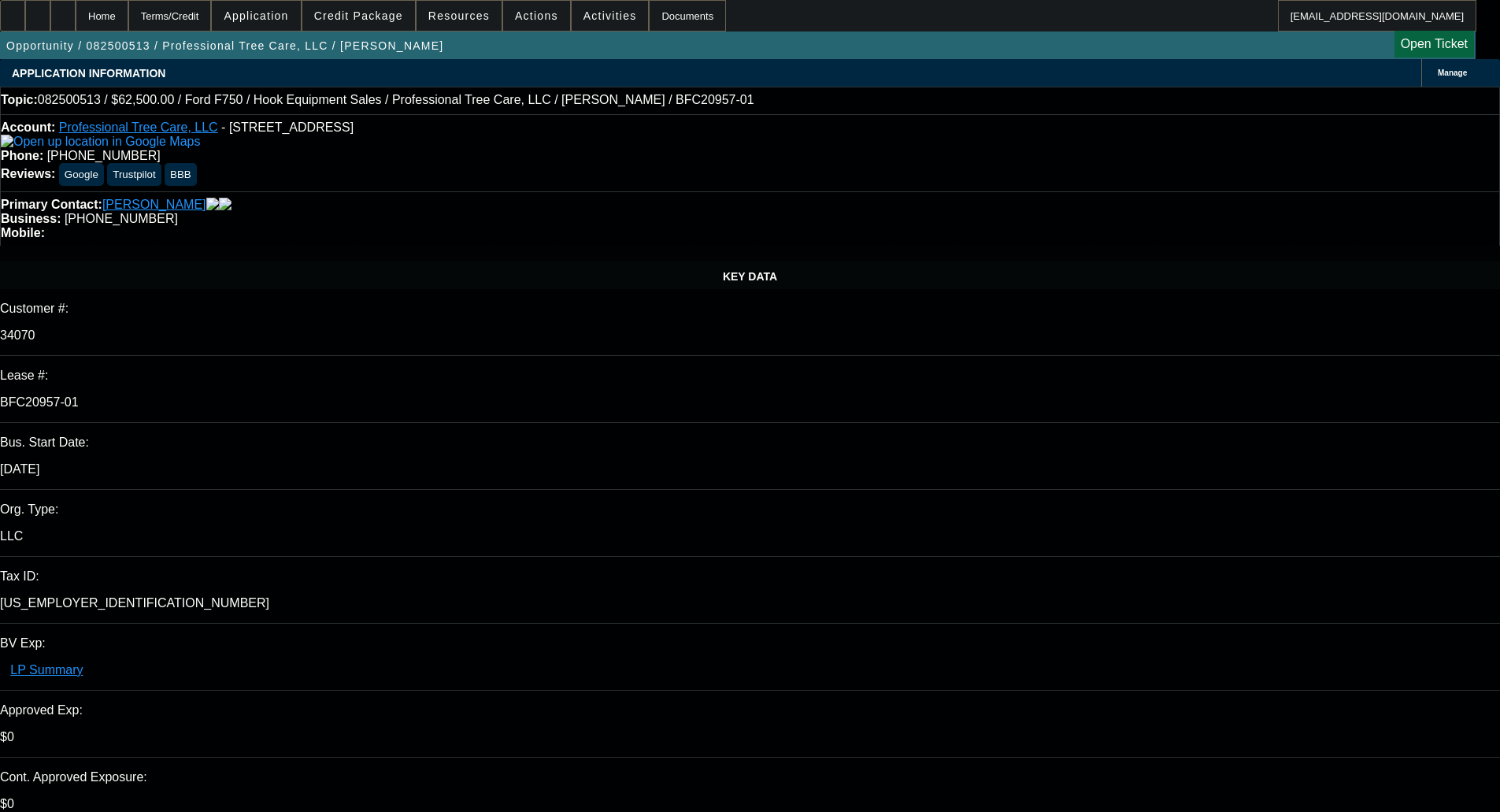
select select "0"
select select "6"
select select "0"
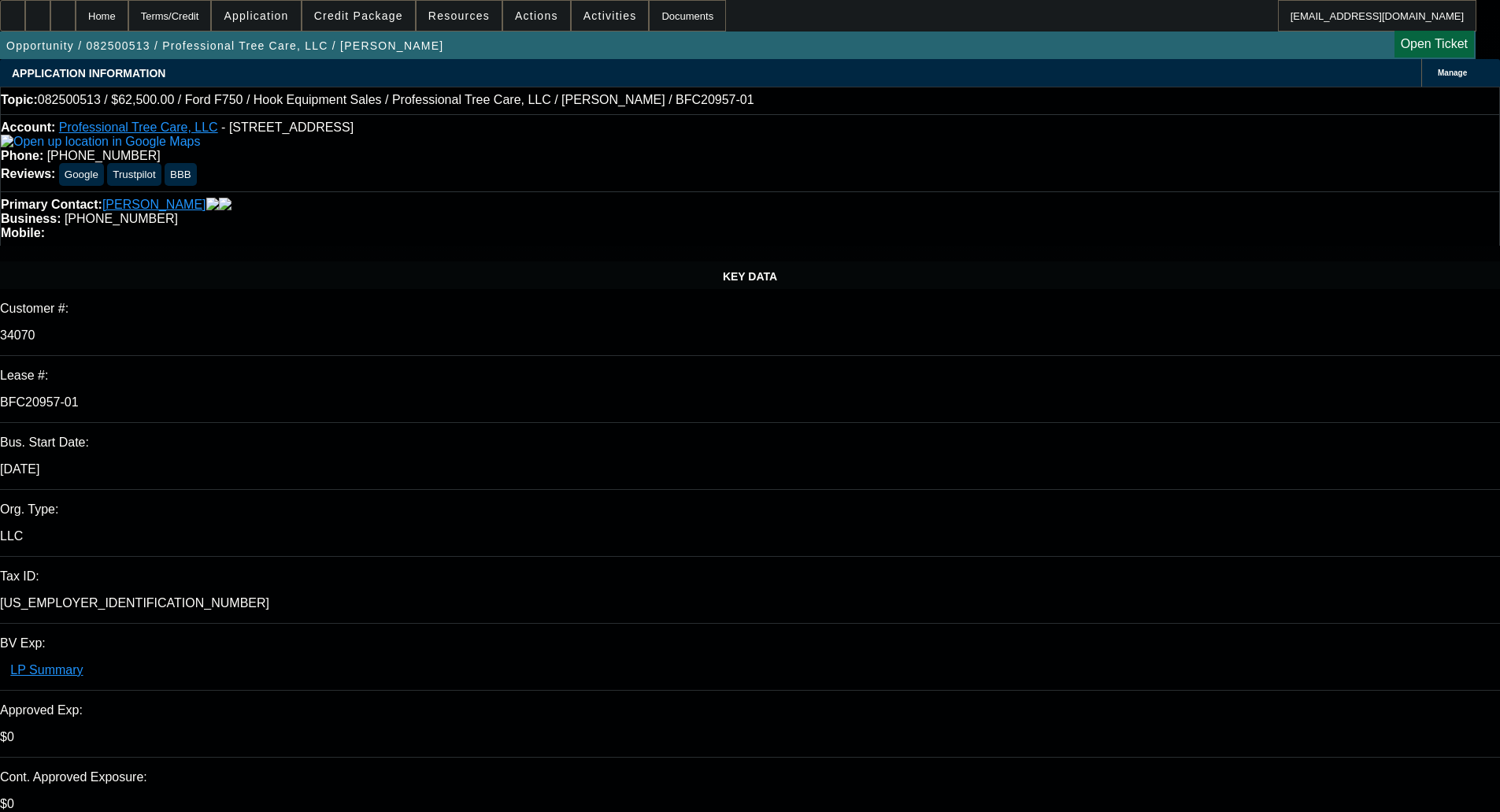
select select "0"
select select "6"
select select "0"
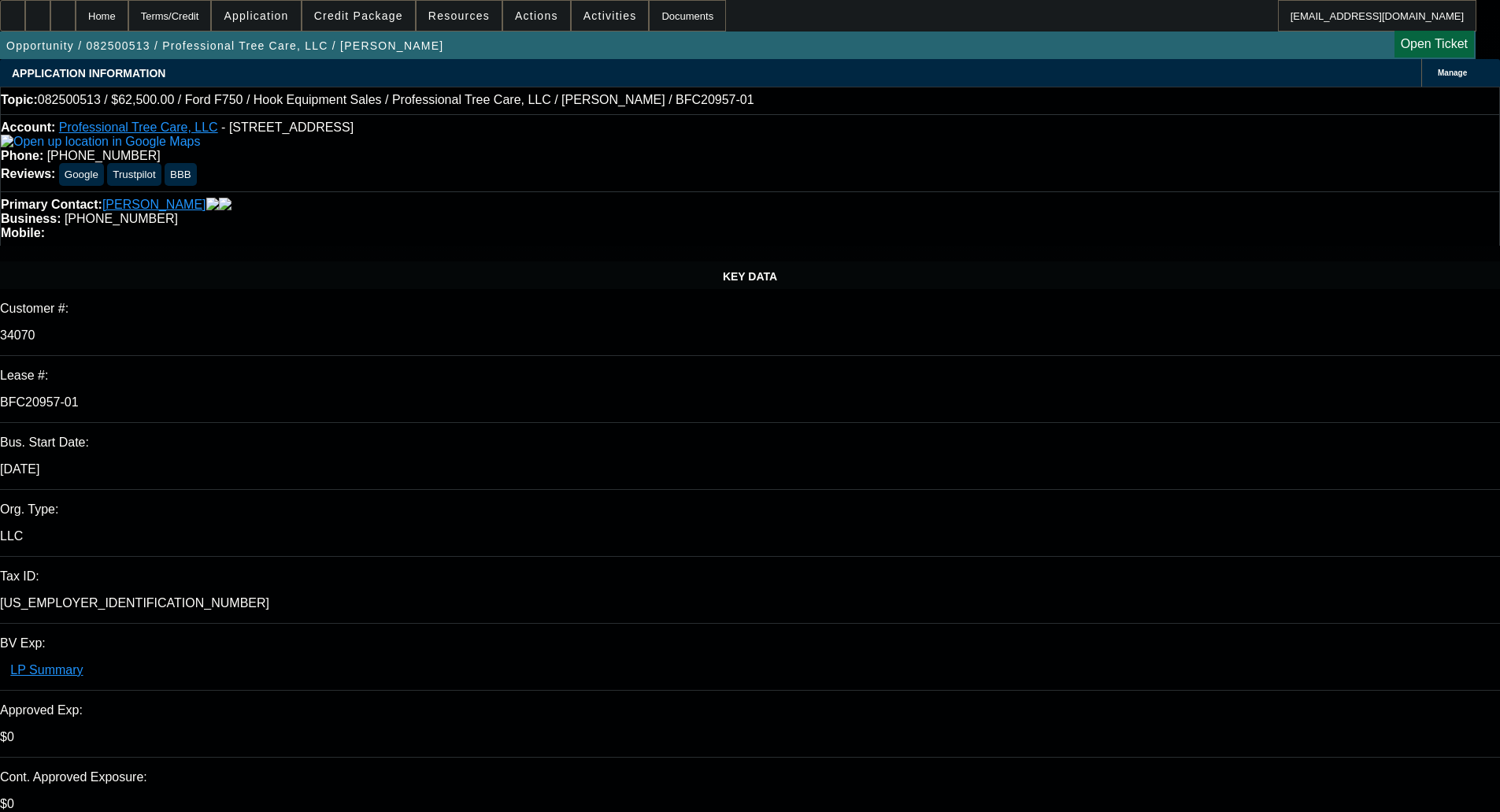
select select "6"
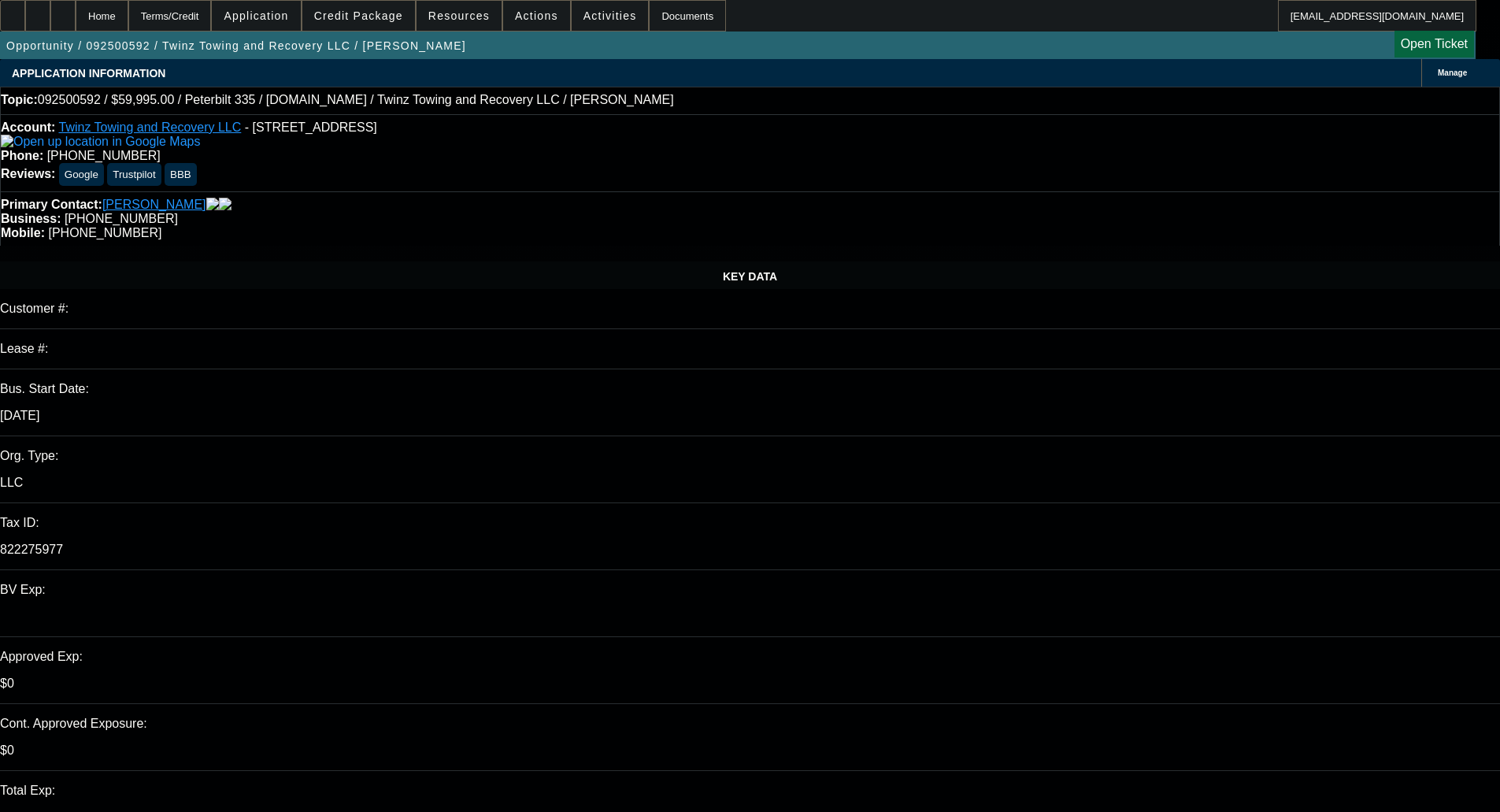
select select "0"
select select "2"
select select "0.1"
select select "4"
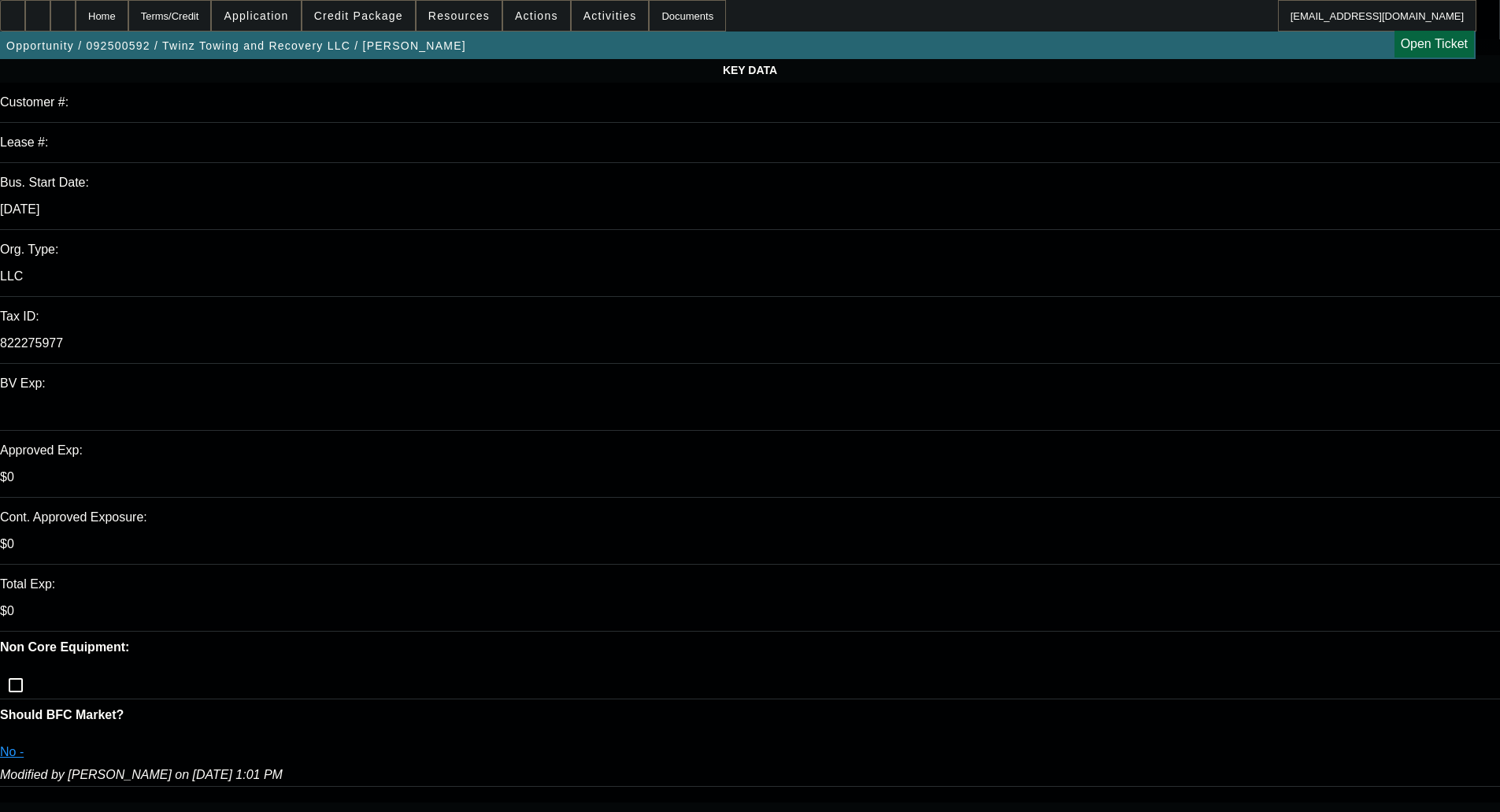
scroll to position [236, 0]
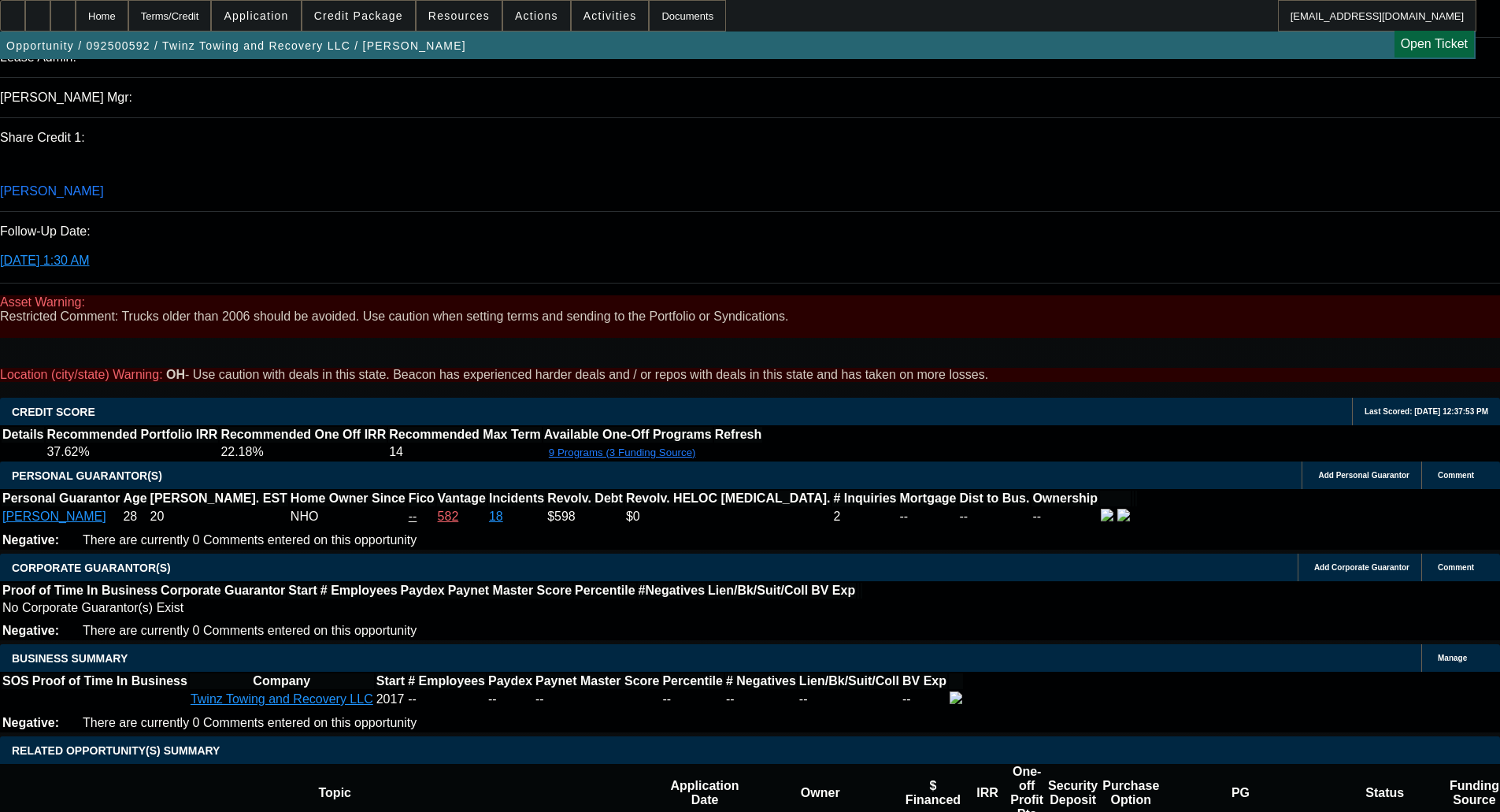
scroll to position [2741, 0]
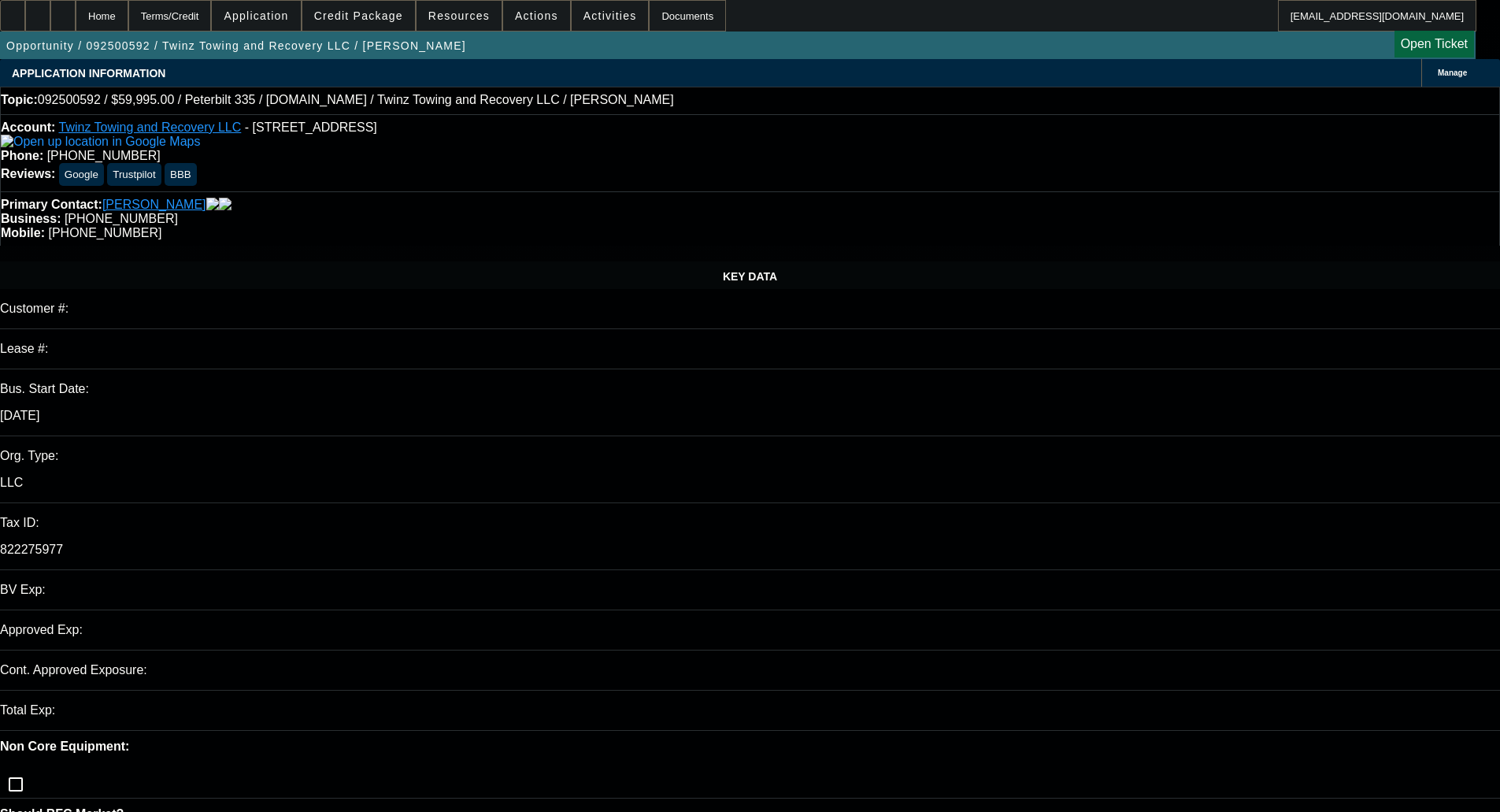
select select "0"
select select "2"
select select "0.1"
select select "4"
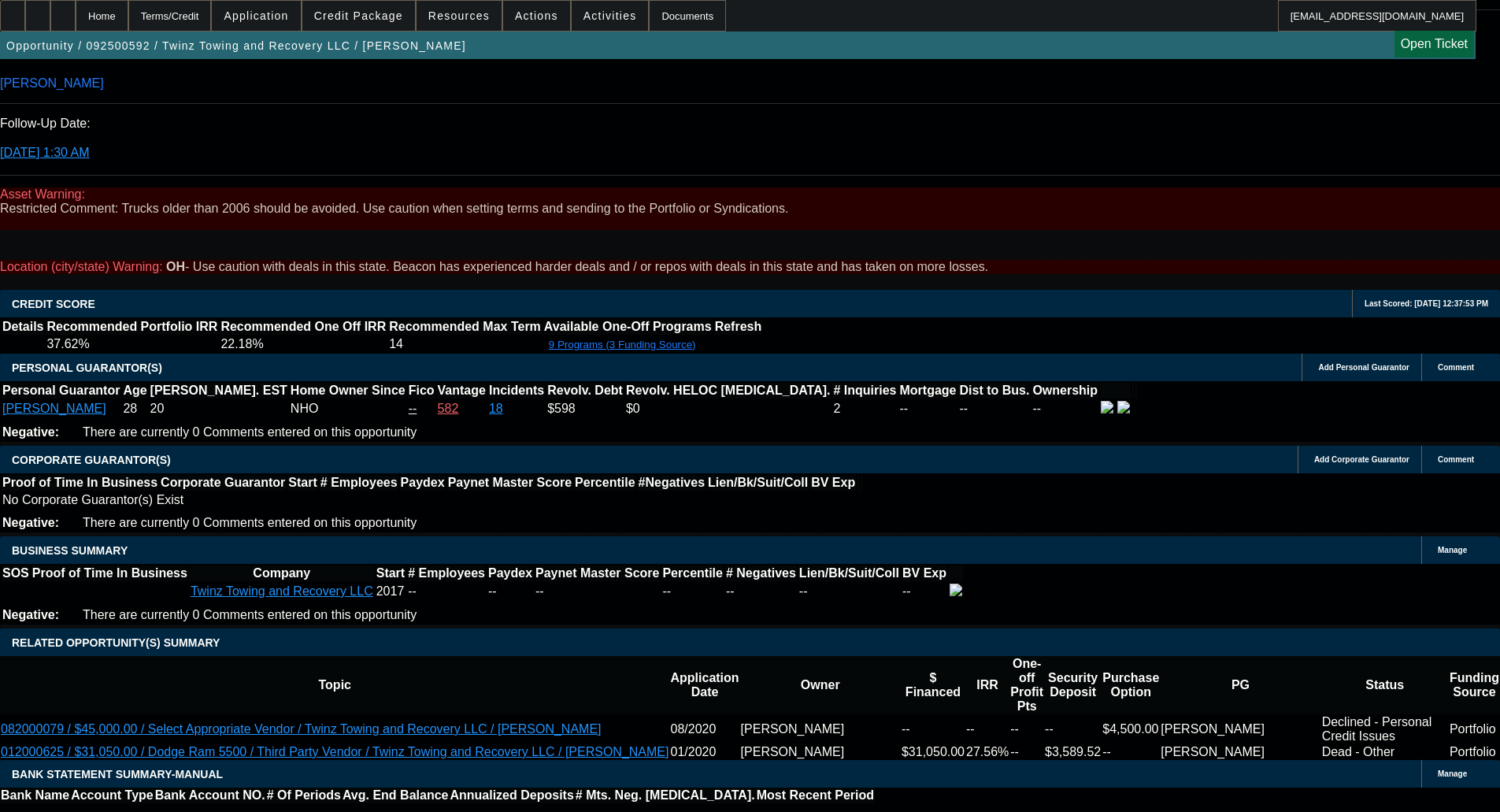
scroll to position [2347, 0]
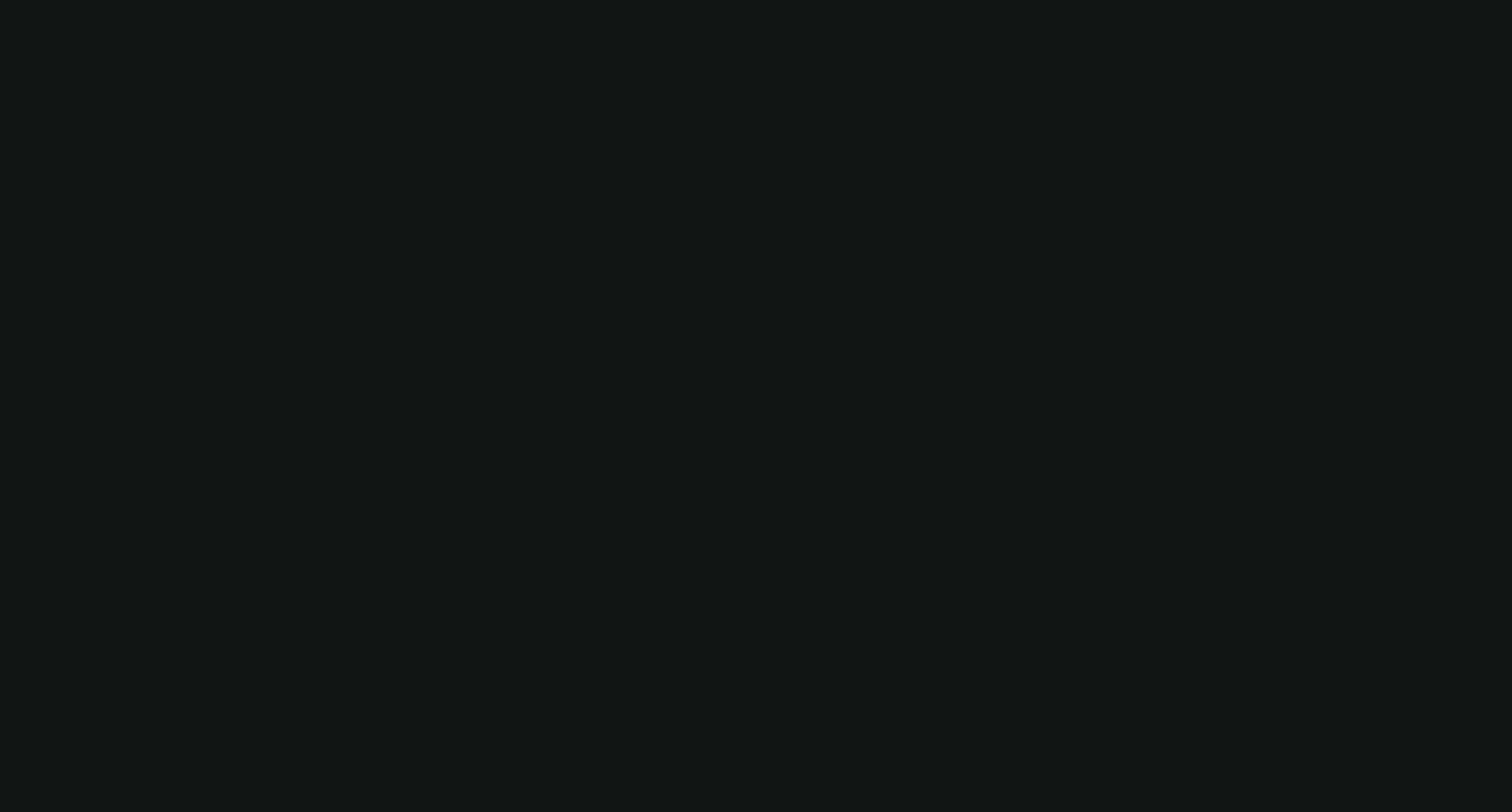
select select "0"
select select "3"
select select "0"
select select "6"
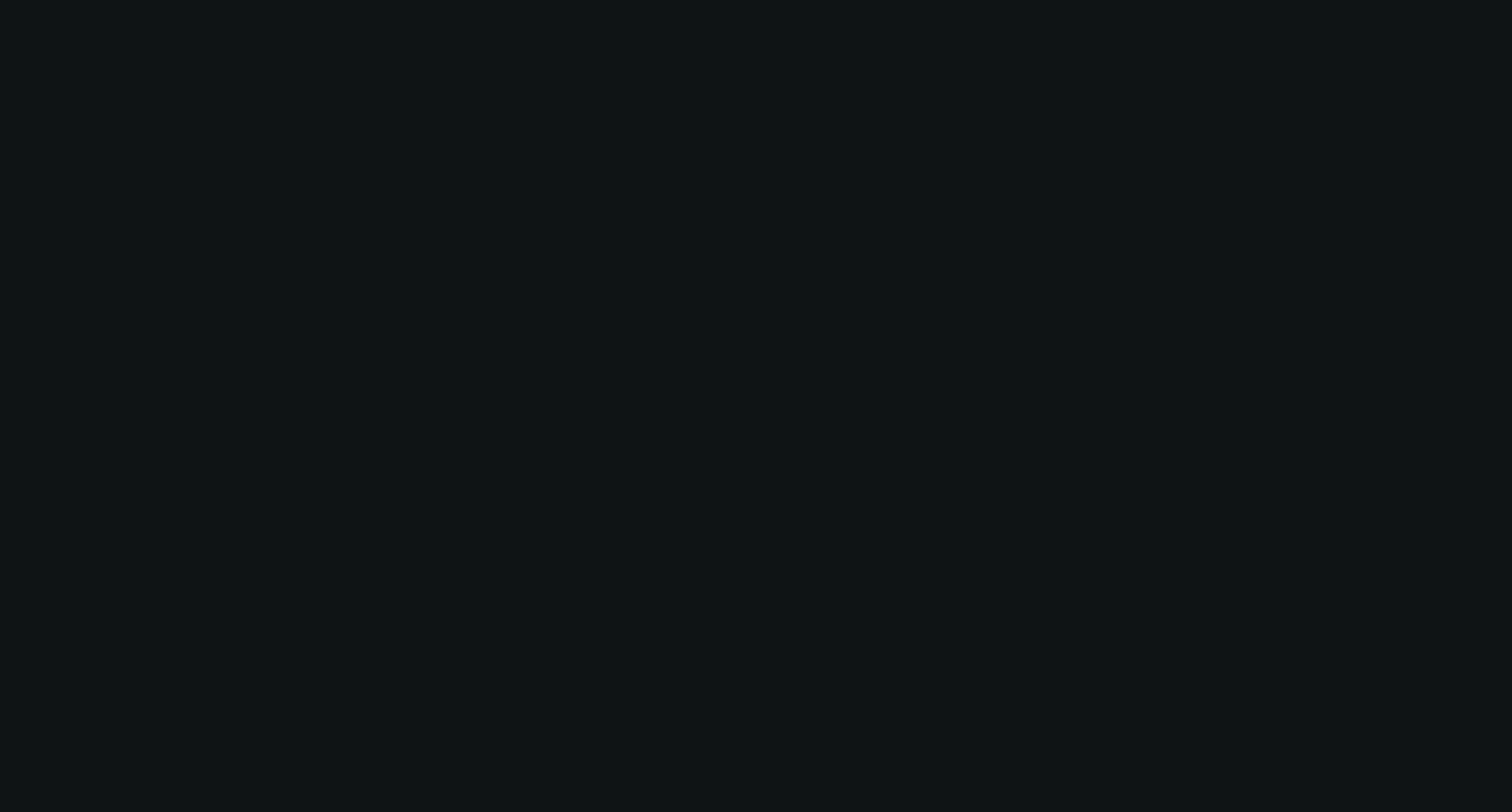
select select "0"
select select "2"
select select "0"
select select "6"
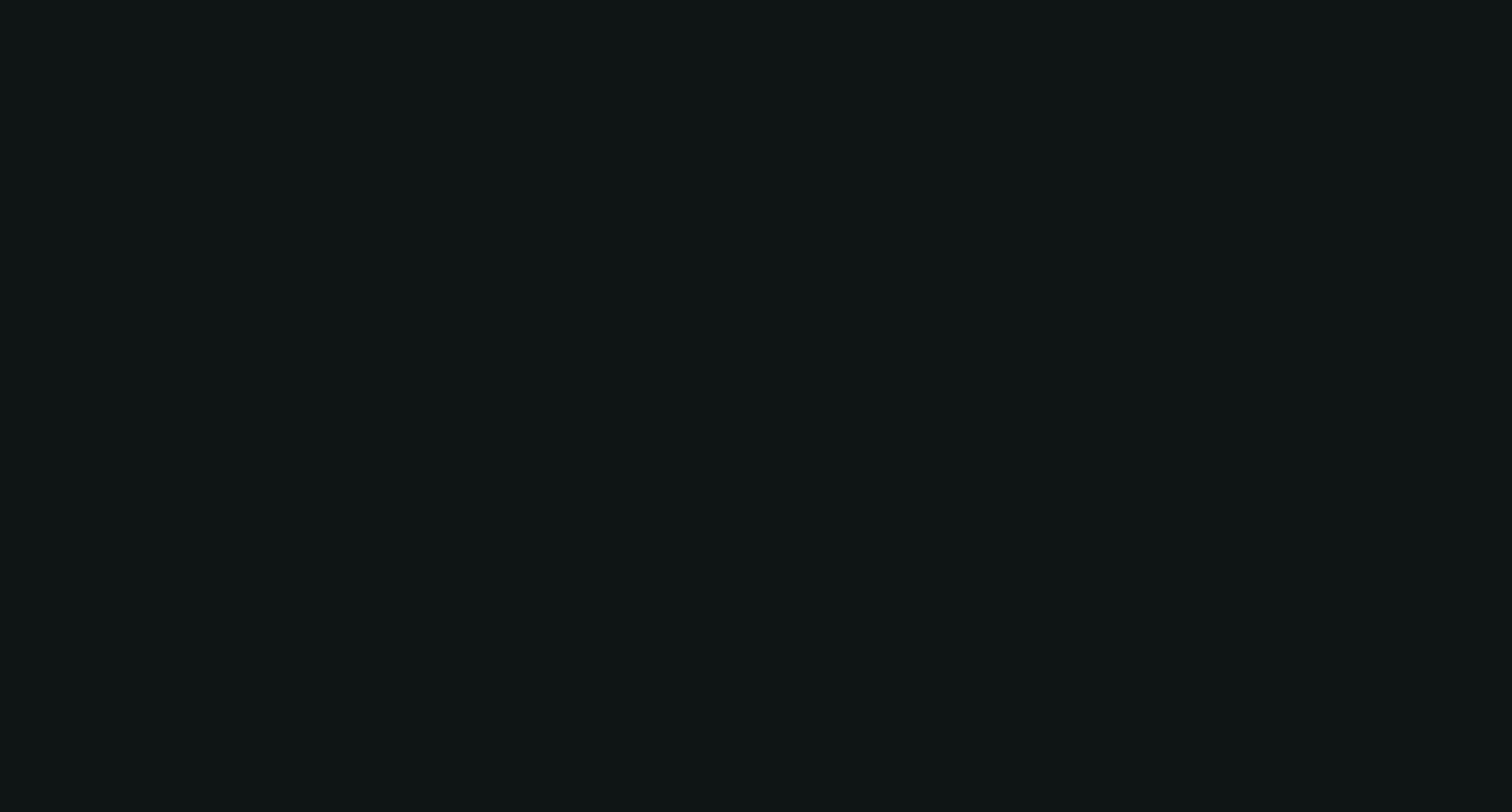
select select "0"
select select "2"
select select "0"
select select "6"
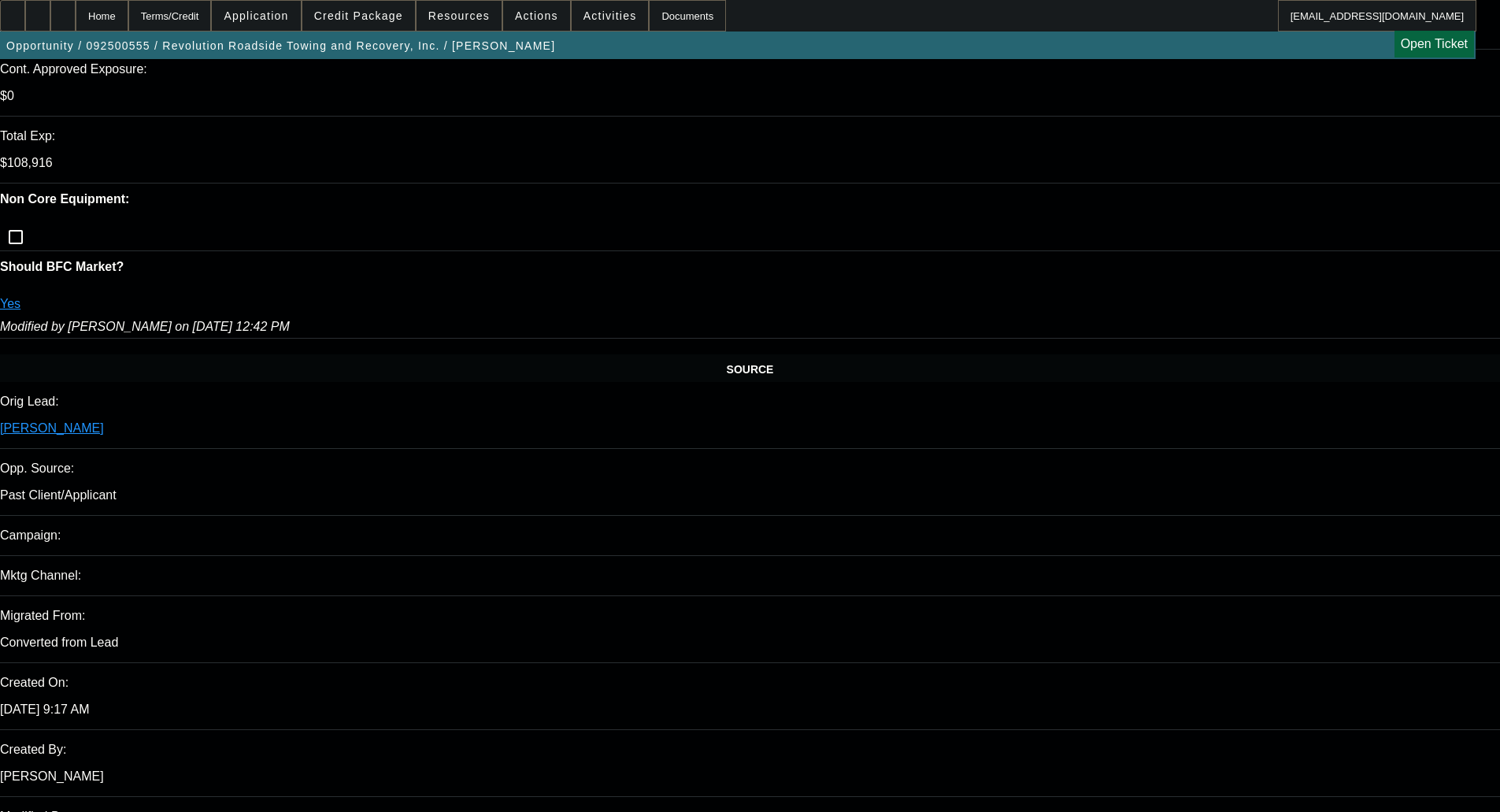
scroll to position [866, 0]
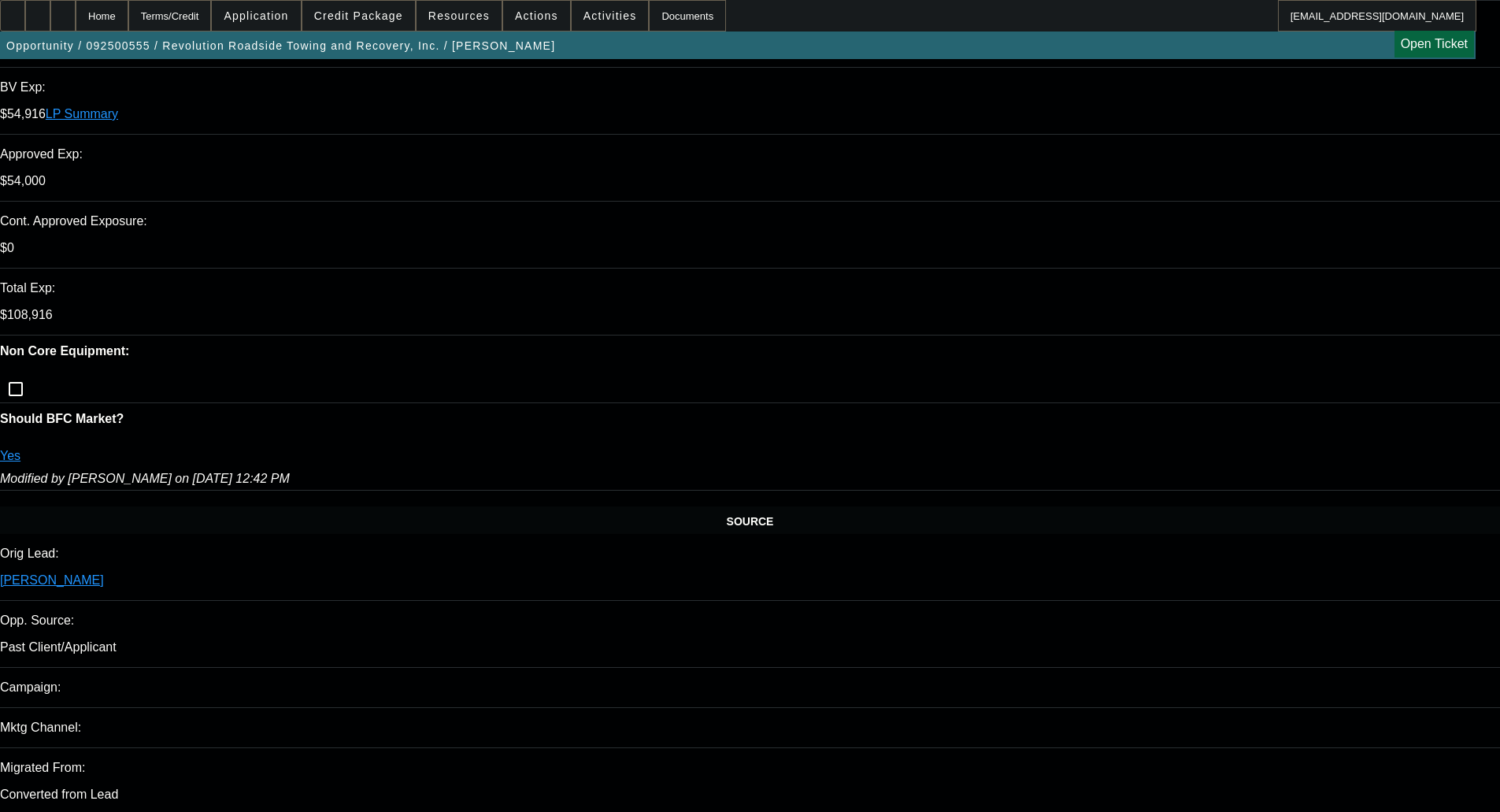
scroll to position [551, 0]
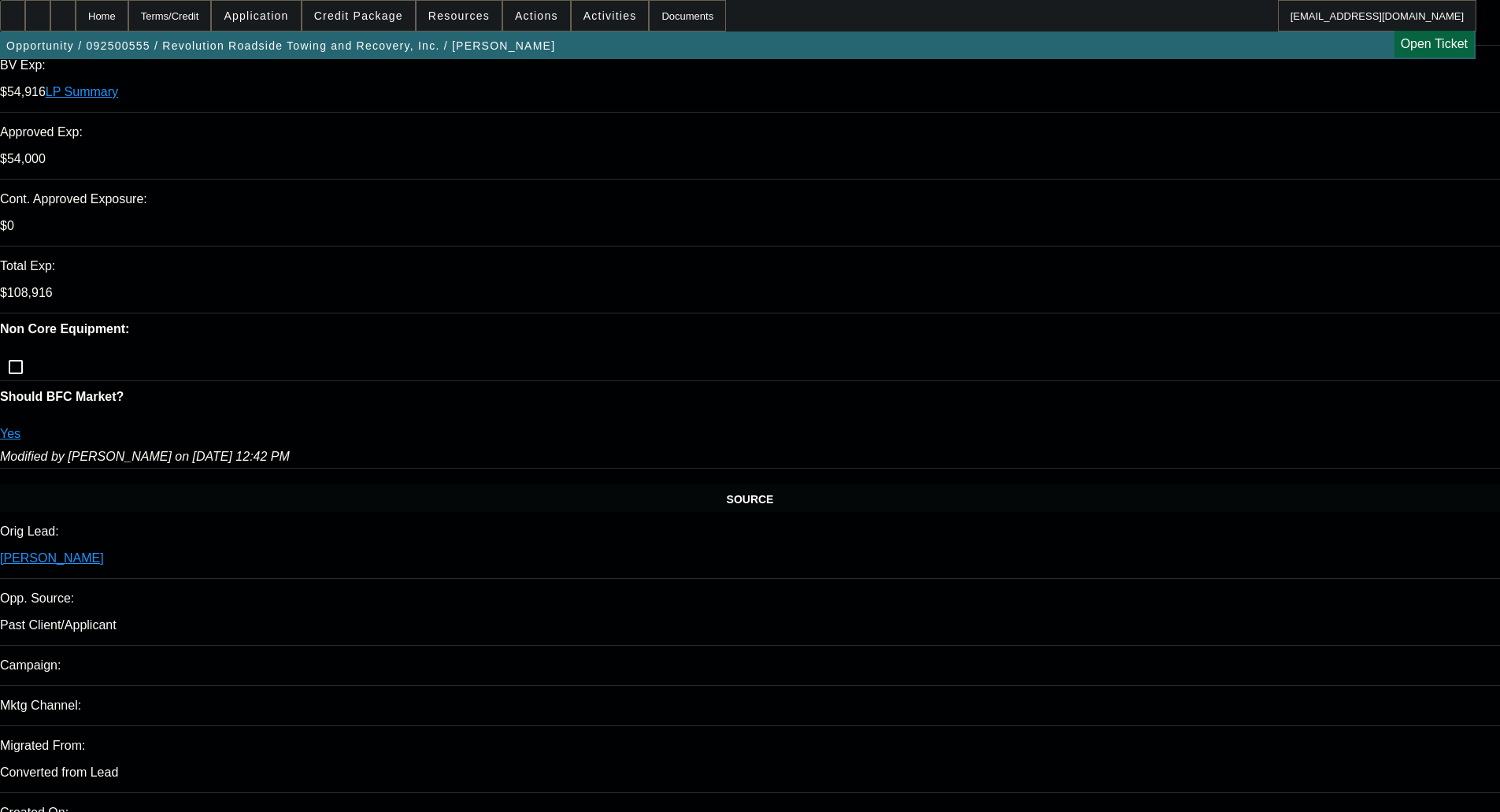
click at [375, 9] on span at bounding box center [358, 15] width 112 height 38
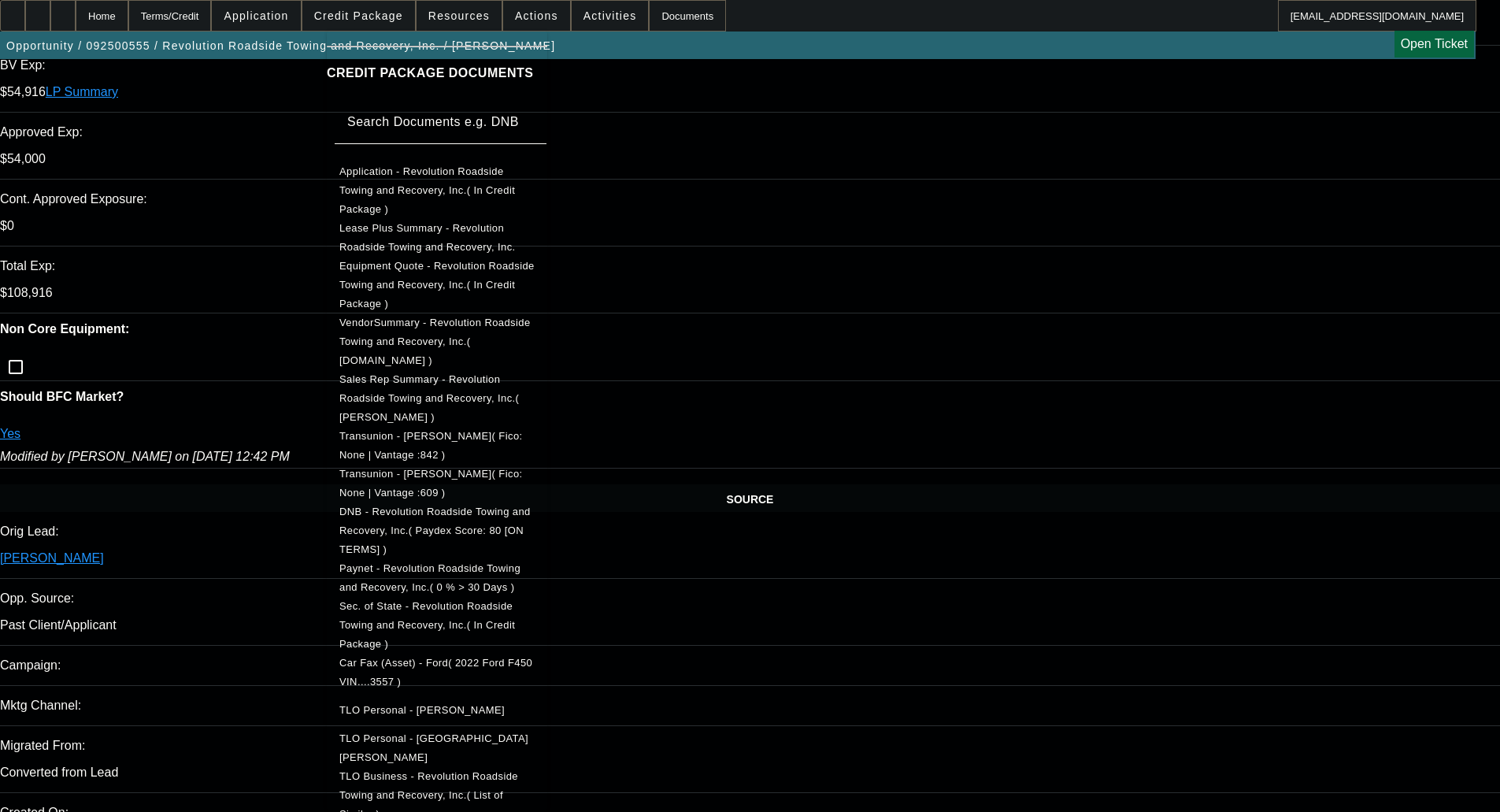
scroll to position [258, 0]
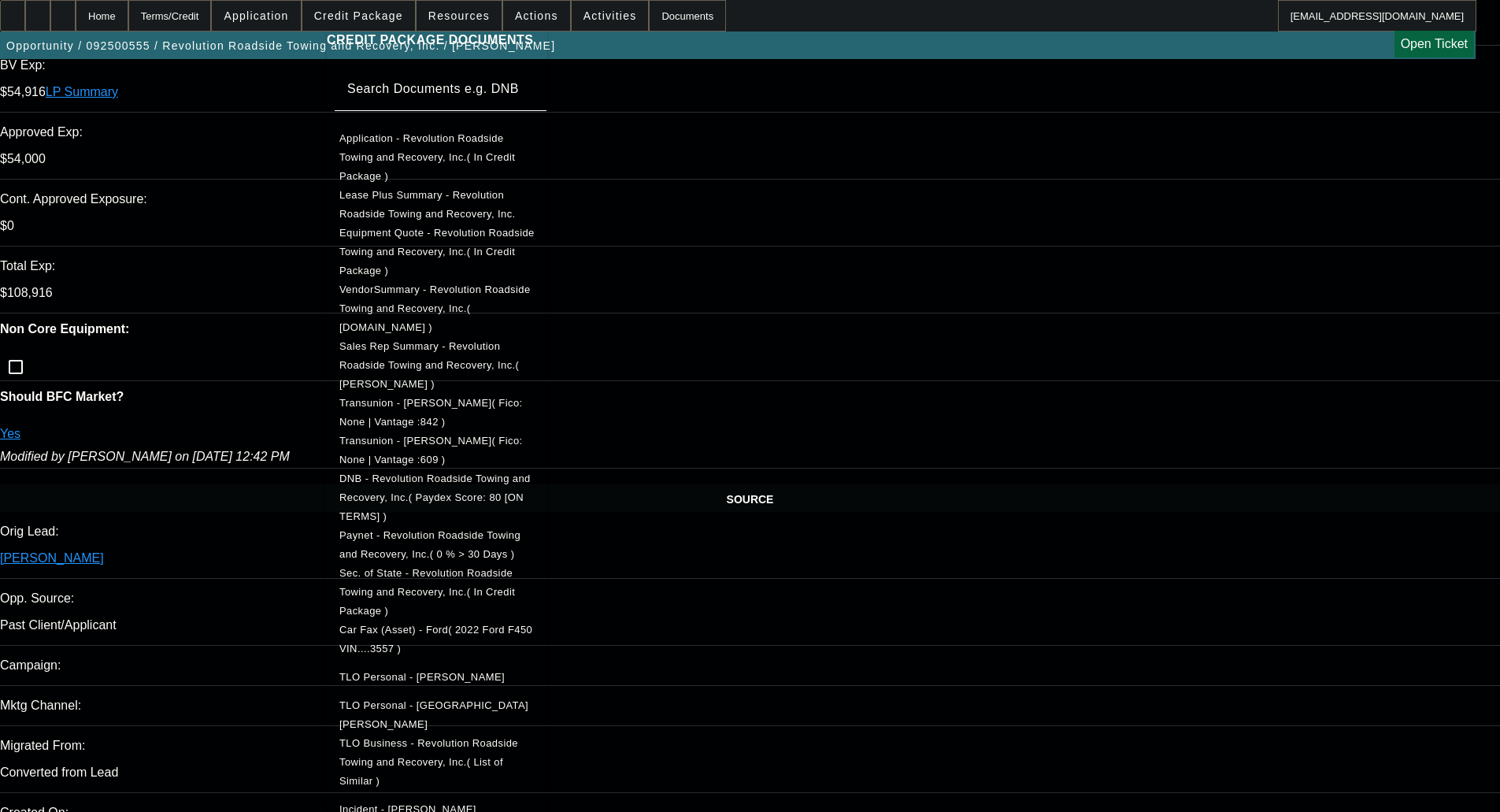
click at [828, 369] on div at bounding box center [750, 406] width 1500 height 812
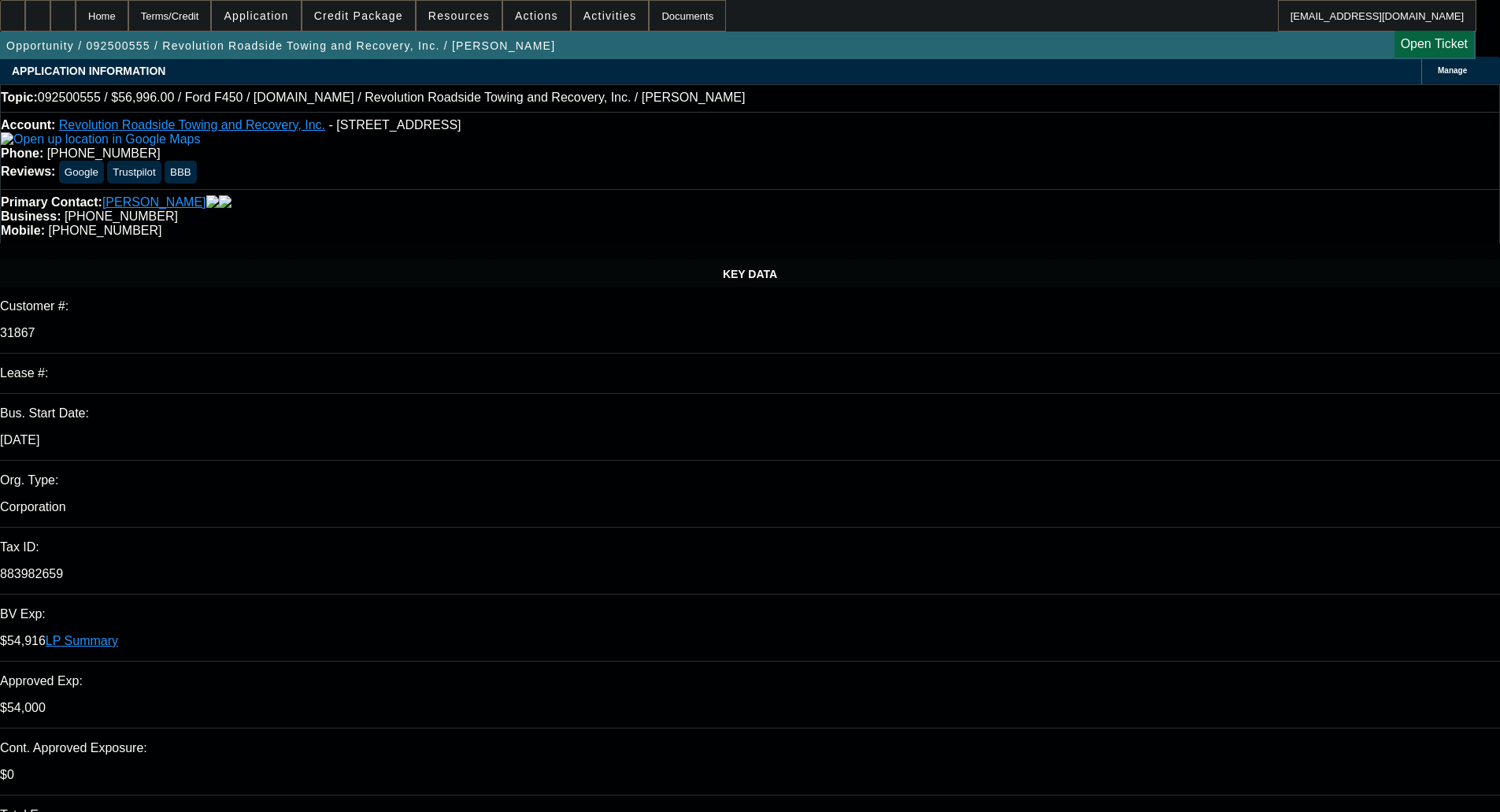
scroll to position [0, 0]
click at [1194, 53] on div "Opportunity / 092500555 / Revolution Roadside Towing and Recovery, Inc. / Cromw…" at bounding box center [738, 45] width 1475 height 27
type textarea "STRONGER IN PORT - OKAY TO SELL"
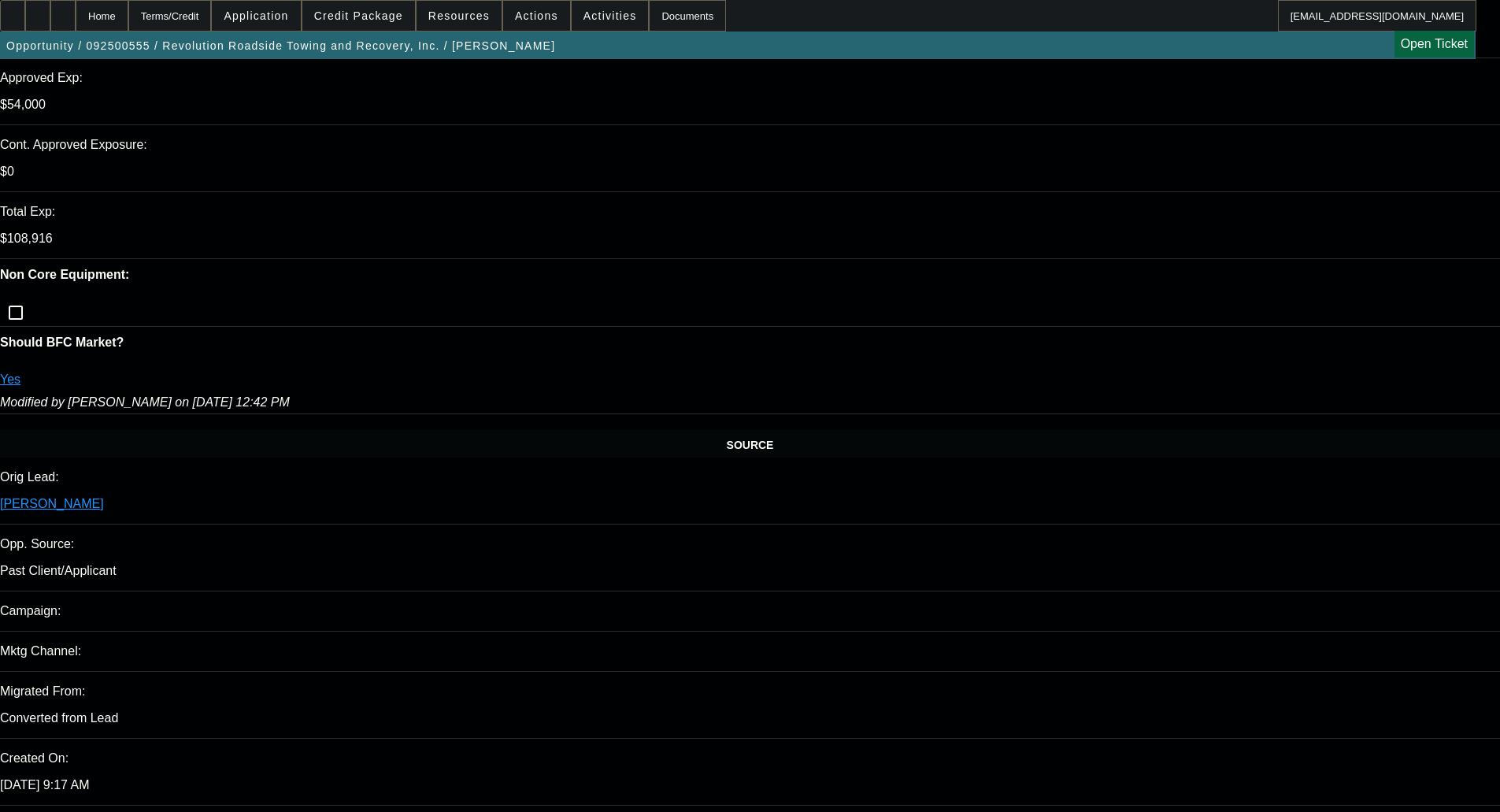
scroll to position [630, 0]
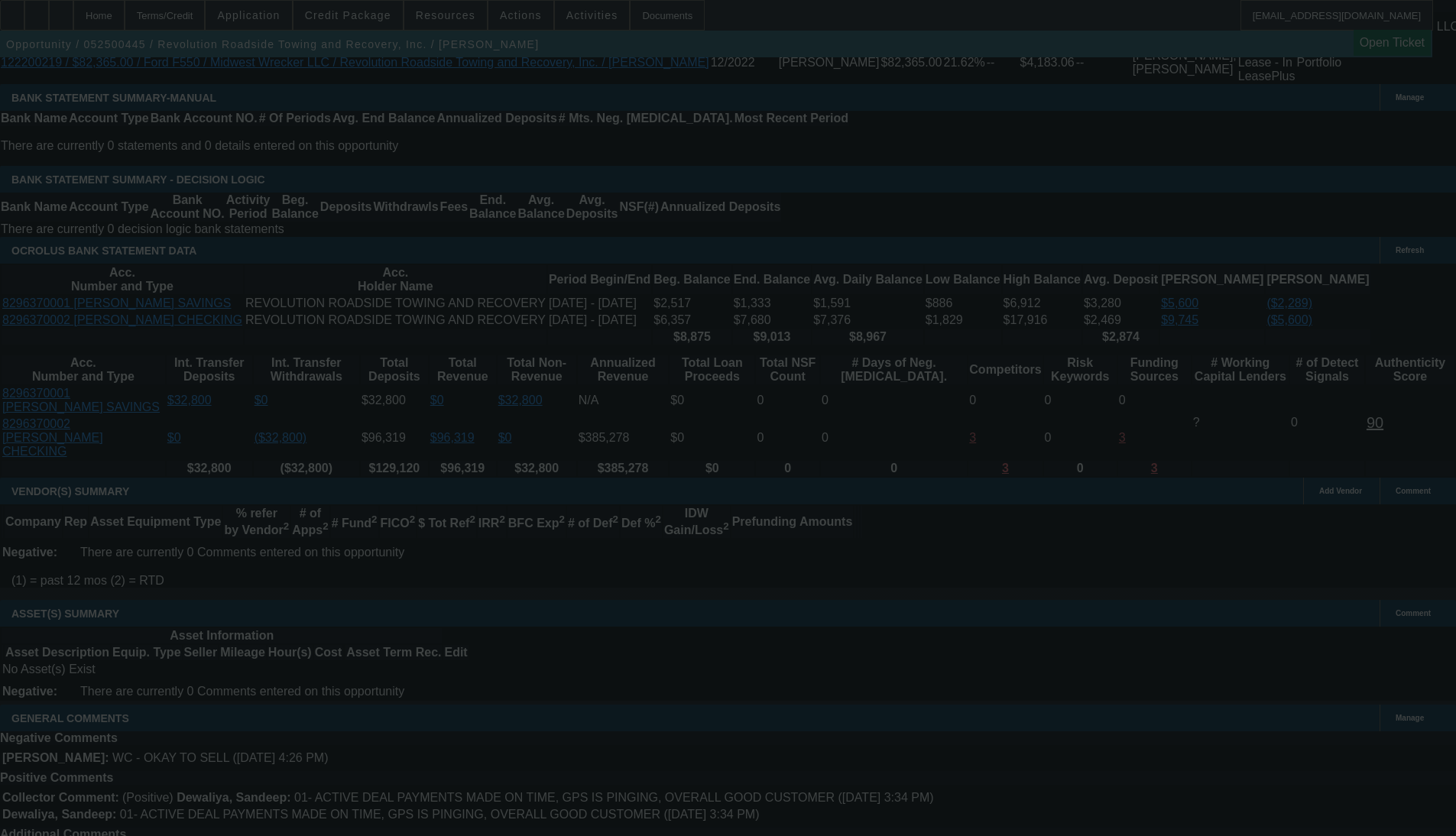
scroll to position [2831, 0]
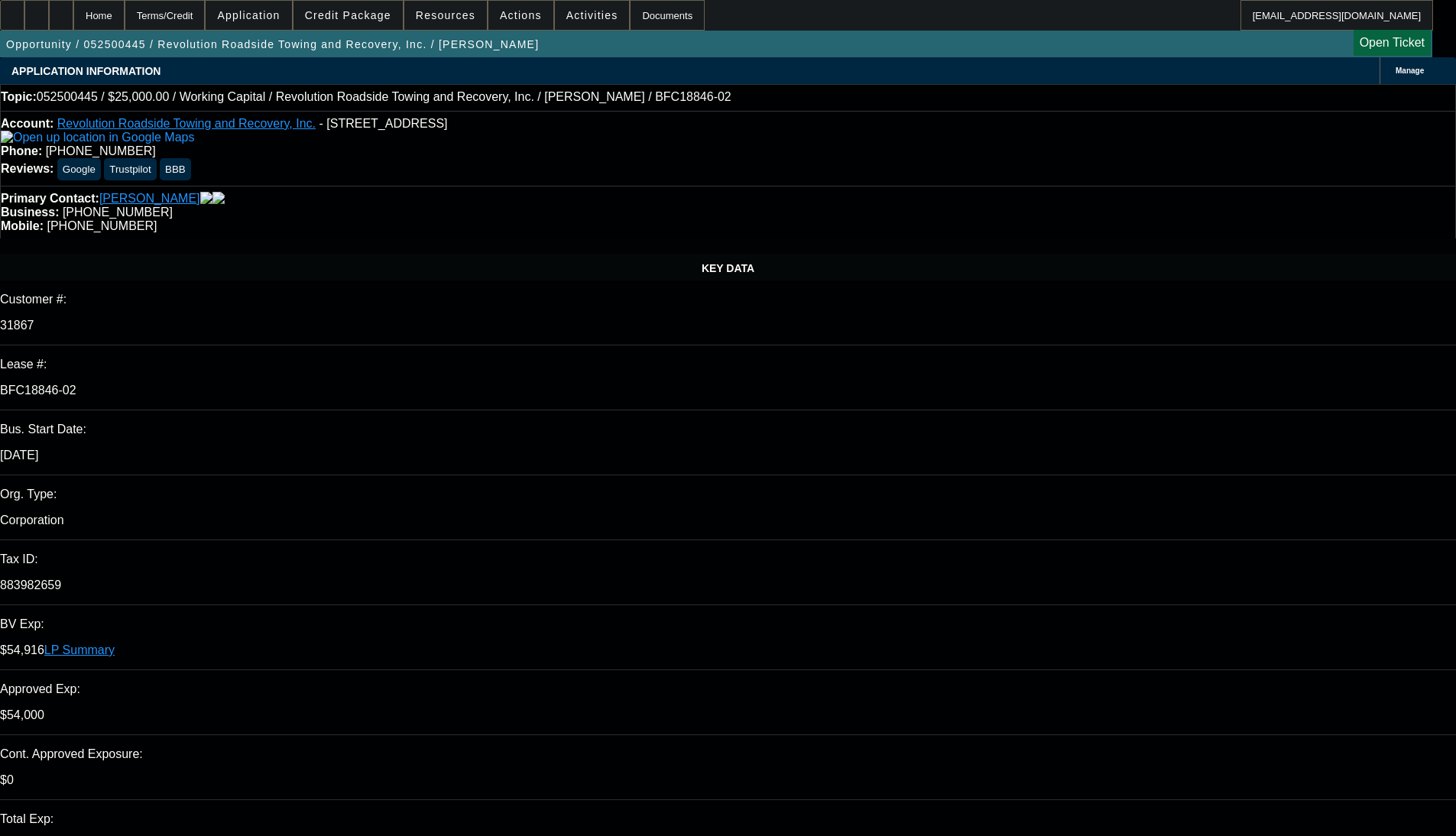
select select "0"
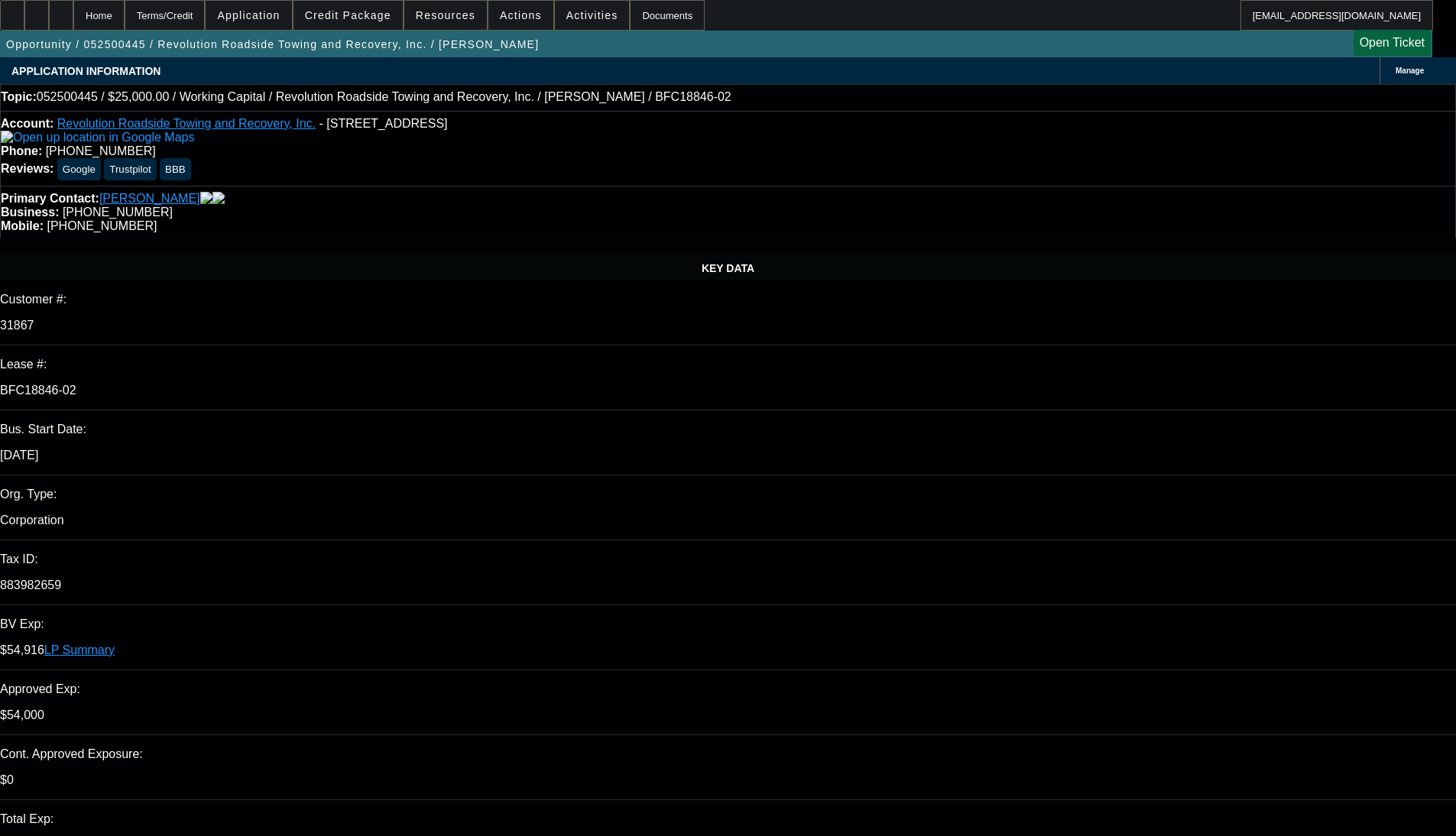
select select "0"
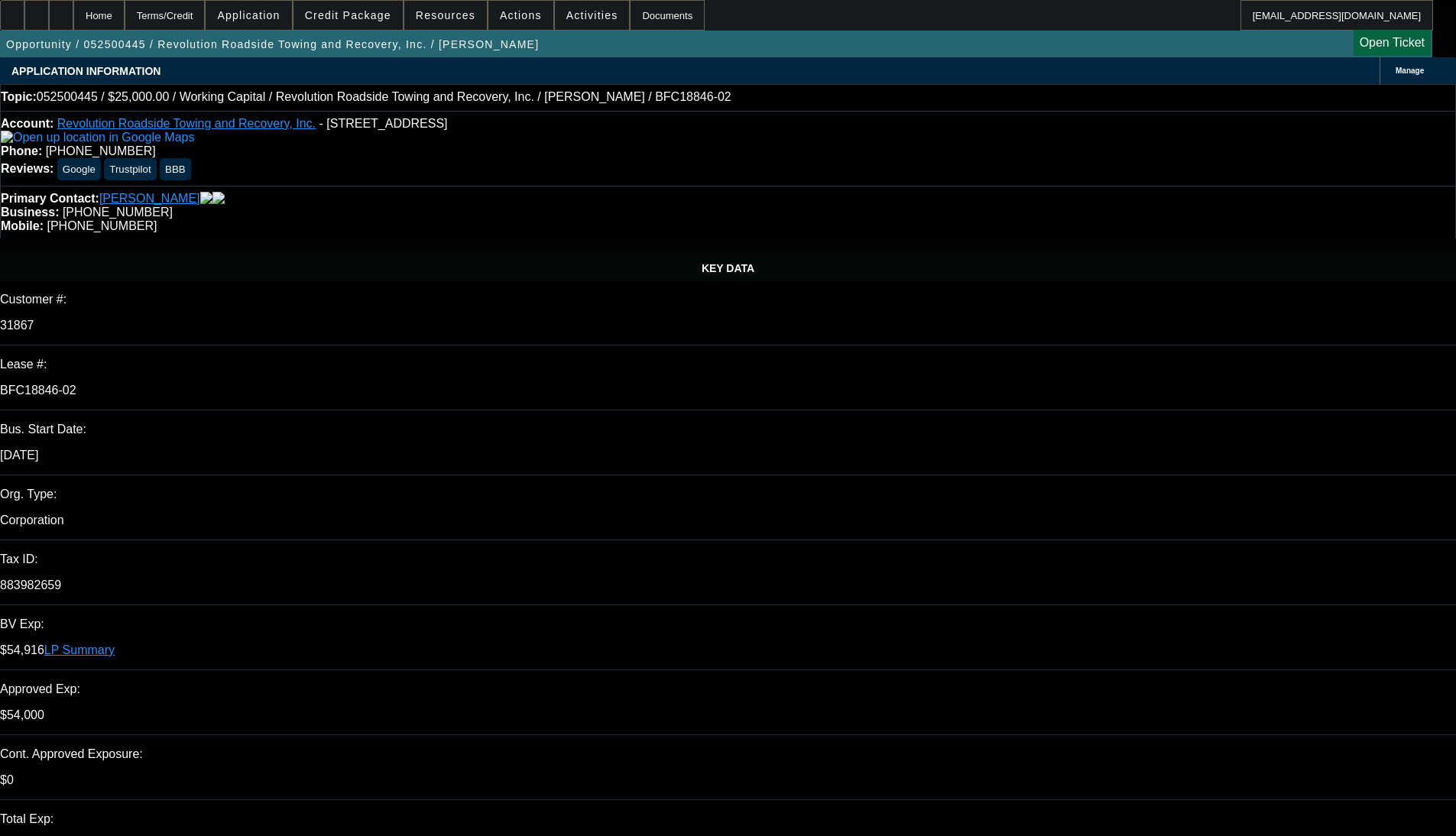
select select "0"
select select "1"
select select "2"
select select "6"
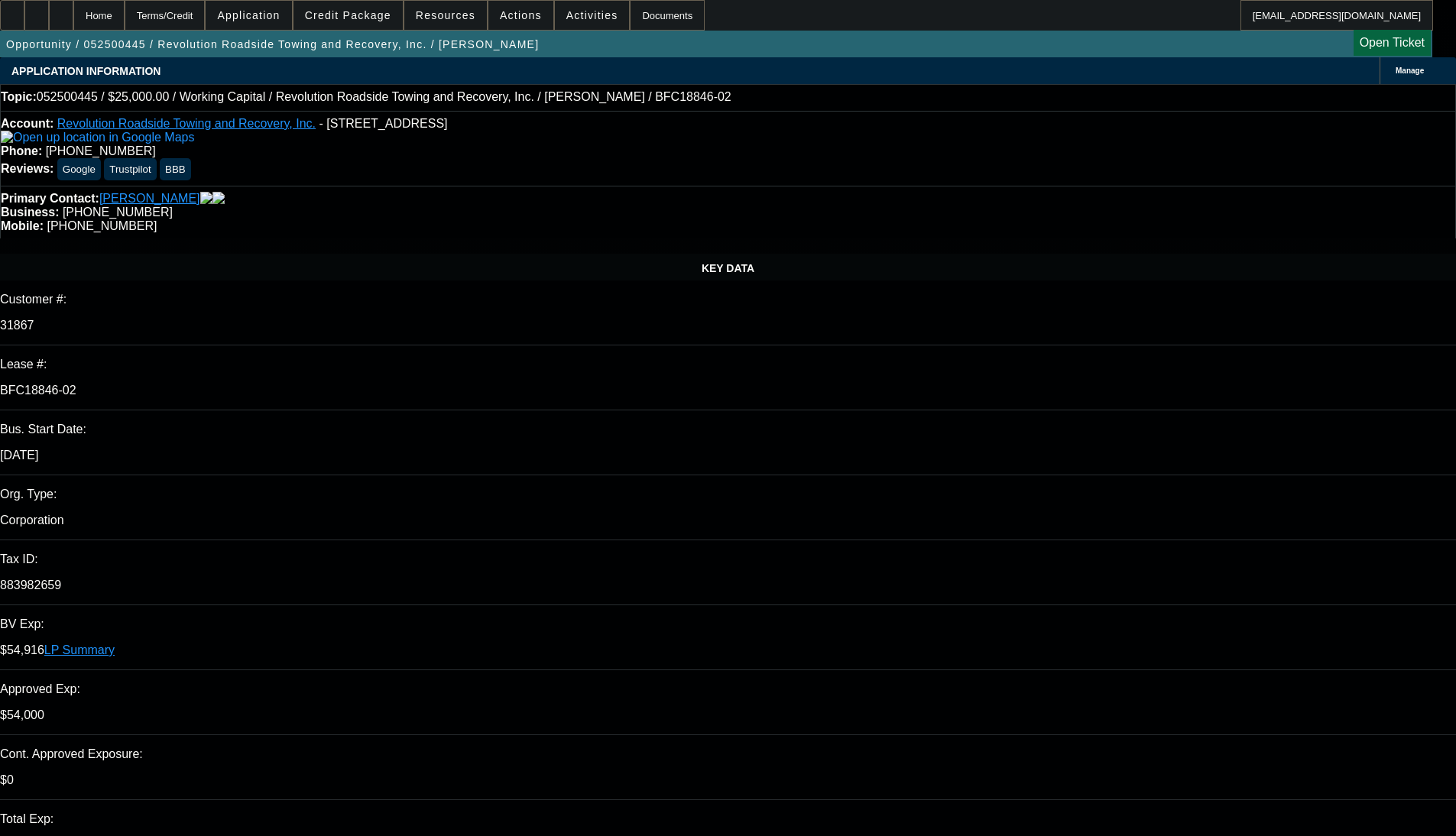
select select "1"
select select "2"
select select "6"
select select "1"
select select "2"
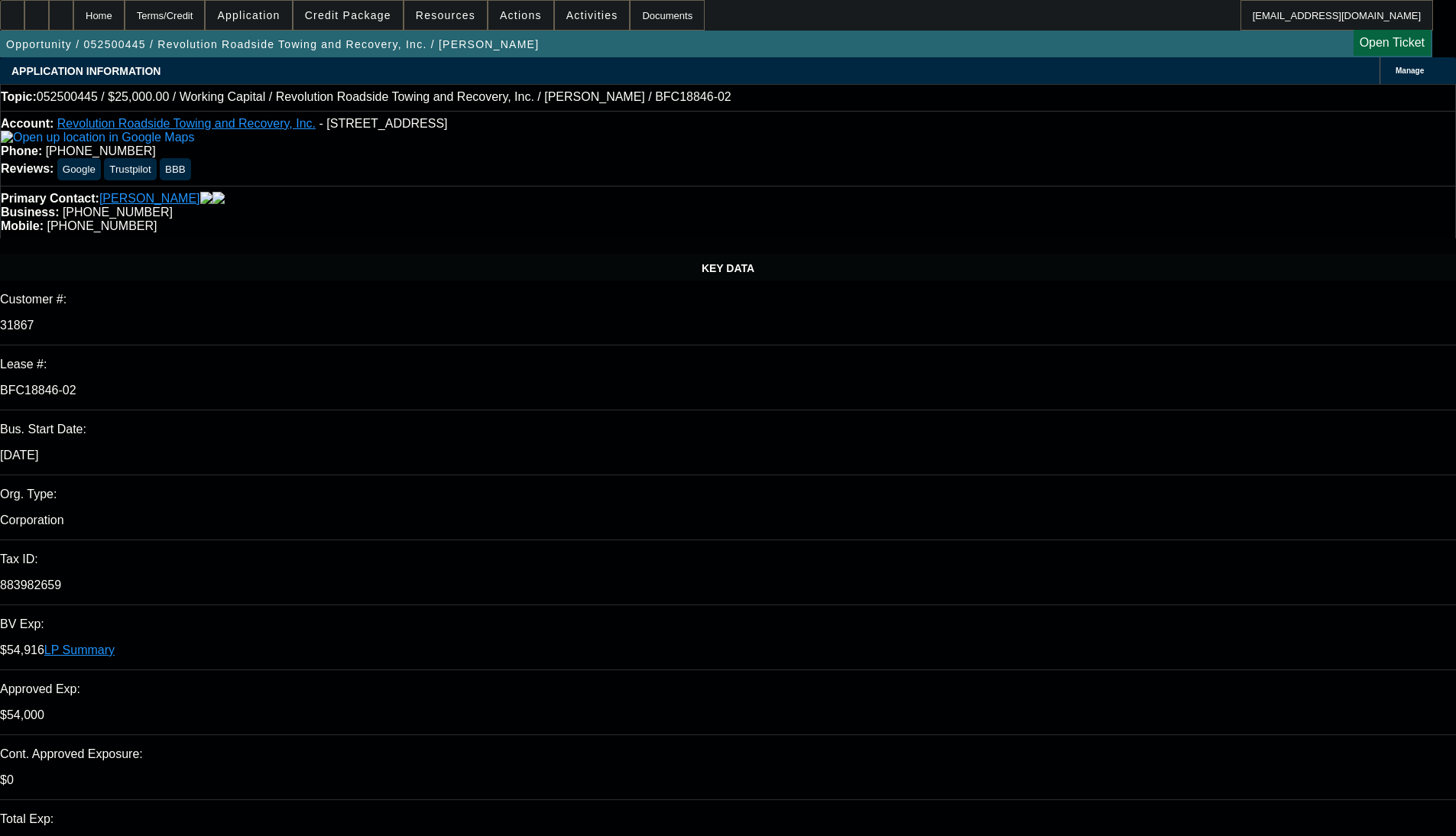
select select "6"
select select "1"
select select "2"
select select "6"
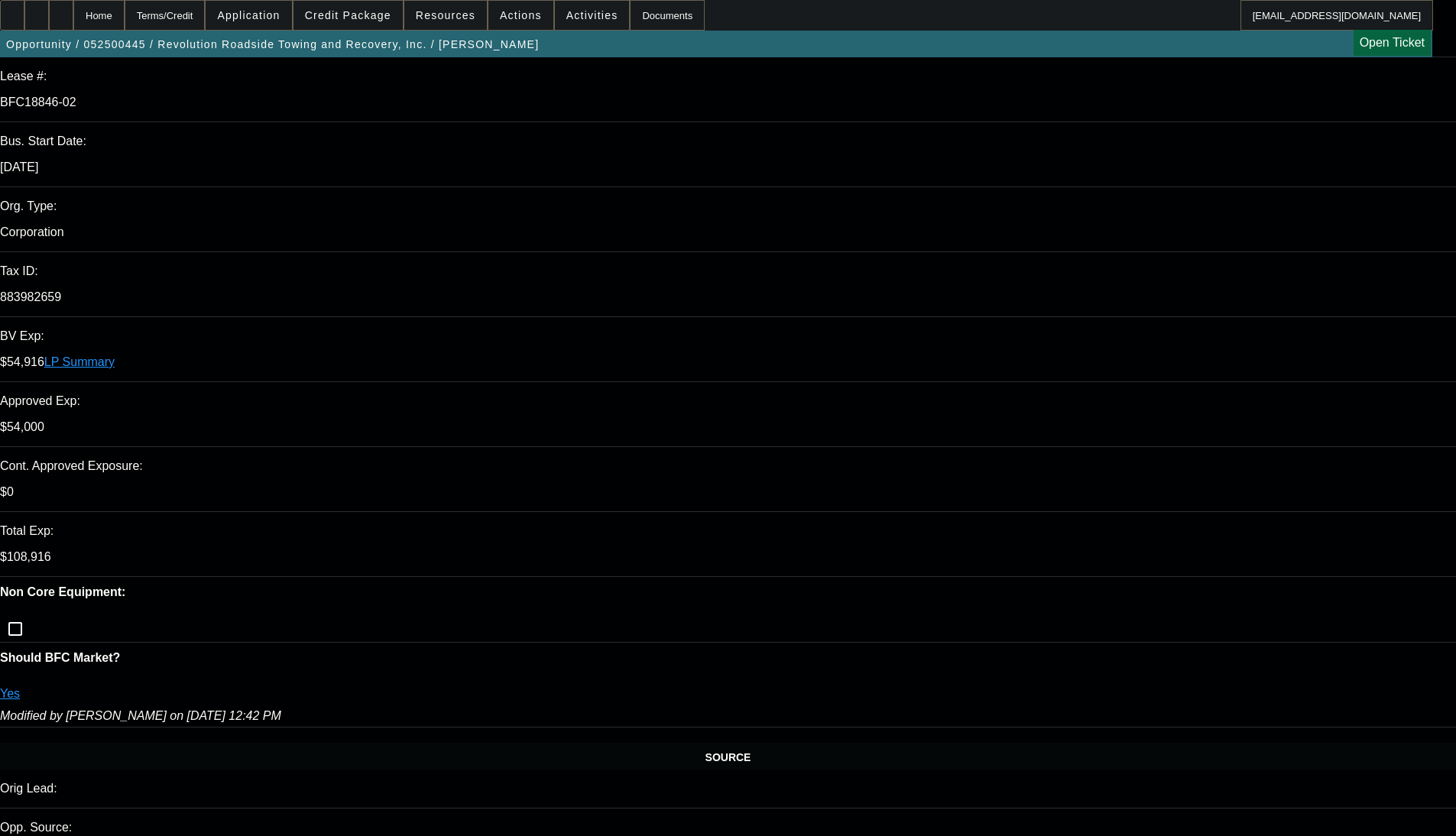
scroll to position [306, 0]
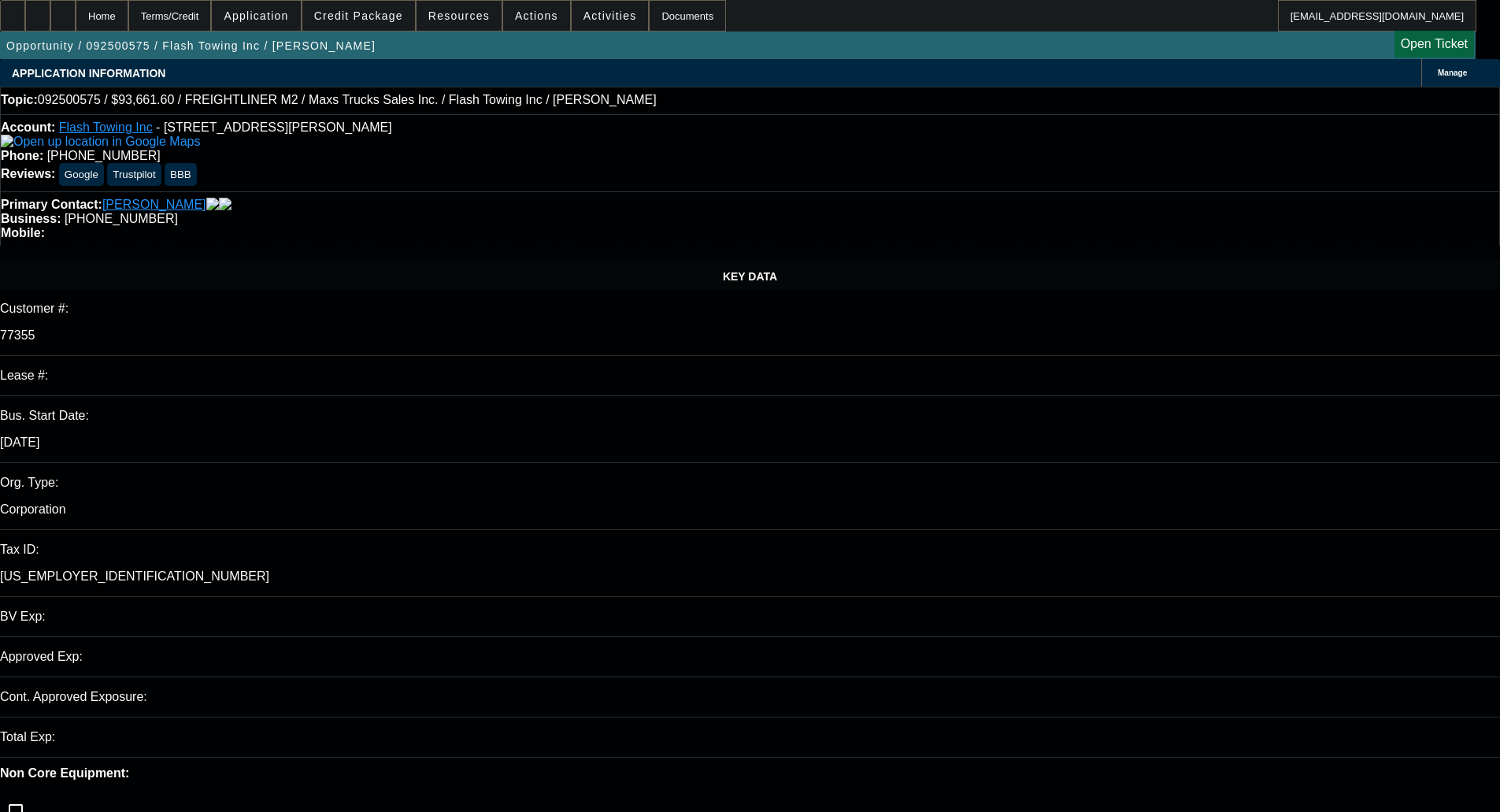
select select "0"
select select "2"
select select "0"
select select "6"
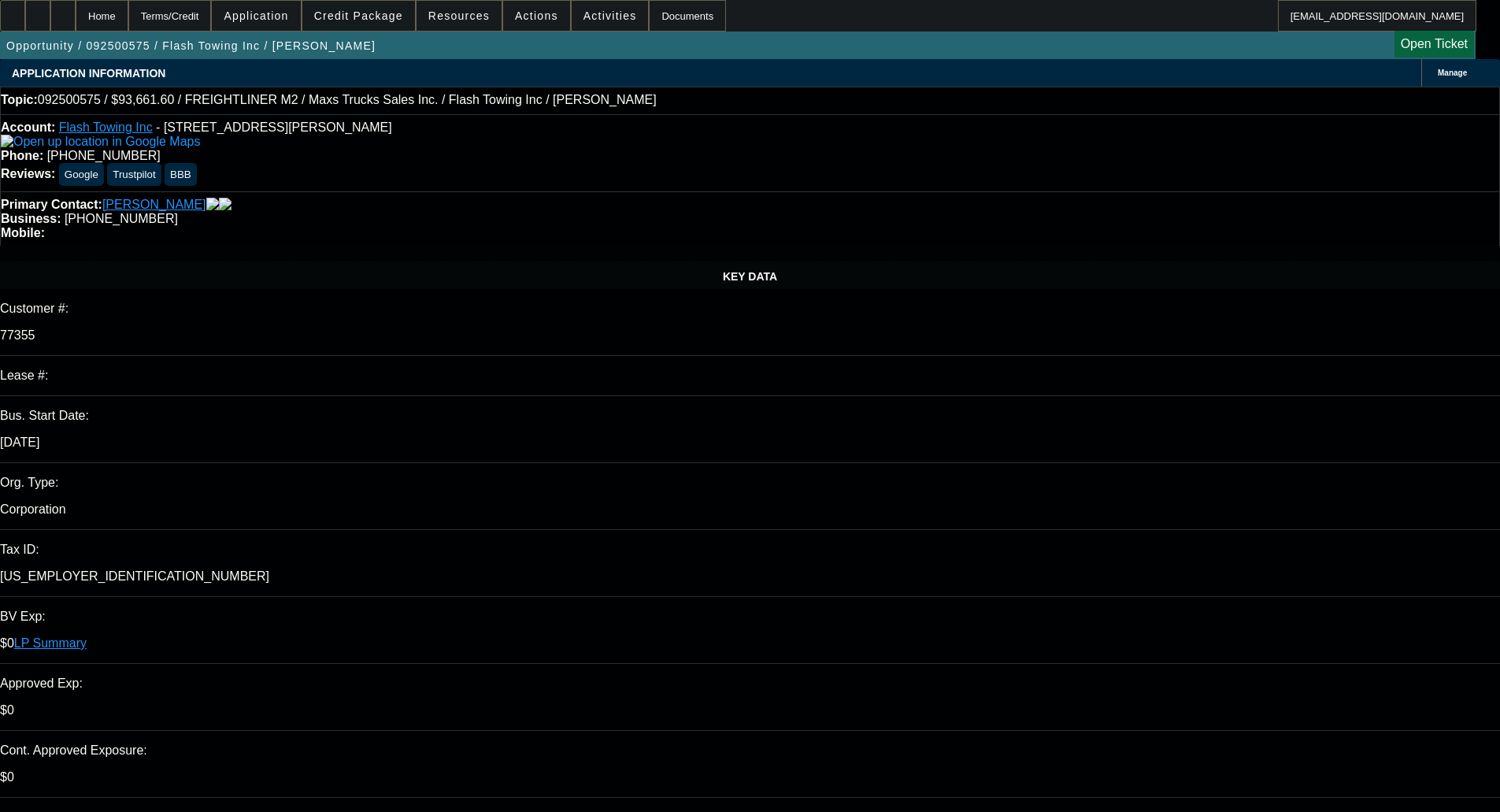
click at [376, 11] on span "Credit Package" at bounding box center [359, 16] width 89 height 12
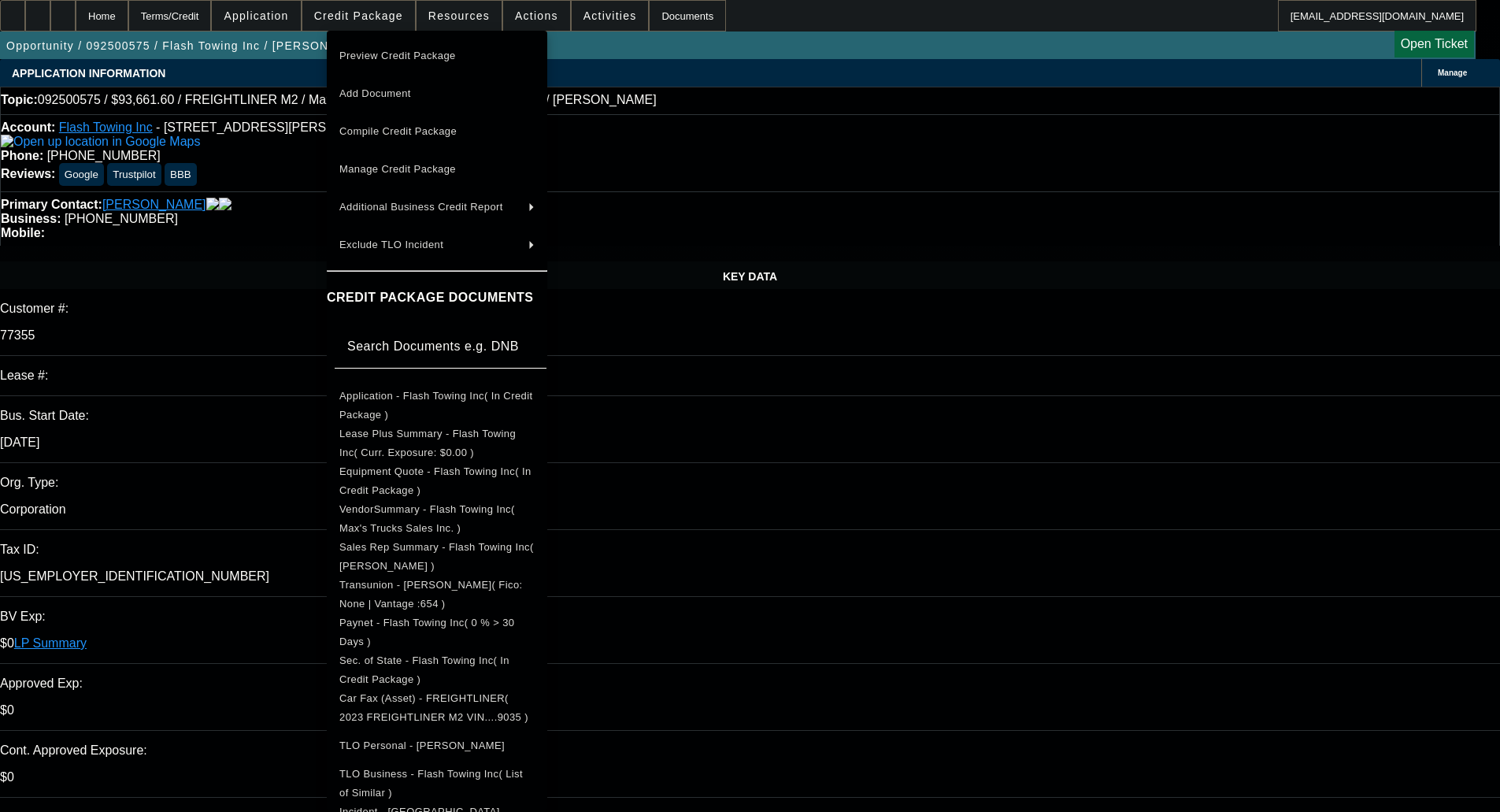
click at [371, 56] on span "Preview Credit Package" at bounding box center [398, 55] width 117 height 12
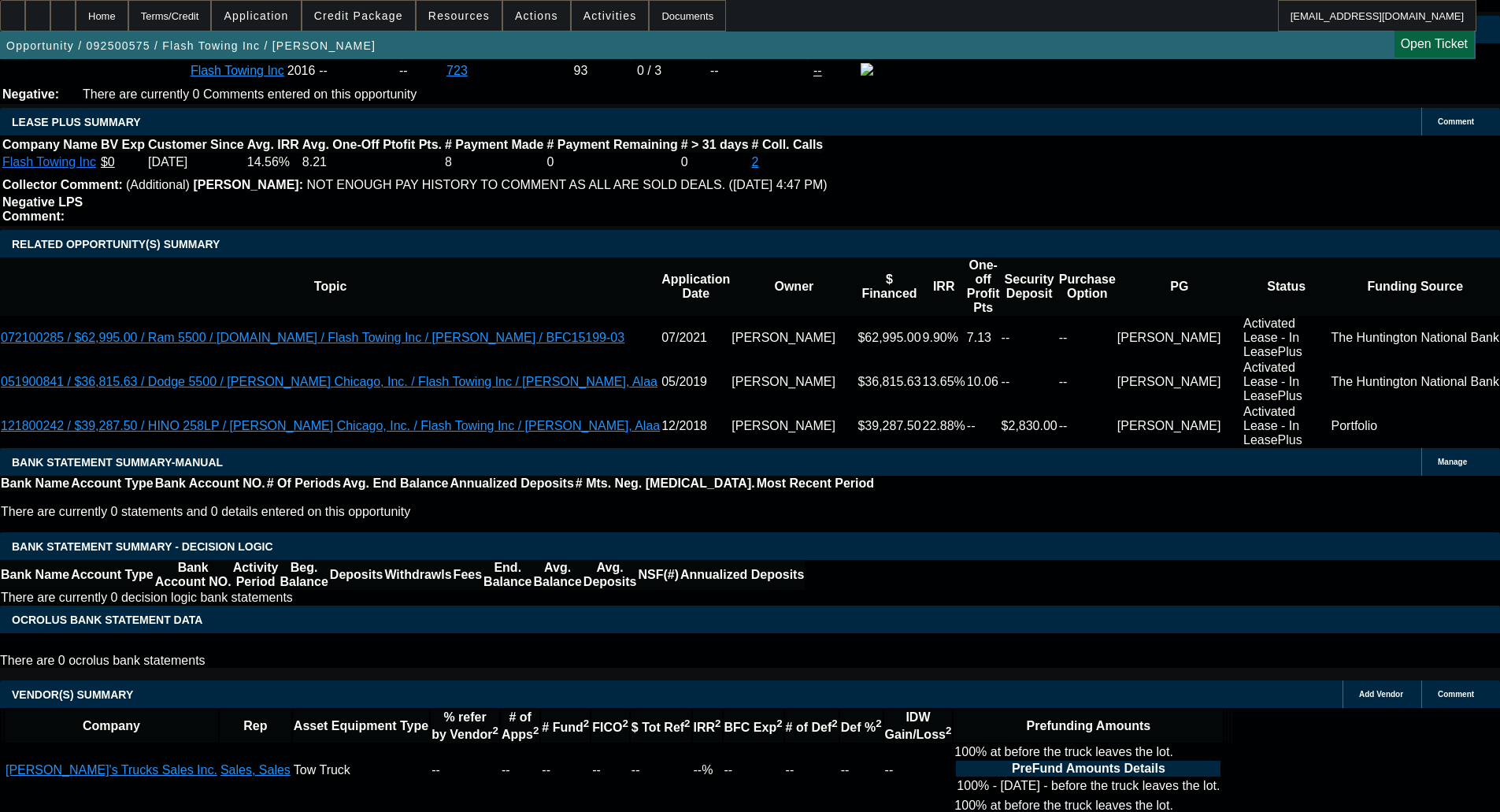
scroll to position [2694, 0]
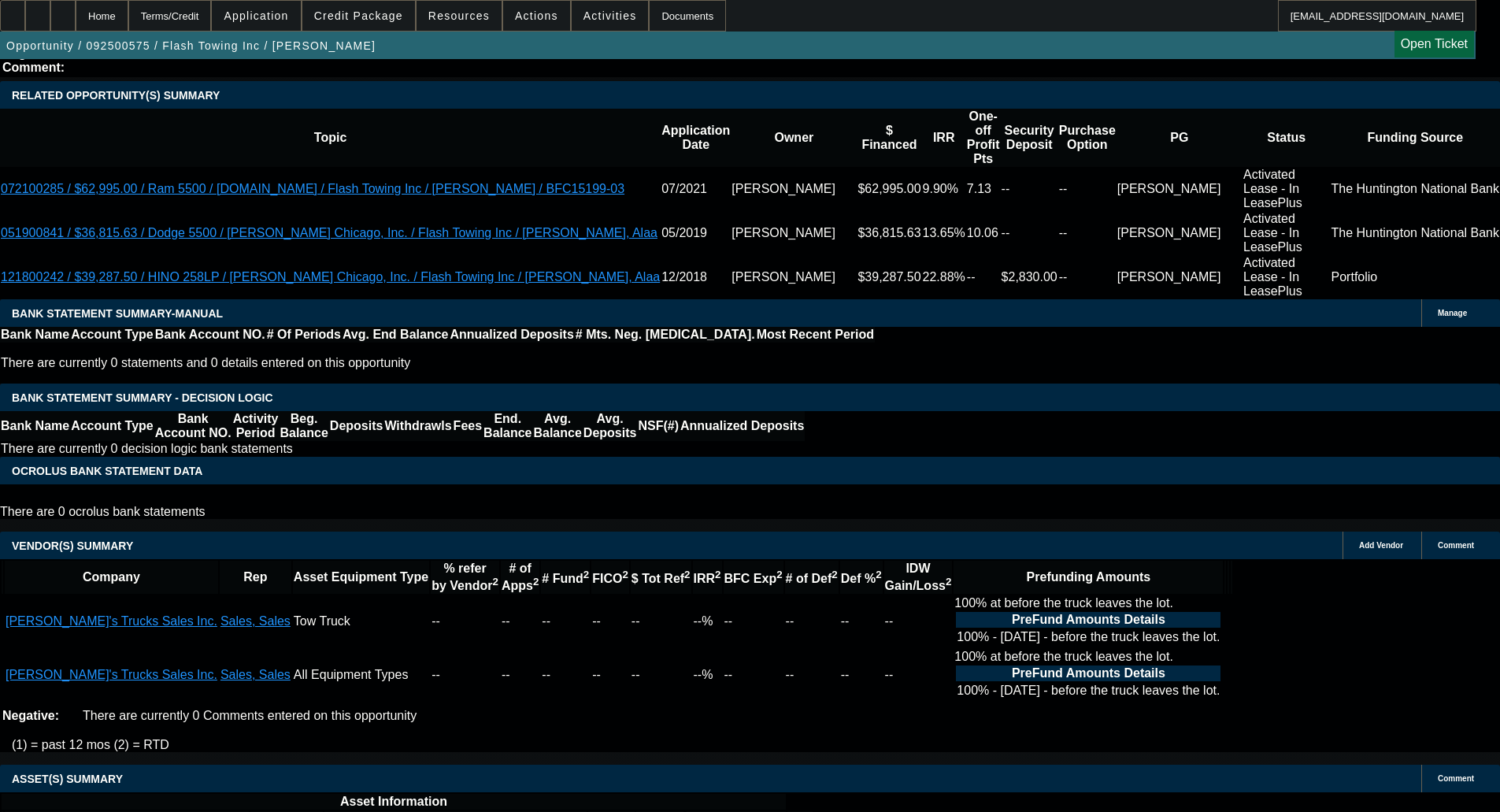
select select "6"
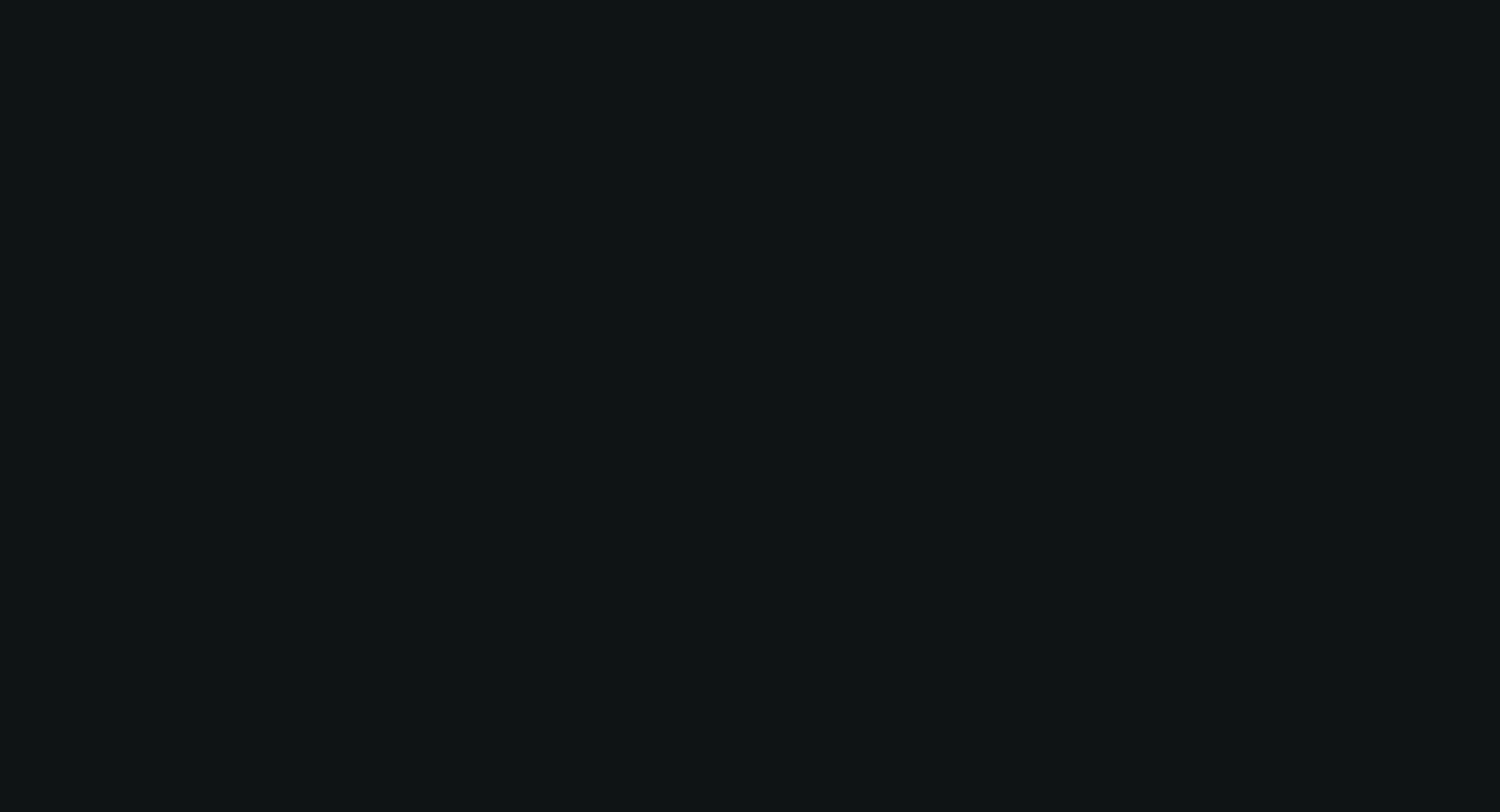
scroll to position [0, 0]
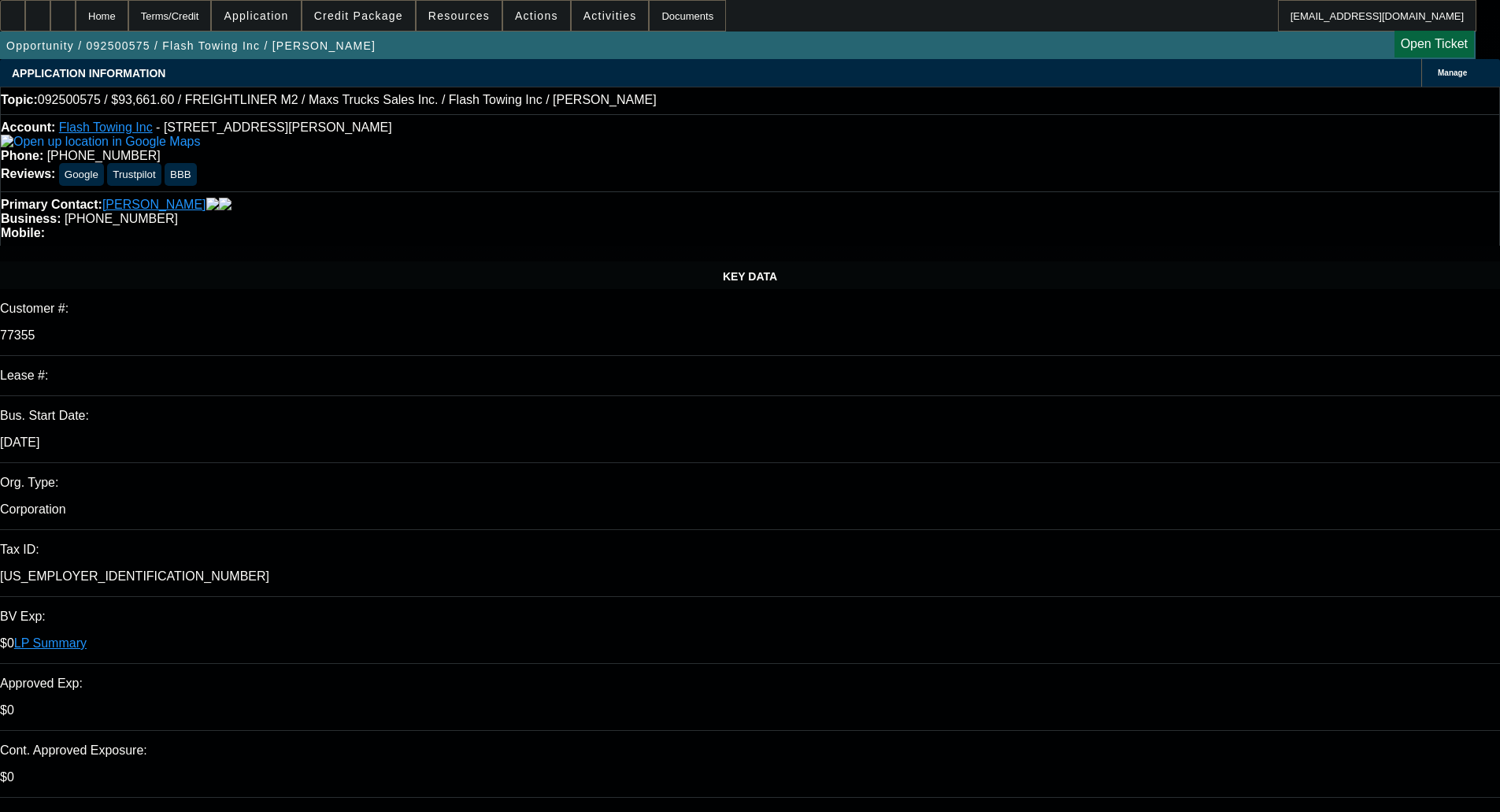
type textarea "t"
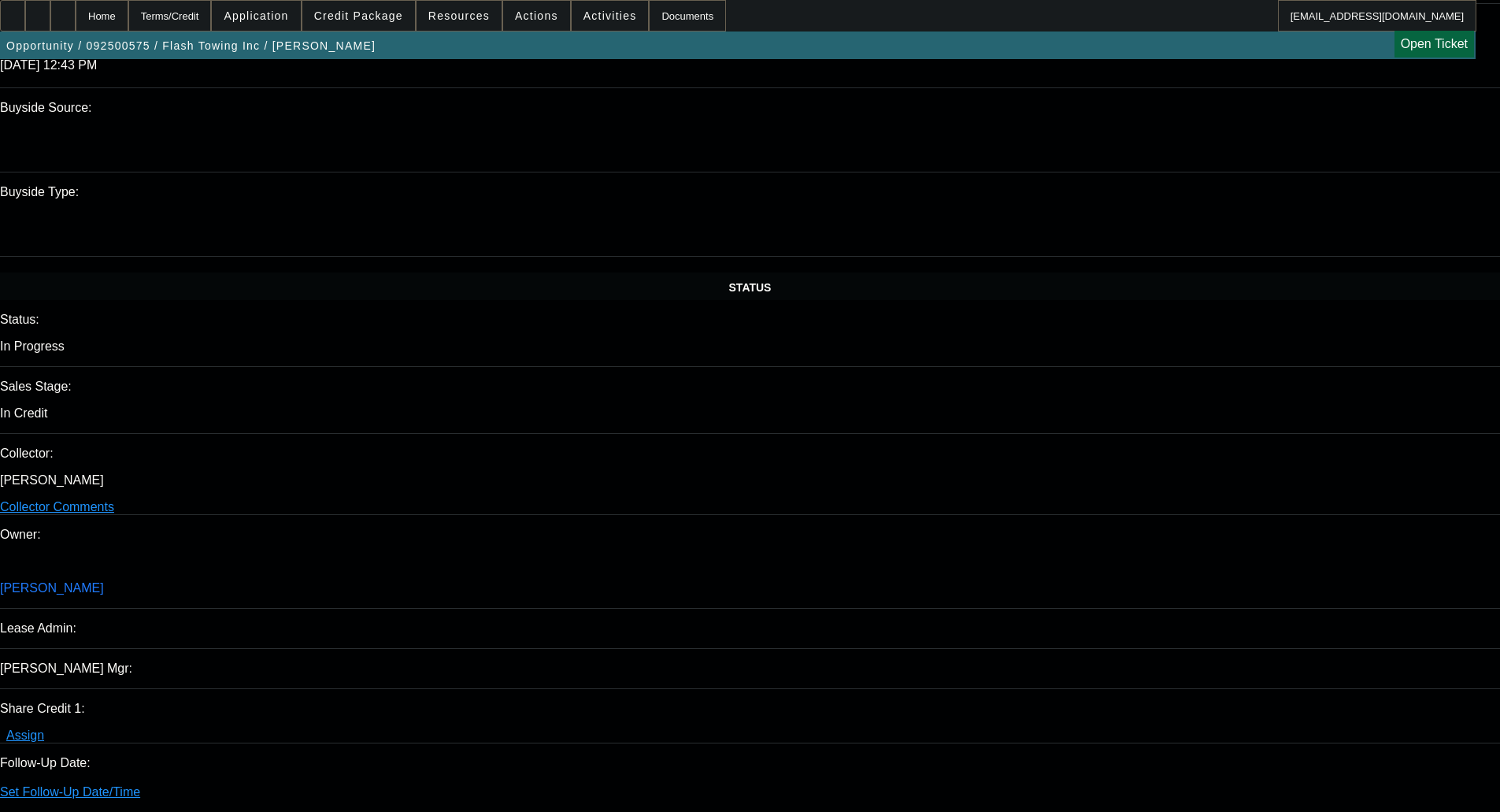
scroll to position [1574, 0]
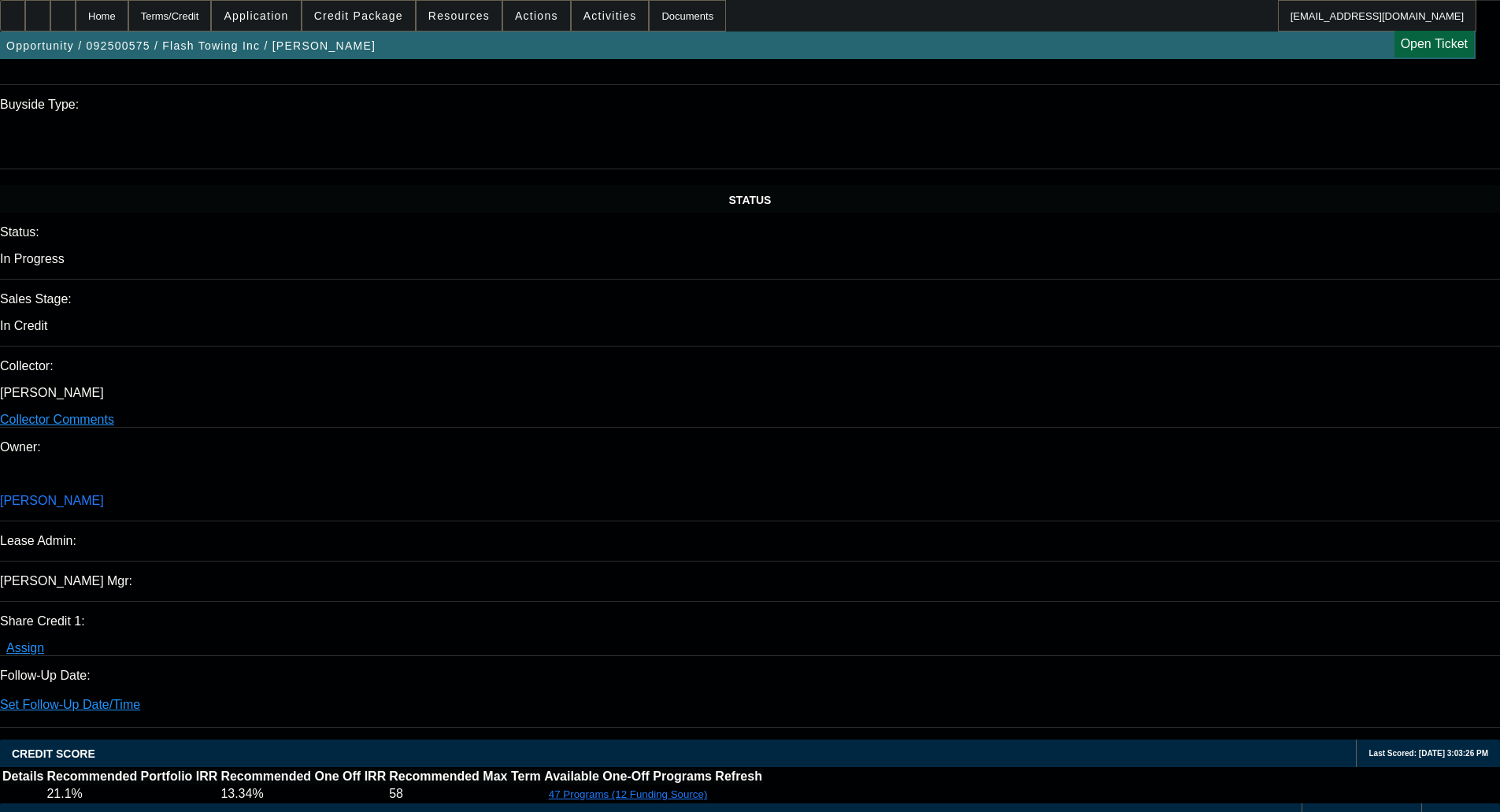
type textarea "The CarFax shows the truck was salvaged, CP won't be able to consider this truc…"
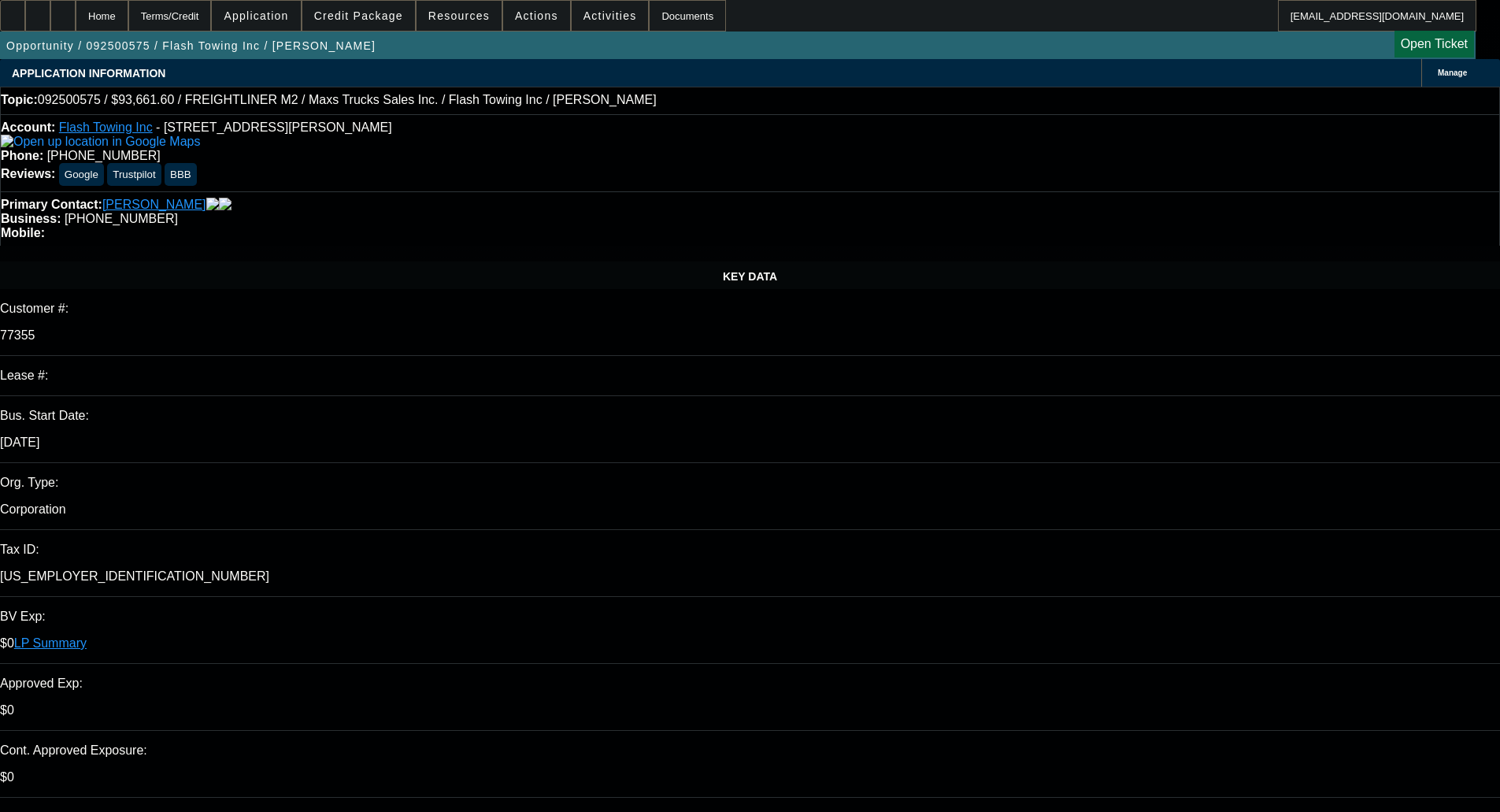
checkbox input "true"
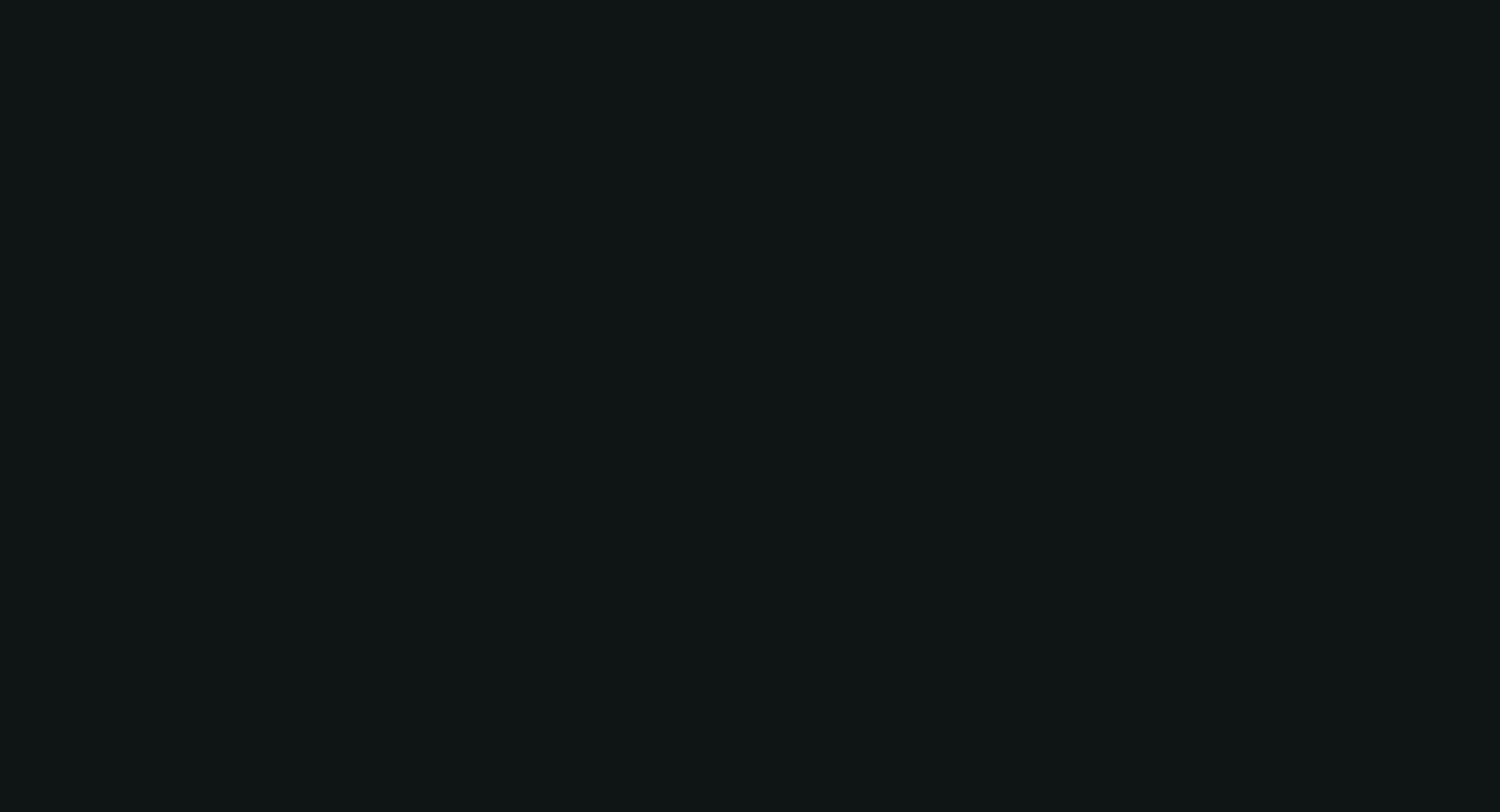
select select "0"
select select "2"
select select "0"
select select "6"
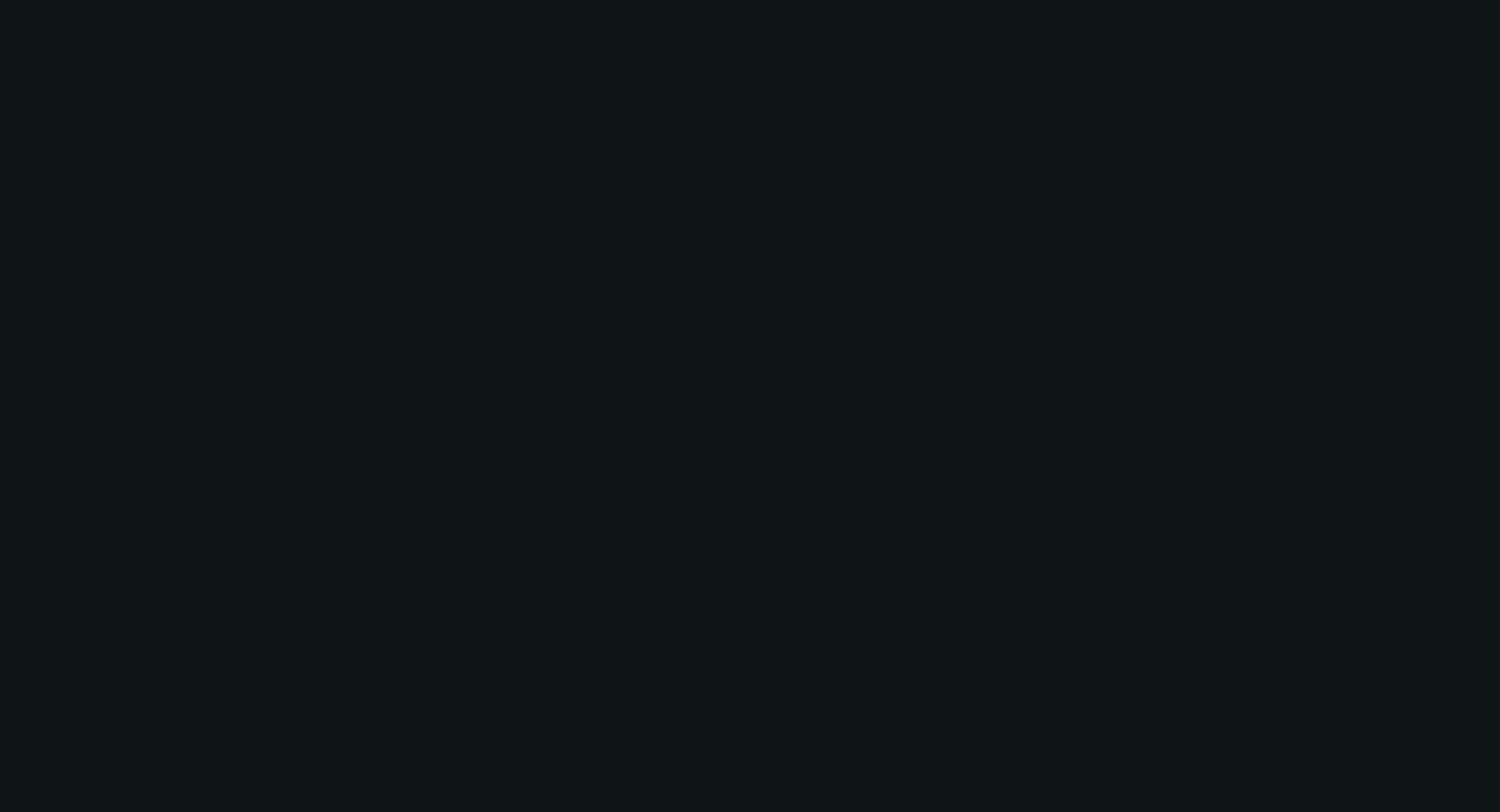
select select "0"
select select "2"
select select "0"
select select "6"
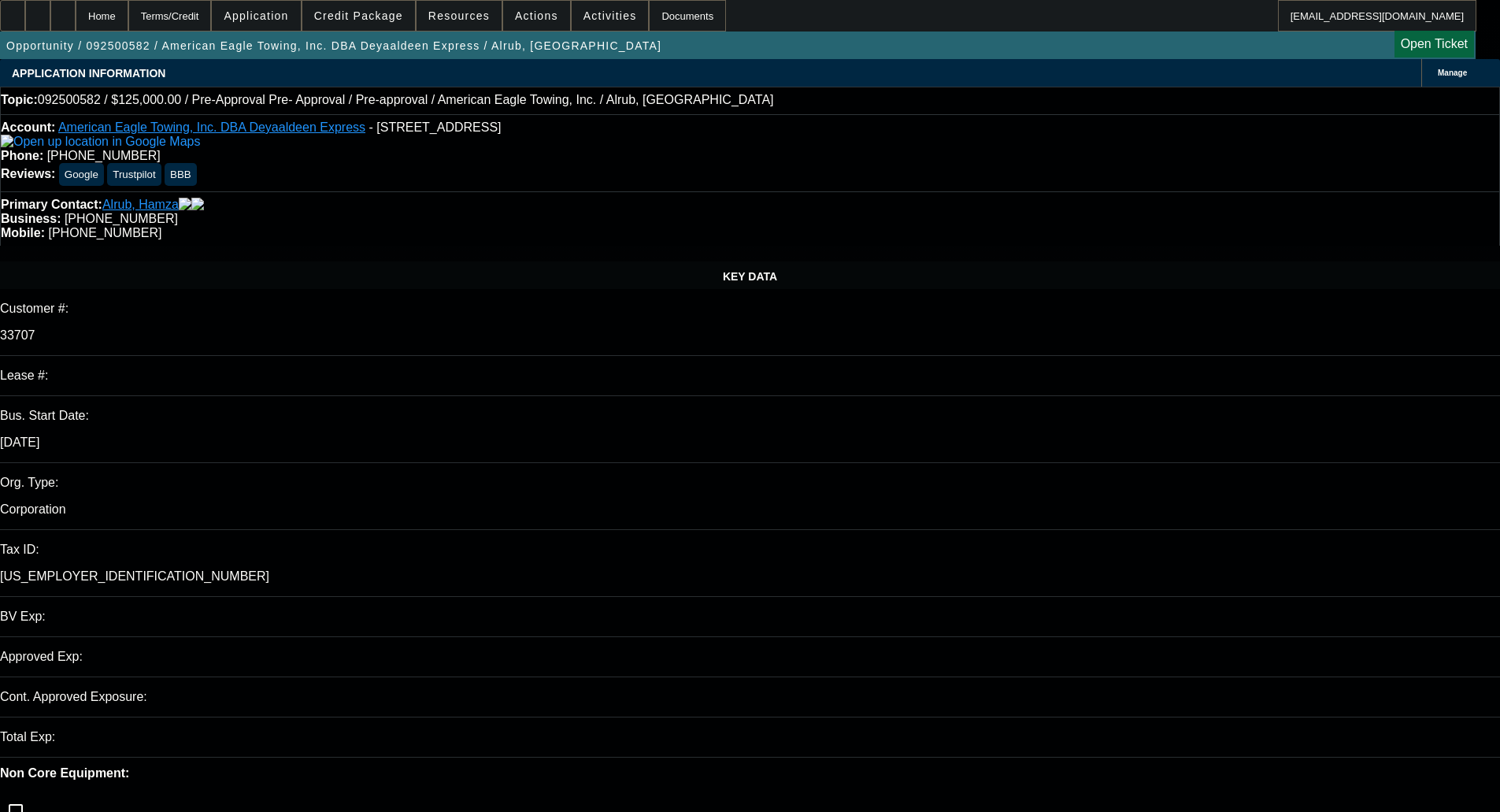
select select "0"
select select "0.1"
select select "1"
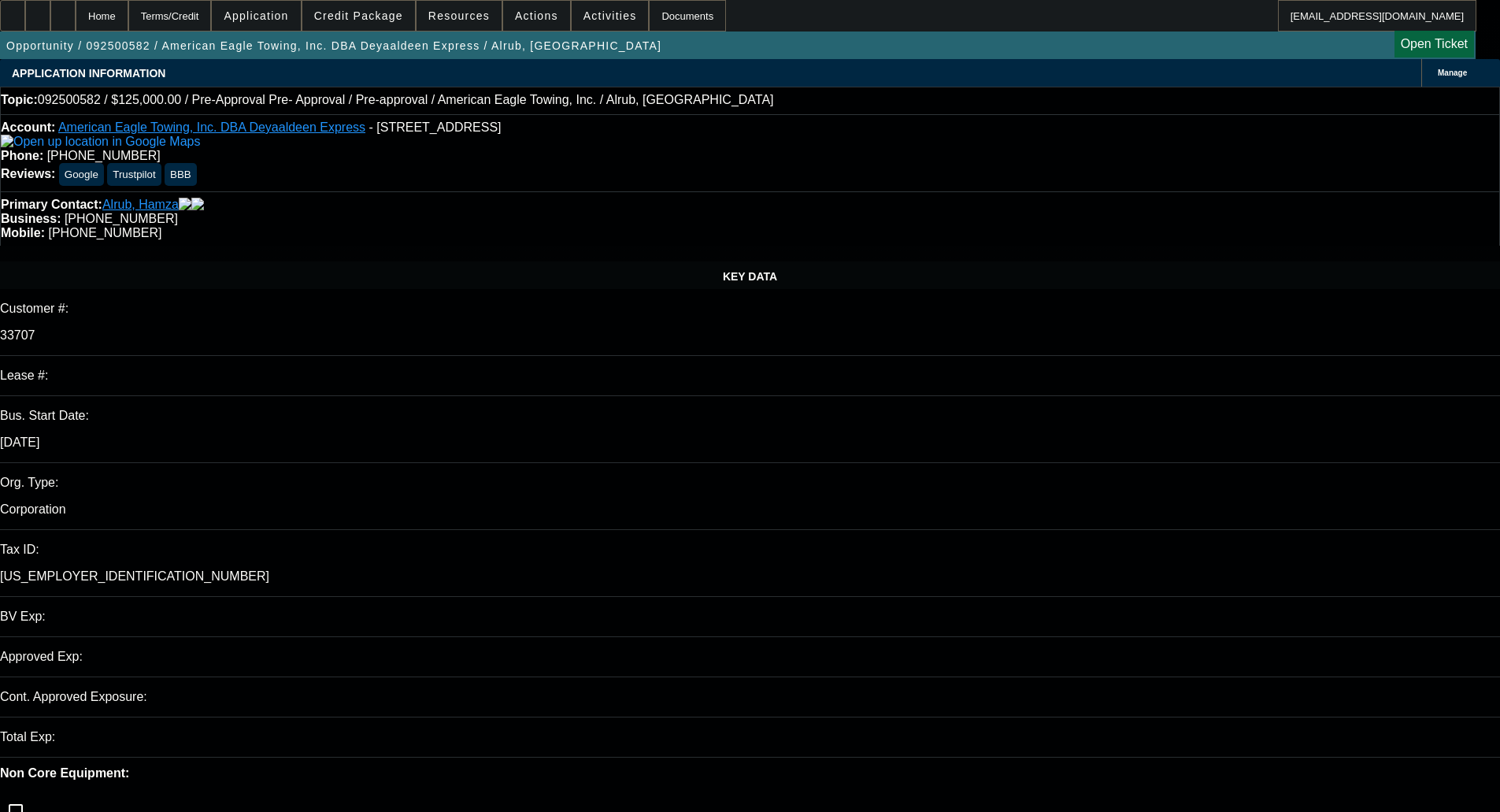
select select "4"
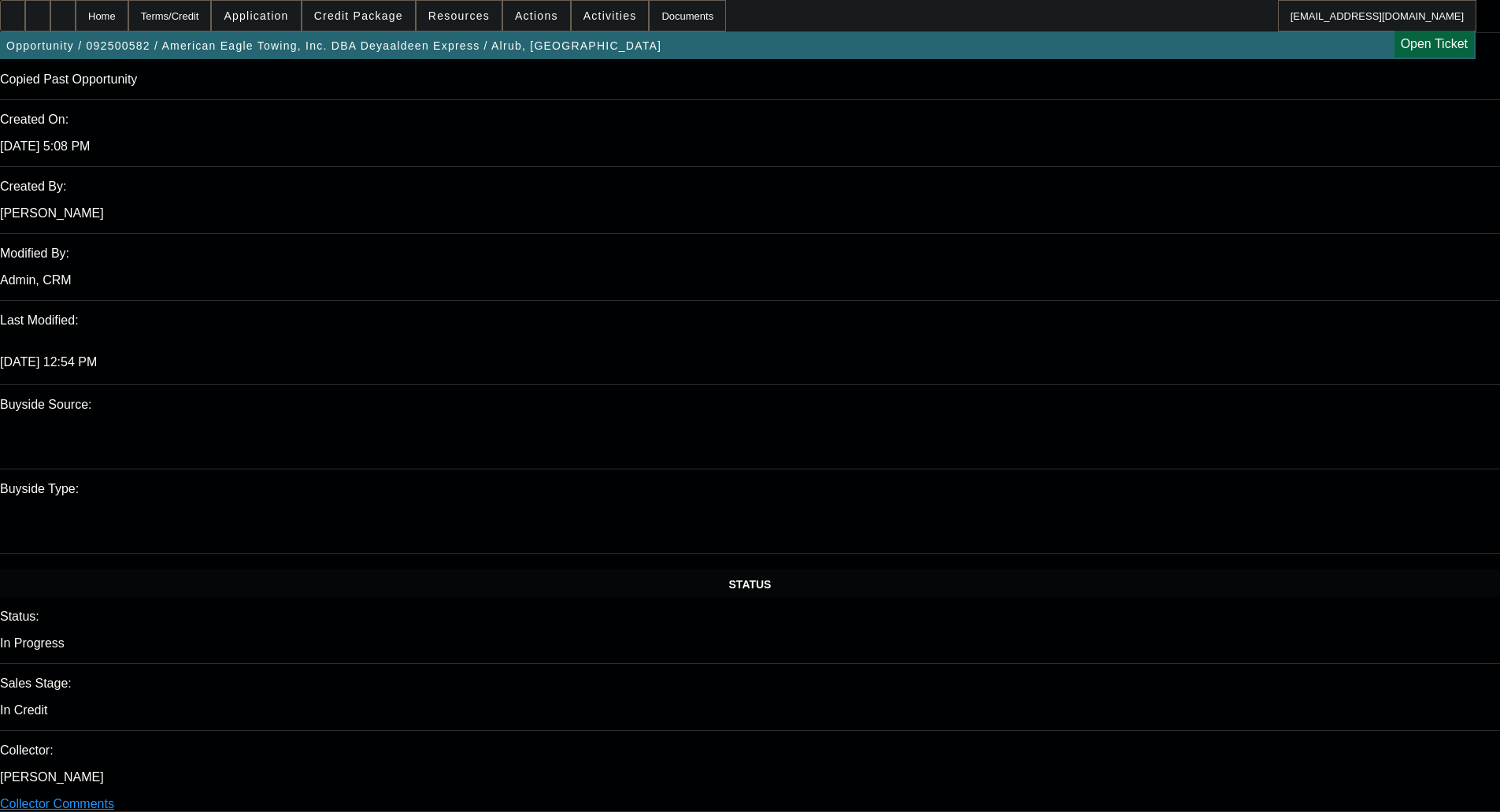
scroll to position [1060, 0]
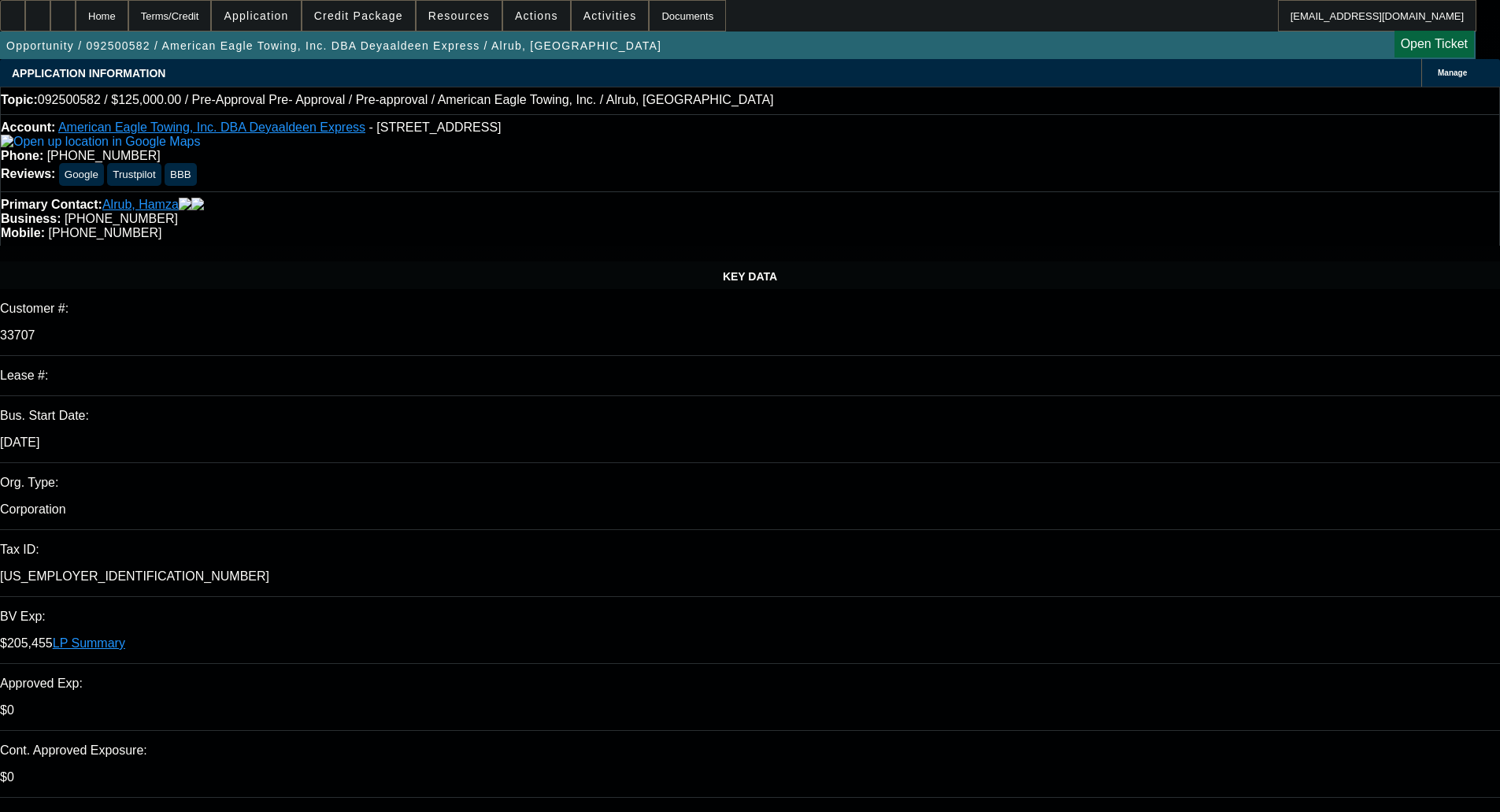
select select "0"
select select "0.1"
select select "4"
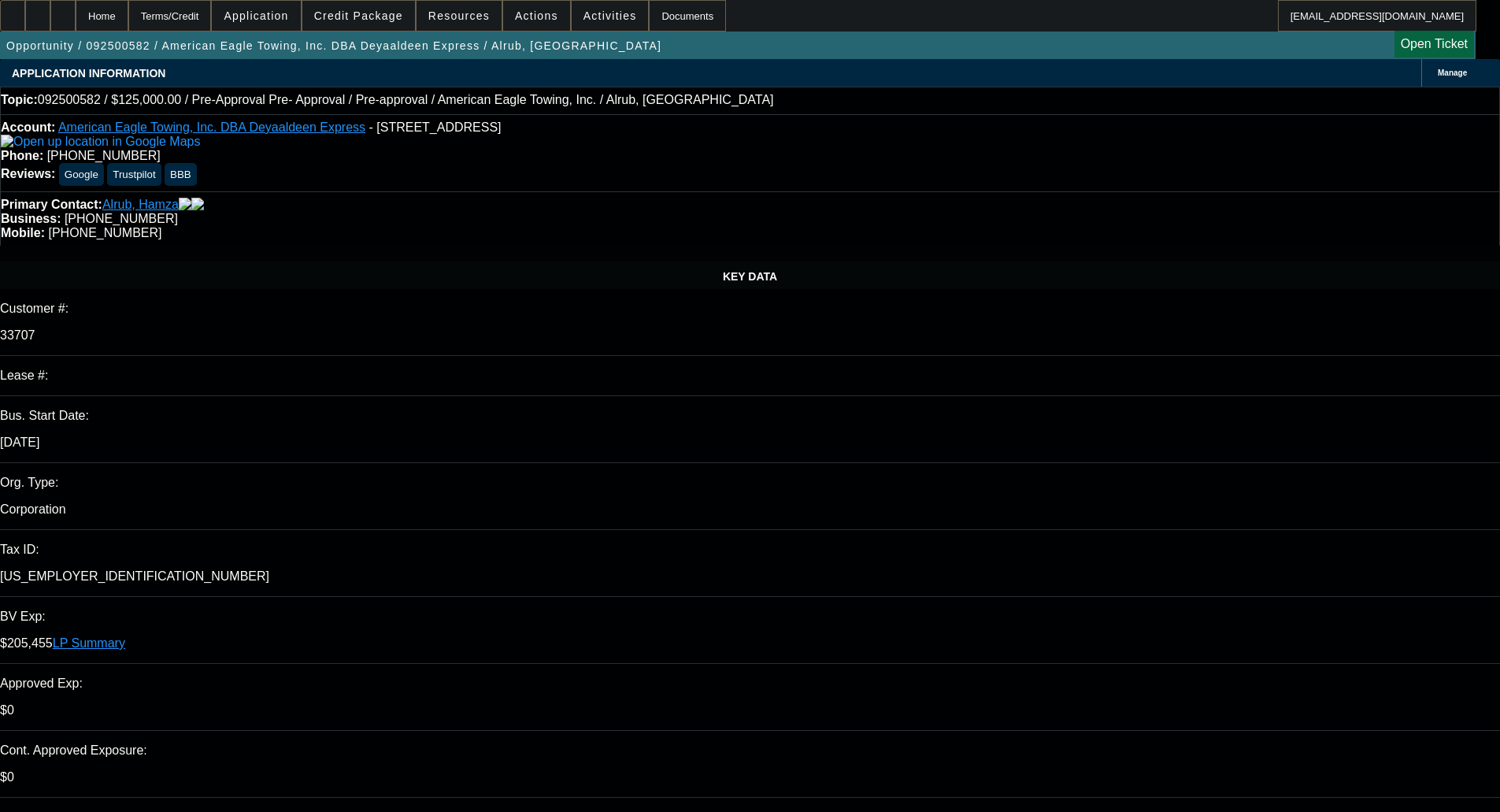
select select "1"
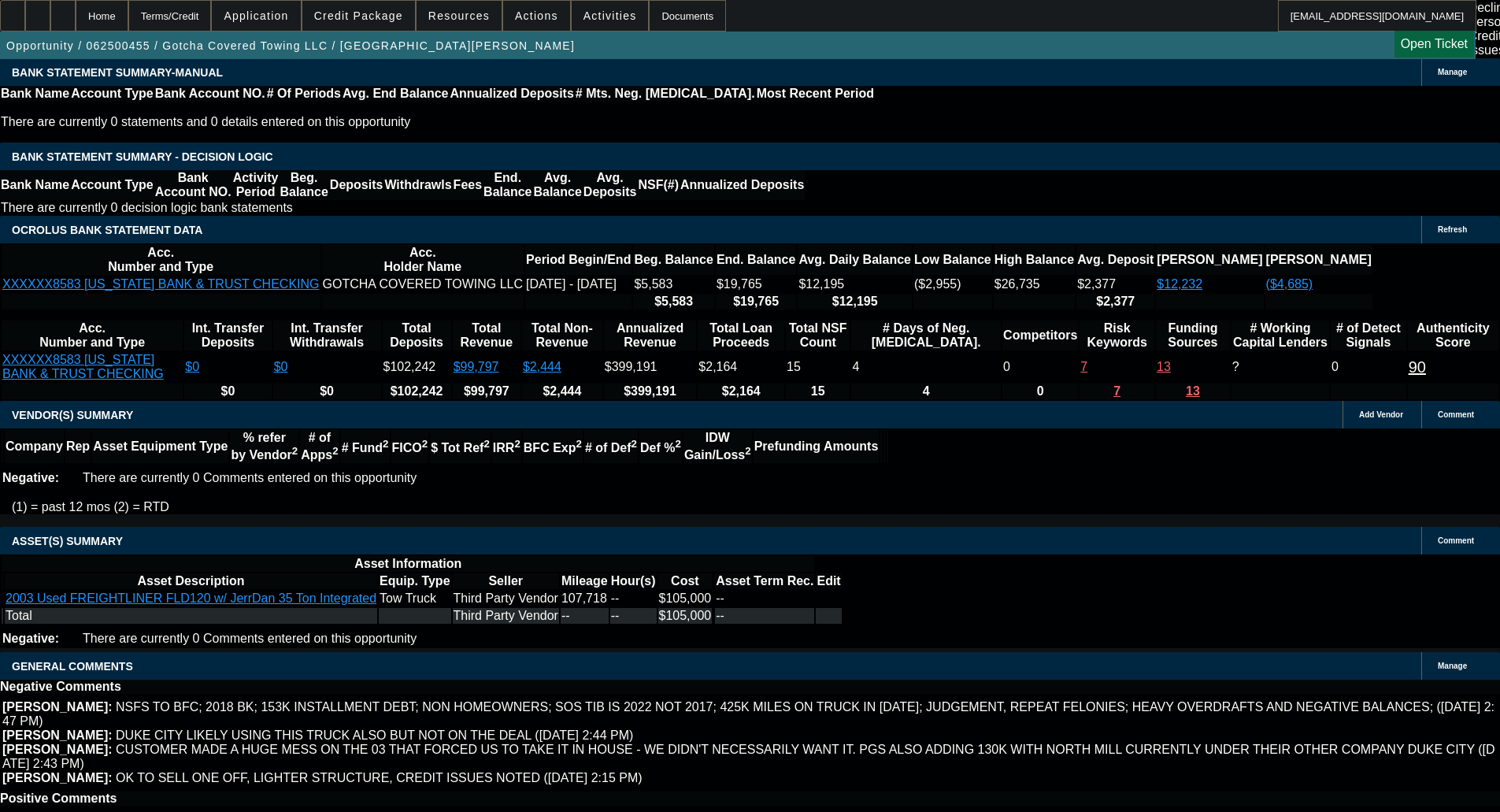
select select "0"
select select "0.1"
select select "4"
select select "0"
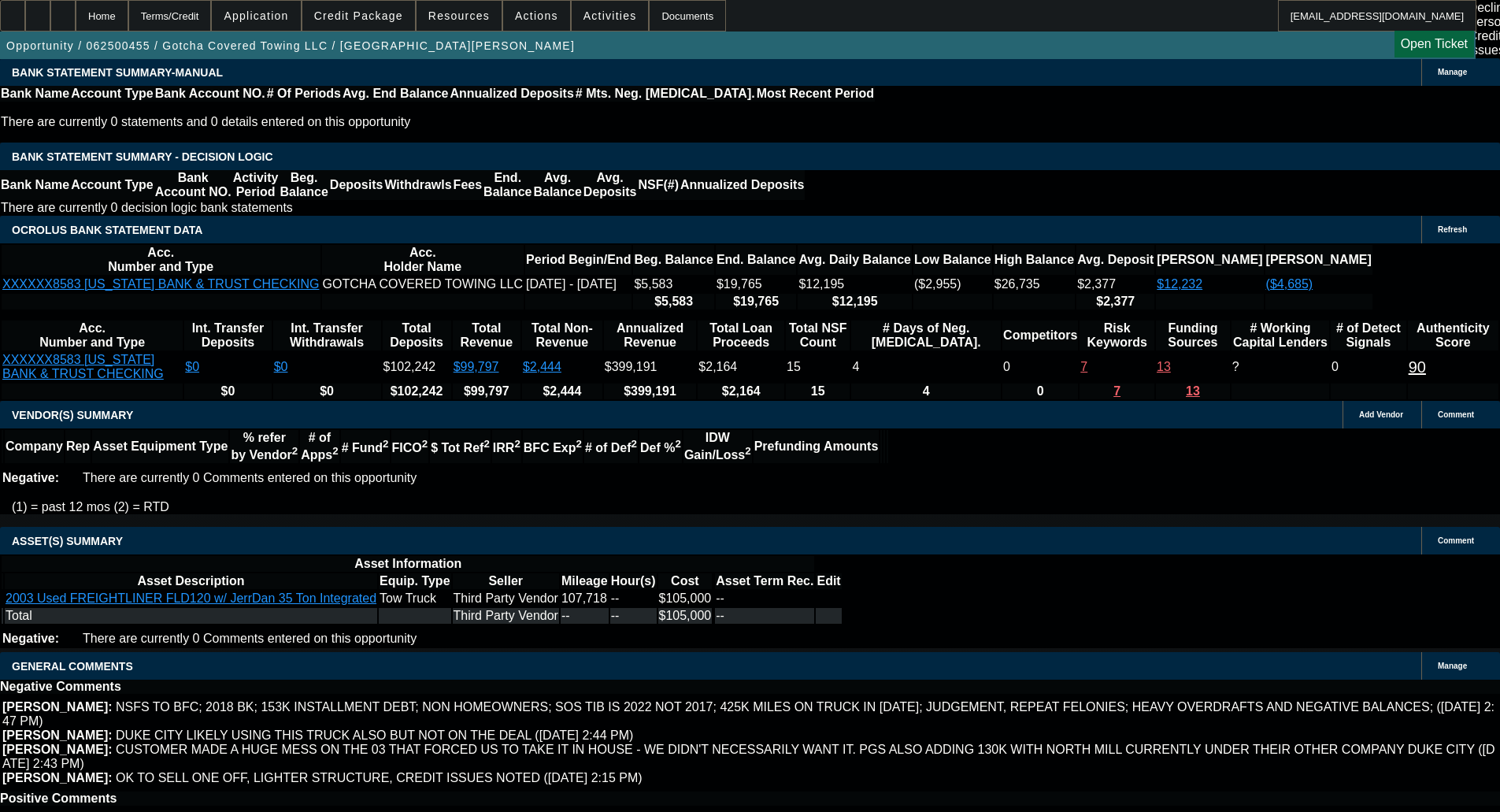
select select "0"
select select "0.1"
select select "4"
select select "0"
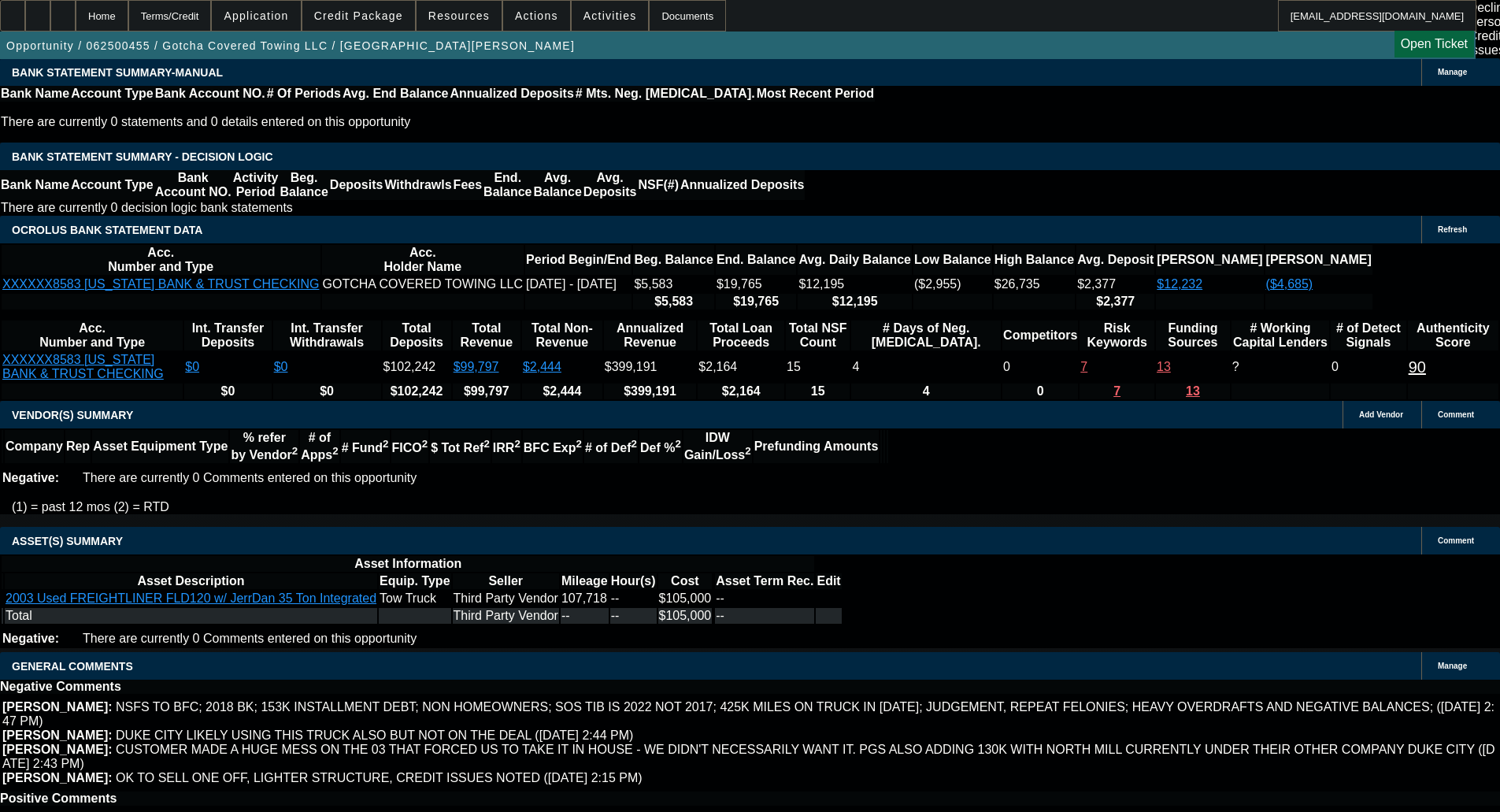
select select "0.1"
select select "4"
select select "0"
select select "2"
select select "0.1"
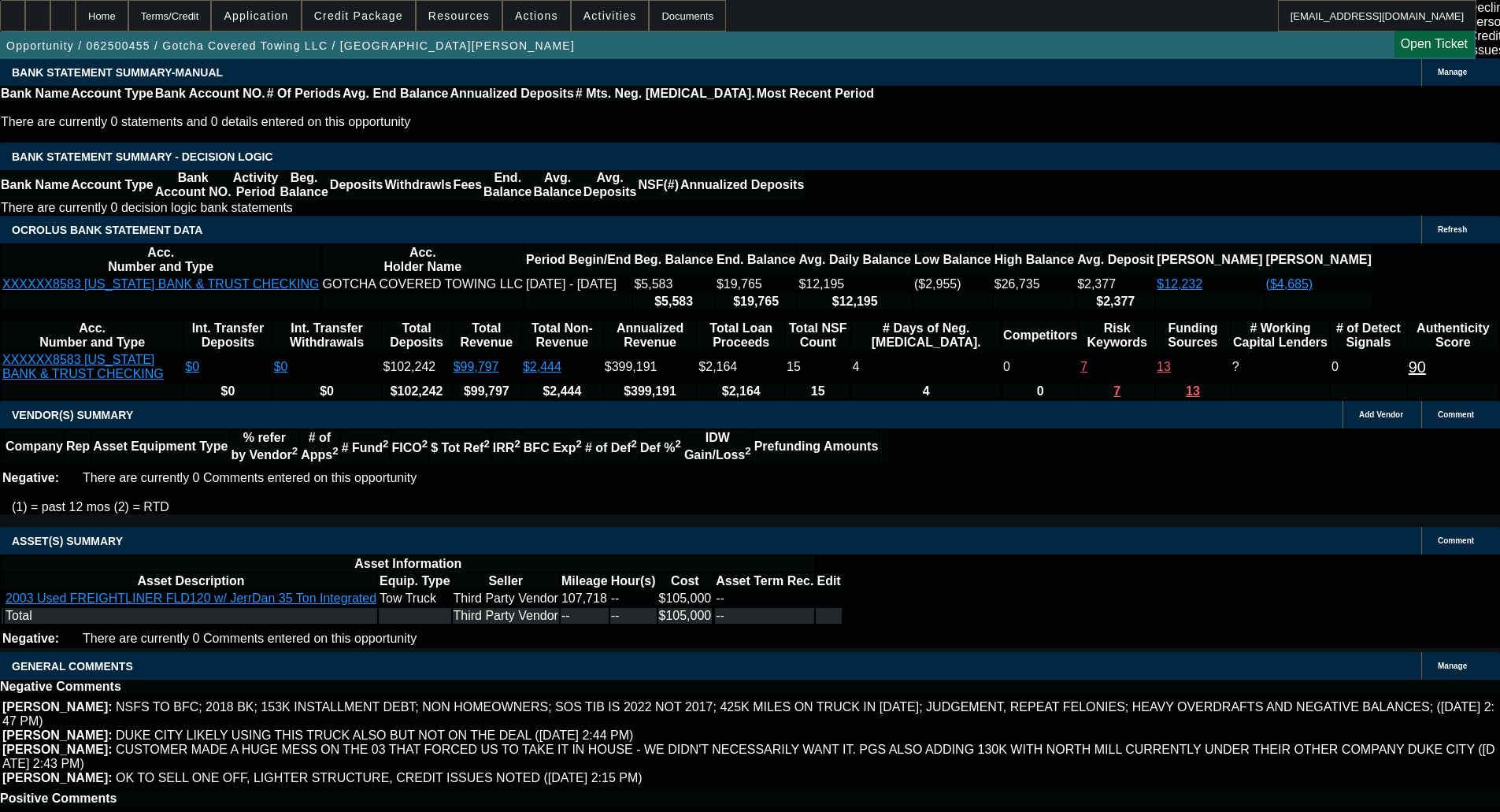
select select "4"
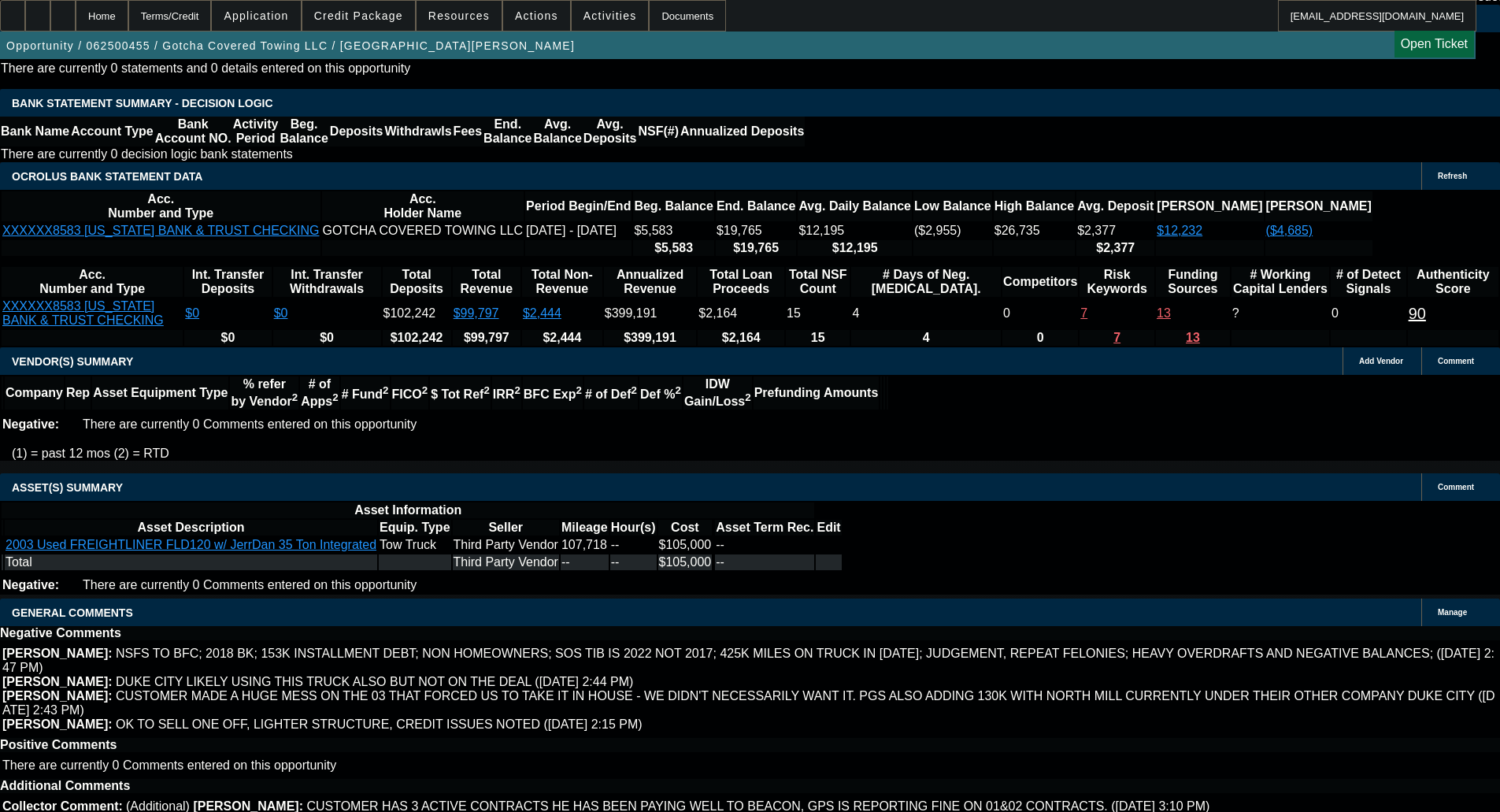
select select "3"
select select "2"
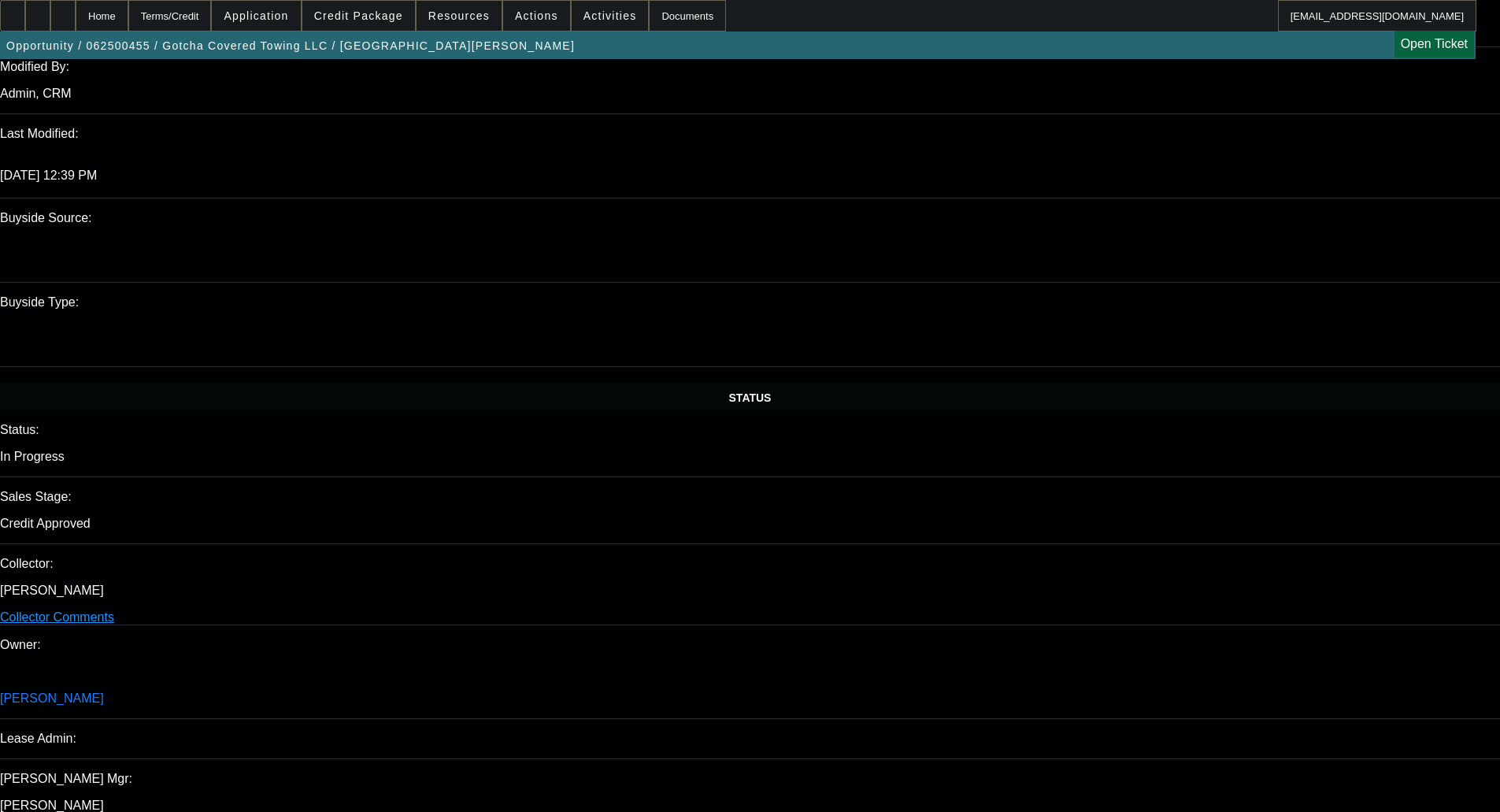
scroll to position [984, 0]
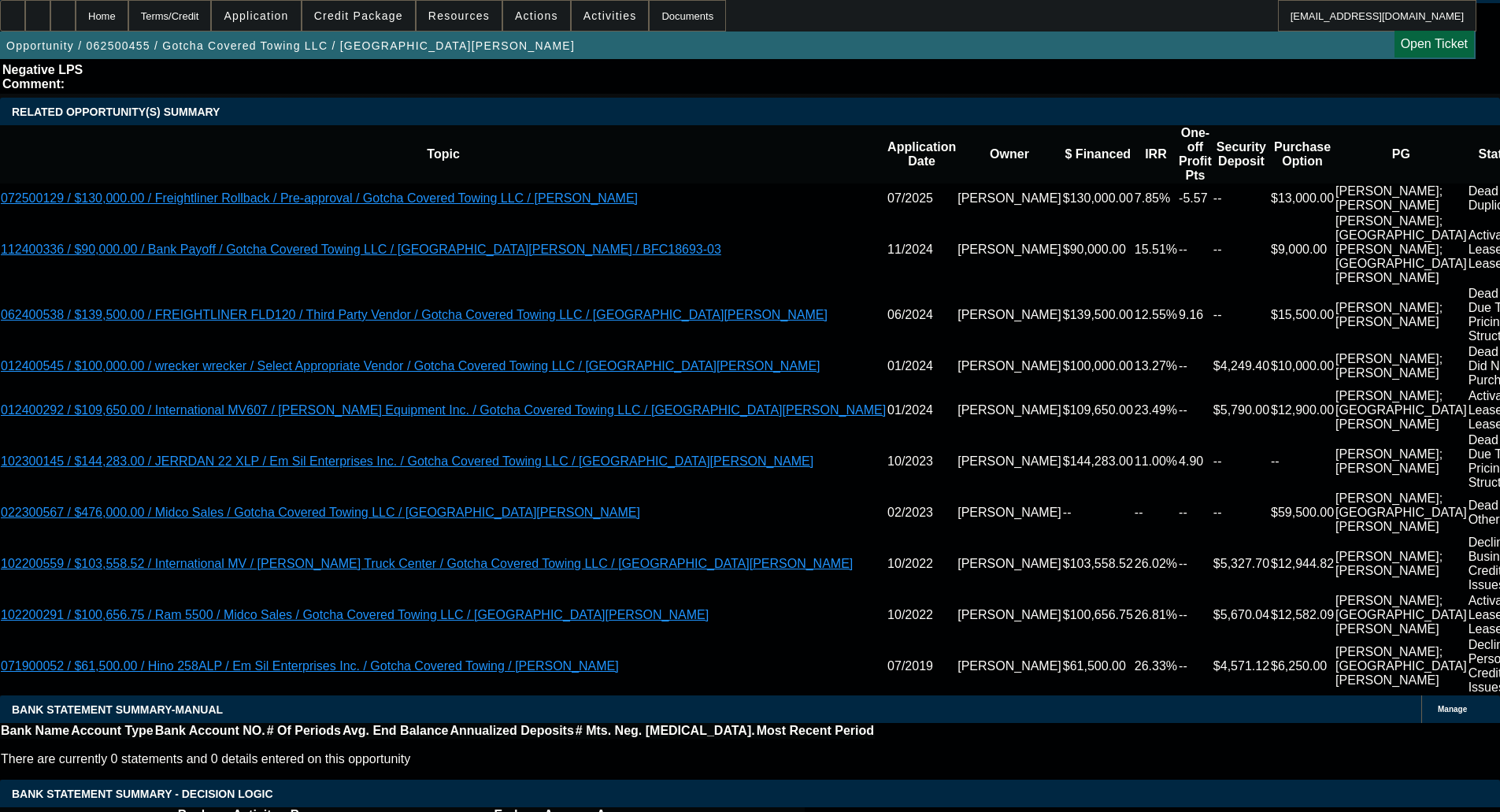
scroll to position [2805, 0]
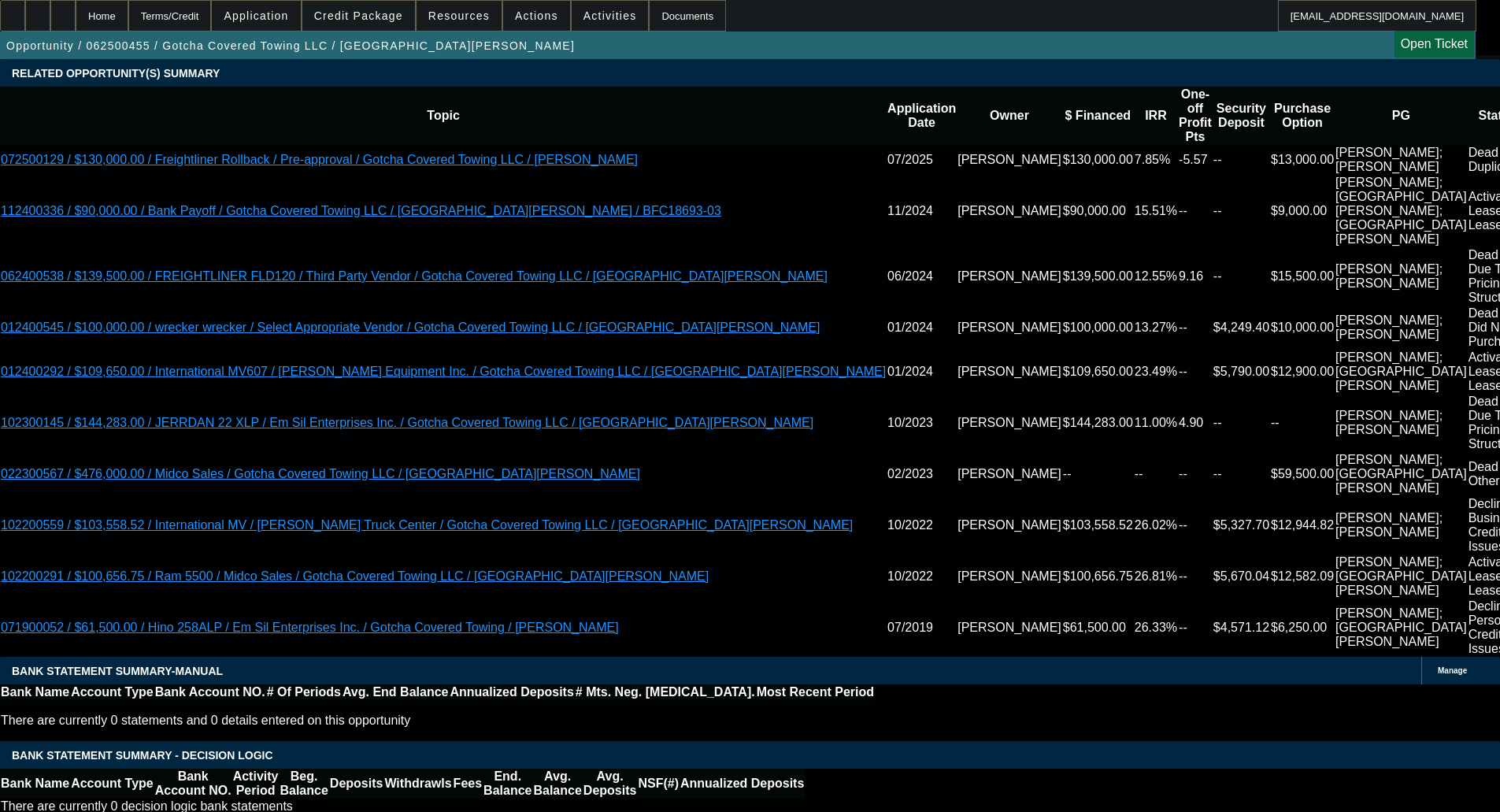
click at [359, 10] on span "Credit Package" at bounding box center [359, 16] width 89 height 12
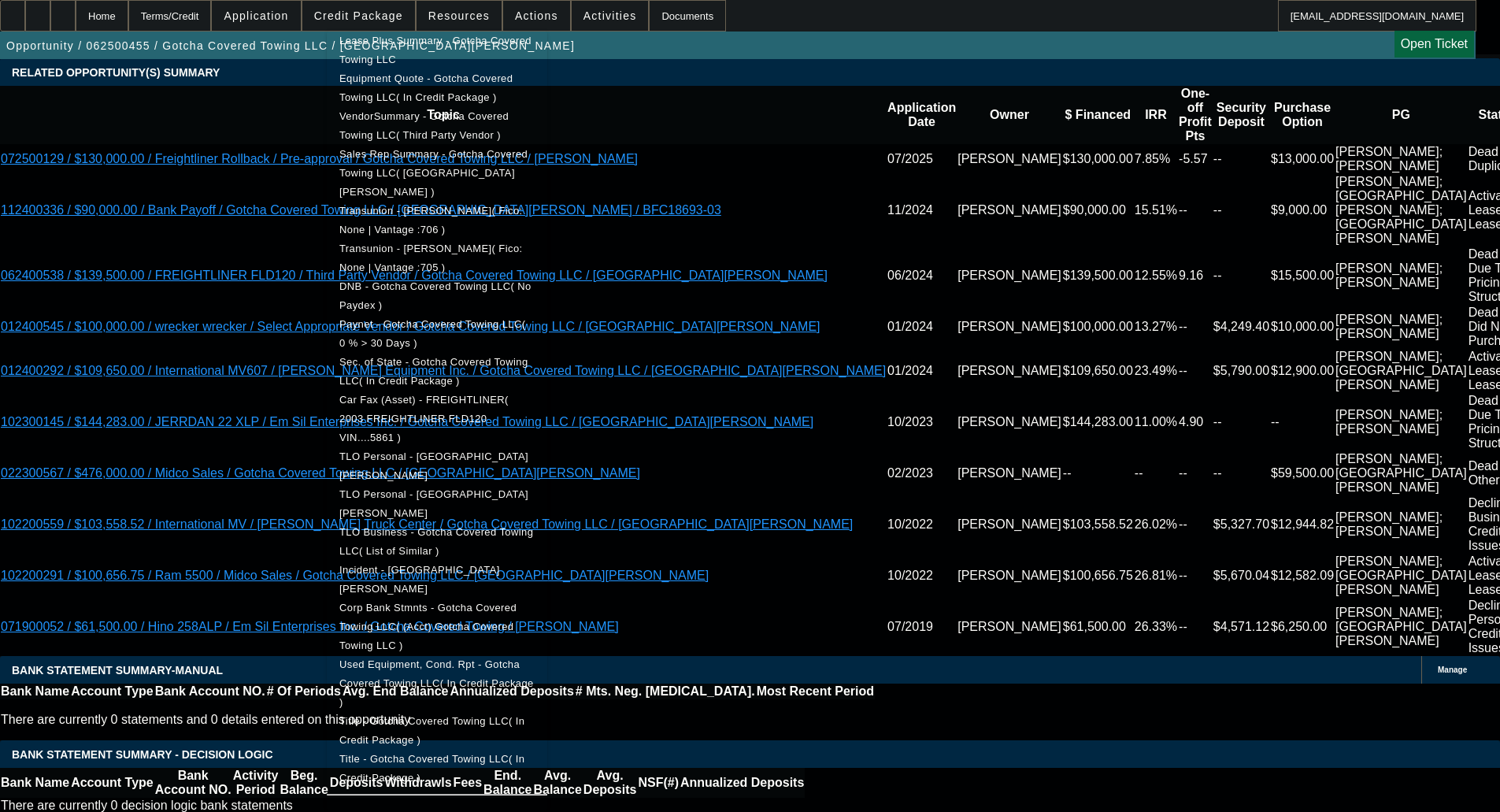
scroll to position [2884, 0]
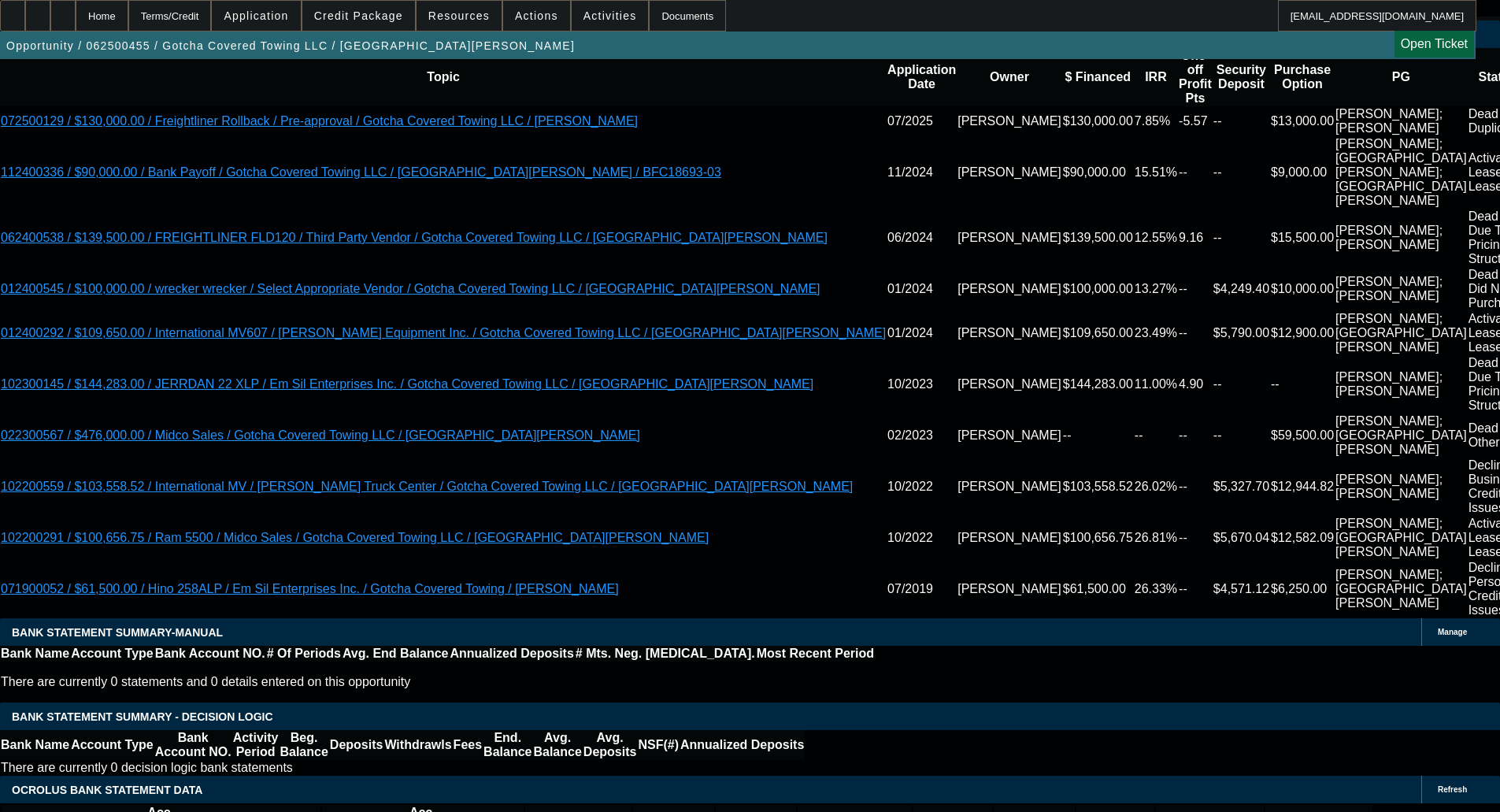
scroll to position [2726, 0]
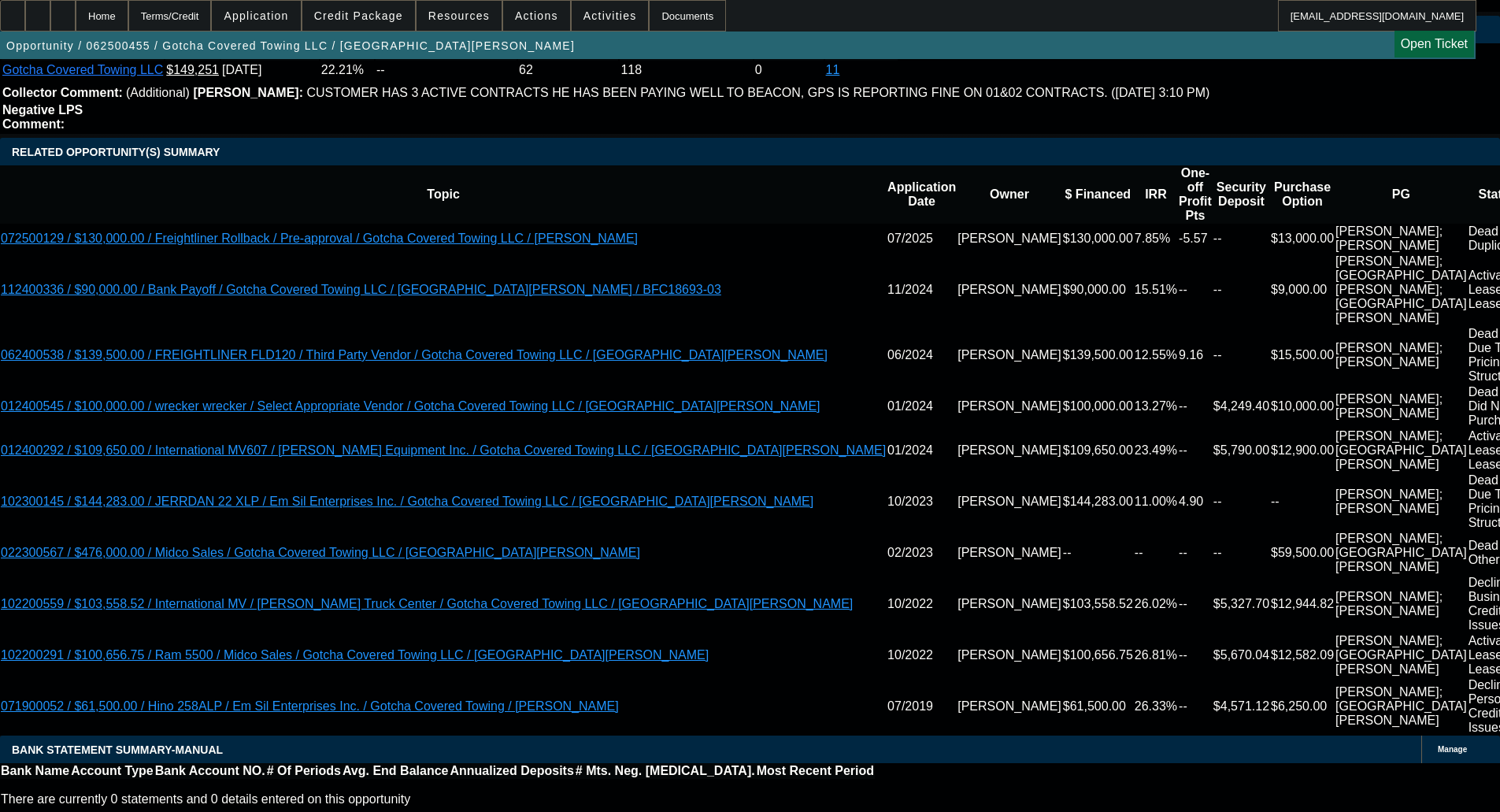
select select "0"
select select "3"
select select "0.1"
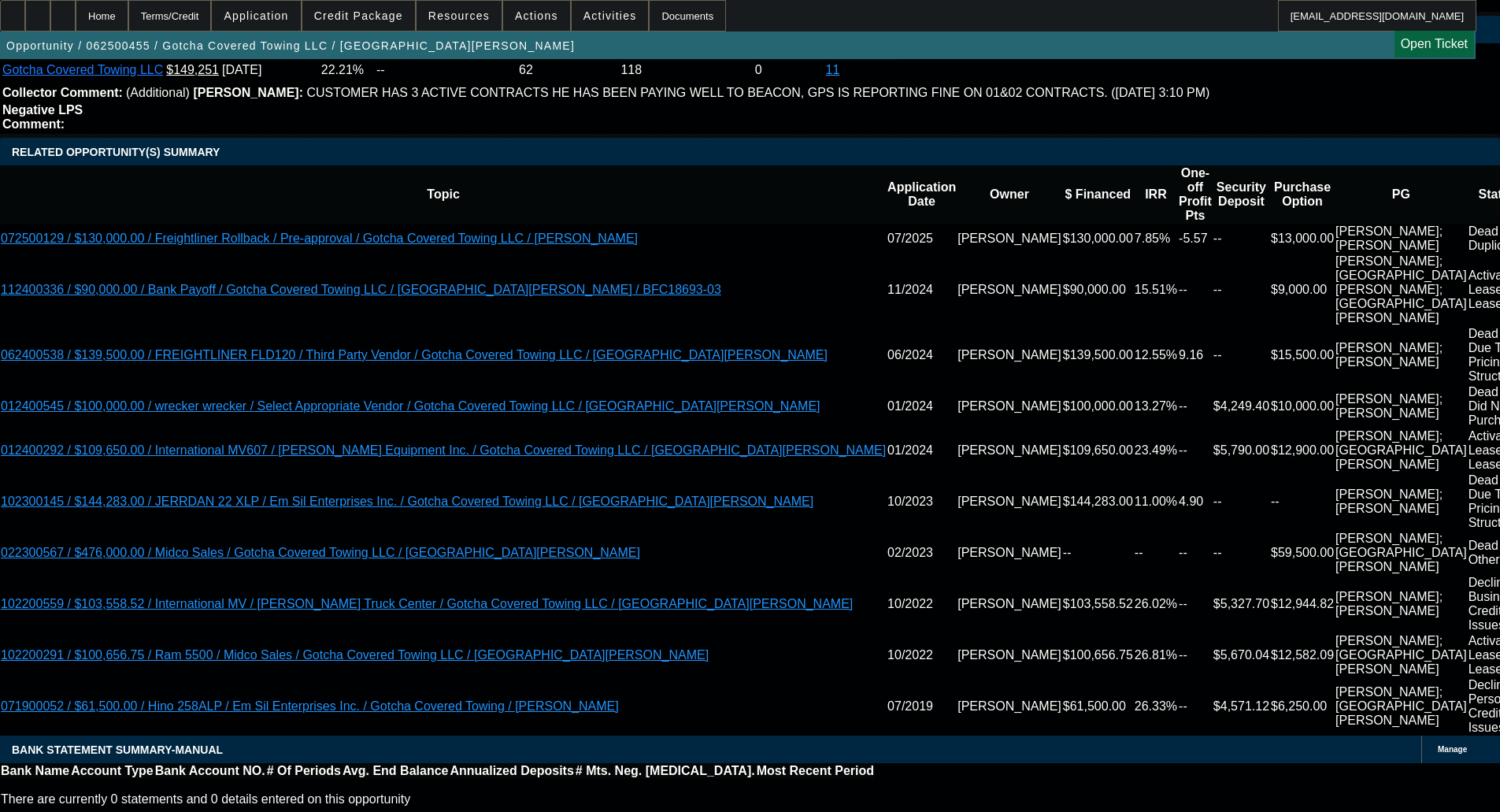
select select "4"
select select "0"
select select "3"
select select "0.1"
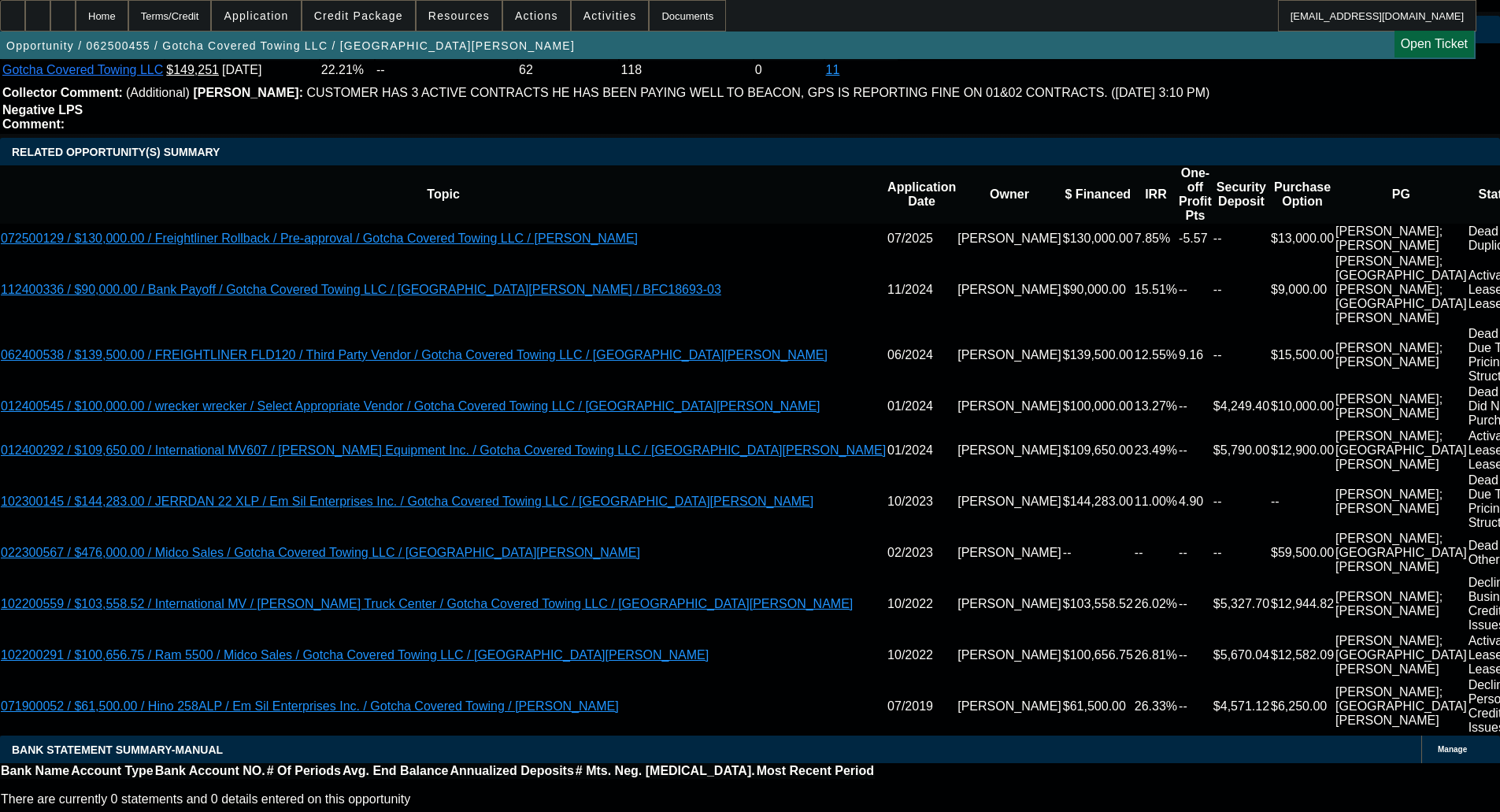
select select "4"
select select "0"
select select "3"
select select "0.1"
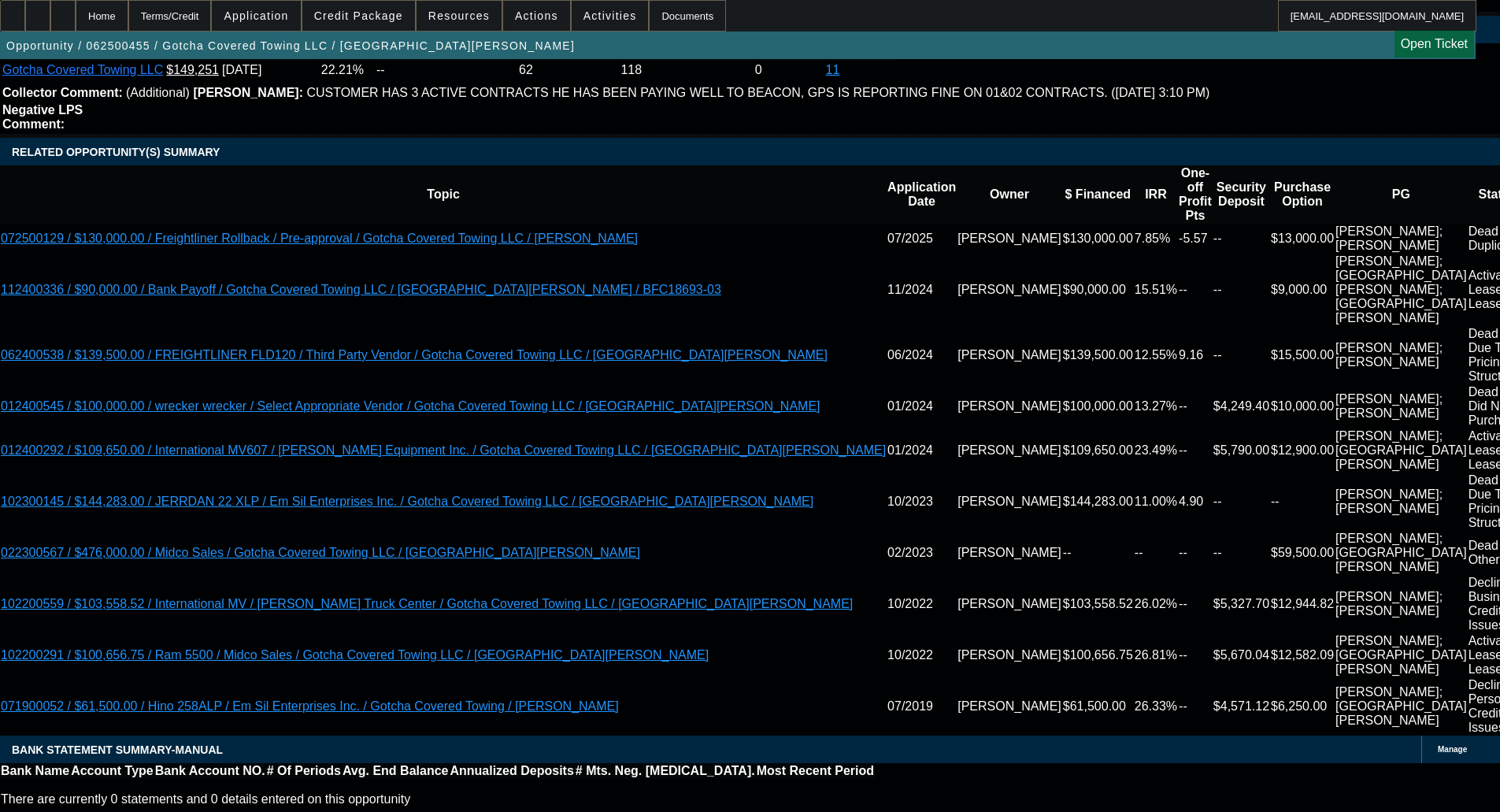
select select "4"
select select "0"
select select "3"
select select "0.1"
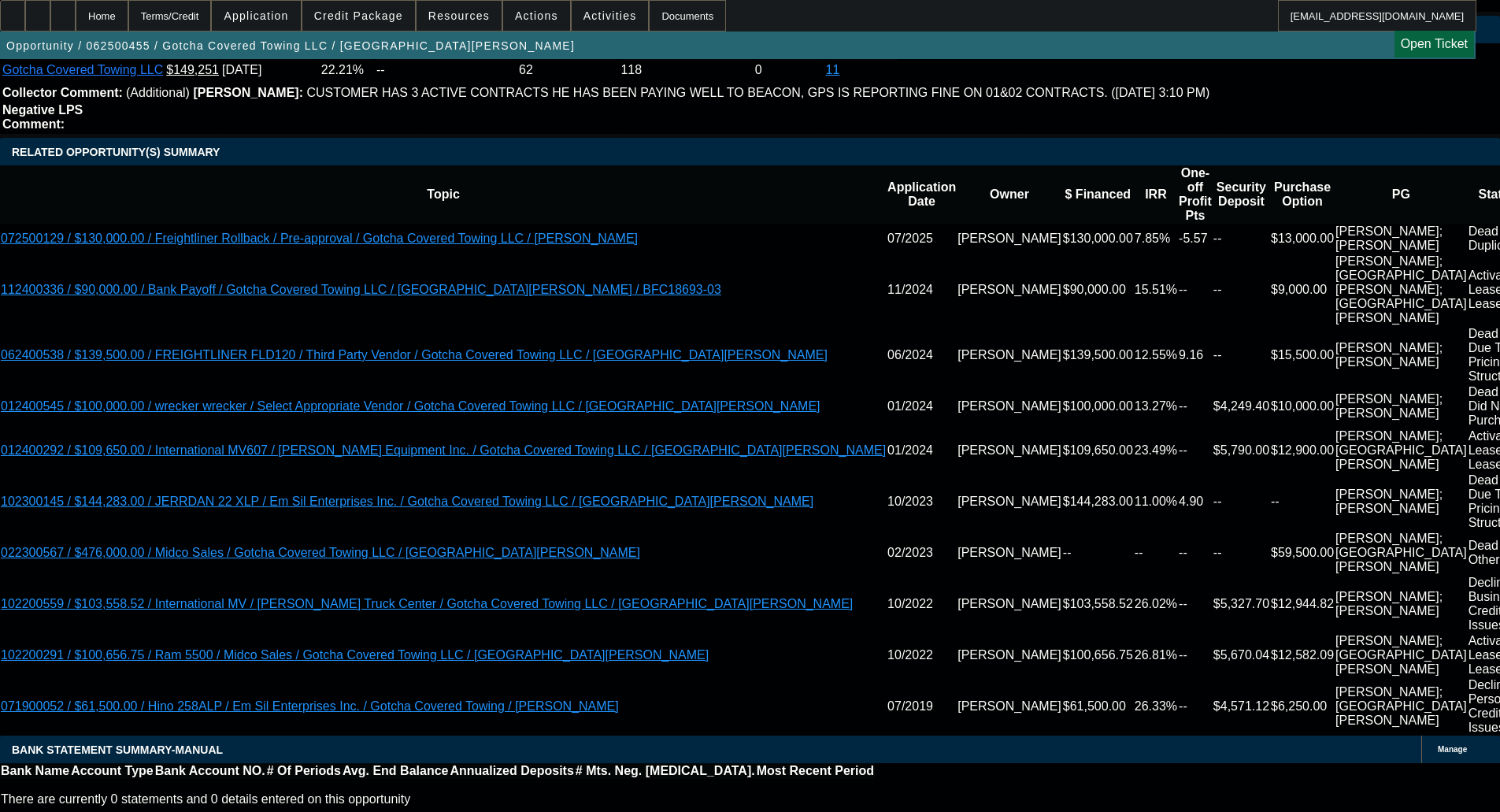
select select "4"
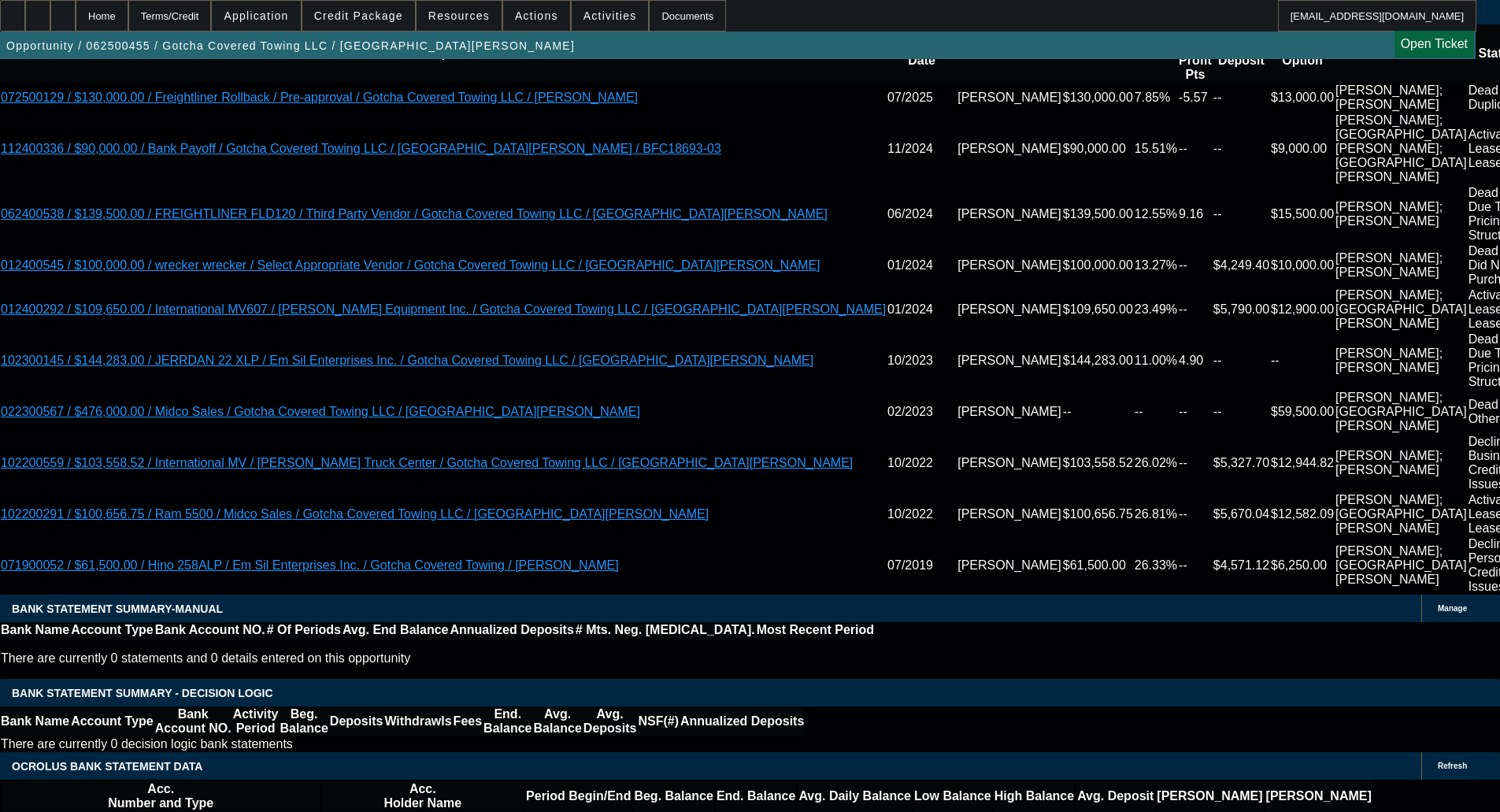
scroll to position [3278, 0]
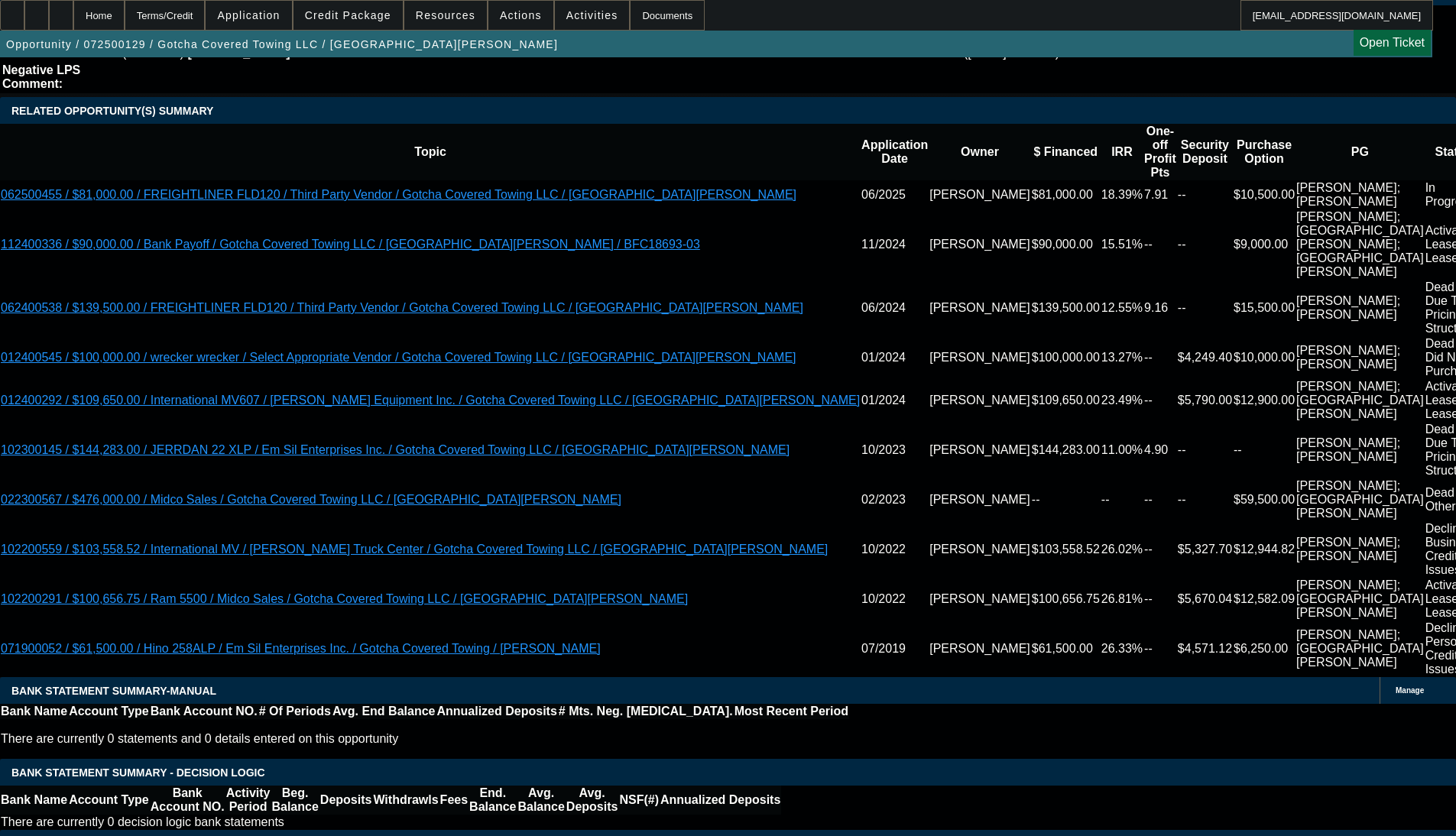
select select "0"
select select "0.1"
select select "4"
select select "0"
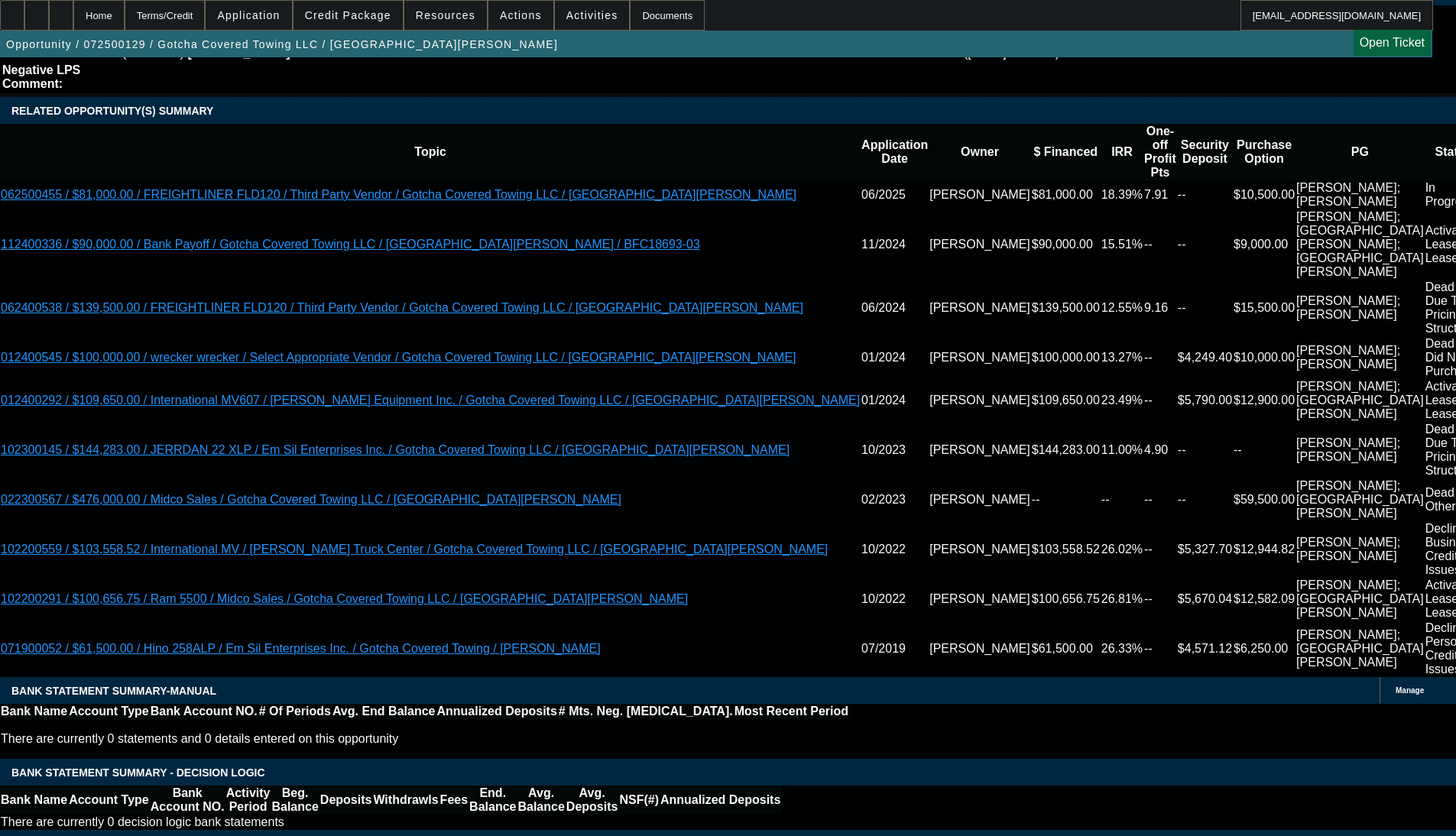
select select "0"
select select "0.1"
select select "4"
select select "0"
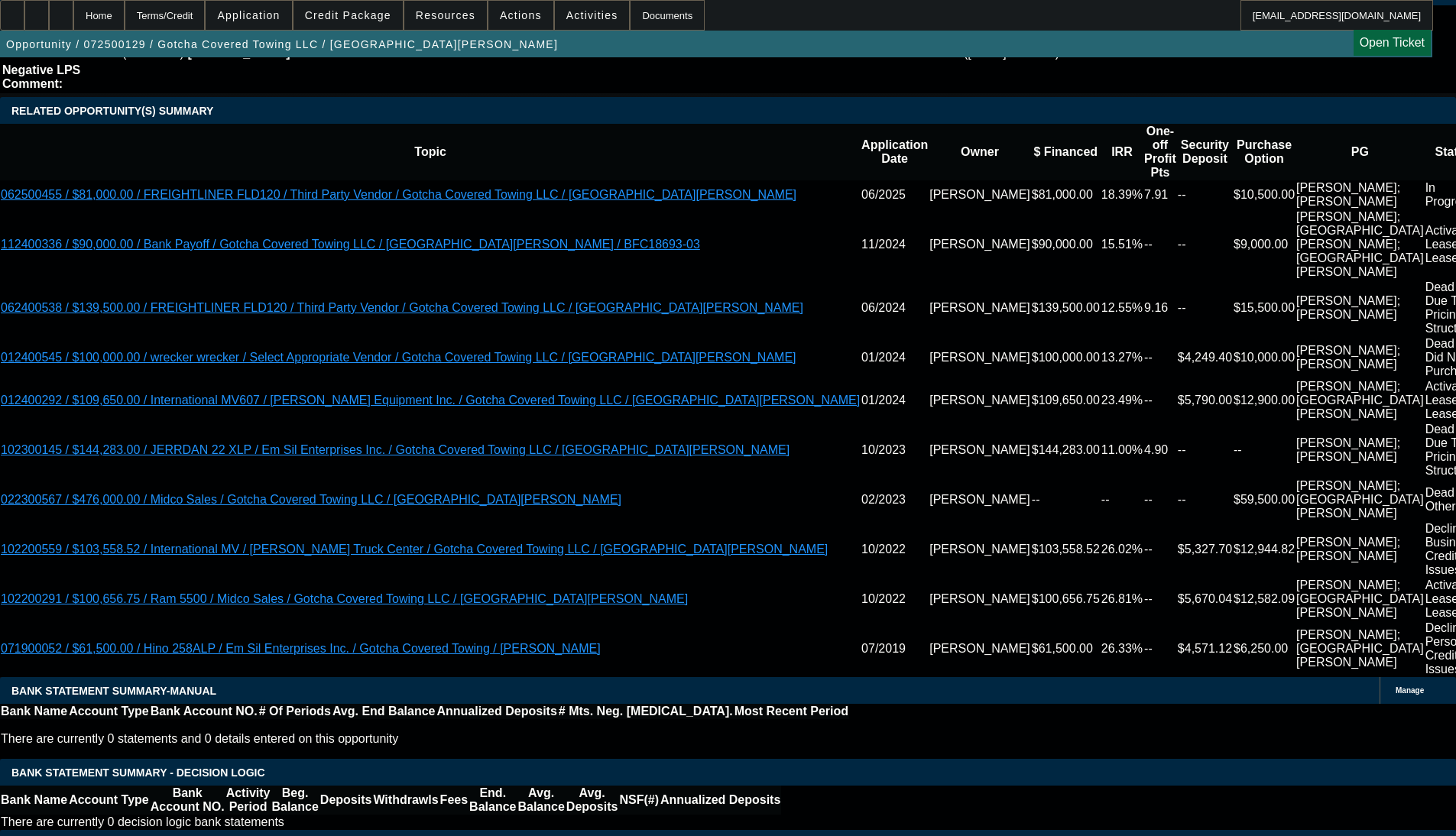
select select "0.1"
select select "4"
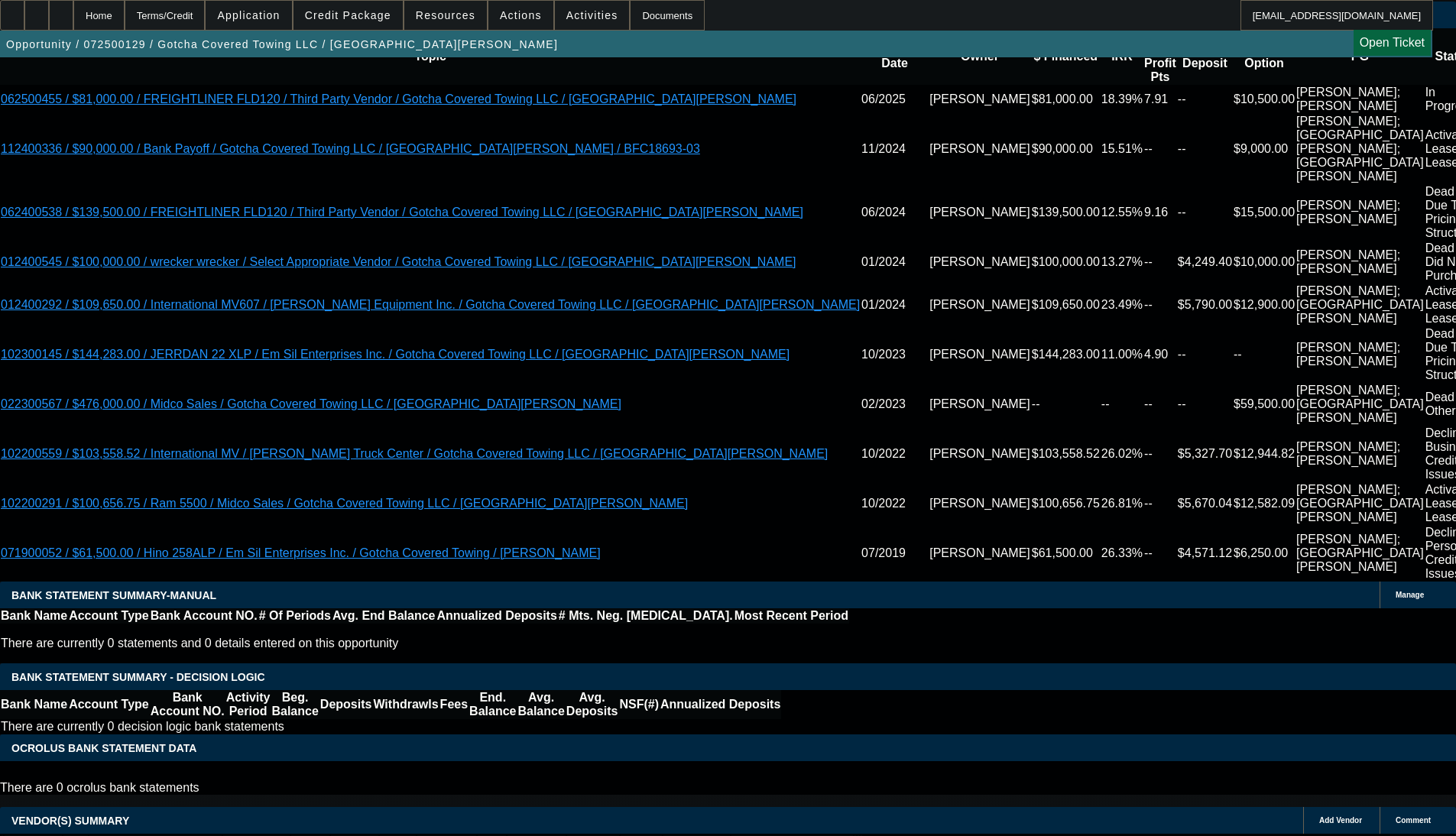
select select "3"
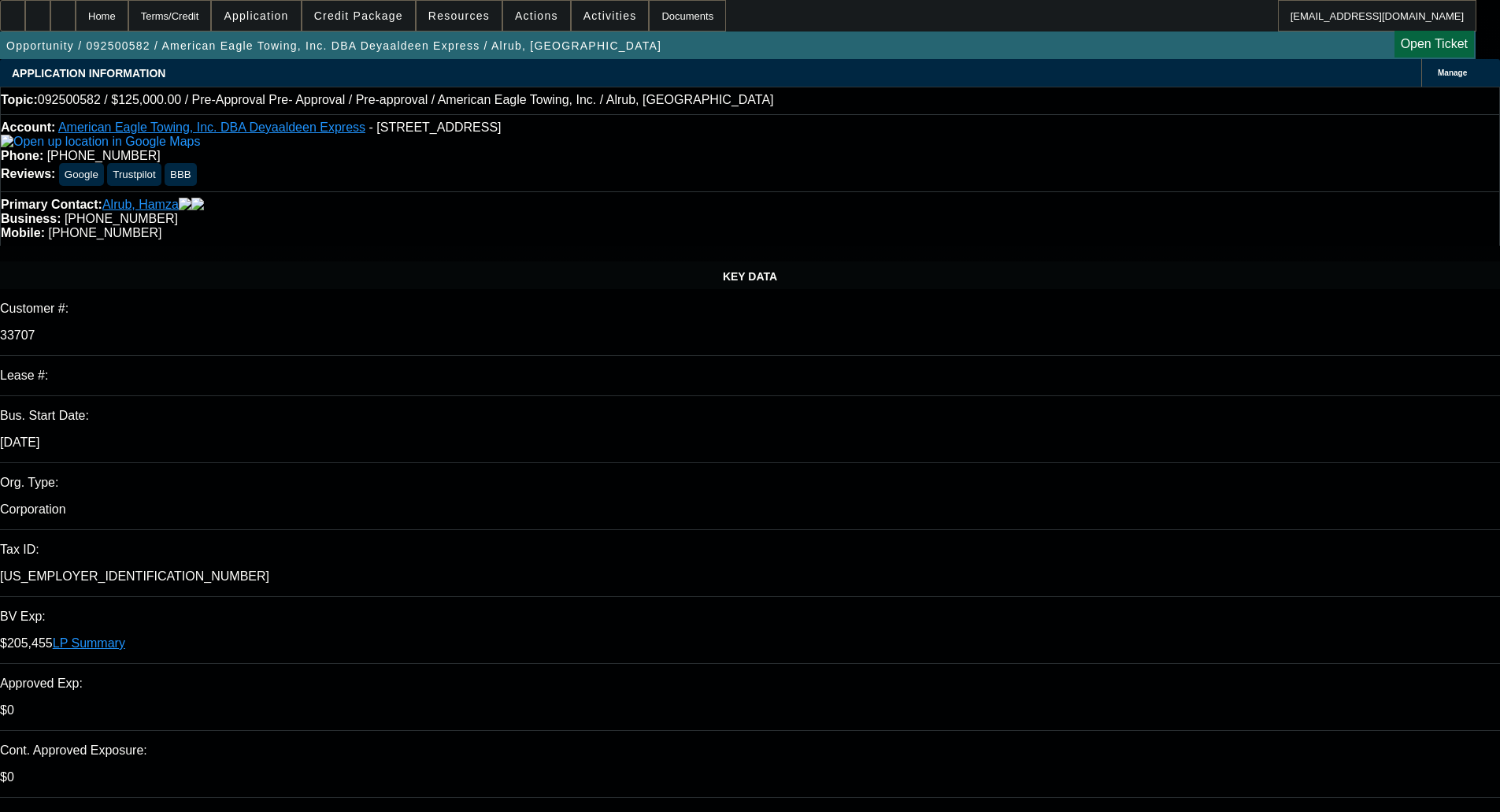
select select "0"
select select "0.1"
select select "1"
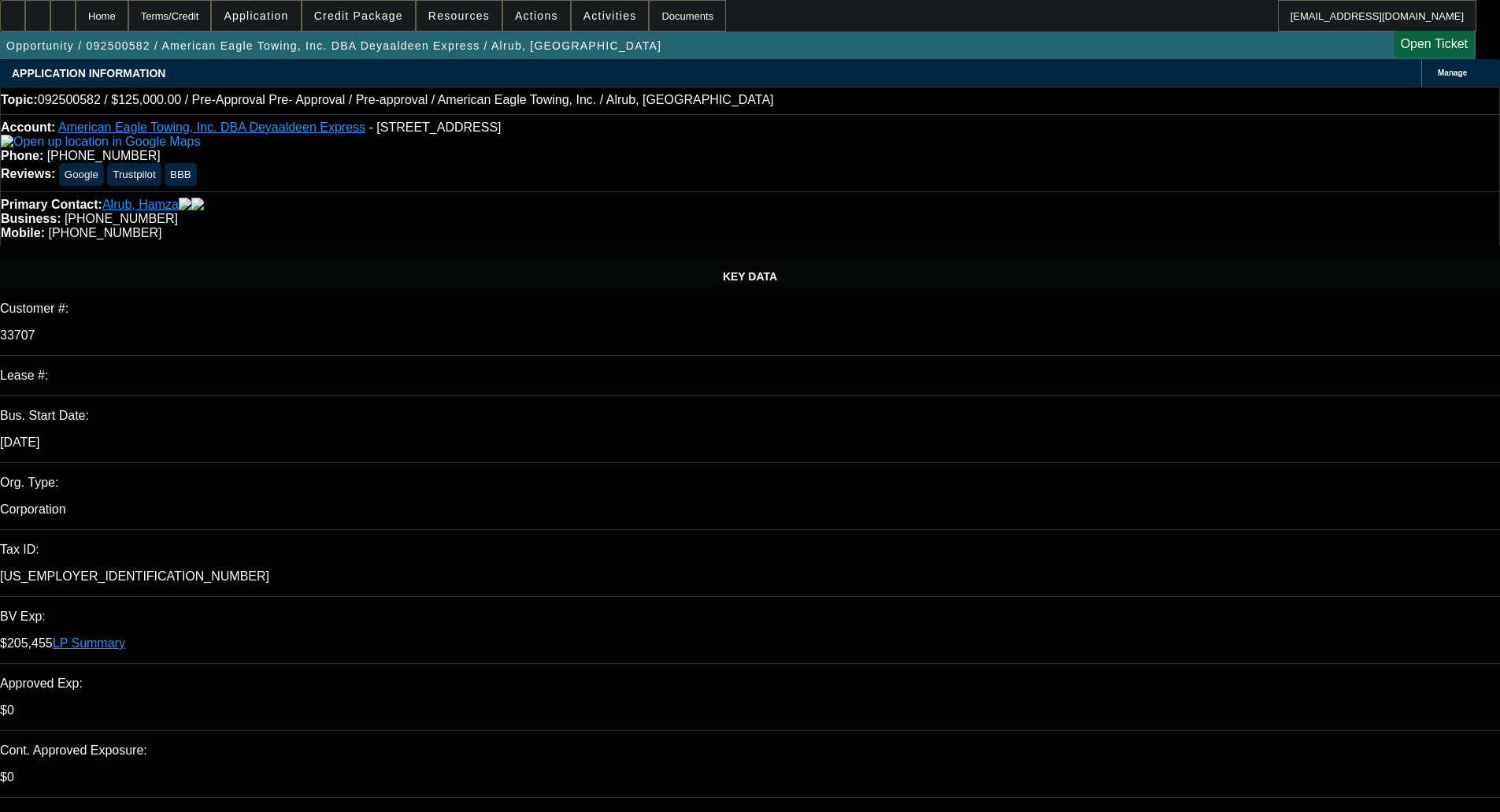
select select "4"
click at [355, 6] on span at bounding box center [358, 15] width 112 height 38
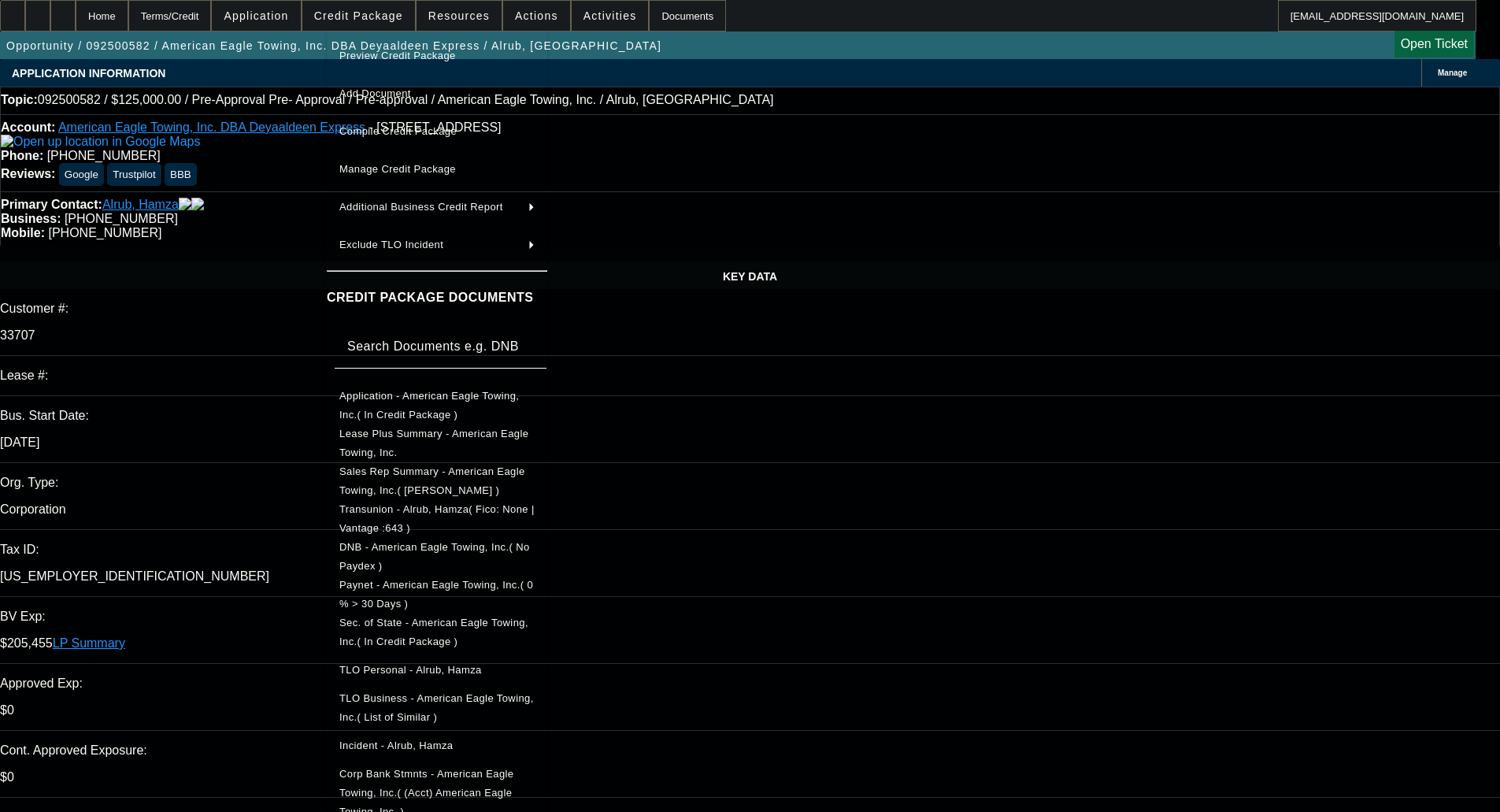
click at [409, 58] on span "Preview Credit Package" at bounding box center [398, 55] width 117 height 12
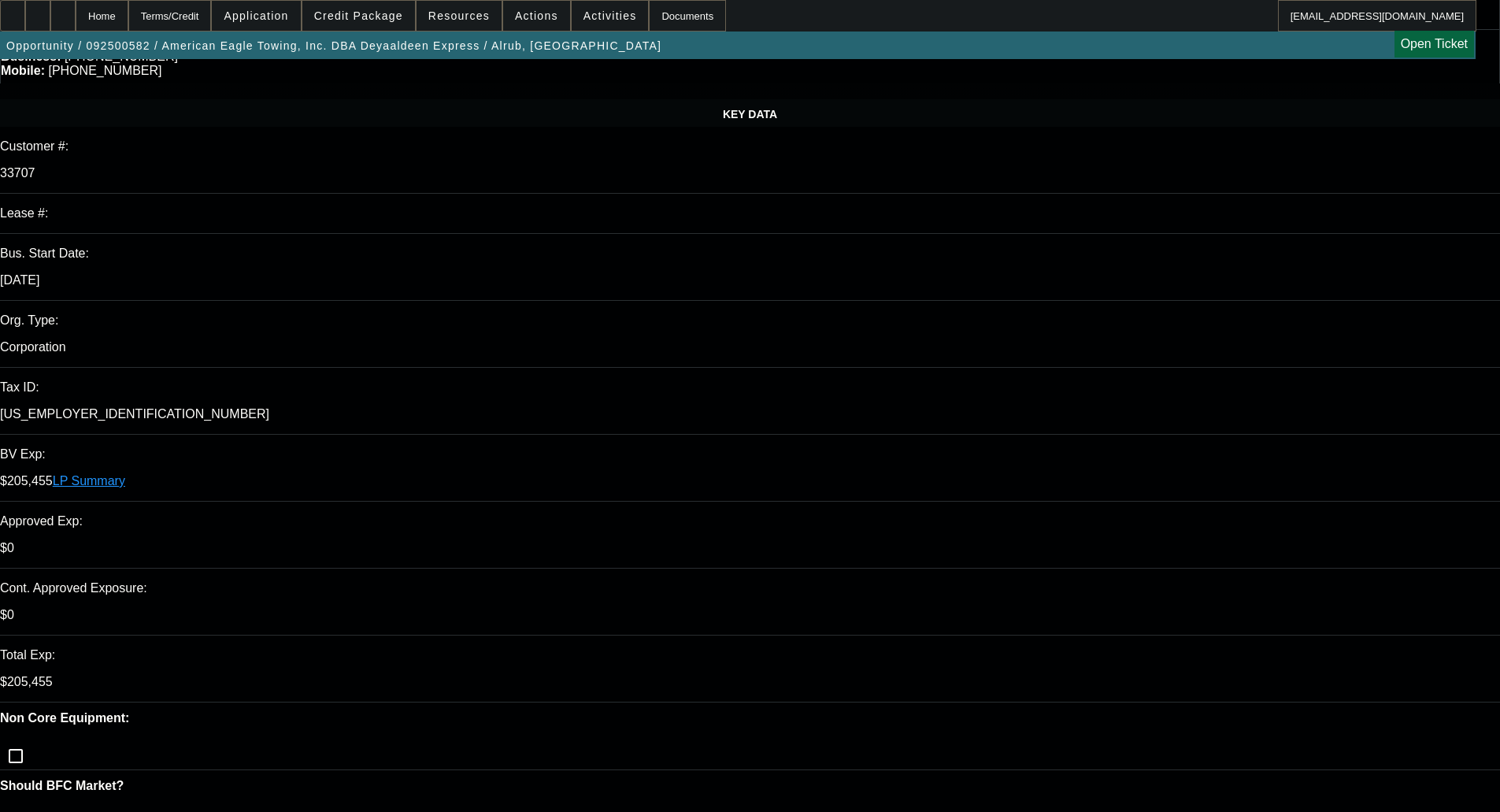
scroll to position [158, 0]
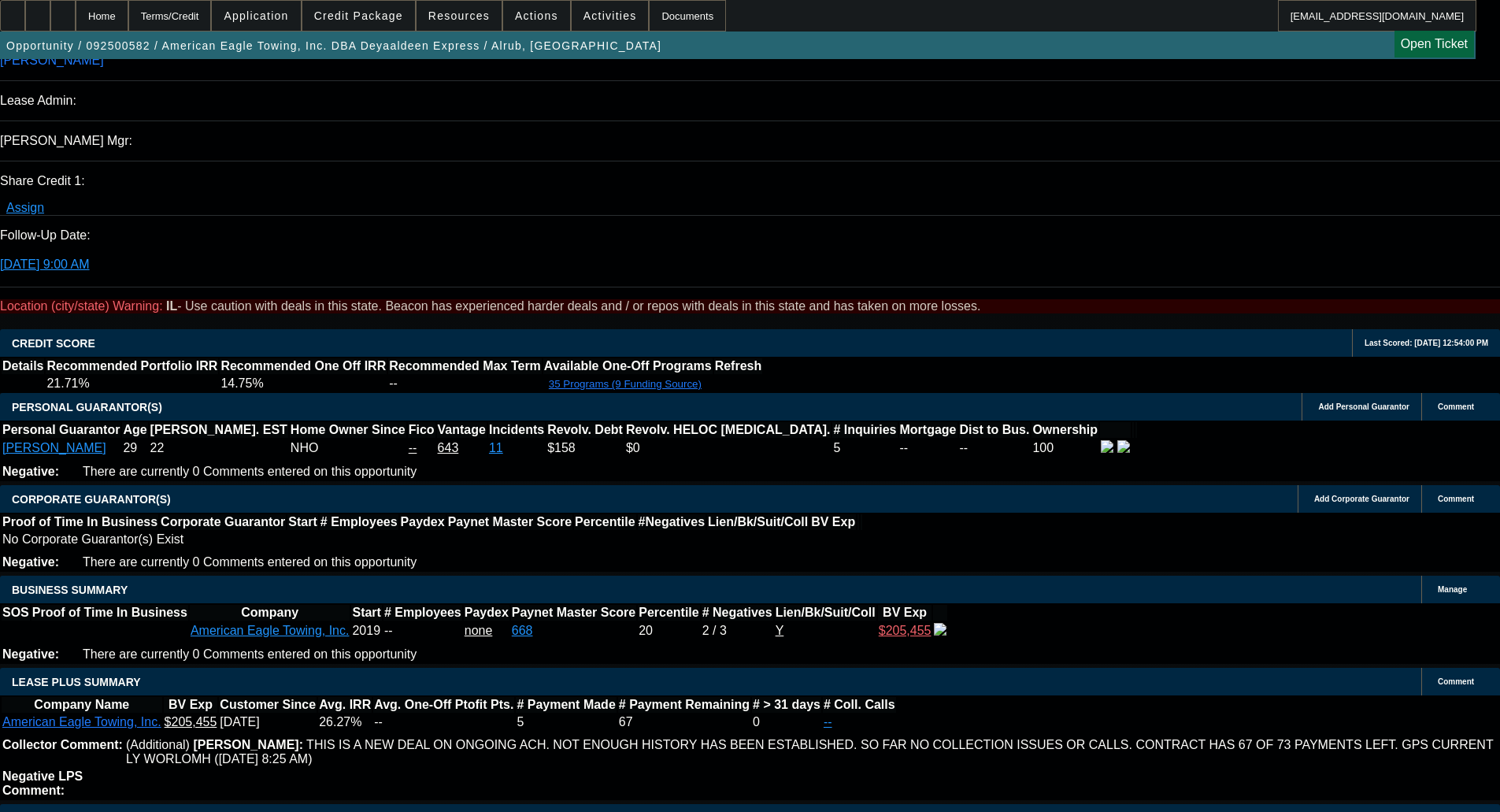
scroll to position [2047, 0]
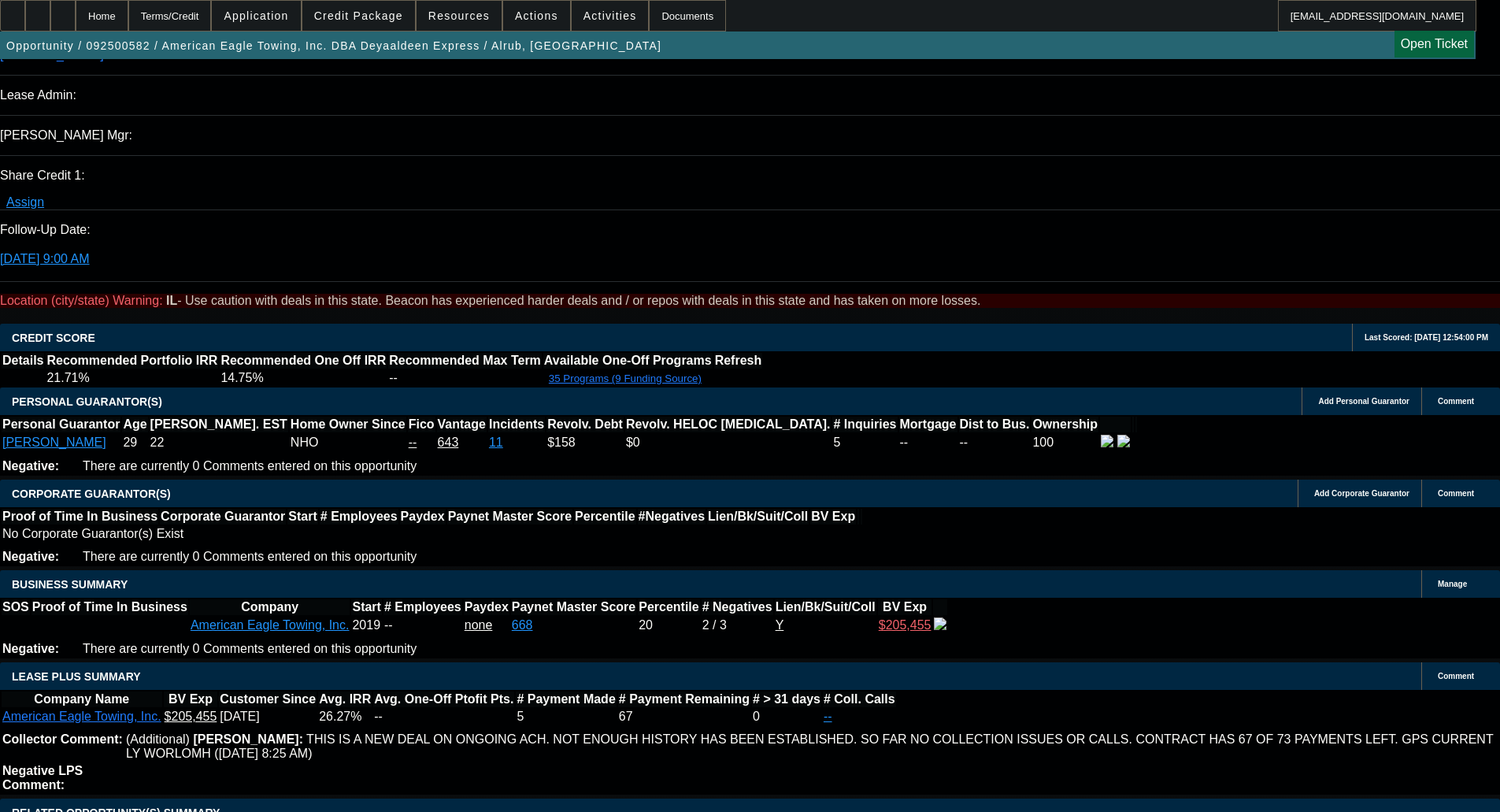
click at [1163, 55] on div "Opportunity / 092500582 / American Eagle Towing, Inc. DBA Deyaaldeen Express / …" at bounding box center [738, 45] width 1475 height 27
type textarea "R"
type textarea "AUTO REPO; MIN ESTABLISHED AFTER - OKAY TO SELL"
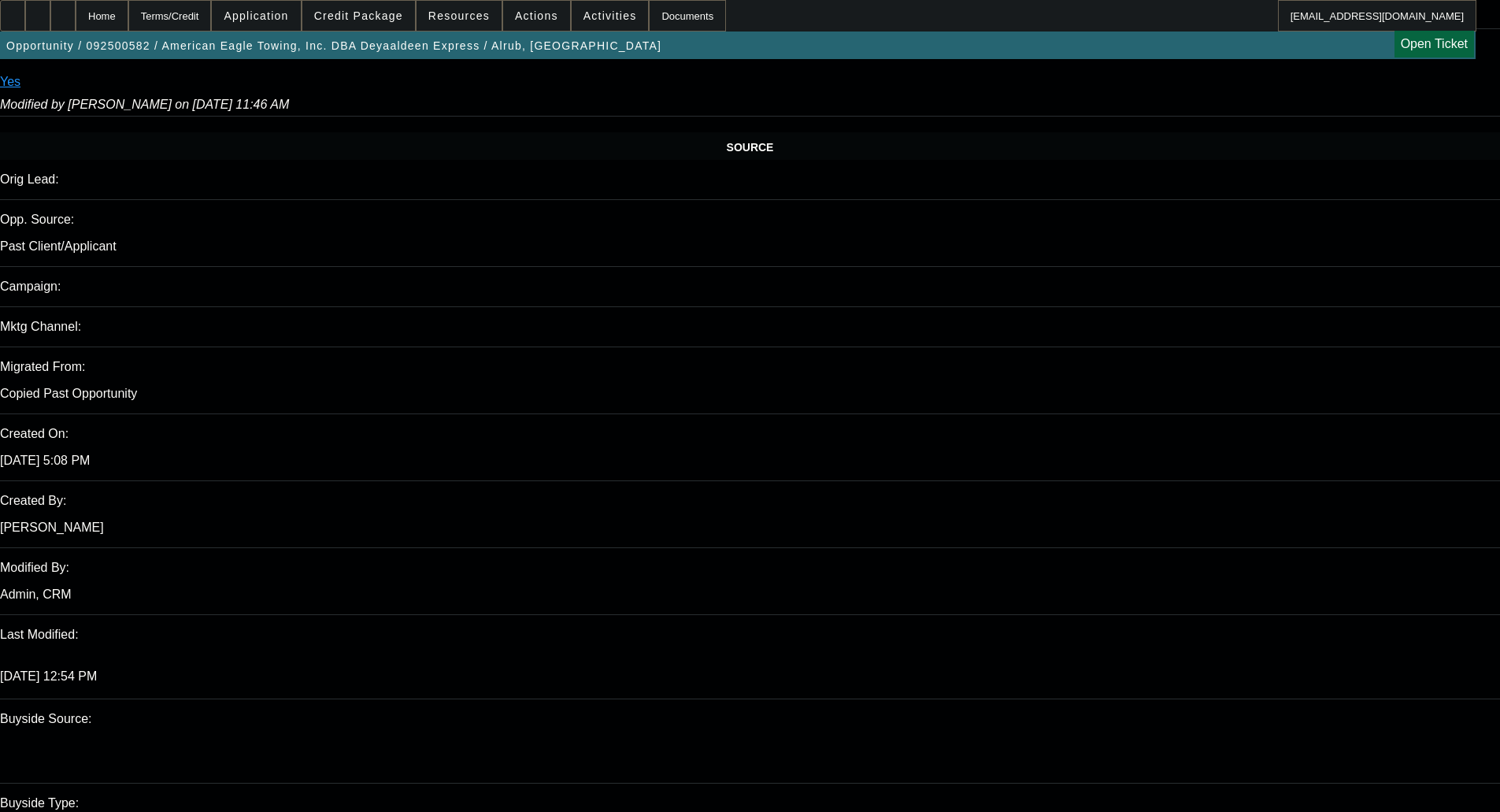
scroll to position [866, 0]
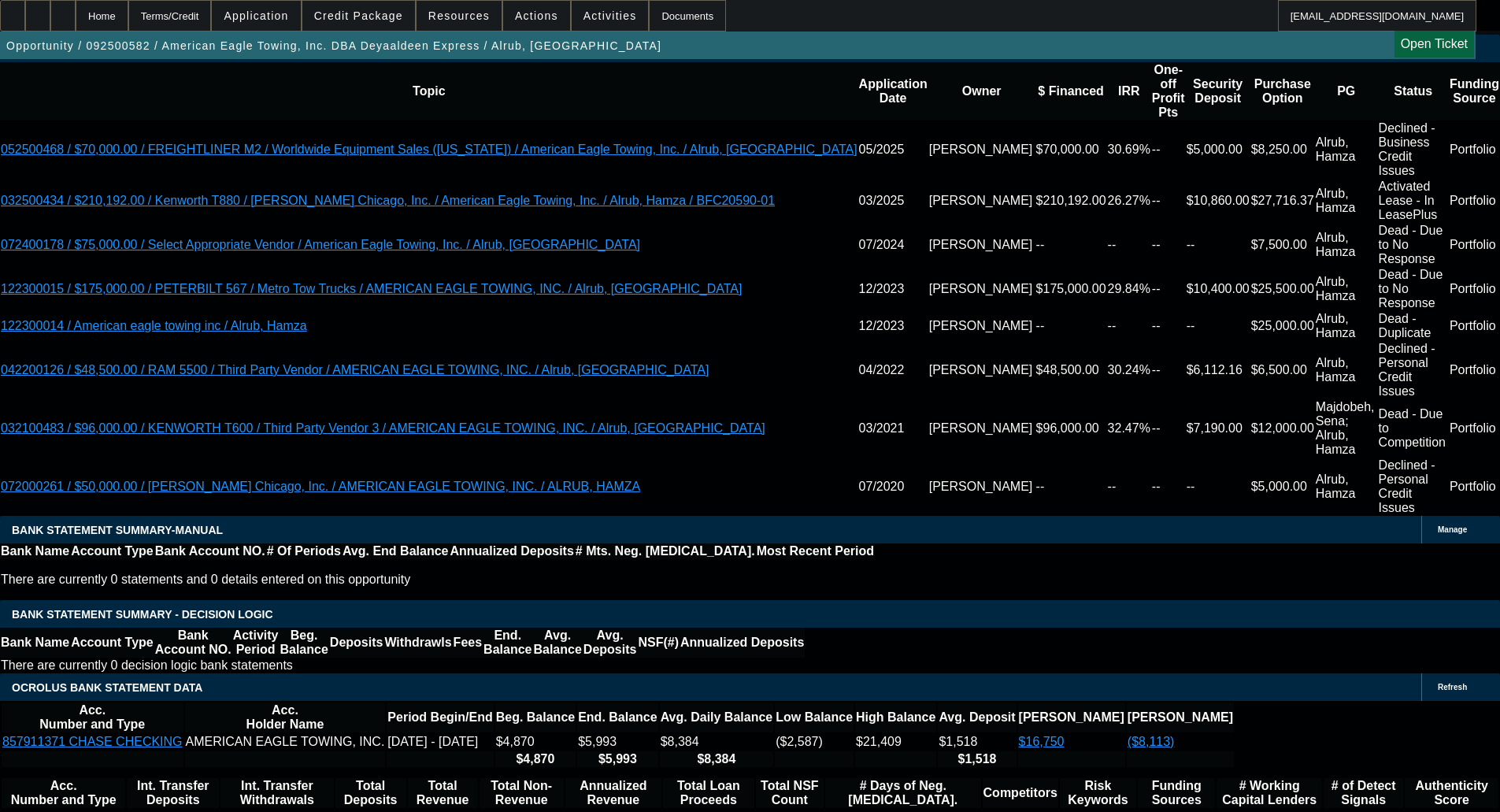
scroll to position [2756, 0]
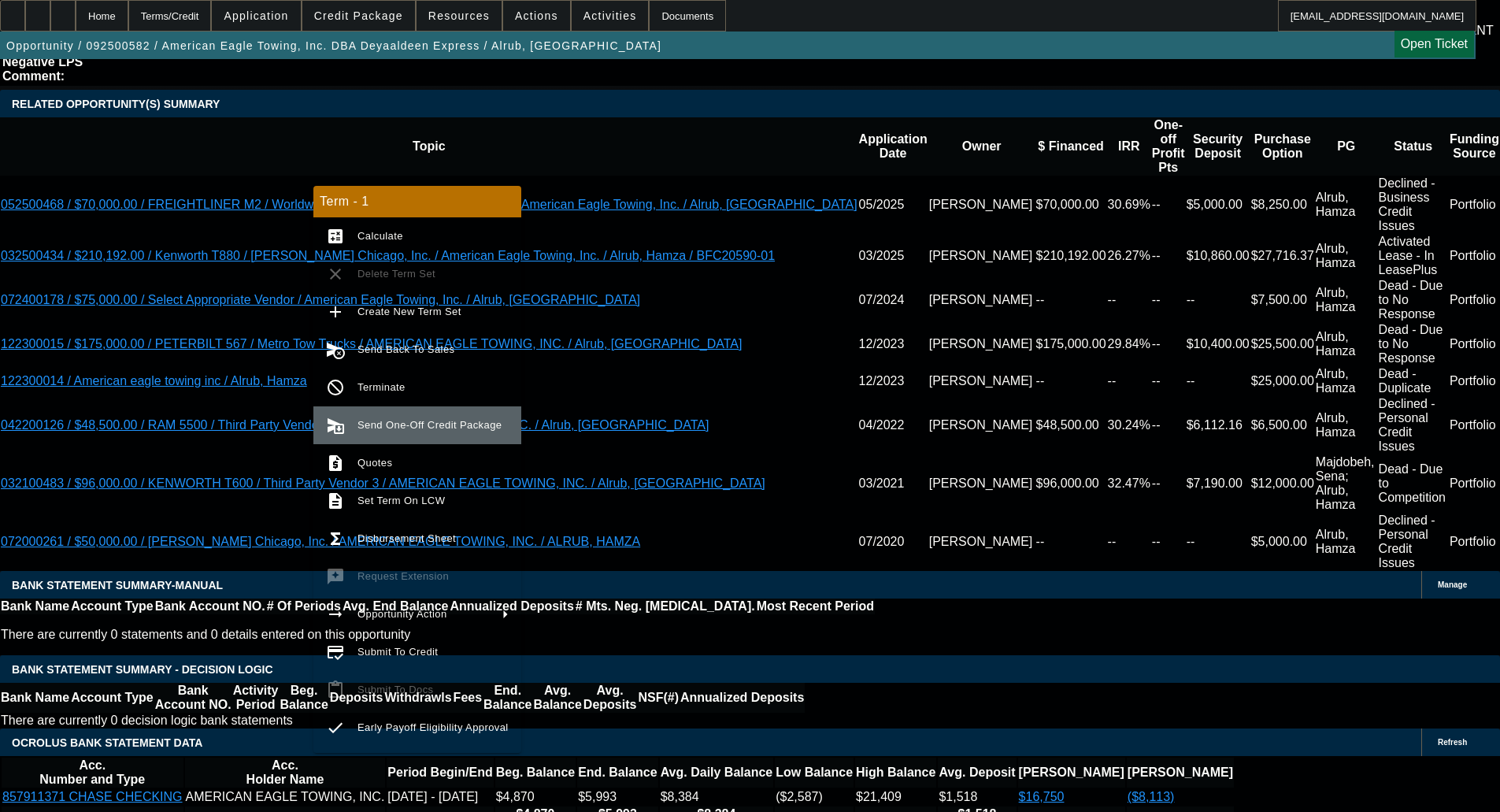
click at [441, 426] on span "Send One-Off Credit Package" at bounding box center [429, 424] width 144 height 12
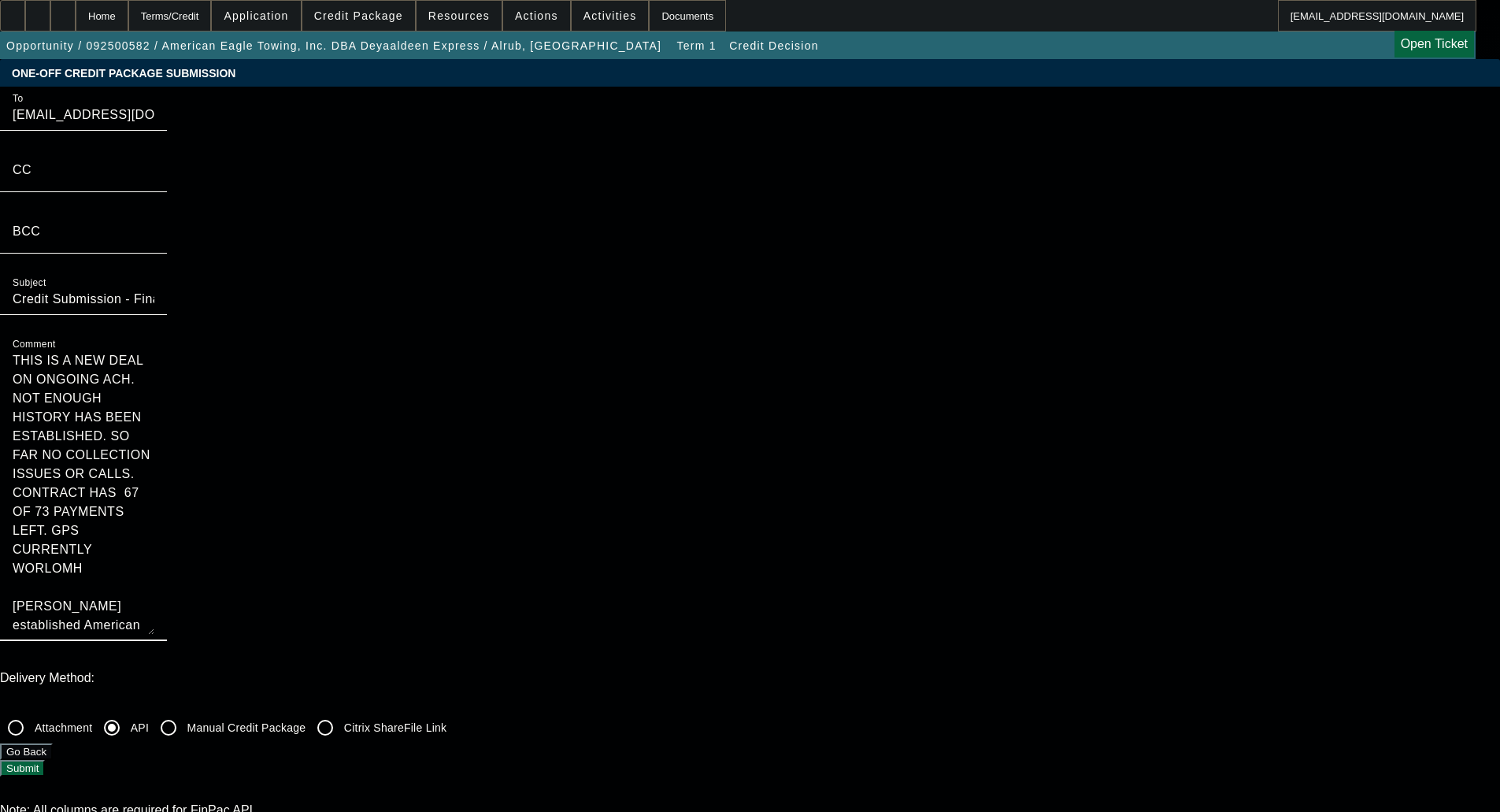
drag, startPoint x: 798, startPoint y: 189, endPoint x: 723, endPoint y: 88, distance: 125.8
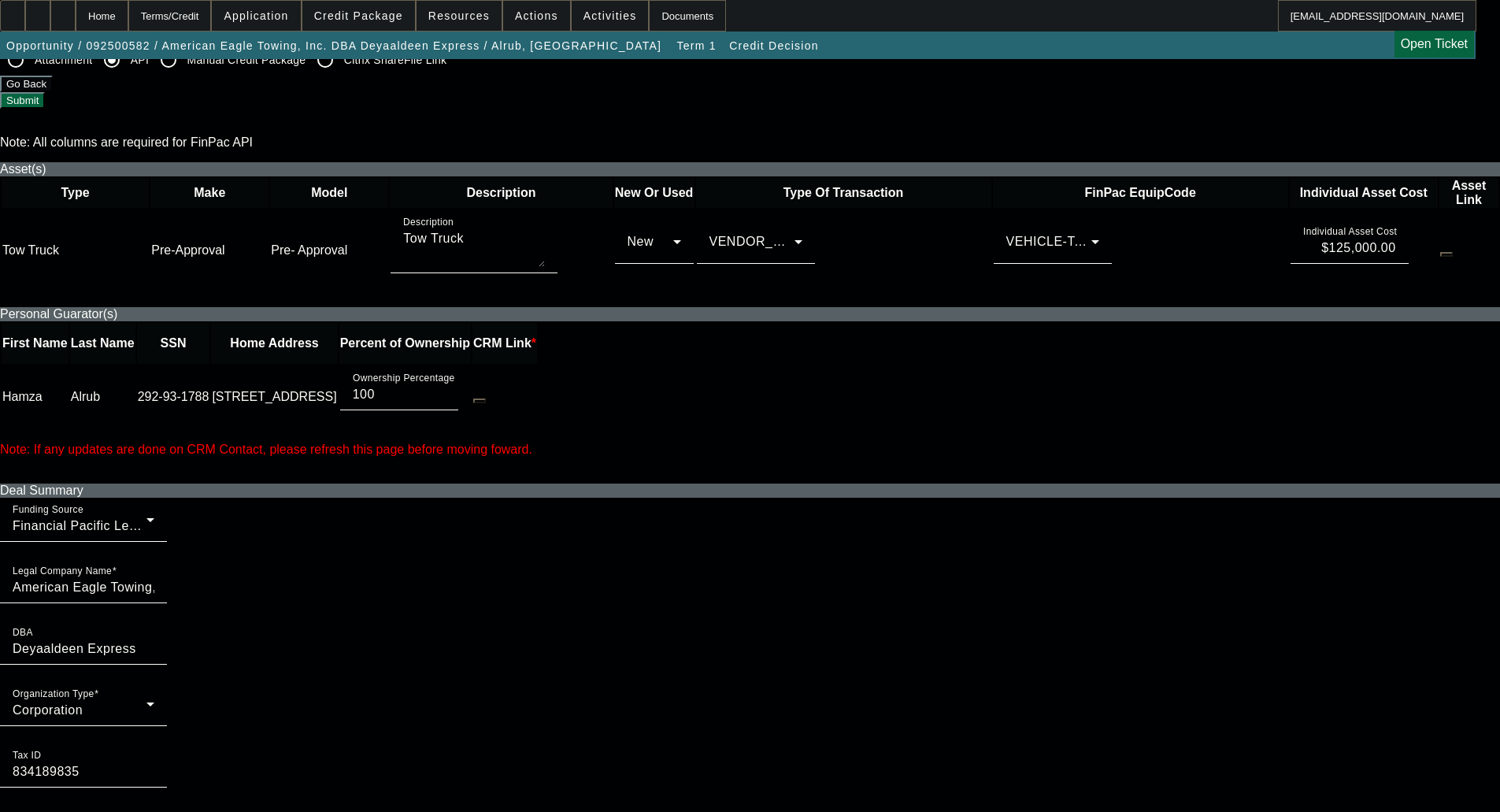
scroll to position [708, 0]
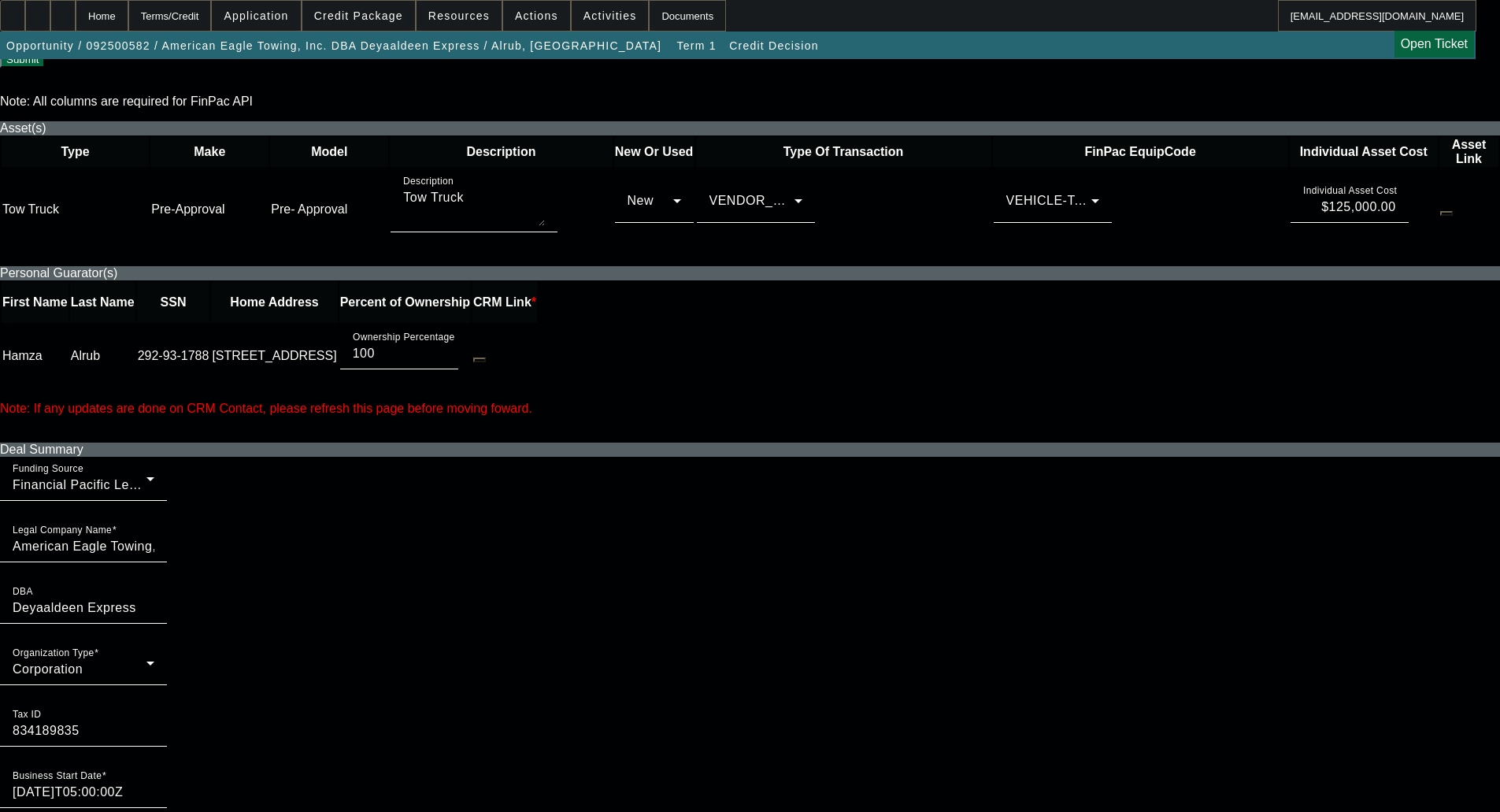
type textarea "Hamza Alrub established American Eagle Towing, Inc. in 2019. He's always paid c…"
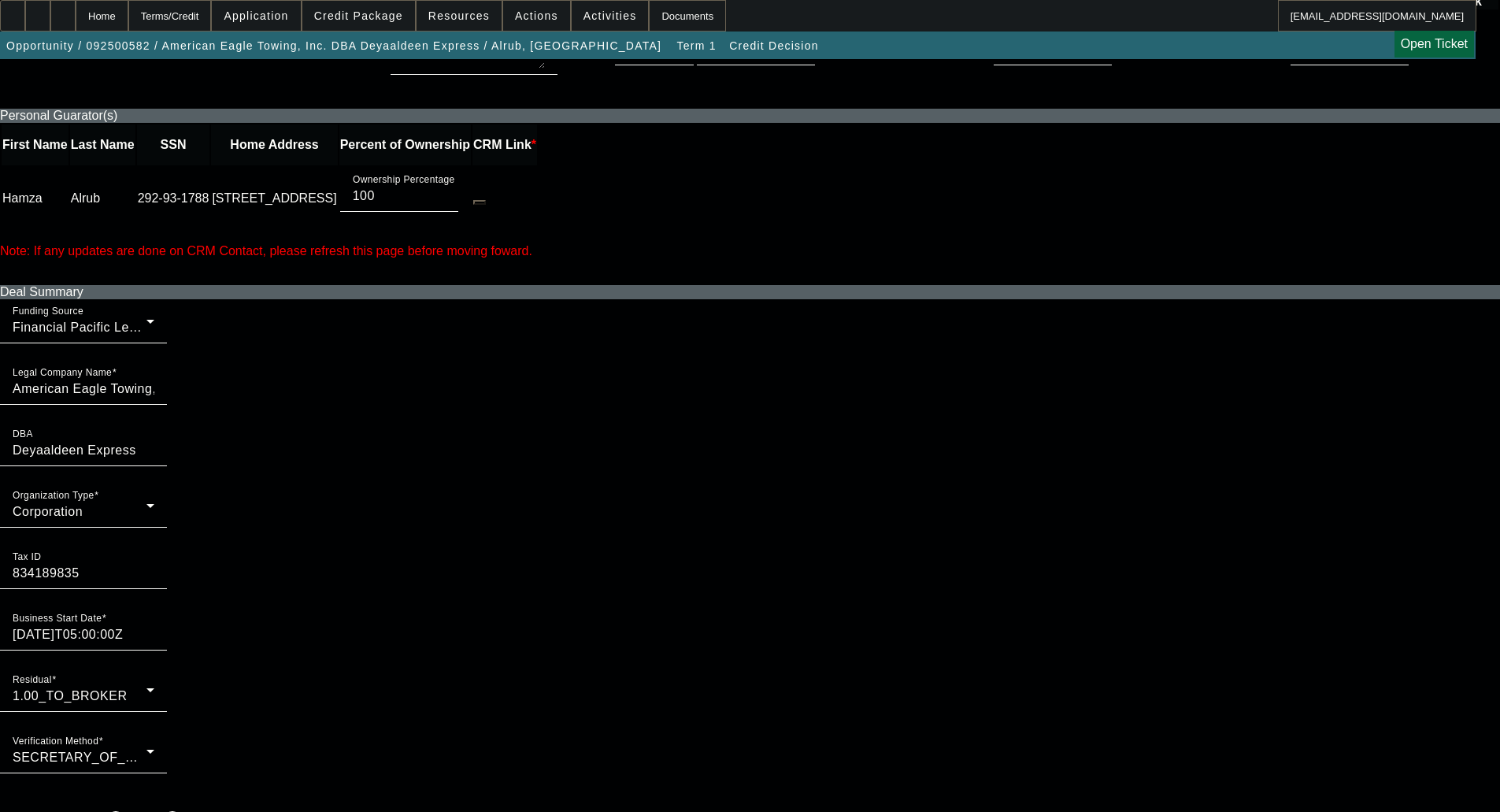
radio input "true"
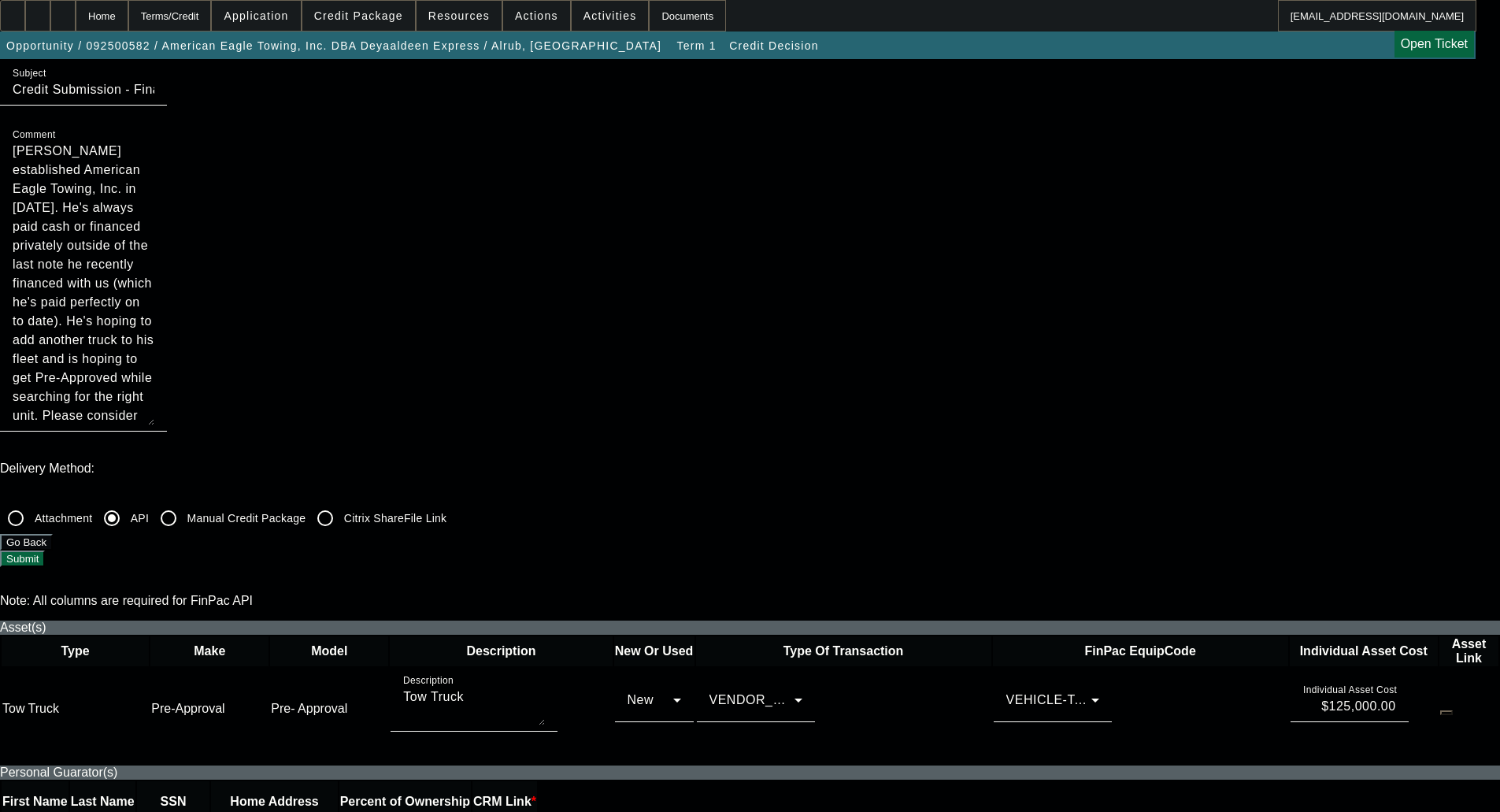
scroll to position [158, 0]
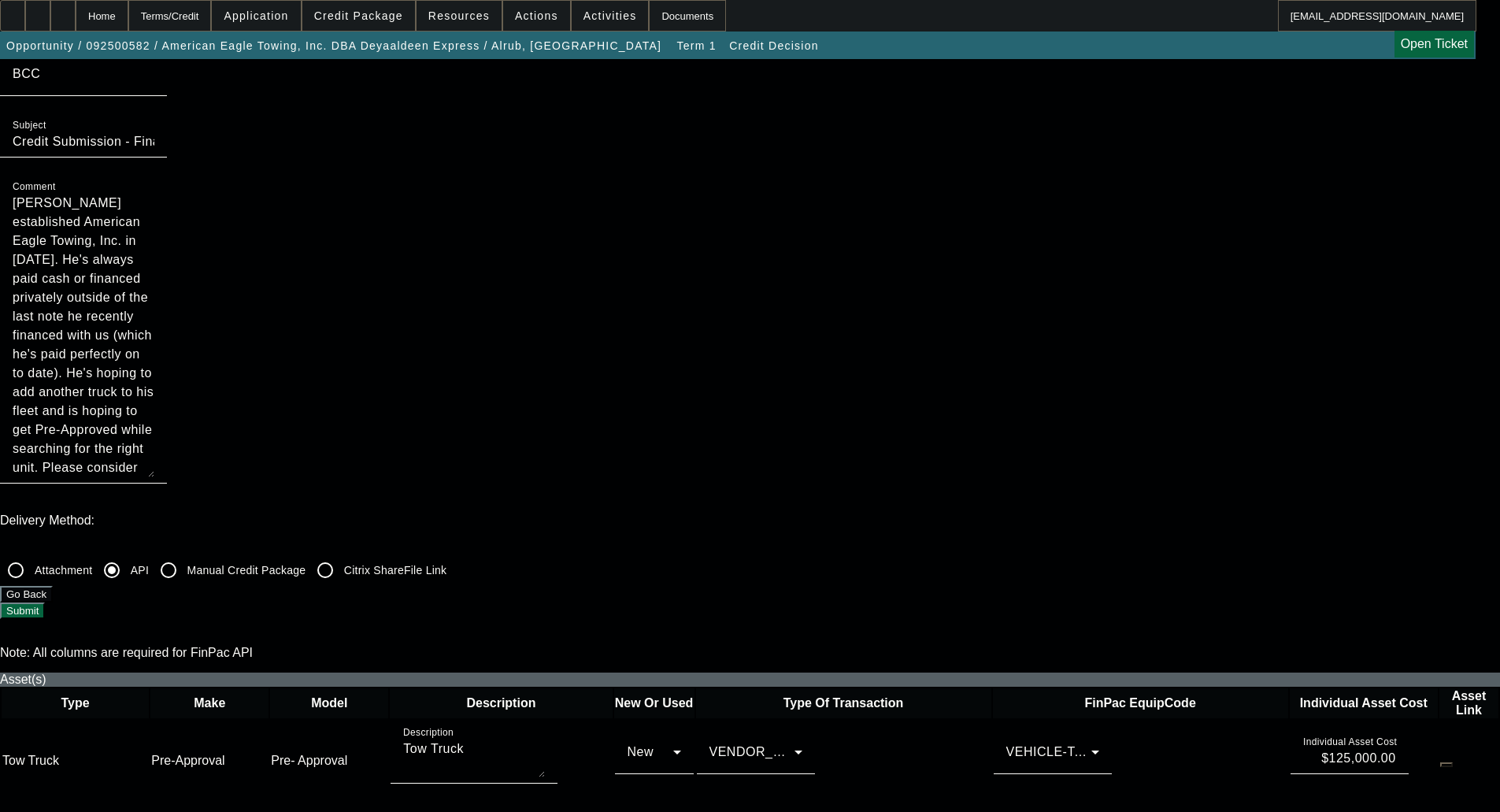
click at [167, 483] on div at bounding box center [83, 492] width 167 height 18
click at [45, 602] on button "Submit" at bounding box center [22, 610] width 45 height 17
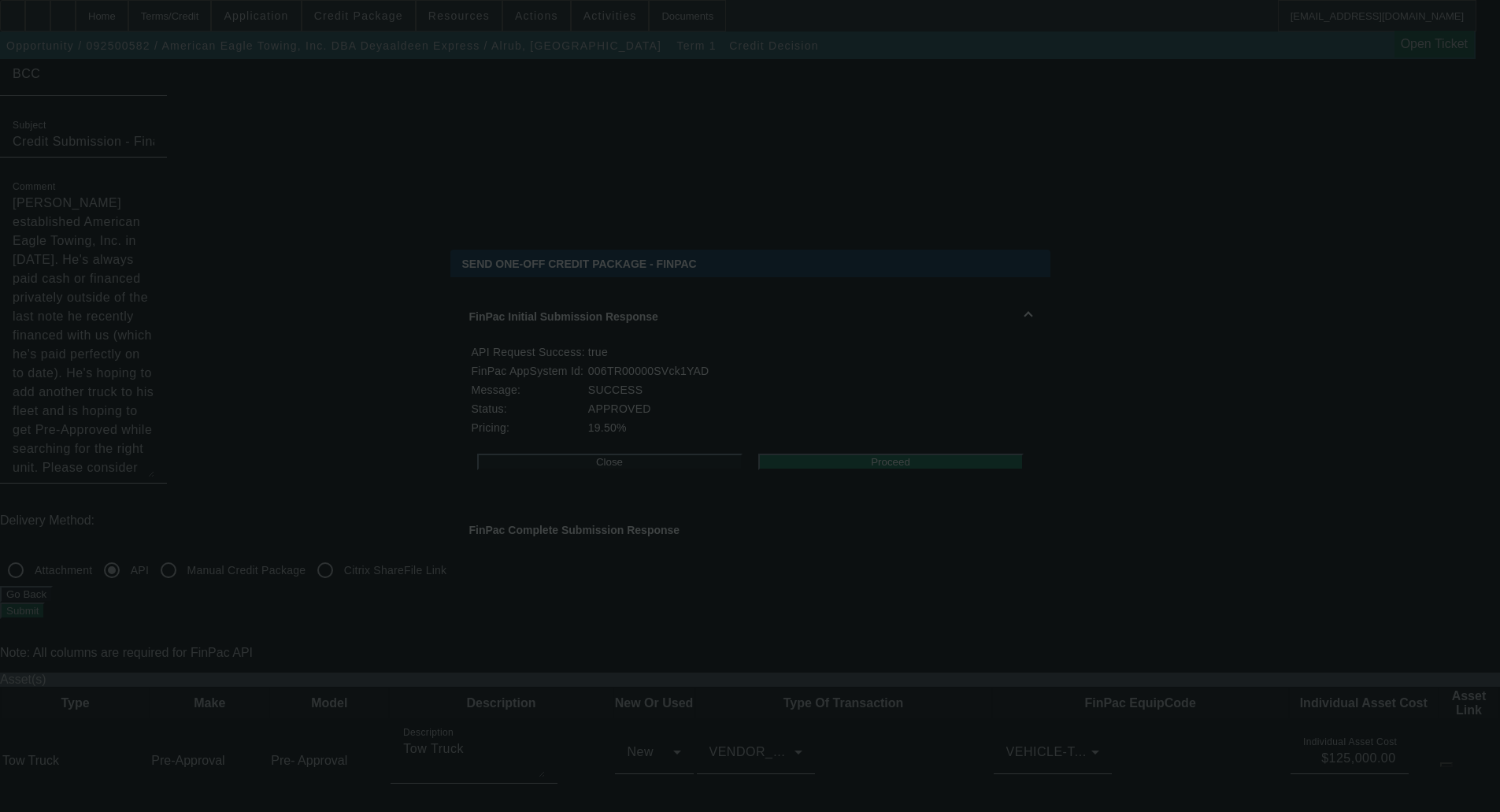
scroll to position [0, 0]
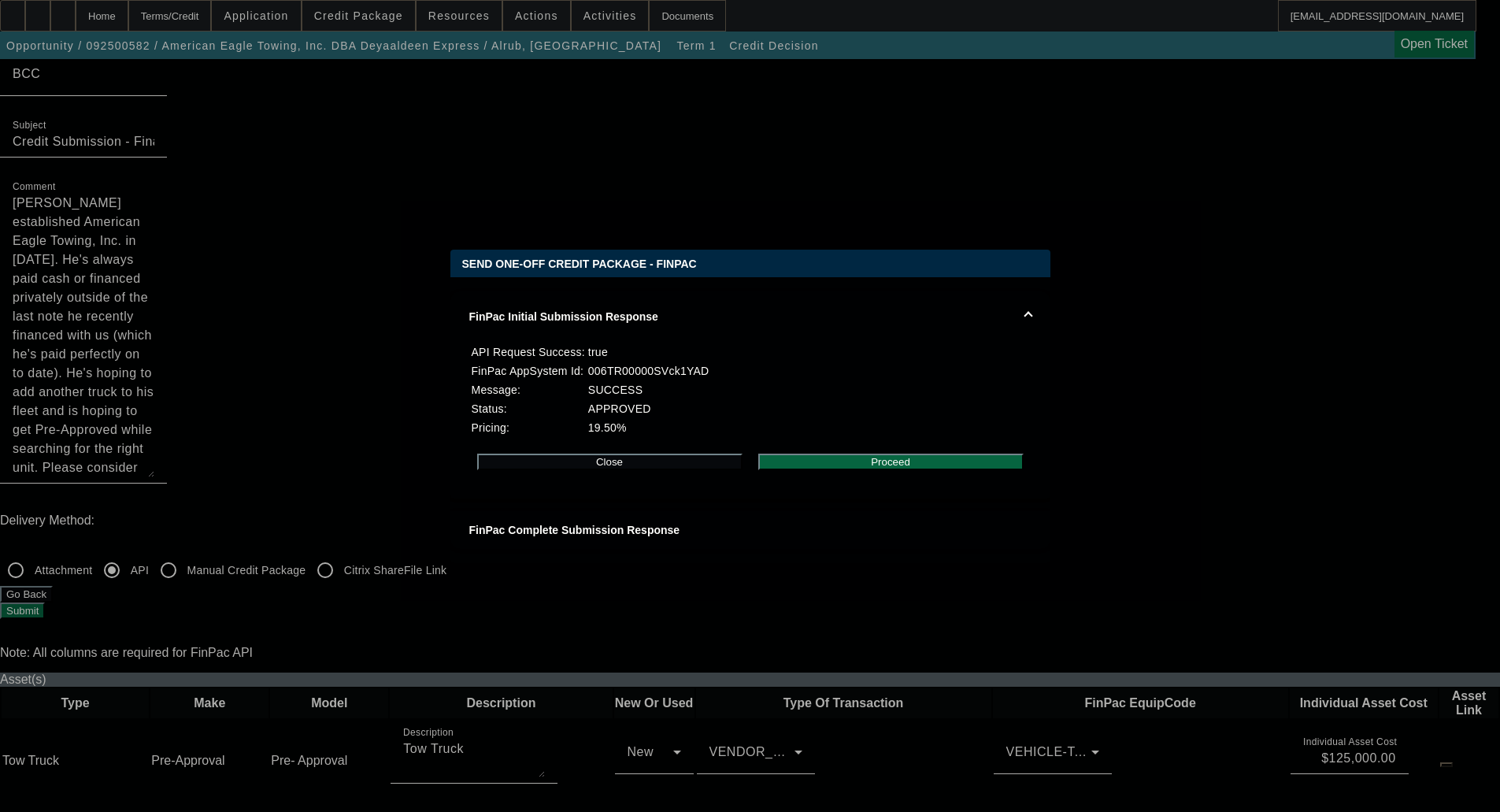
click at [868, 469] on button "Proceed" at bounding box center [891, 461] width 266 height 17
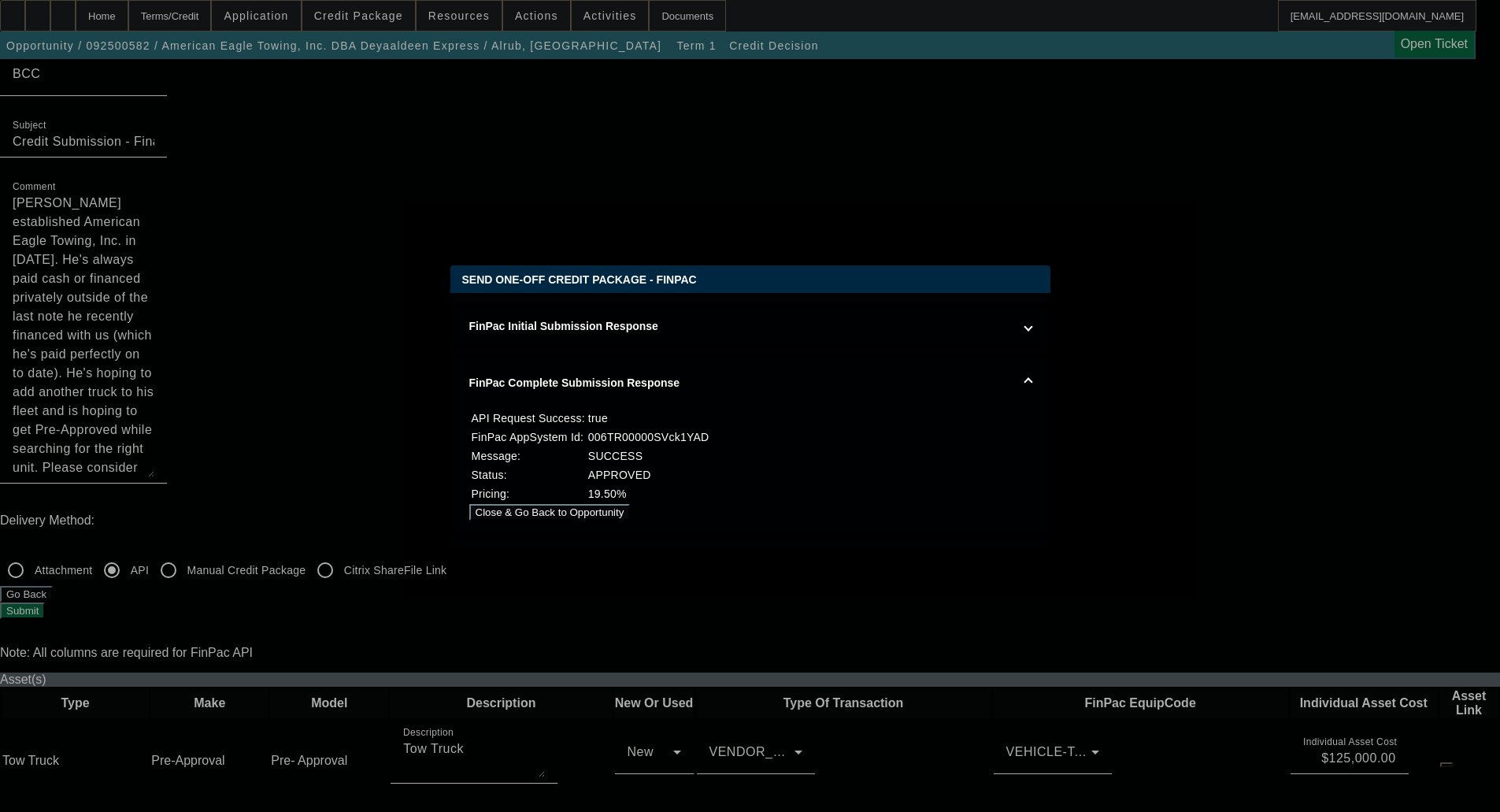
click at [630, 510] on button "Close & Go Back to Opportunity" at bounding box center [550, 512] width 161 height 17
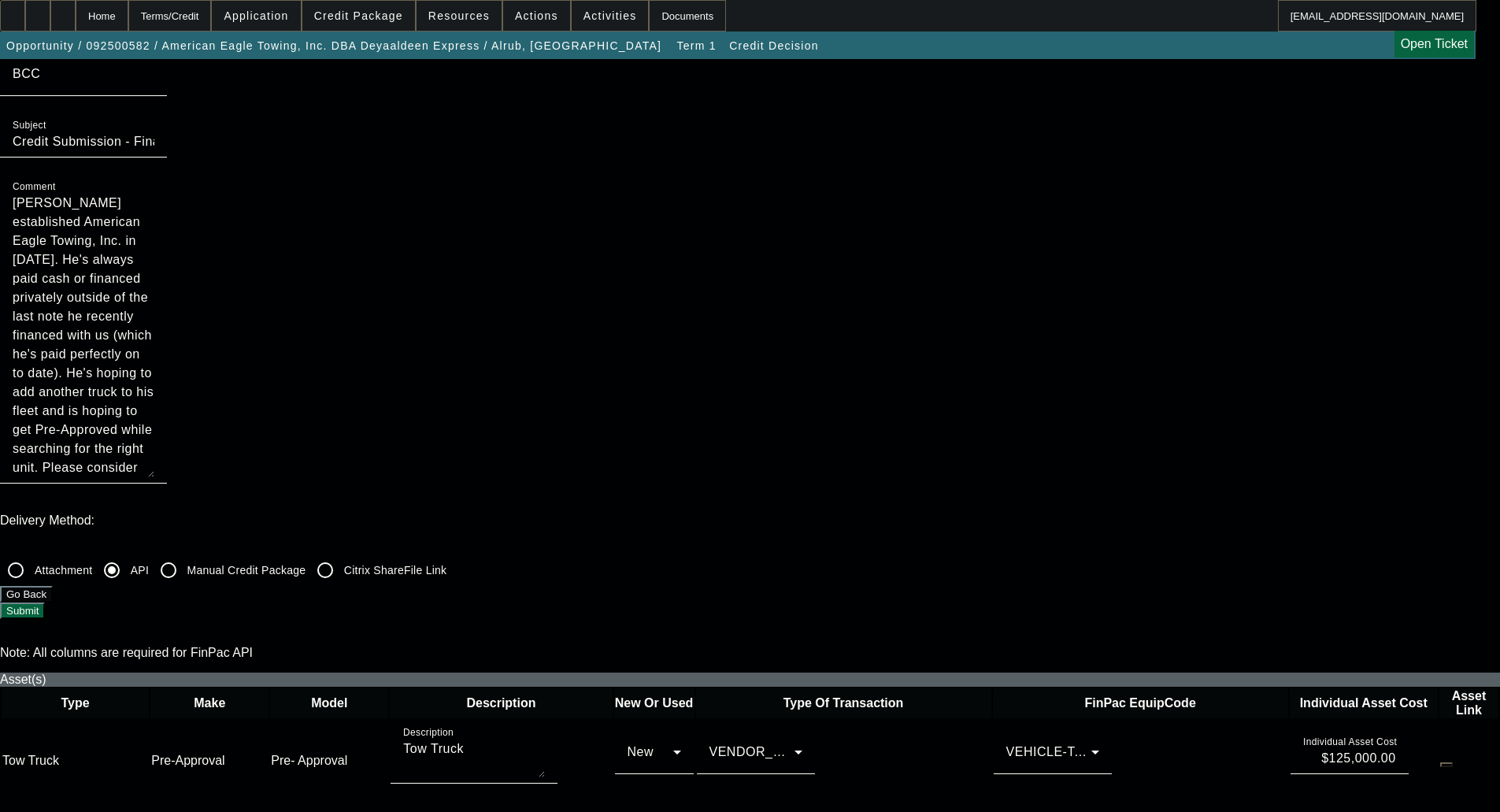
scroll to position [158, 0]
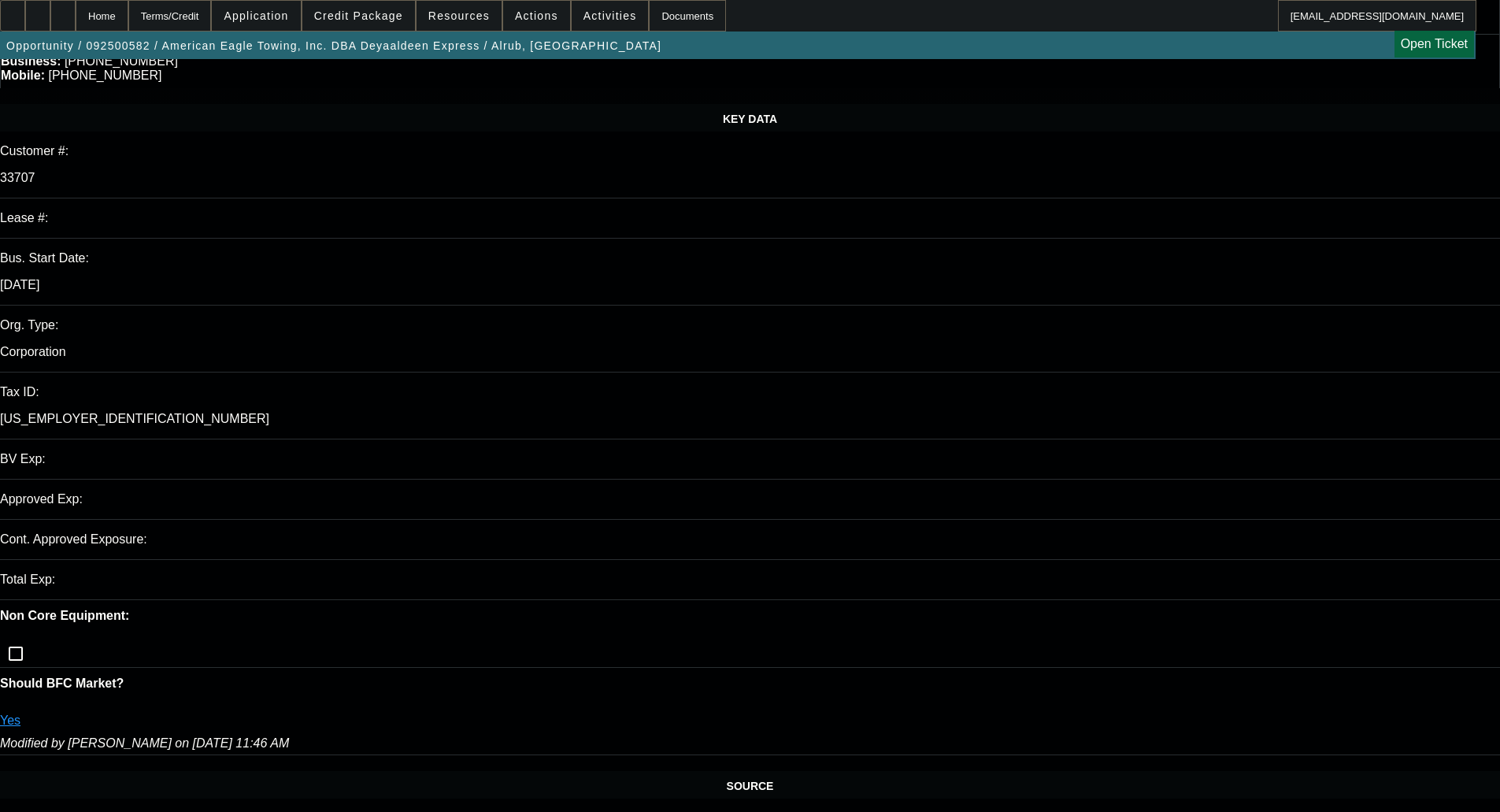
select select "0"
select select "0.1"
select select "4"
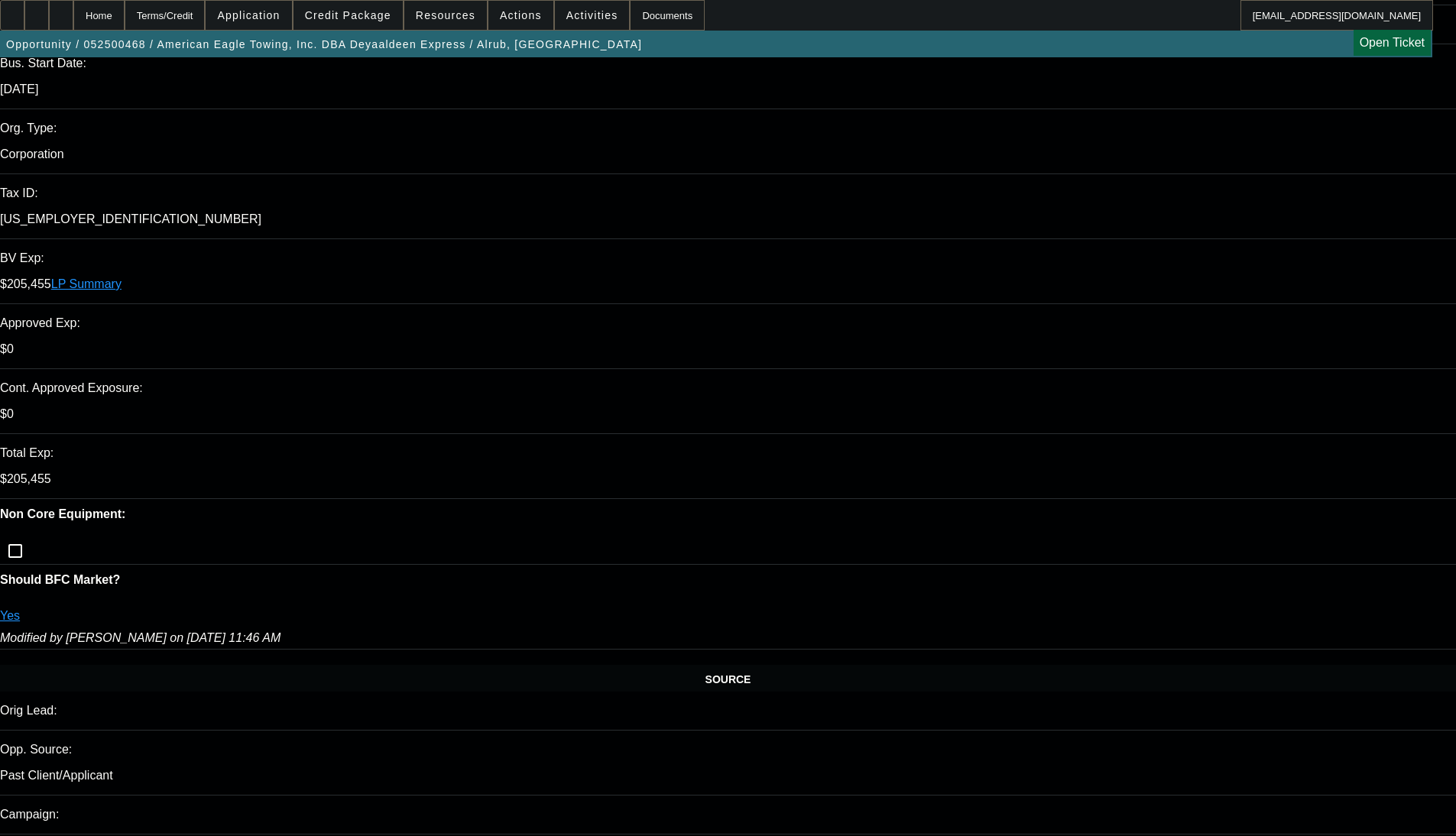
select select "0"
select select "2"
select select "0.1"
select select "4"
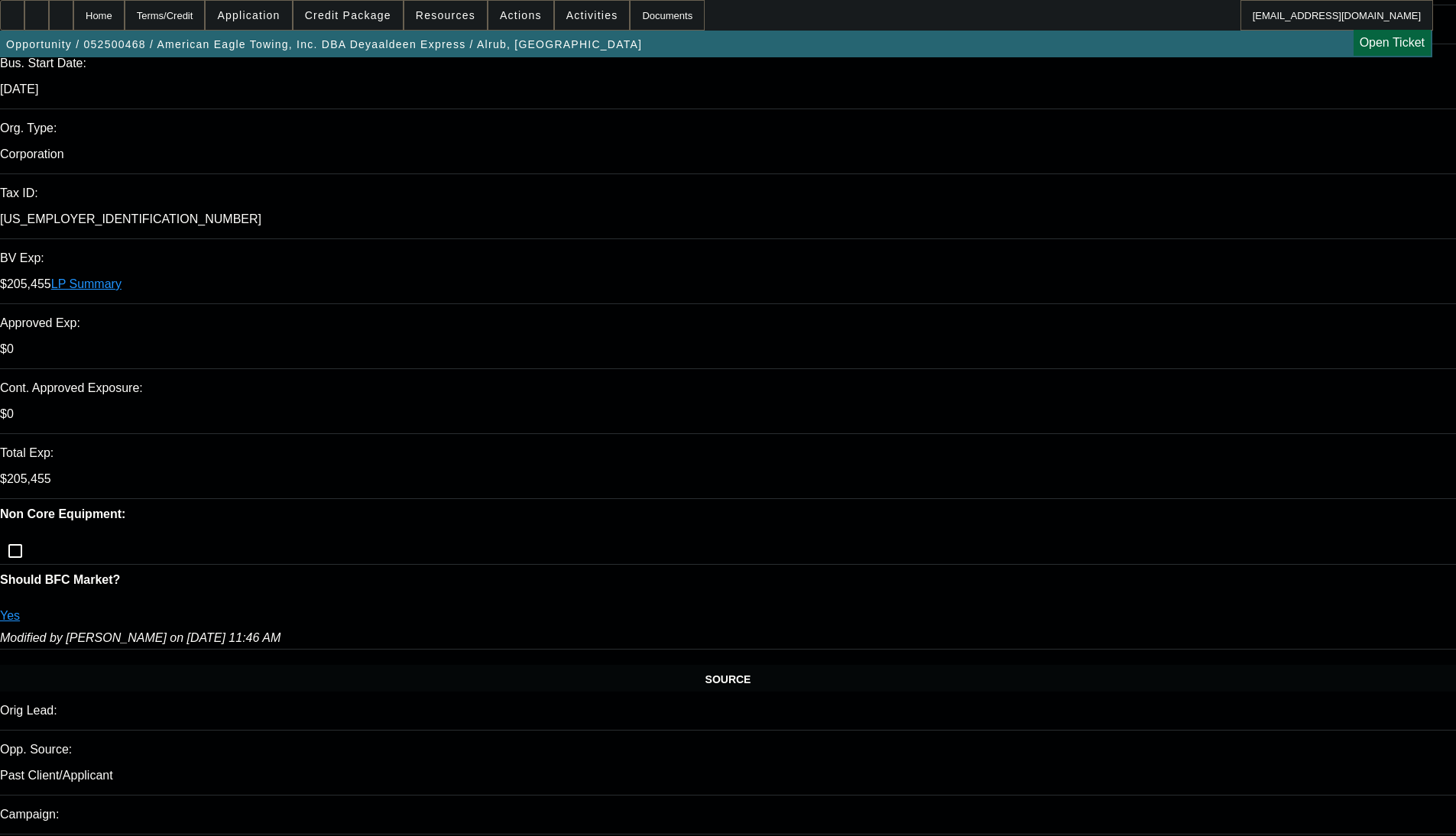
select select "0.2"
select select "2"
select select "0.1"
select select "4"
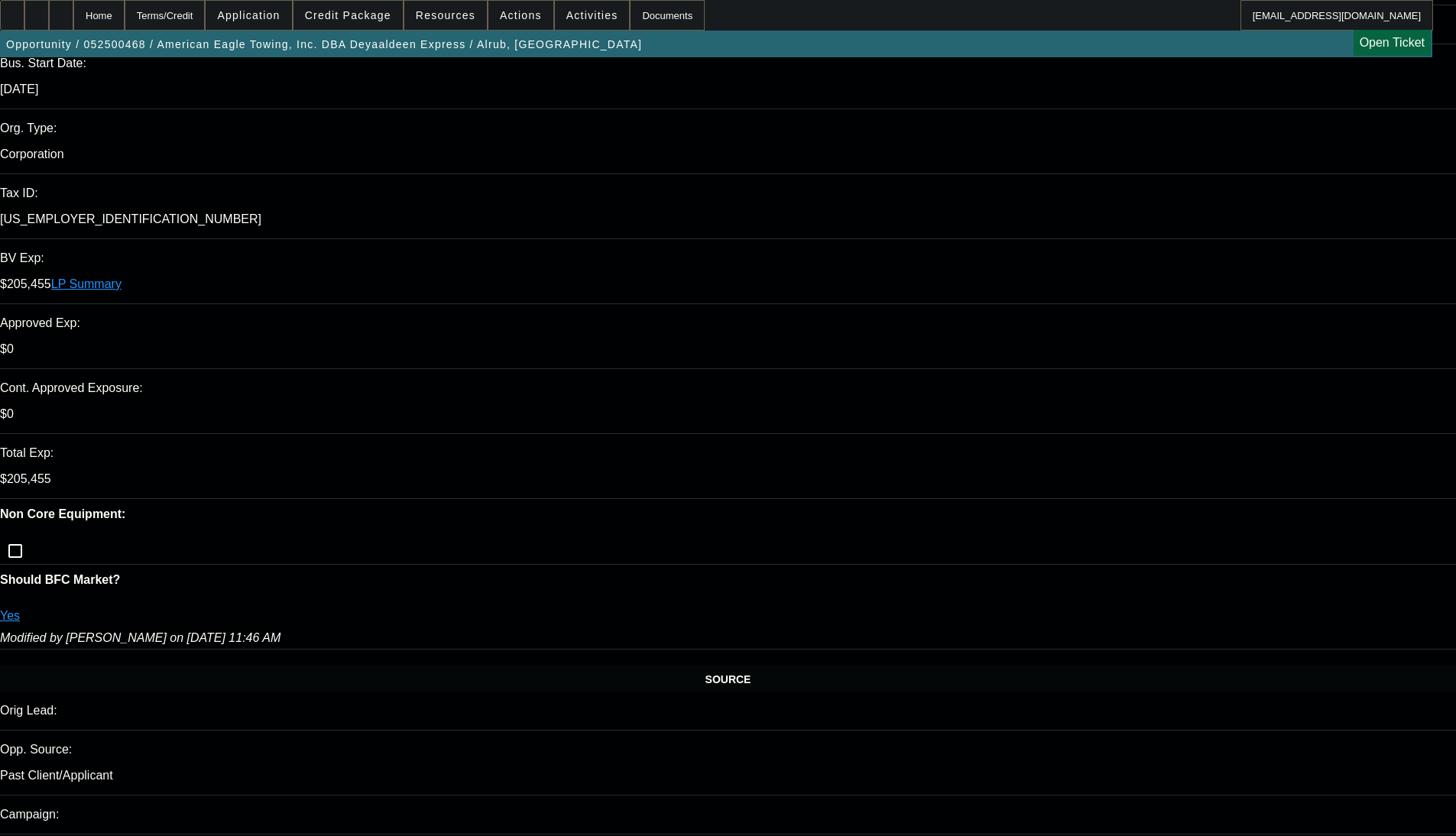
select select "0"
select select "2"
select select "0.1"
select select "4"
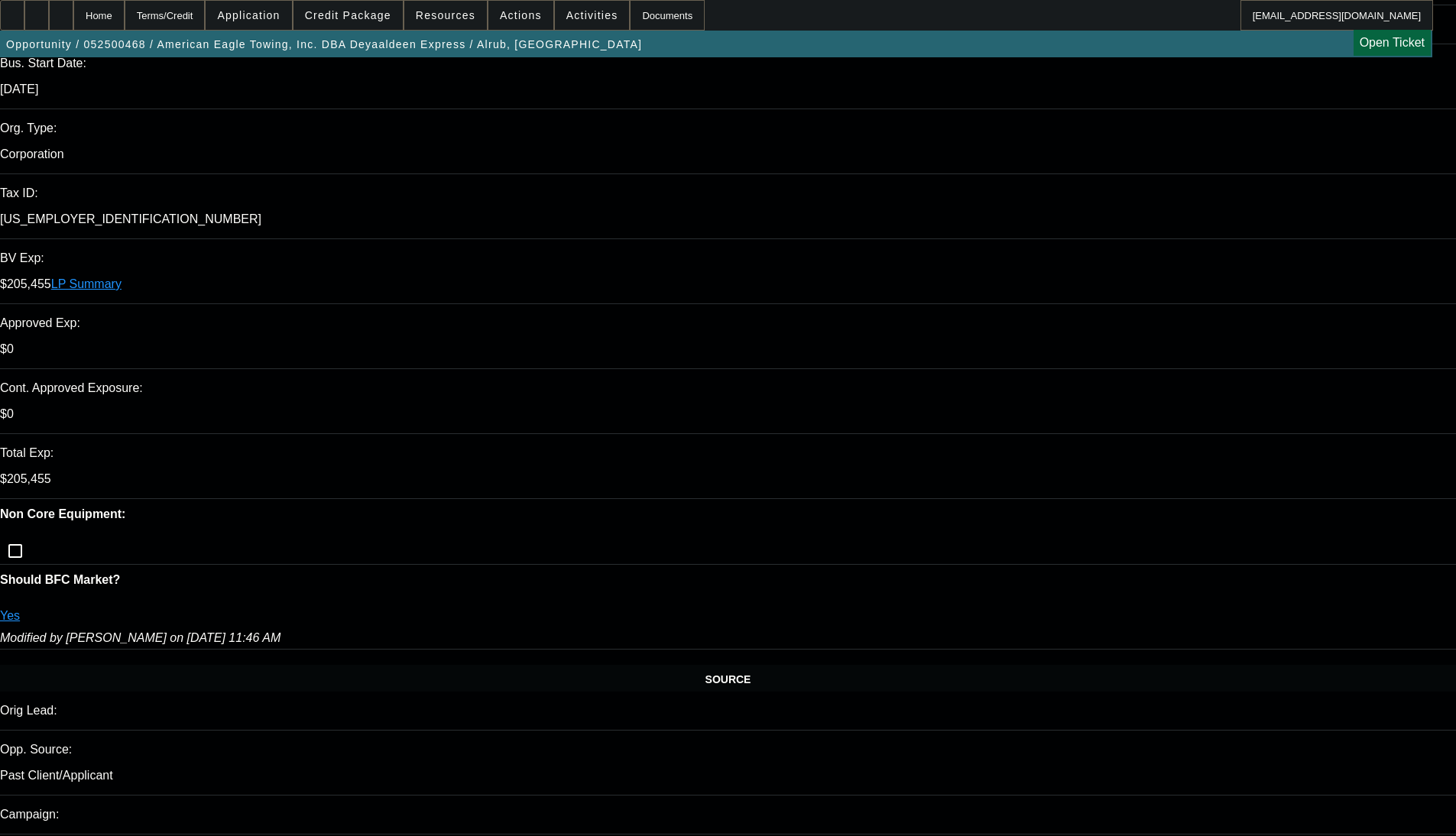
select select "0"
select select "0.1"
select select "4"
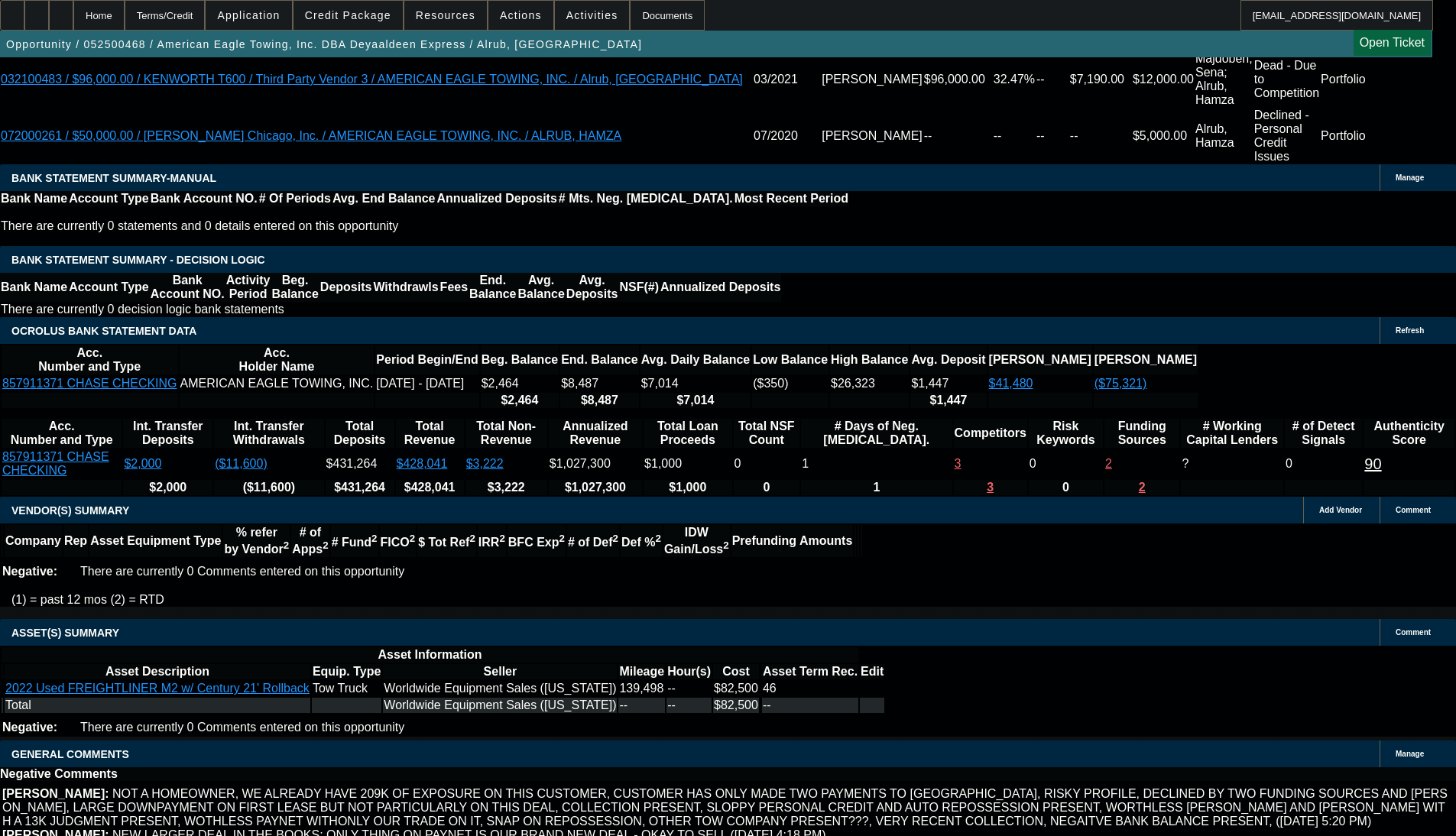
scroll to position [3087, 0]
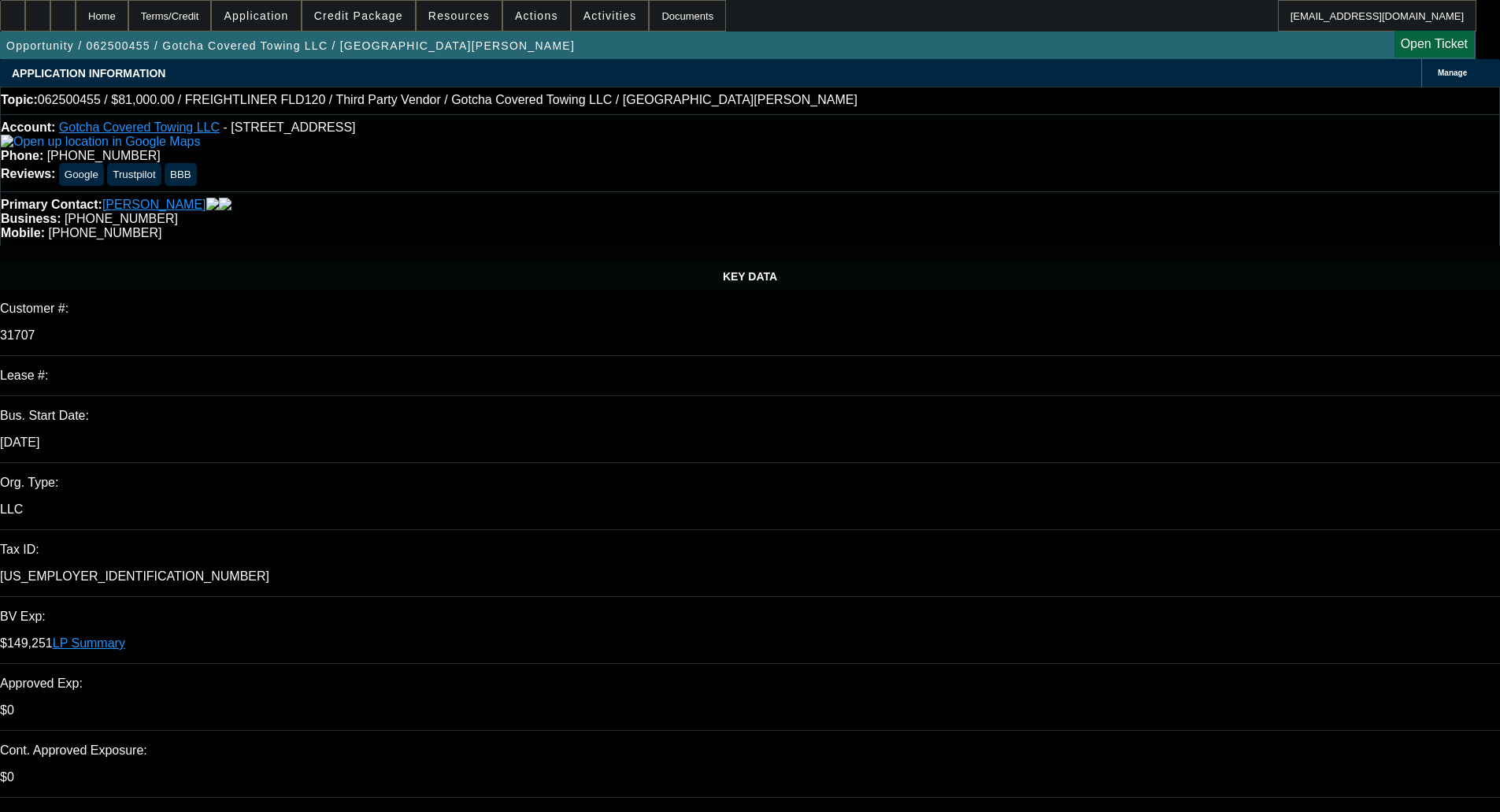
select select "0"
select select "3"
select select "0.1"
select select "4"
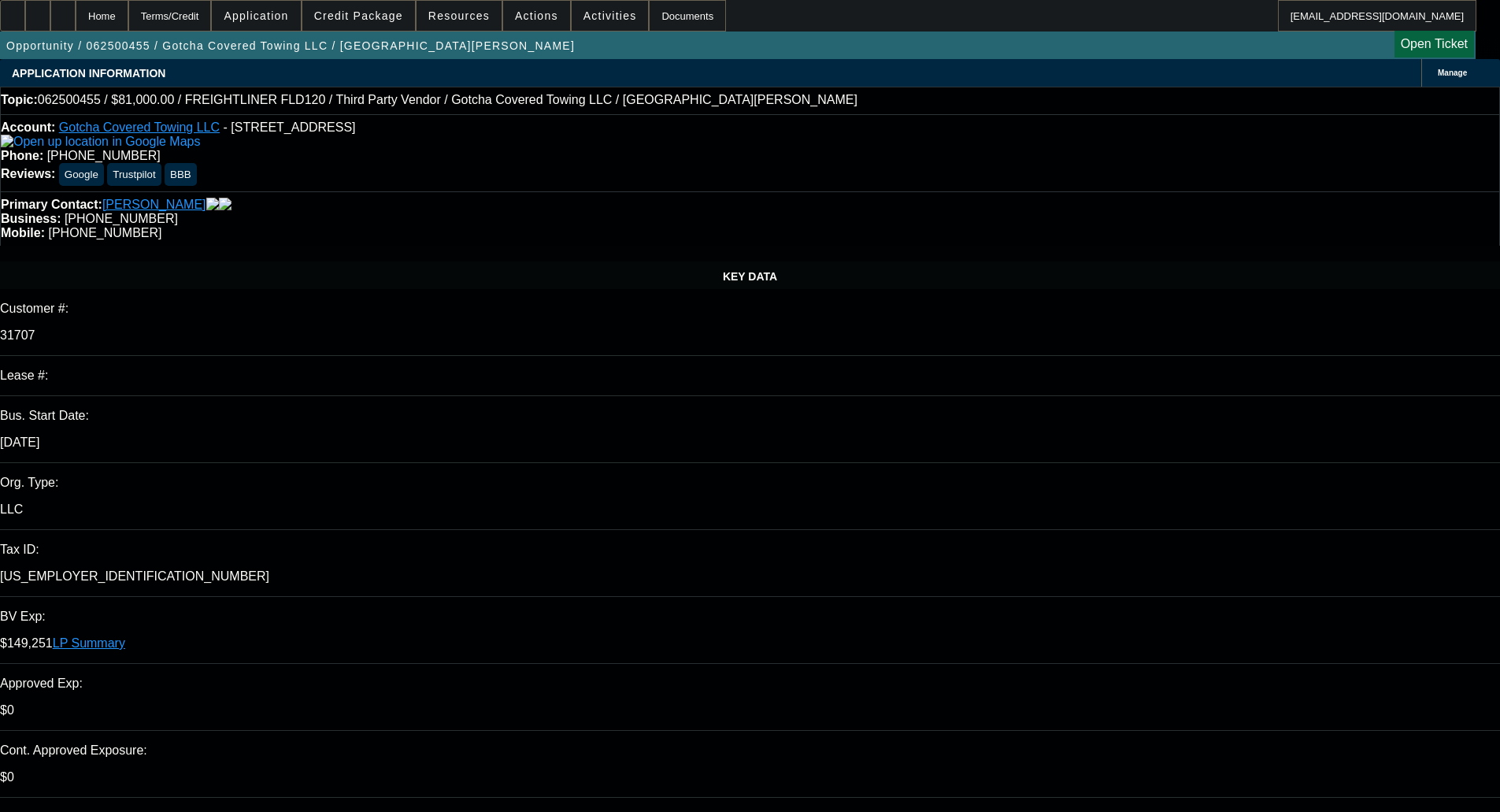
select select "0"
select select "3"
select select "0.1"
select select "4"
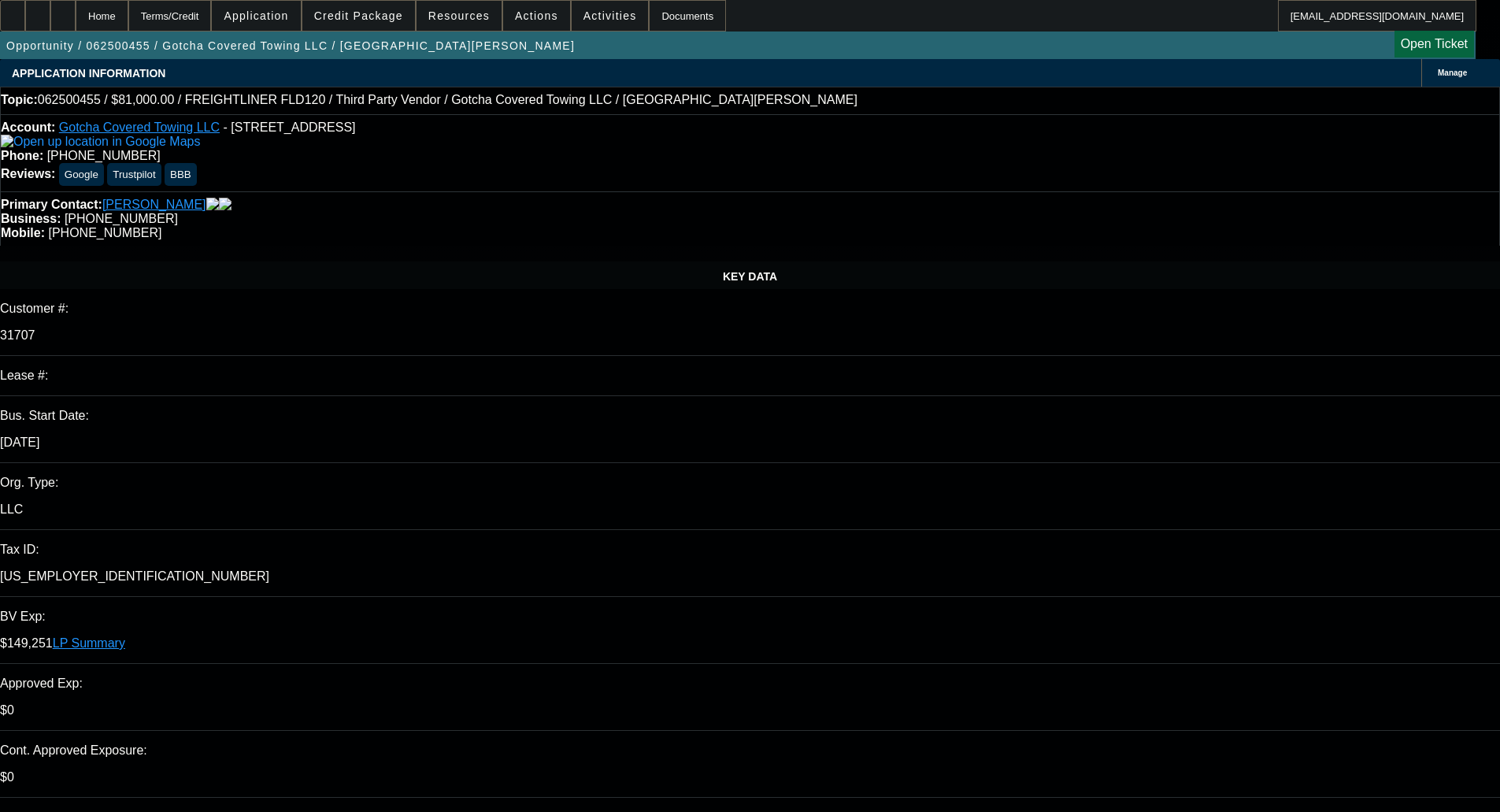
select select "0"
select select "3"
select select "0.1"
select select "4"
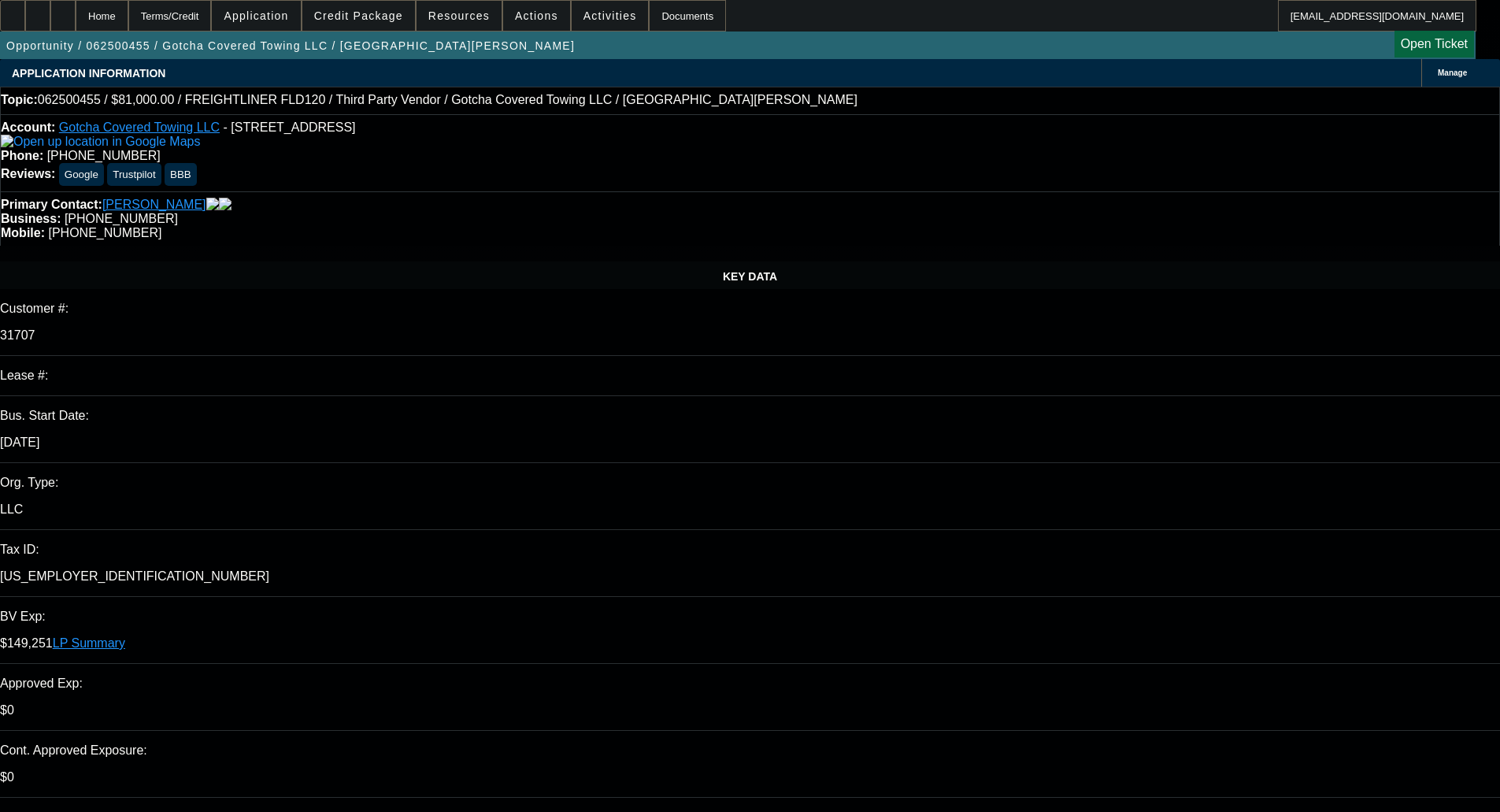
select select "0"
select select "2"
select select "0.1"
select select "4"
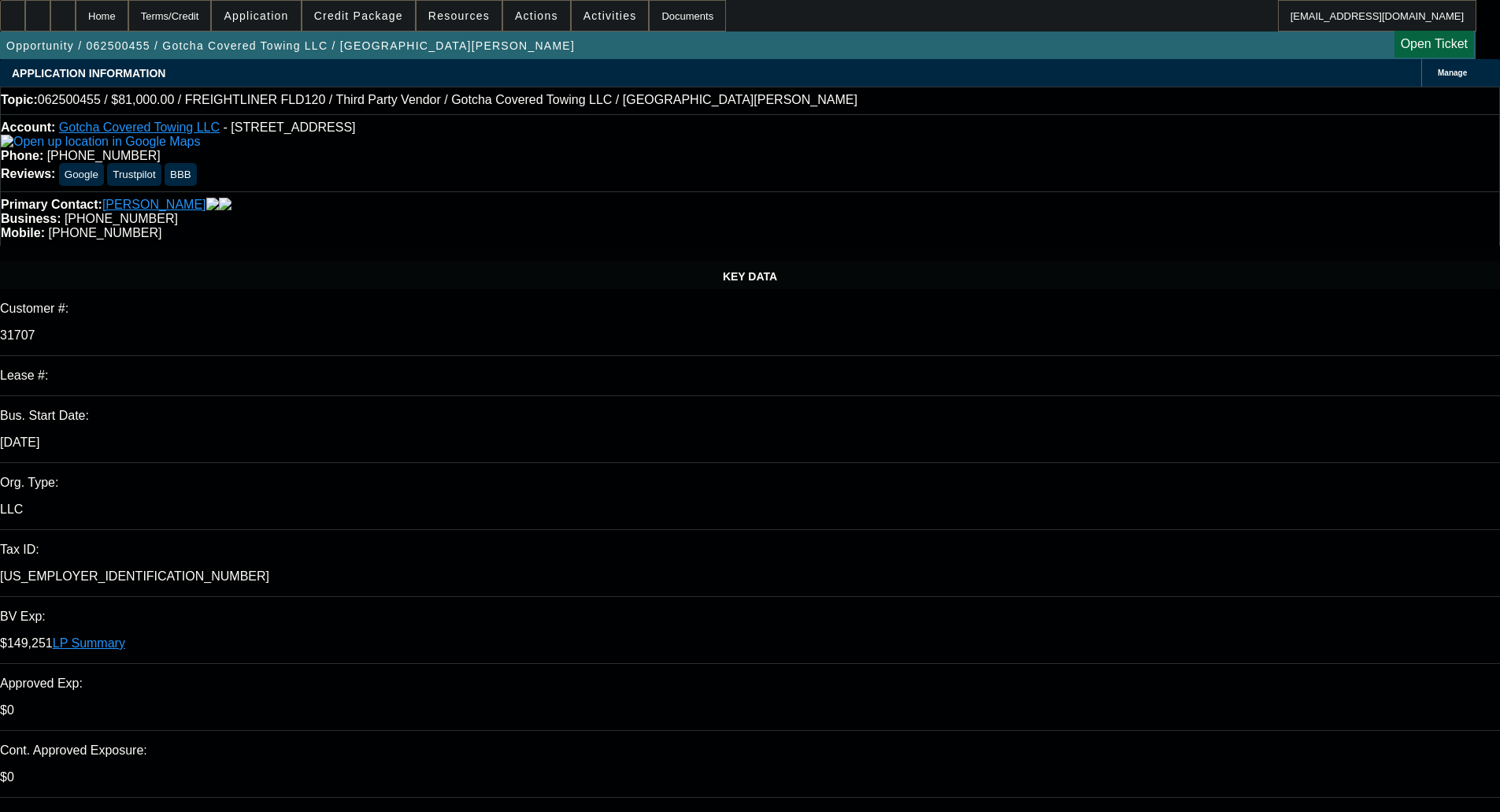
click at [125, 637] on link "LP Summary" at bounding box center [89, 643] width 73 height 13
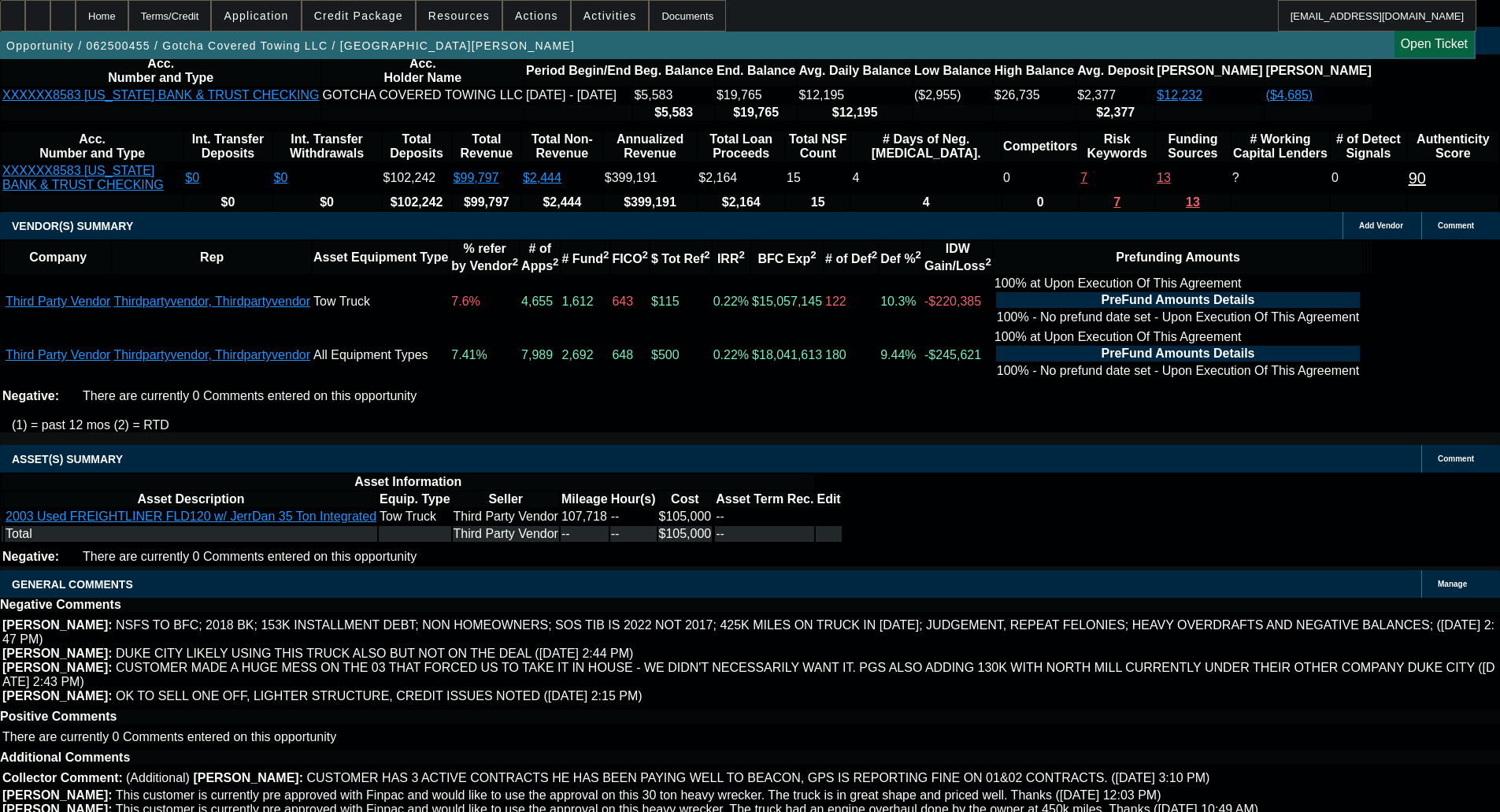
scroll to position [315, 0]
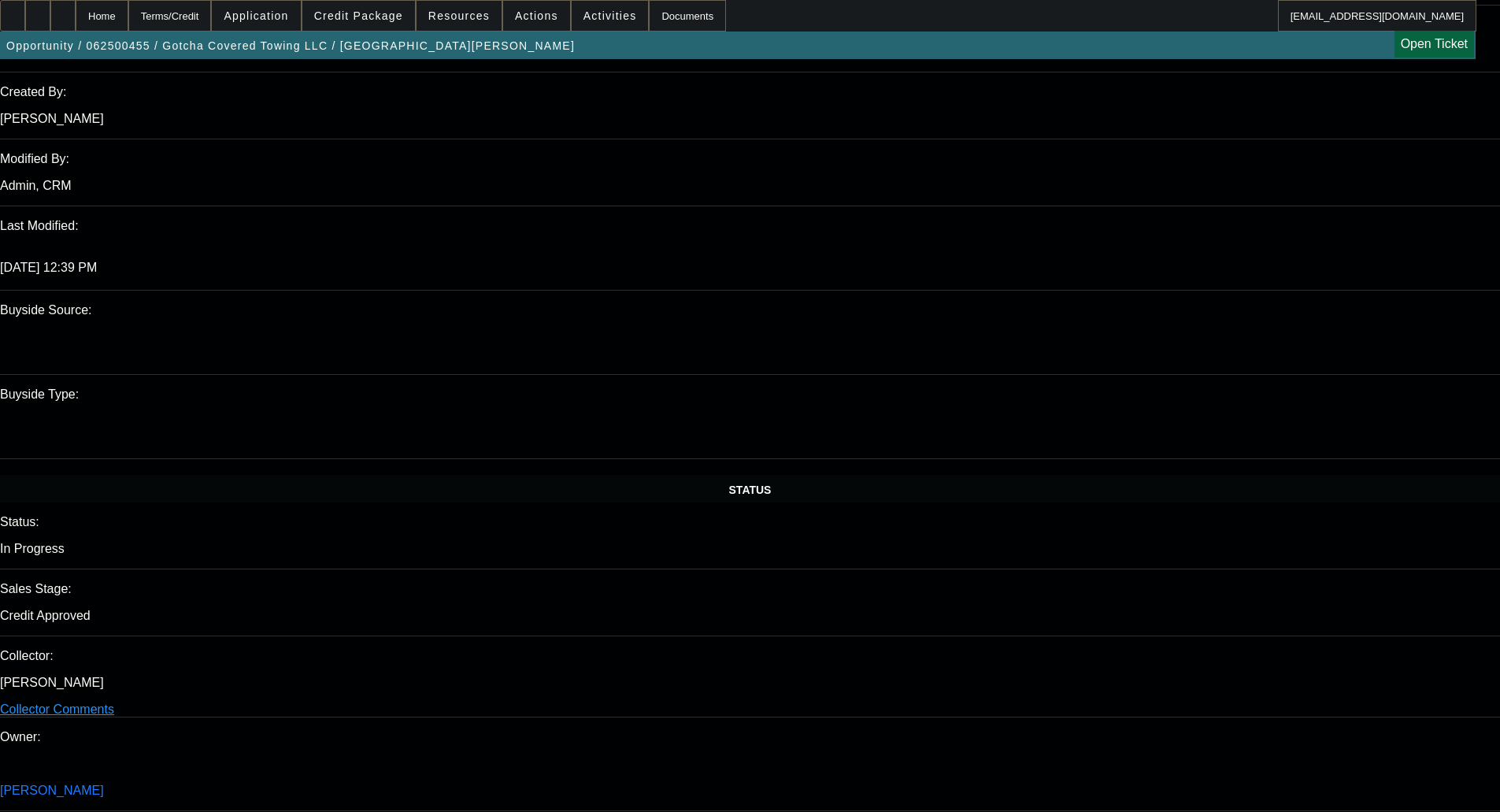
scroll to position [286, 0]
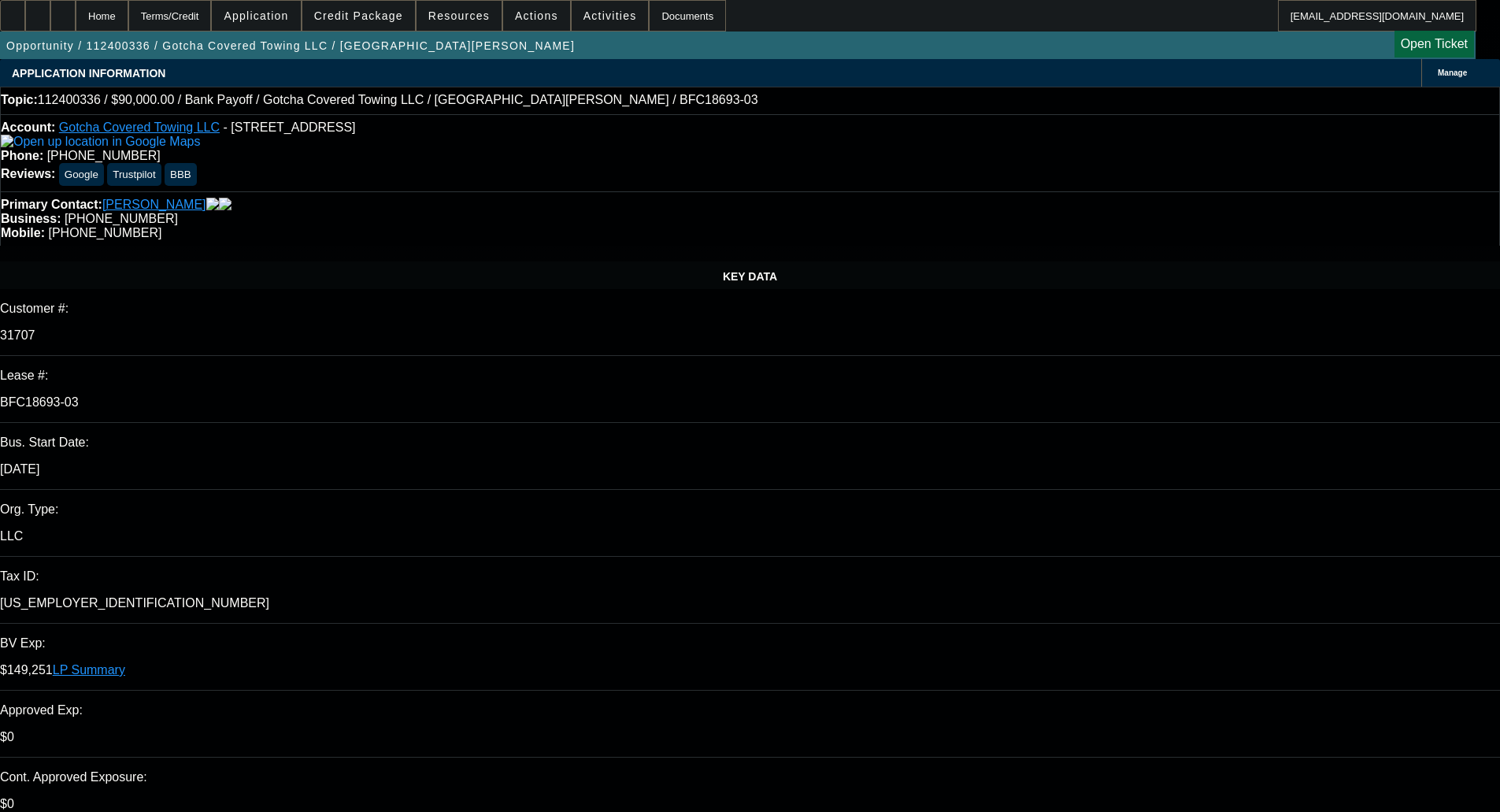
select select "0"
select select "3"
select select "0.1"
select select "4"
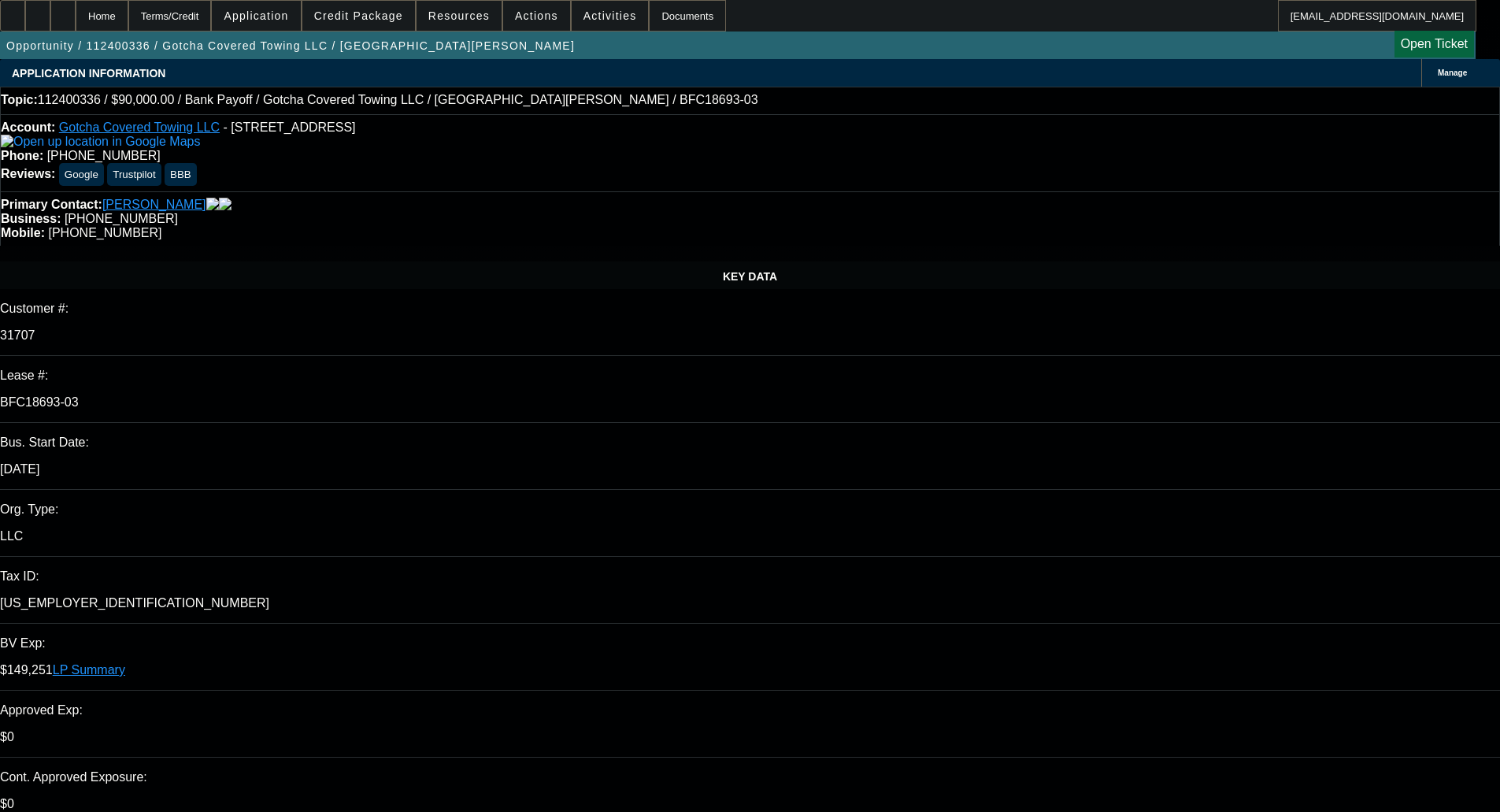
select select "0"
select select "3"
select select "0.1"
select select "4"
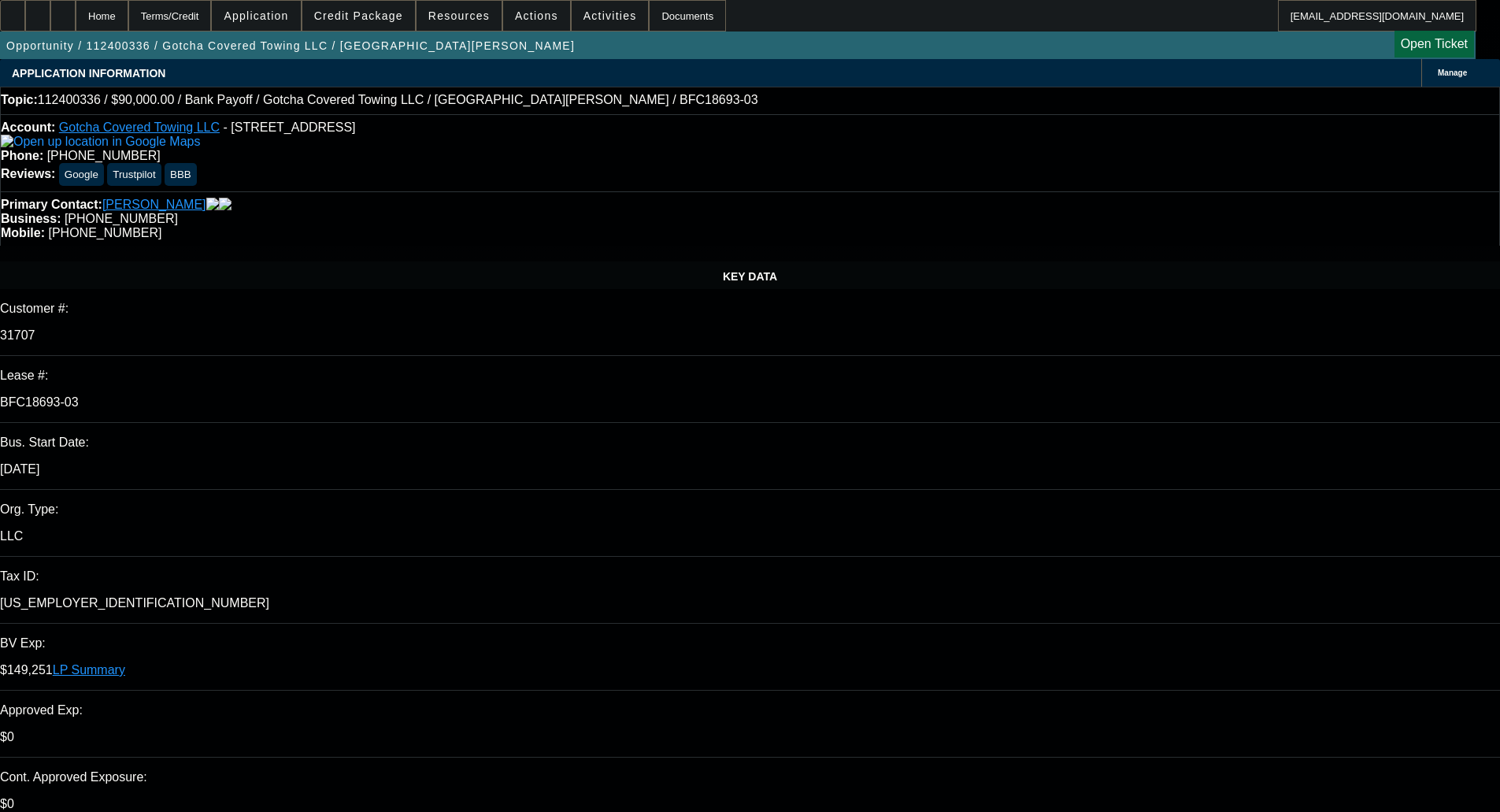
select select "0"
select select "3"
select select "0.1"
select select "4"
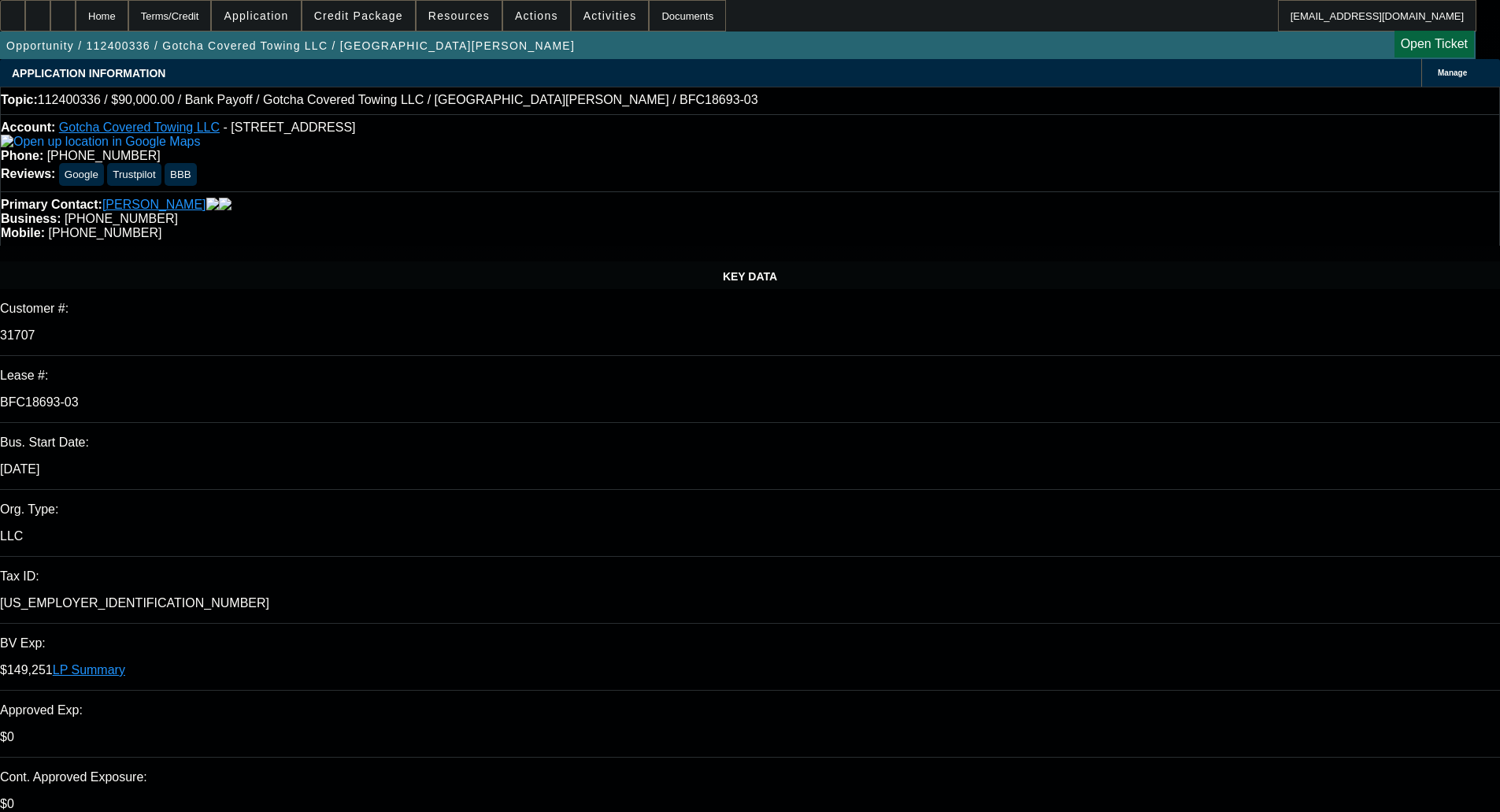
select select "0"
select select "3"
select select "0.1"
select select "4"
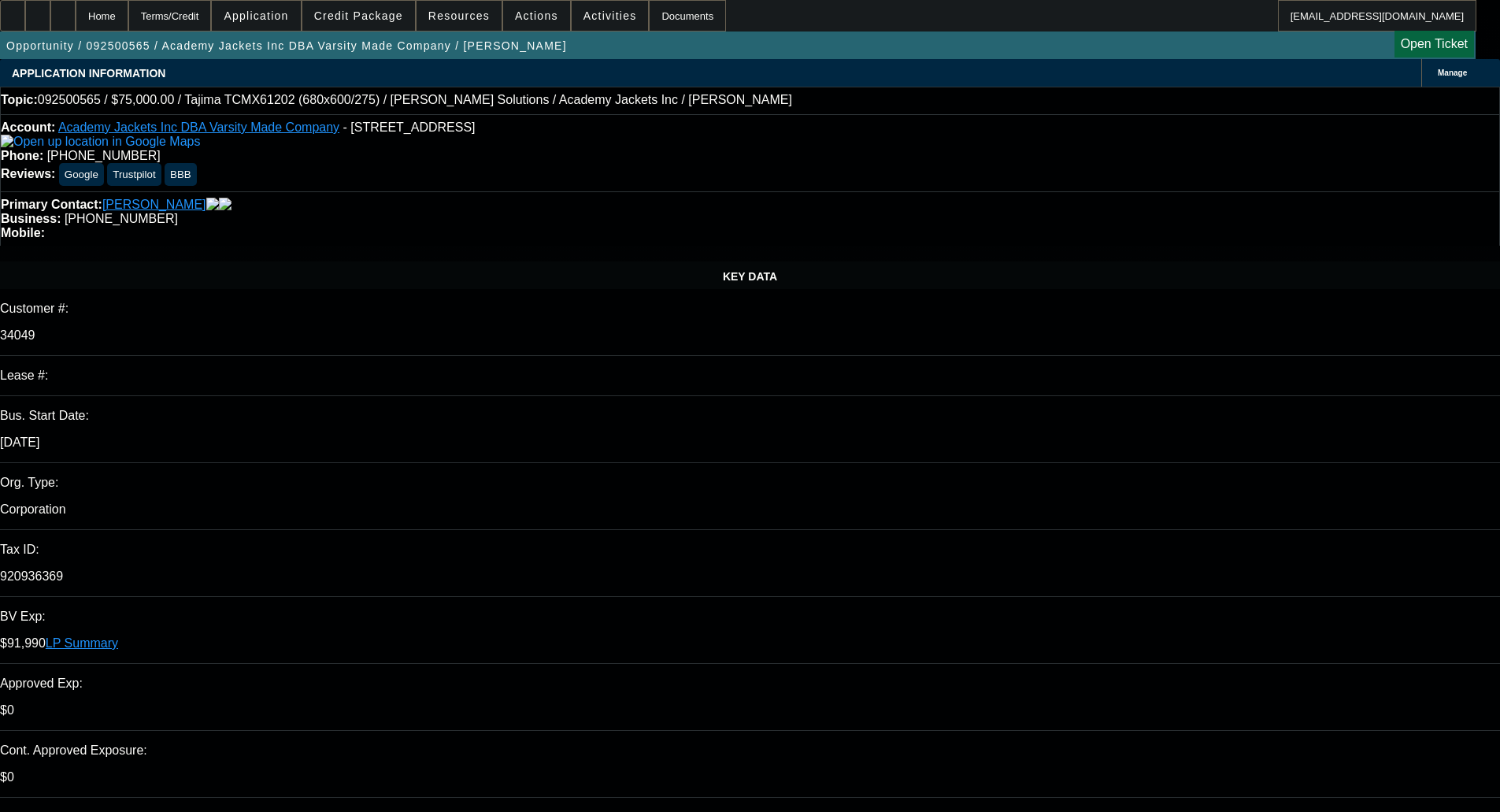
select select "0"
select select "0.1"
select select "0"
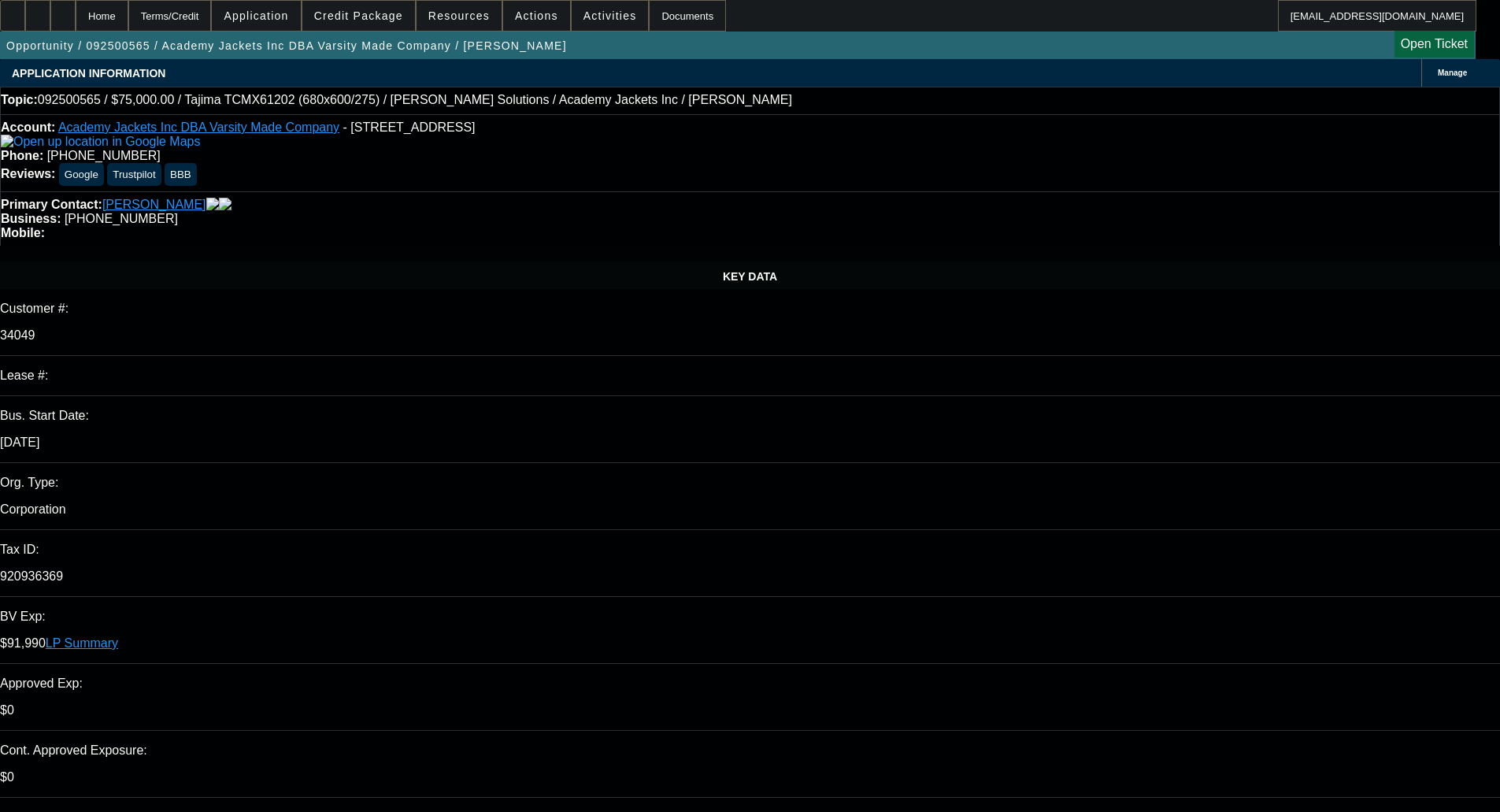
select select "0.1"
select select "0"
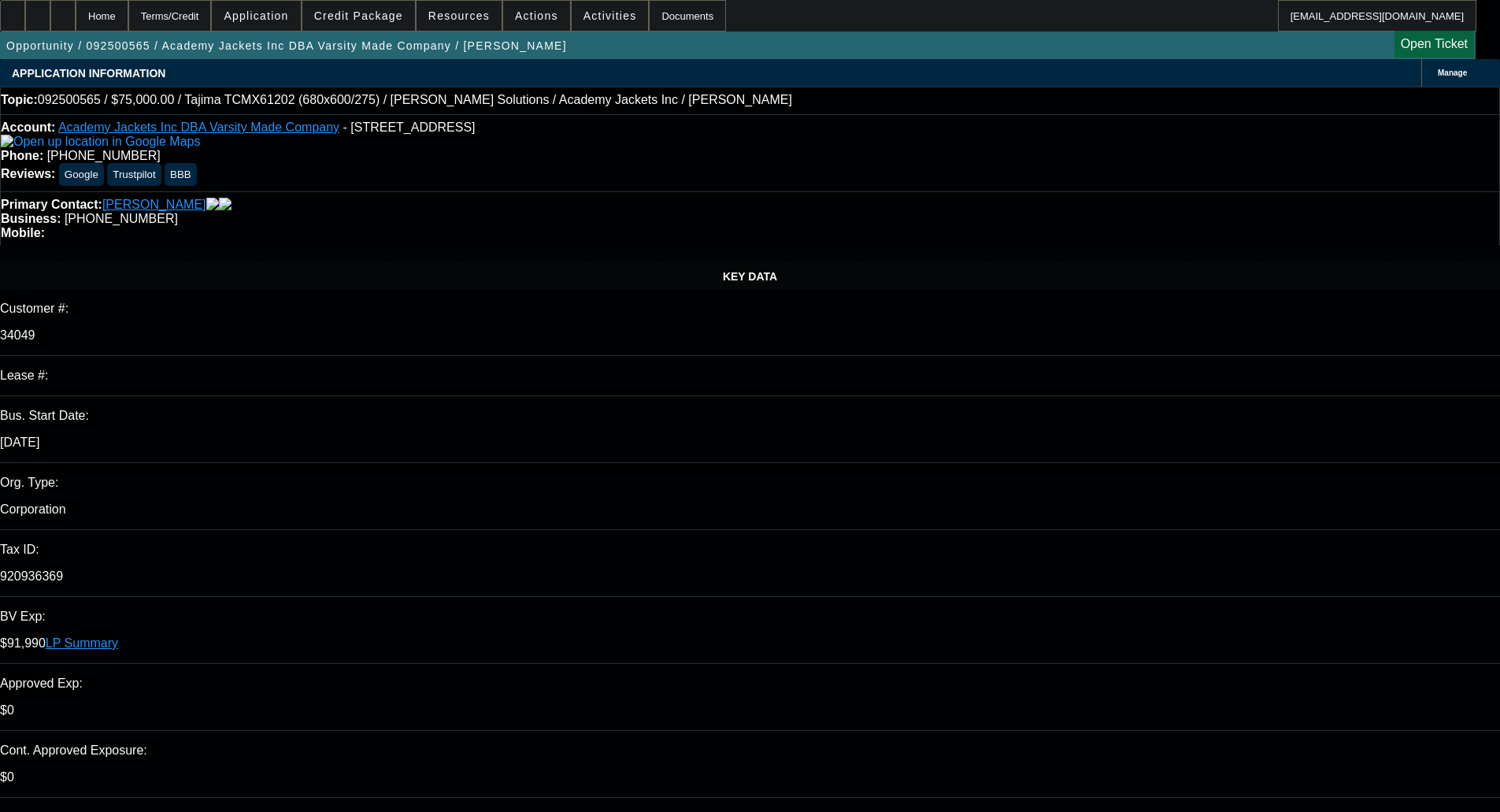
select select "0"
select select "1"
select select "4"
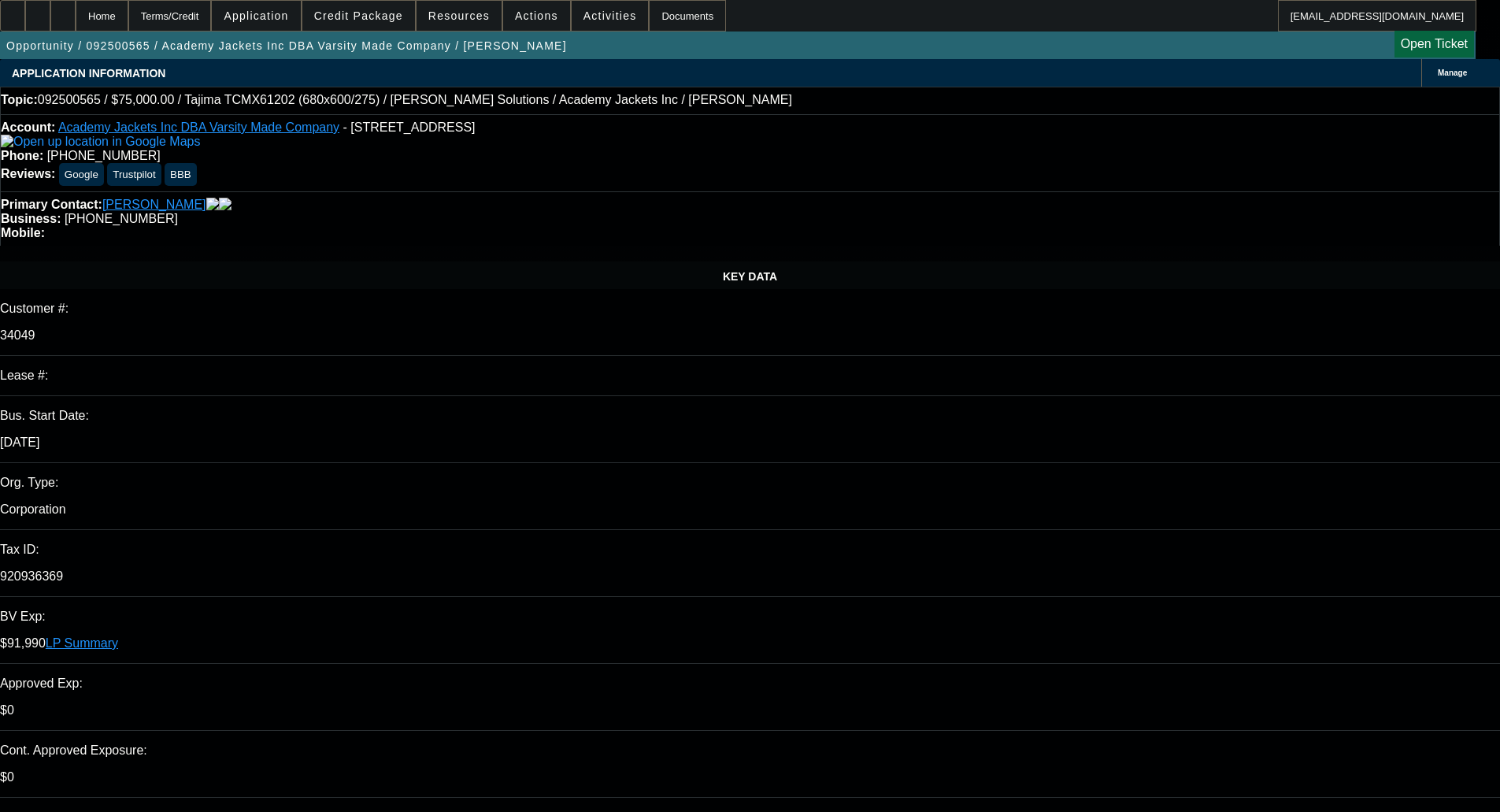
select select "1"
select select "4"
select select "1"
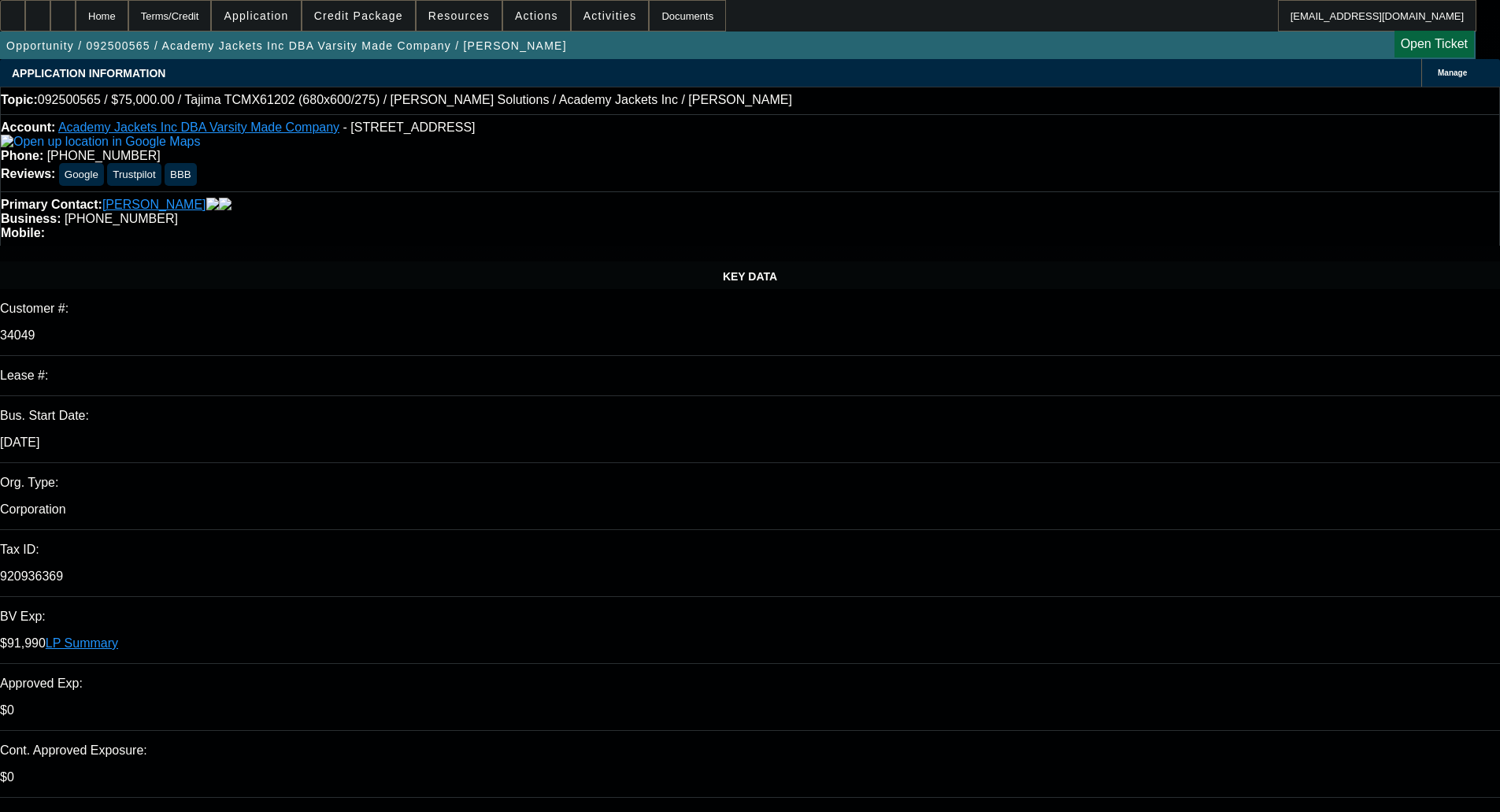
select select "6"
select select "1"
select select "6"
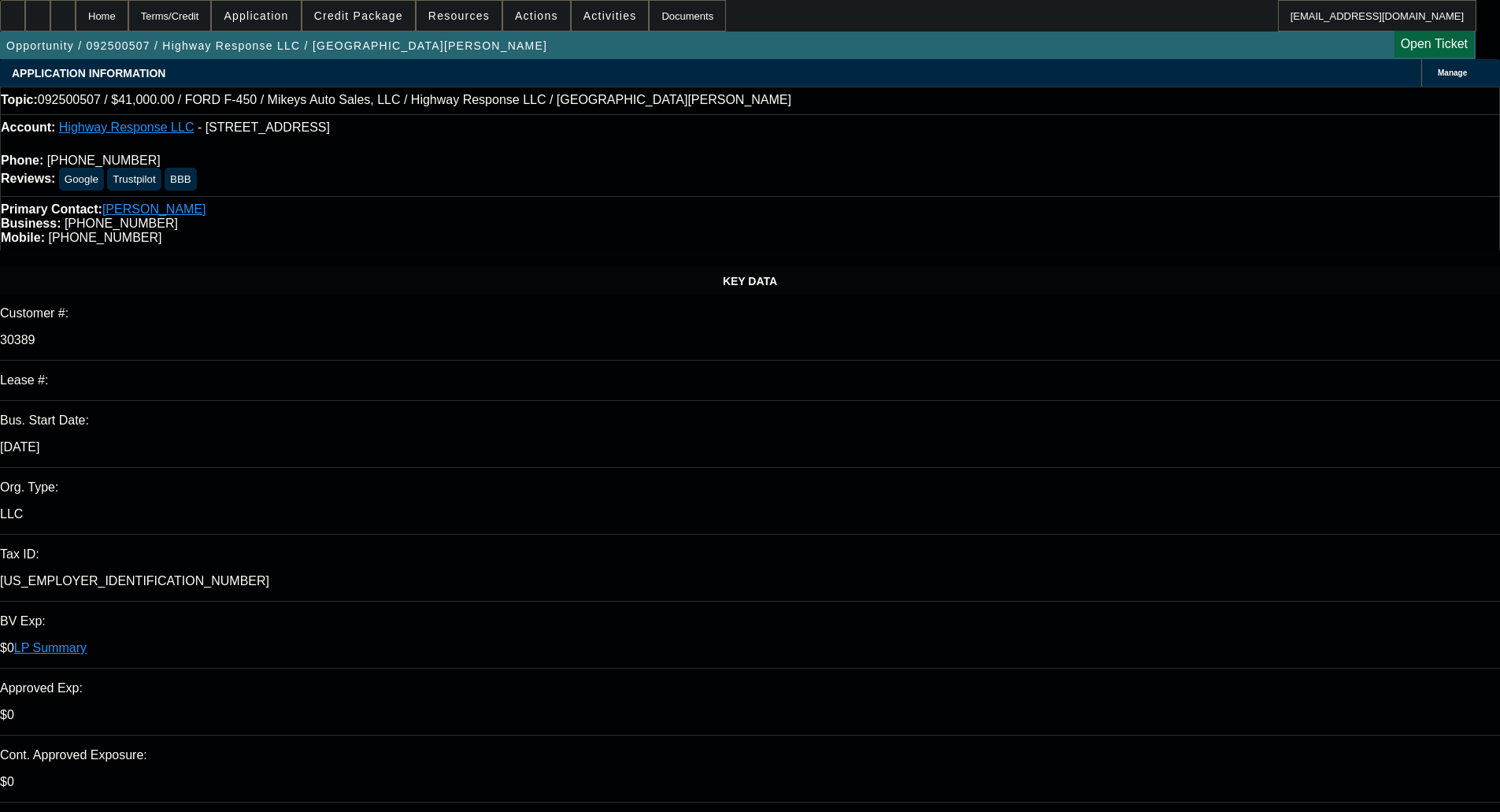
select select "0"
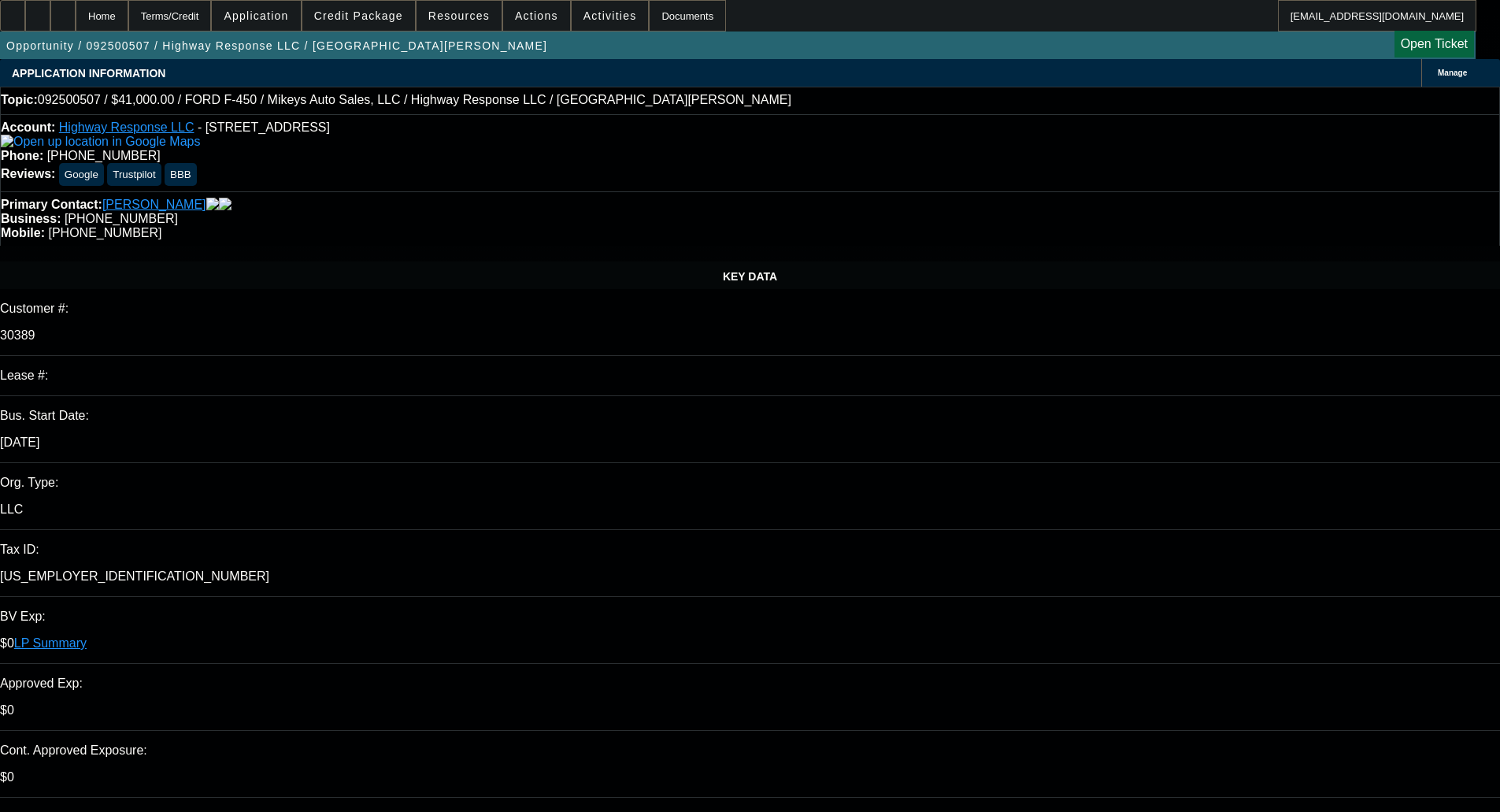
select select "2"
select select "0"
select select "6"
select select "0"
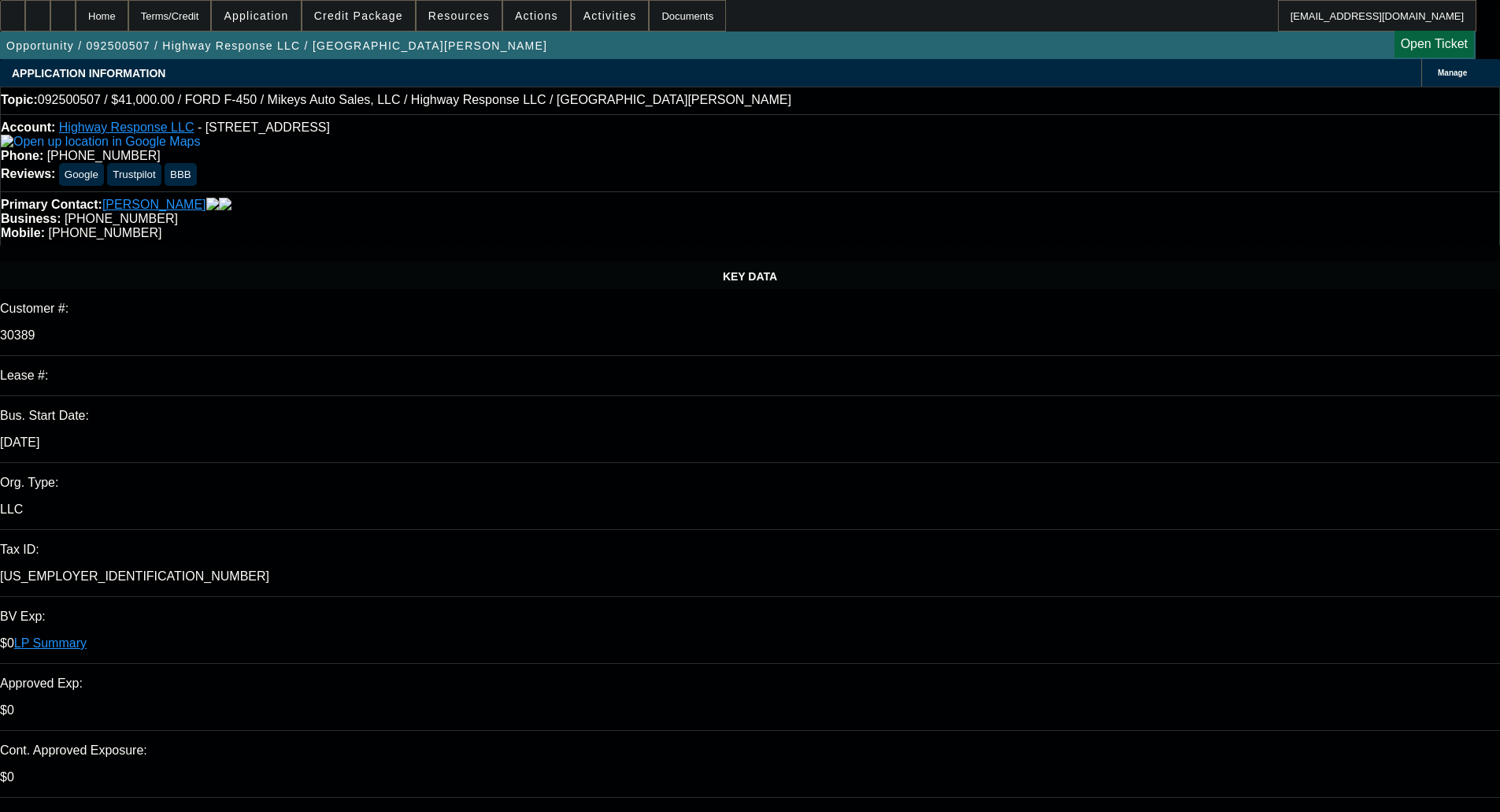
select select "2"
select select "0"
select select "6"
select select "0"
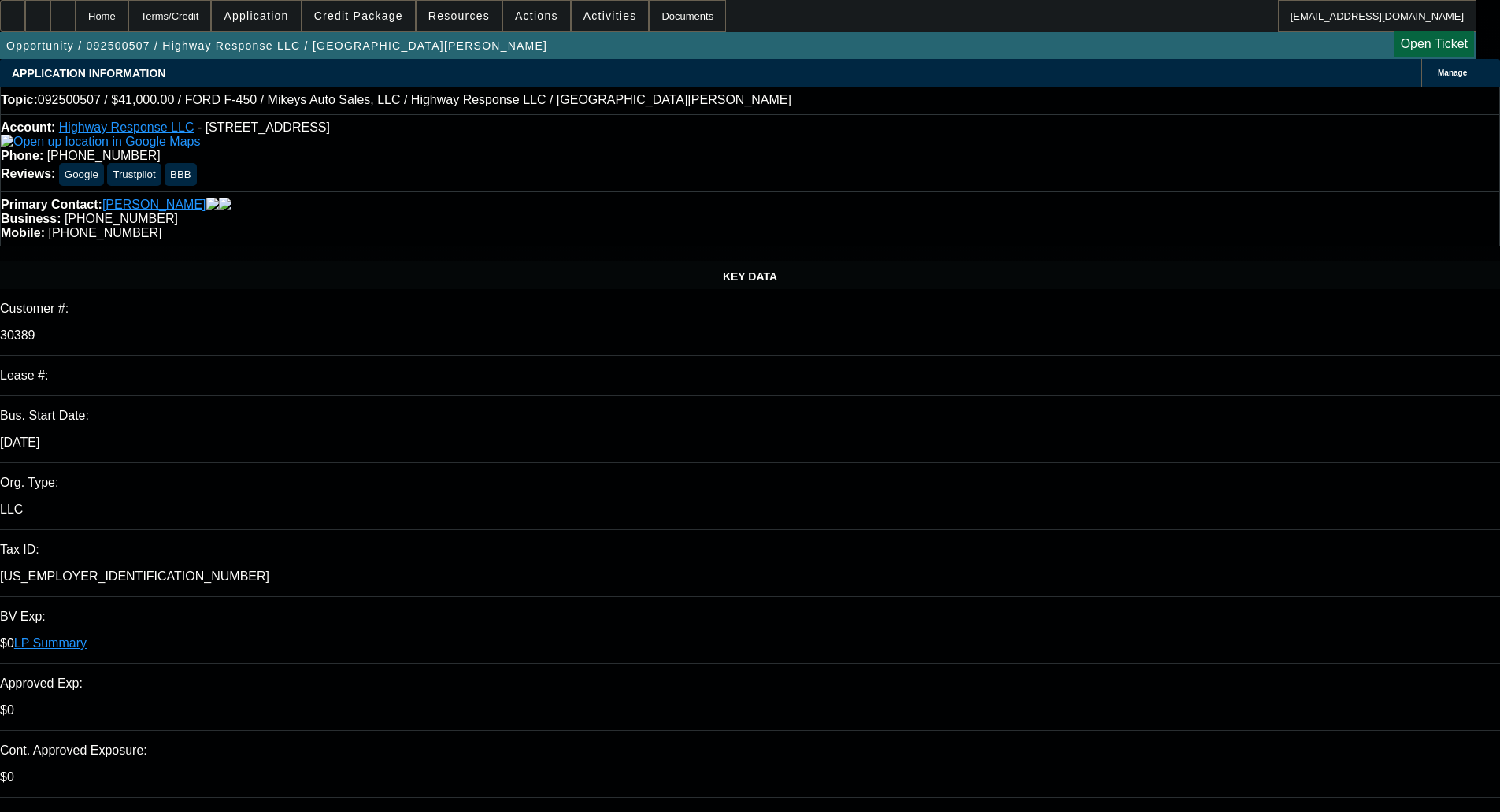
select select "2"
select select "0"
select select "6"
select select "0"
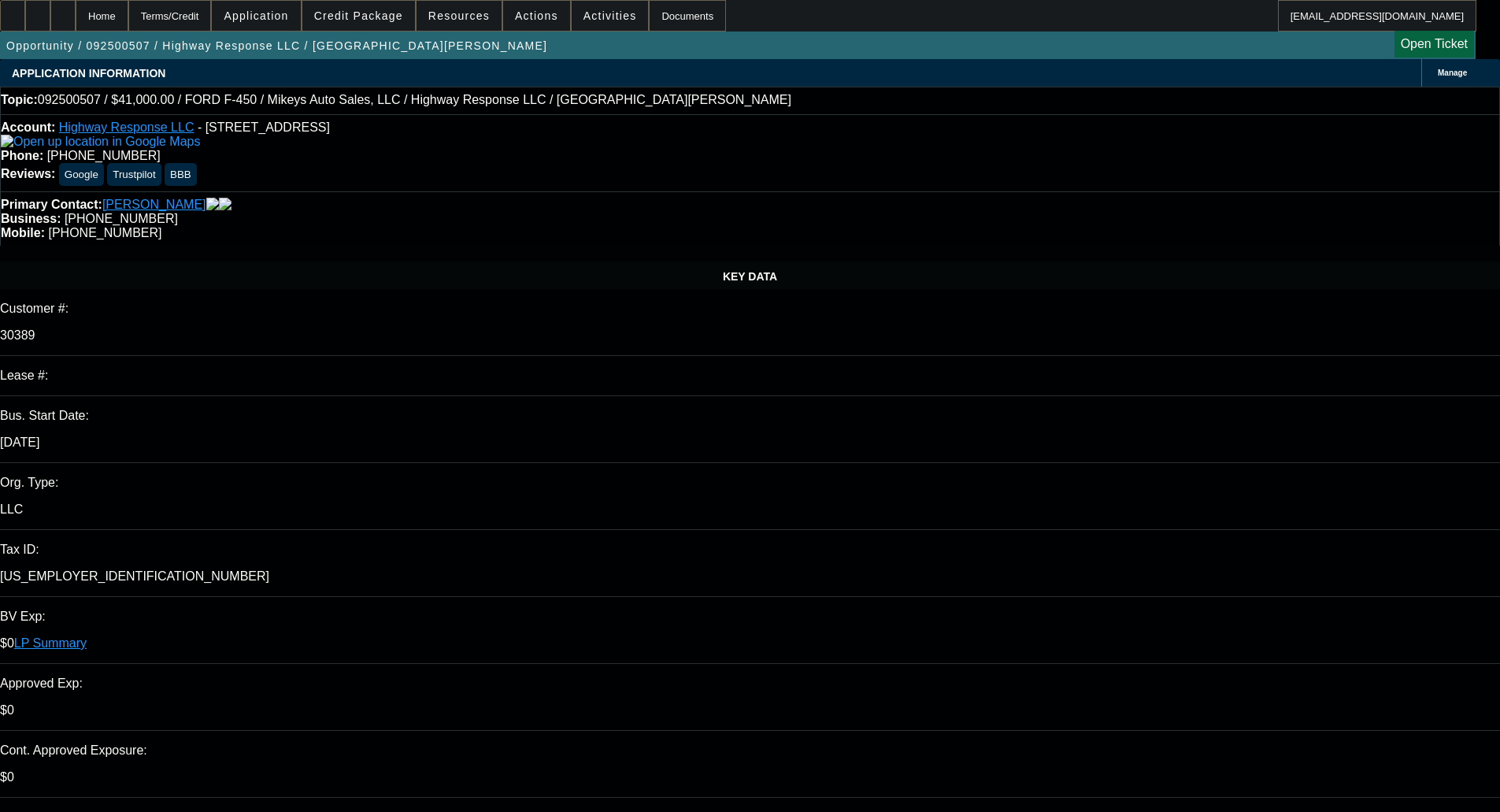
select select "2"
select select "0"
select select "6"
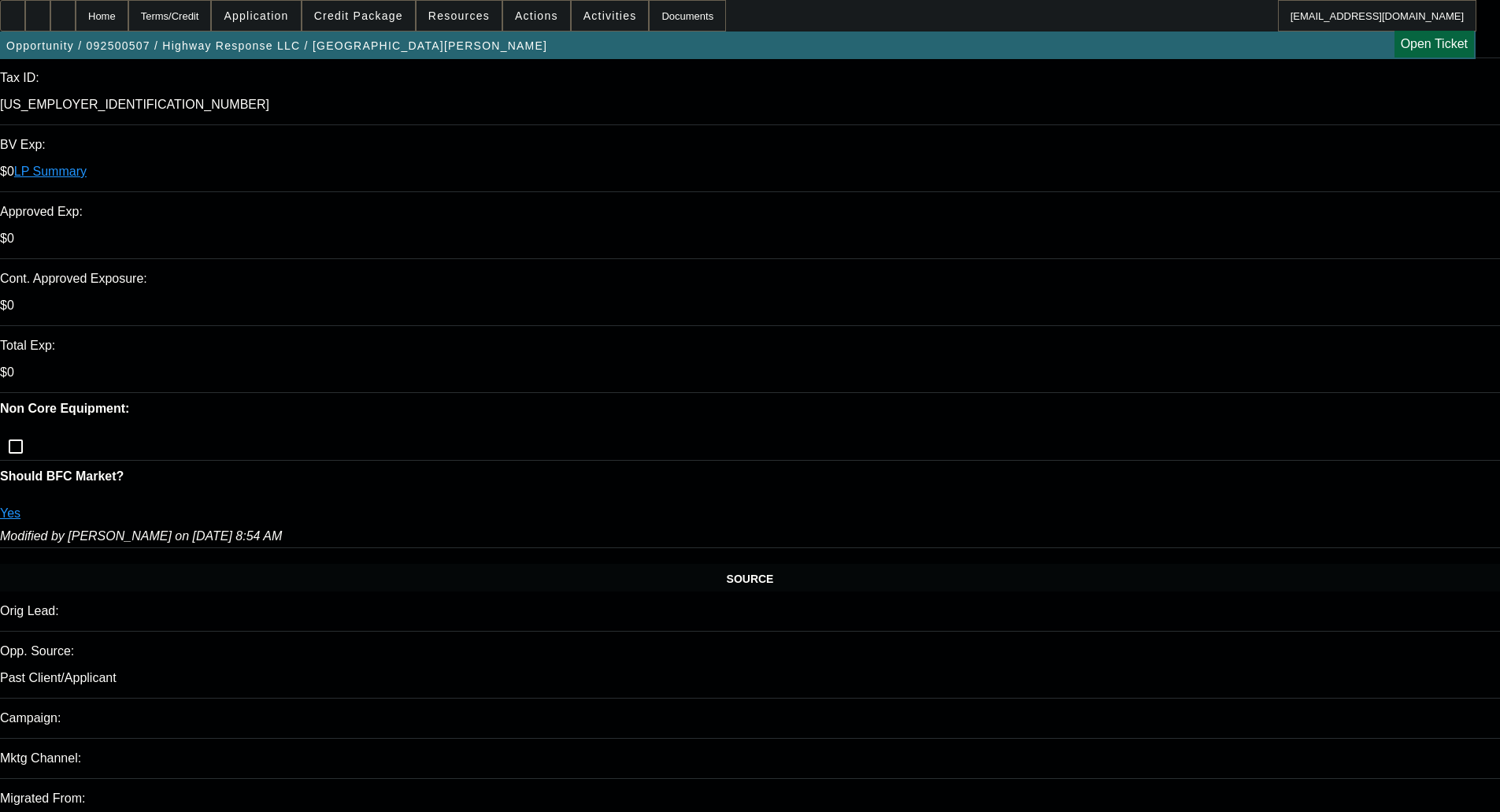
scroll to position [473, 0]
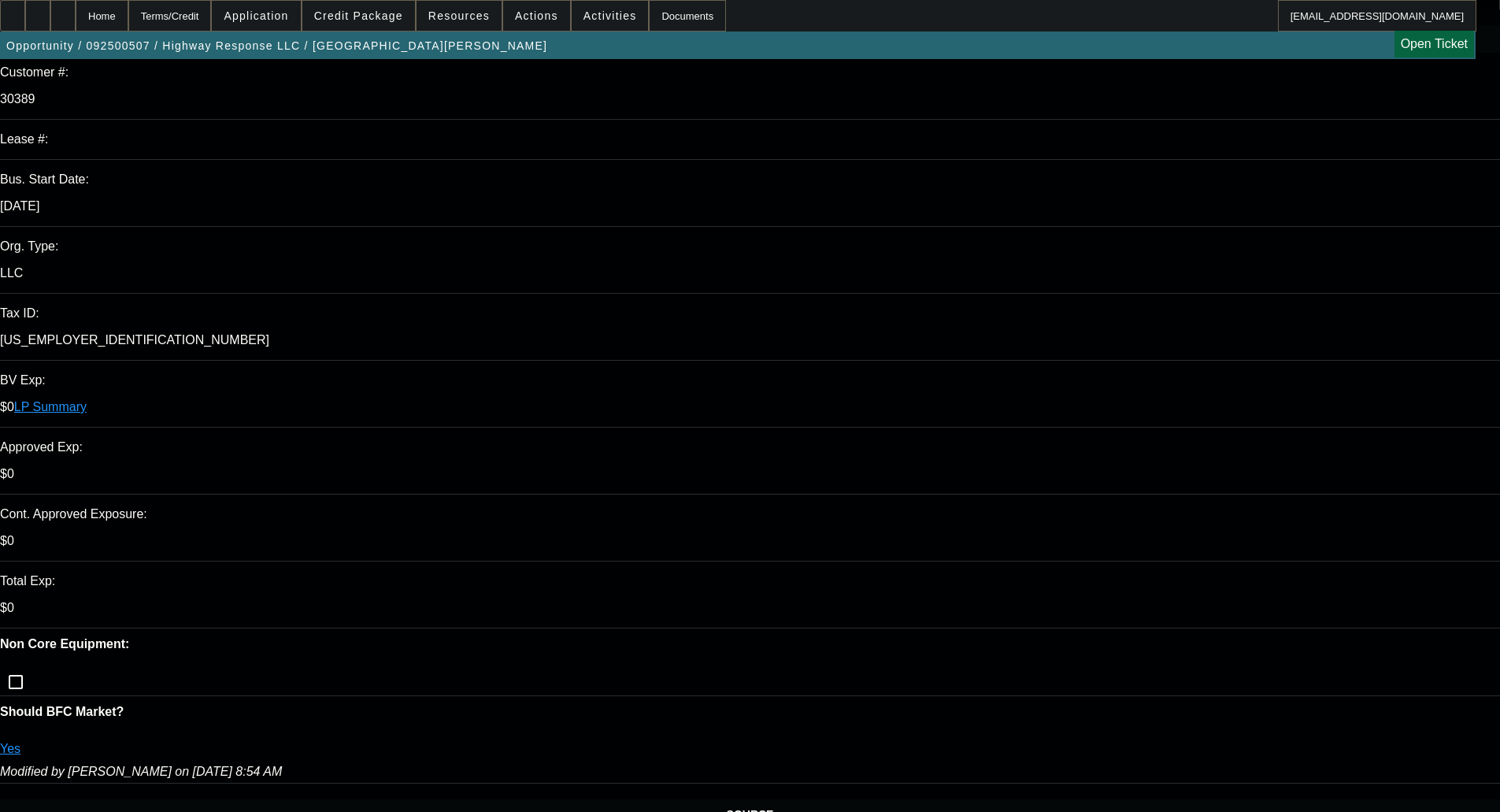
scroll to position [0, 0]
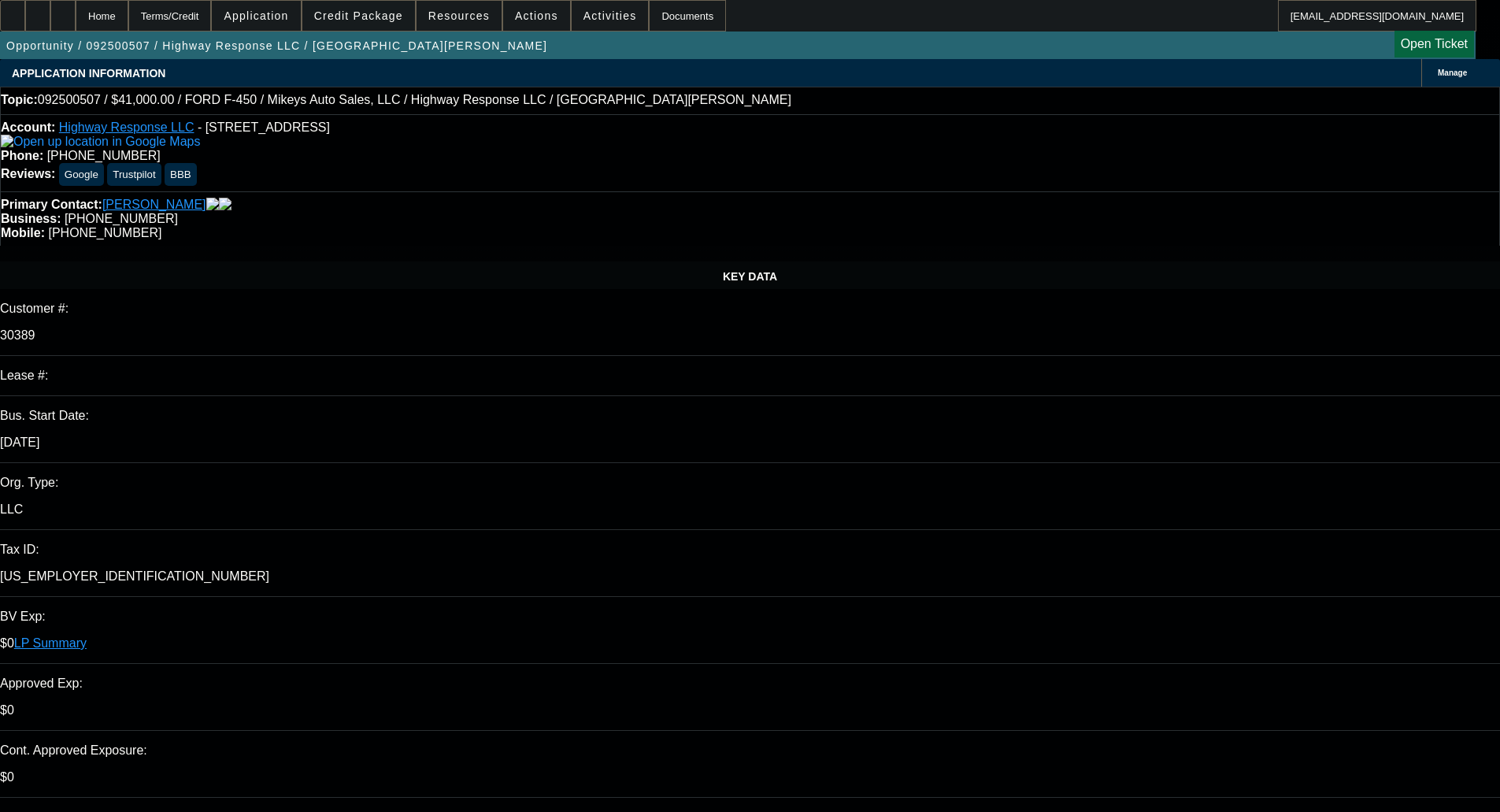
click at [375, 18] on span "Credit Package" at bounding box center [359, 16] width 89 height 12
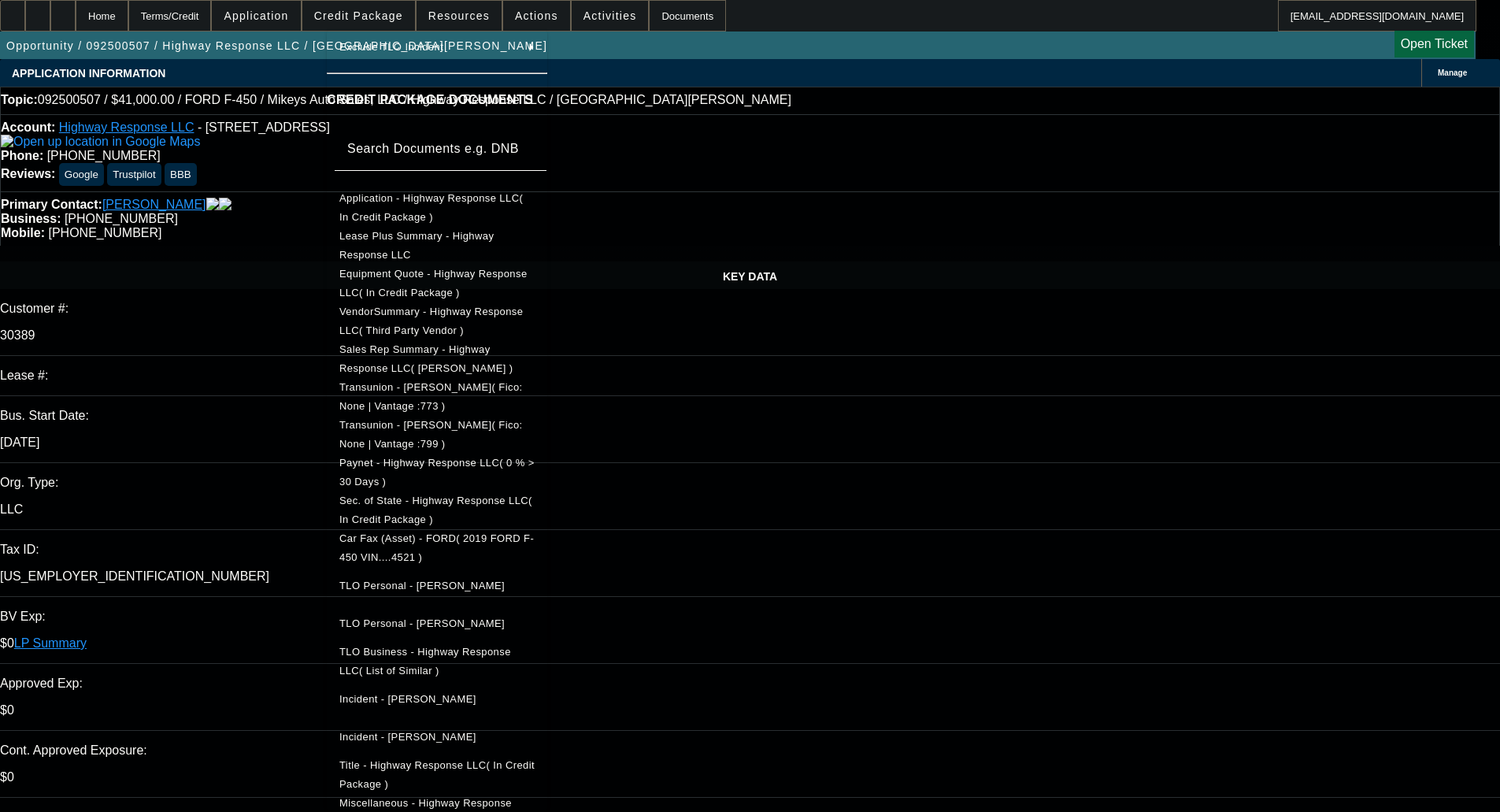
scroll to position [230, 0]
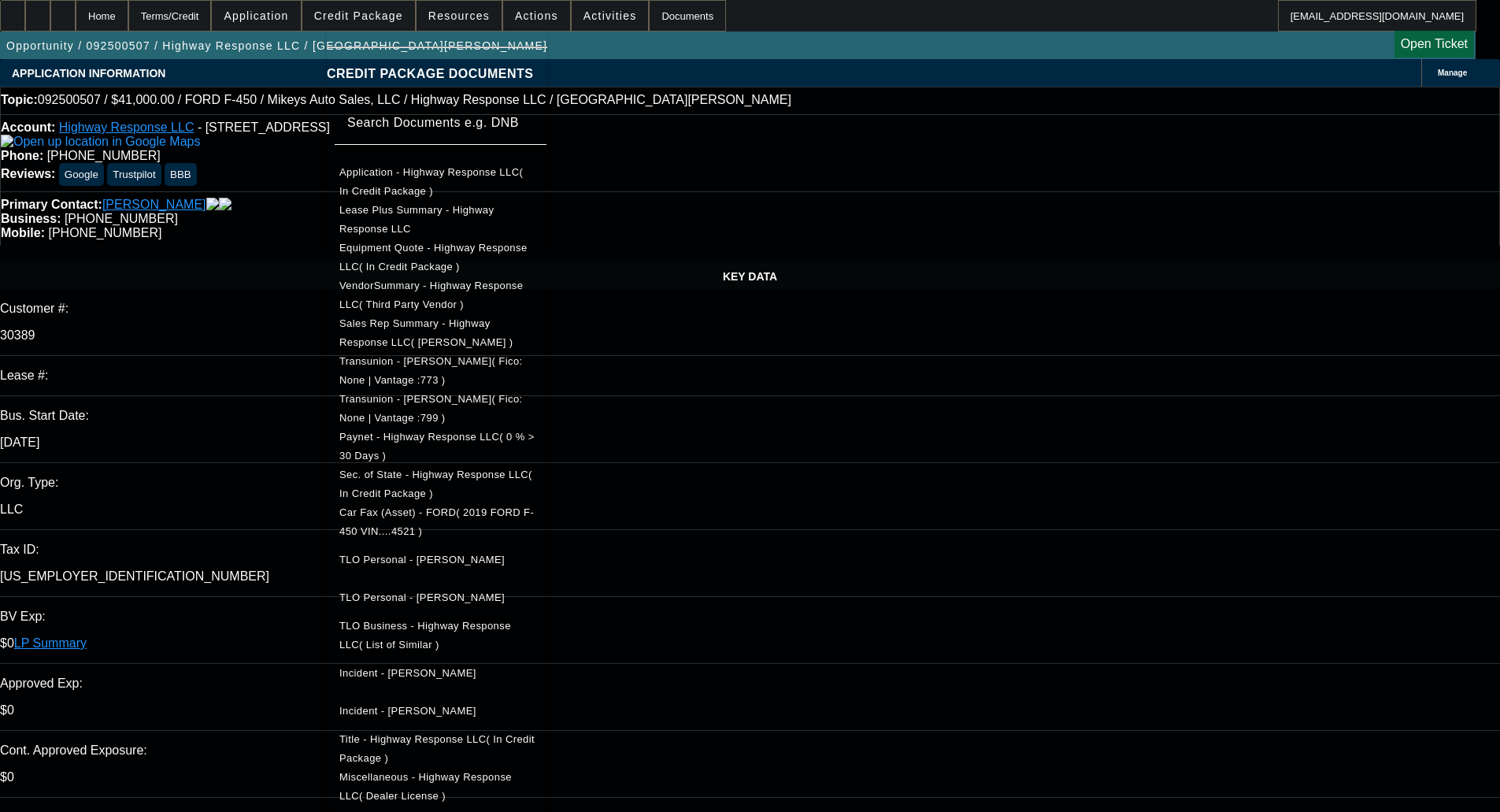
click at [938, 506] on div at bounding box center [750, 406] width 1500 height 812
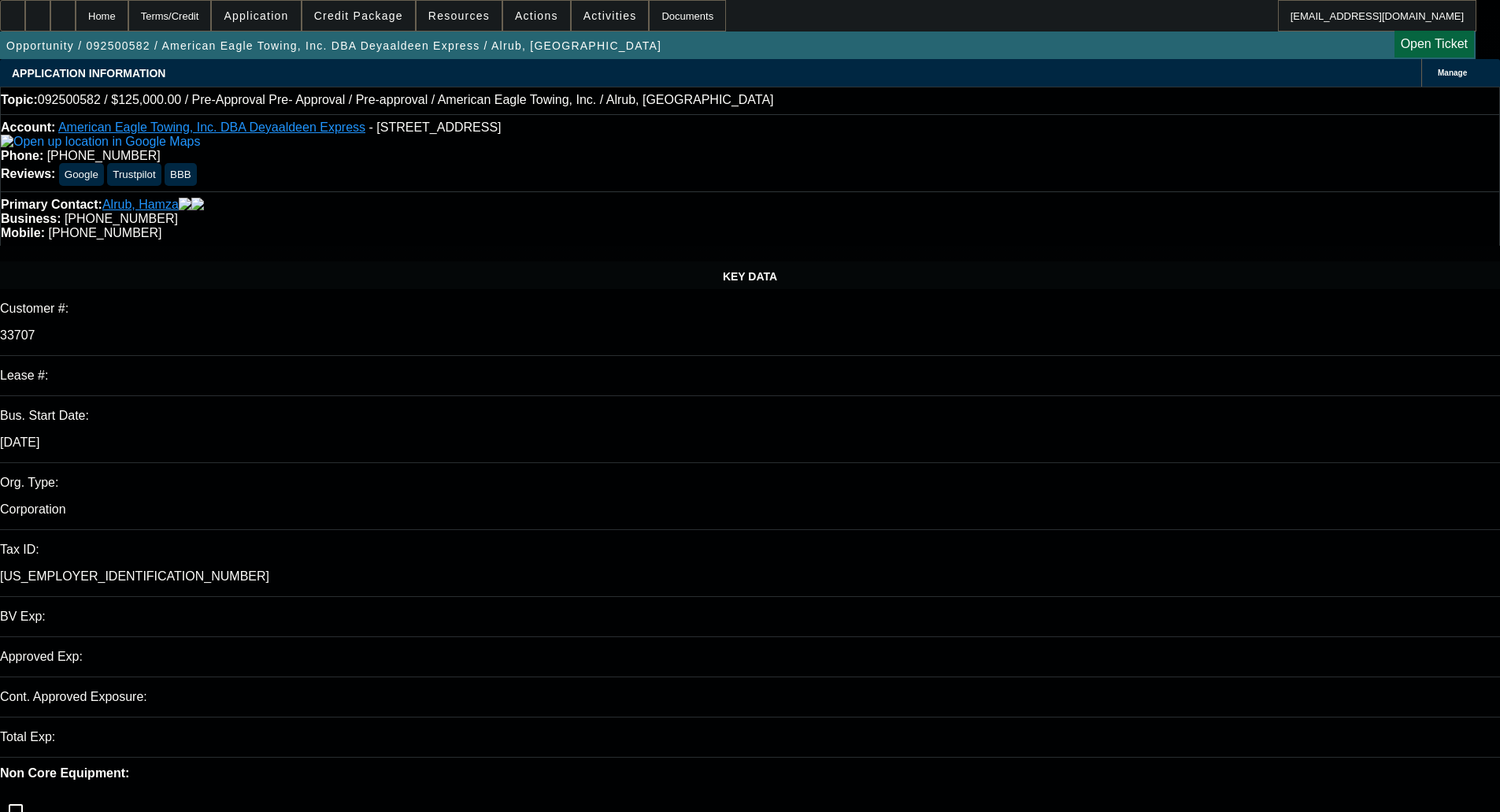
select select "0"
select select "0.1"
select select "4"
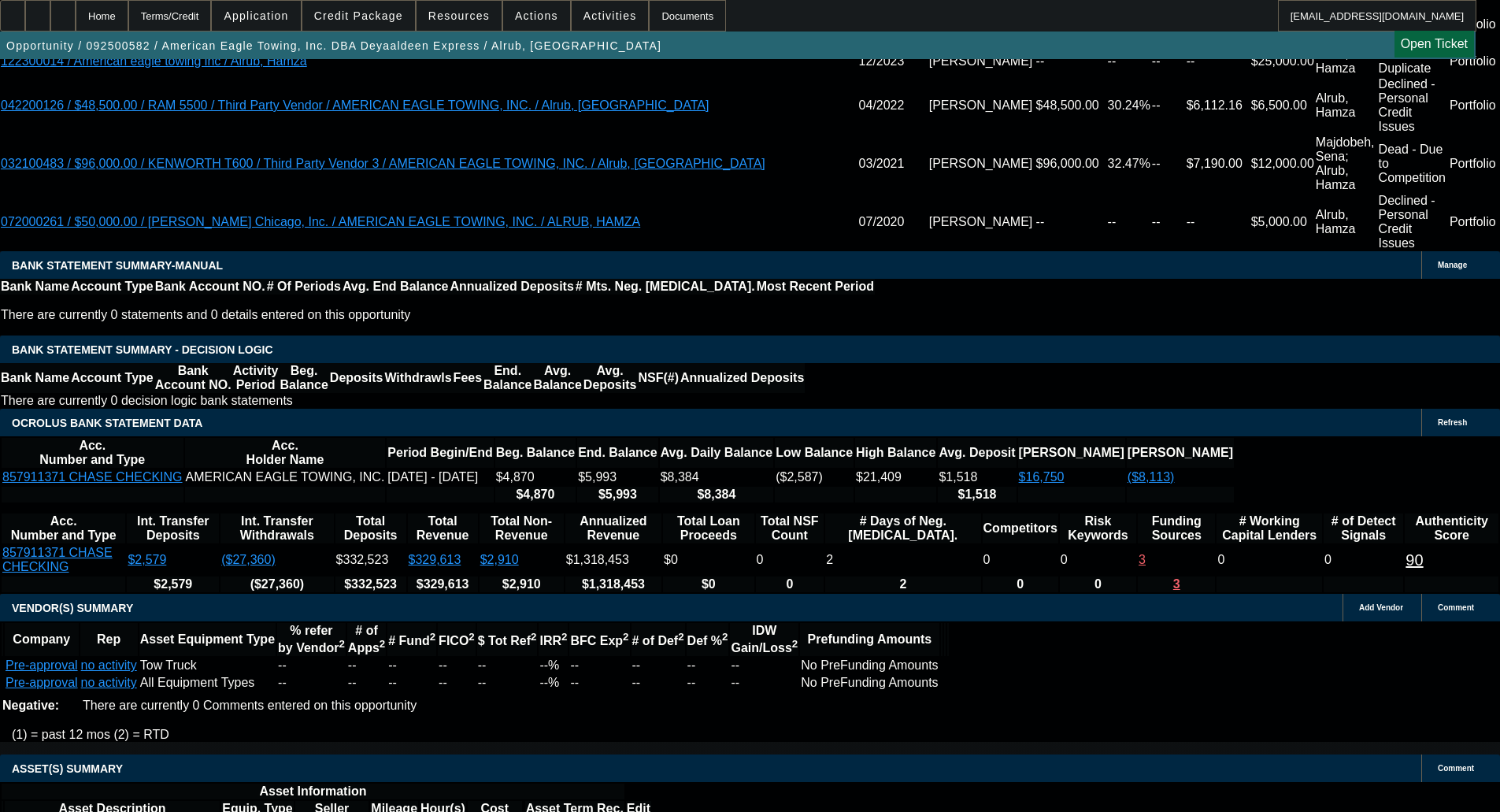
scroll to position [3107, 0]
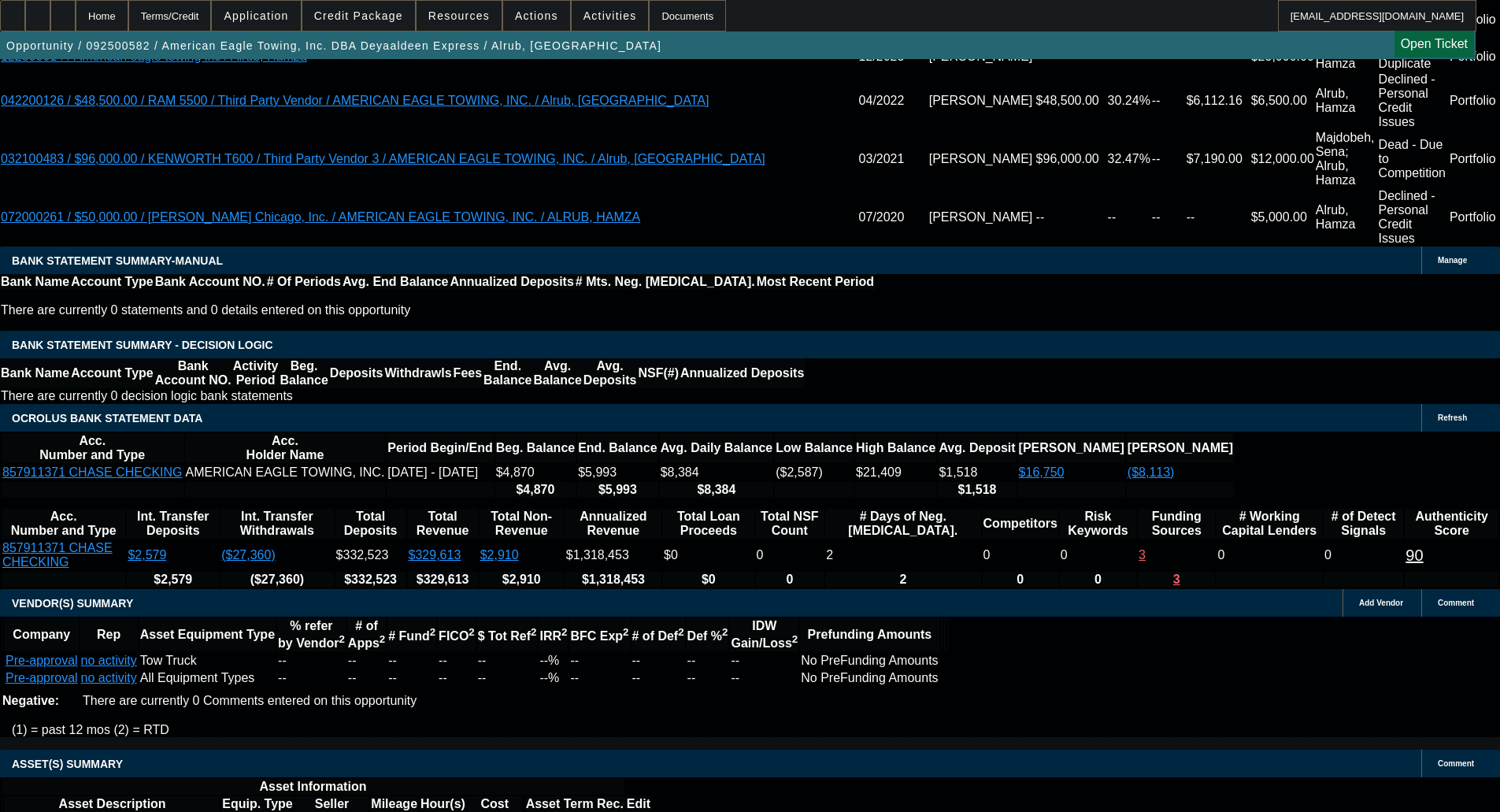
select select "4"
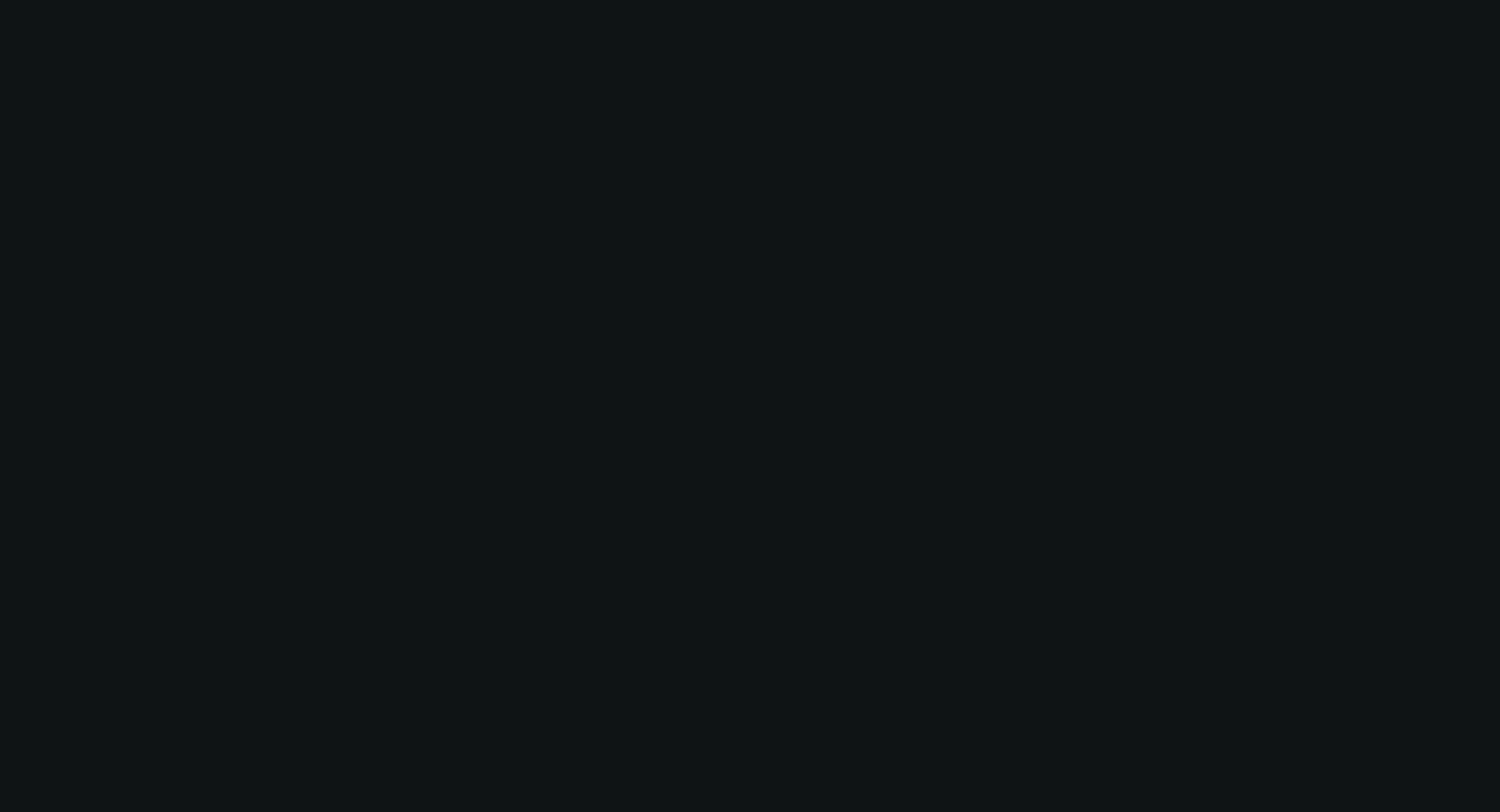
scroll to position [0, 0]
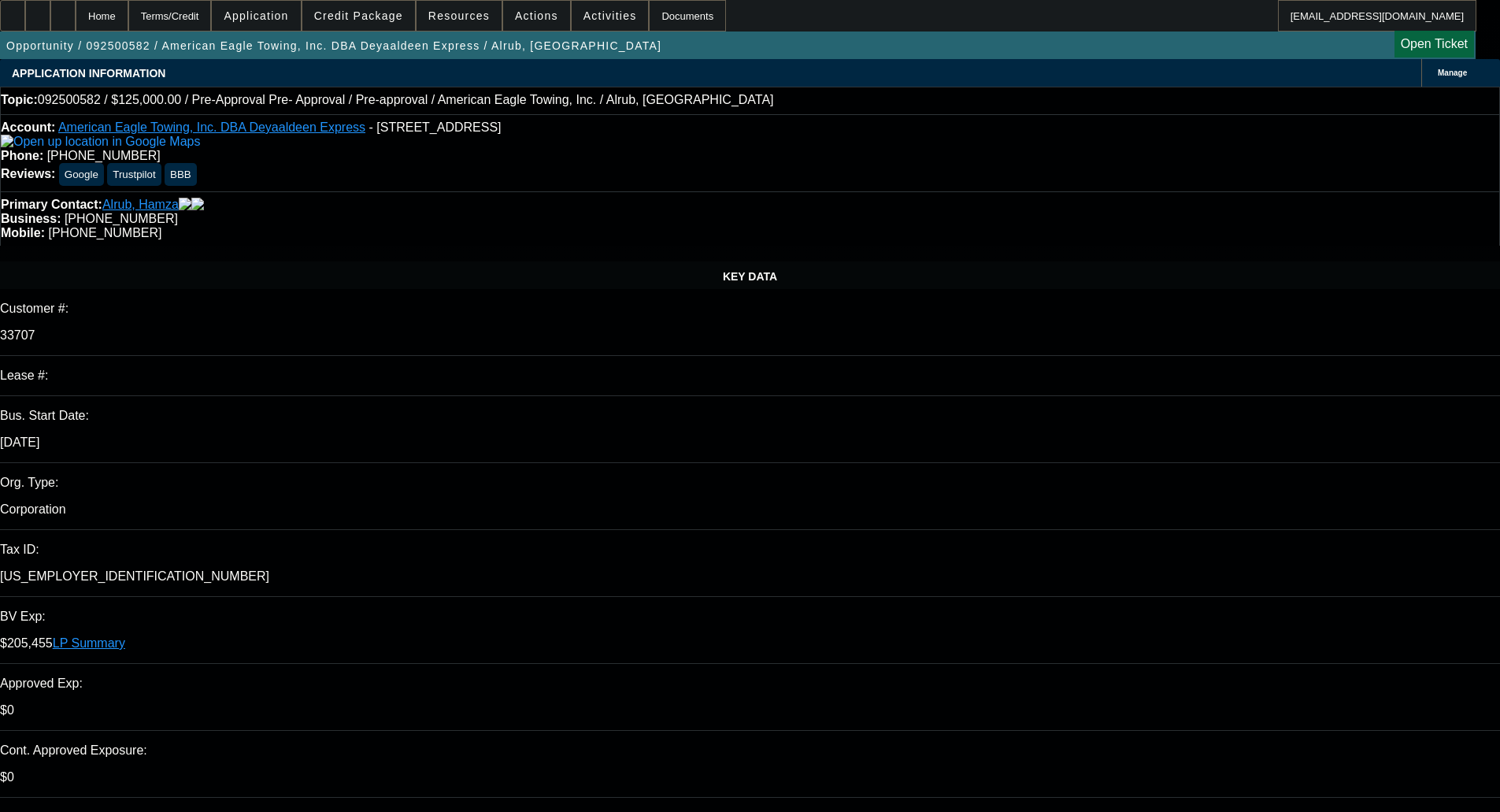
type input "01:10"
type input "01:15"
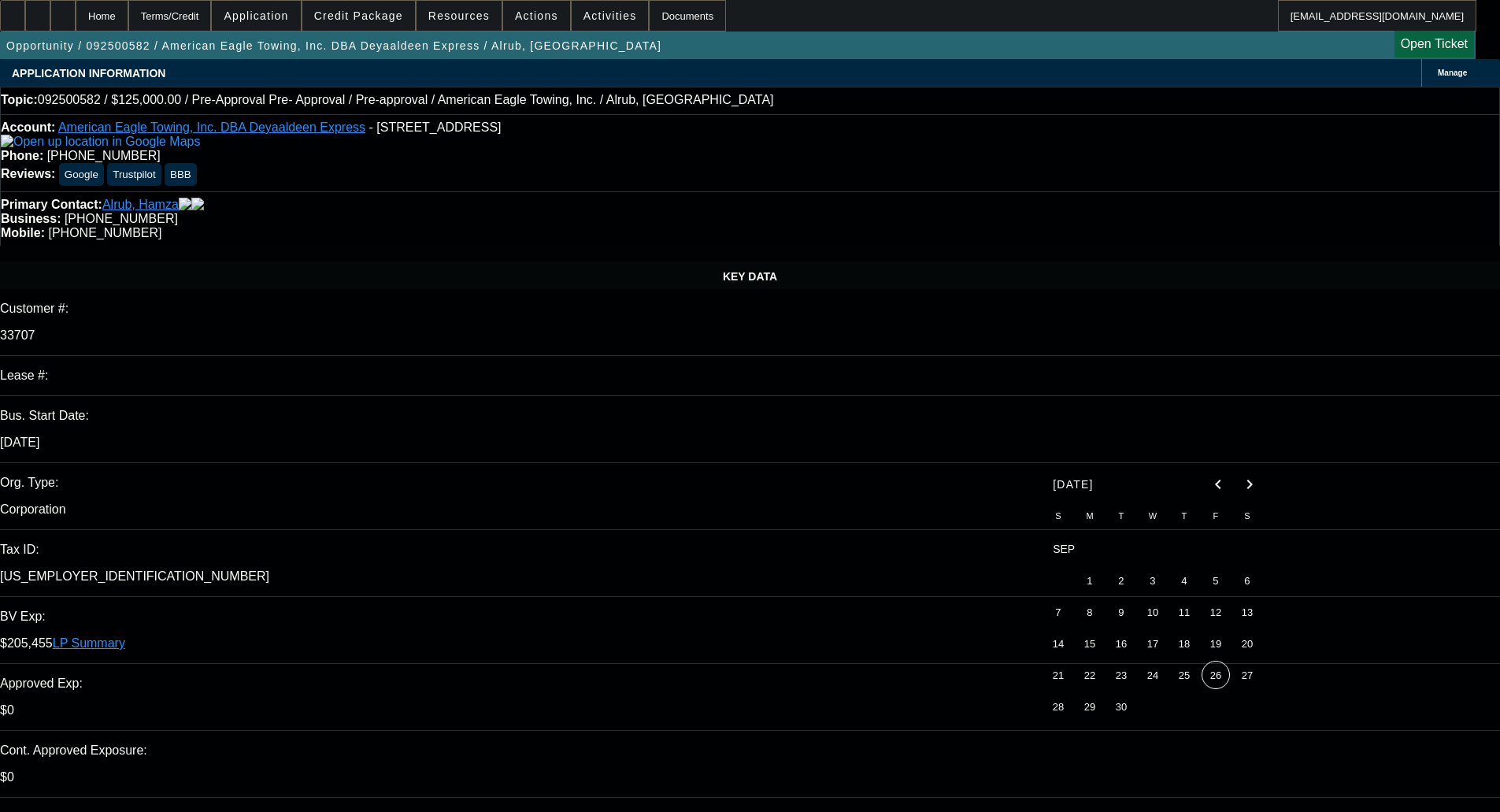
click at [1223, 684] on span "26" at bounding box center [1216, 675] width 28 height 28
type input "[DATE]"
type textarea "d"
paste textarea "This request falls below our minimum credit requirements for consideration at t…"
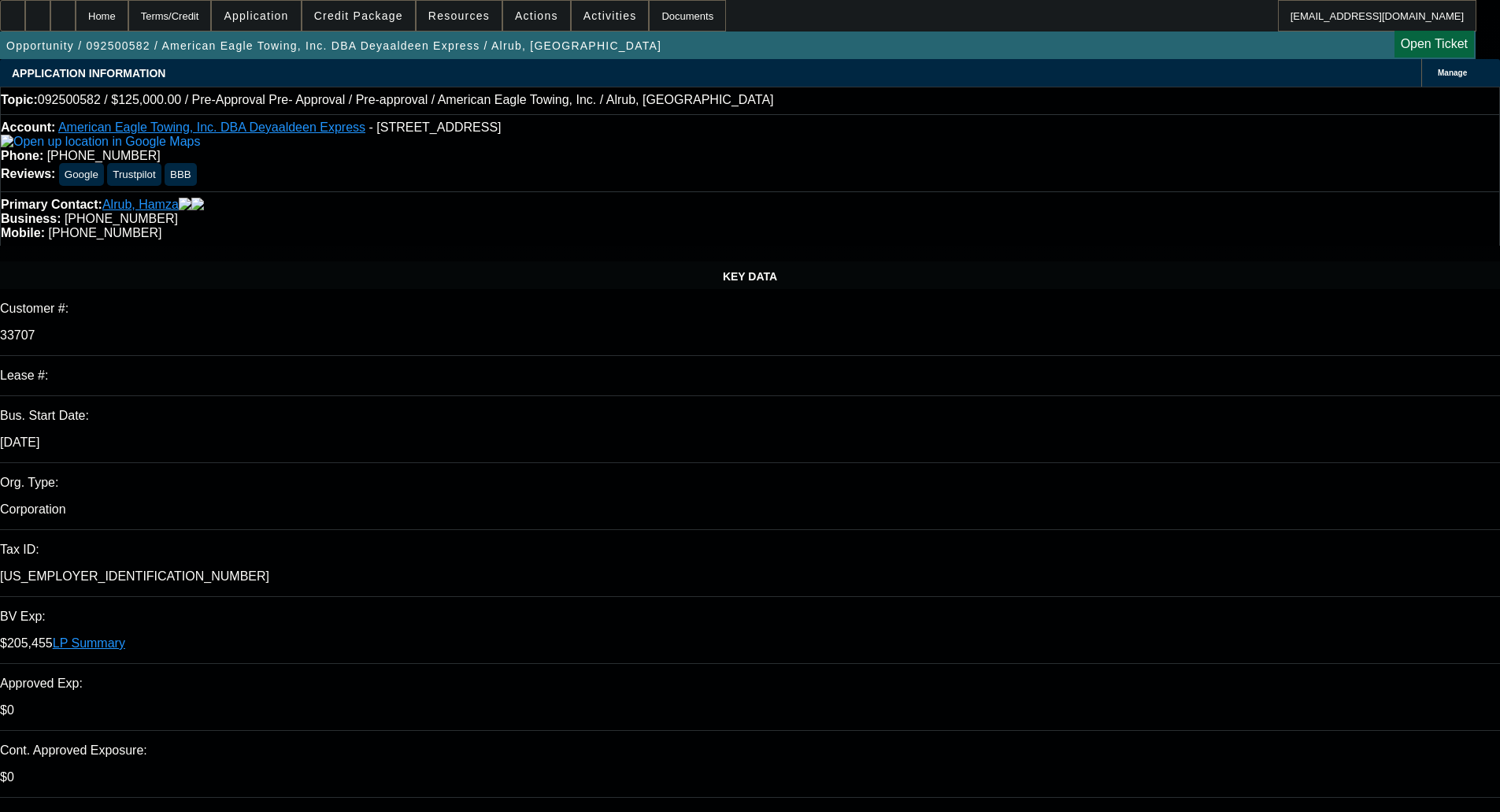
type textarea "DECLINED BY FINPAC - "This request falls below our minimum credit requirements …"
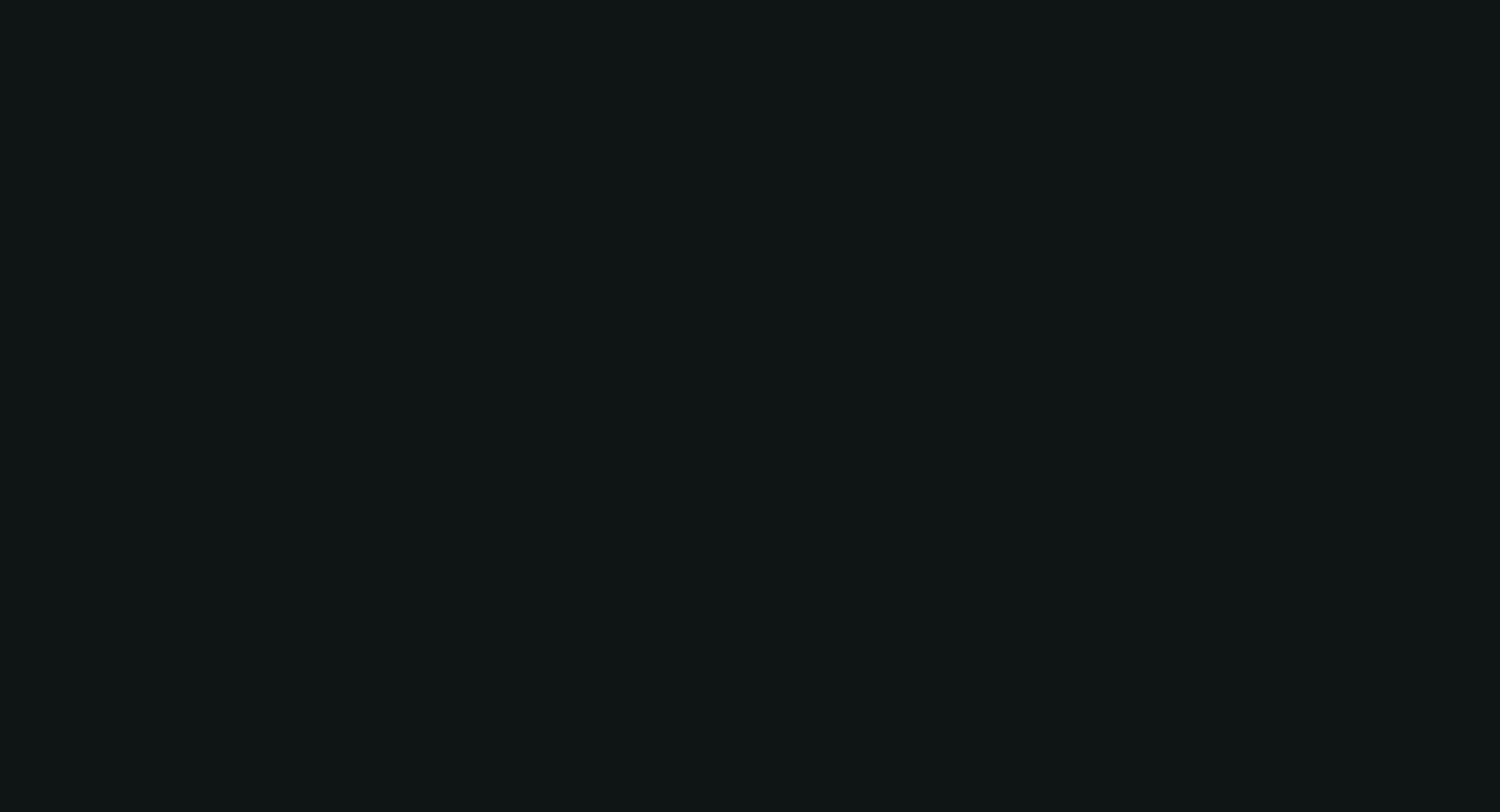
select select "0"
select select "0.1"
select select "4"
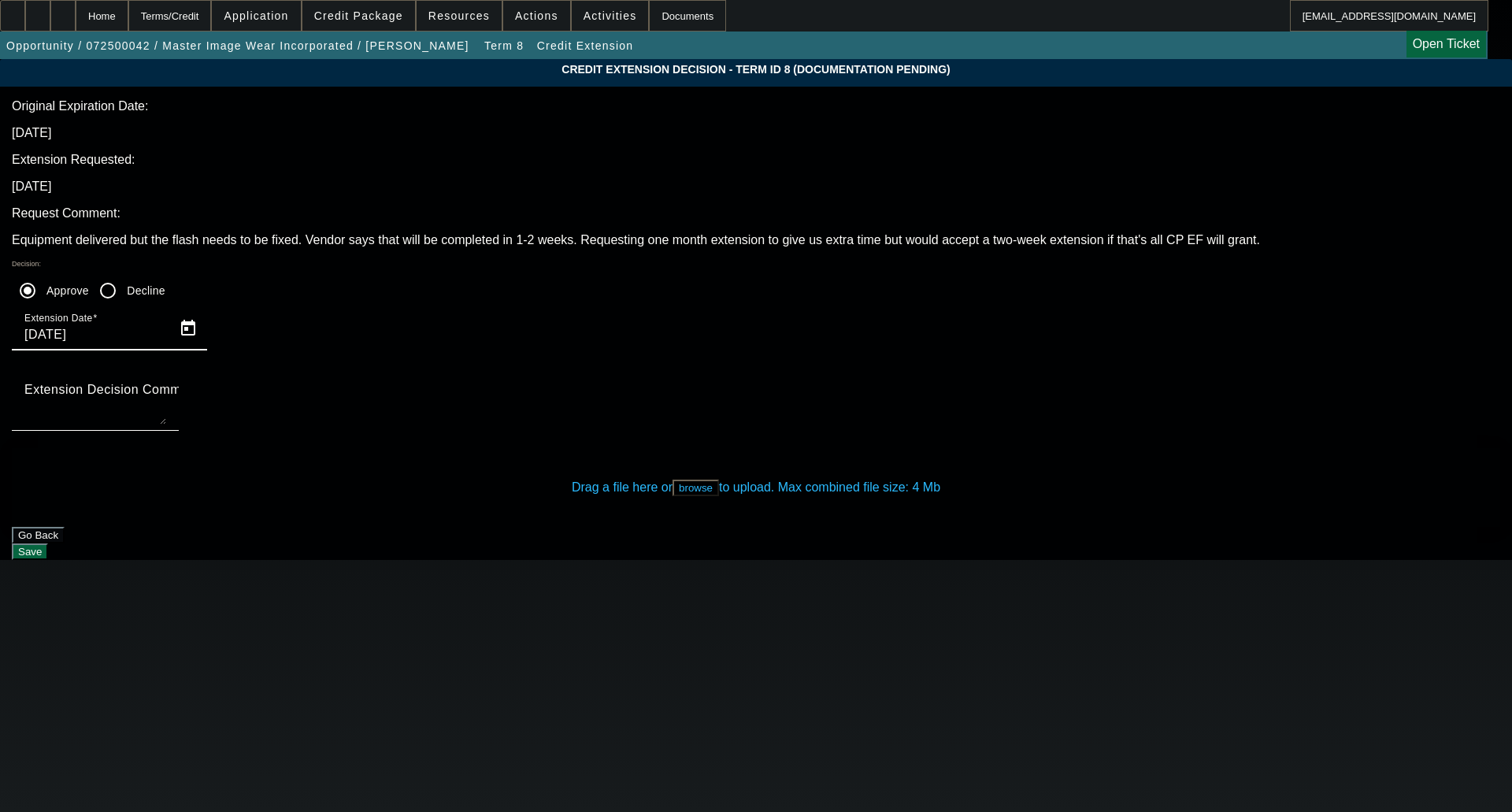
click at [167, 325] on input "[DATE]" at bounding box center [96, 334] width 142 height 19
type input "[DATE]"
click at [167, 387] on textarea "Extension Decision Comment" at bounding box center [96, 406] width 142 height 38
type textarea "APPROVAL EXTENDED THROUGH 10/17 WITHOUT CREDIT RE-REVIEW"
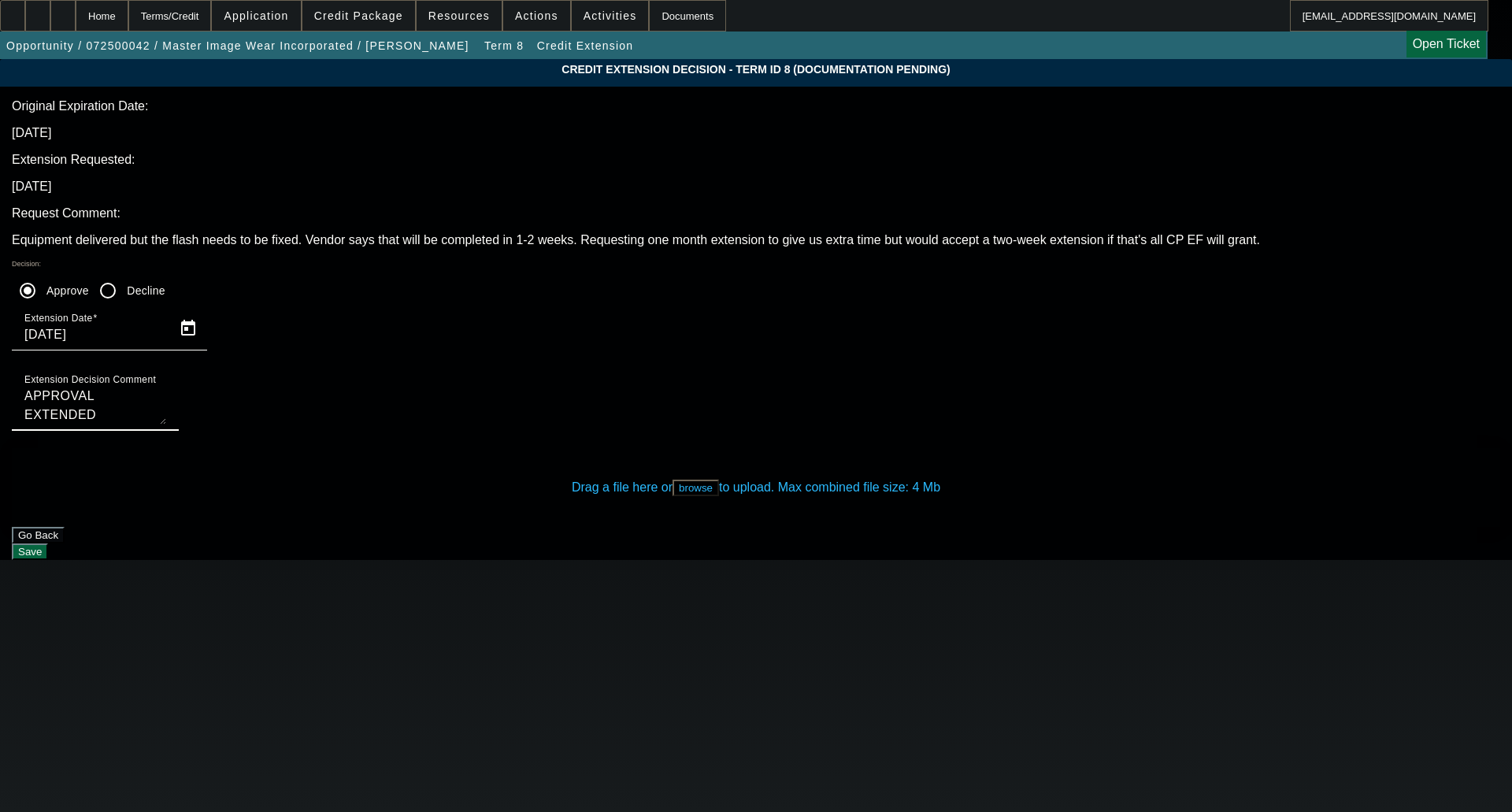
click at [699, 480] on button "browse" at bounding box center [695, 488] width 46 height 17
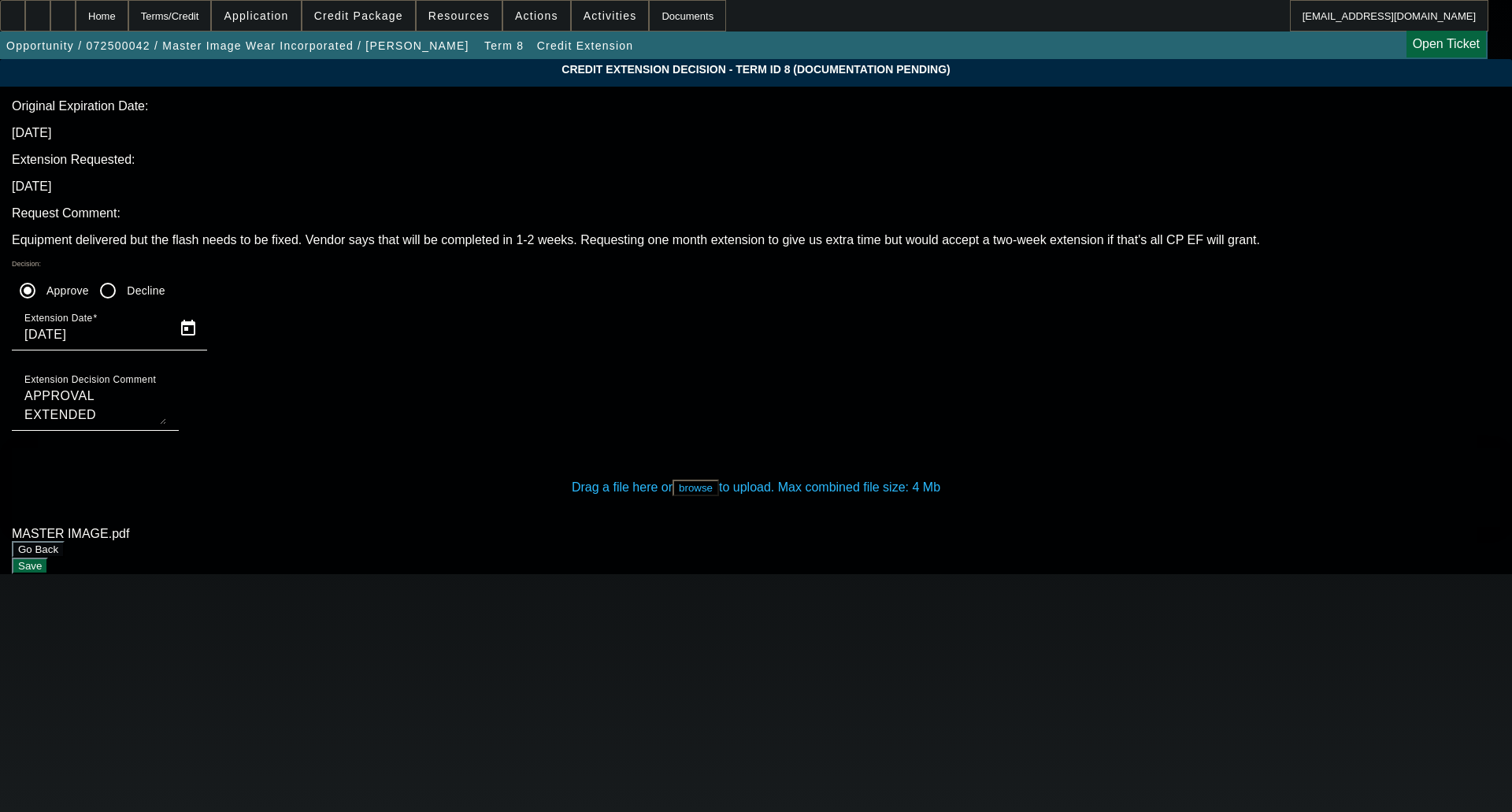
click at [48, 558] on button "Save" at bounding box center [29, 566] width 36 height 17
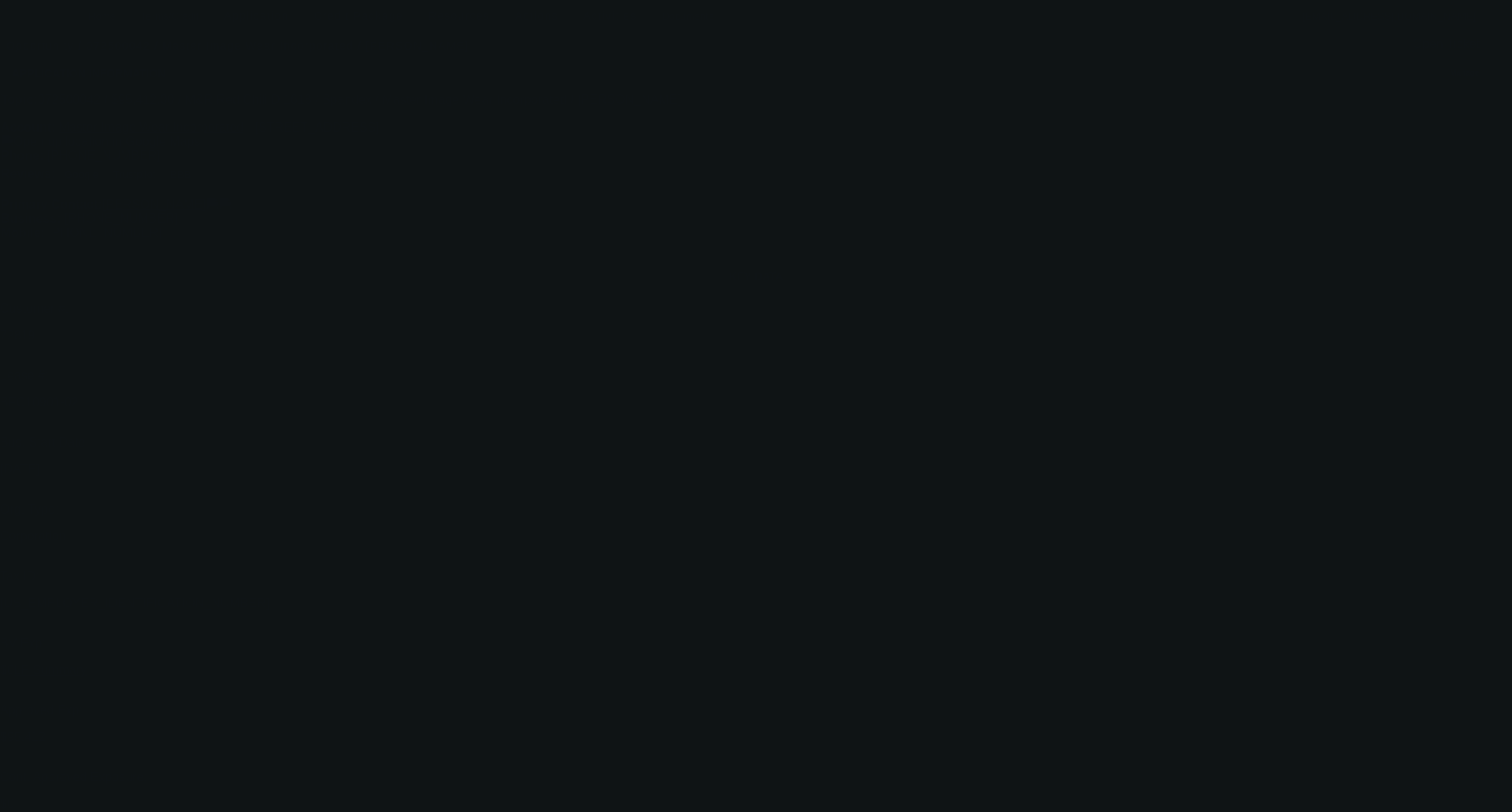
select select "0"
select select "0.1"
select select "4"
select select "0"
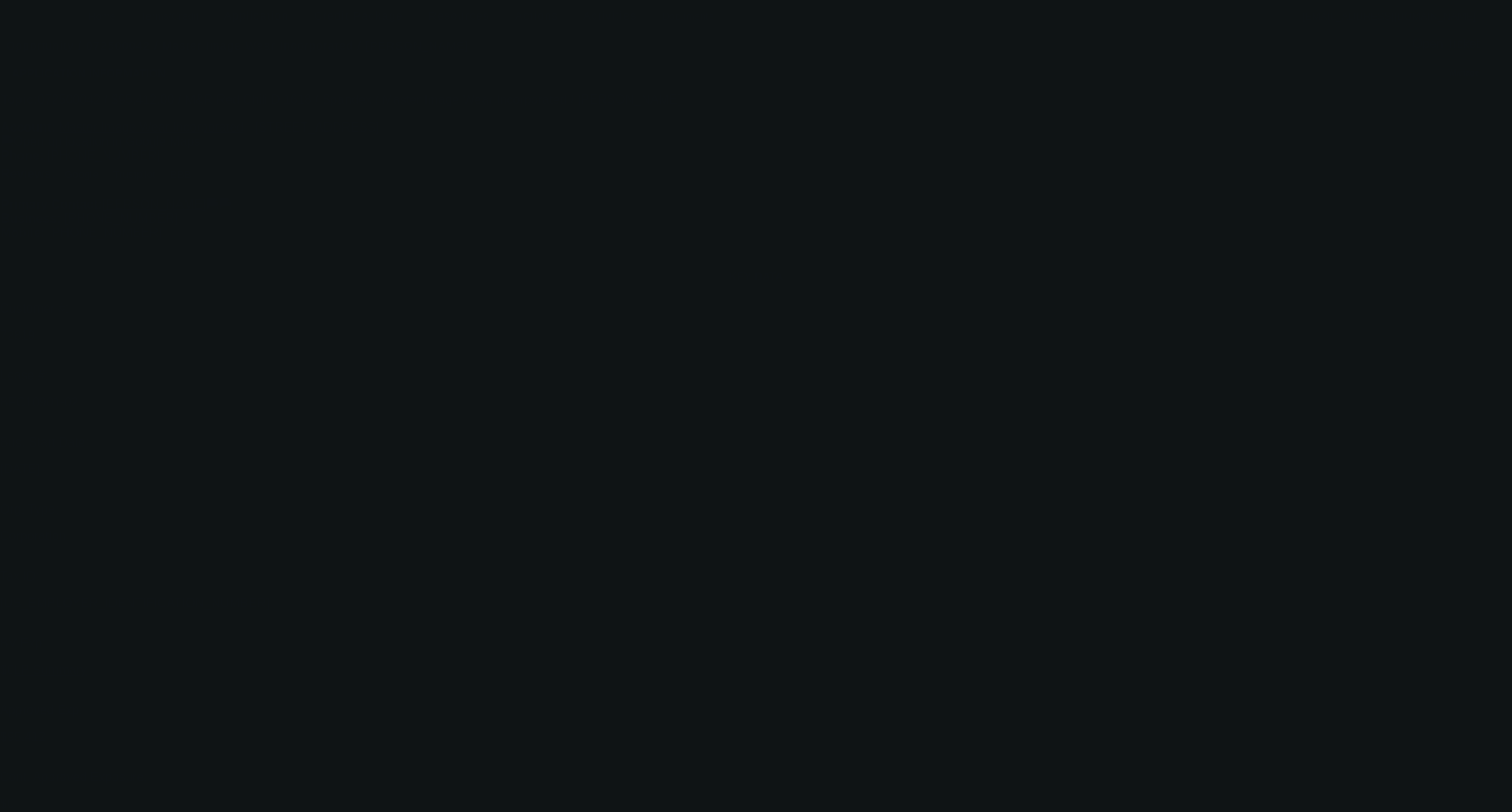
select select "0"
select select "0.1"
select select "4"
select select "0"
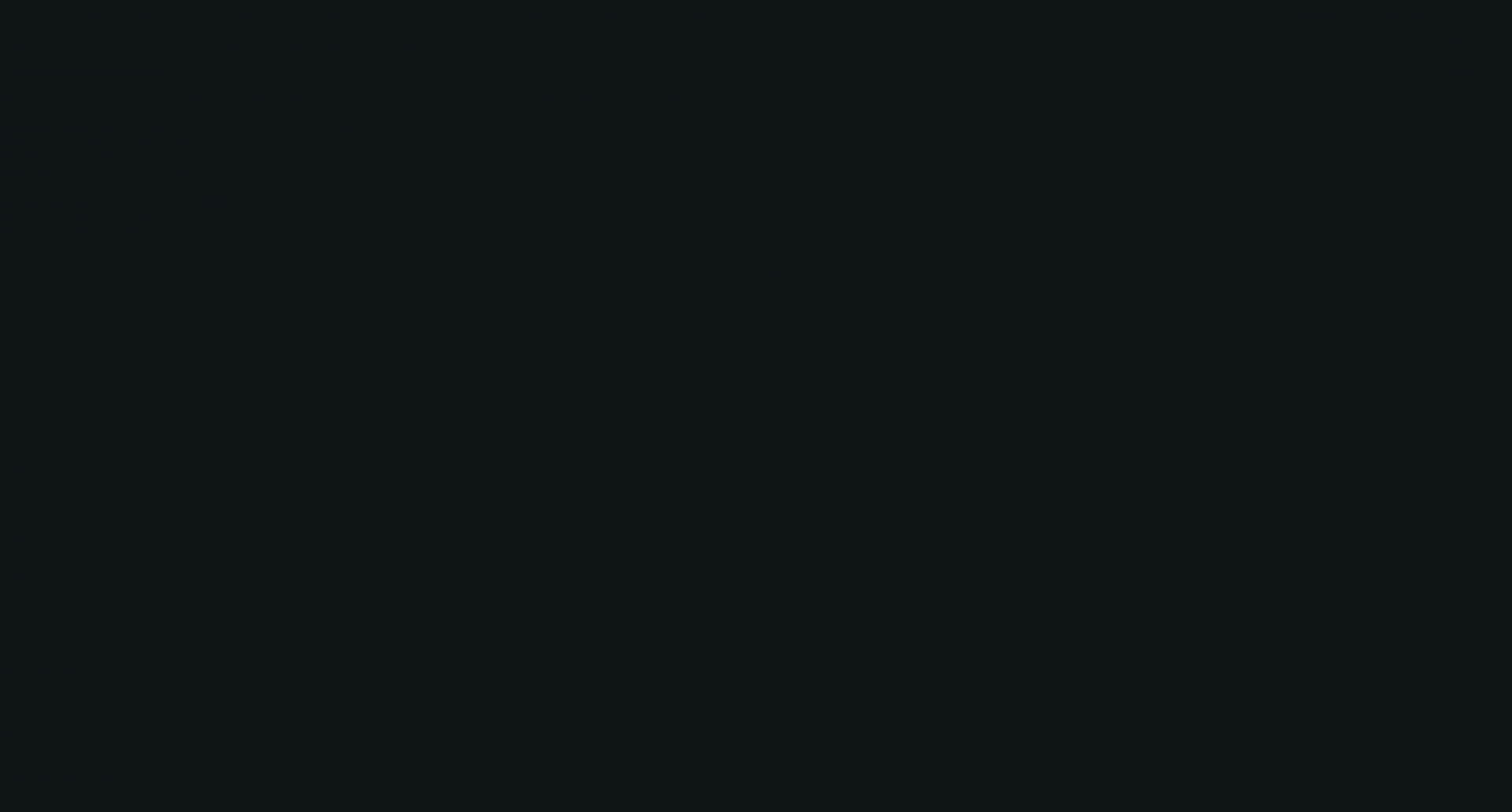
select select "3"
select select "0.1"
select select "4"
select select "0"
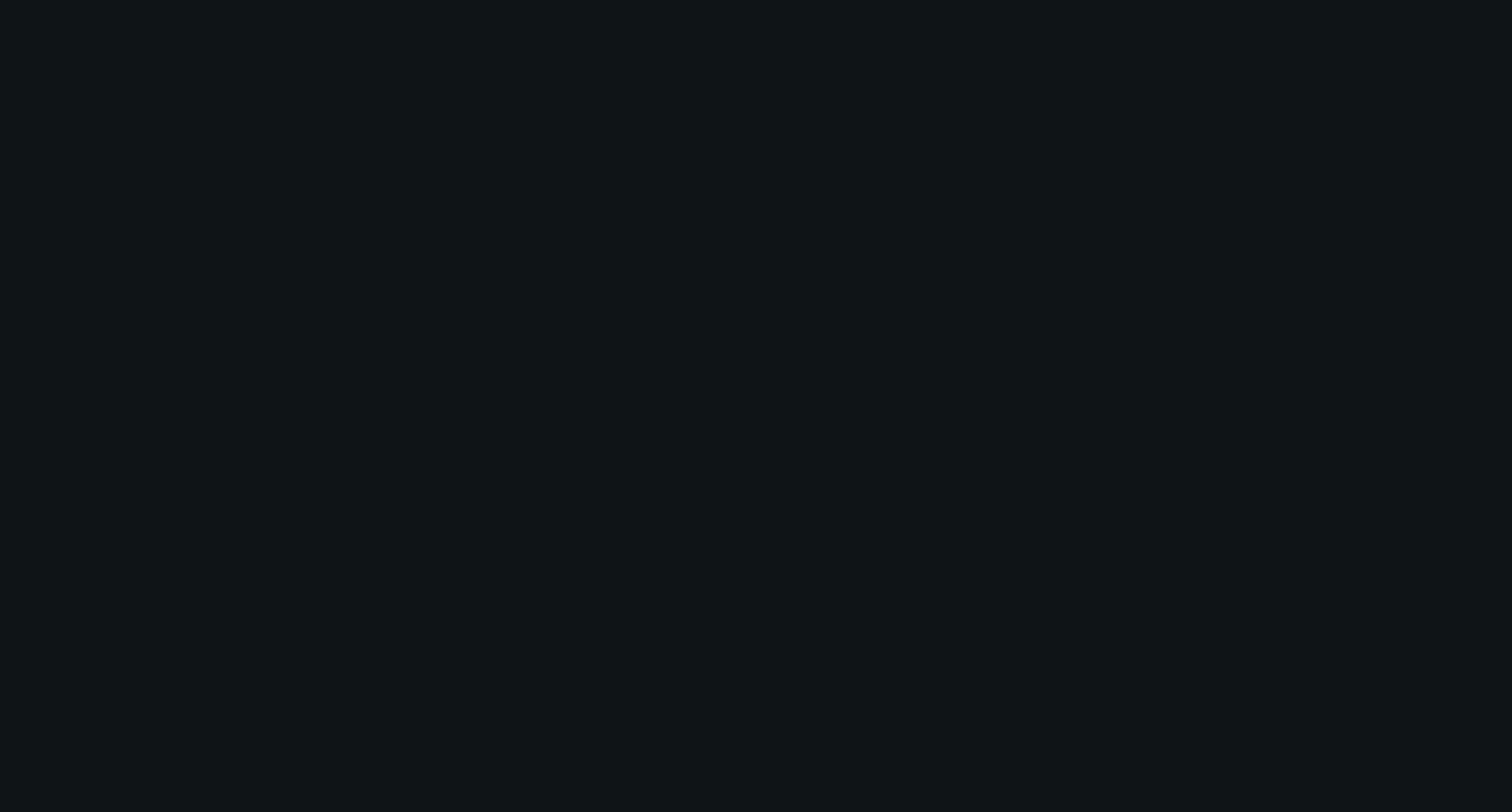
select select "3"
select select "0.1"
select select "4"
select select "0"
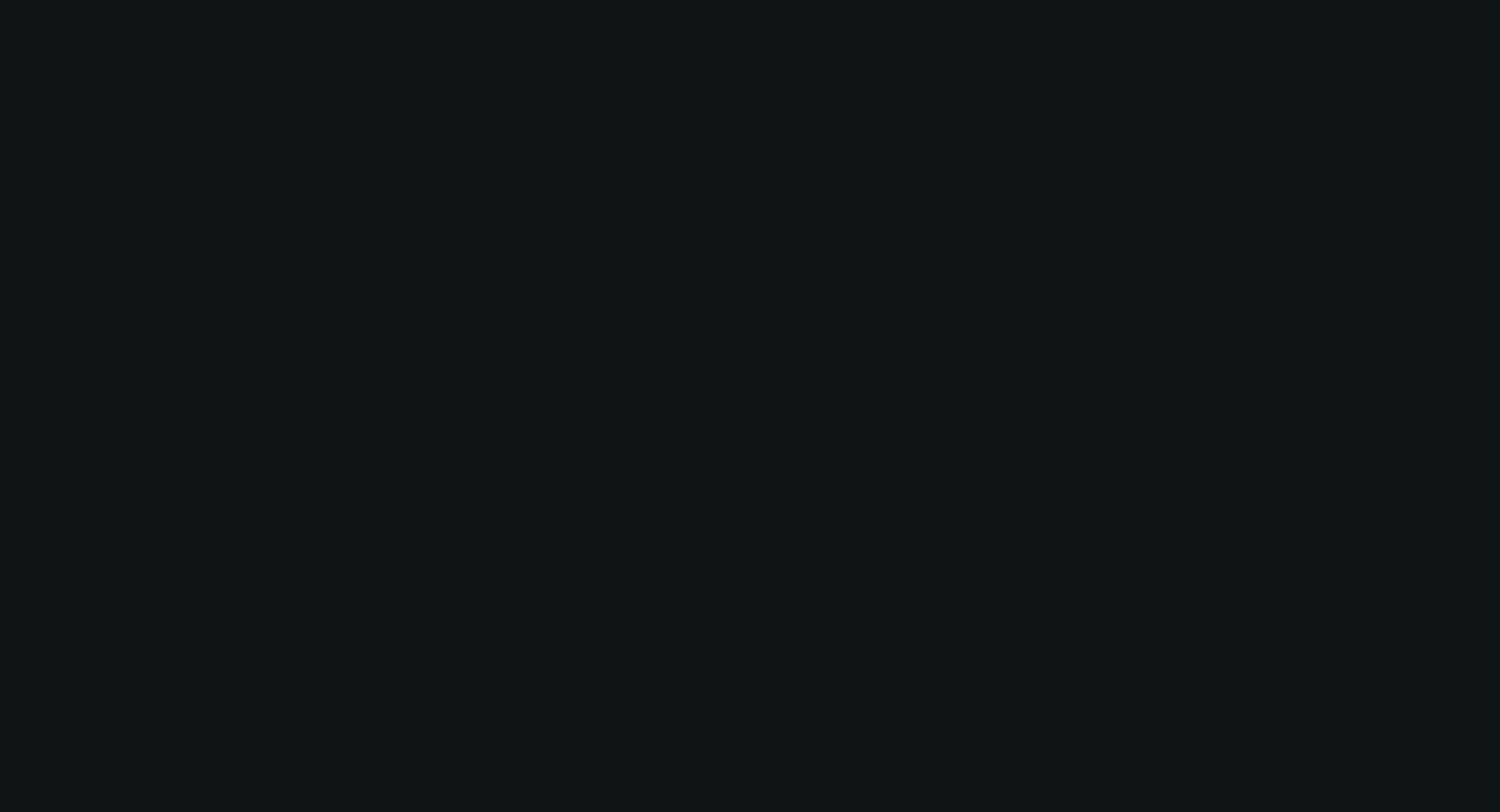
select select "3"
select select "0.1"
select select "4"
select select "0"
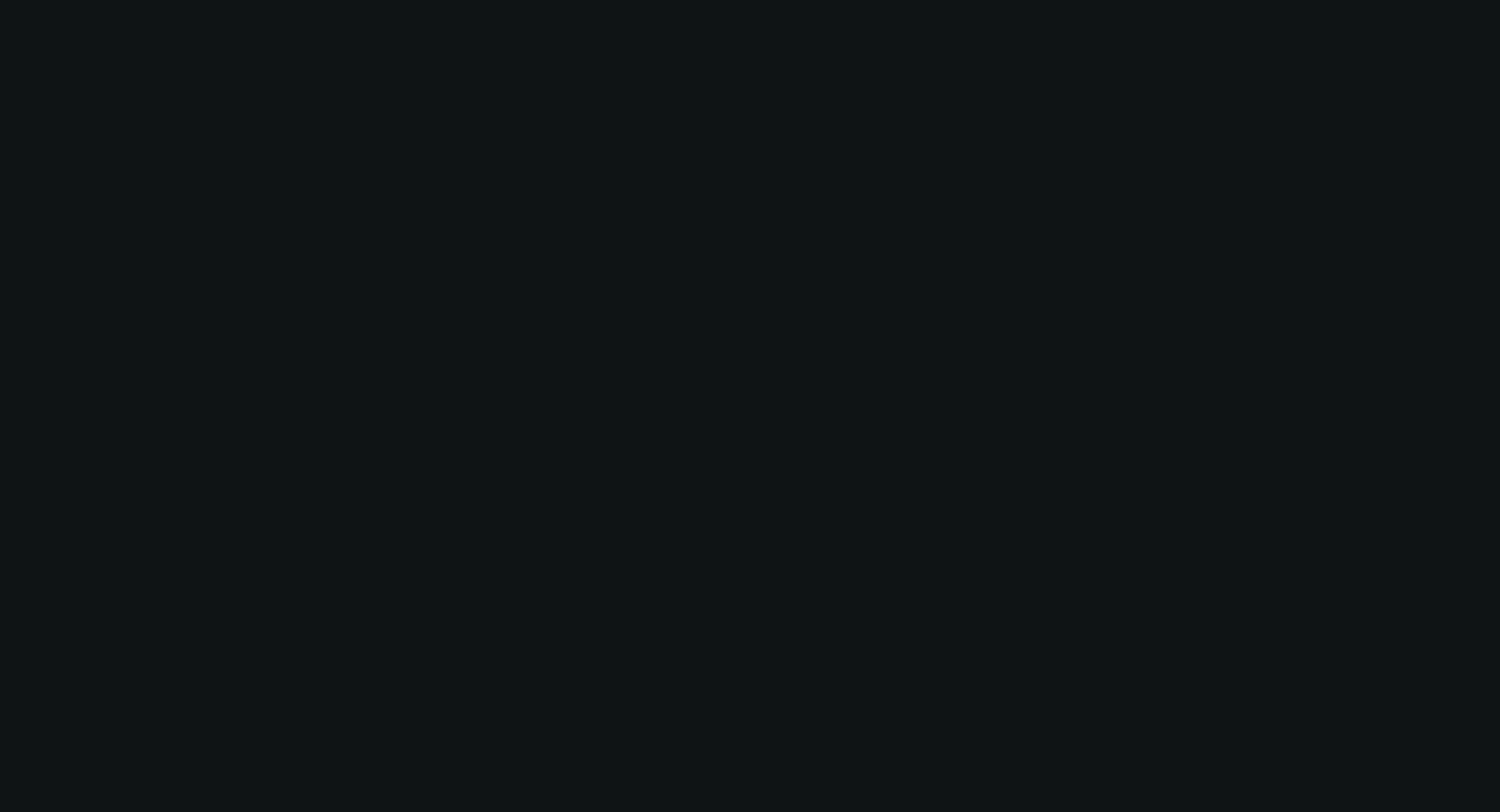
select select "3"
select select "0.1"
select select "4"
select select "0"
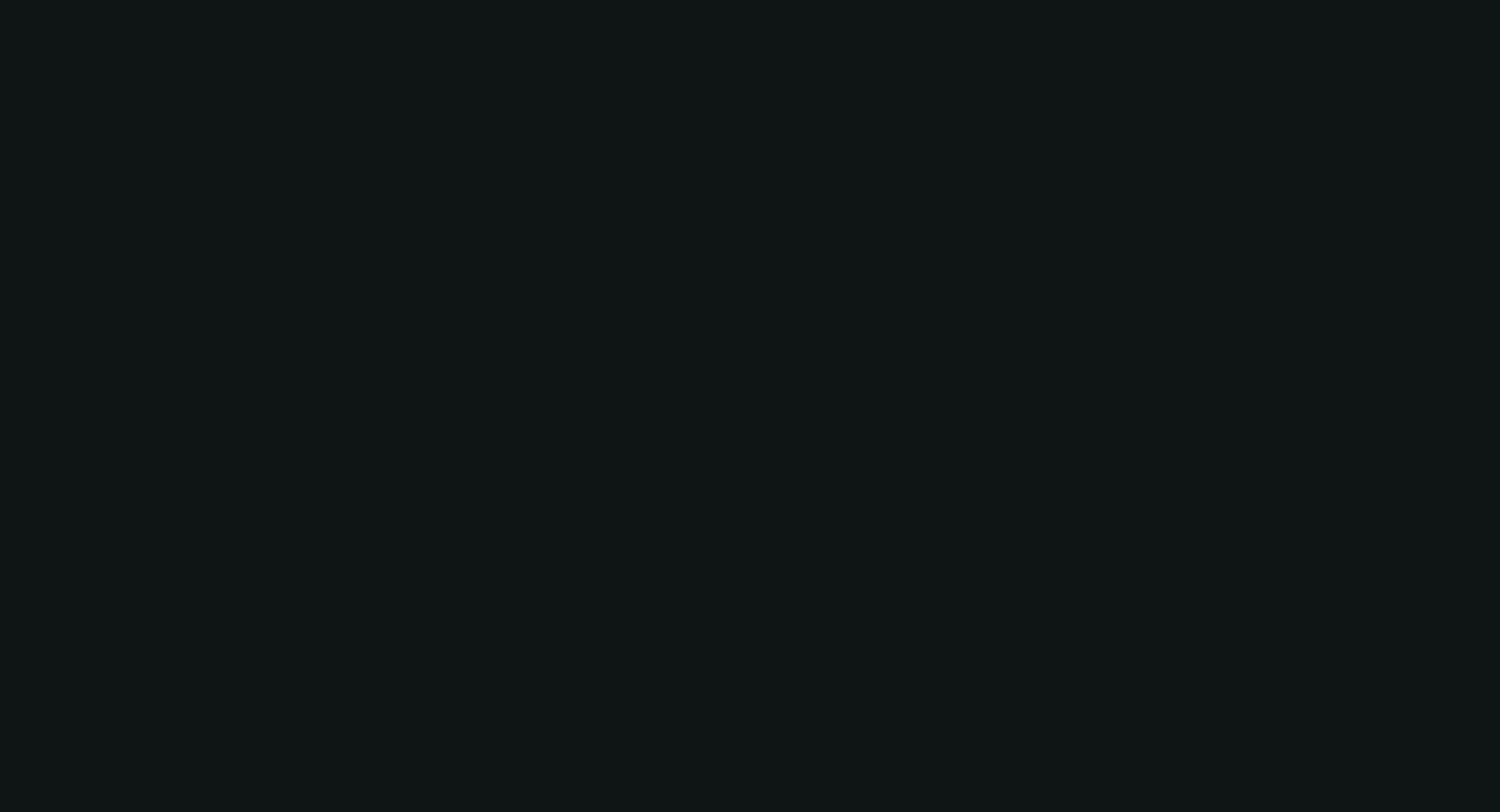
select select "3"
select select "0.1"
select select "4"
select select "0"
select select "2"
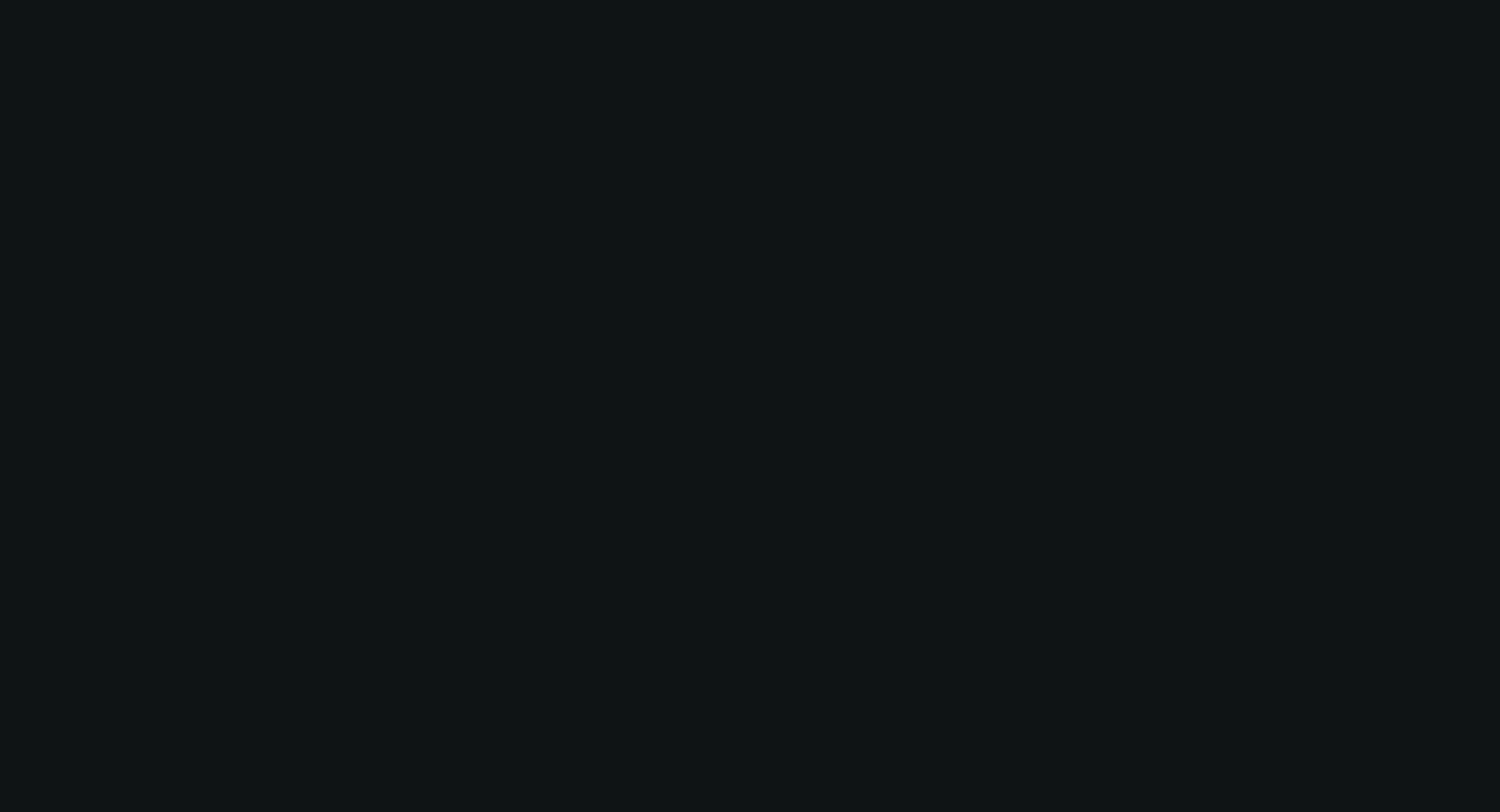
select select "2"
select select "0.1"
select select "4"
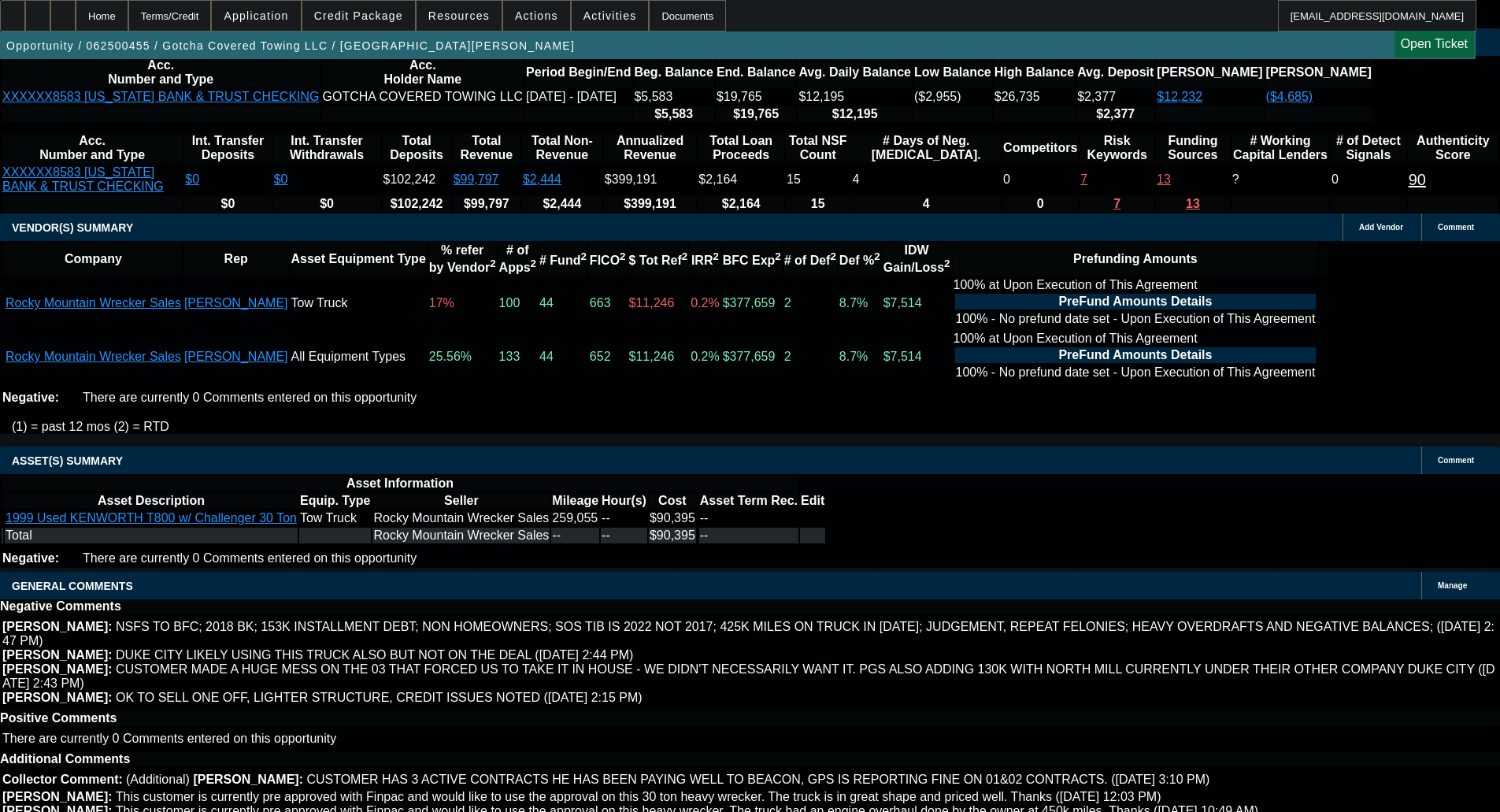
scroll to position [3593, 0]
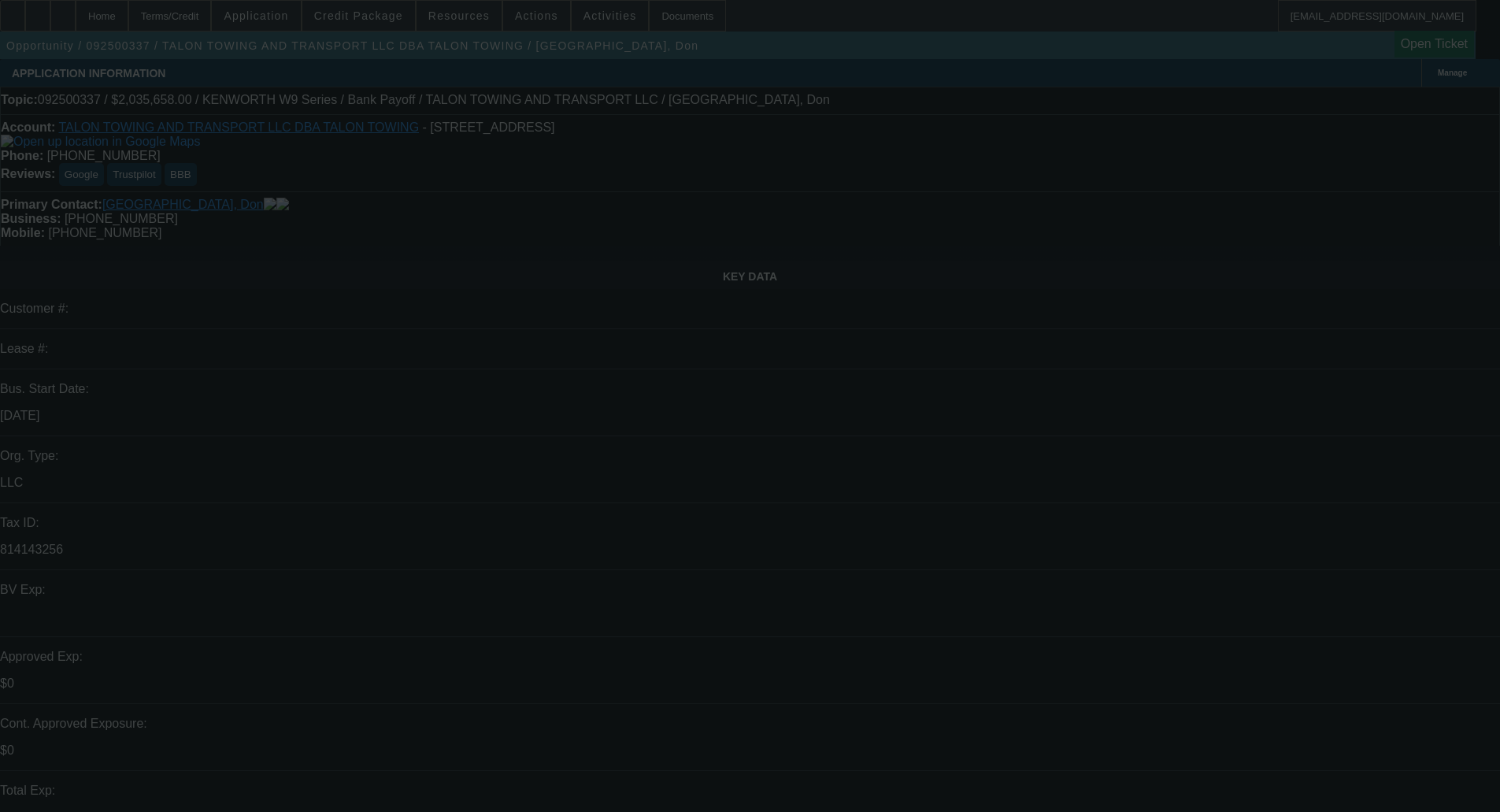
select select "0"
select select "2"
select select "0"
select select "6"
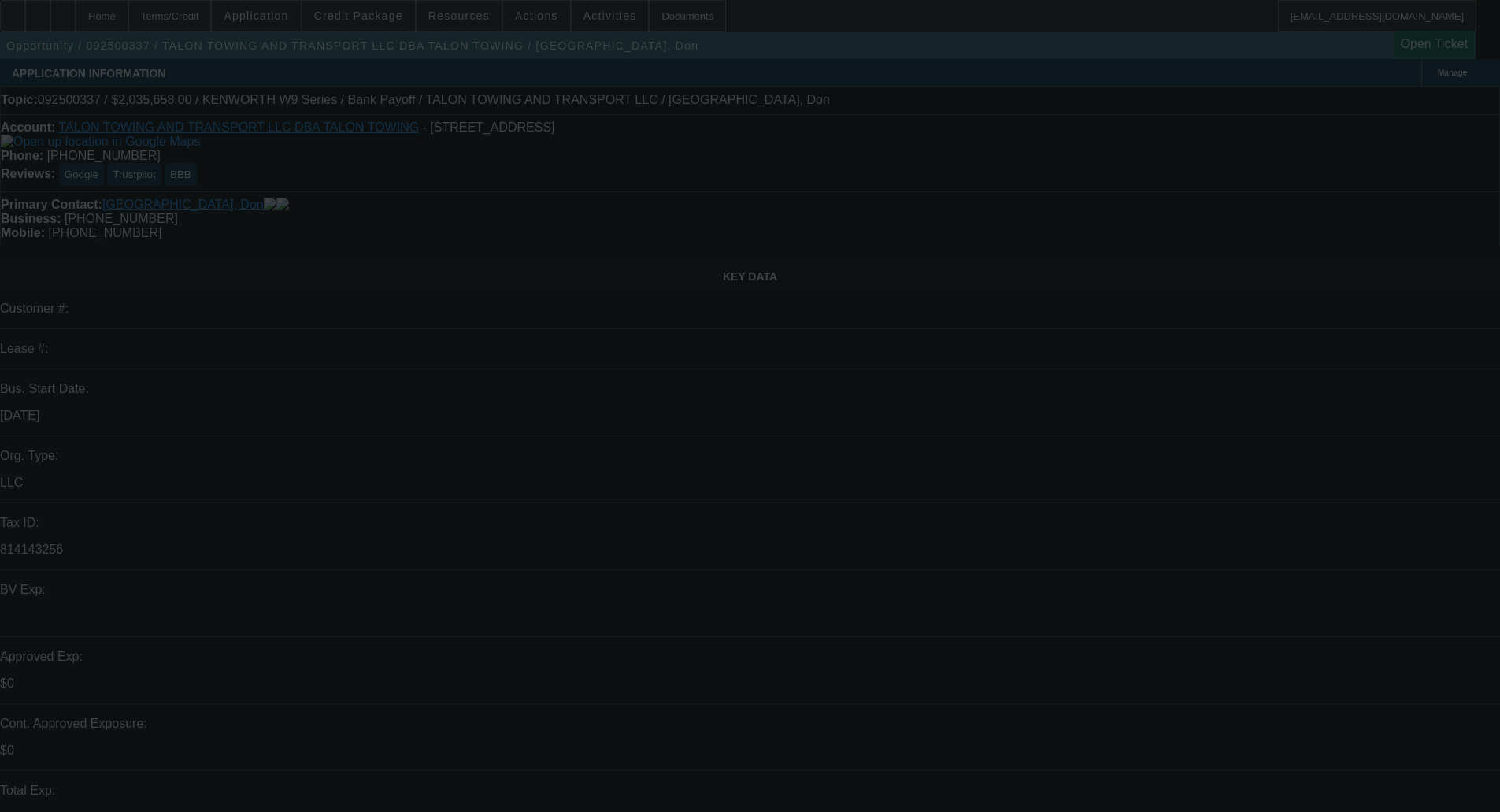
select select "0"
select select "2"
select select "0"
select select "6"
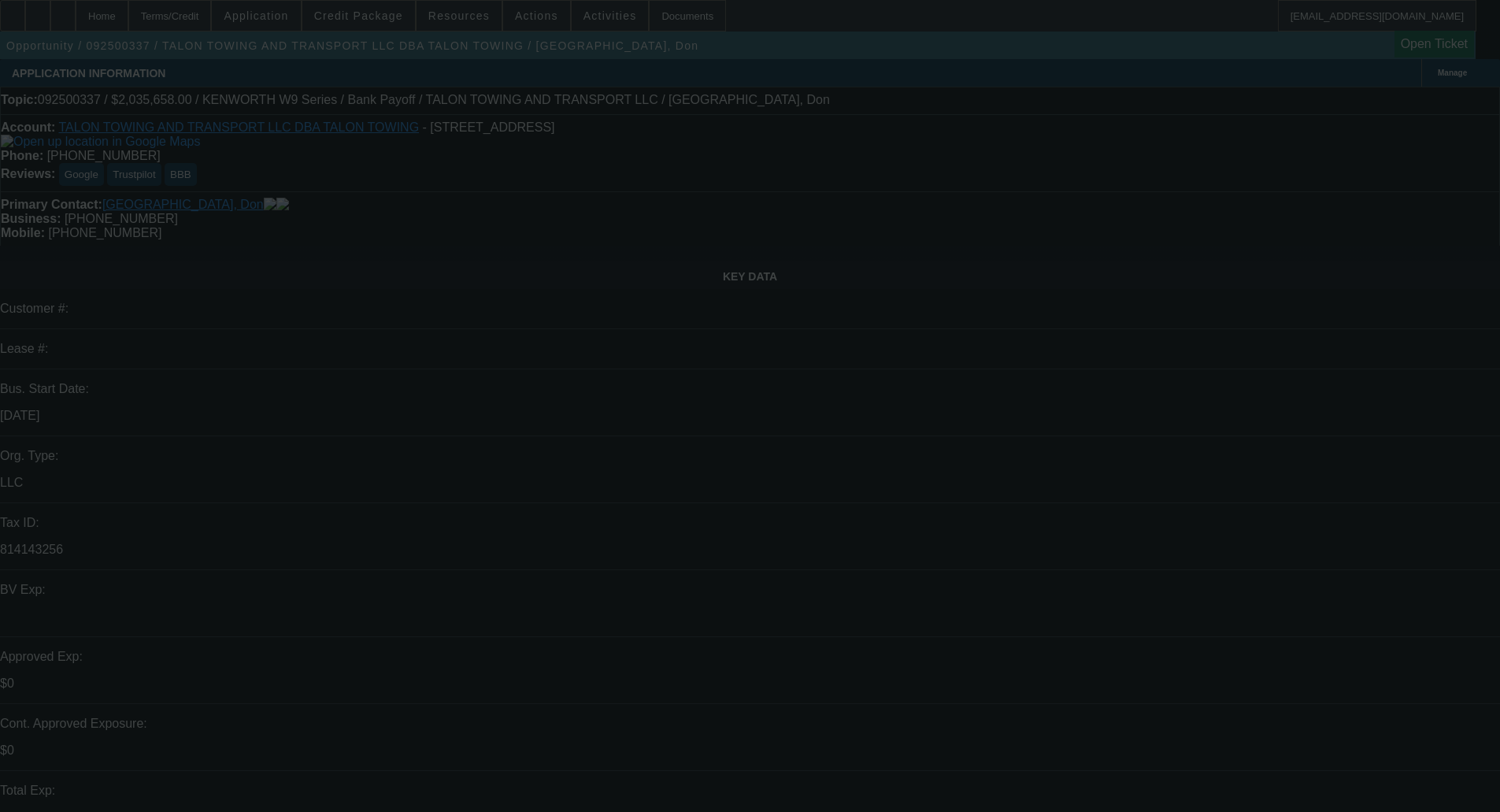
select select "0"
select select "2"
select select "0"
select select "6"
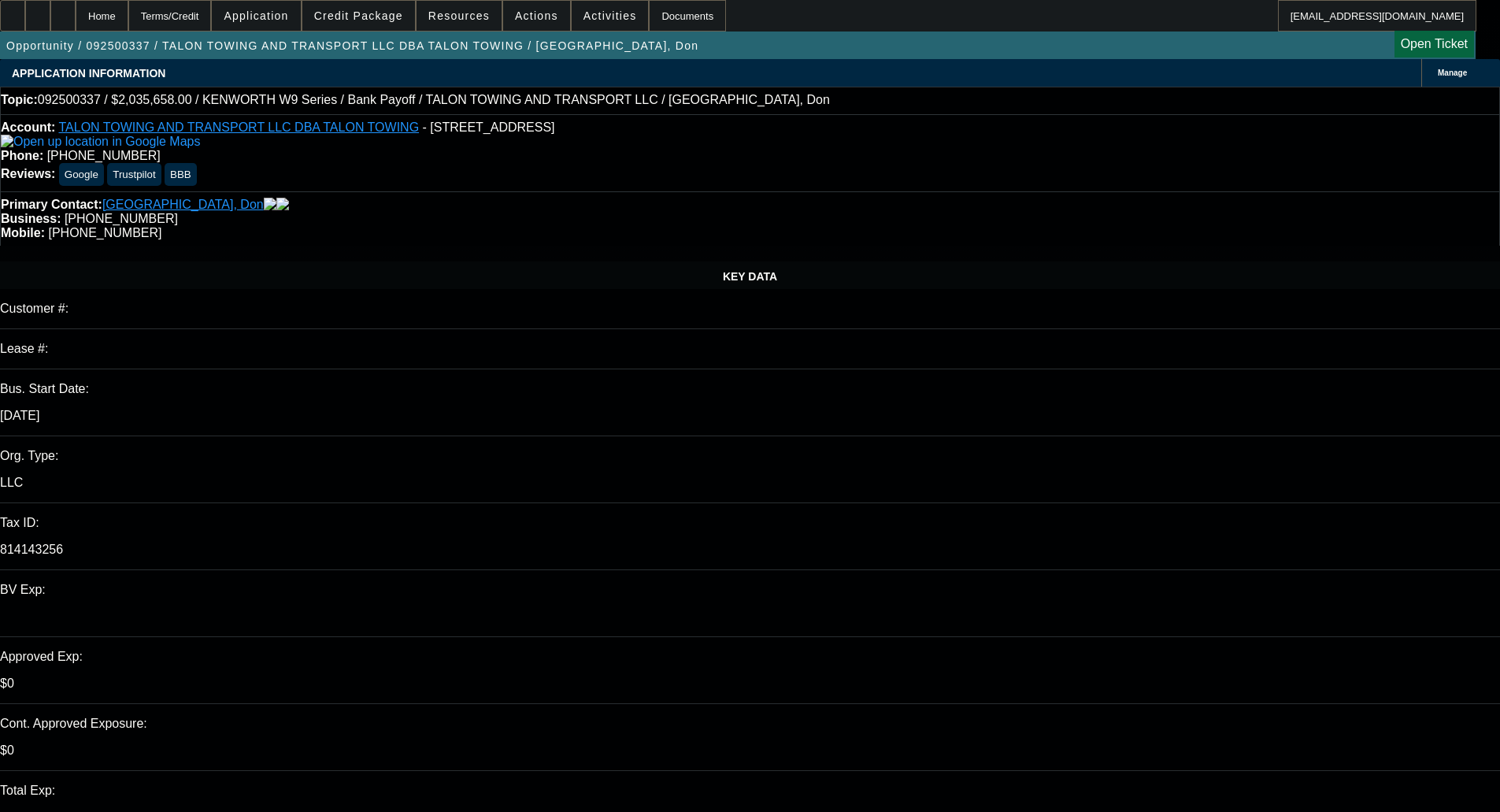
scroll to position [158, 0]
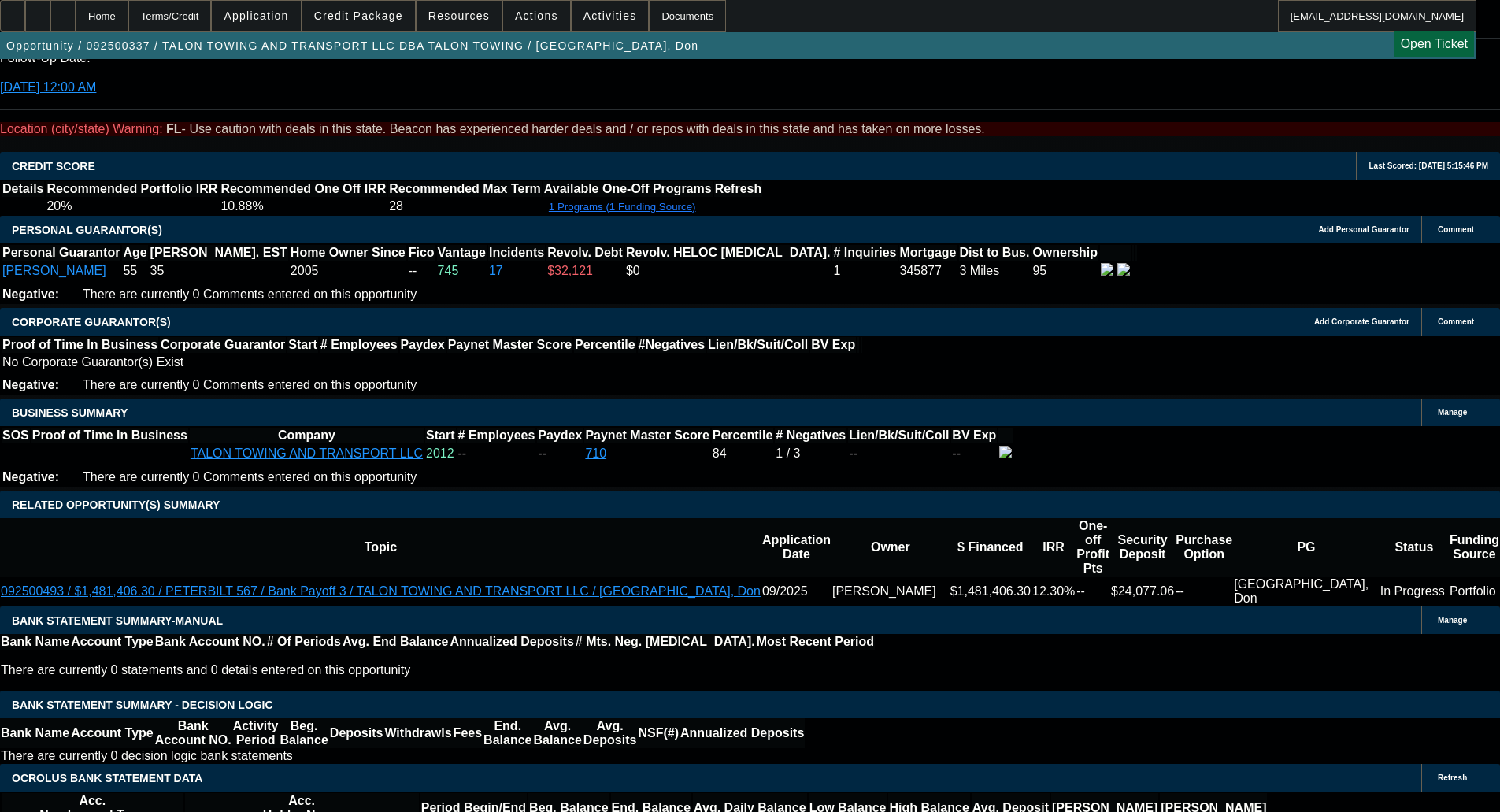
scroll to position [2441, 0]
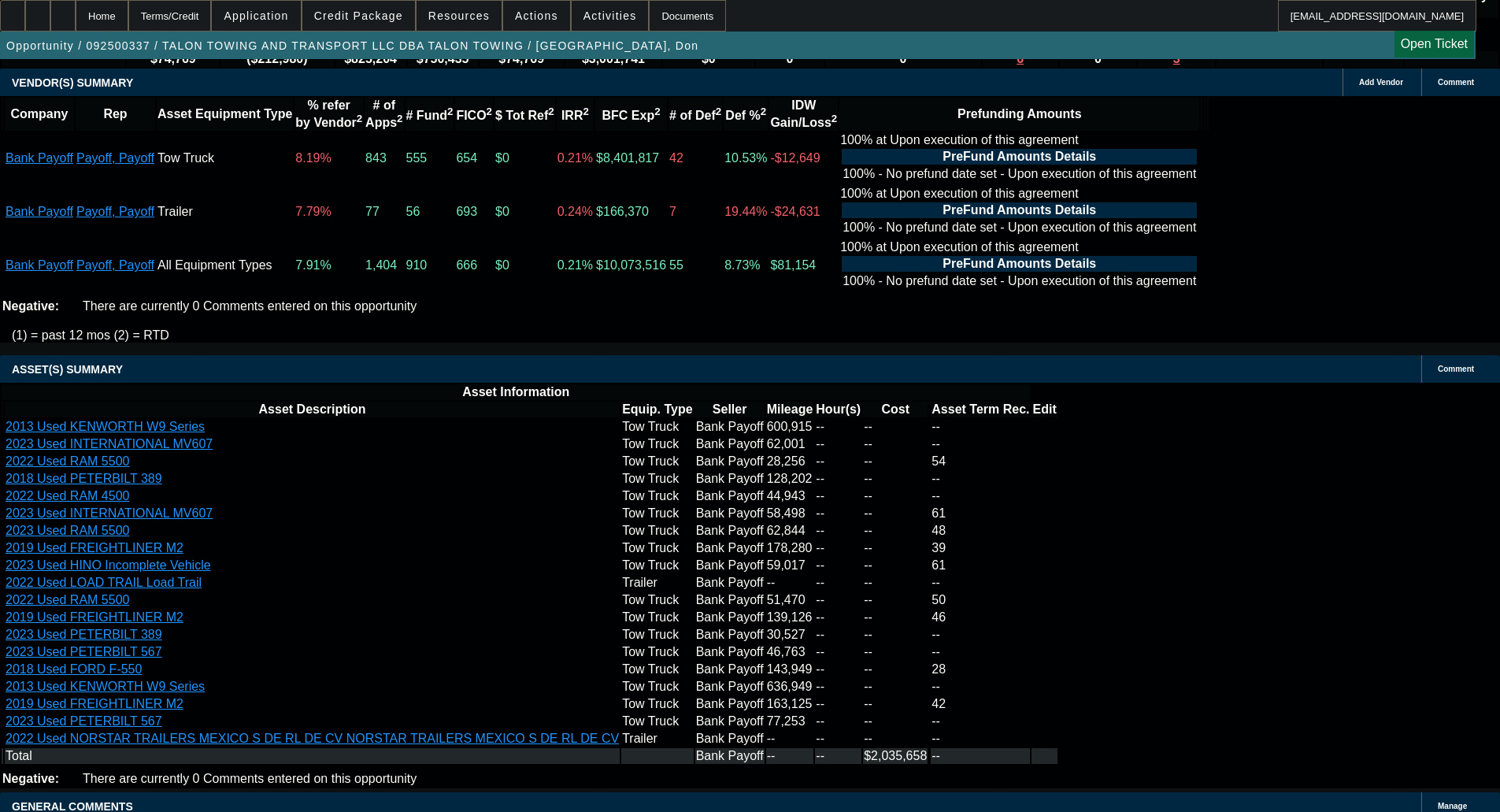
scroll to position [3336, 0]
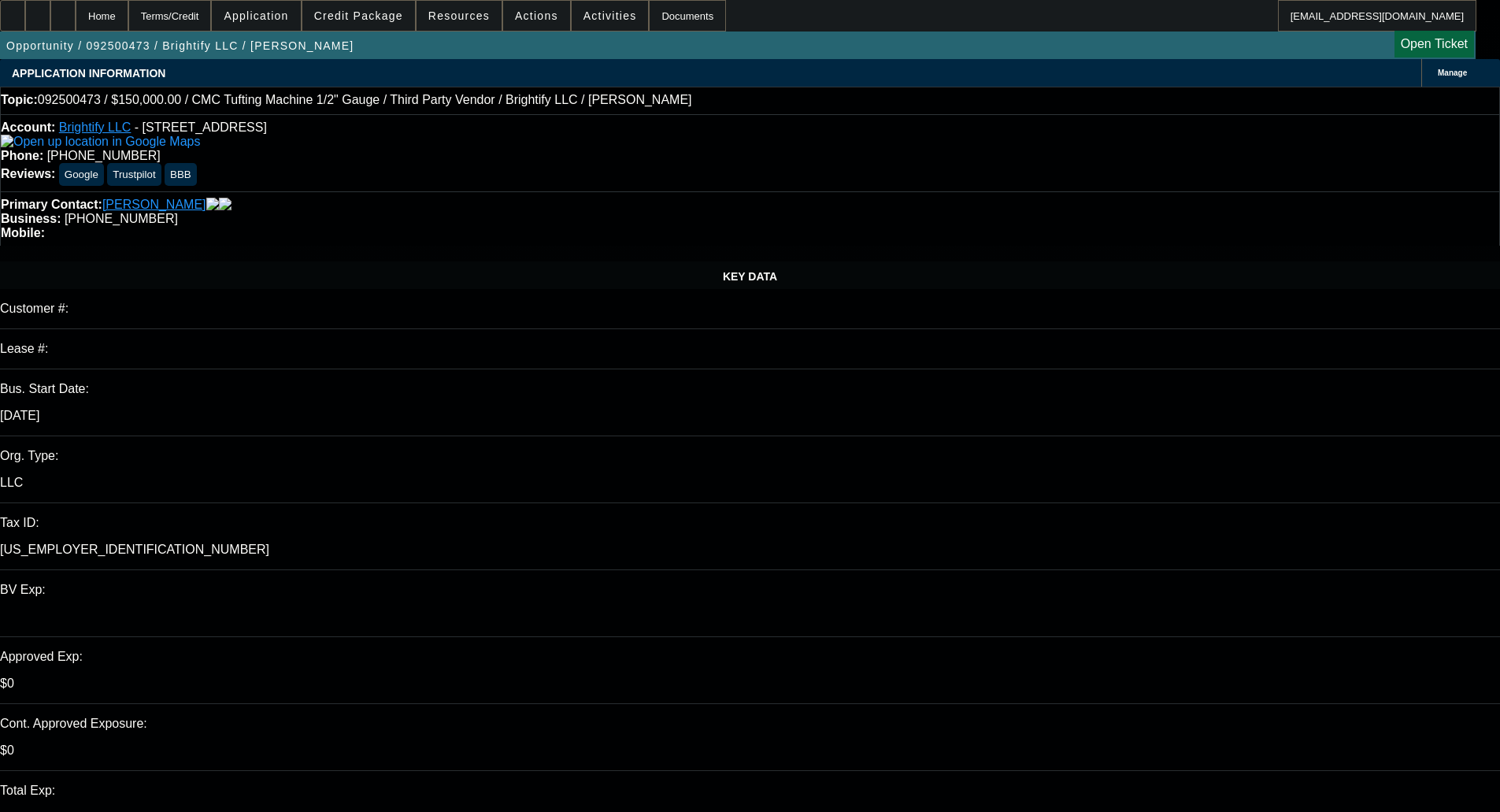
select select "0"
select select "3"
select select "0.1"
select select "4"
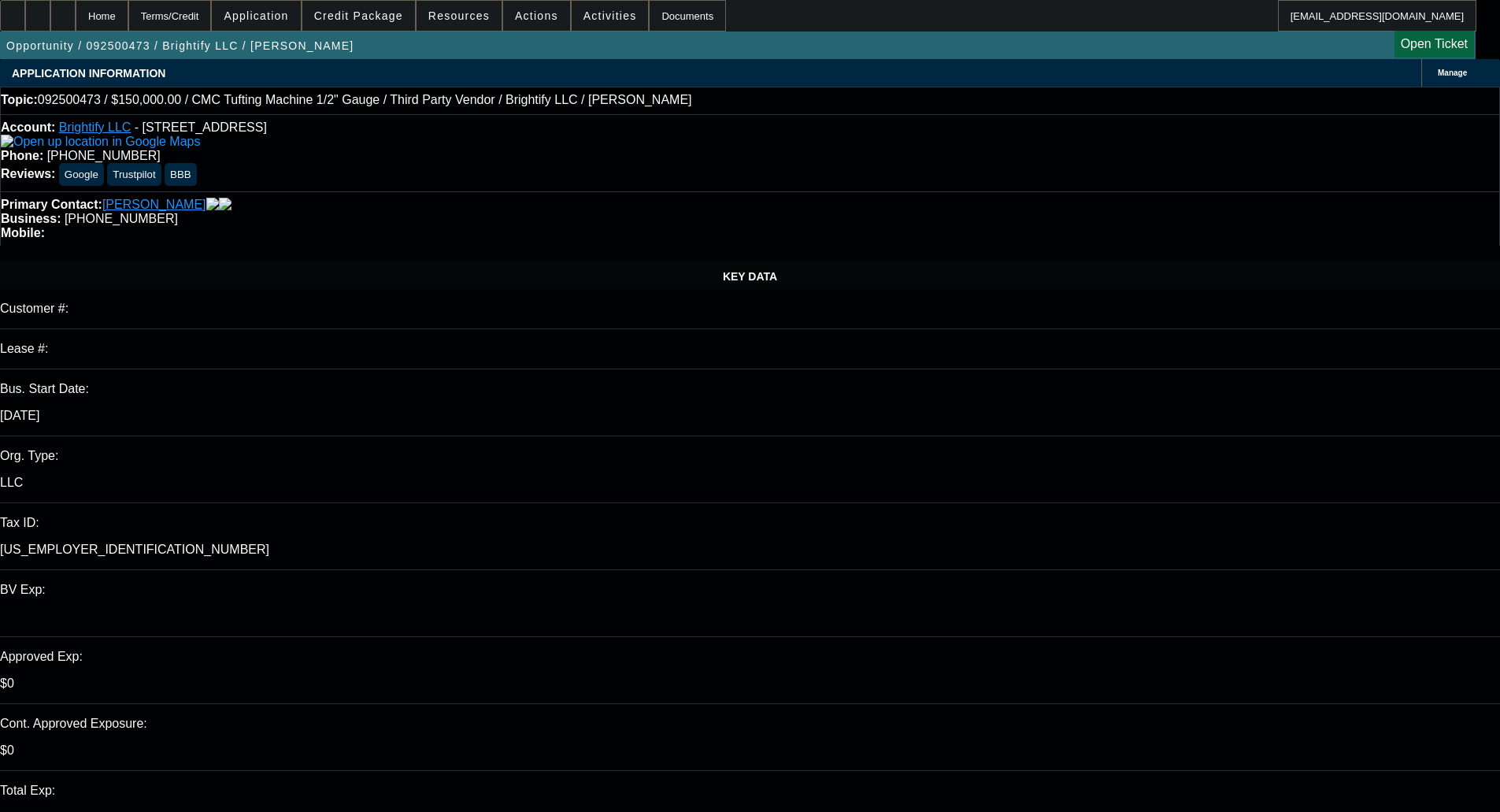
select select "0"
select select "3"
select select "0.1"
select select "4"
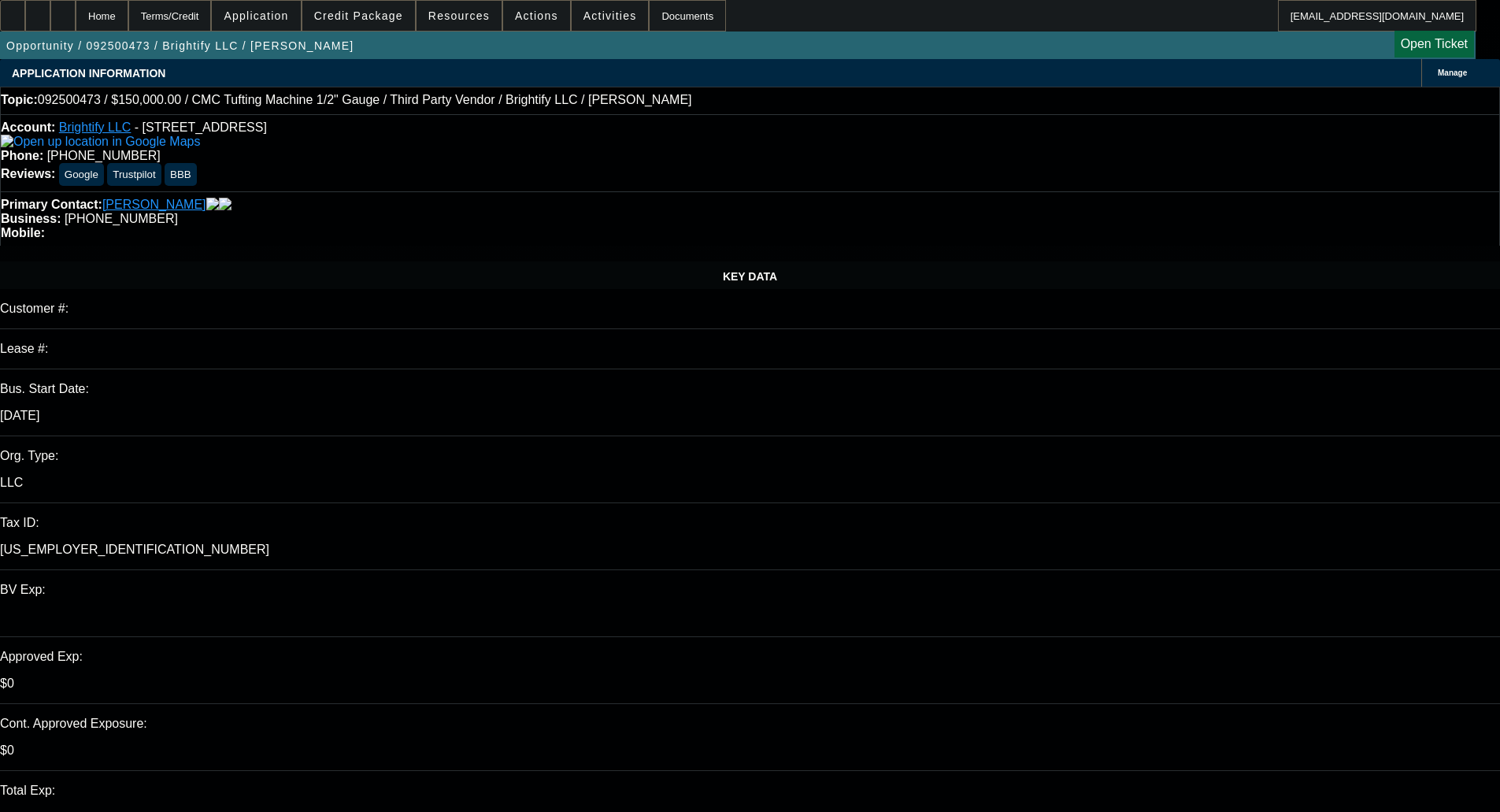
select select "0"
select select "3"
select select "0.1"
select select "4"
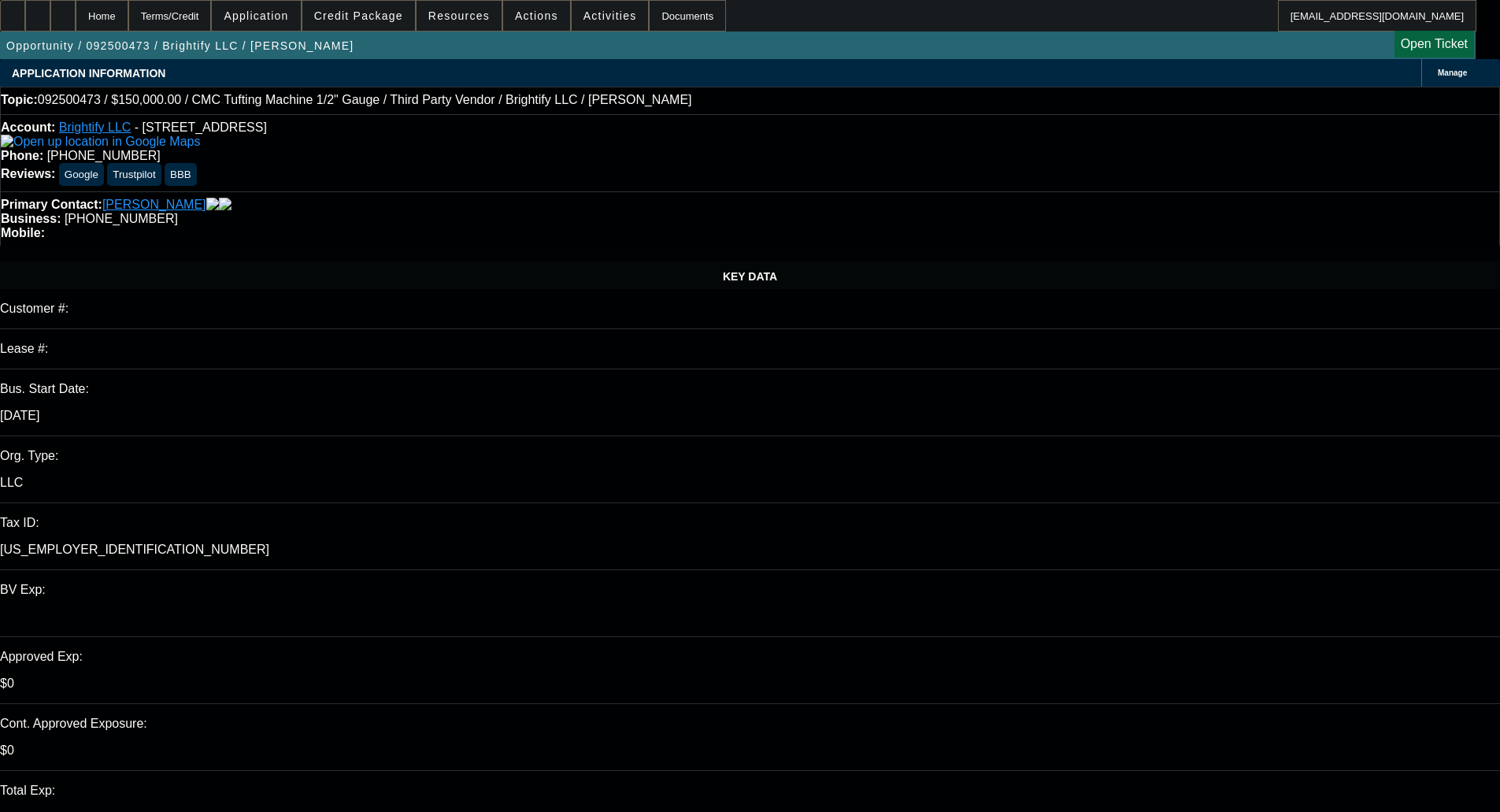
select select "0"
select select "3"
select select "0.1"
select select "4"
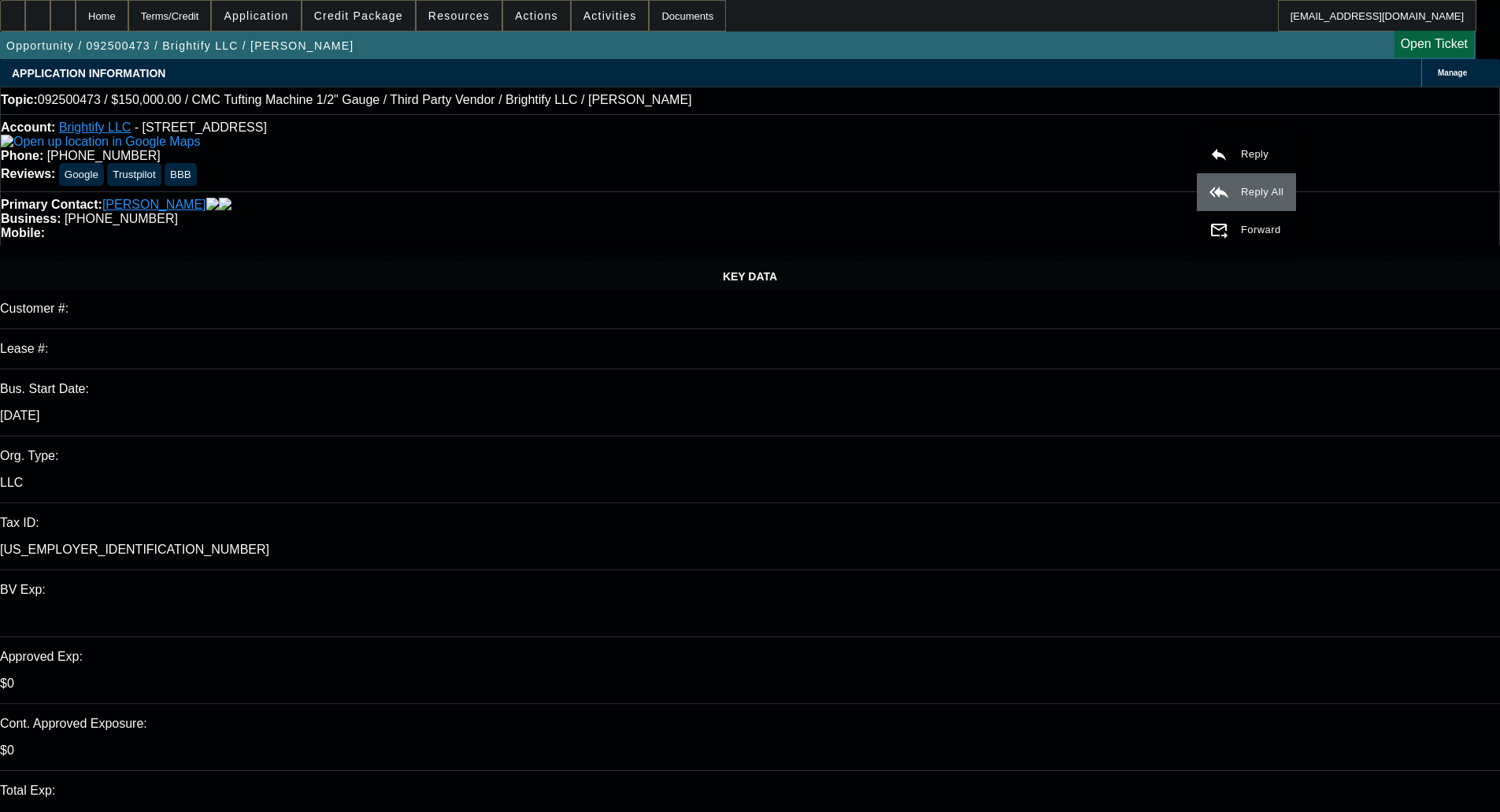
click at [1262, 182] on button "reply_all Reply All" at bounding box center [1247, 192] width 99 height 38
select select "0"
select select "3"
select select "0.1"
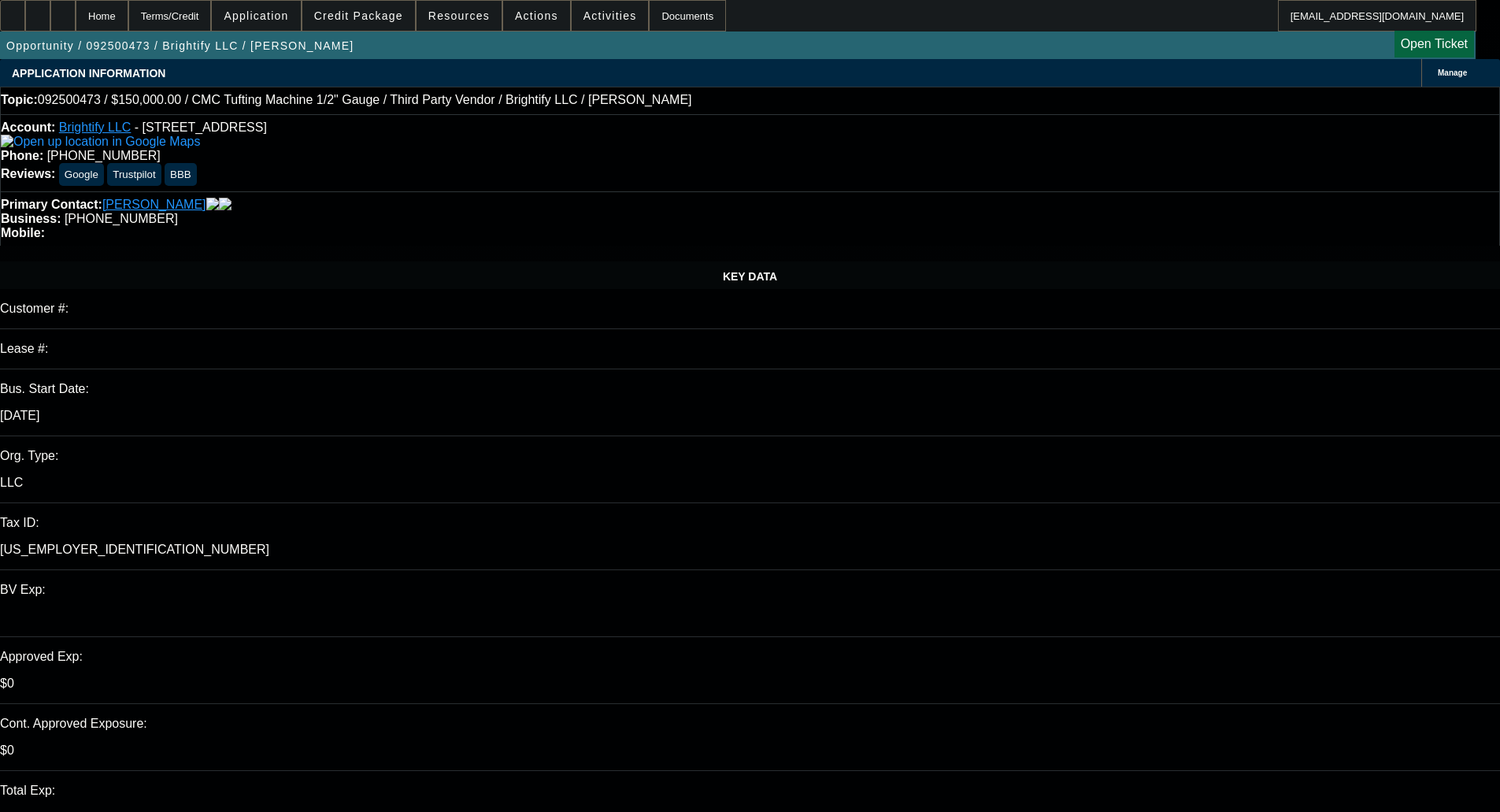
select select "4"
select select "0"
select select "3"
select select "0.1"
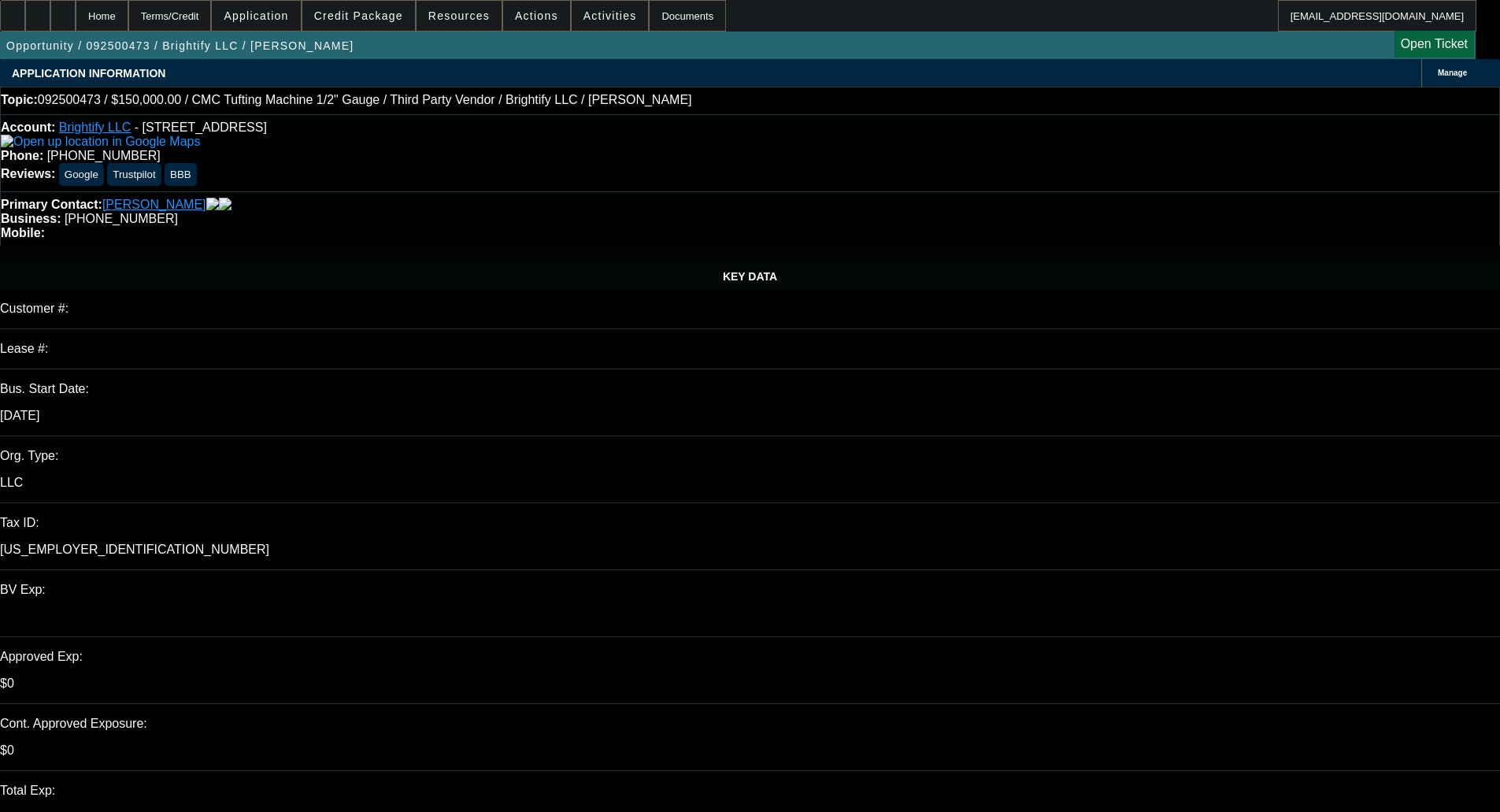
select select "4"
select select "0"
select select "3"
select select "0.1"
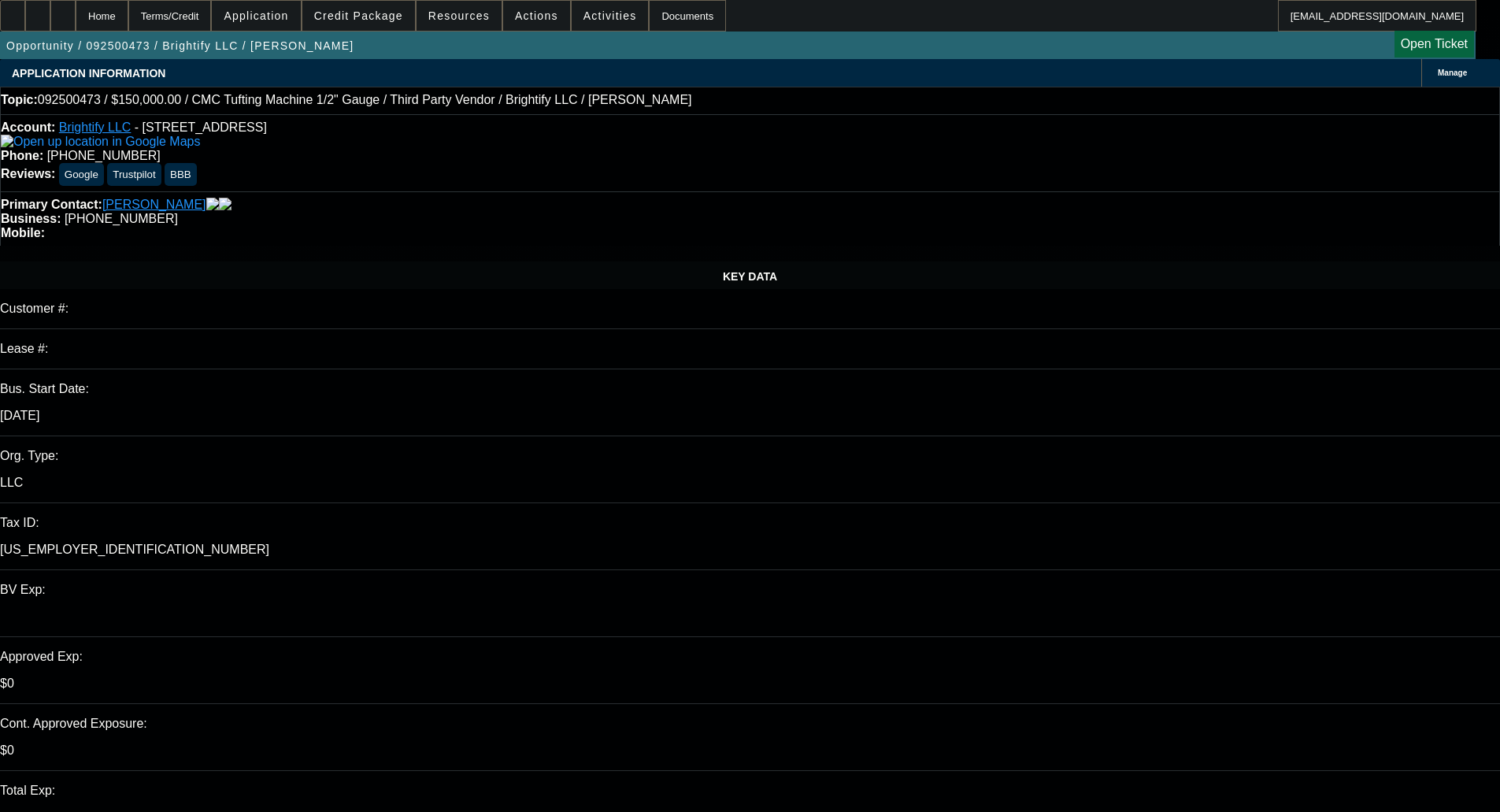
select select "4"
select select "0"
select select "3"
select select "0.1"
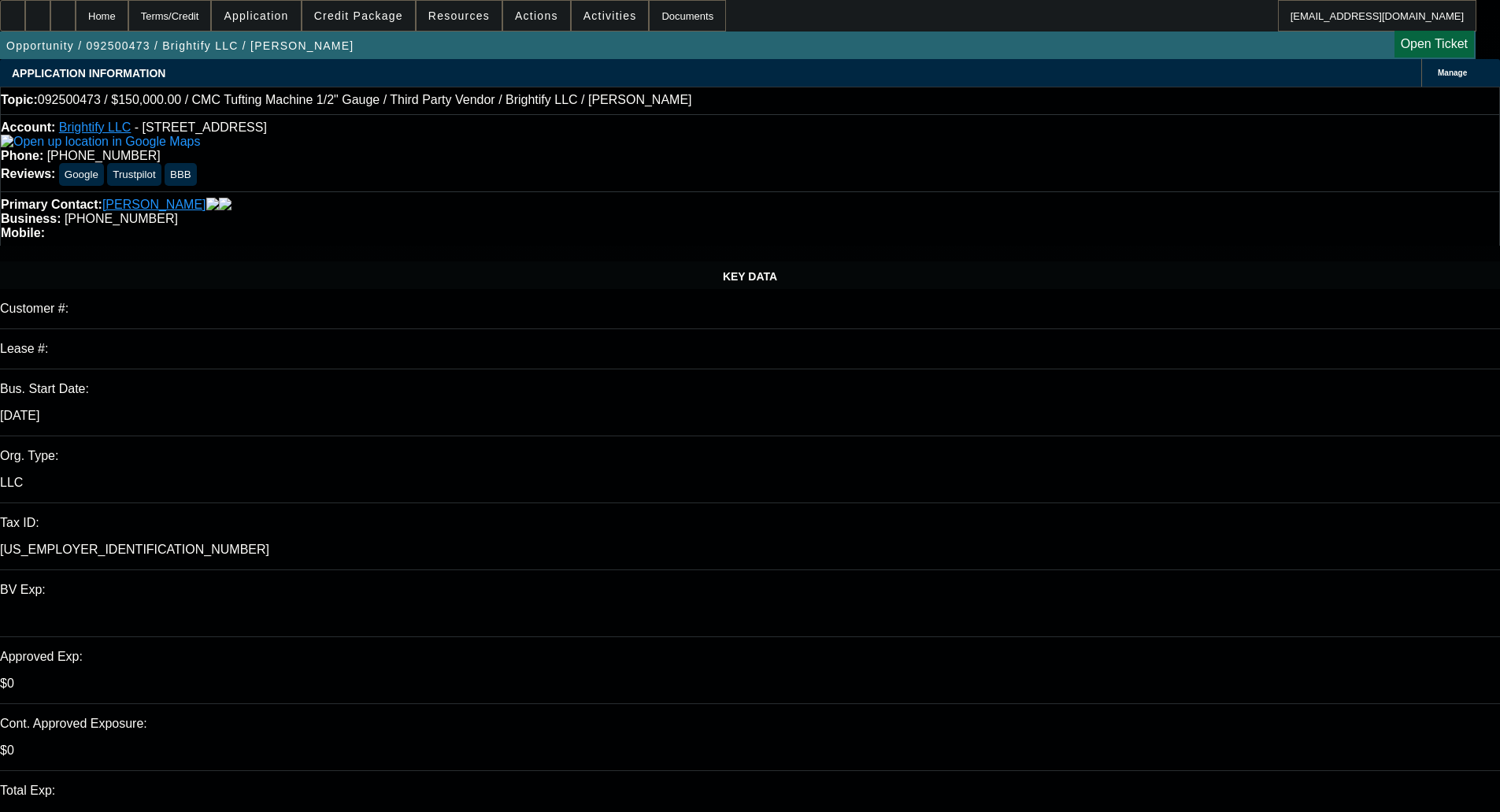
select select "4"
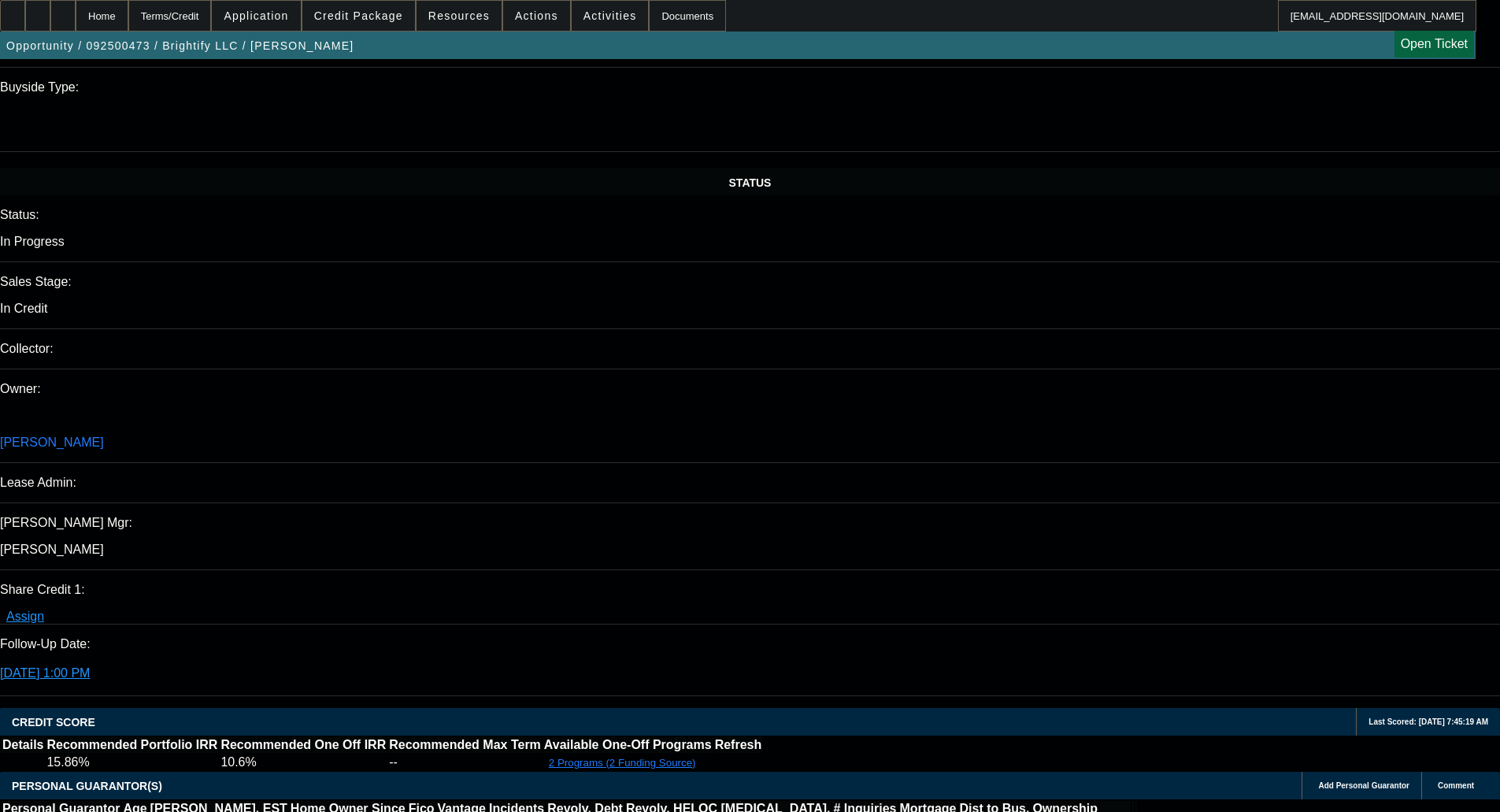
scroll to position [2777, 0]
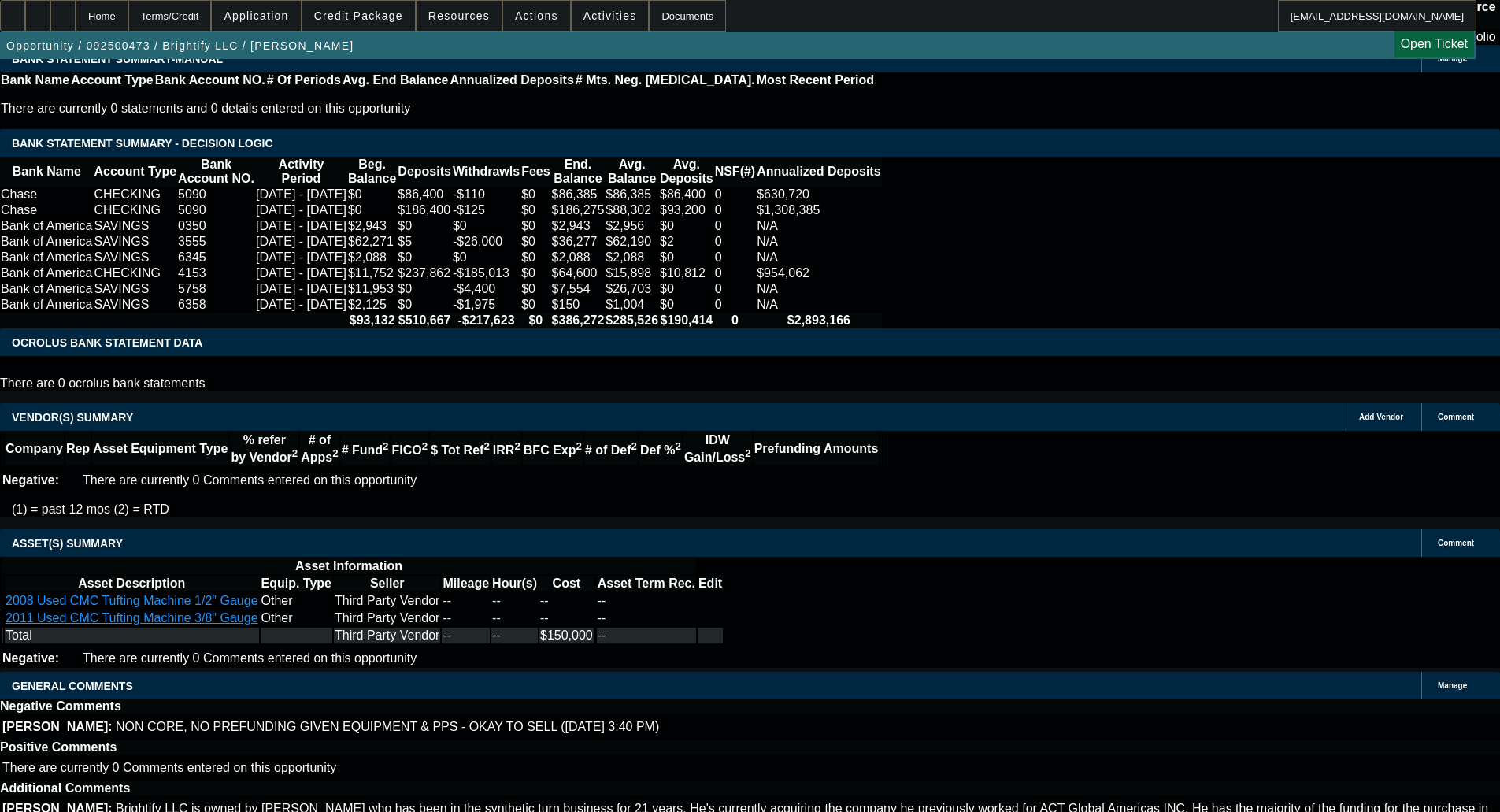
select select "6"
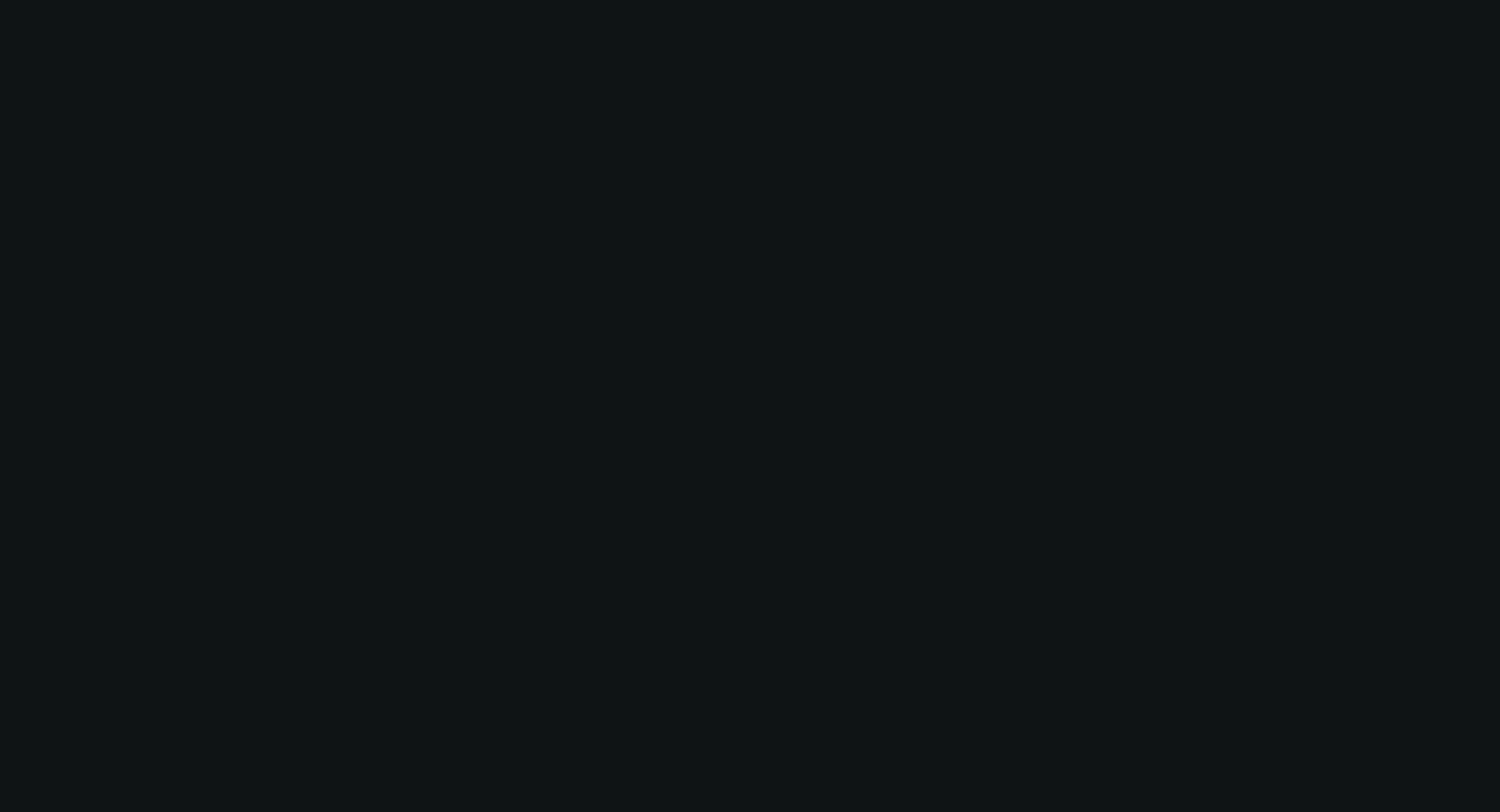
scroll to position [0, 0]
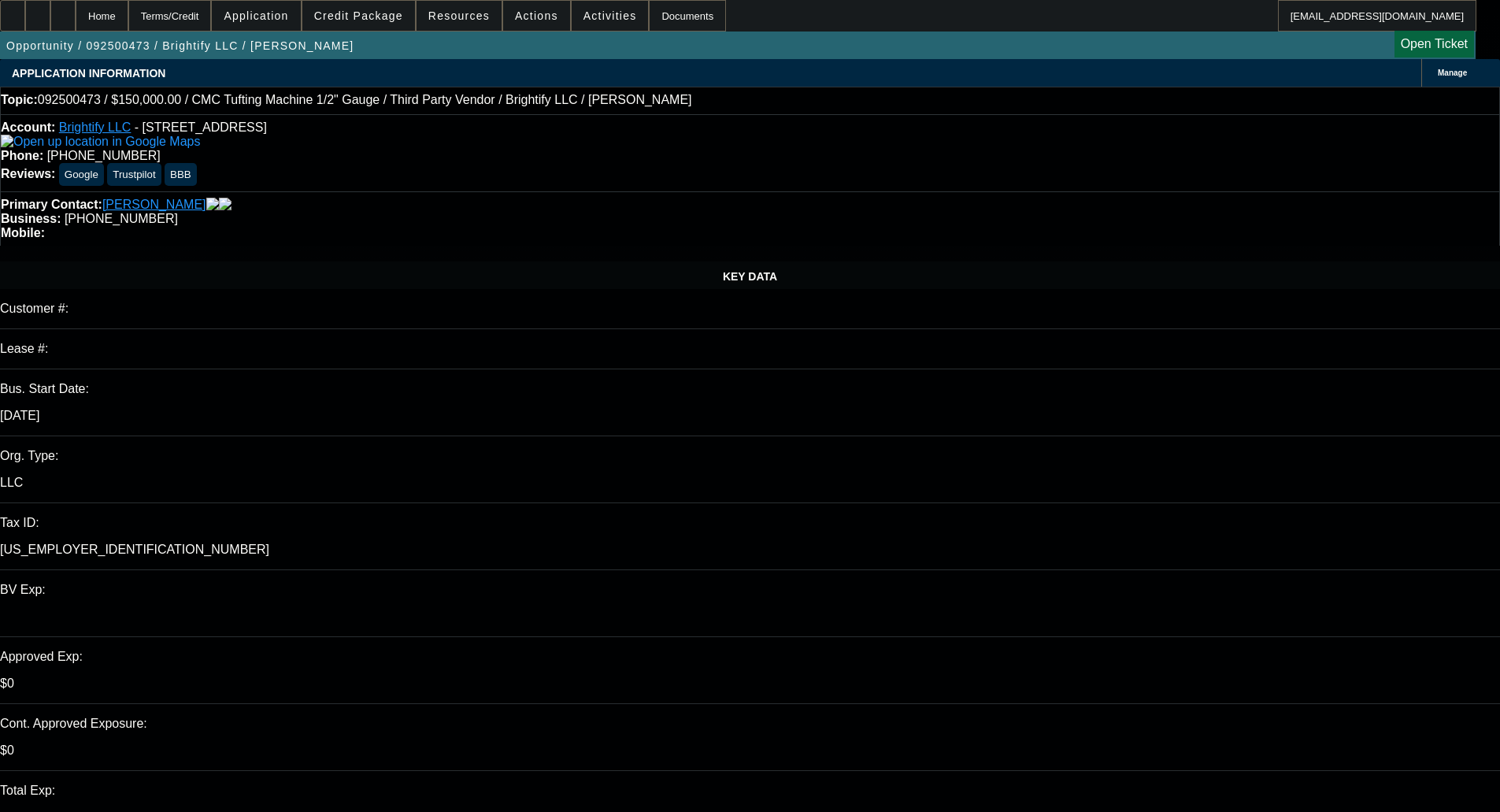
type textarea "Sending back while we wait for the invoices to confirm if it was purchased from…"
checkbox input "true"
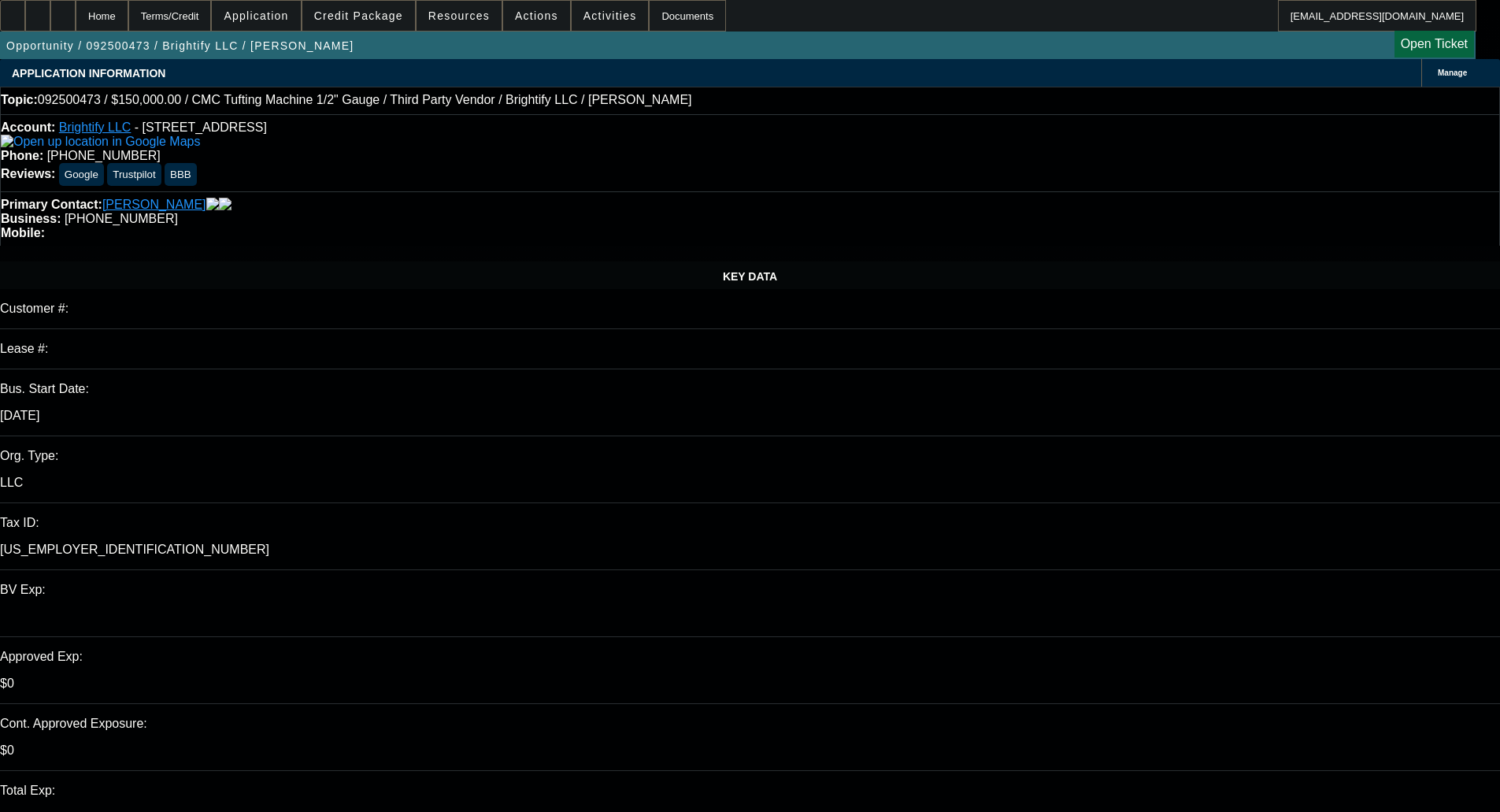
select select "0"
select select "3"
select select "0.1"
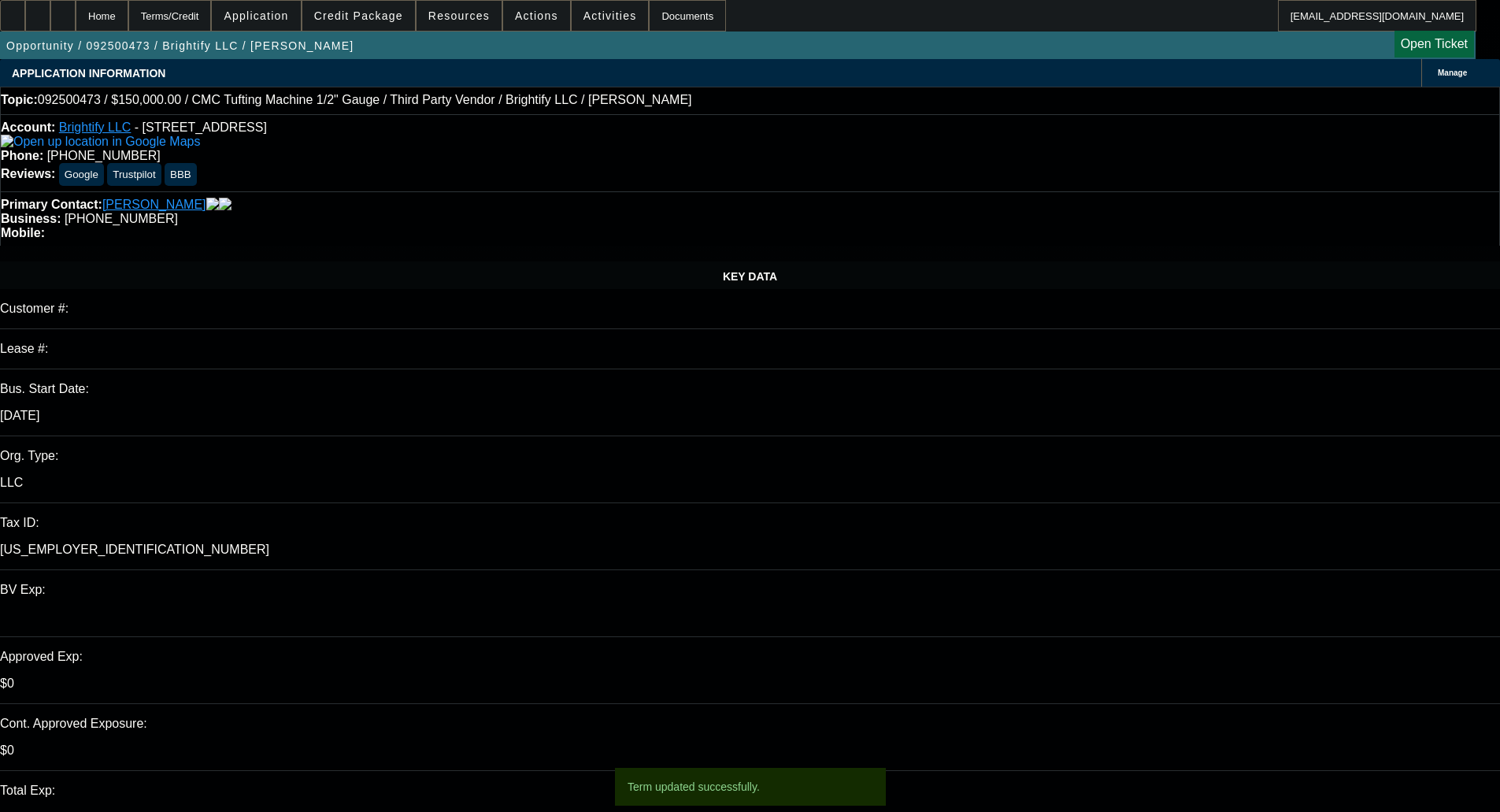
select select "4"
select select "0"
select select "3"
select select "0.1"
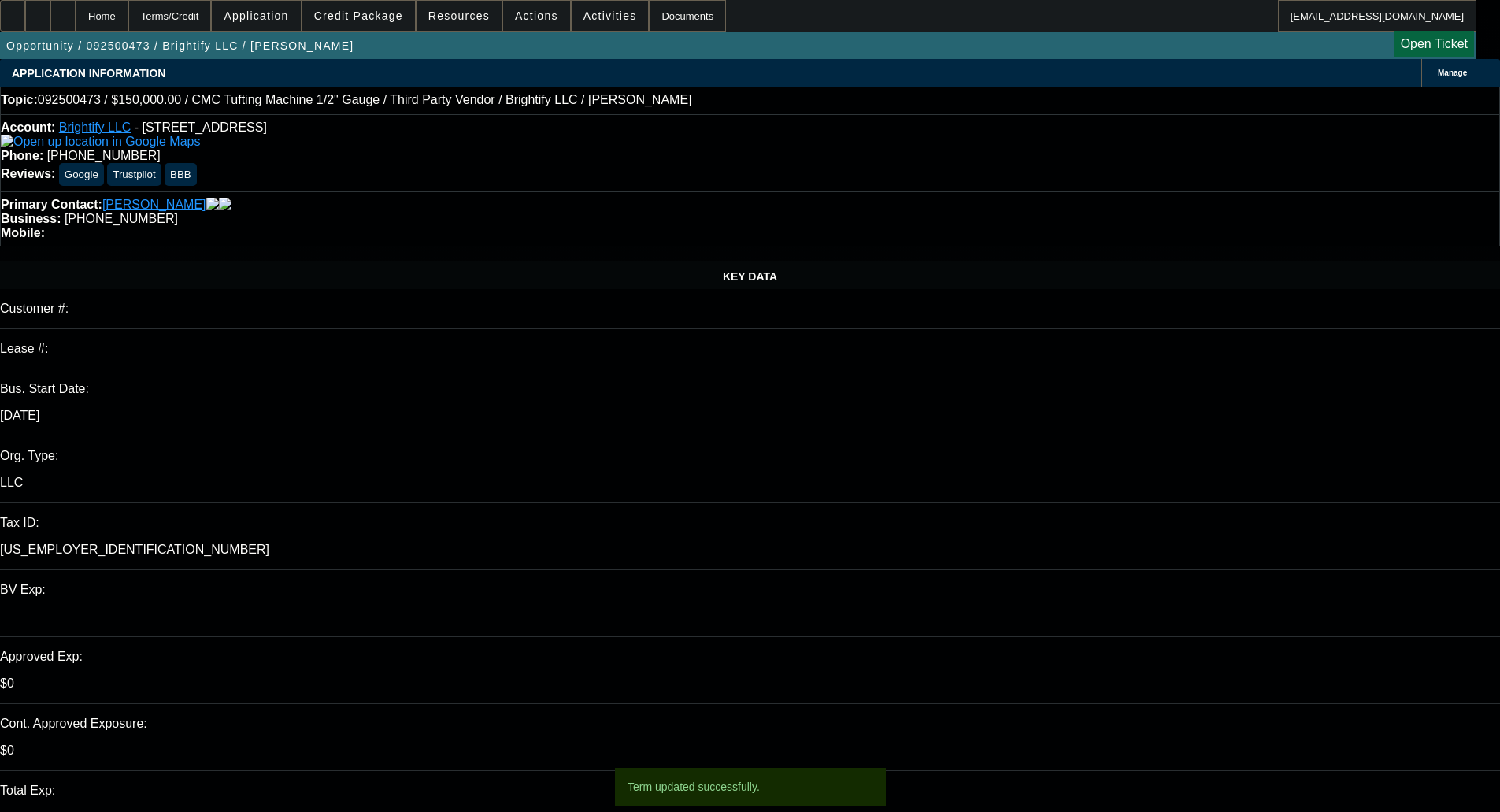
select select "4"
select select "0"
select select "3"
select select "0.1"
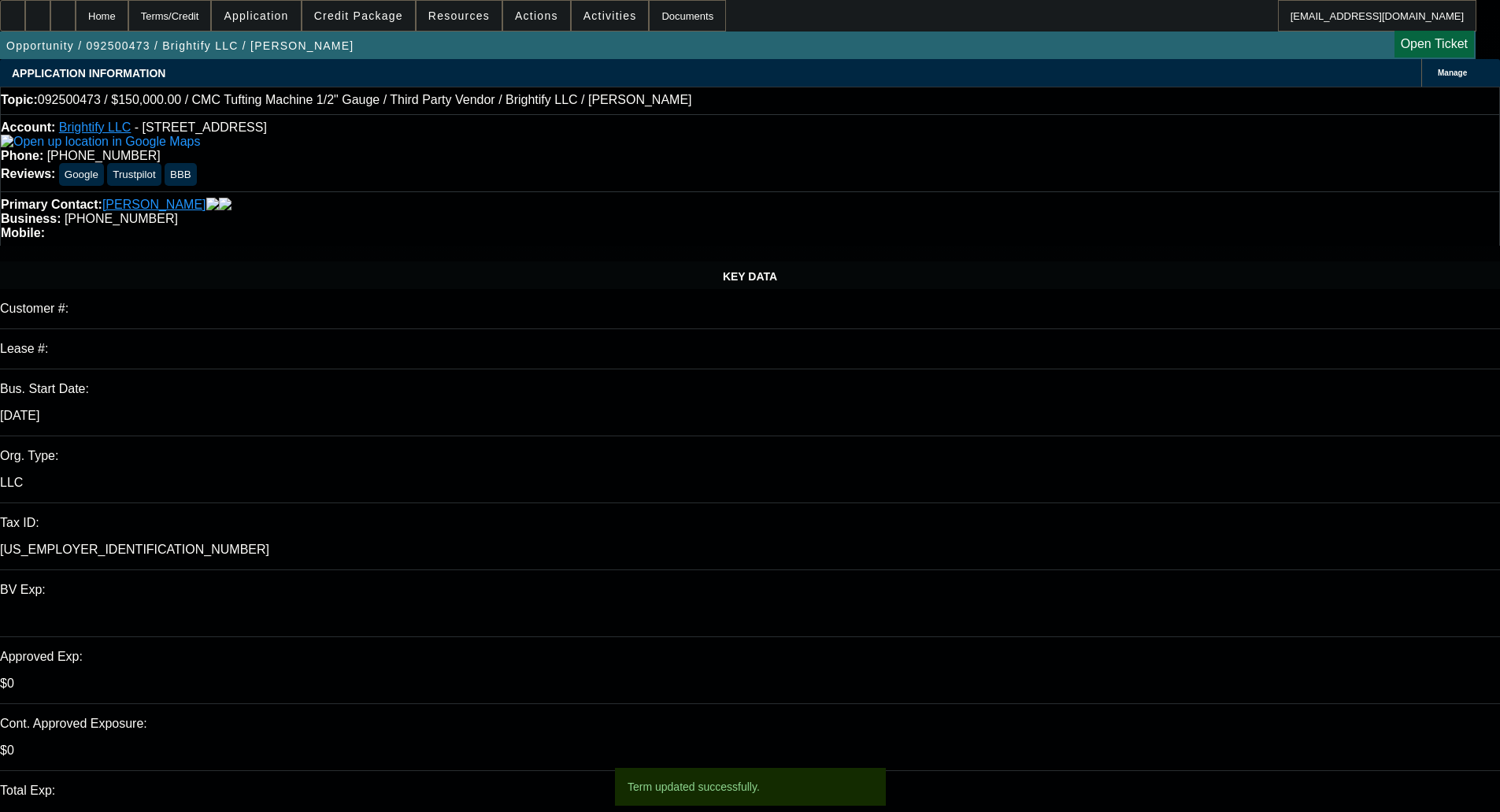
select select "4"
select select "0"
select select "3"
select select "0.1"
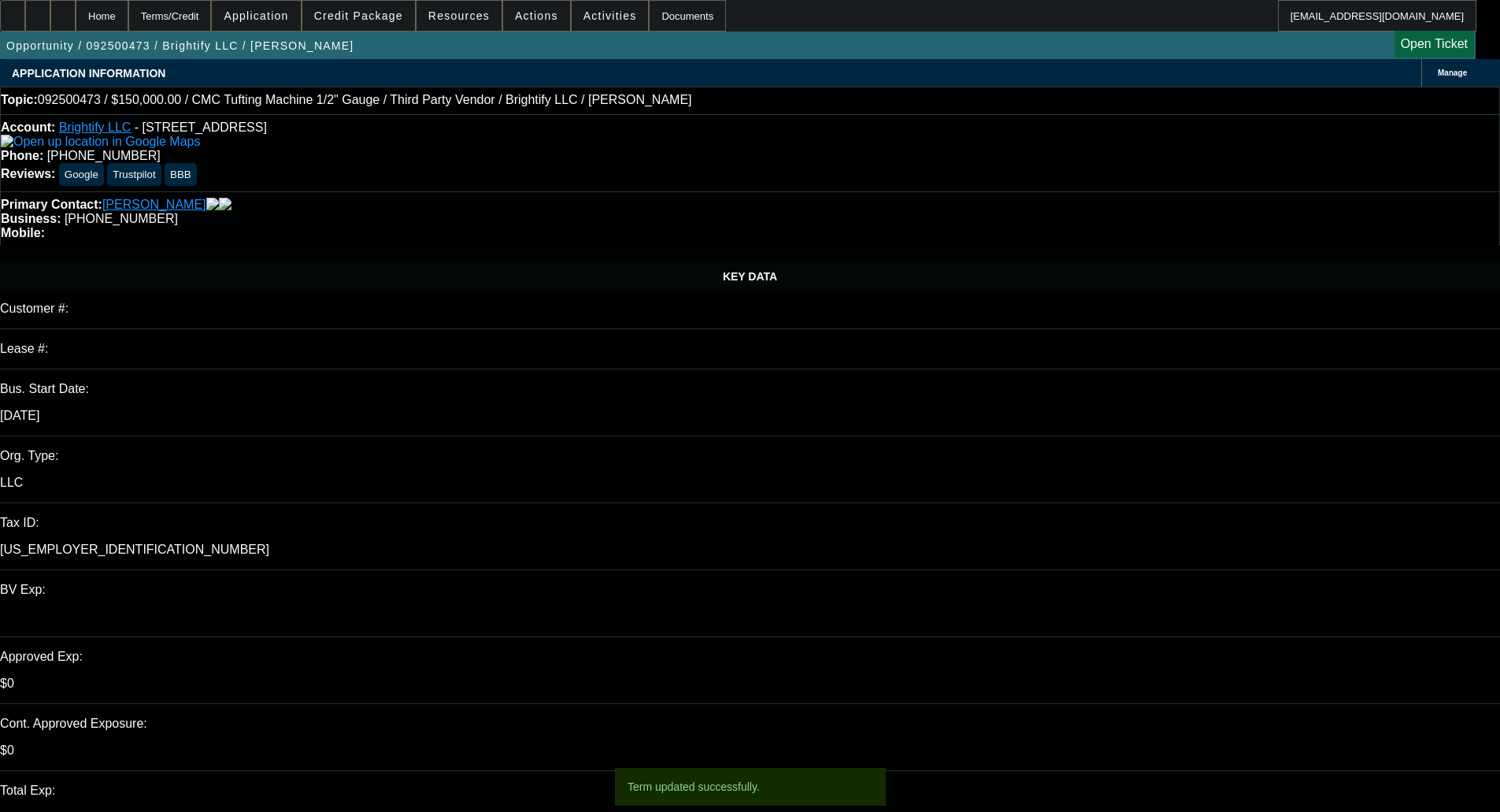
select select "4"
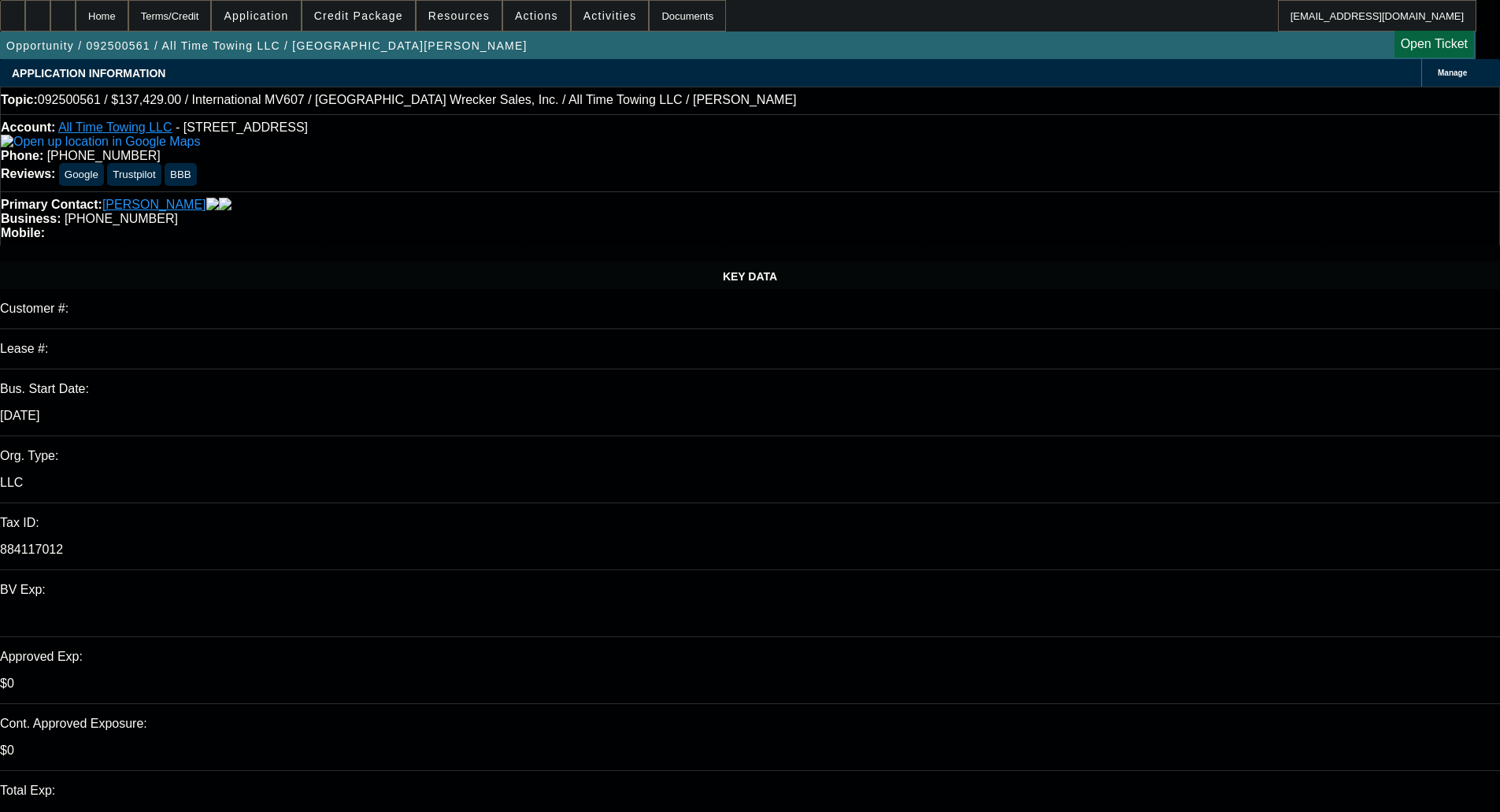
select select "0"
select select "2"
select select "0"
select select "6"
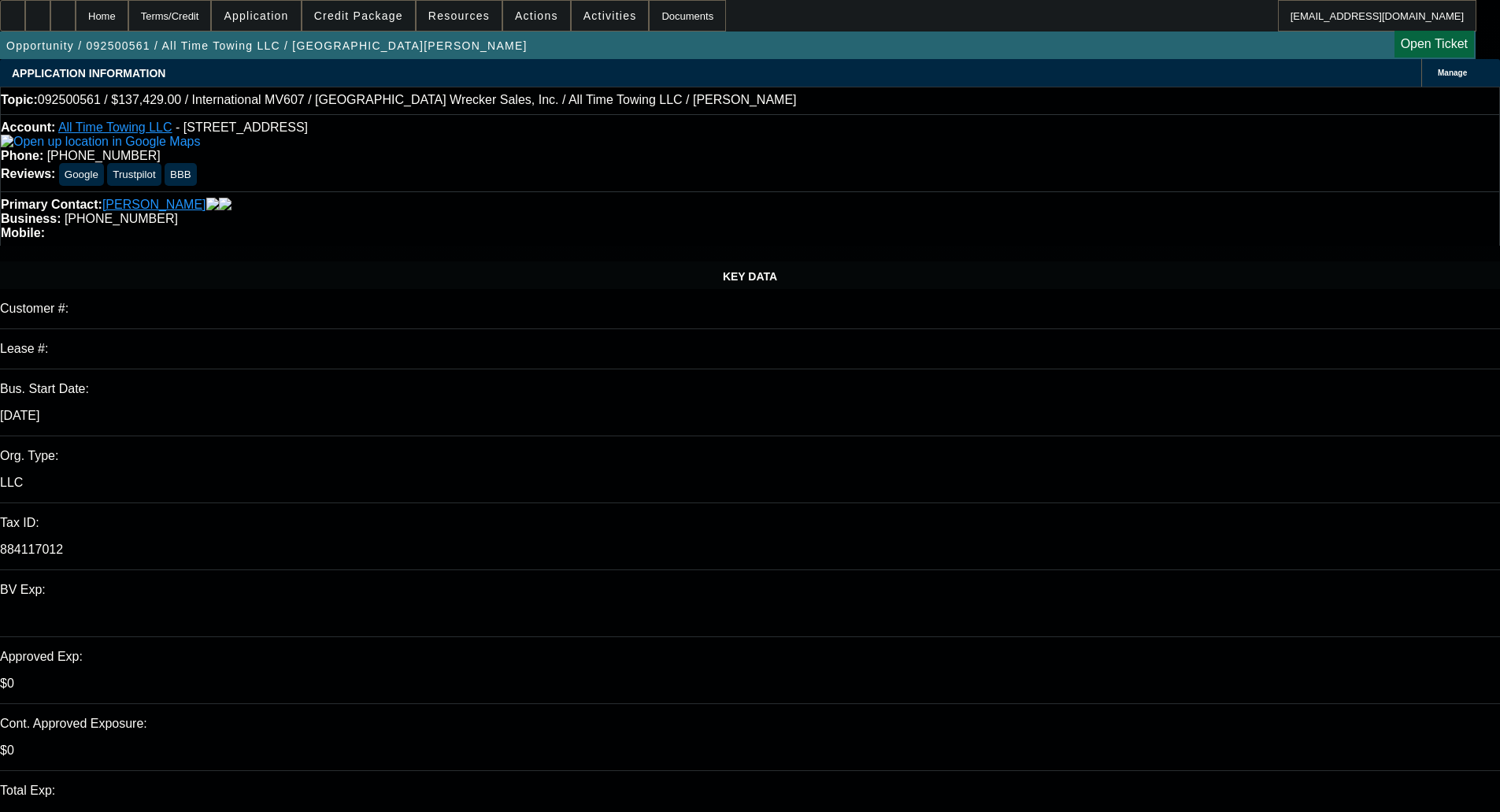
click at [415, 25] on span at bounding box center [358, 15] width 112 height 38
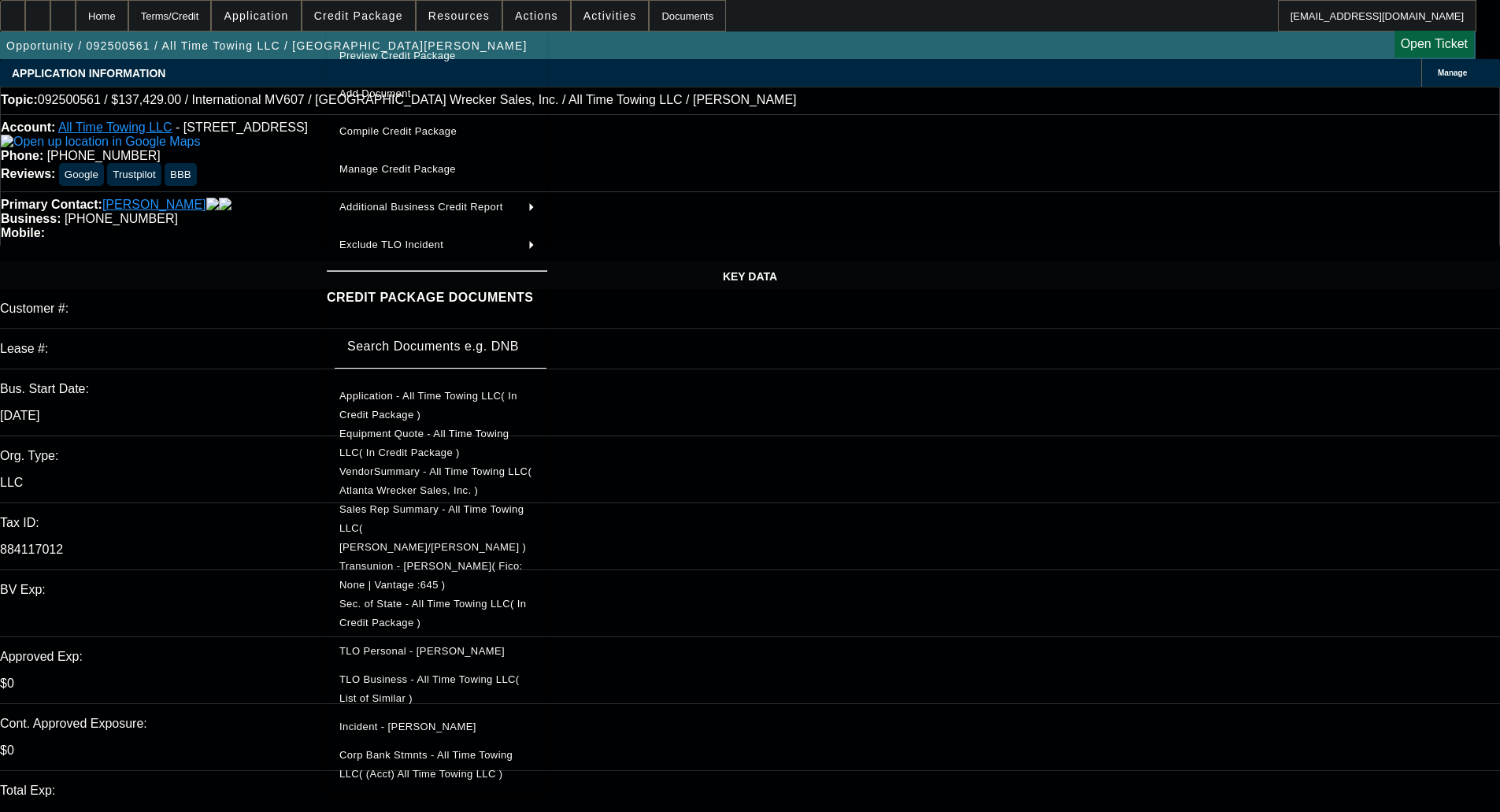
click at [402, 58] on span "Preview Credit Package" at bounding box center [398, 55] width 117 height 12
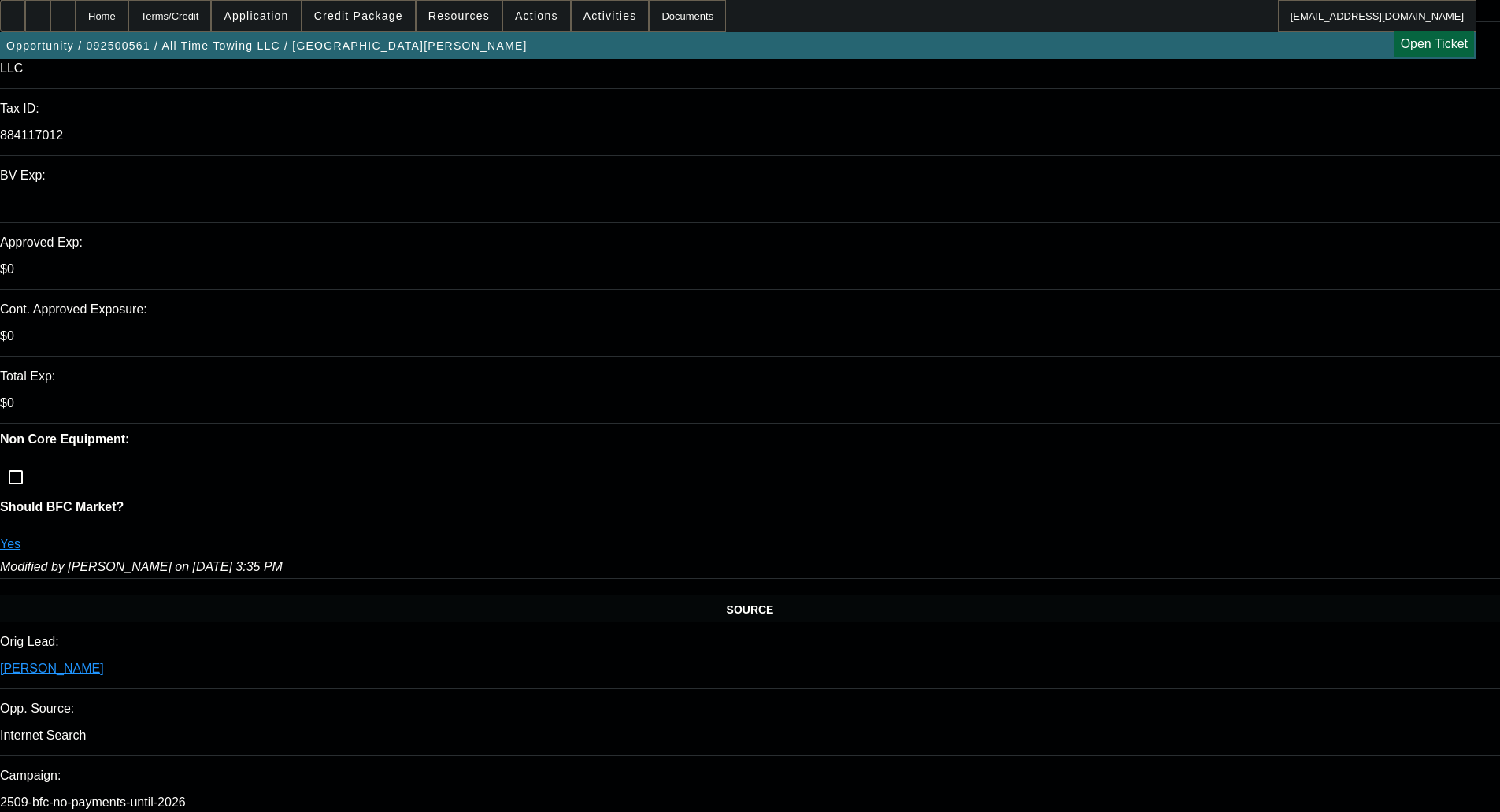
scroll to position [394, 0]
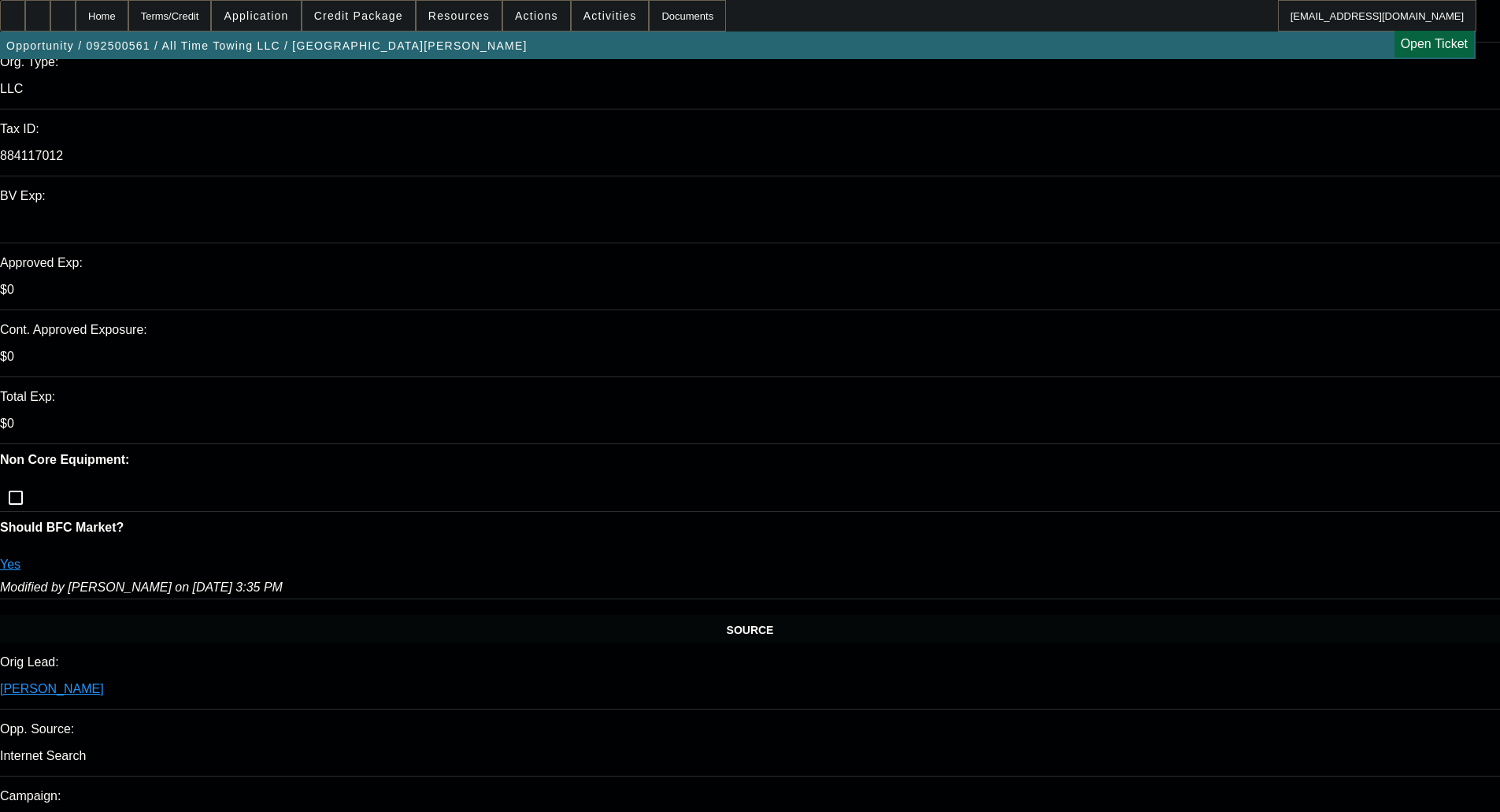
type textarea "N"
type textarea "LOW CBR; NO PAYNET - OKAY TO SELL"
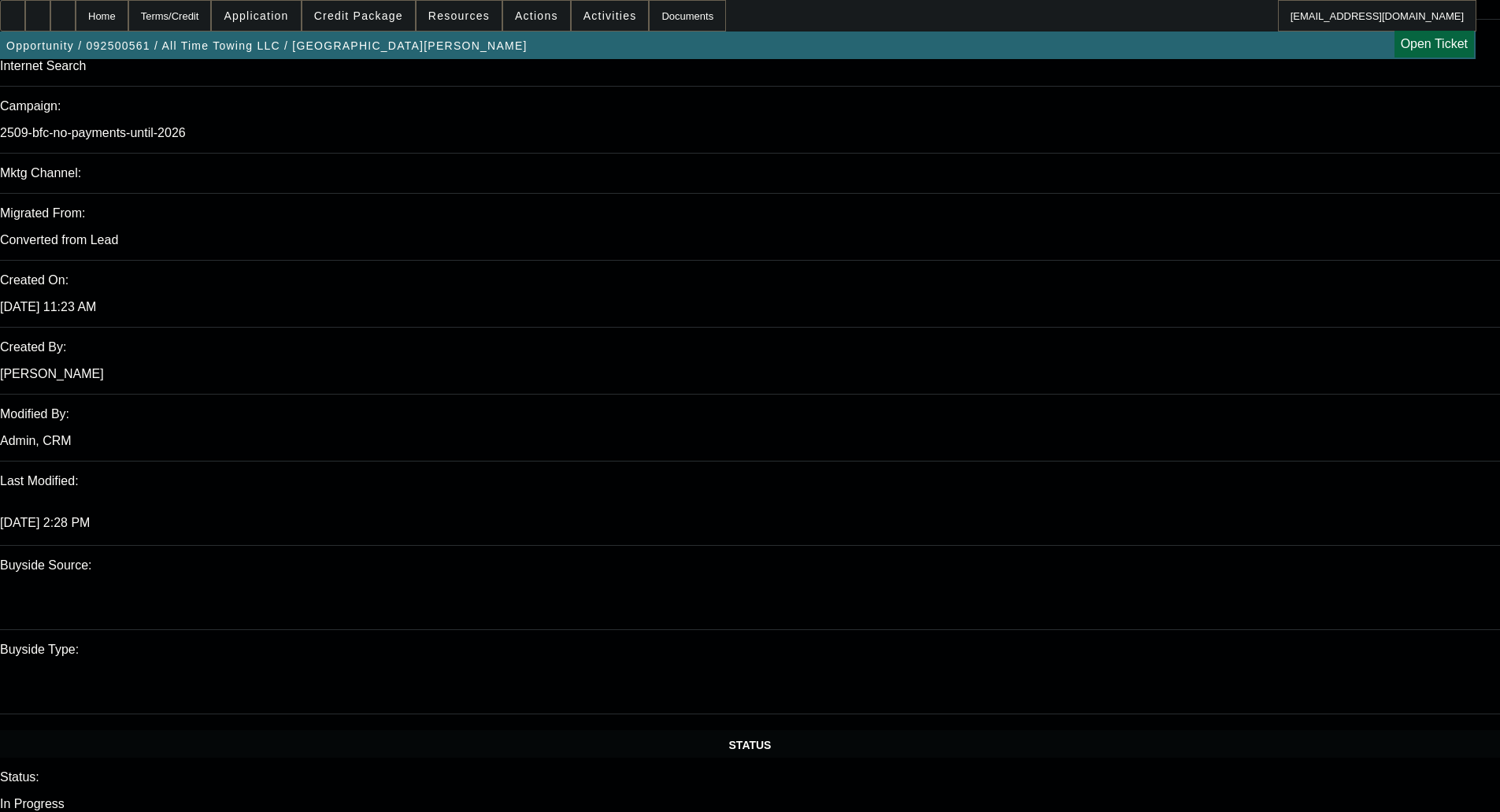
scroll to position [630, 0]
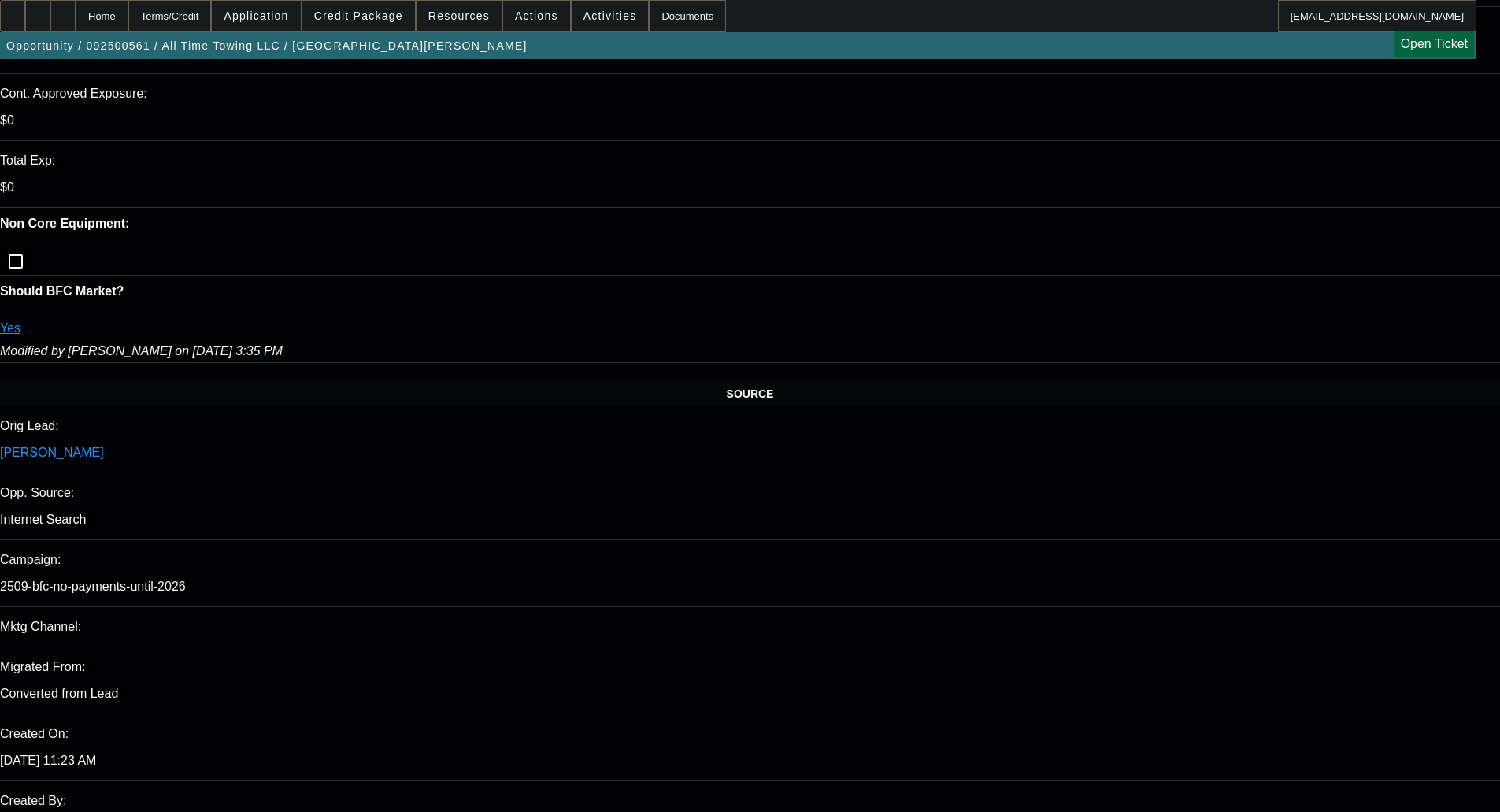
click at [367, 21] on span "Credit Package" at bounding box center [359, 16] width 89 height 12
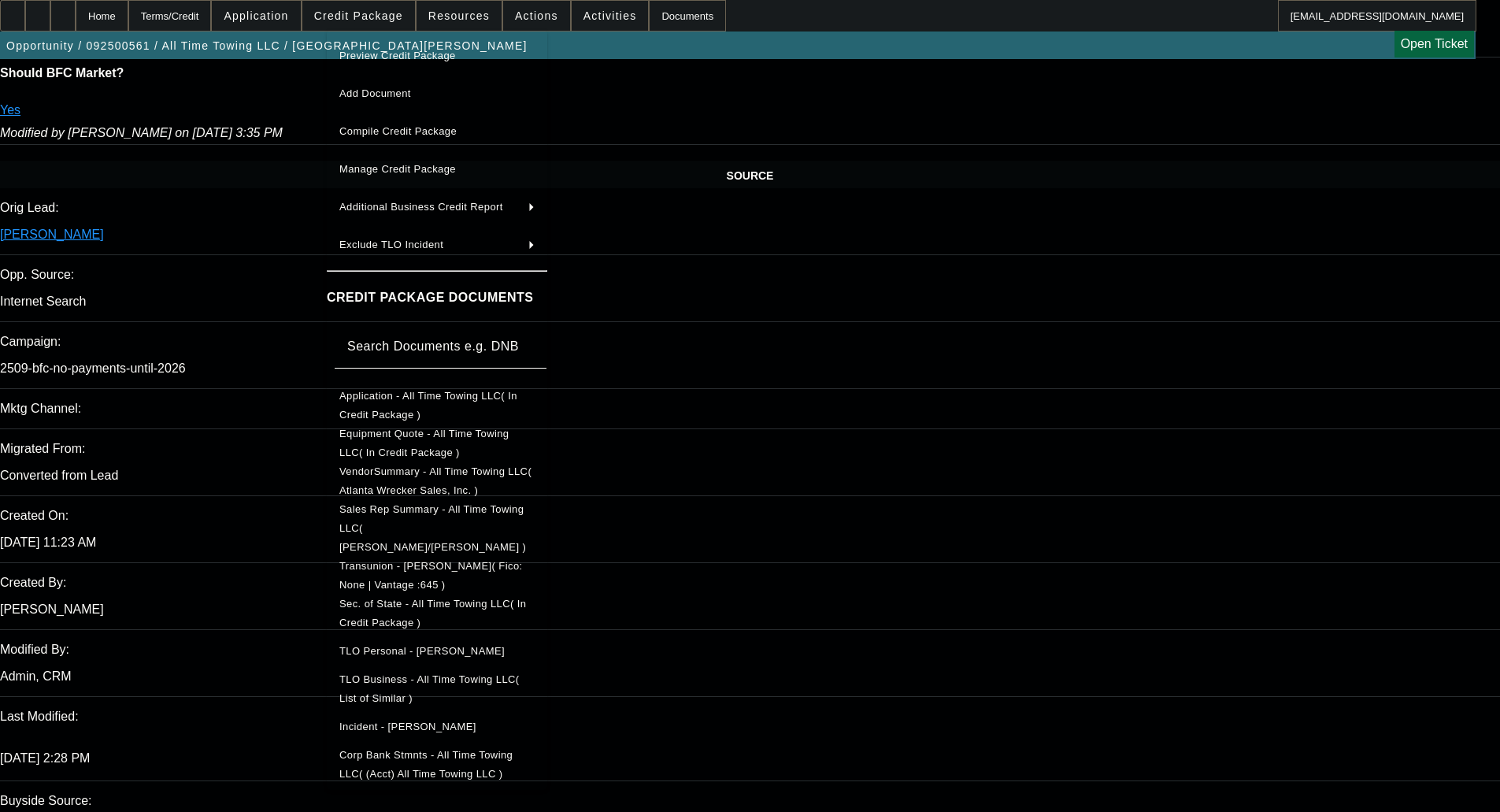
scroll to position [866, 0]
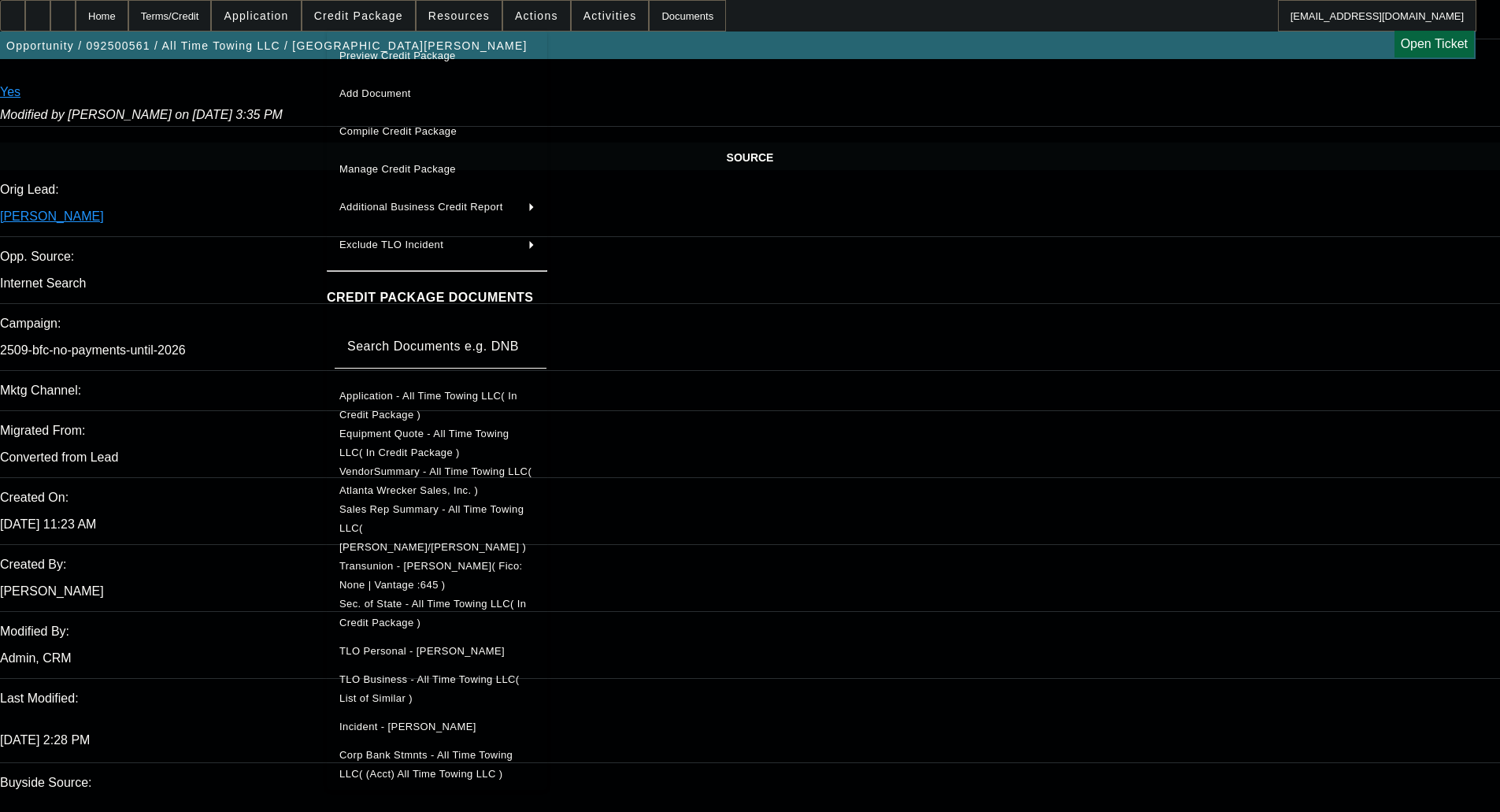
click at [8, 189] on div at bounding box center [750, 406] width 1500 height 812
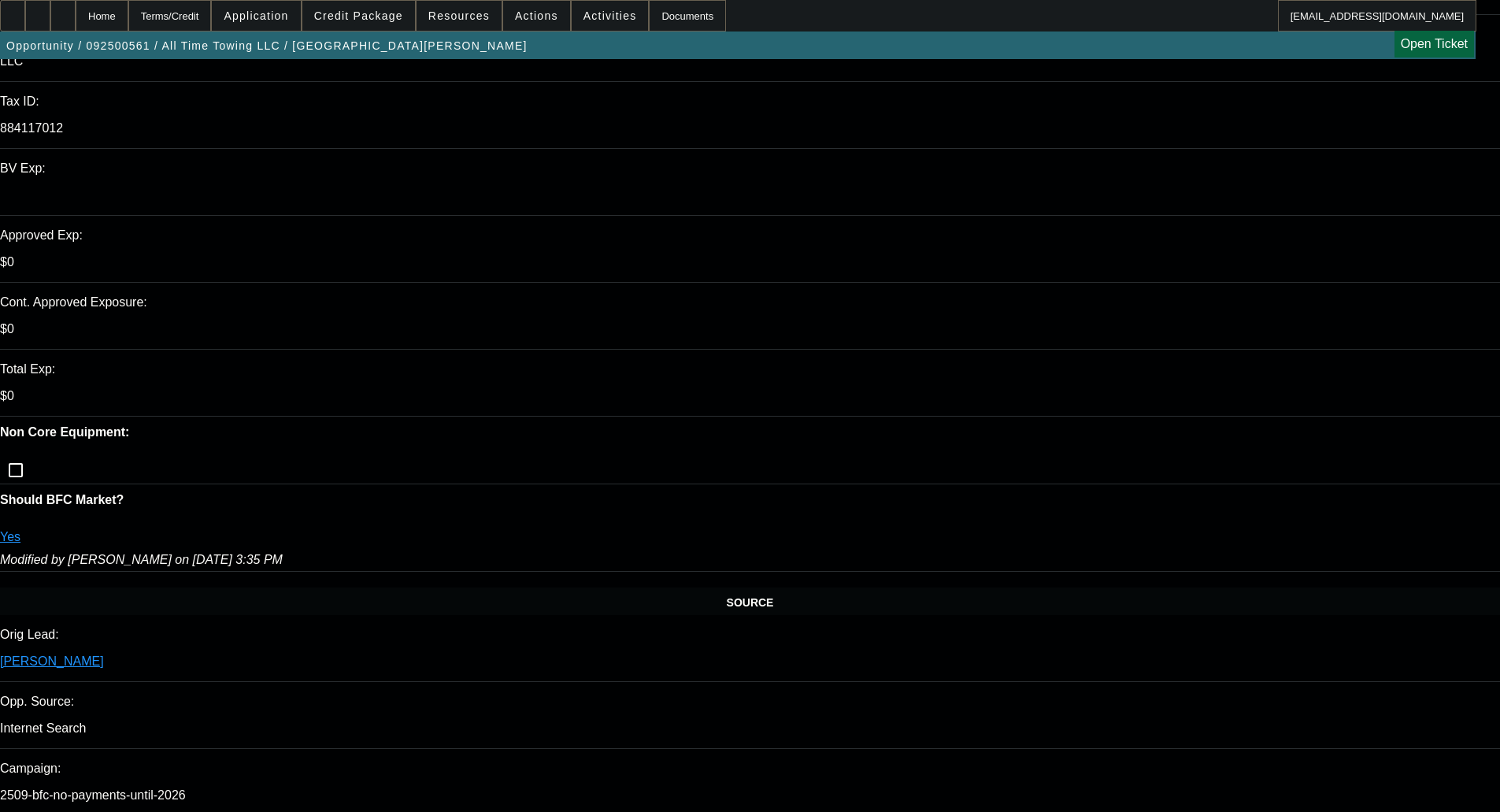
scroll to position [394, 0]
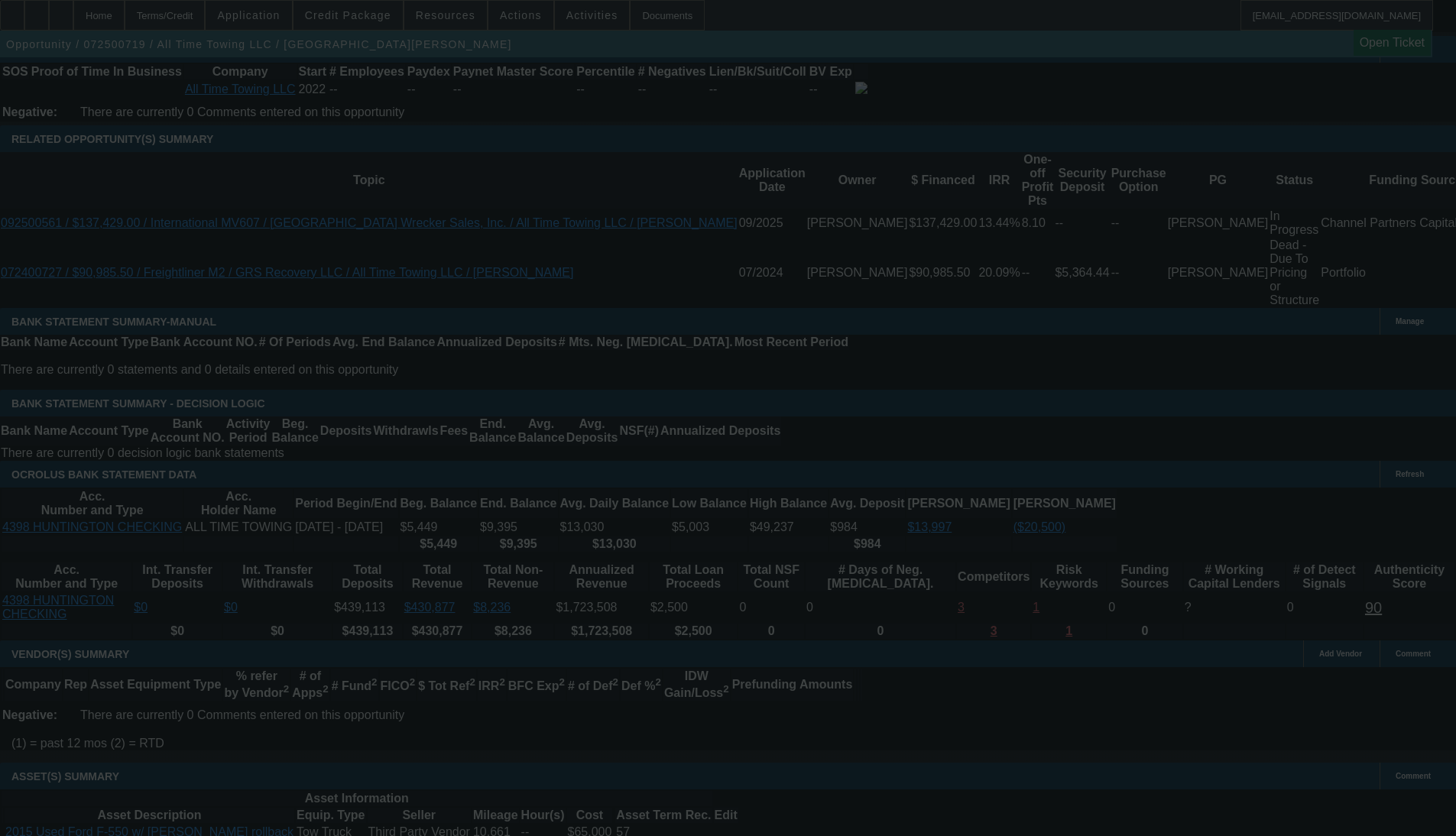
scroll to position [2490, 0]
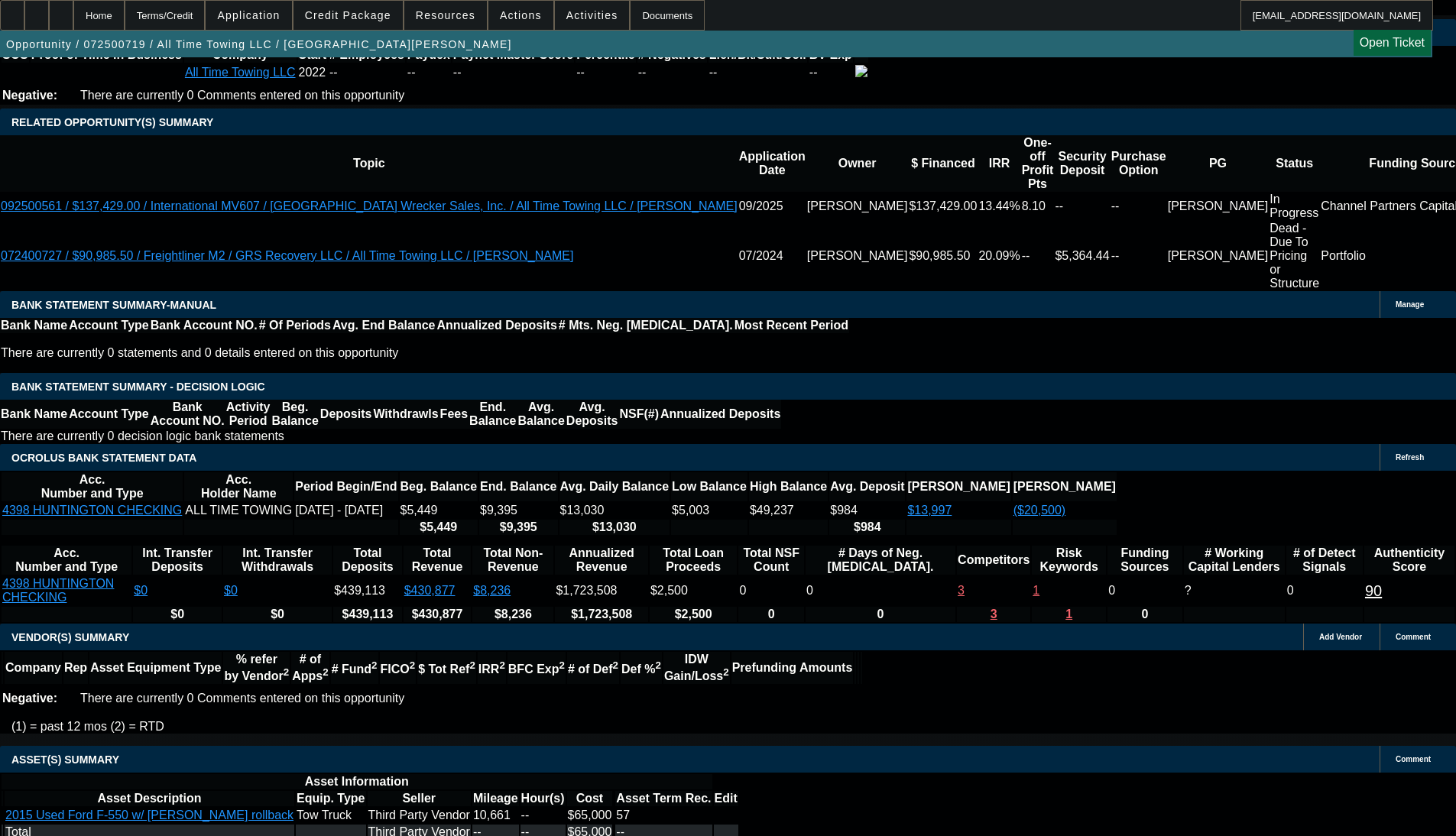
select select "0"
select select "3"
select select "0"
select select "6"
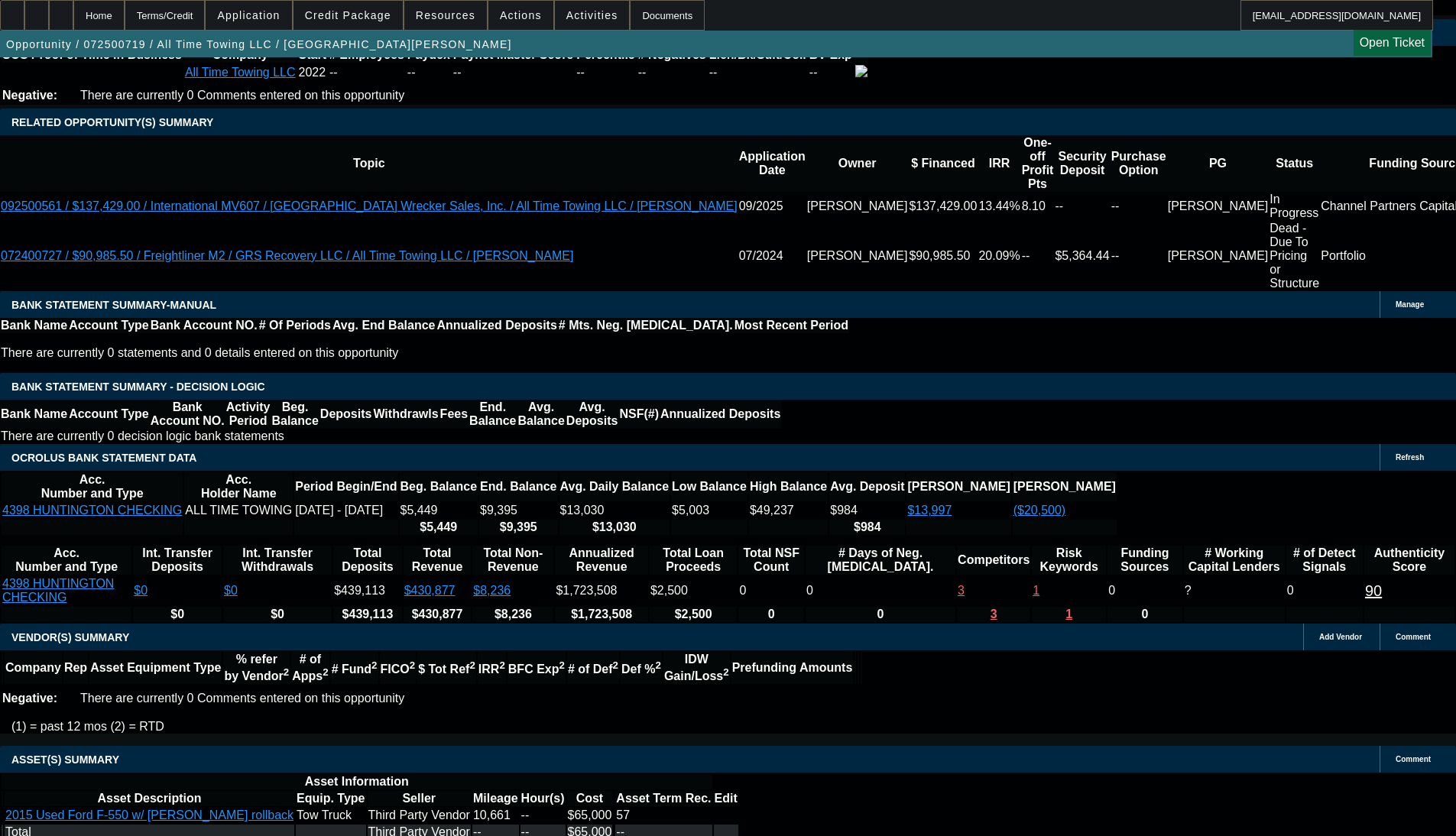
select select "0"
select select "3"
select select "0"
select select "6"
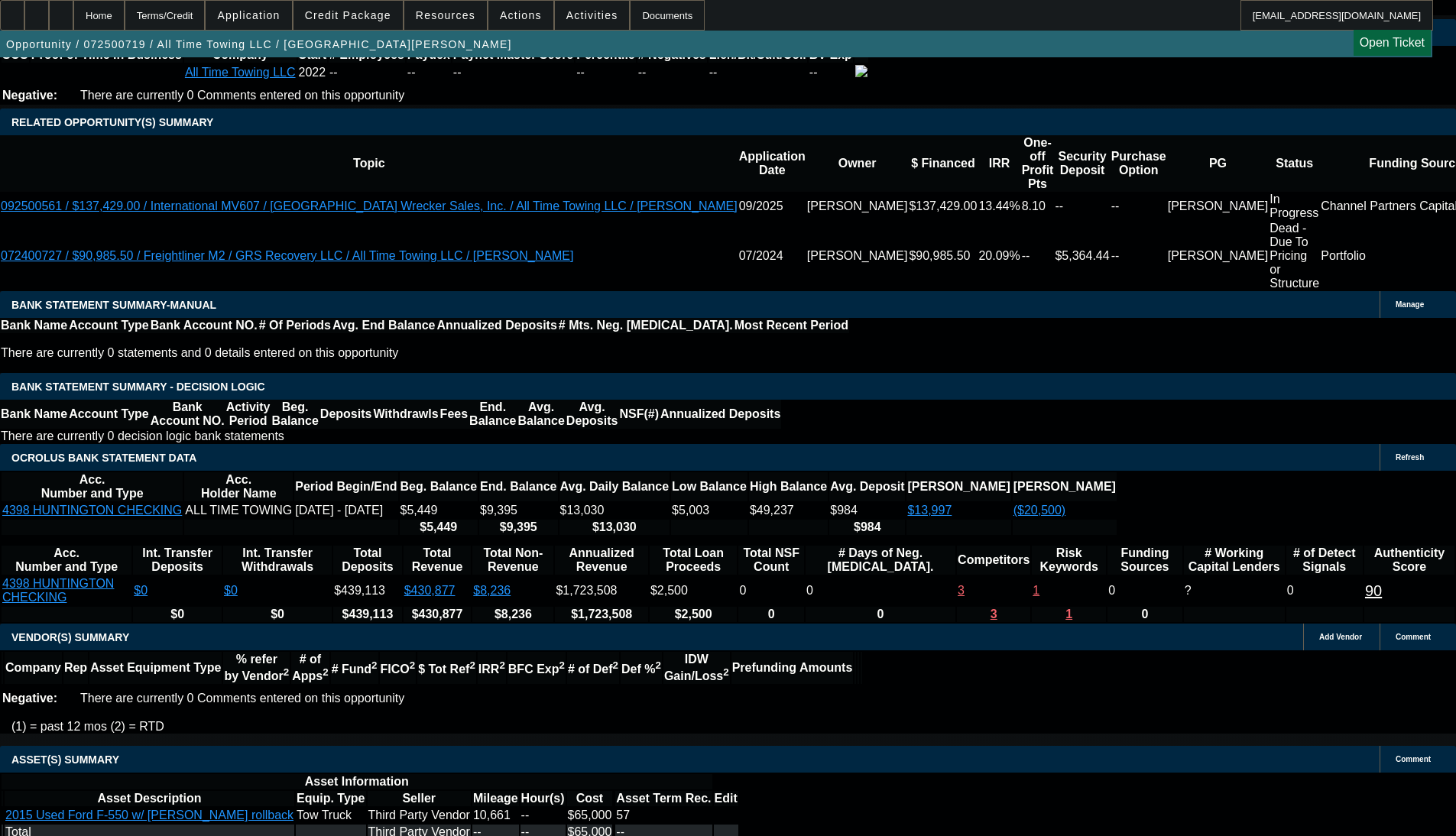
select select "0"
select select "3"
select select "0"
select select "6"
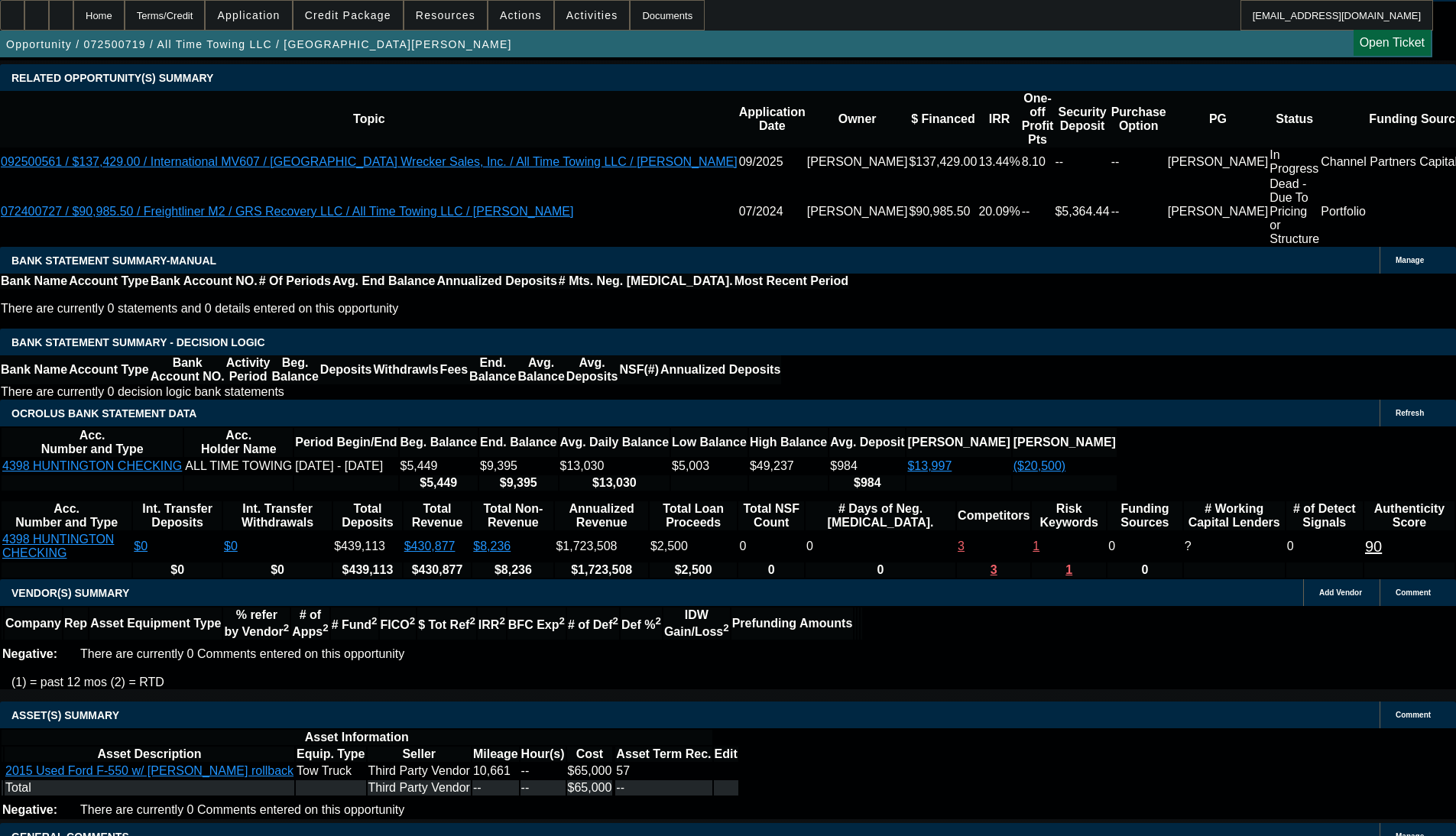
scroll to position [2694, 0]
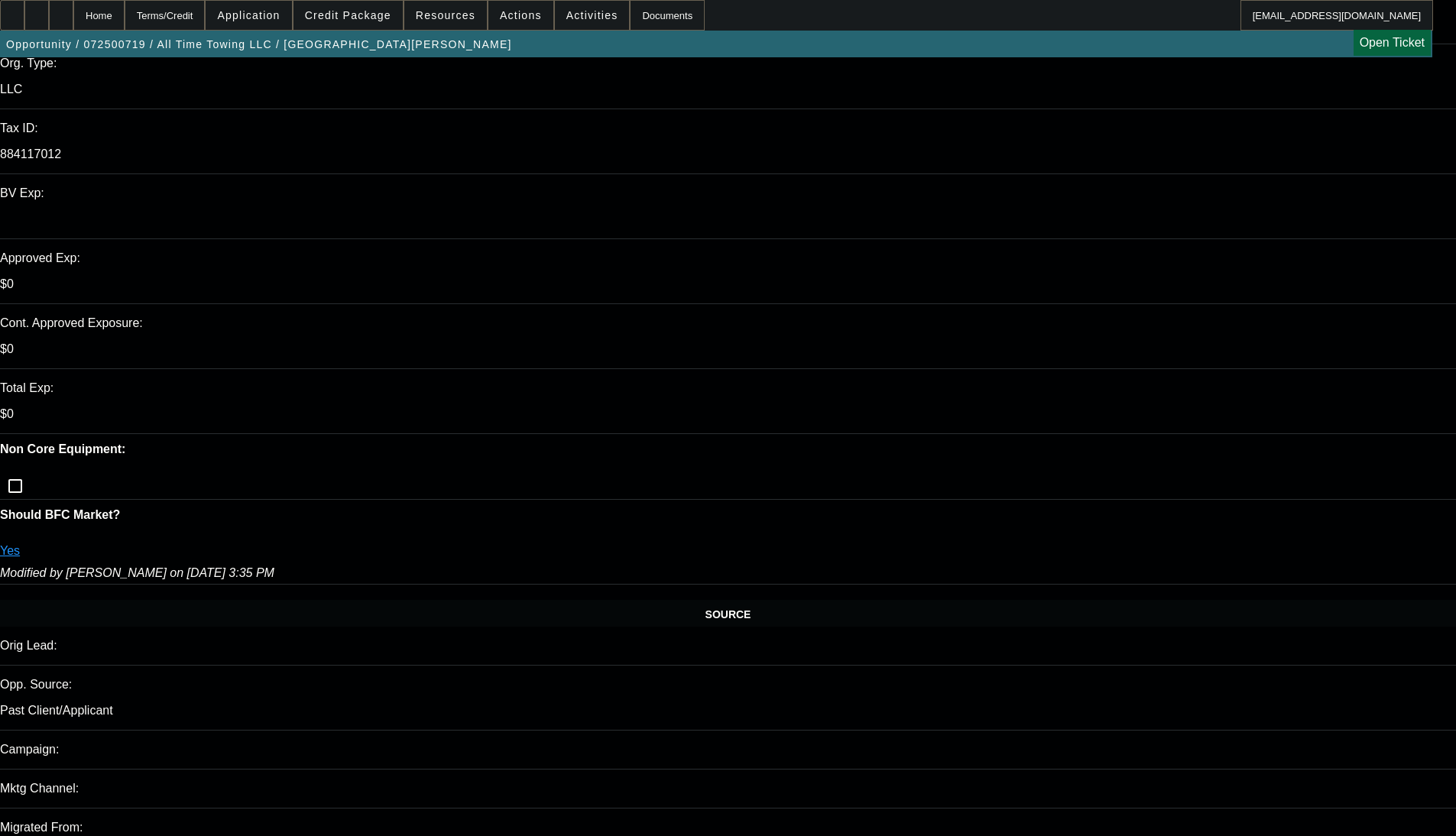
scroll to position [326, 0]
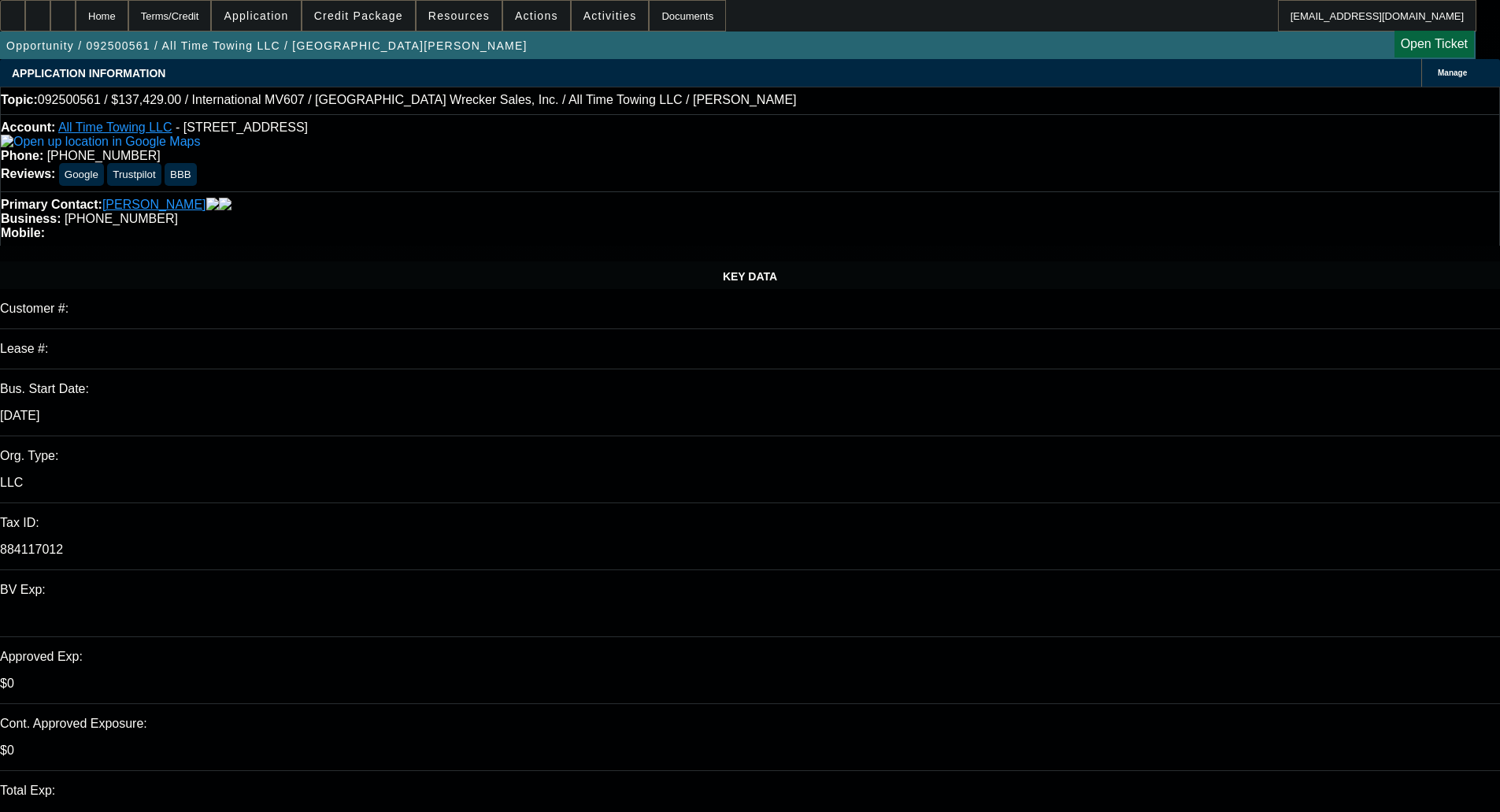
select select "0"
select select "2"
select select "0"
select select "6"
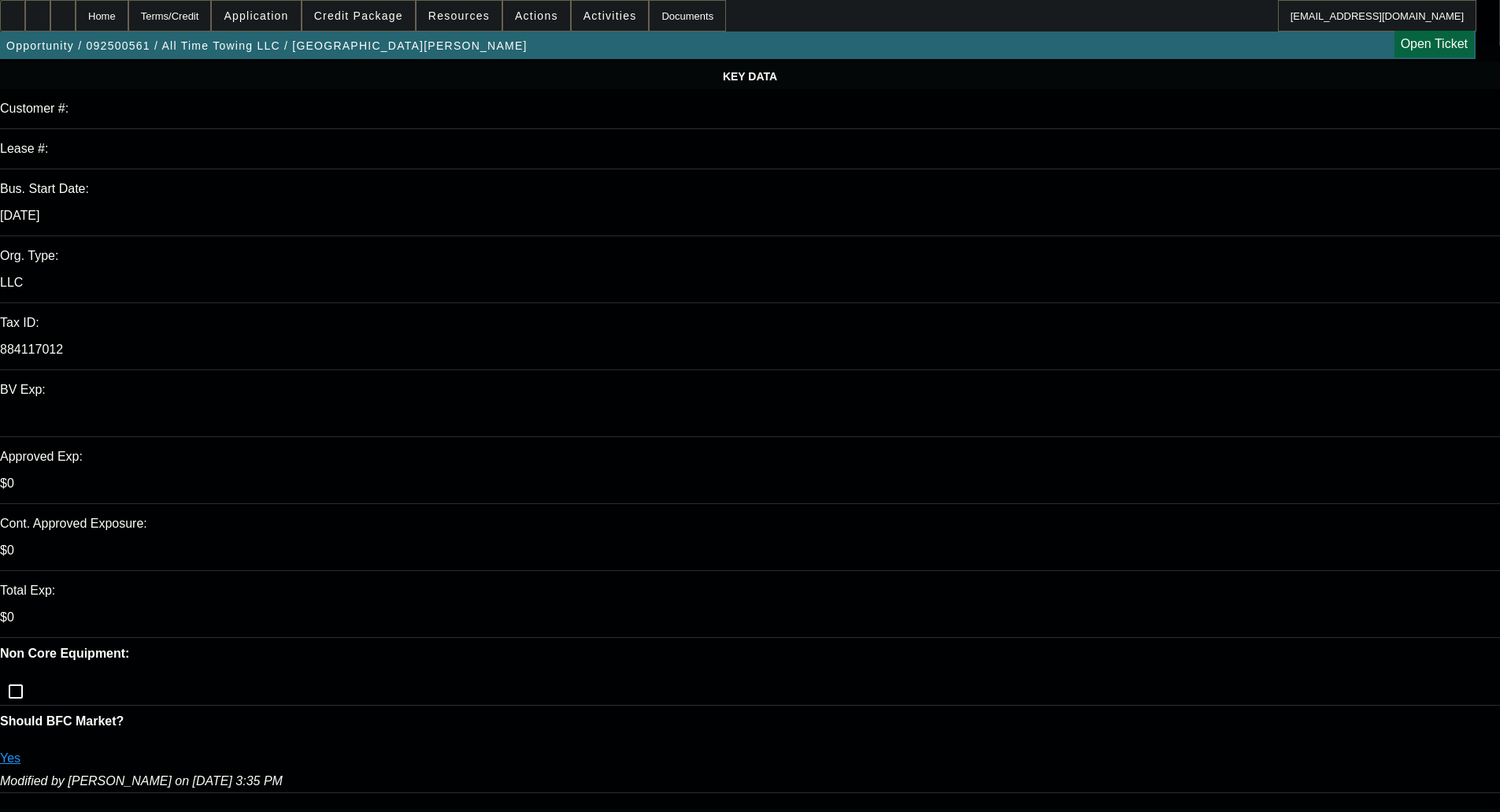
scroll to position [236, 0]
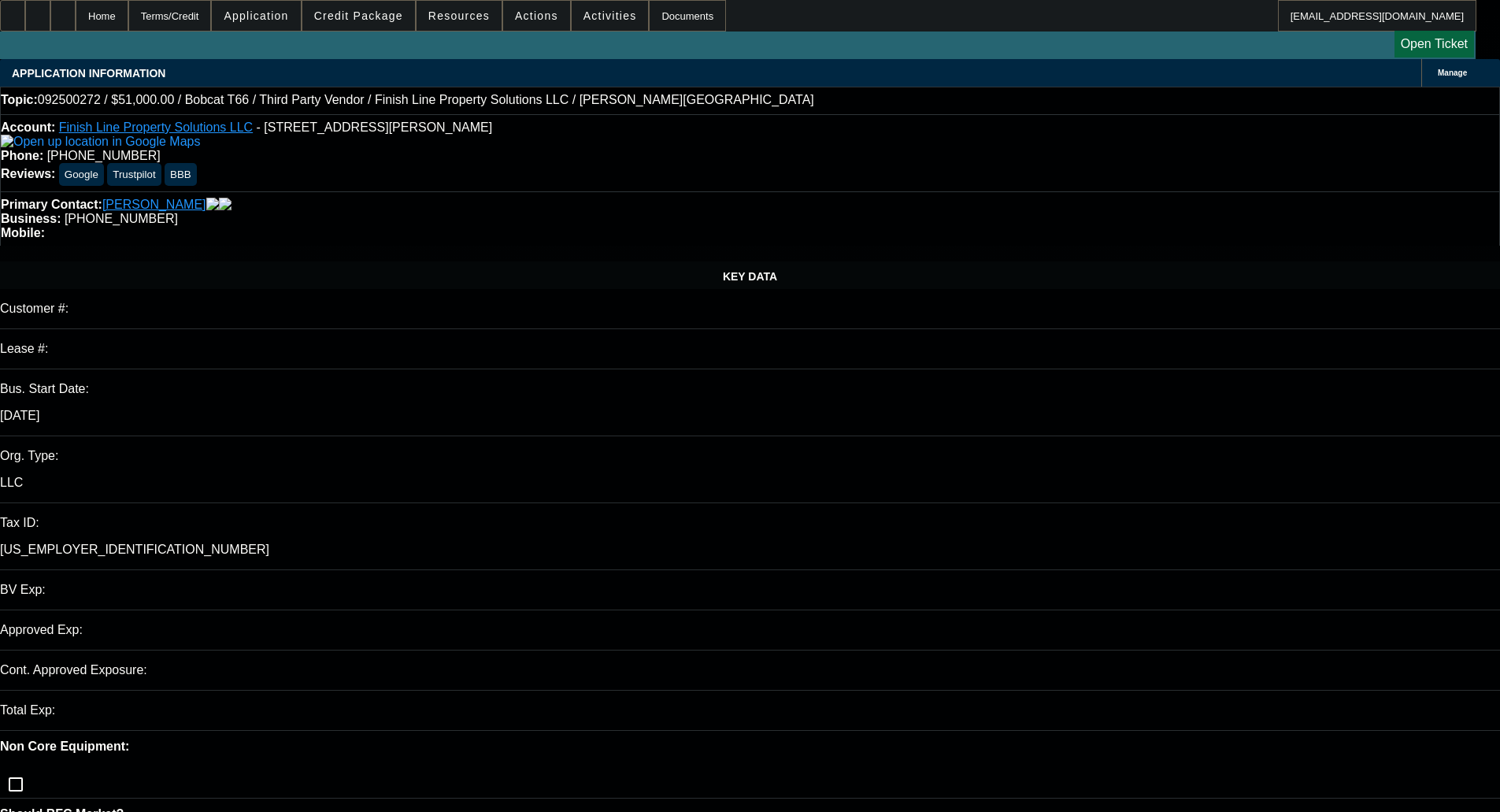
select select "0"
select select "2"
select select "0"
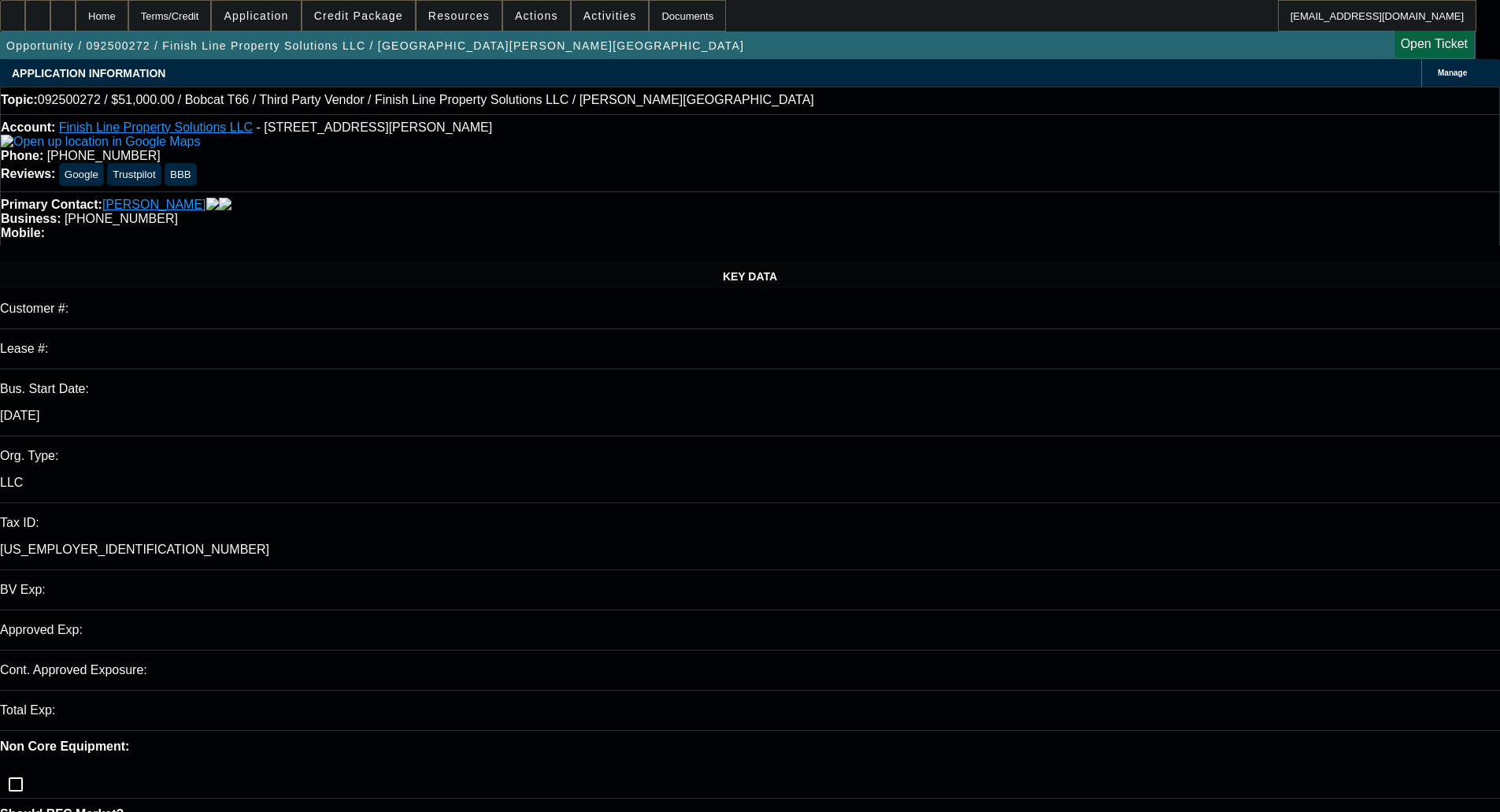
select select "1"
select select "2"
select select "6"
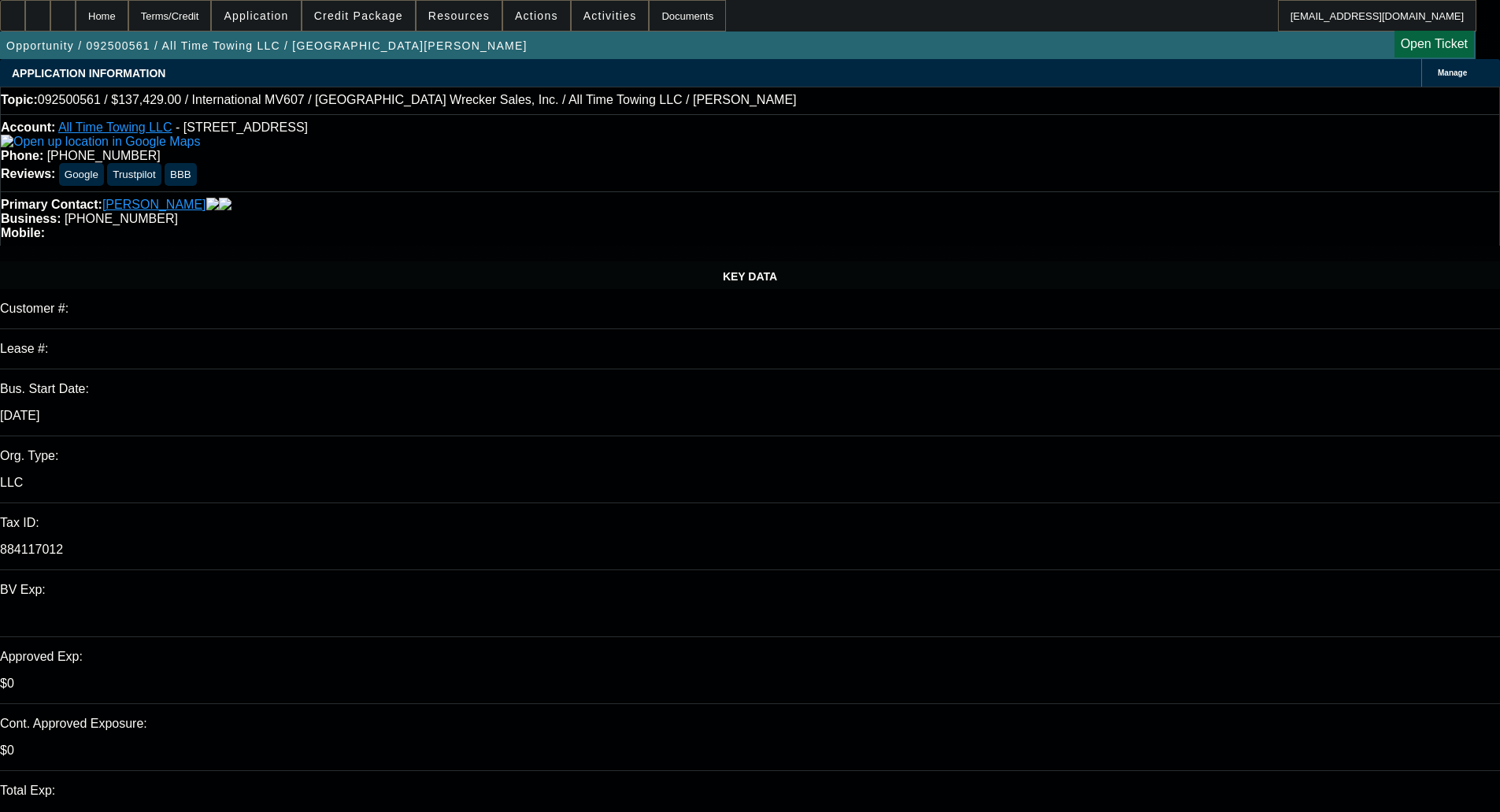
select select "0"
select select "2"
select select "0"
select select "6"
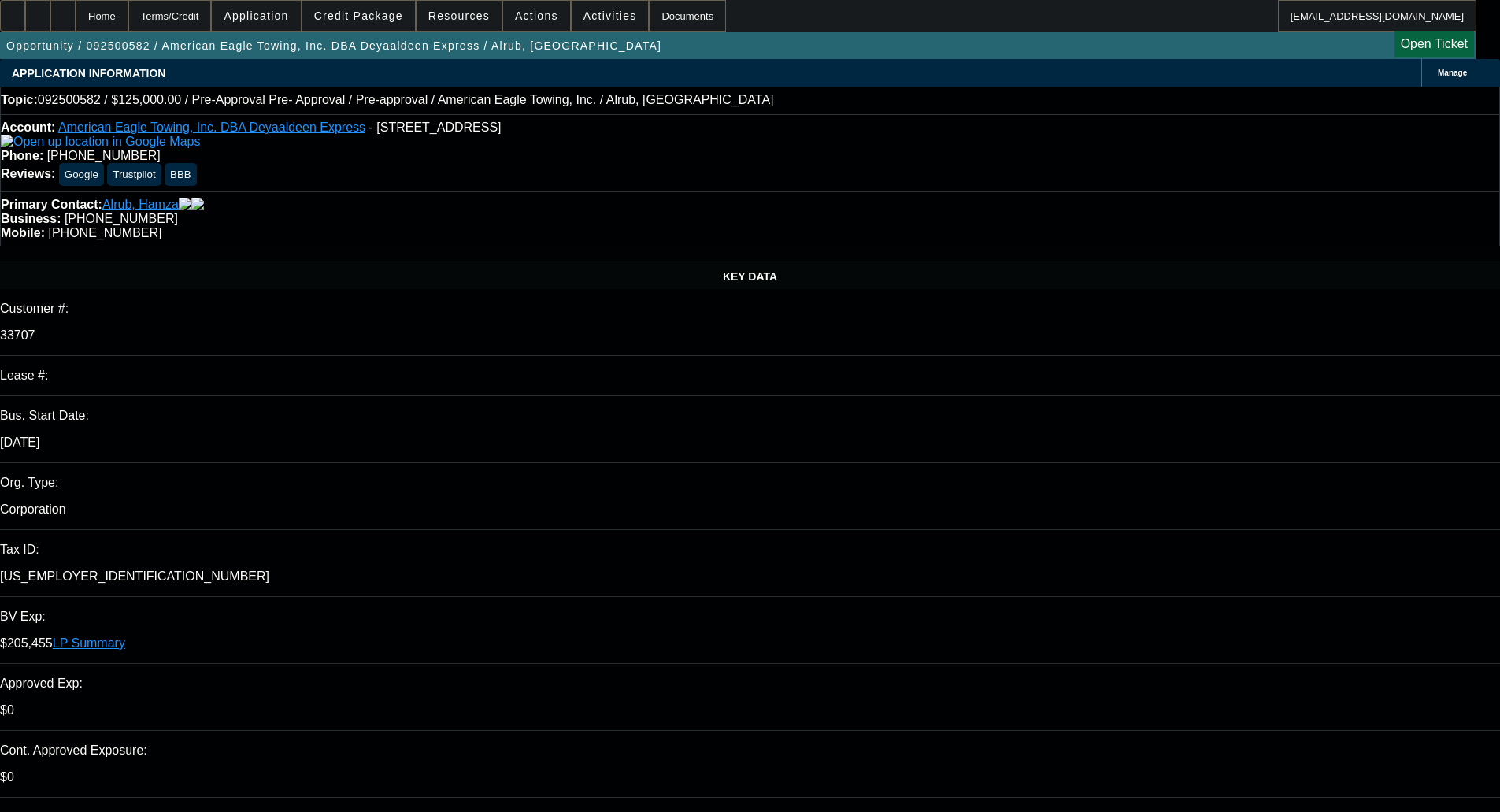
select select "0"
select select "0.1"
select select "4"
select select "0"
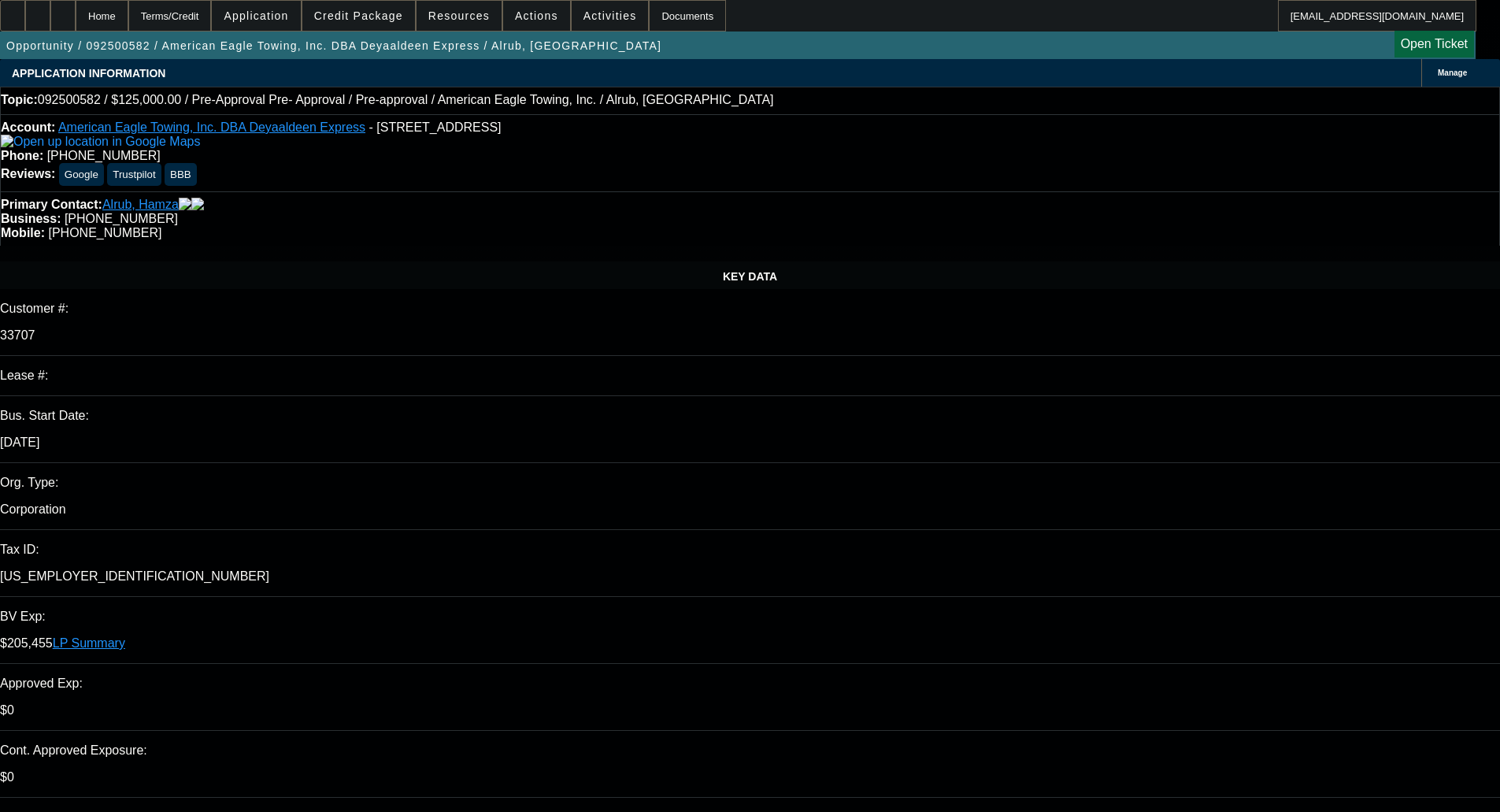
select select "0"
select select "0.1"
select select "4"
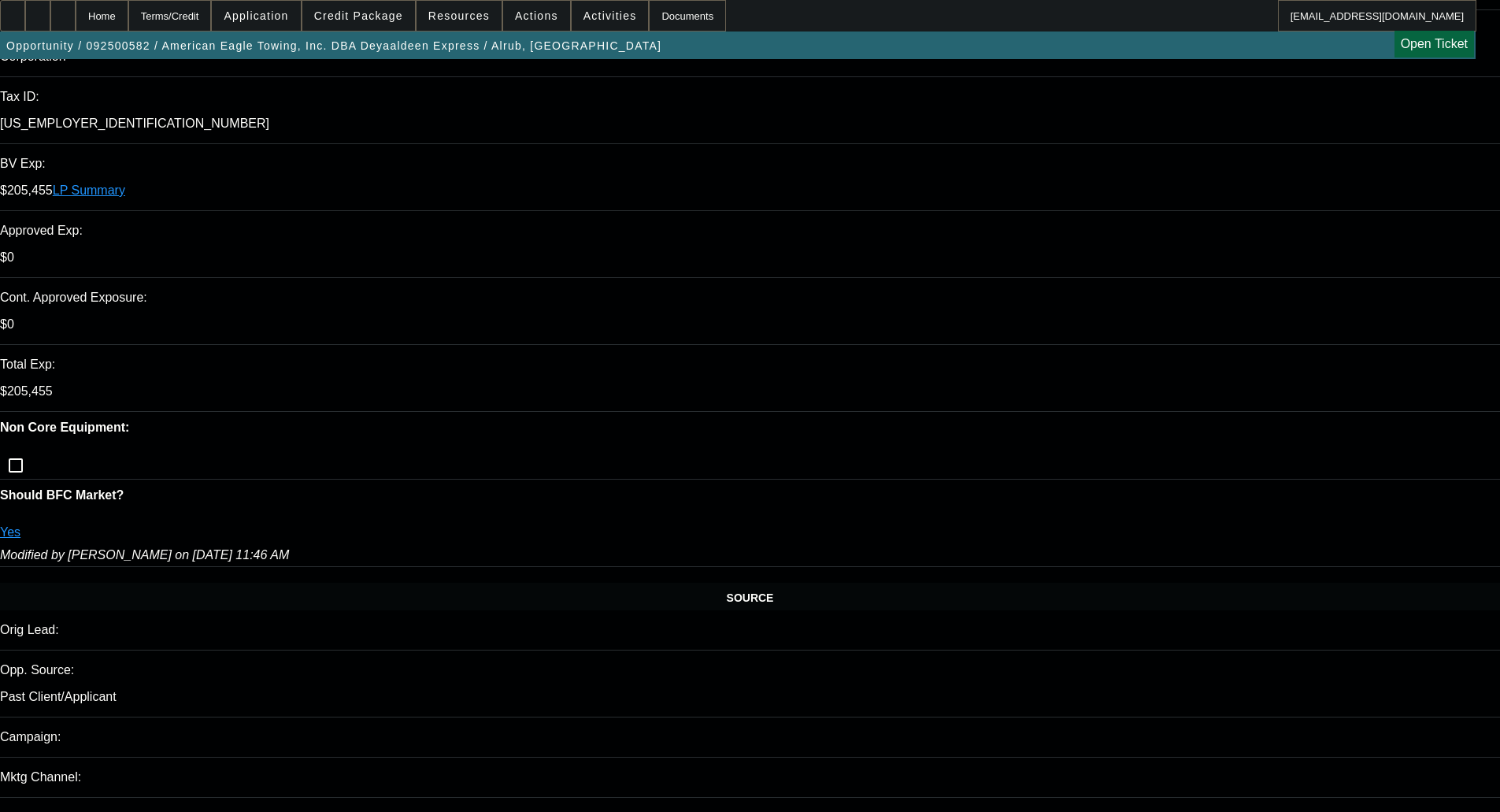
scroll to position [630, 0]
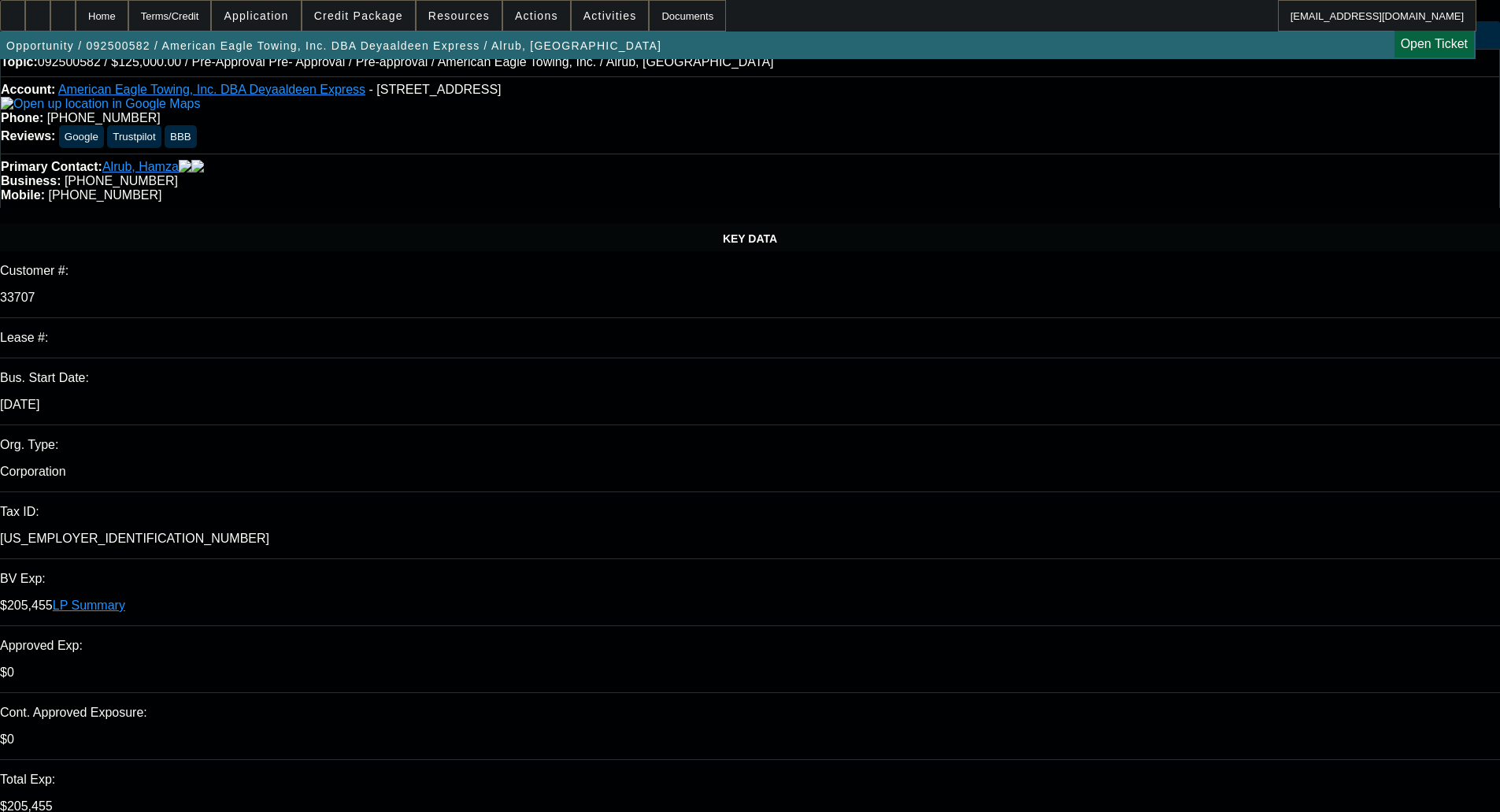
scroll to position [36, 0]
click at [110, 225] on div "KEY DATA" at bounding box center [750, 238] width 1500 height 27
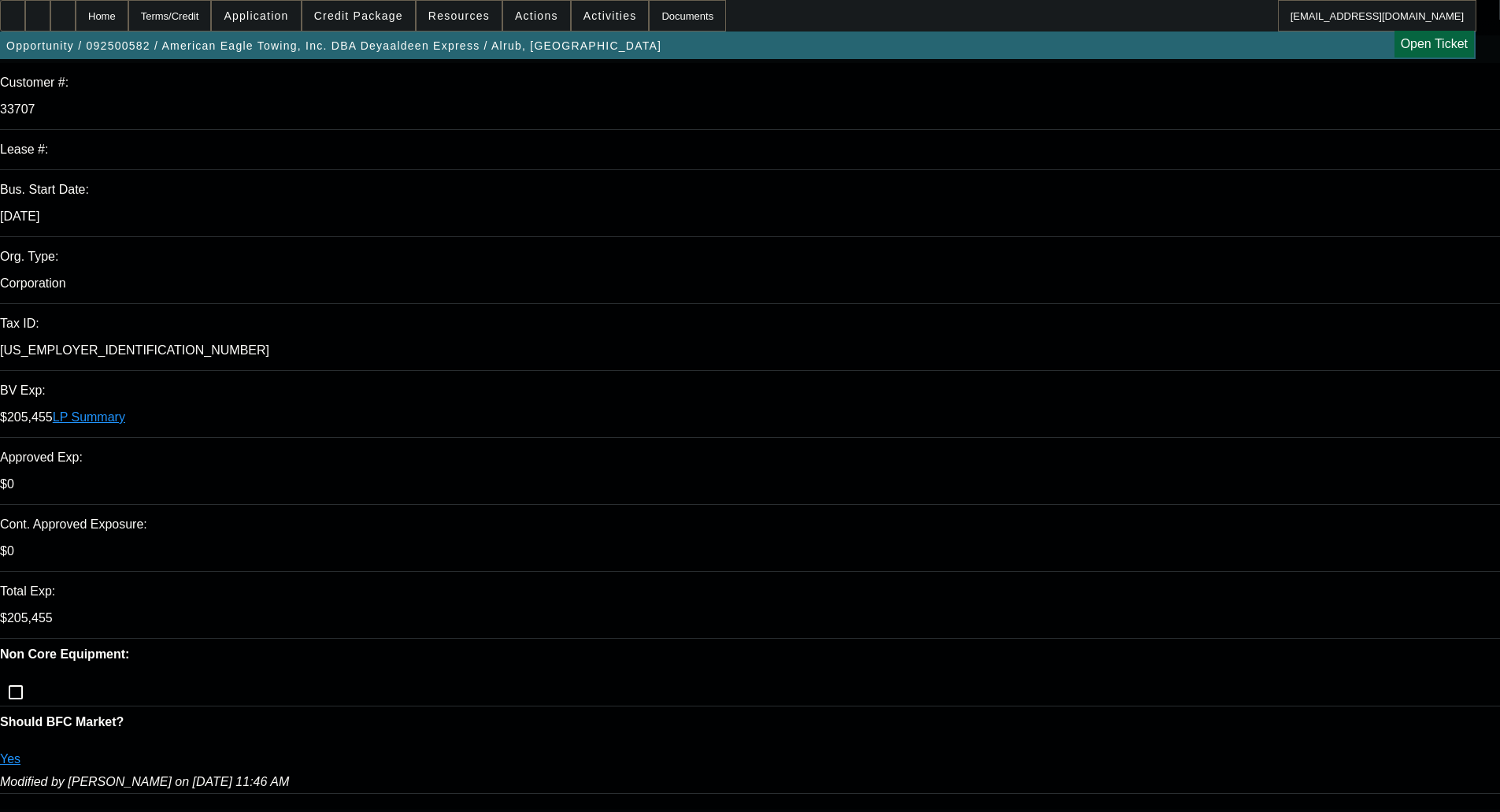
scroll to position [587, 0]
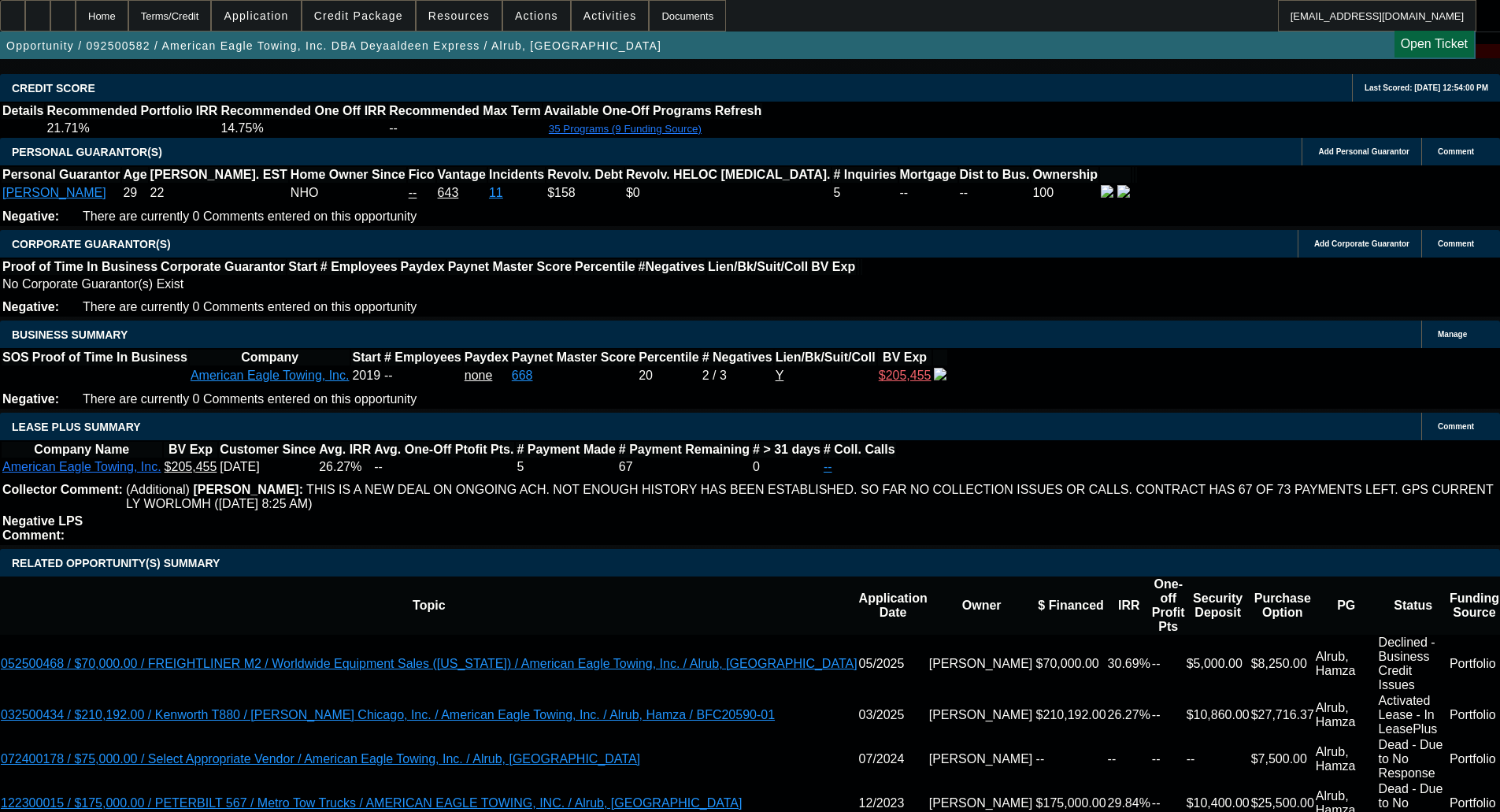
scroll to position [3107, 0]
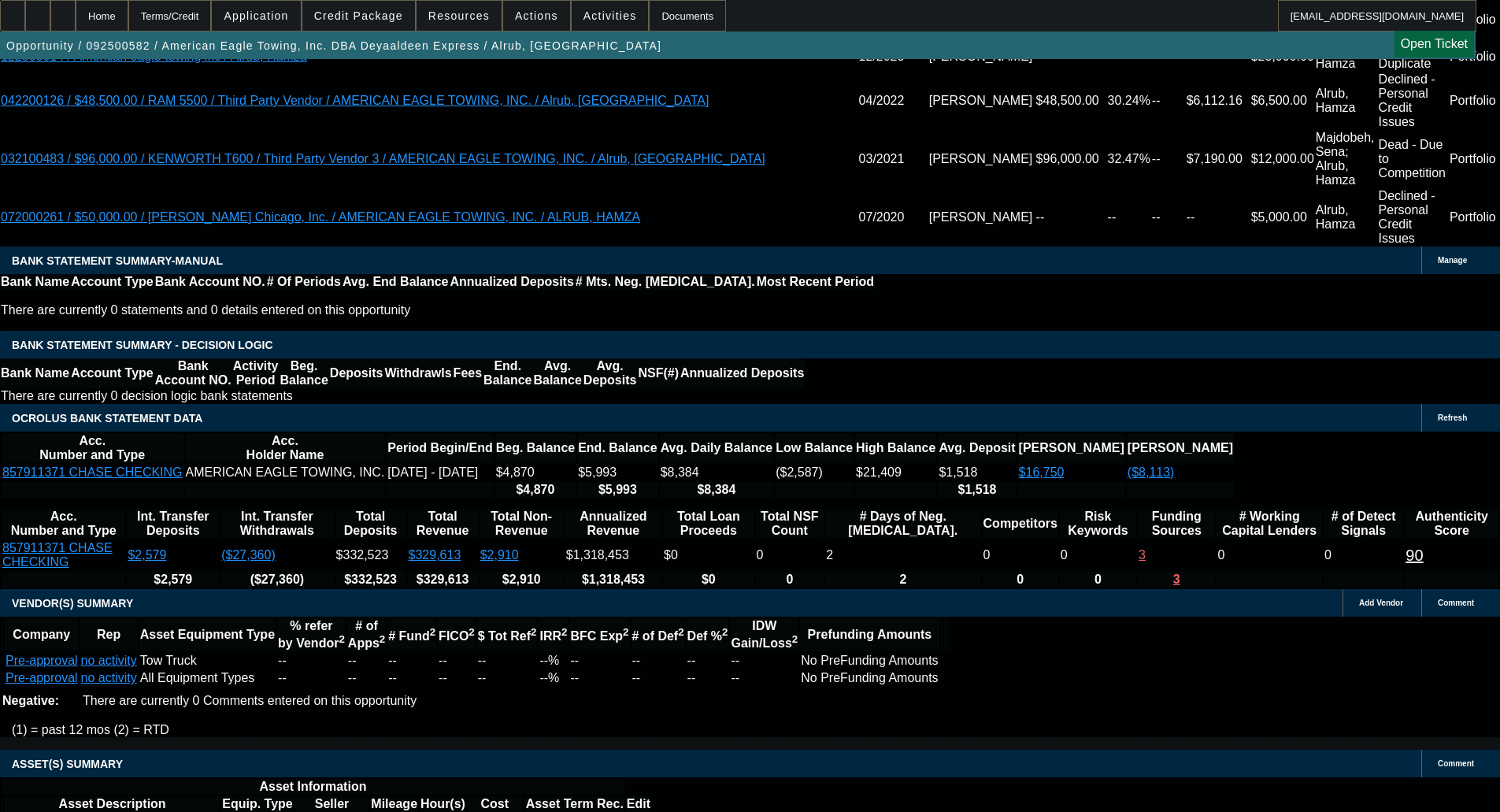
select select "6"
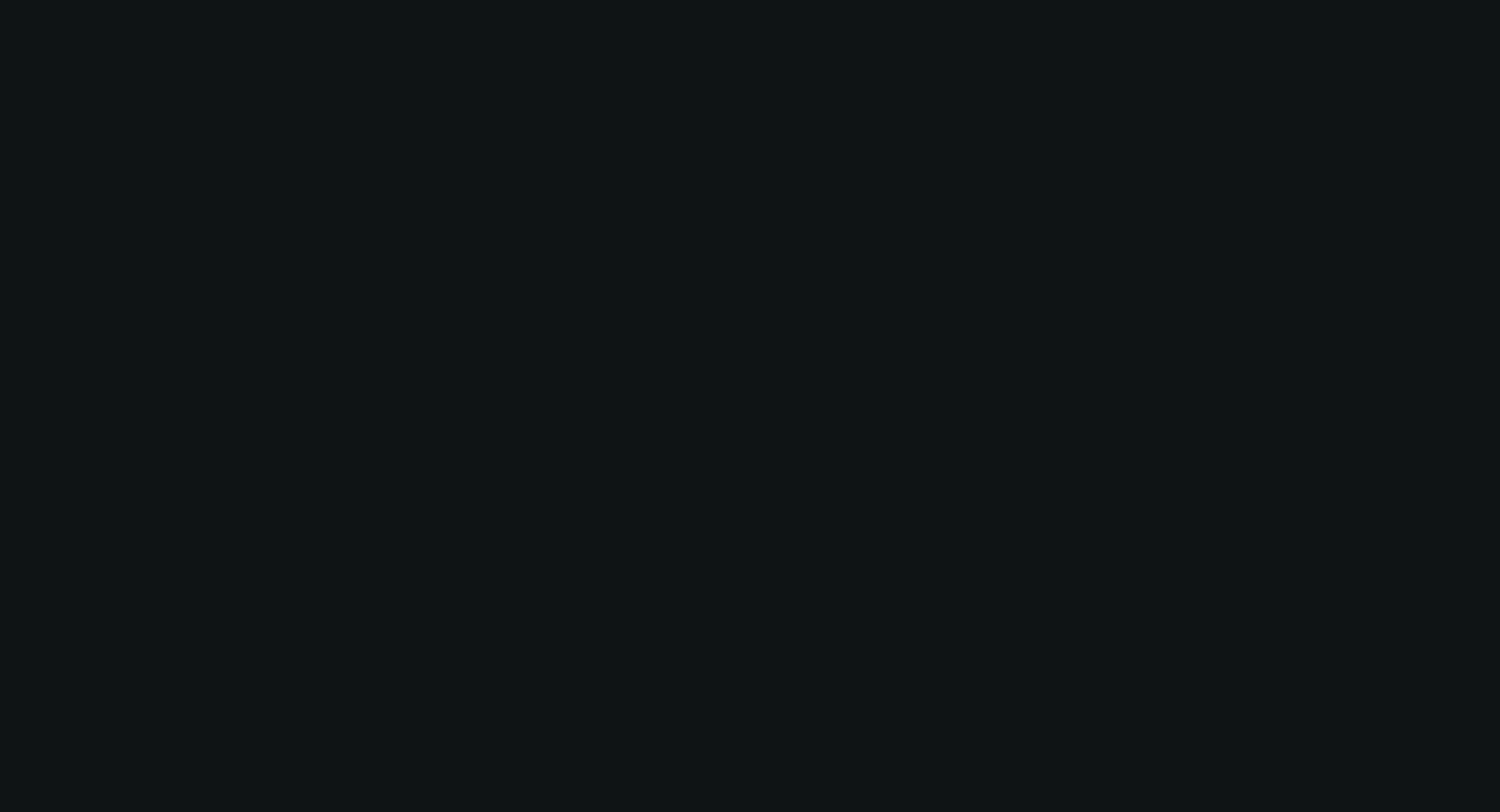
scroll to position [0, 0]
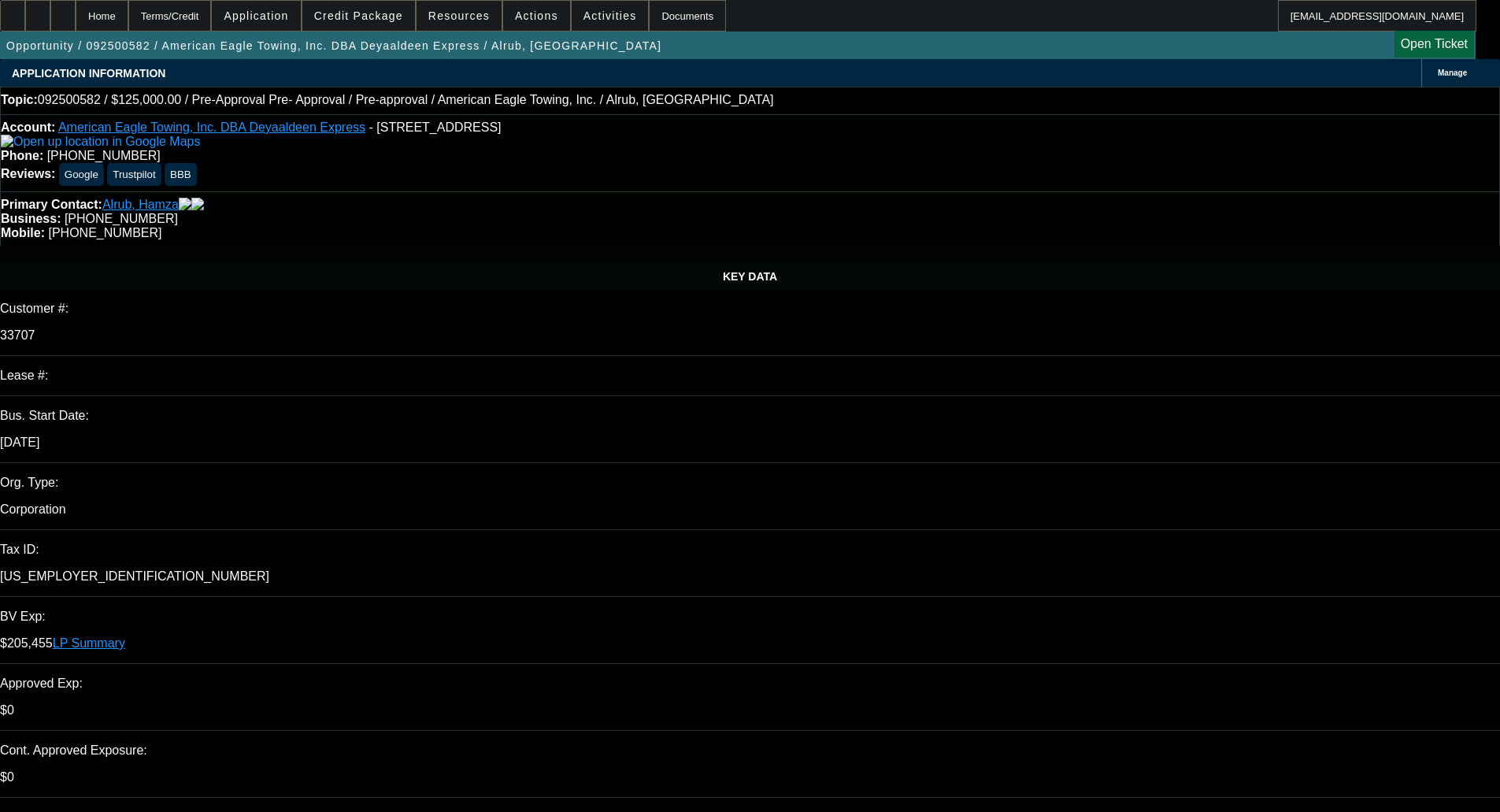
type textarea "NMEF won't be able to consider with the lack of comp history and with the repo …"
checkbox input "true"
